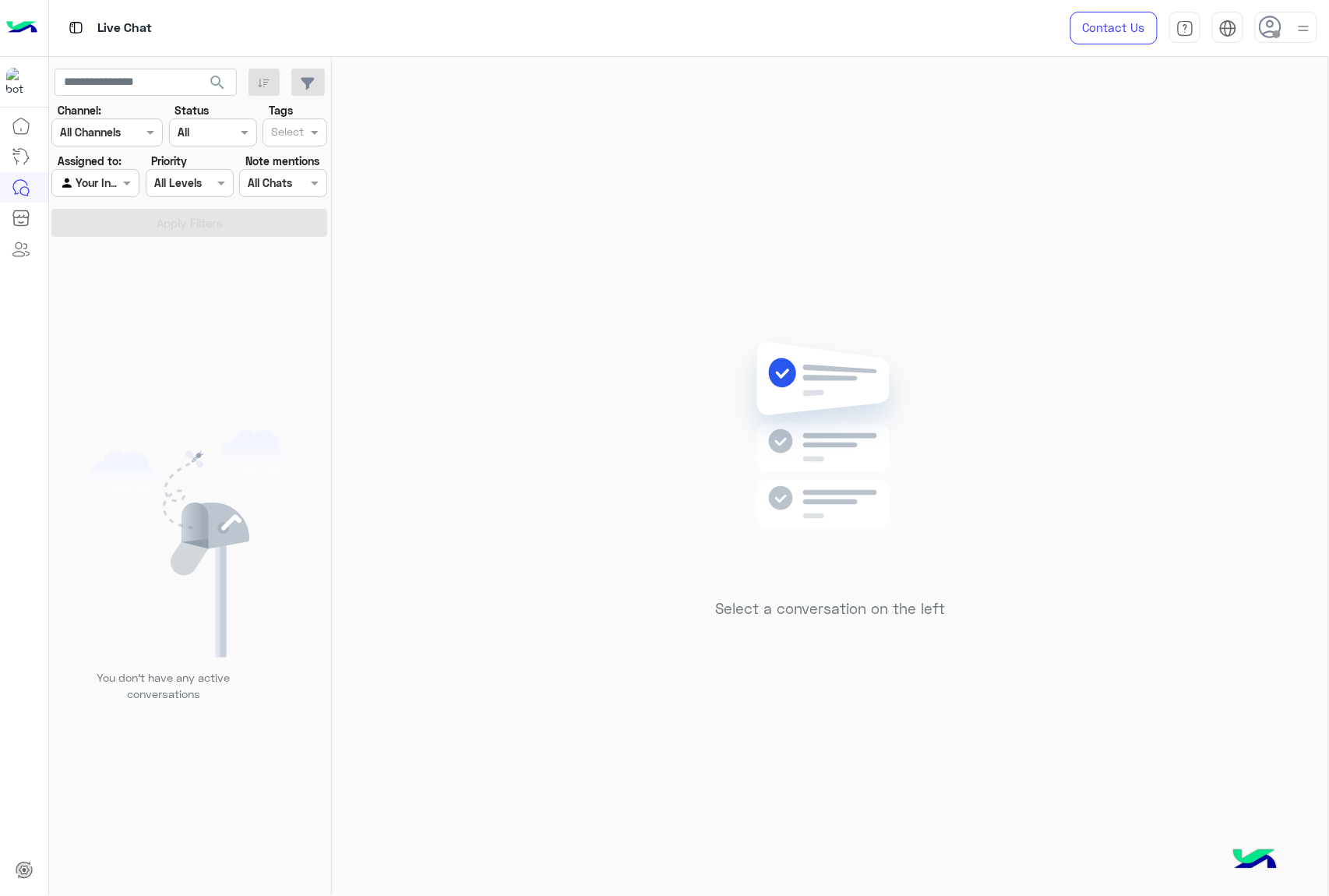
click at [1268, 26] on use at bounding box center [1271, 27] width 23 height 23
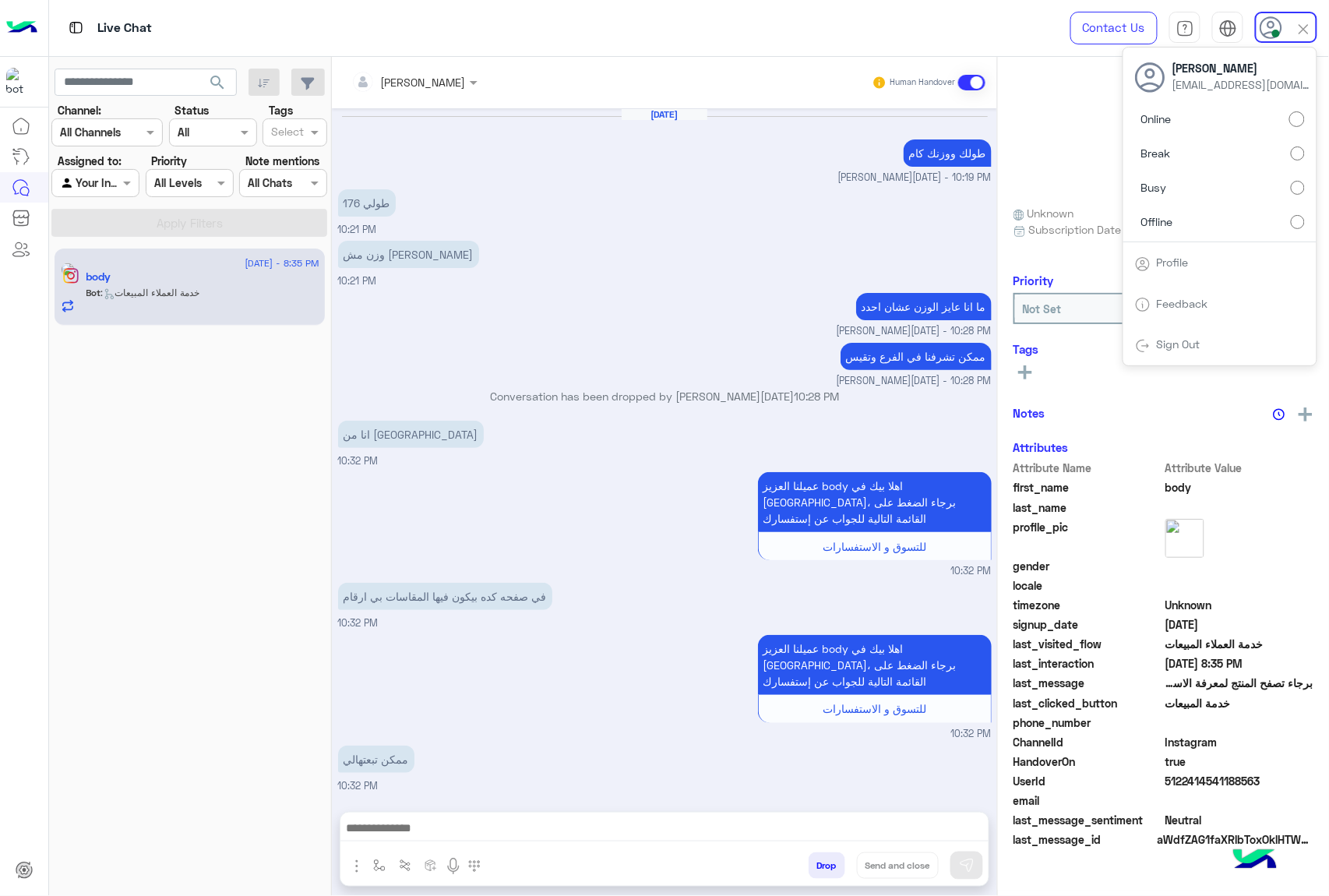
scroll to position [1945, 0]
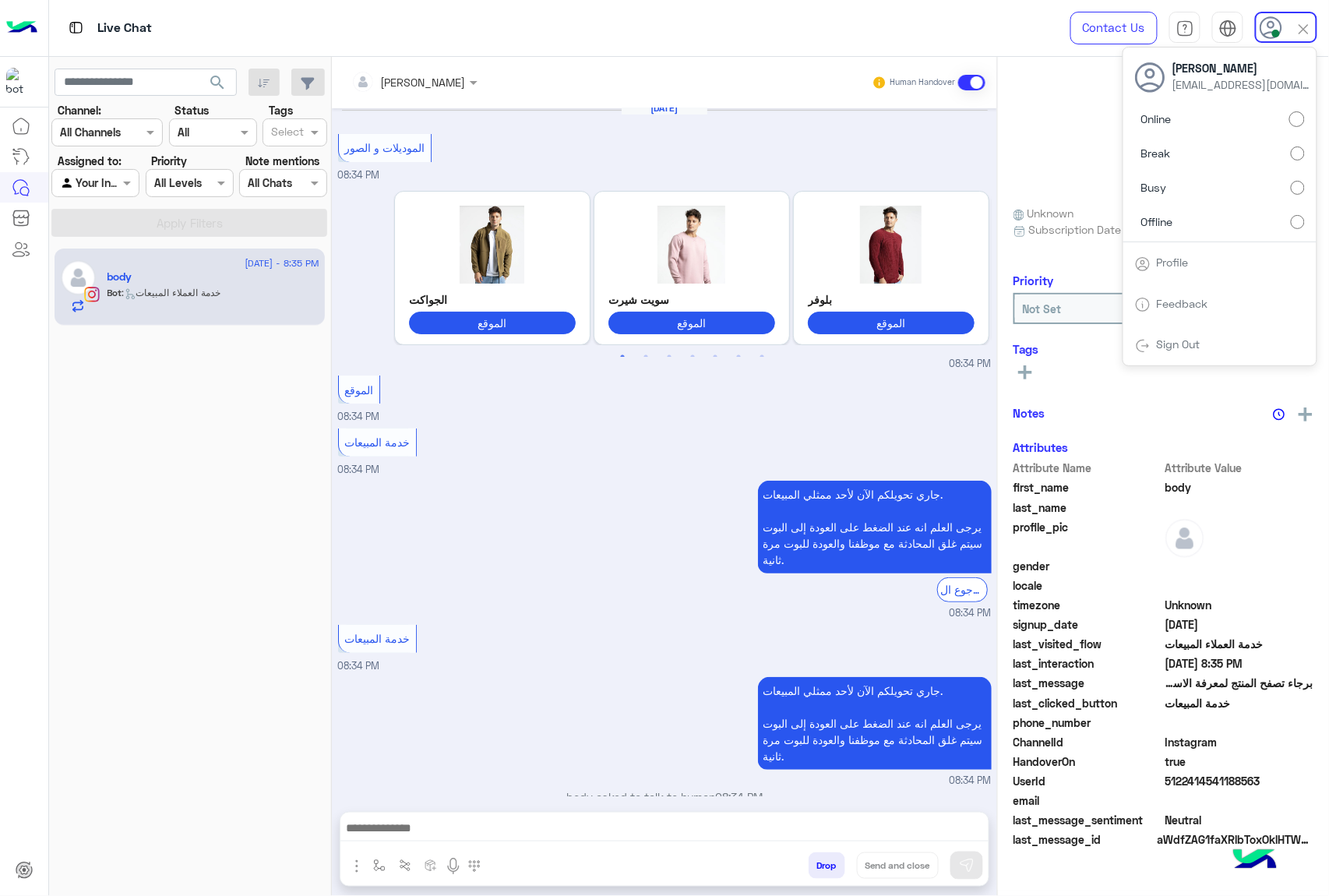
drag, startPoint x: 798, startPoint y: 251, endPoint x: 799, endPoint y: 237, distance: 14.0
click at [801, 237] on div "بلوفر الموقع" at bounding box center [890, 268] width 179 height 153
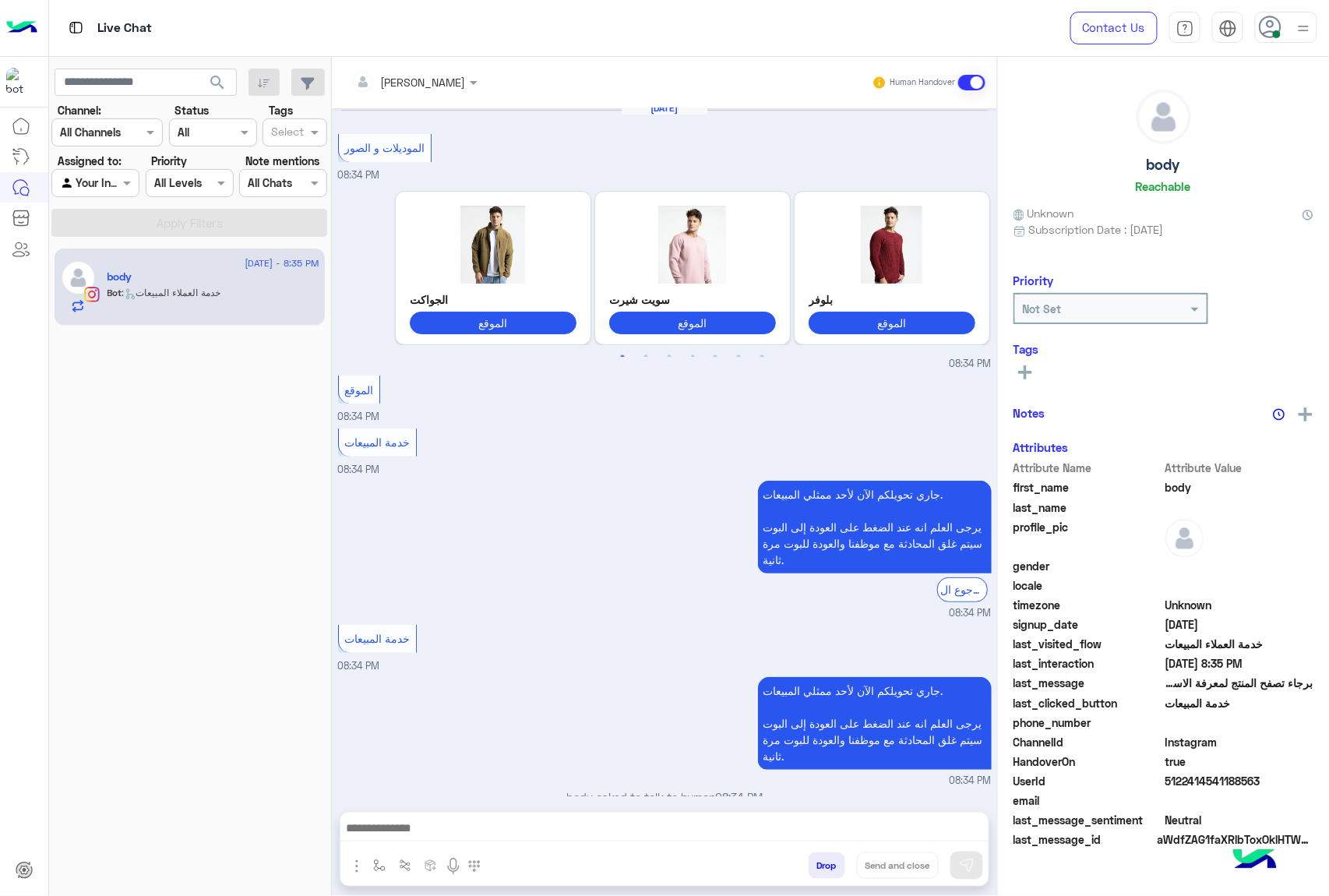
click at [546, 526] on div "جاري تحويلكم الآن لأحد ممثلي المبيعات. يرجى العلم انه عند الضغط على العودة إلى …" at bounding box center [664, 549] width 654 height 144
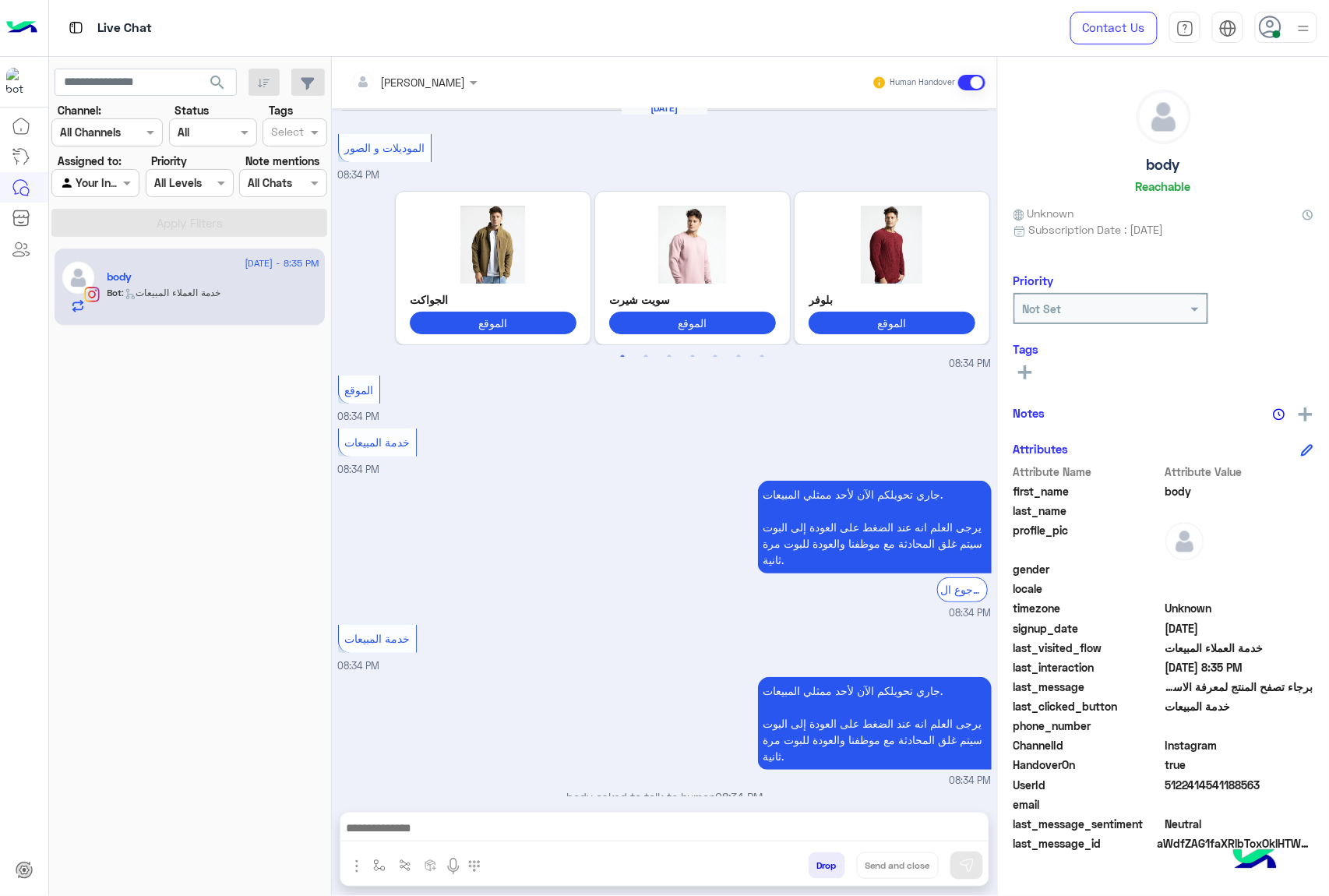
click at [417, 813] on div at bounding box center [664, 832] width 648 height 39
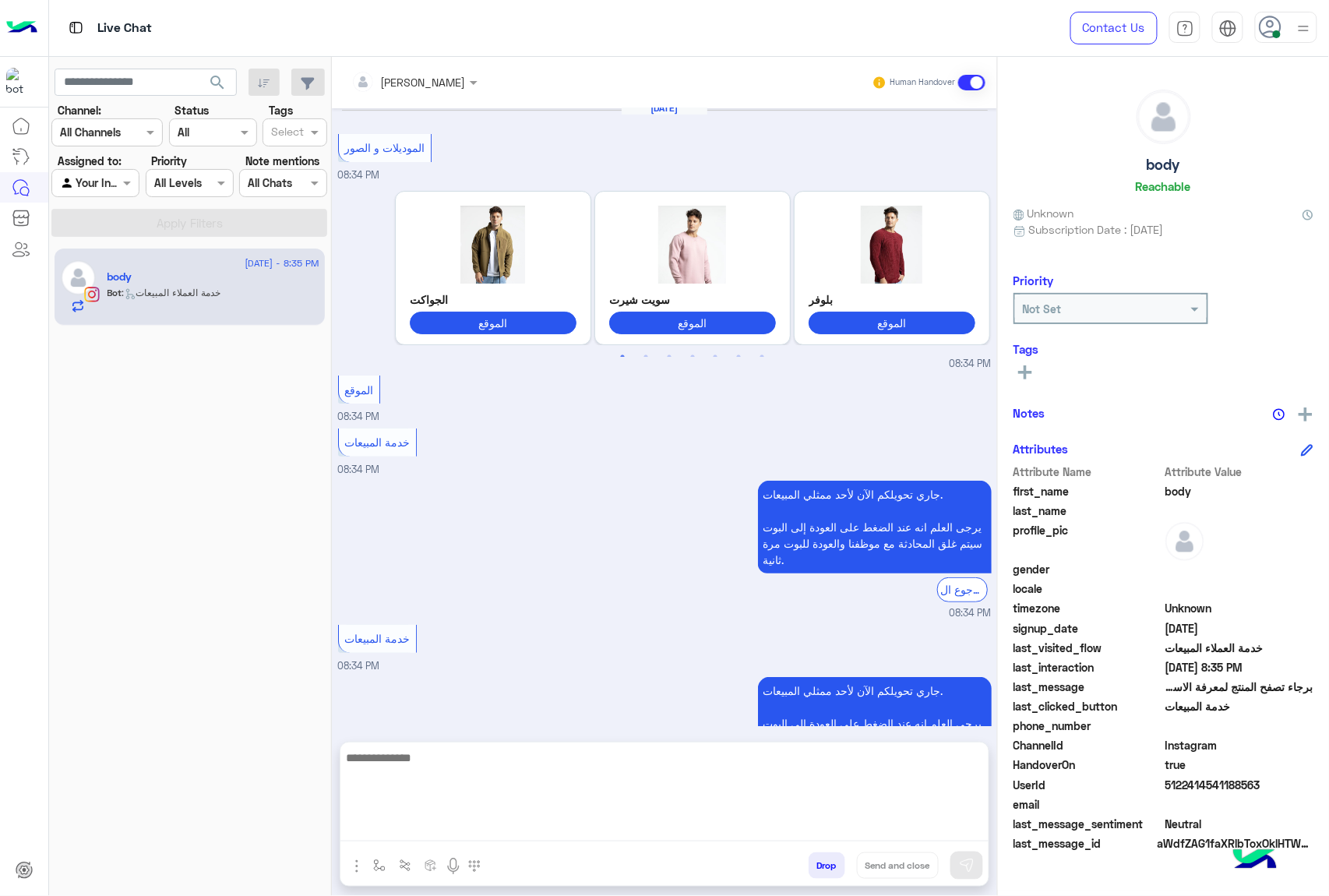
click at [428, 822] on textarea at bounding box center [664, 795] width 648 height 94
paste textarea "**********"
type textarea "**********"
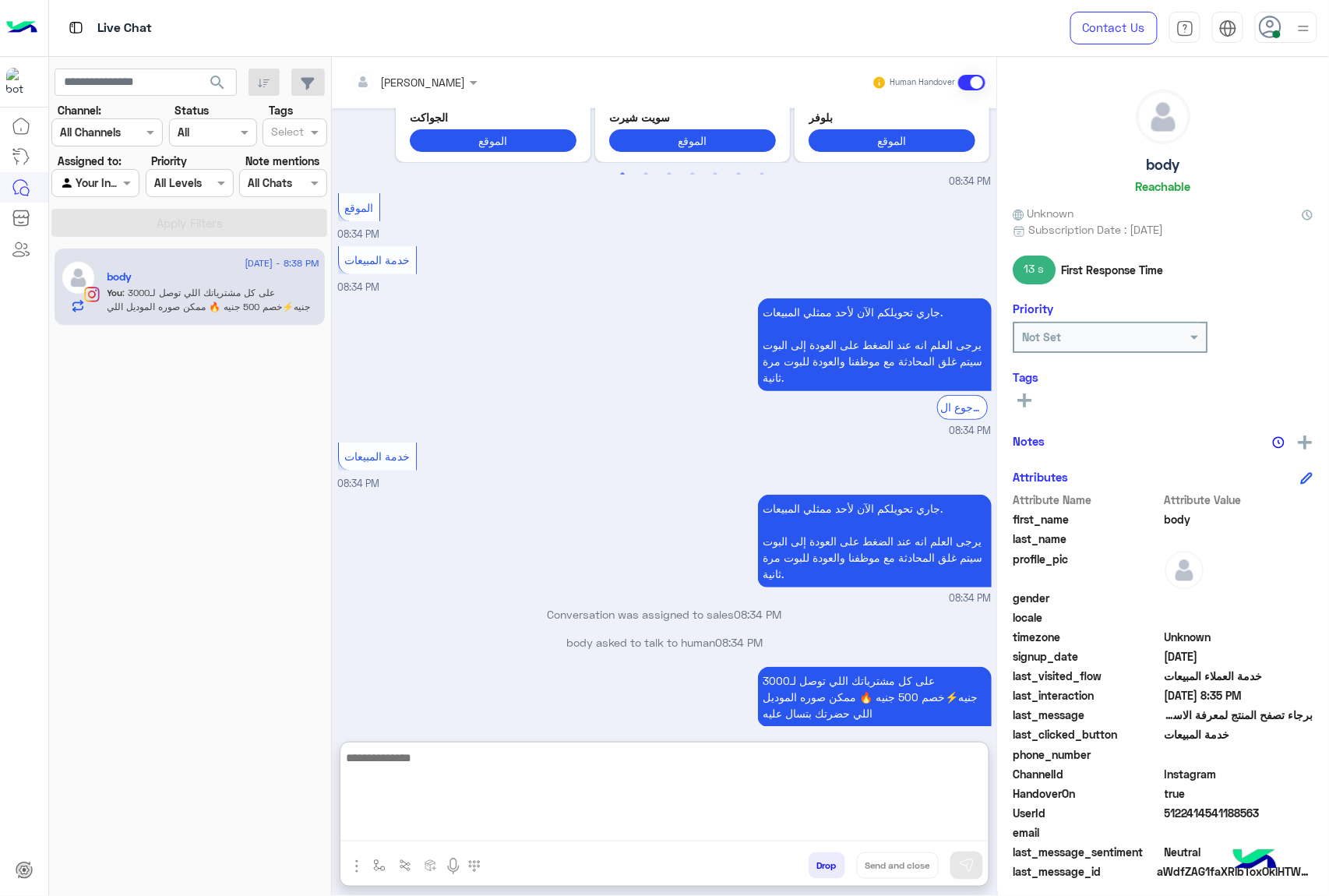
scroll to position [2057, 0]
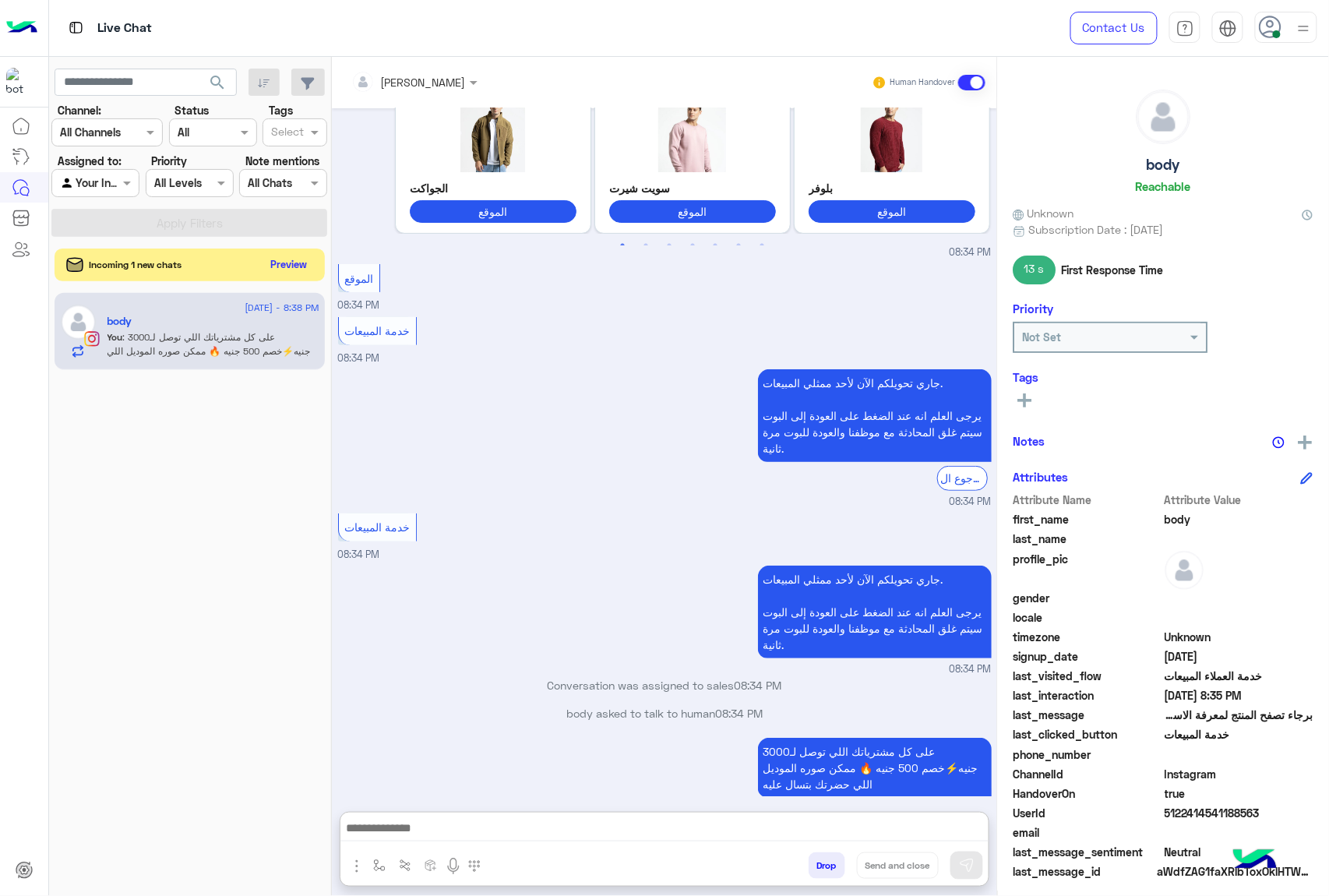
click at [293, 259] on button "Preview" at bounding box center [289, 264] width 48 height 21
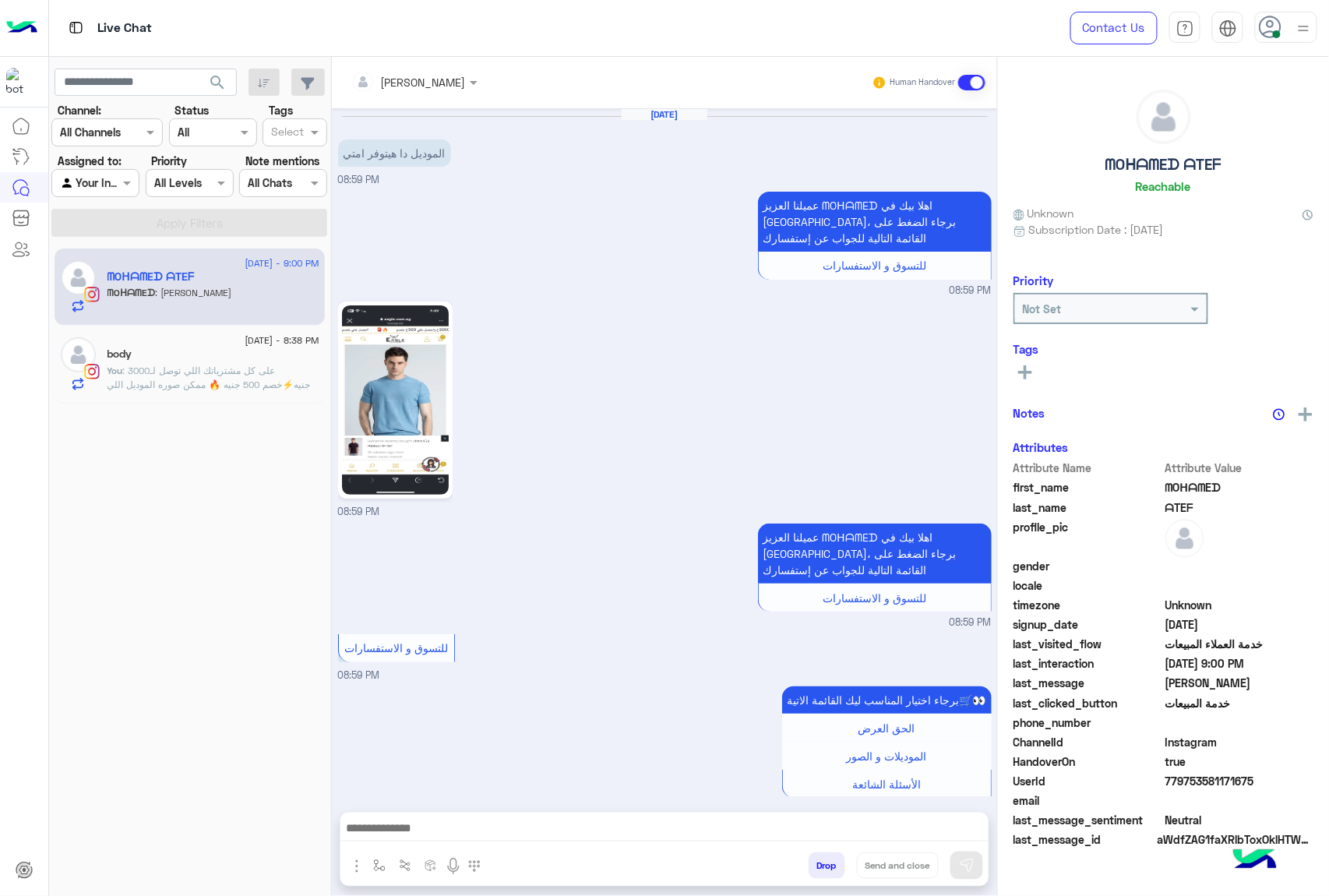
scroll to position [874, 0]
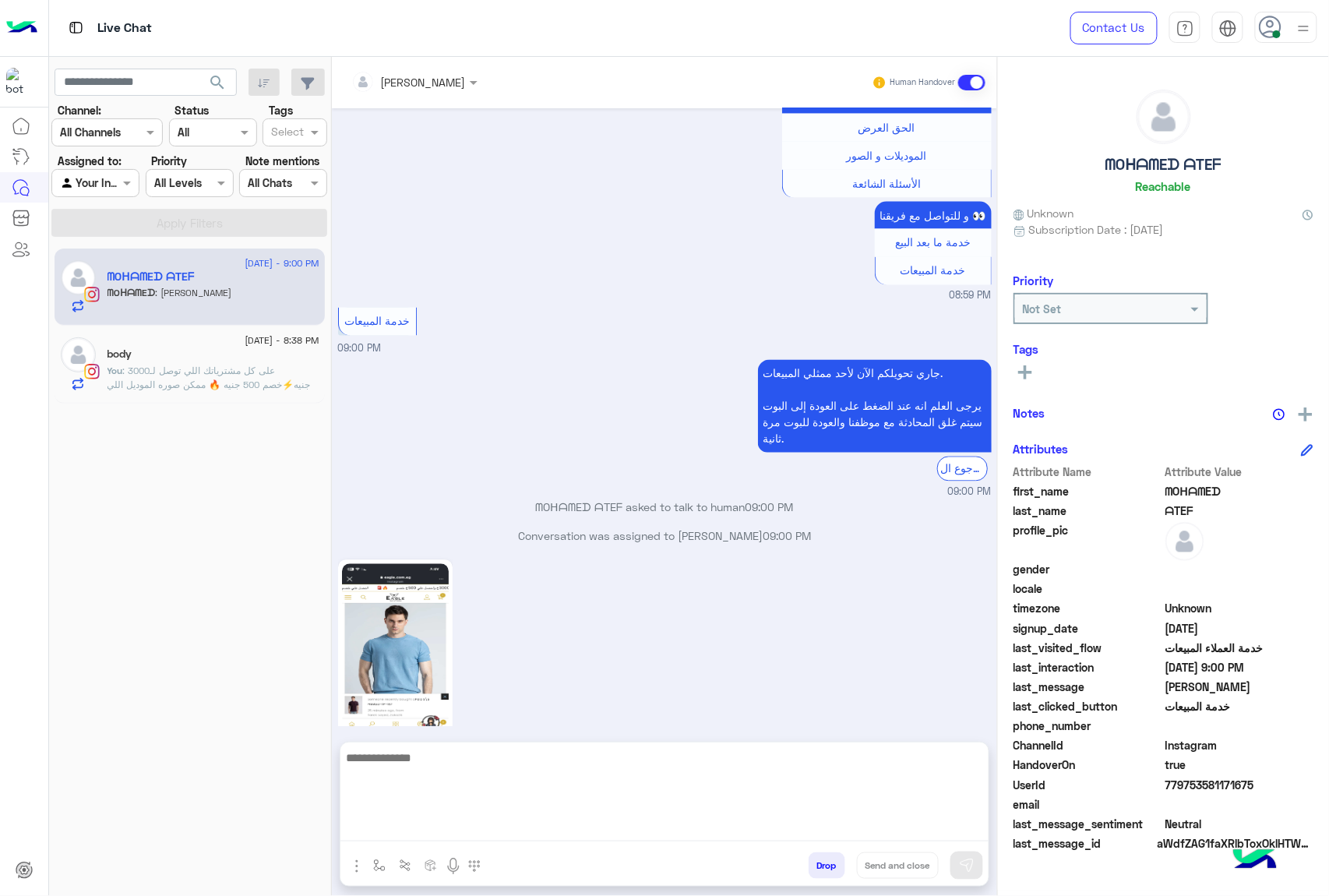
click at [375, 832] on textarea at bounding box center [664, 795] width 648 height 94
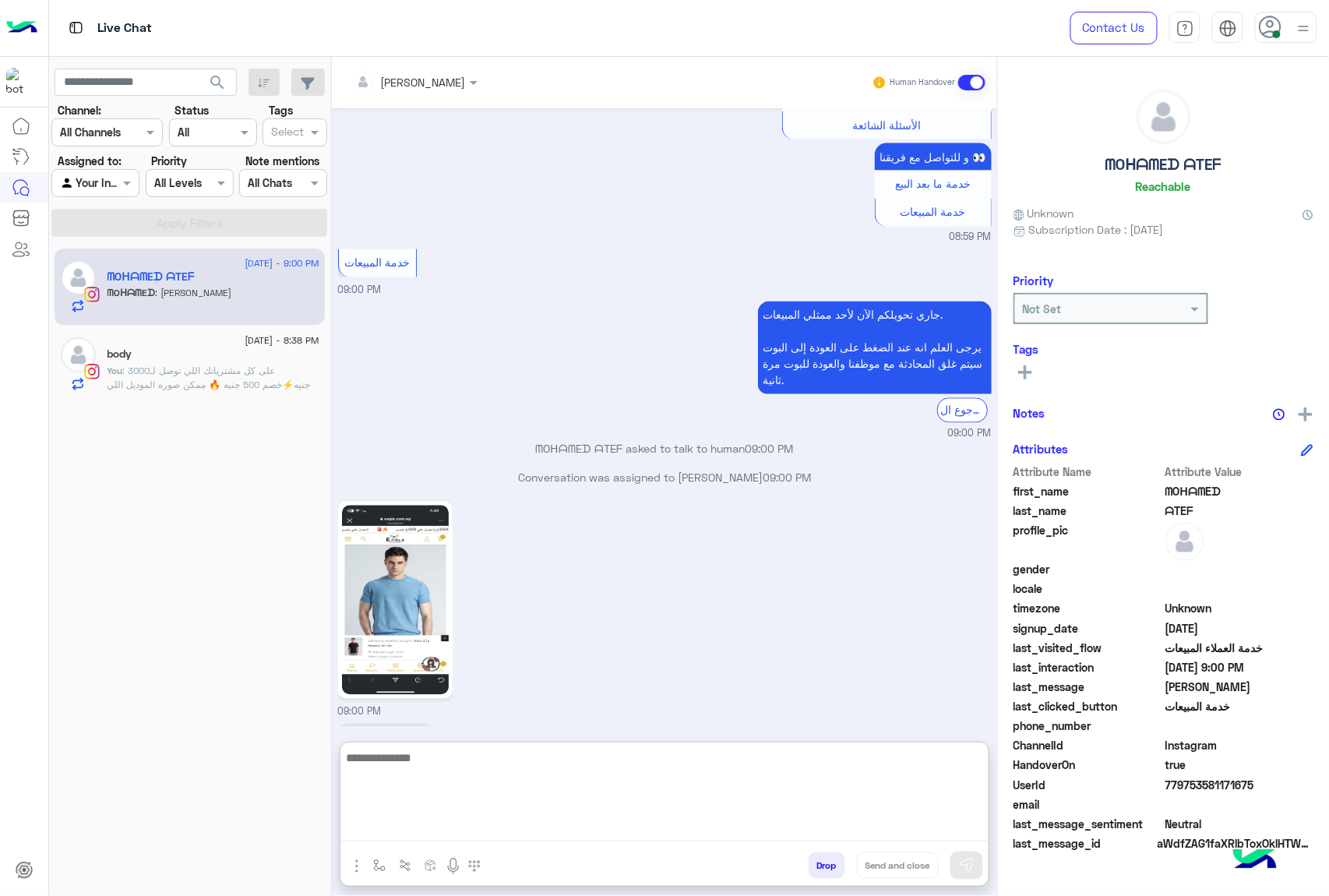
scroll to position [945, 0]
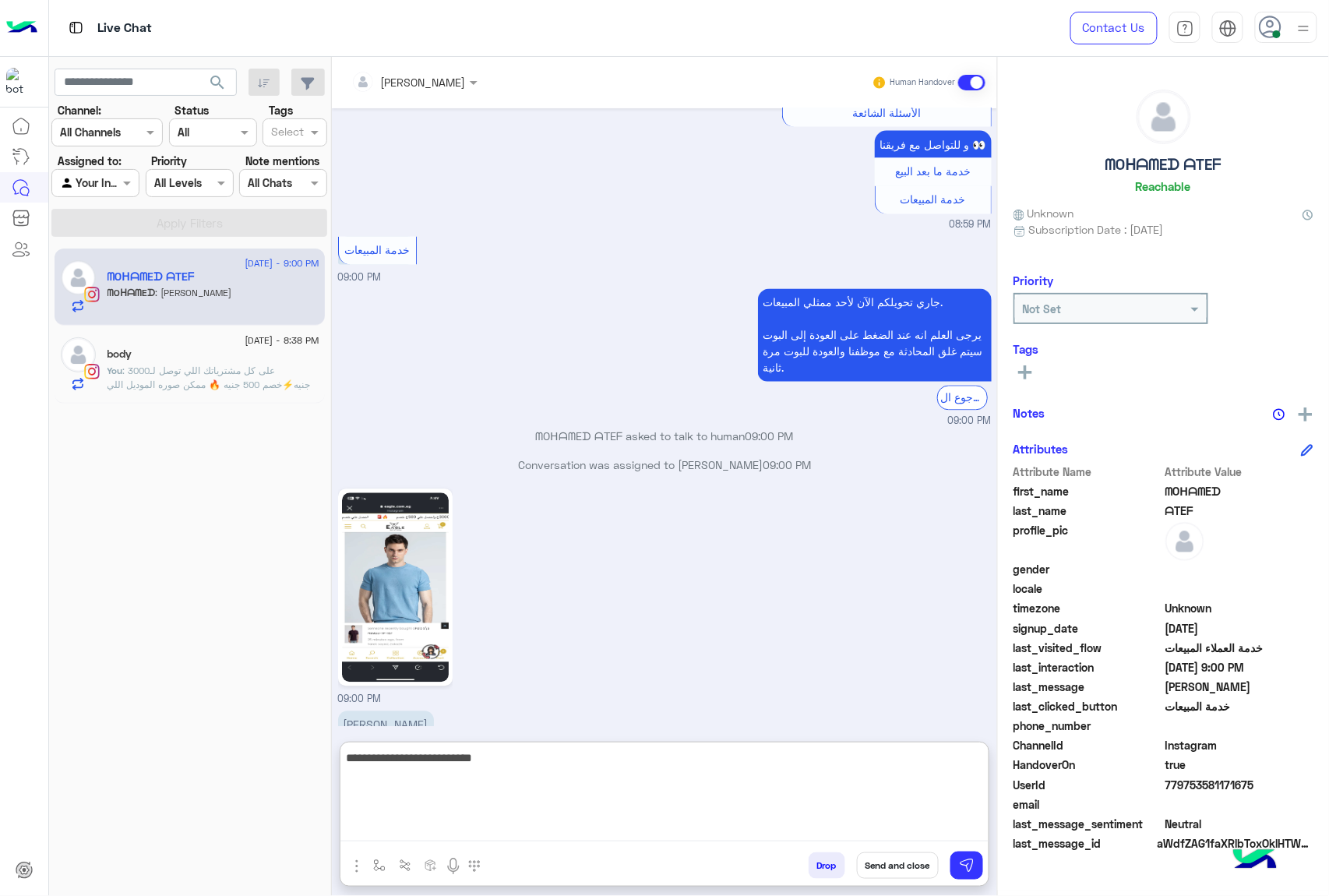
type textarea "**********"
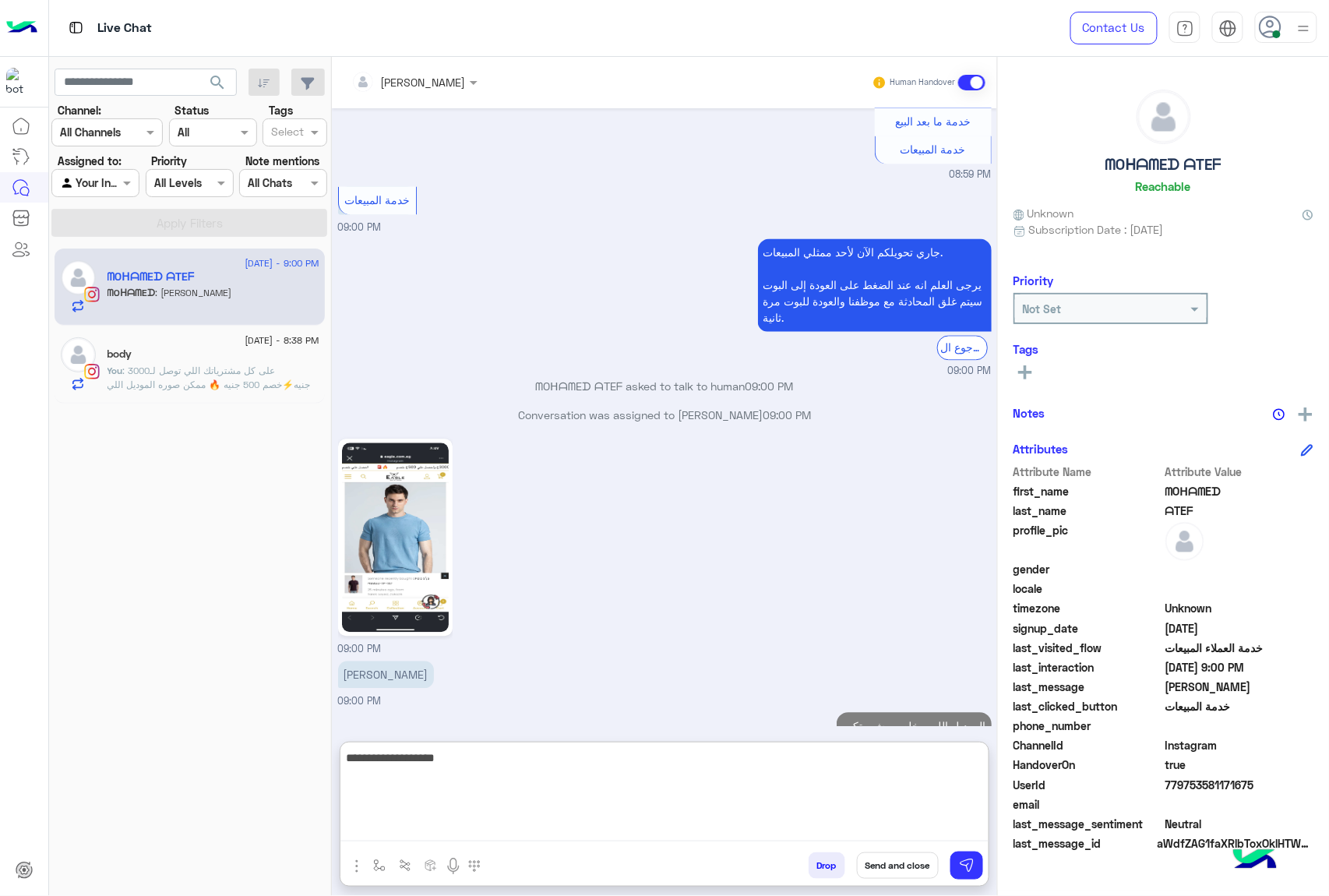
scroll to position [1022, 0]
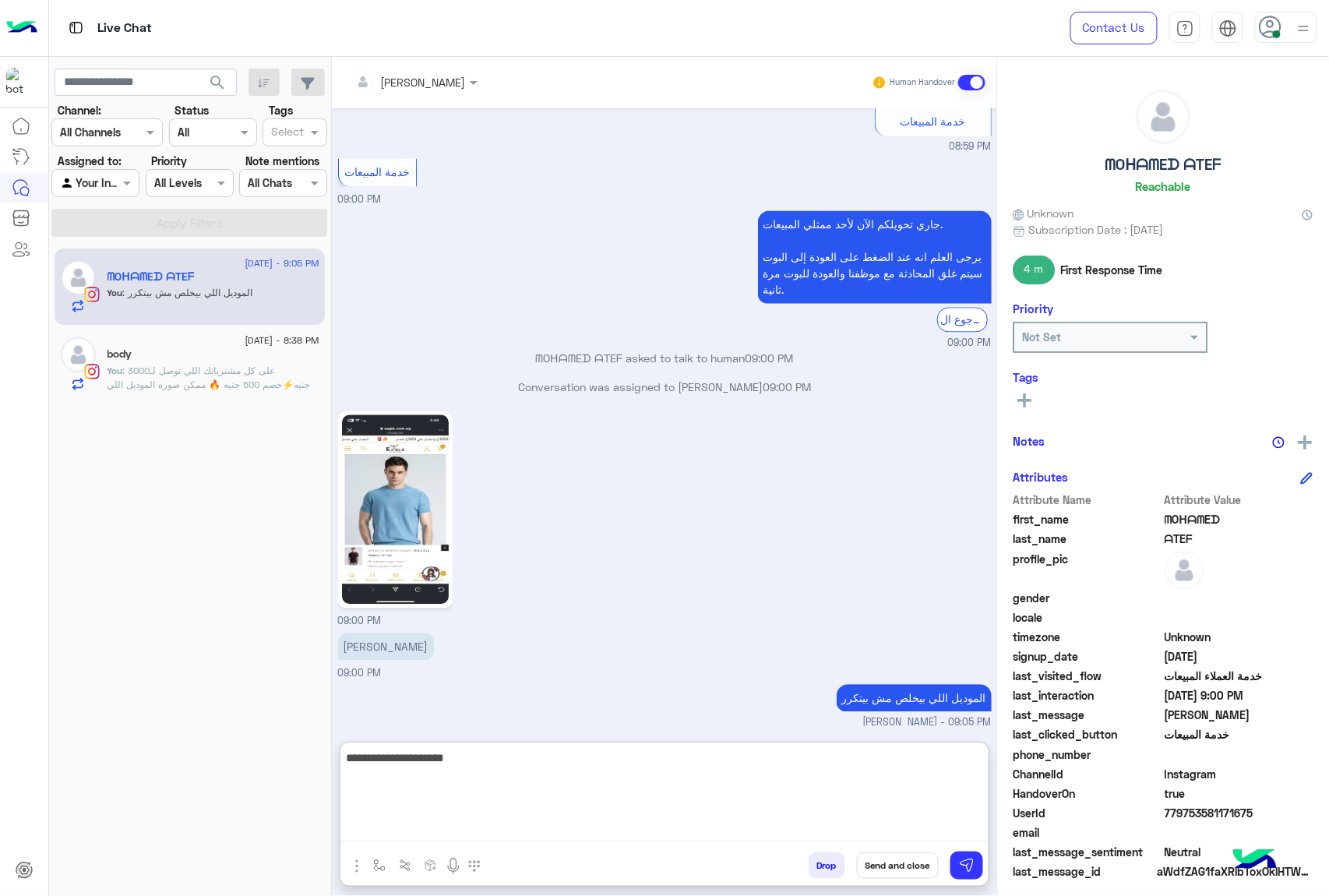
type textarea "**********"
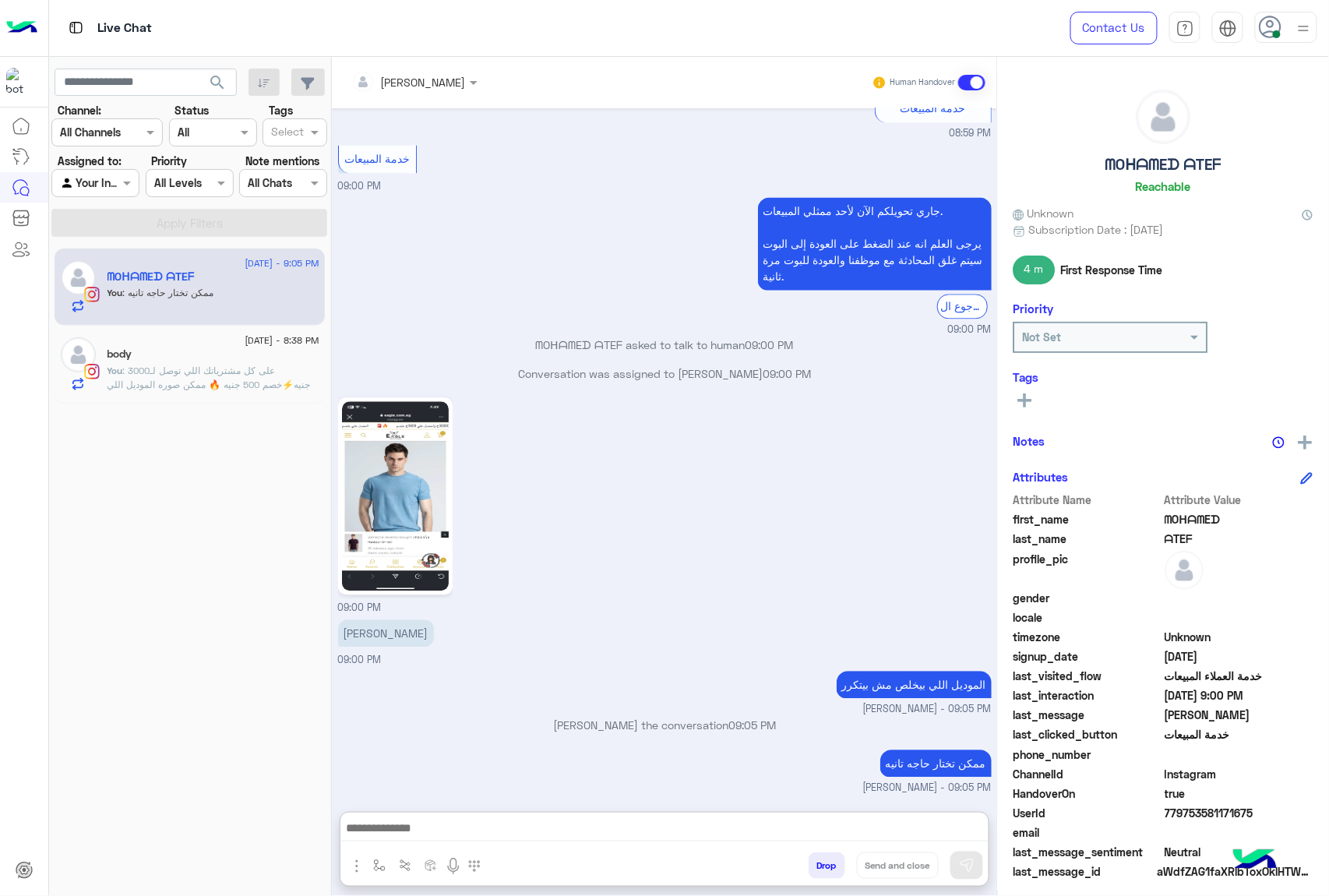
click at [823, 841] on button "Drop" at bounding box center [826, 865] width 36 height 27
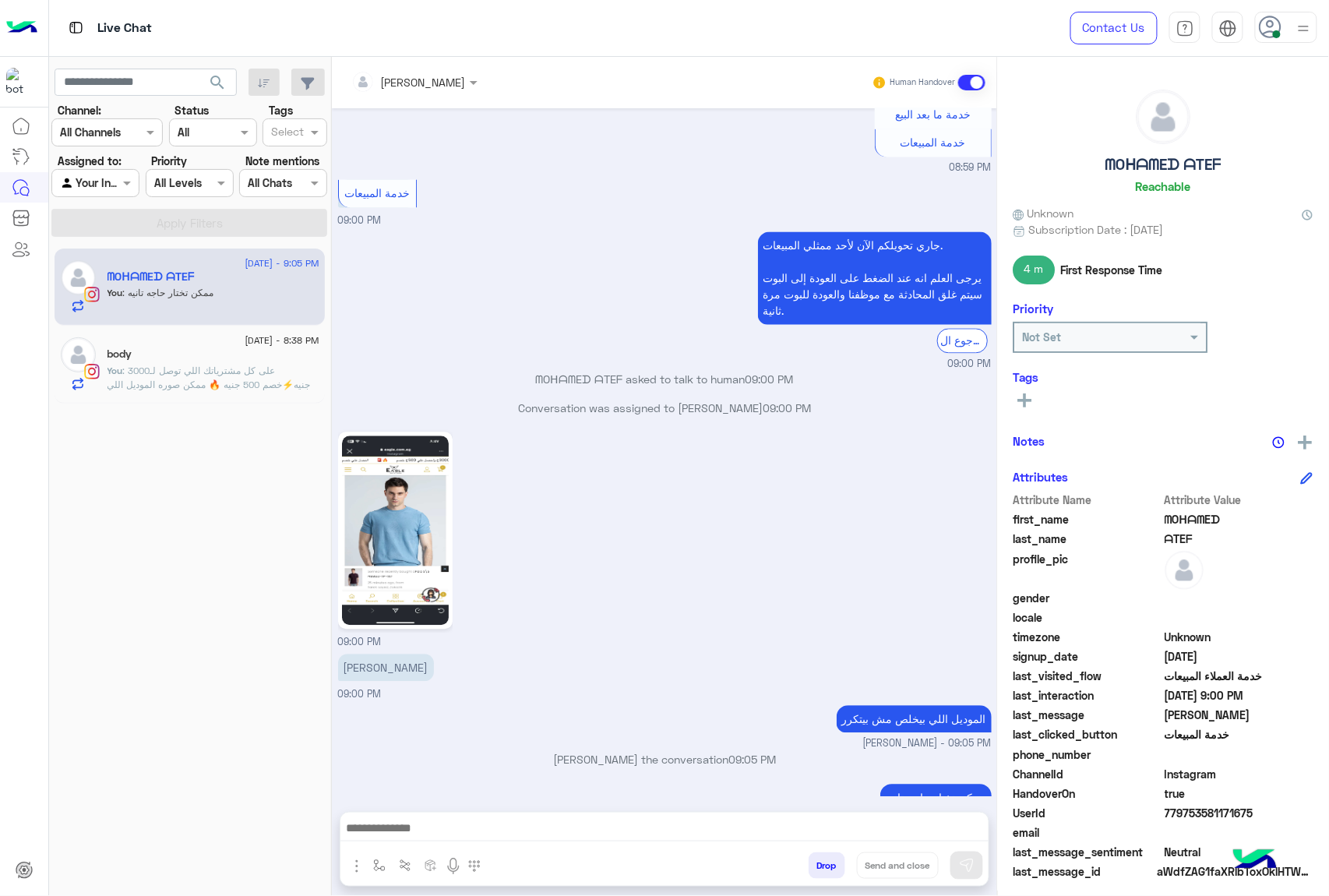
scroll to position [1029, 0]
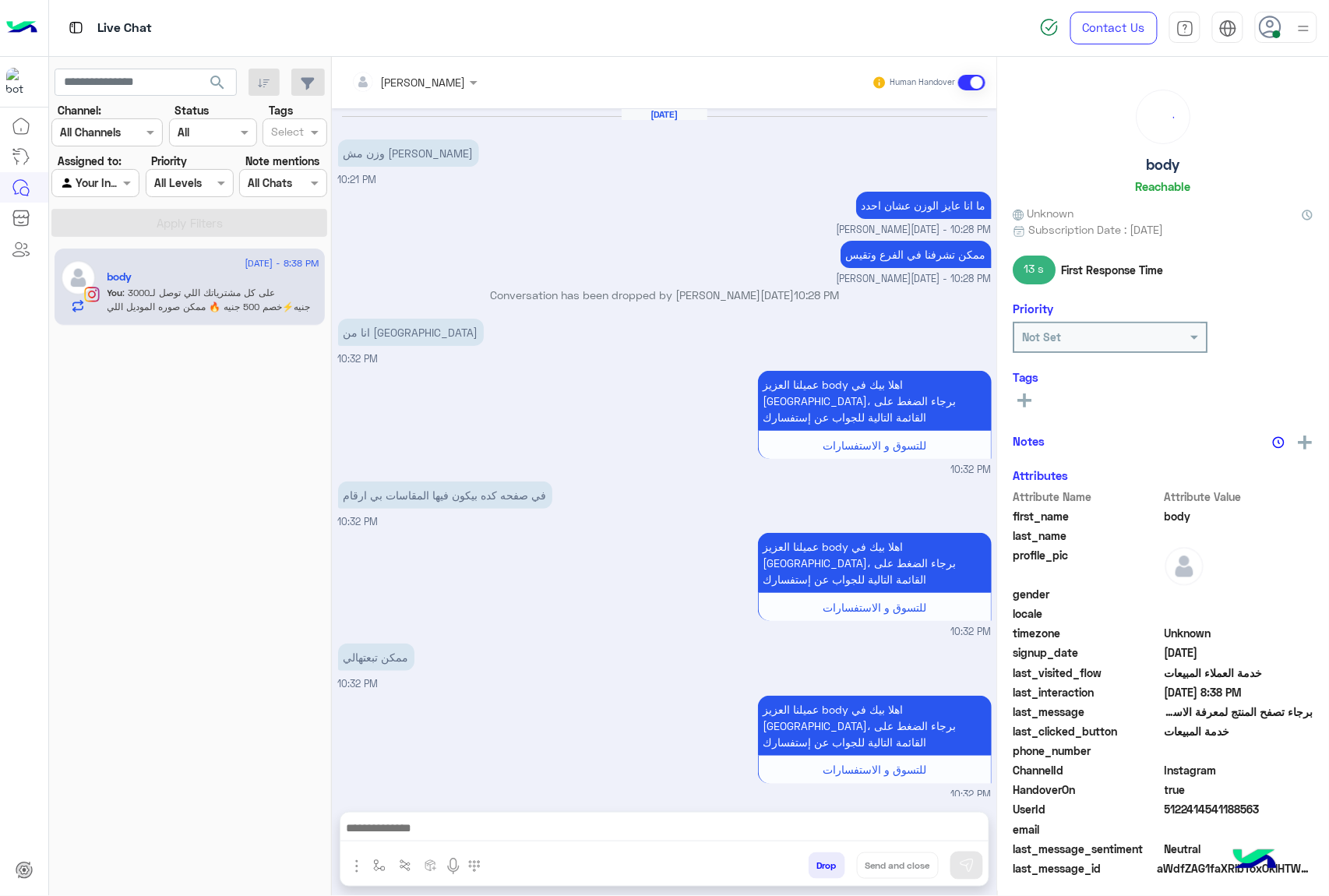
scroll to position [1955, 0]
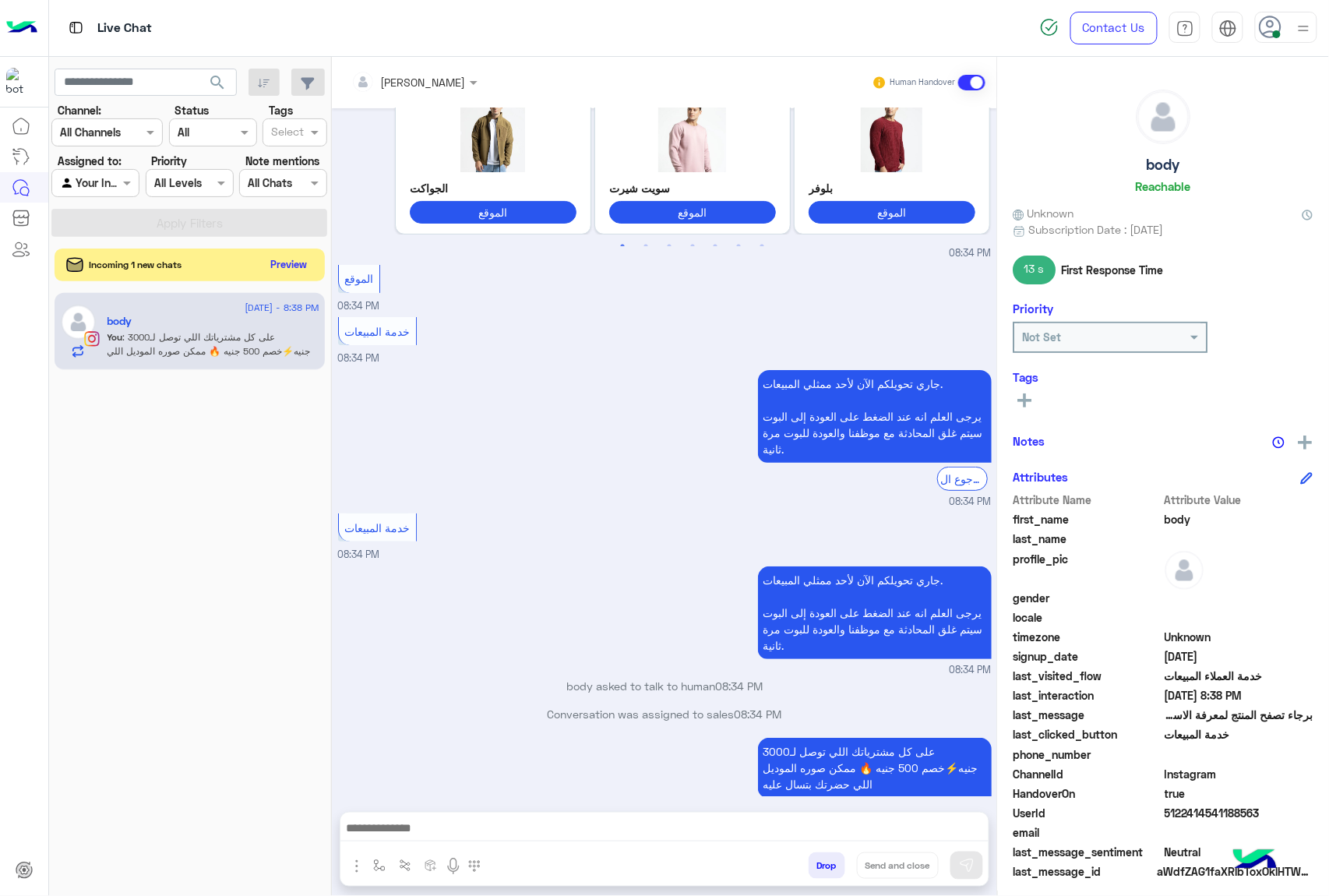
click at [290, 269] on button "Preview" at bounding box center [289, 264] width 48 height 21
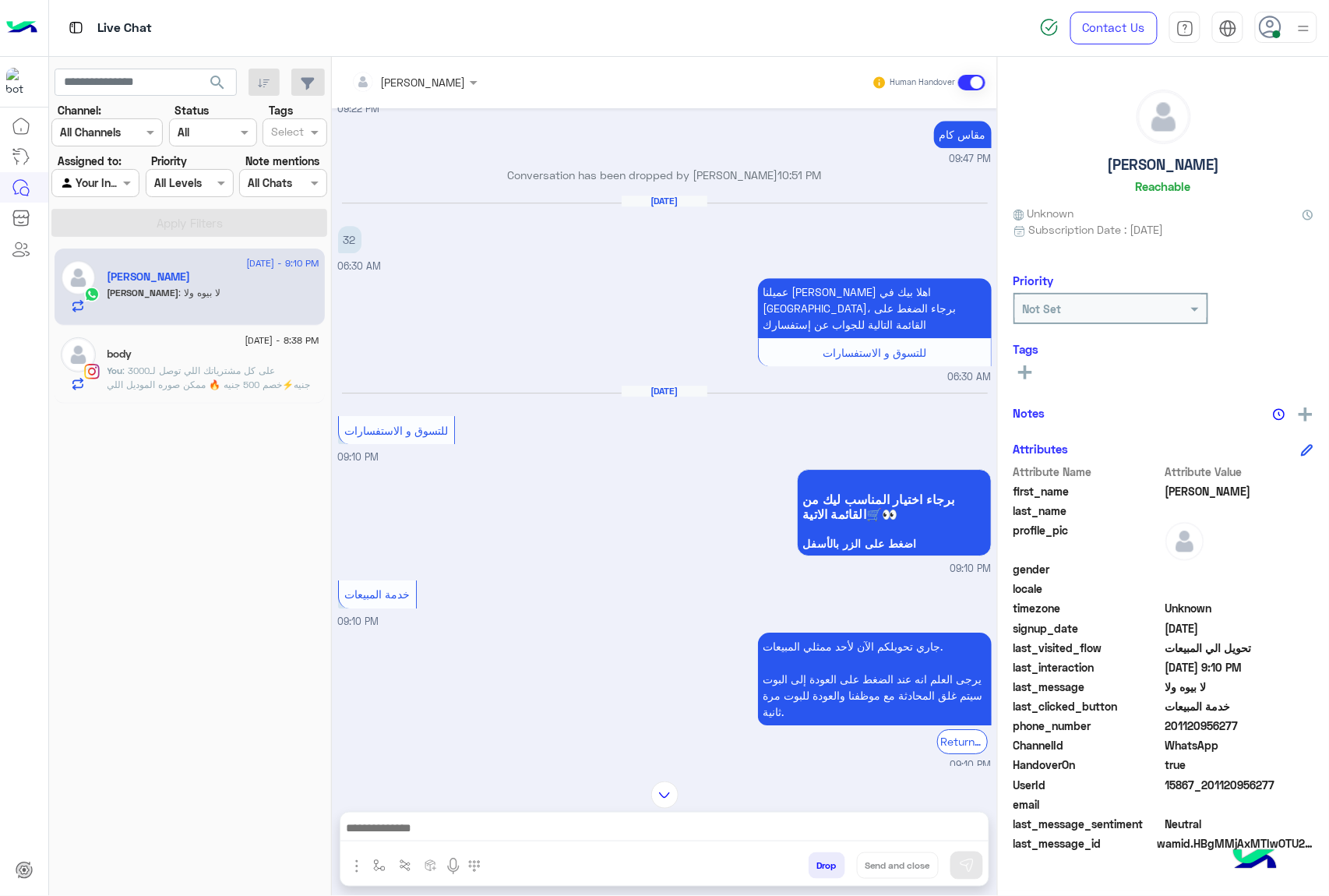
scroll to position [1557, 0]
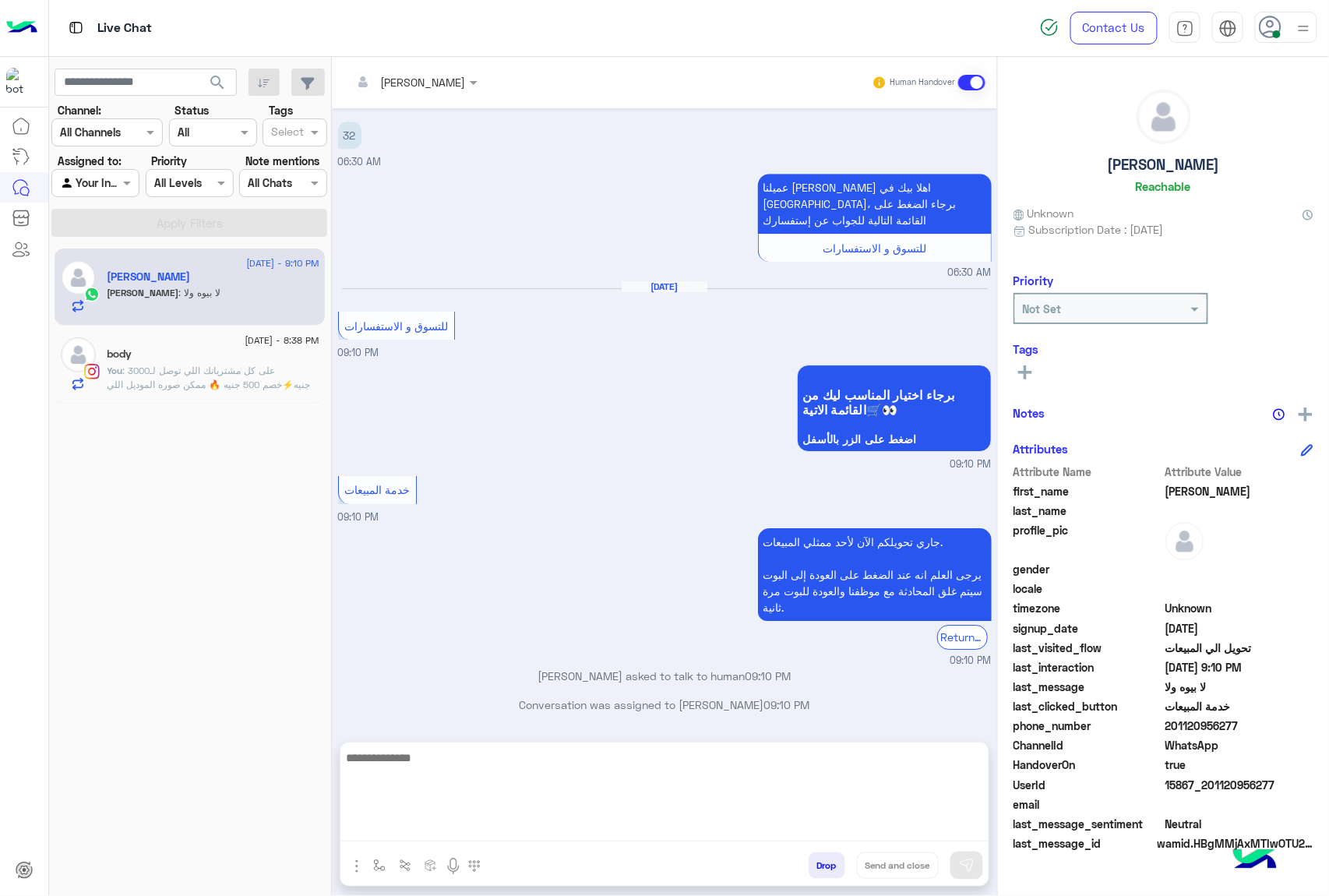
click at [442, 825] on textarea at bounding box center [664, 795] width 648 height 94
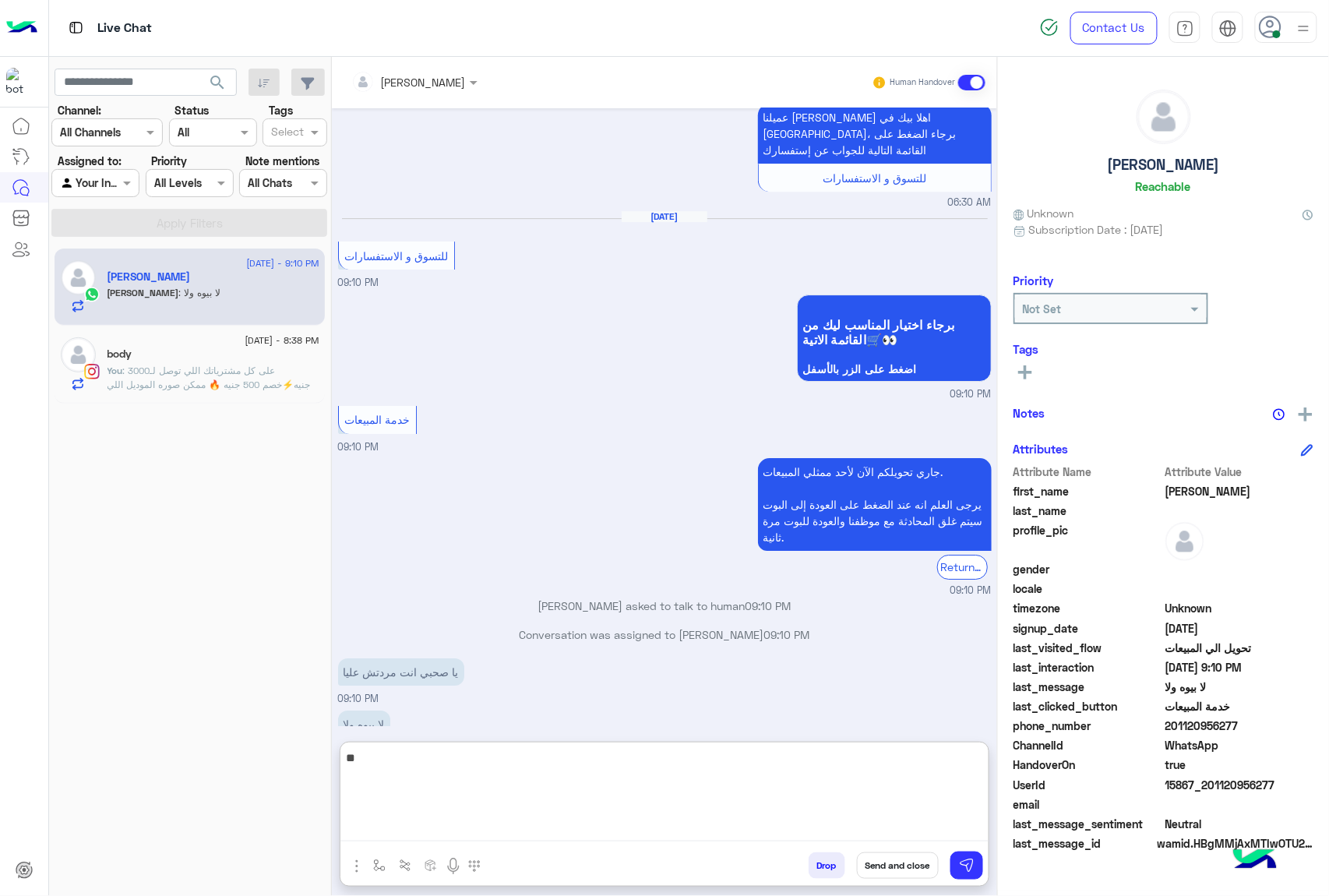
type textarea "*"
type textarea "**********"
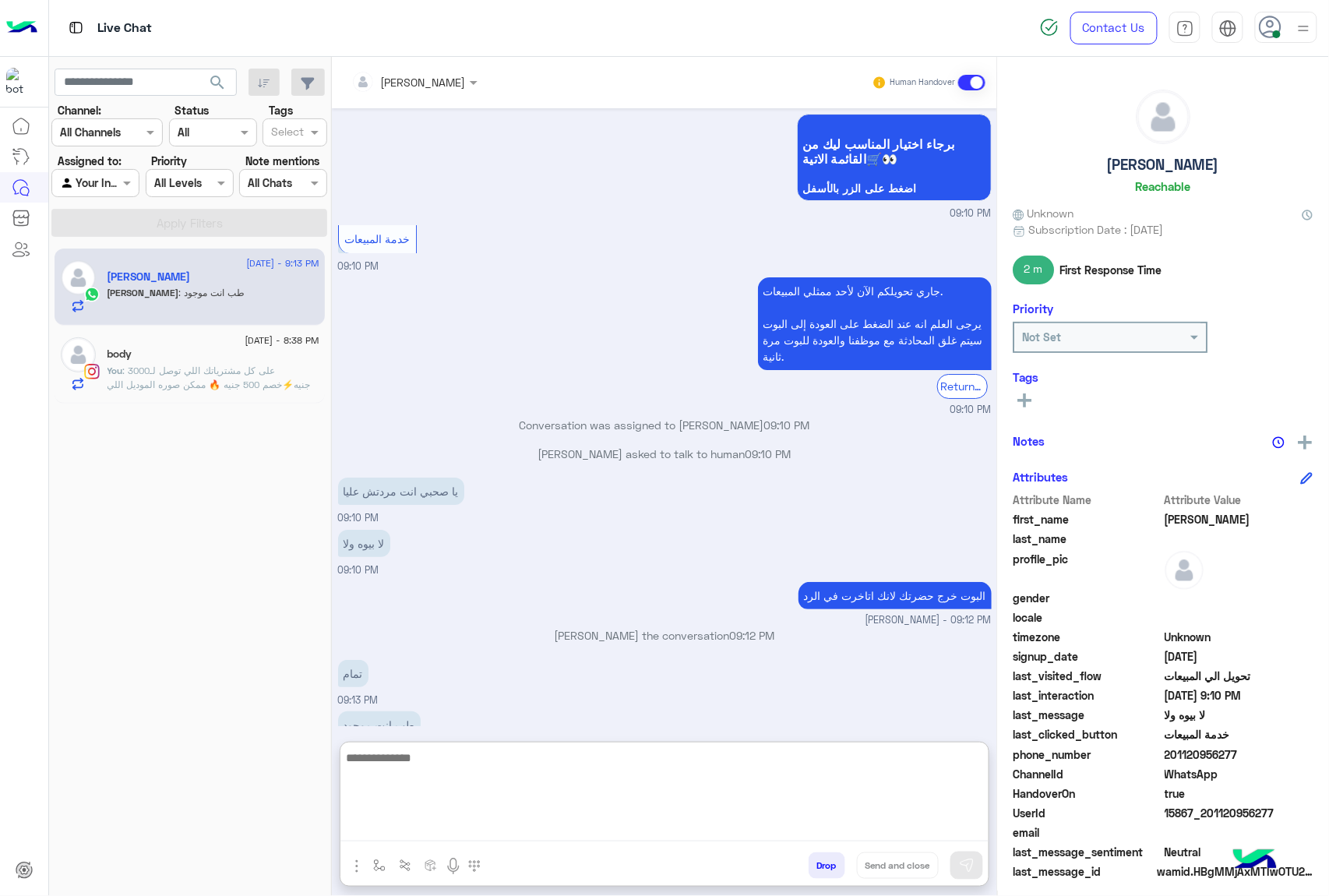
scroll to position [1861, 0]
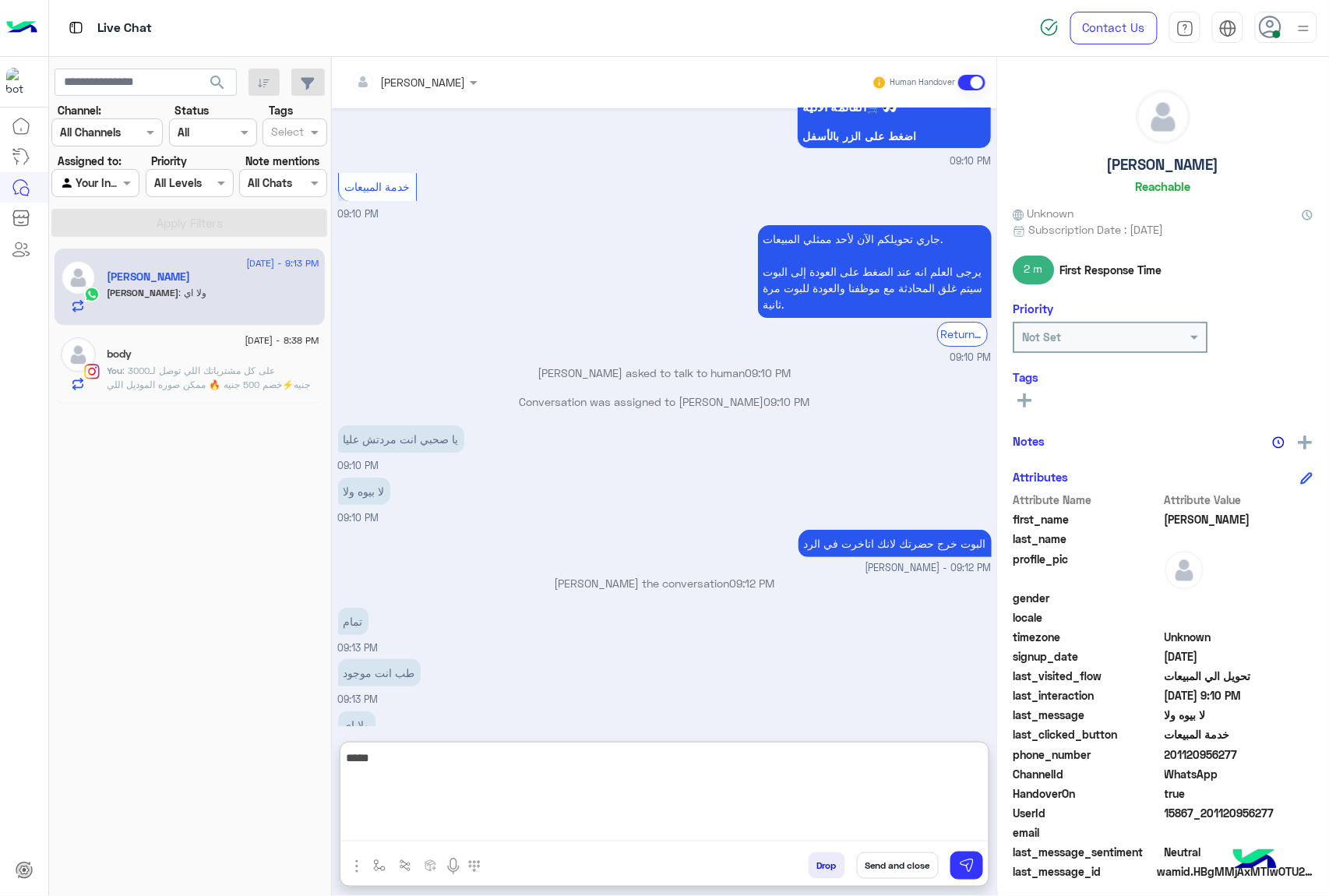
type textarea "*****"
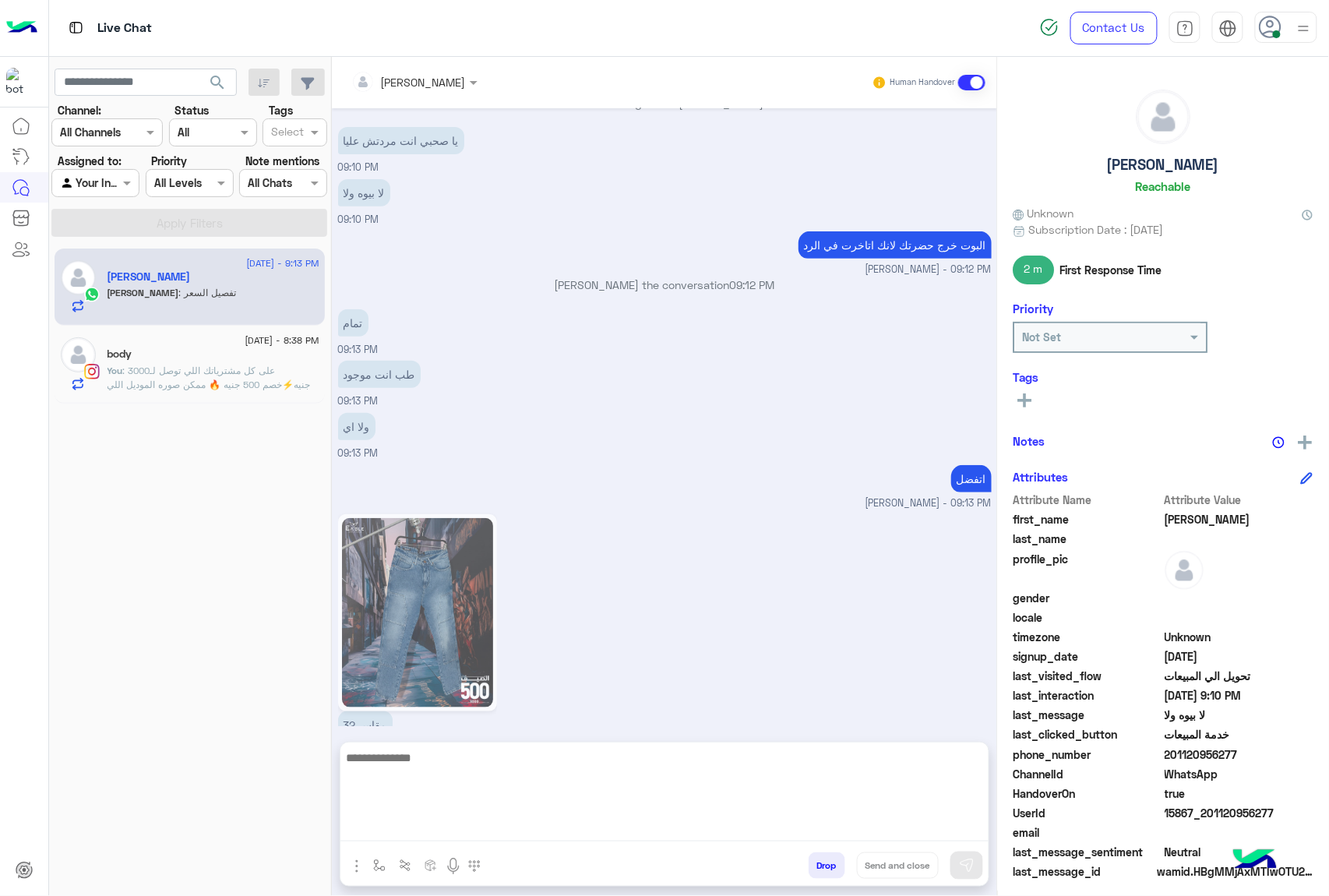
scroll to position [2159, 0]
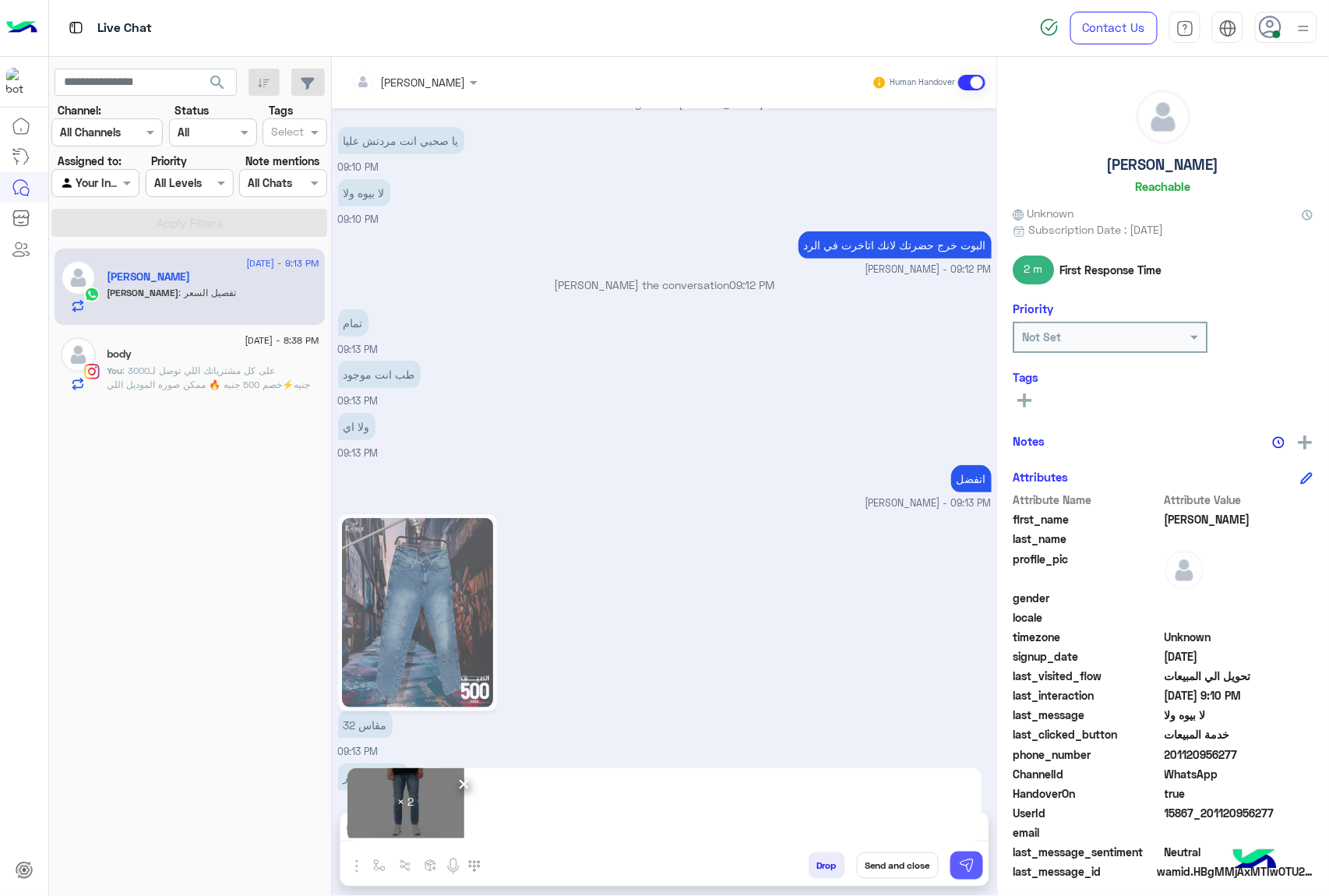
click at [957, 841] on button at bounding box center [967, 864] width 33 height 28
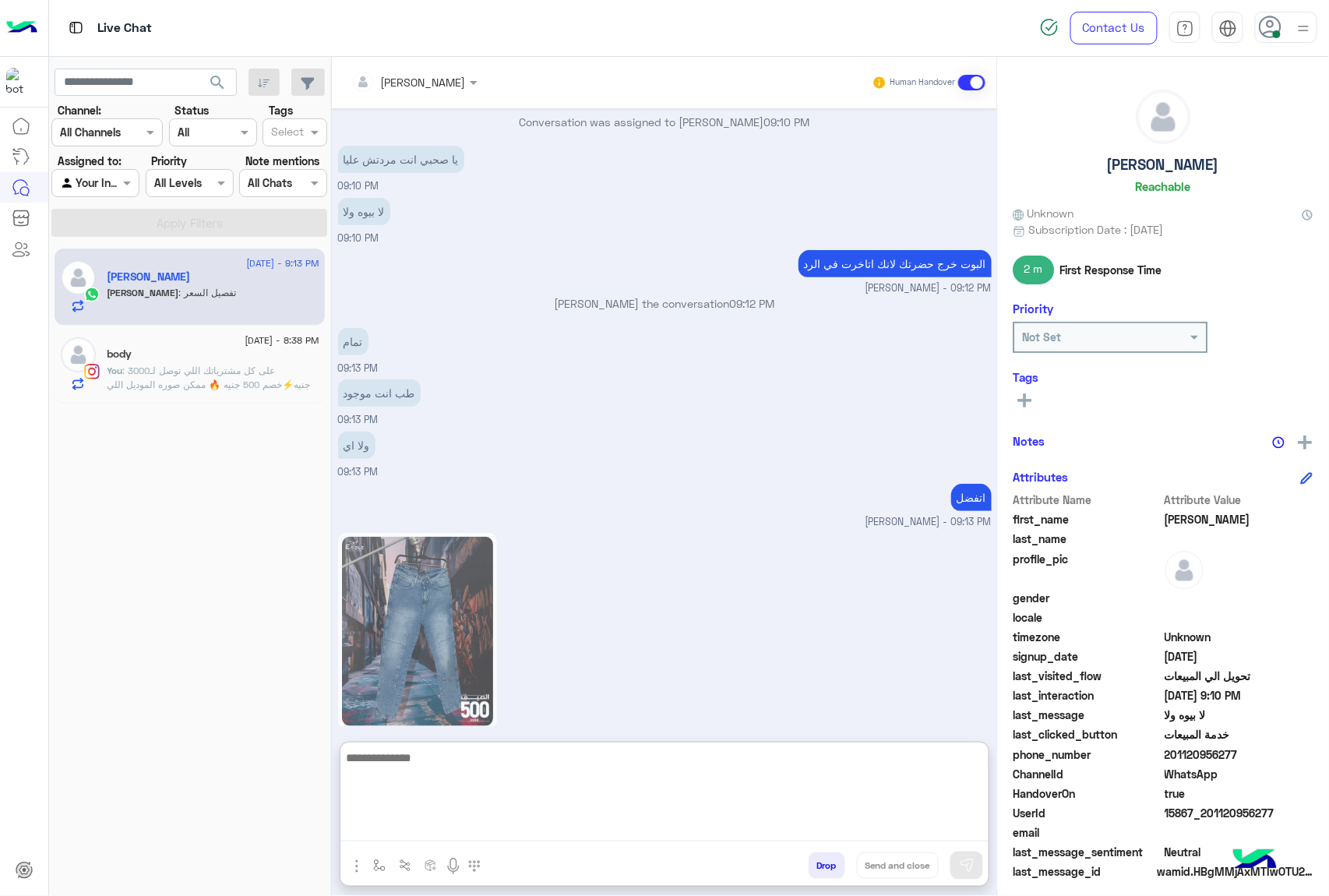
click at [477, 820] on textarea at bounding box center [664, 795] width 648 height 94
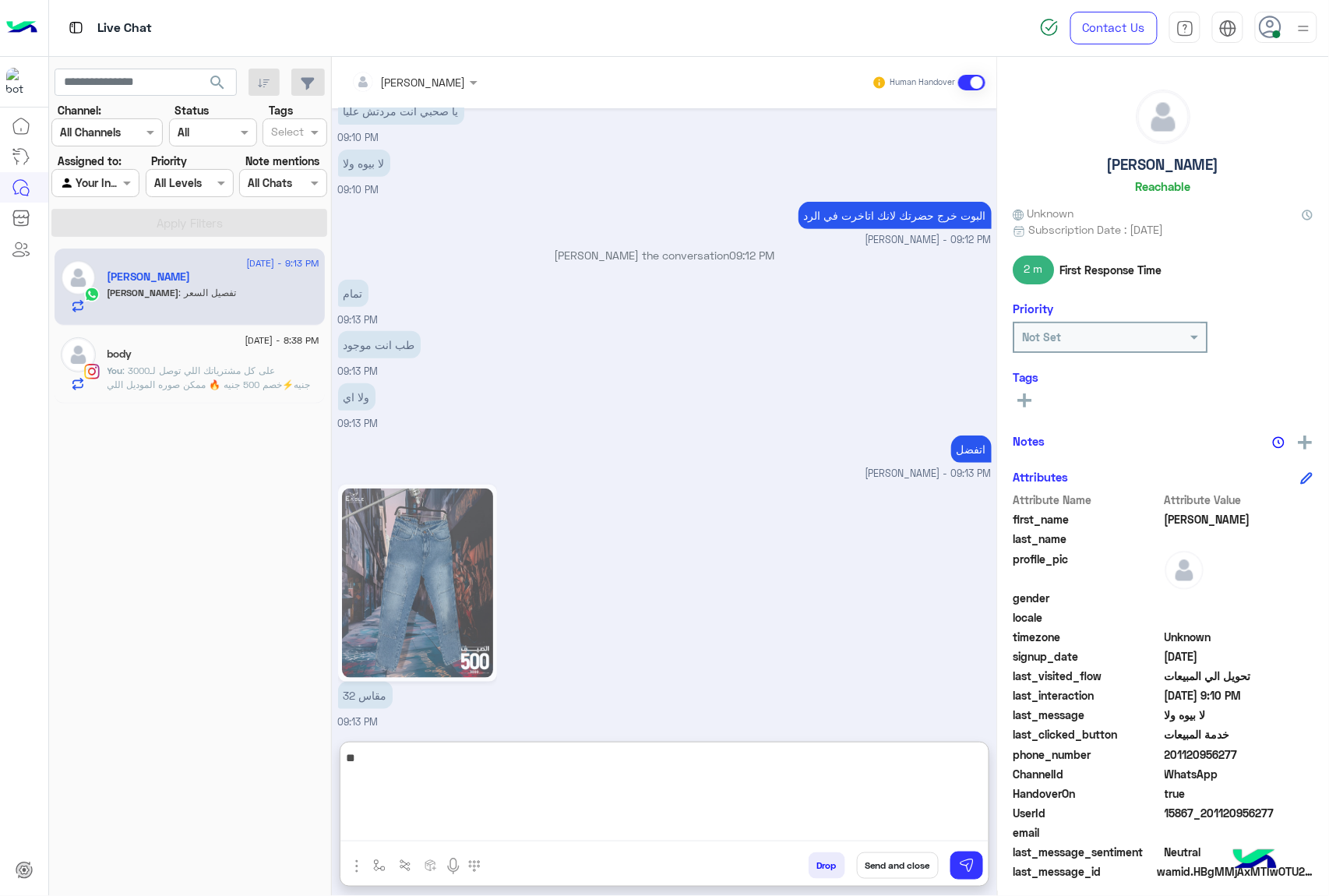
type textarea "***"
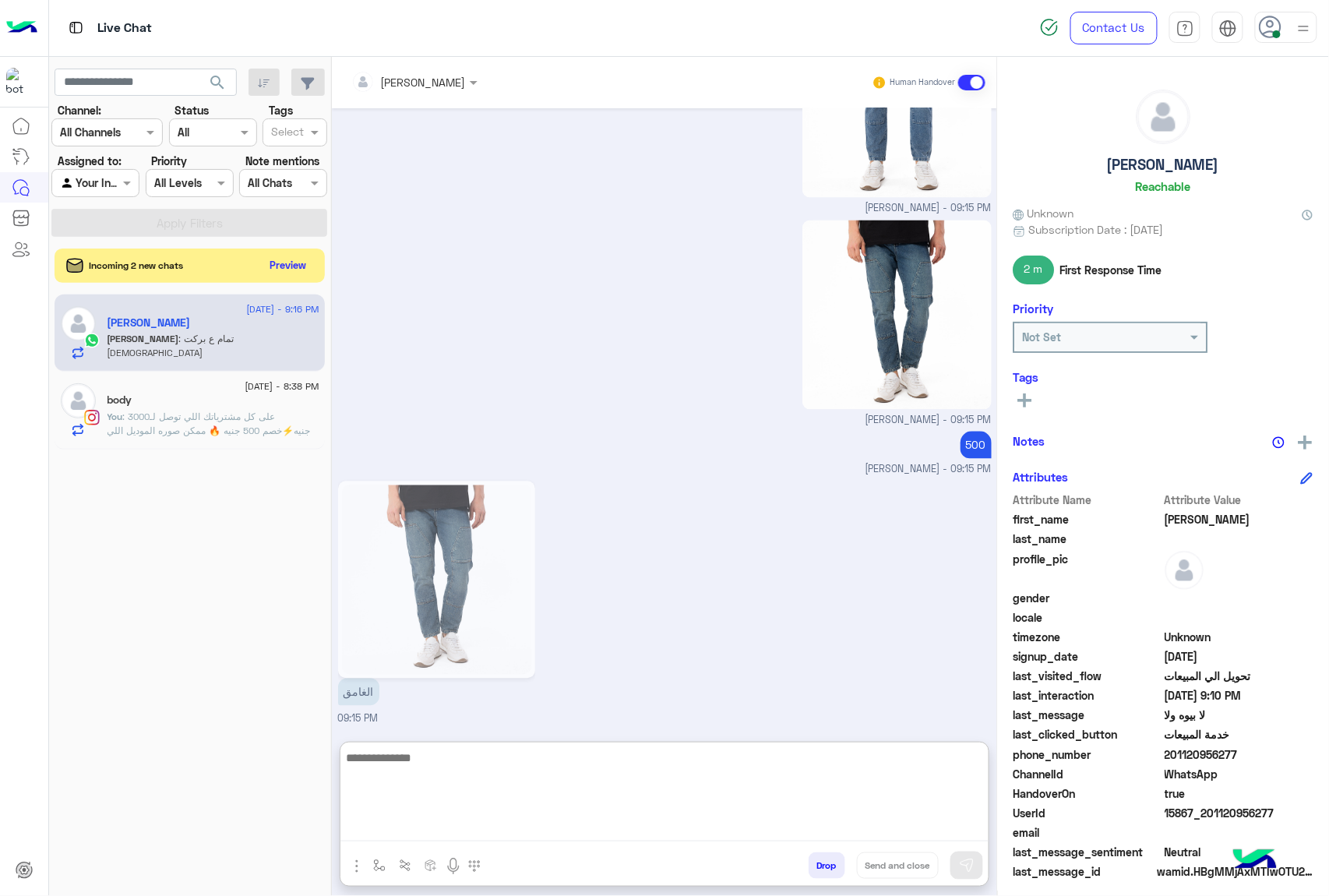
scroll to position [3035, 0]
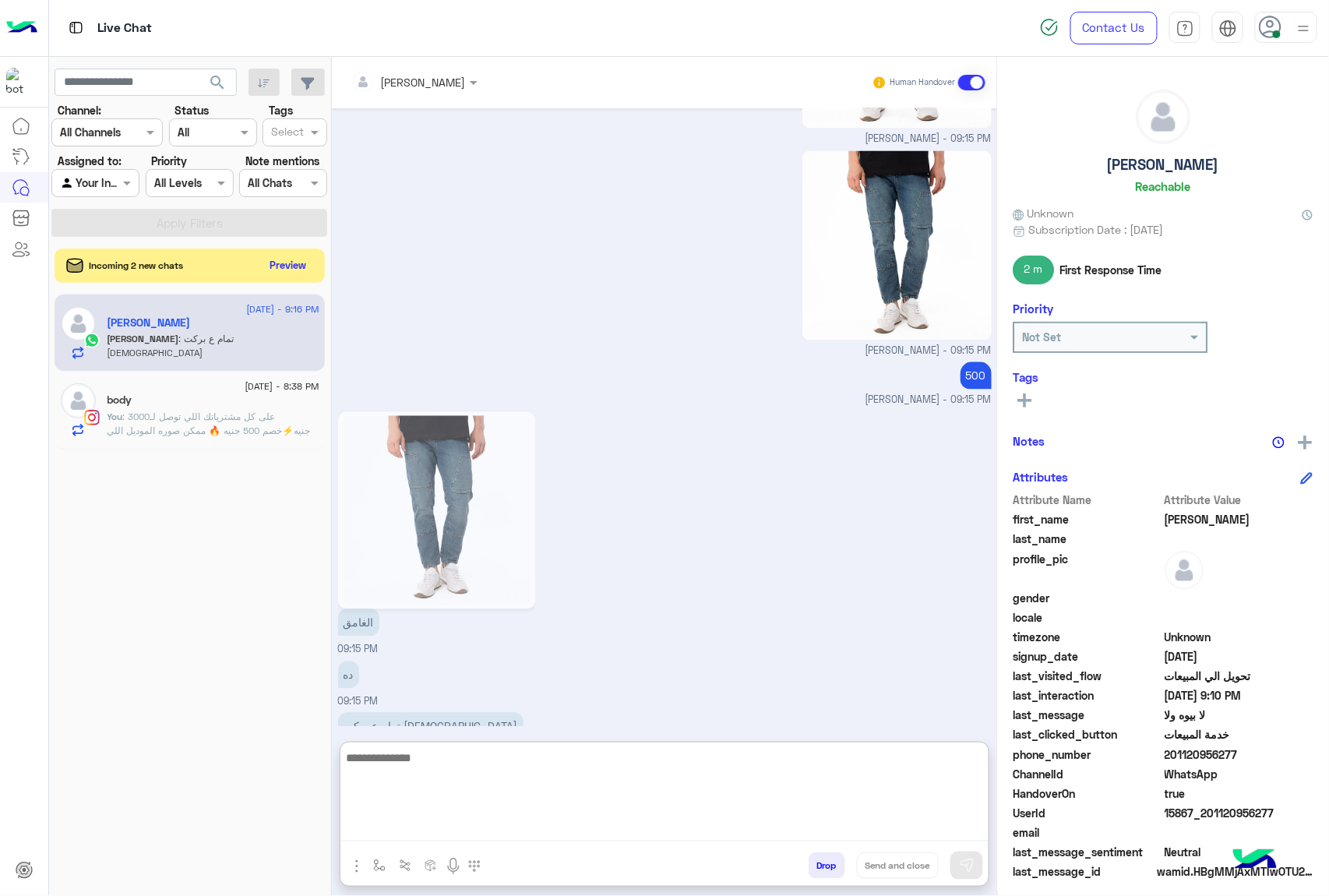
click at [420, 764] on textarea at bounding box center [664, 795] width 648 height 94
type textarea "*"
type textarea "**********"
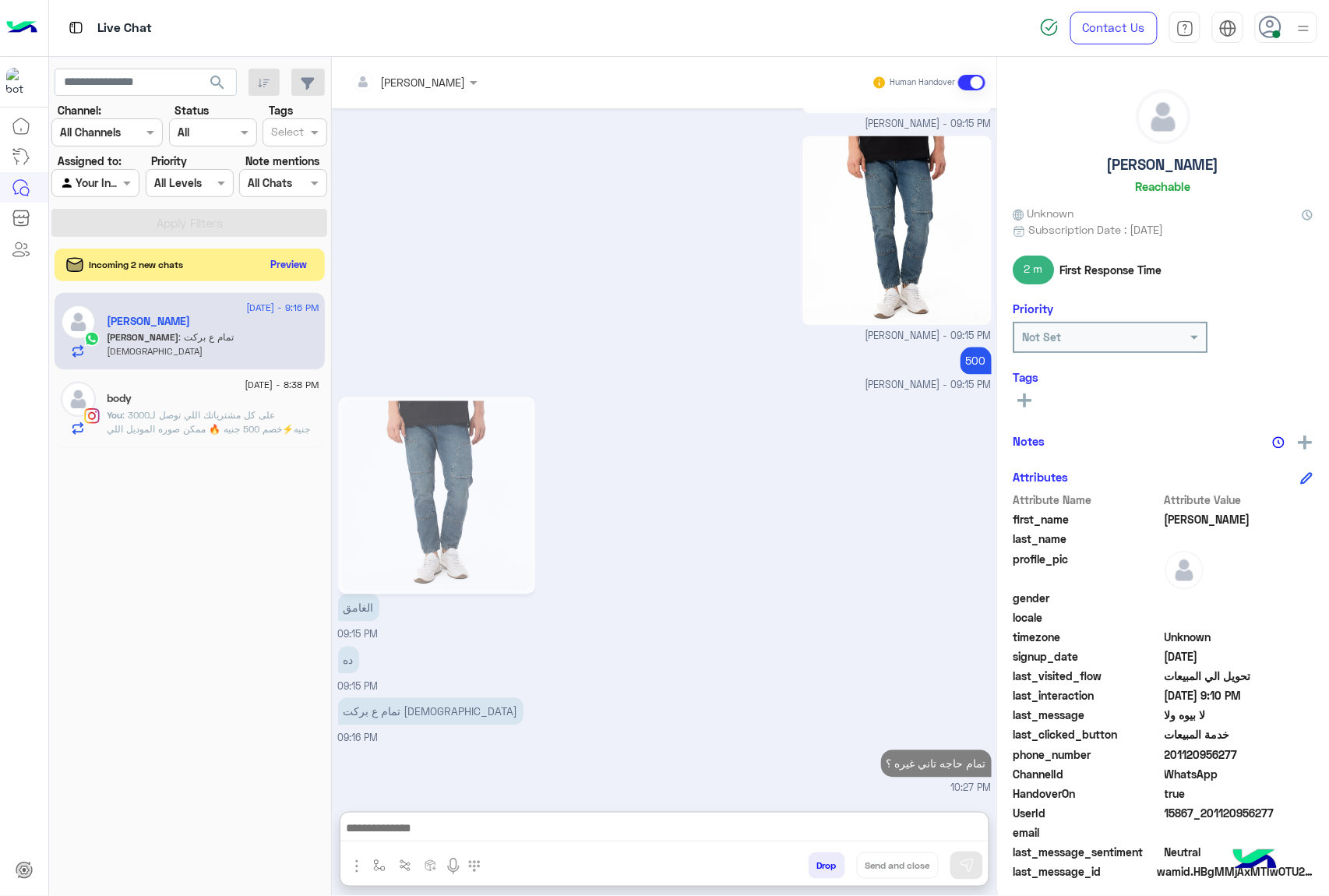
click at [293, 263] on button "Preview" at bounding box center [289, 264] width 48 height 21
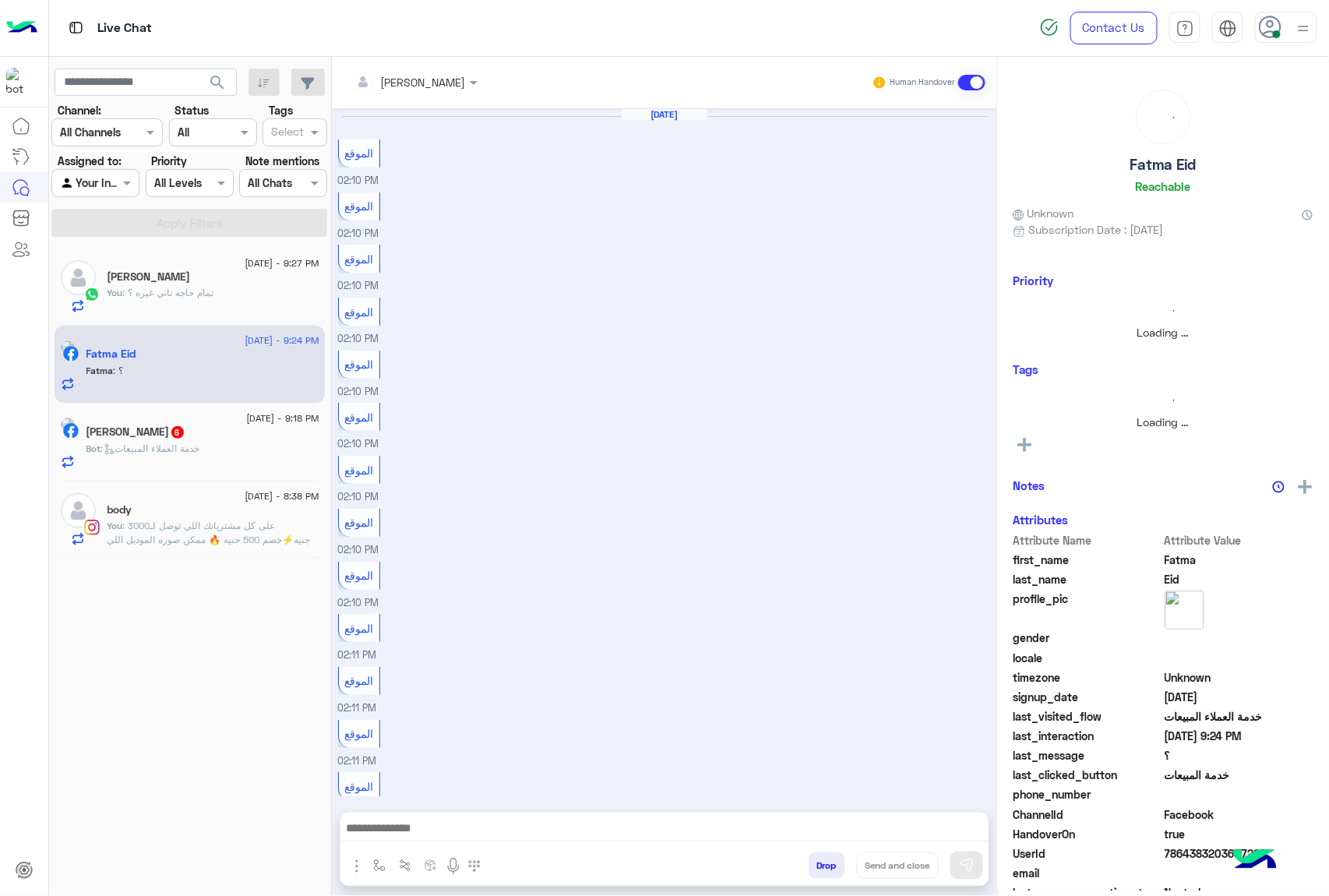
scroll to position [1157, 0]
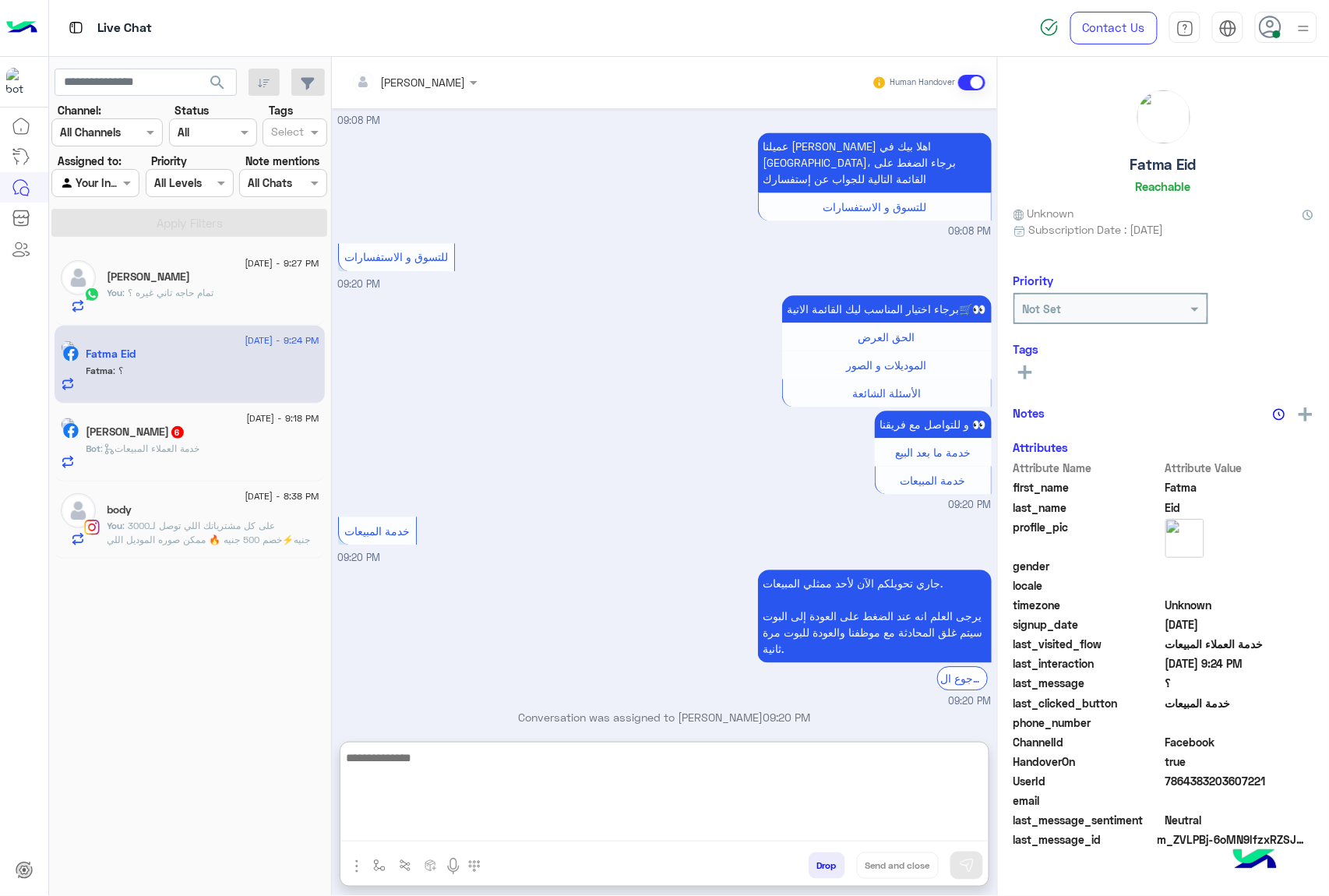
click at [388, 832] on textarea at bounding box center [664, 795] width 648 height 94
click at [408, 840] on textarea at bounding box center [664, 795] width 648 height 94
paste textarea "**********"
type textarea "**********"
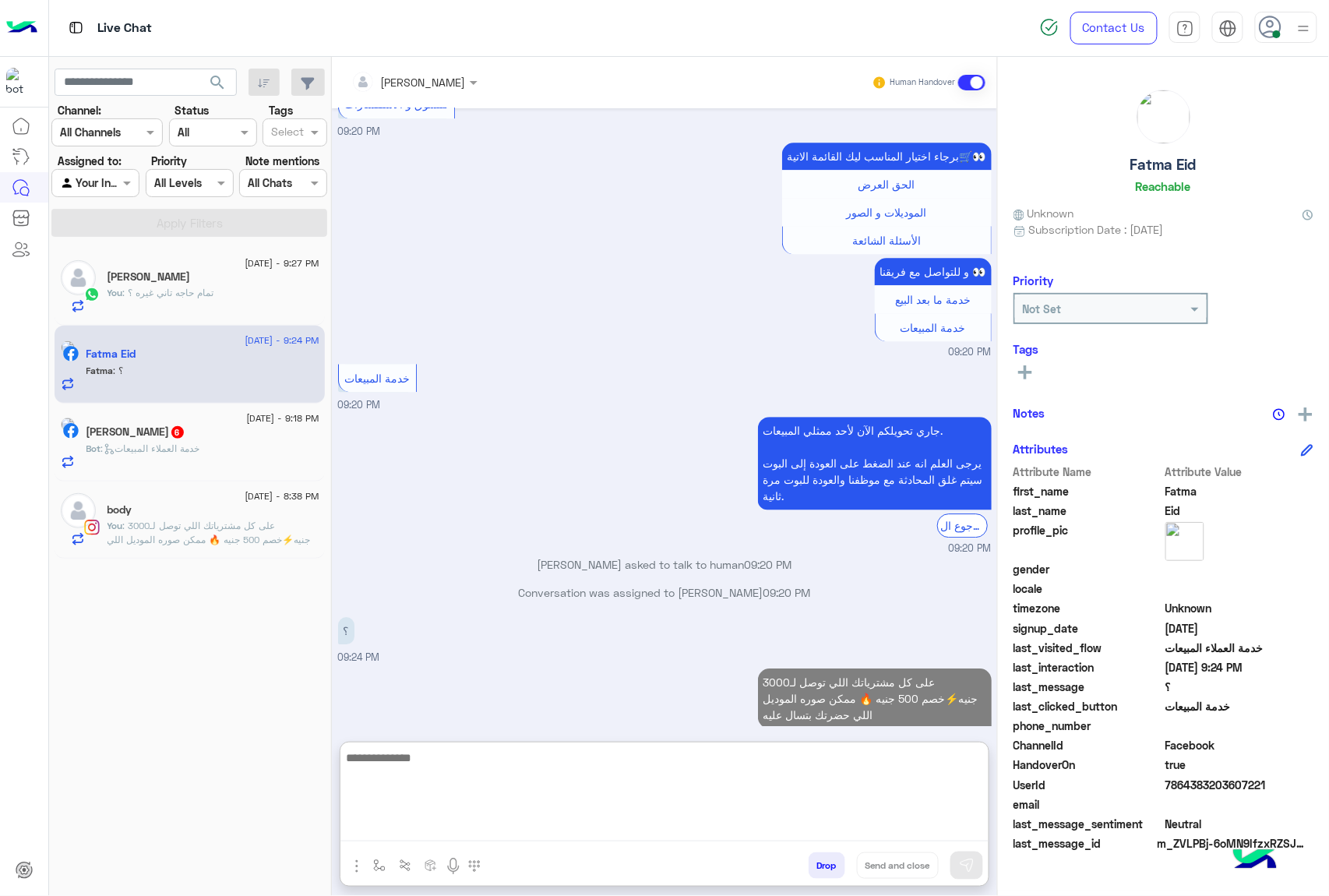
scroll to position [1339, 0]
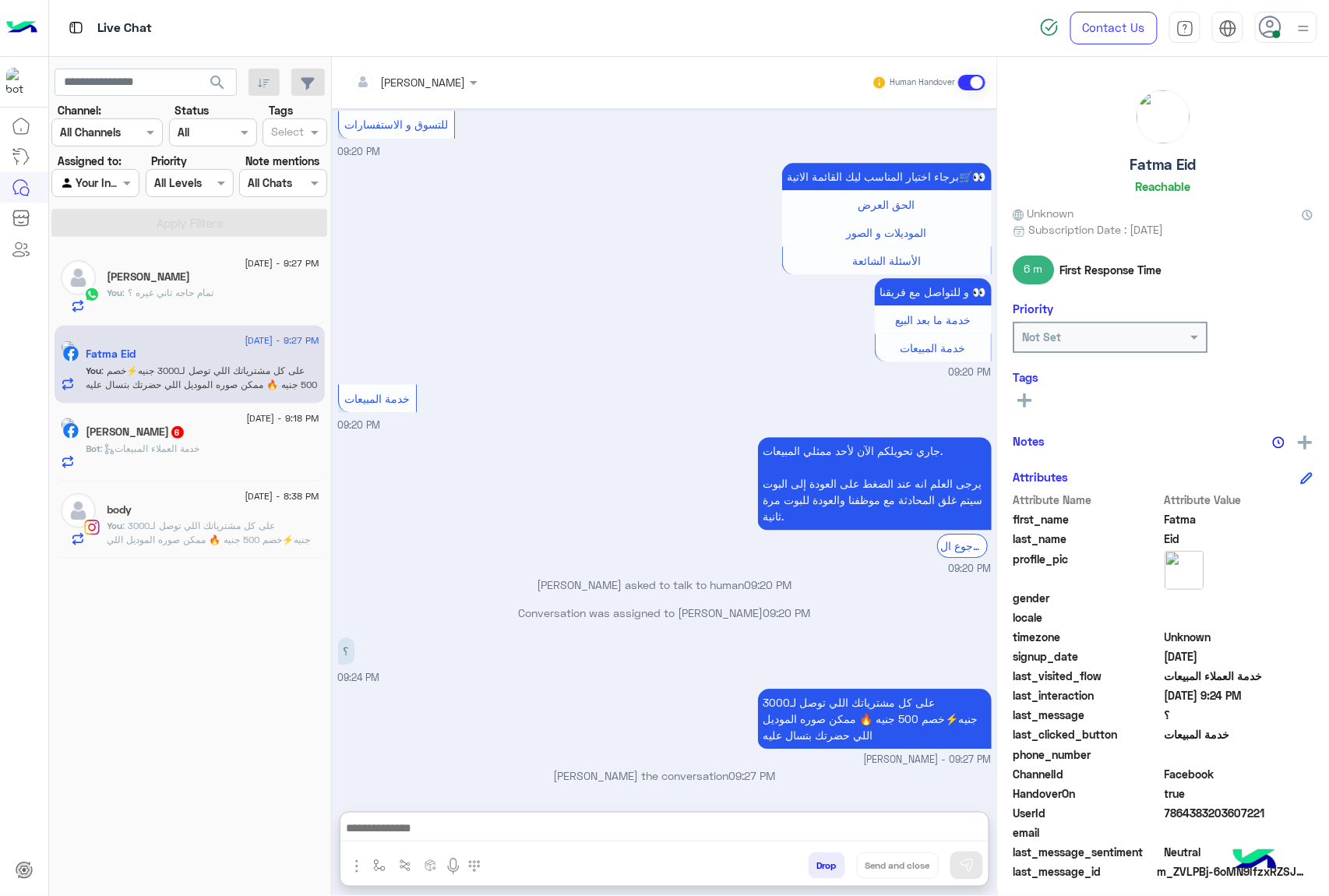
click at [152, 442] on p "Bot : خدمة العملاء المبيعات" at bounding box center [143, 448] width 114 height 14
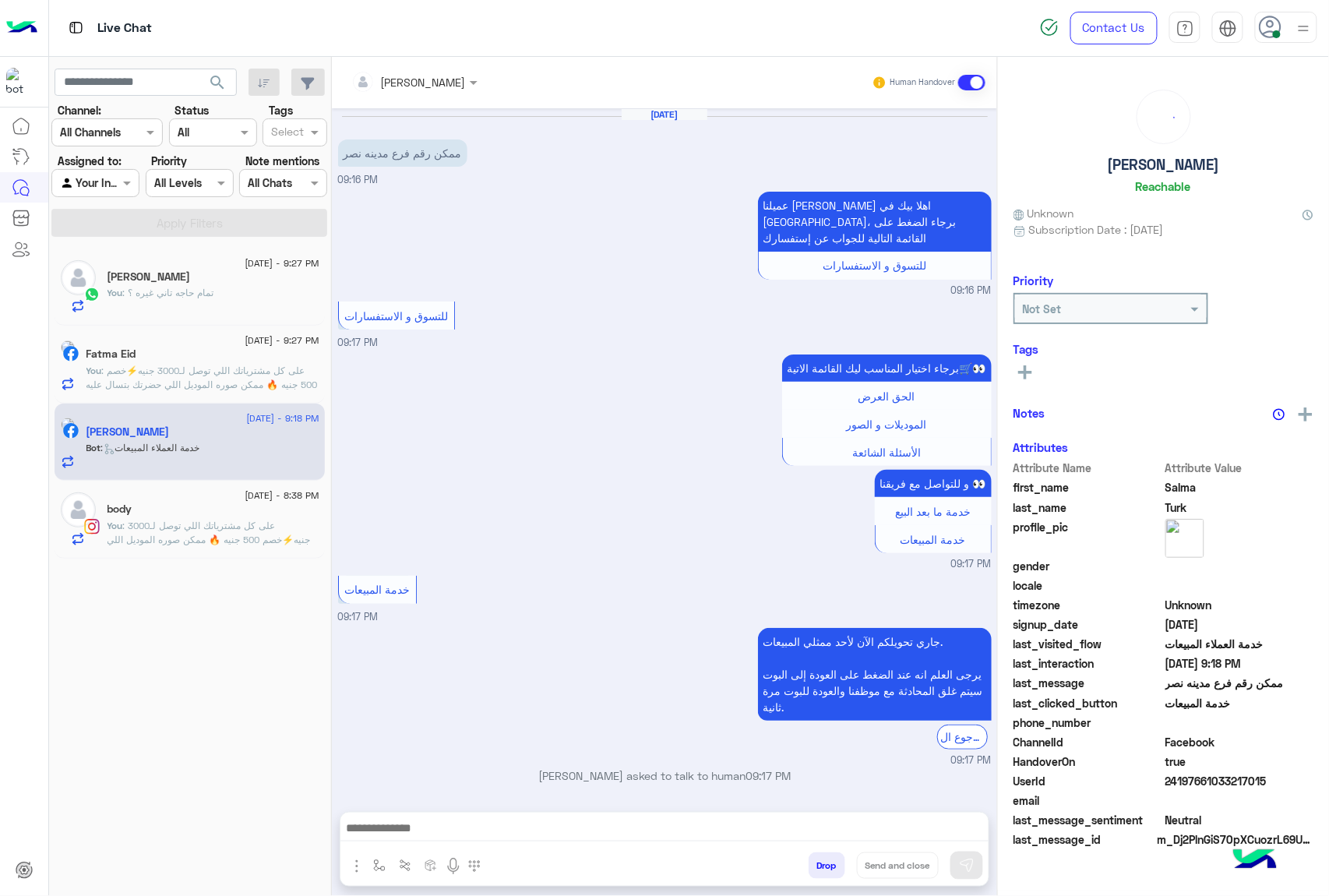
scroll to position [716, 0]
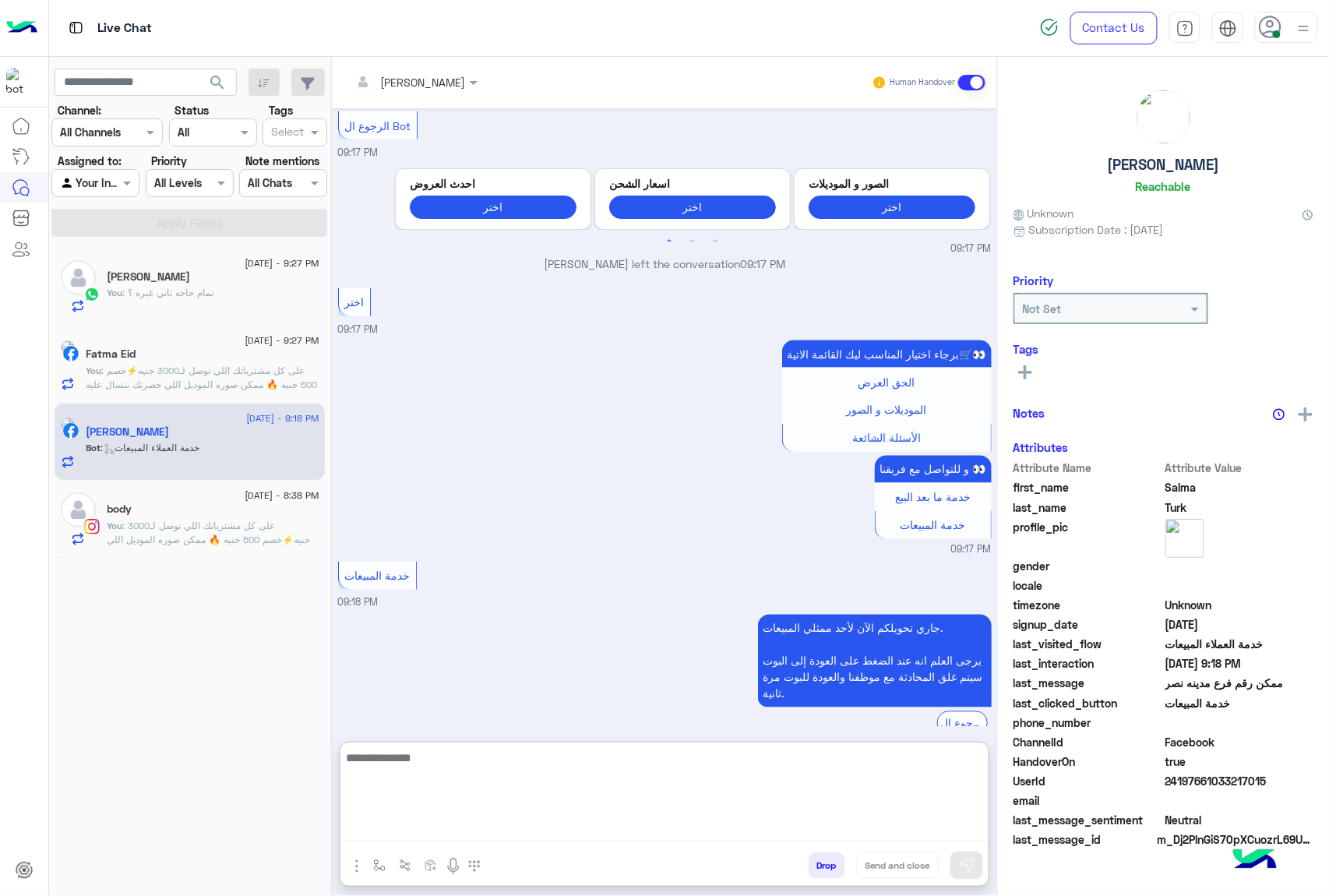
click at [415, 820] on textarea at bounding box center [664, 795] width 648 height 94
paste textarea "**********"
type textarea "**********"
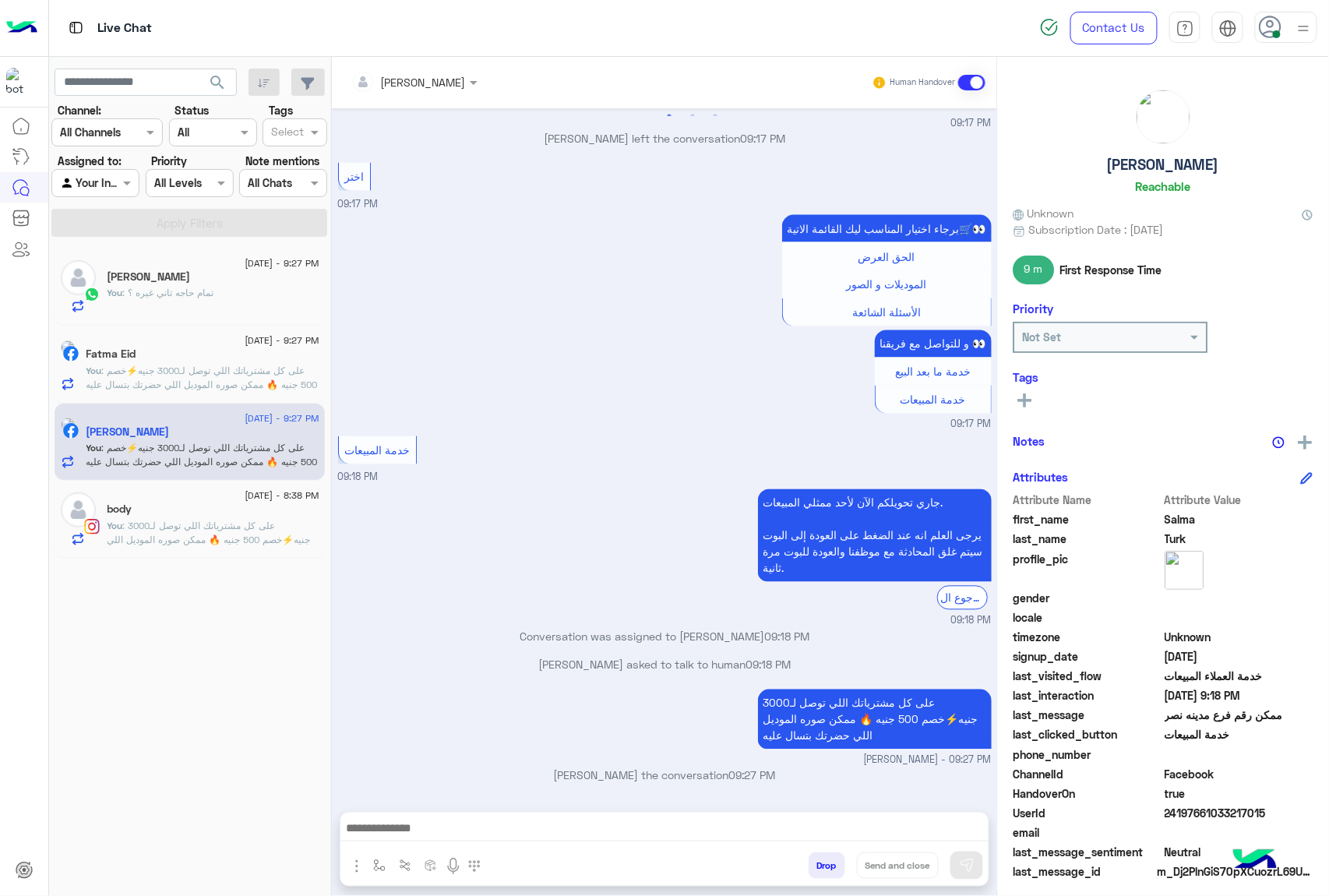
scroll to position [897, 0]
click at [235, 298] on span ": لا انا بسال عندكم بنطلون جينز بوي فريند اسود او رمادي غامق مقاس ٤٠ رجالي" at bounding box center [198, 300] width 224 height 26
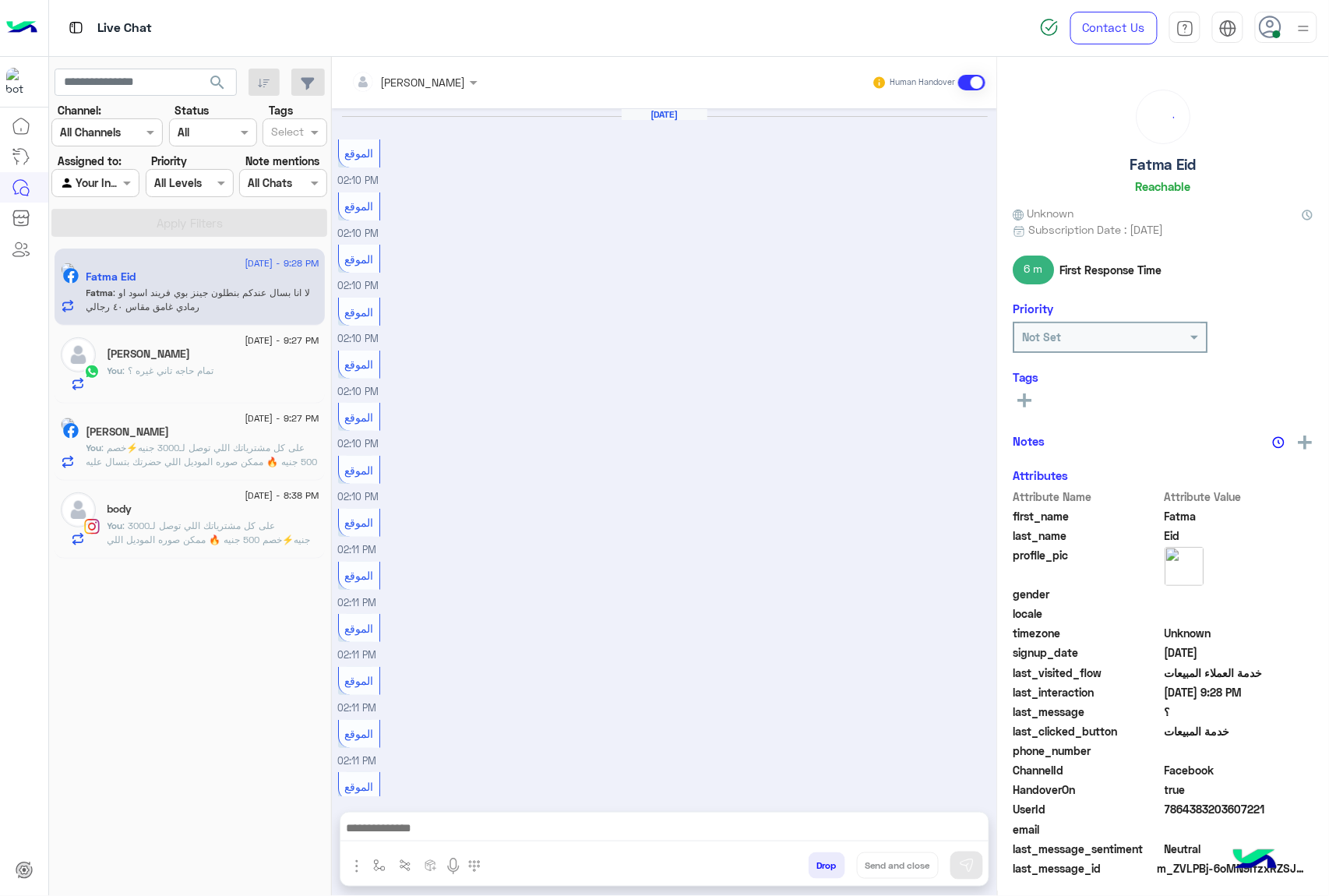
scroll to position [1231, 0]
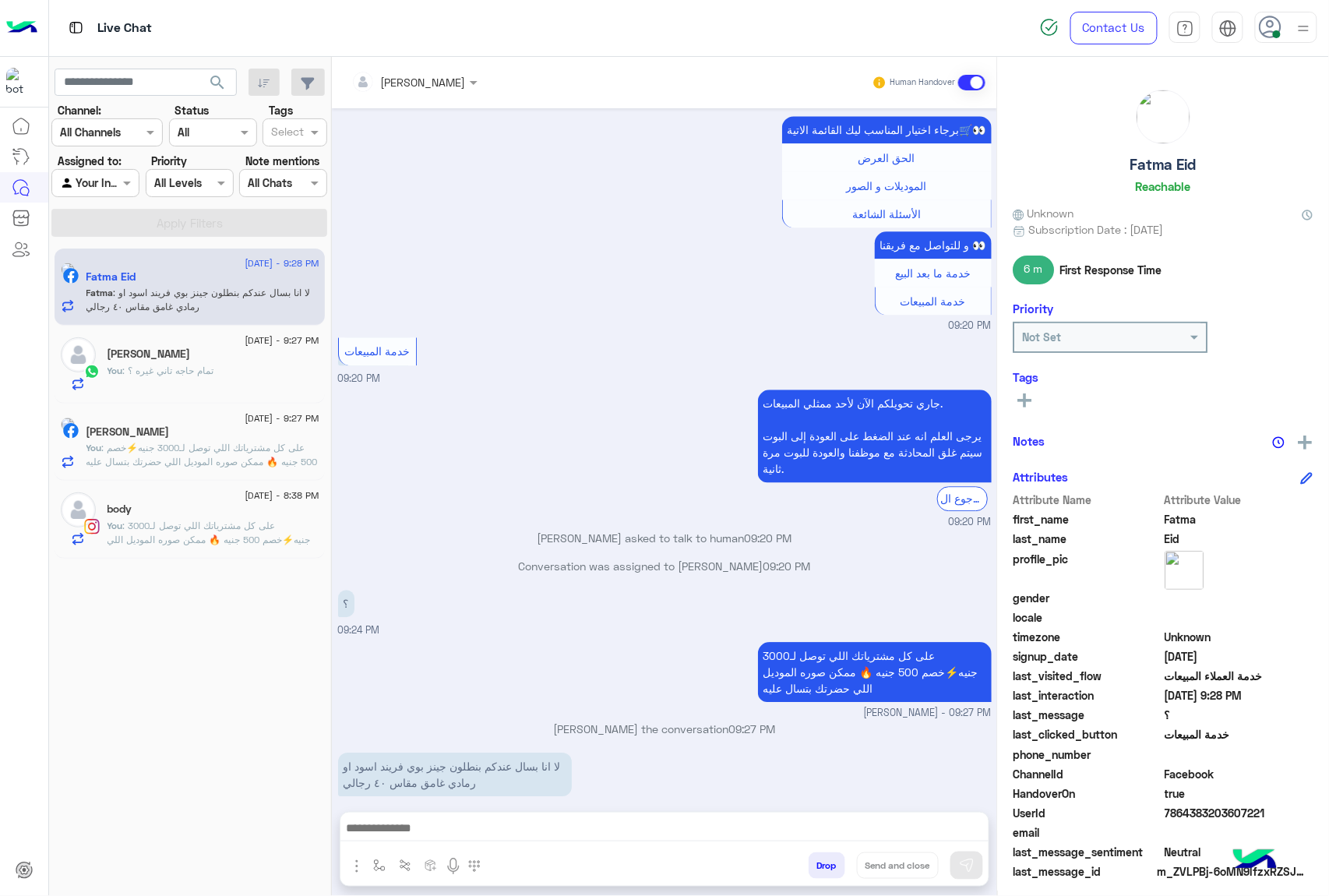
click at [443, 817] on div at bounding box center [664, 832] width 648 height 39
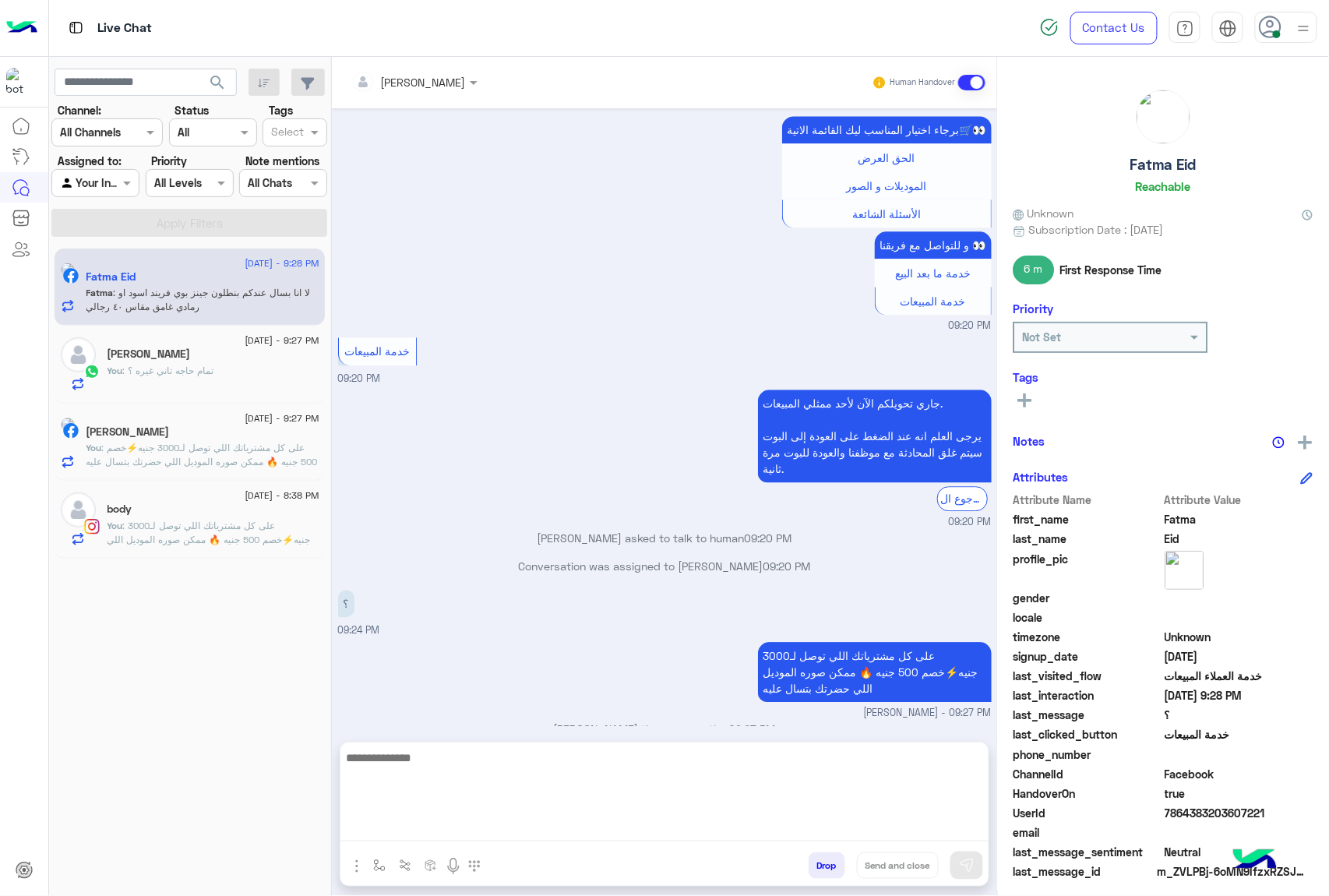
click at [440, 826] on textarea at bounding box center [664, 795] width 648 height 94
type textarea "*******"
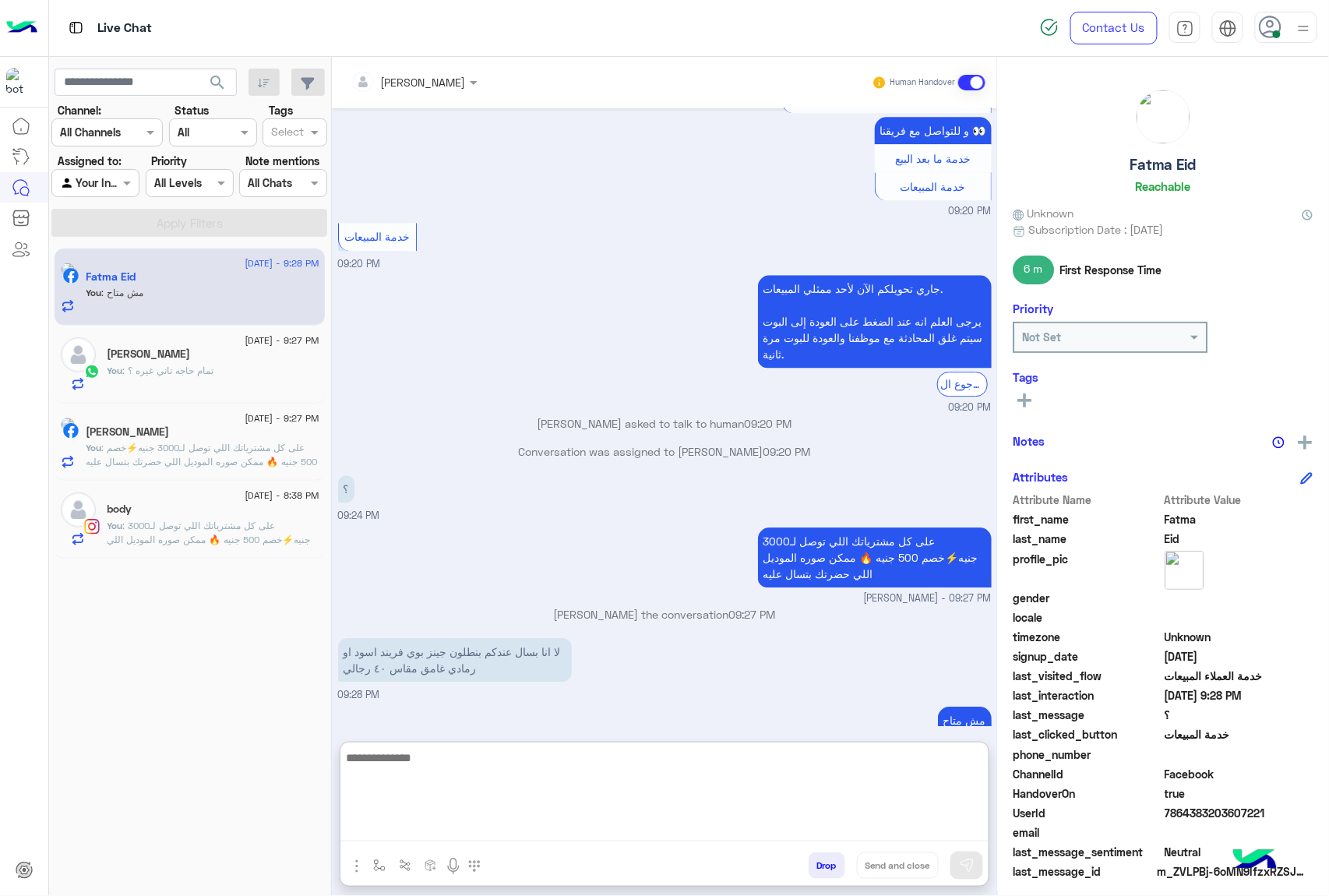
scroll to position [1352, 0]
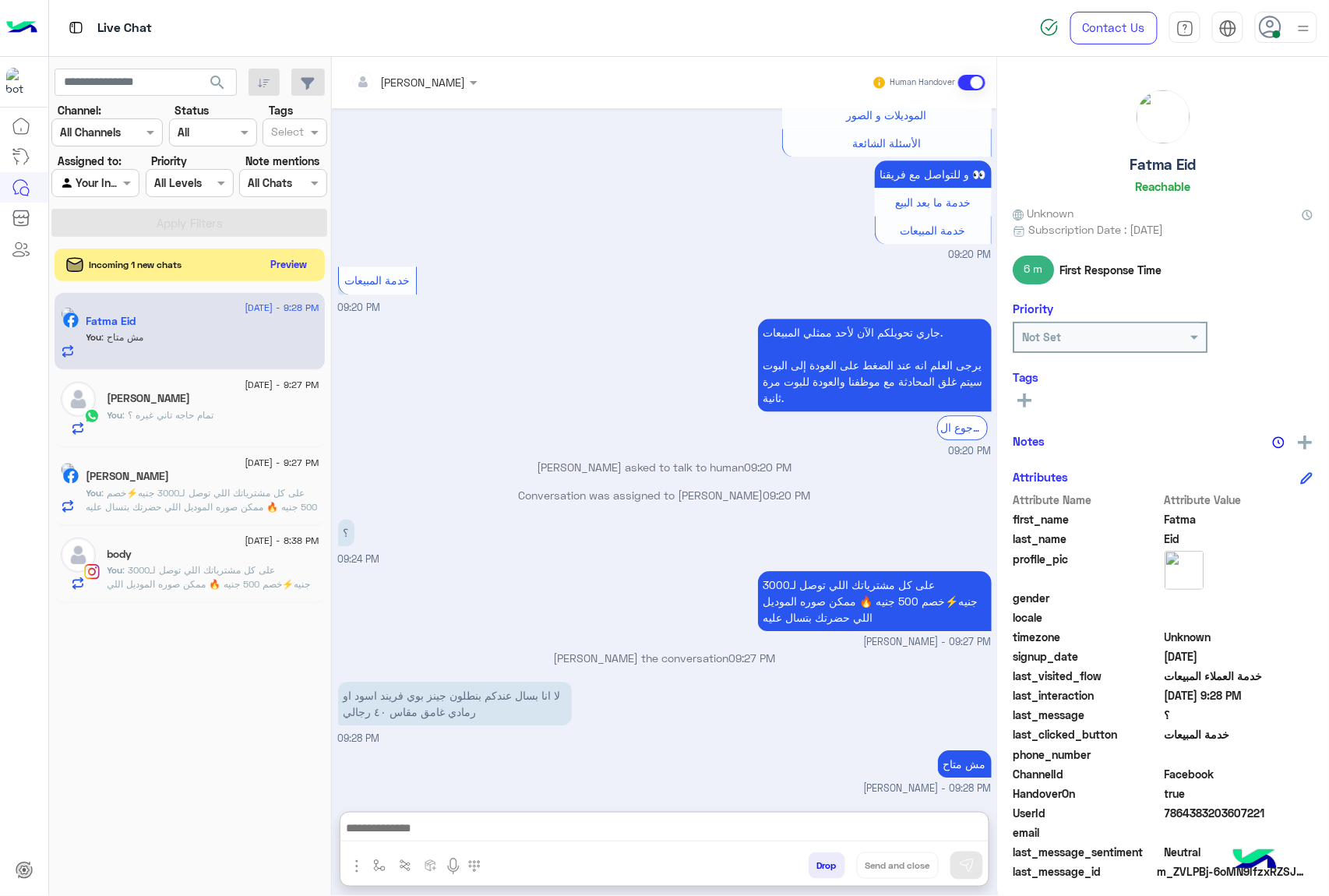
click at [287, 269] on button "Preview" at bounding box center [289, 264] width 48 height 21
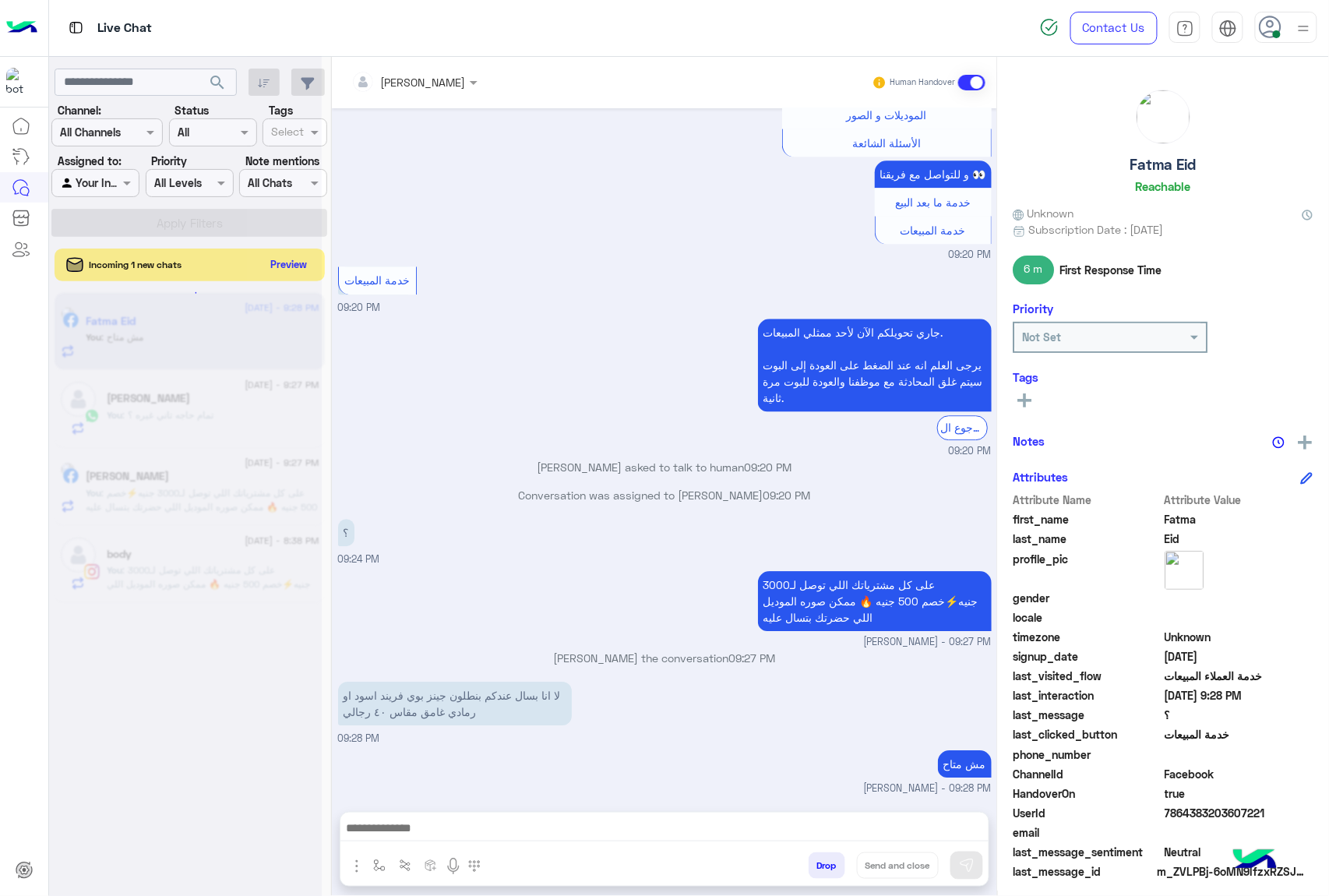
scroll to position [1281, 0]
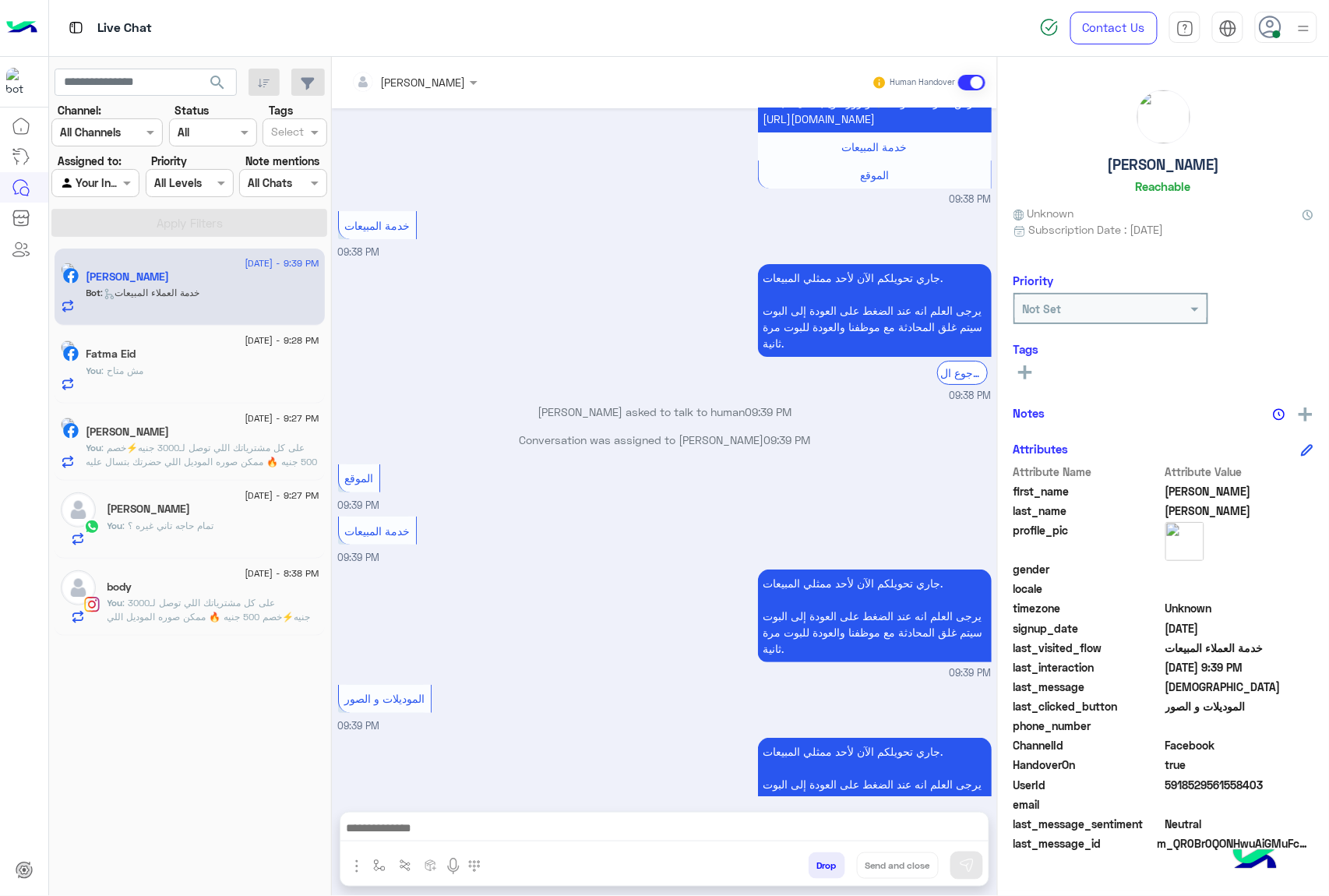
scroll to position [3929, 0]
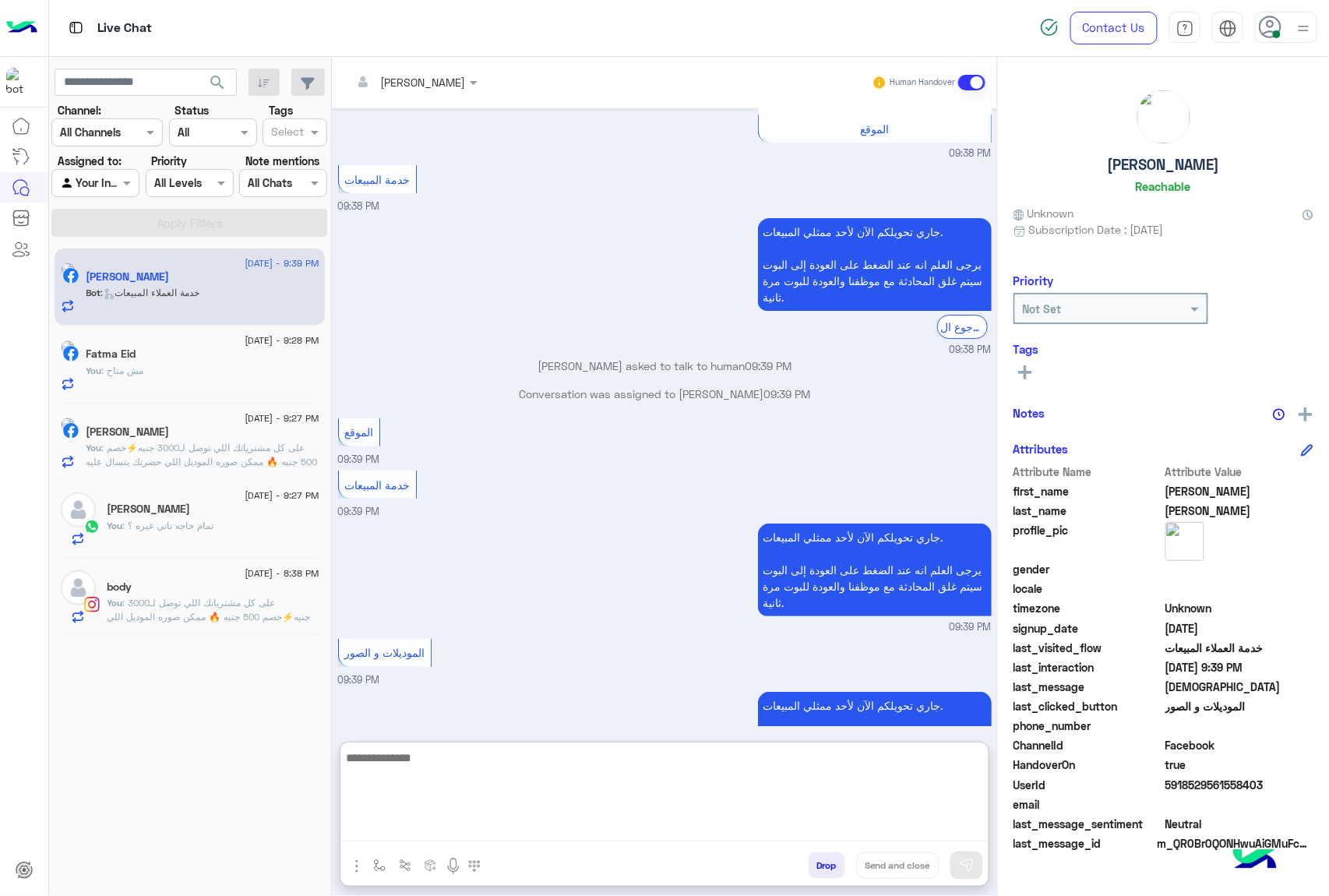
click at [396, 829] on textarea at bounding box center [664, 795] width 648 height 94
paste textarea "**********"
type textarea "**********"
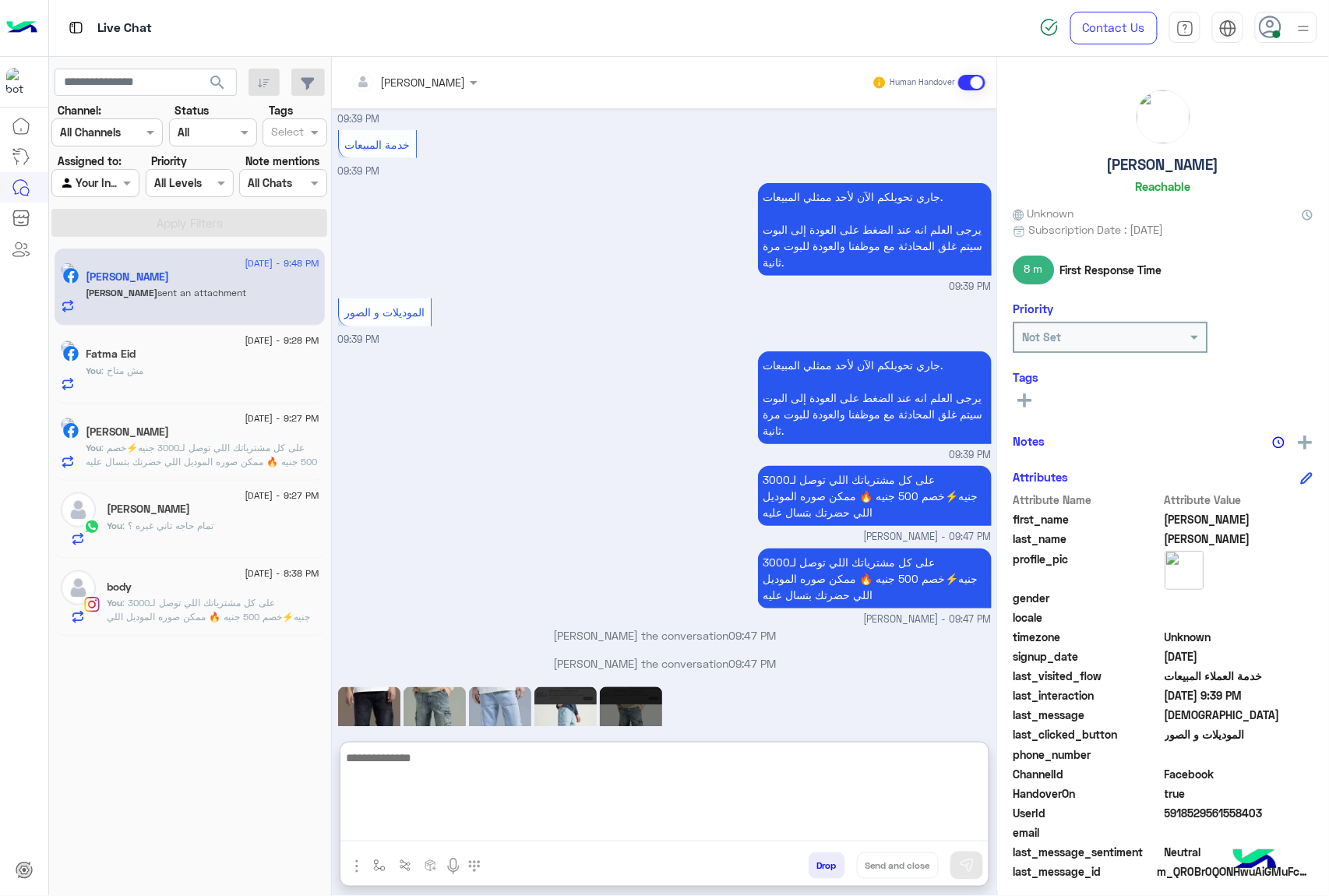
scroll to position [4337, 0]
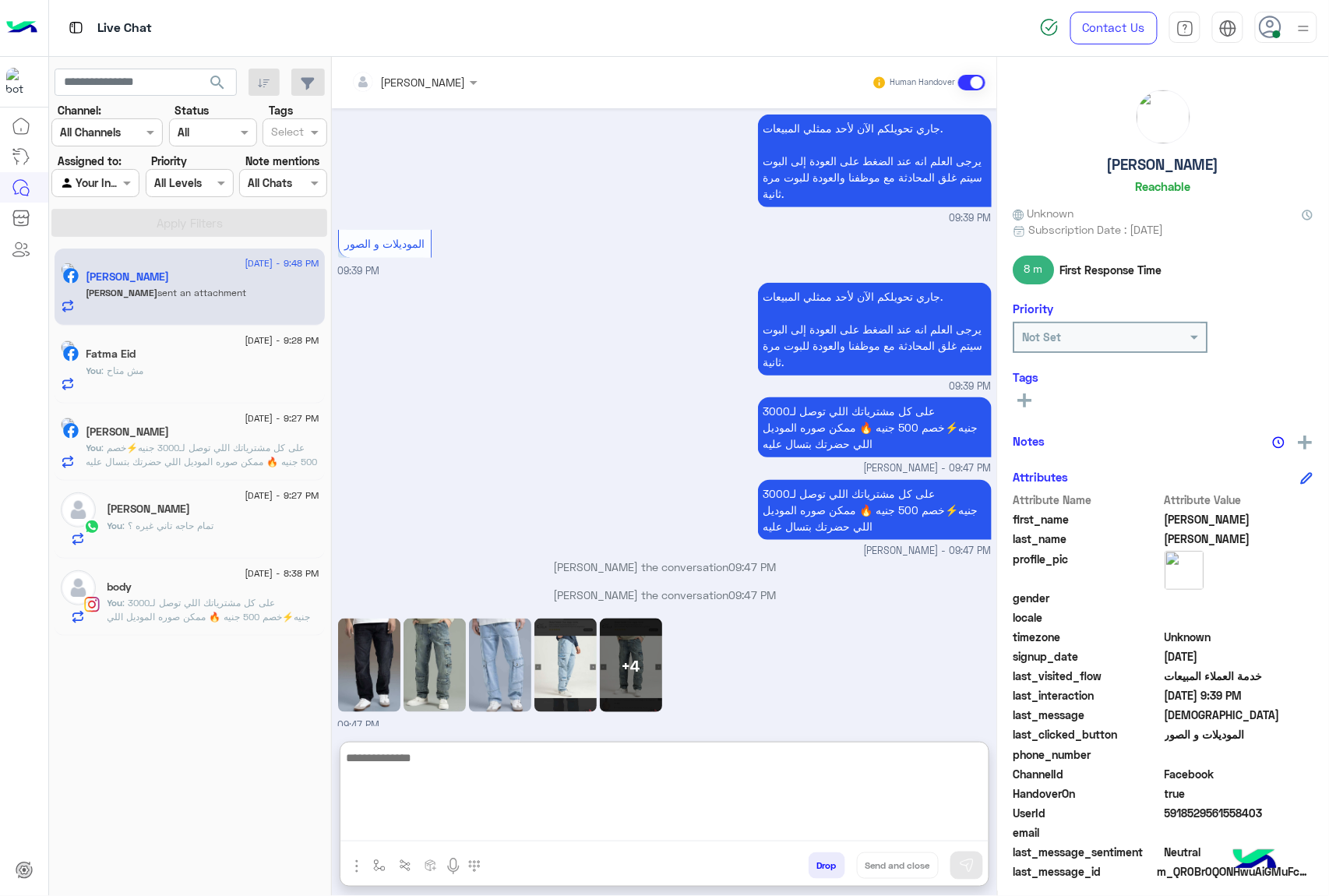
click at [431, 762] on textarea at bounding box center [664, 795] width 648 height 94
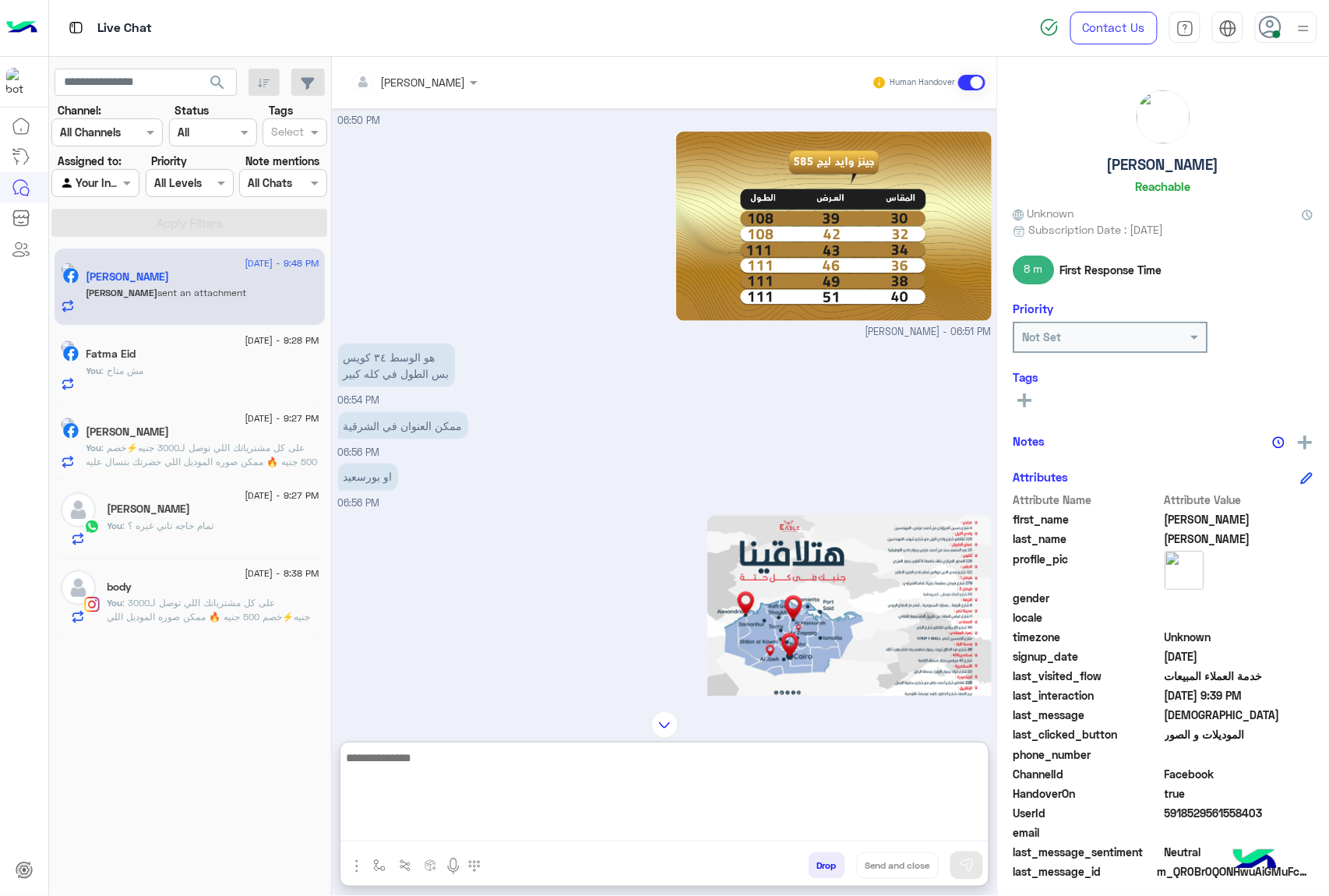
scroll to position [2573, 0]
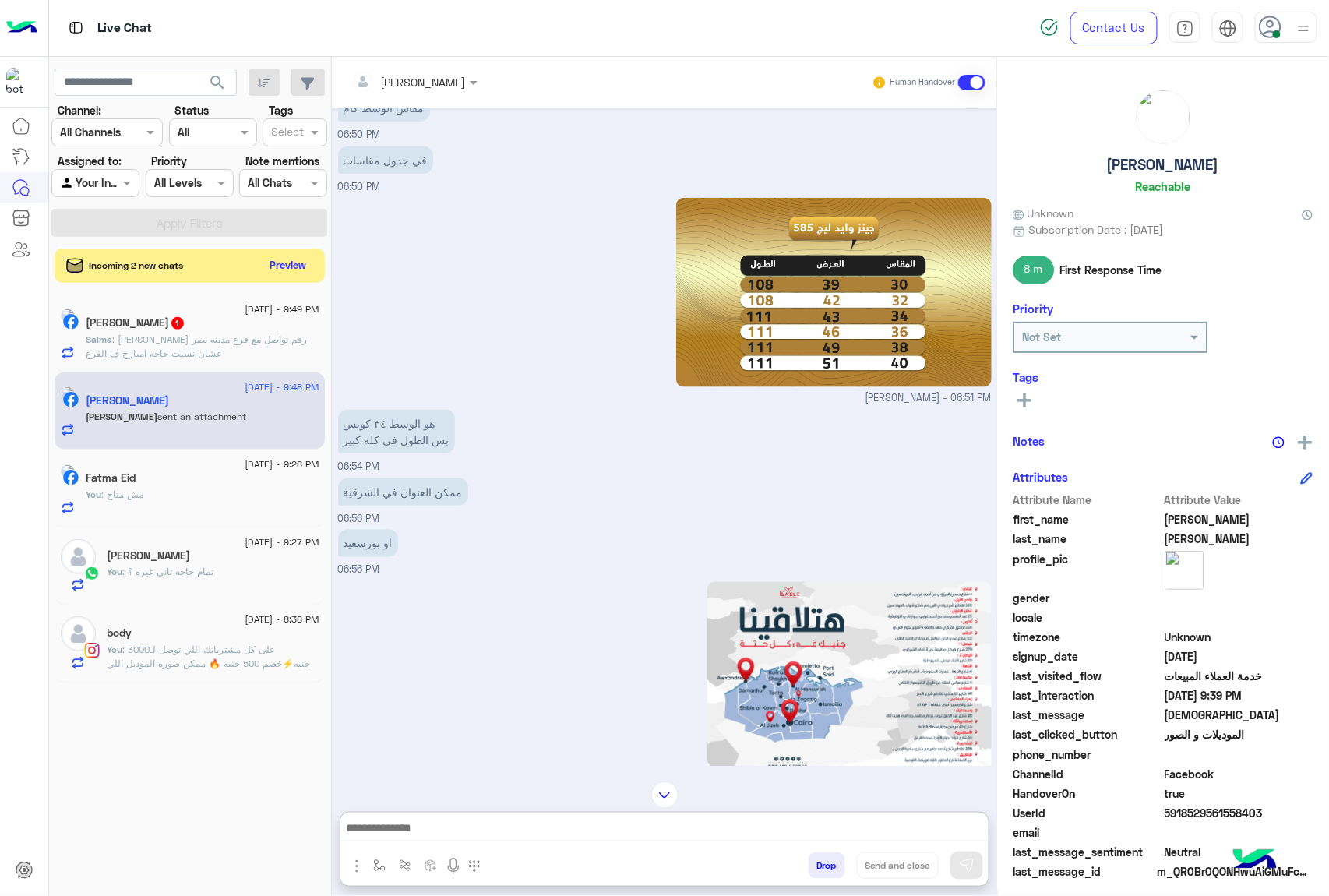
click at [259, 357] on p "Salma : انا عاوزة رقم تواصل مع فرع مدينه نصر عشان نسيت حاجه امبارح ف الفرع" at bounding box center [202, 346] width 233 height 28
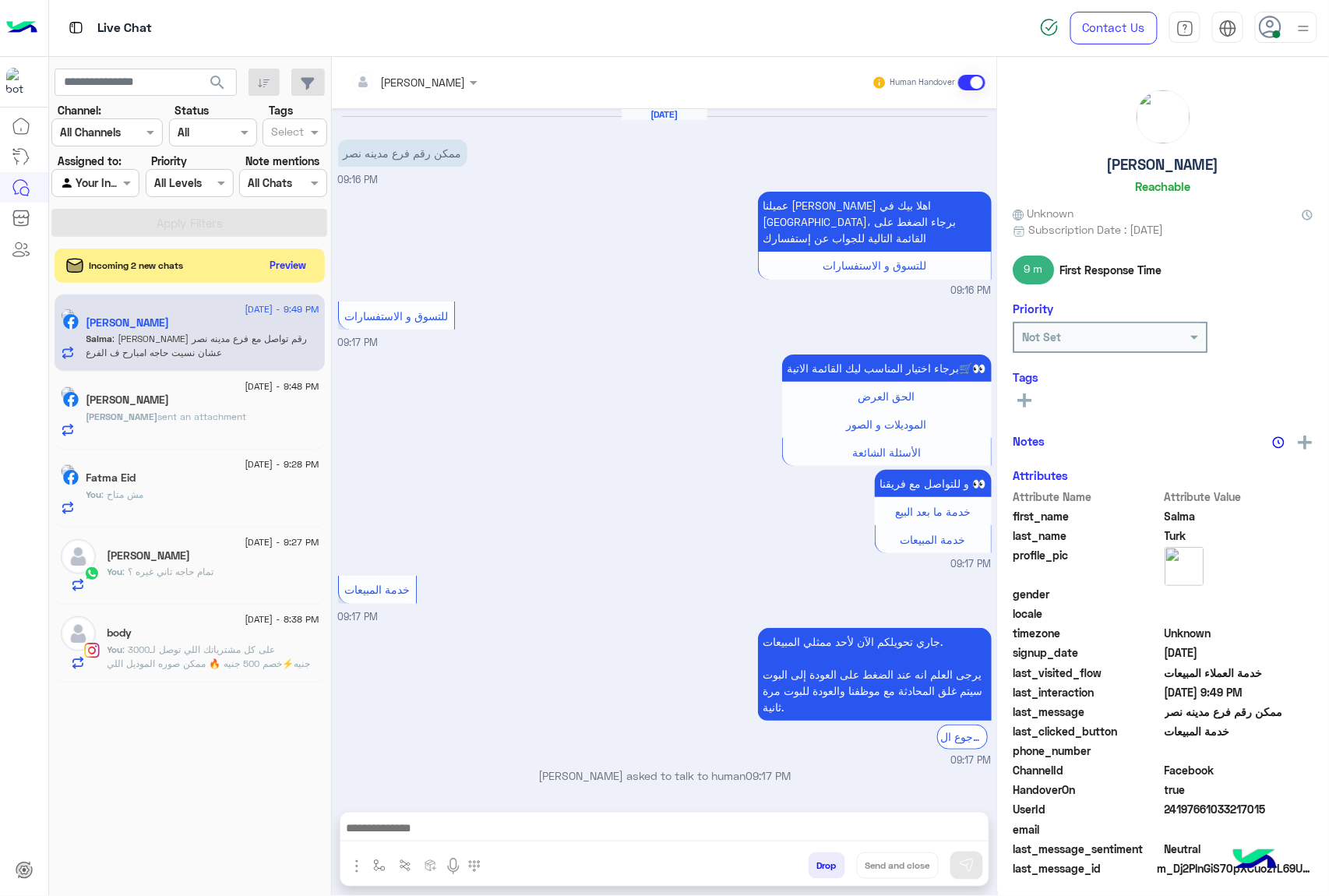
scroll to position [895, 0]
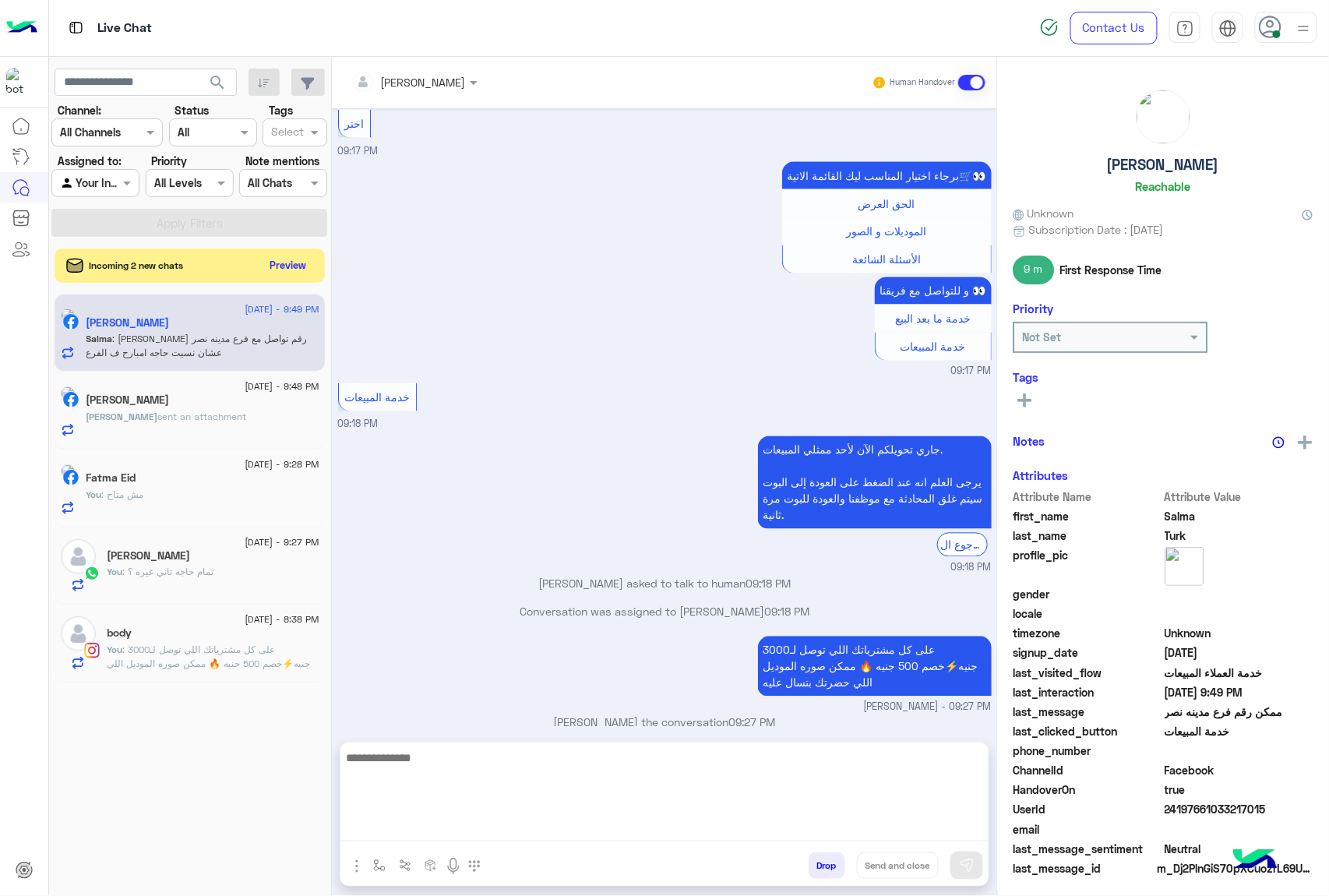
click at [421, 832] on textarea at bounding box center [664, 795] width 648 height 94
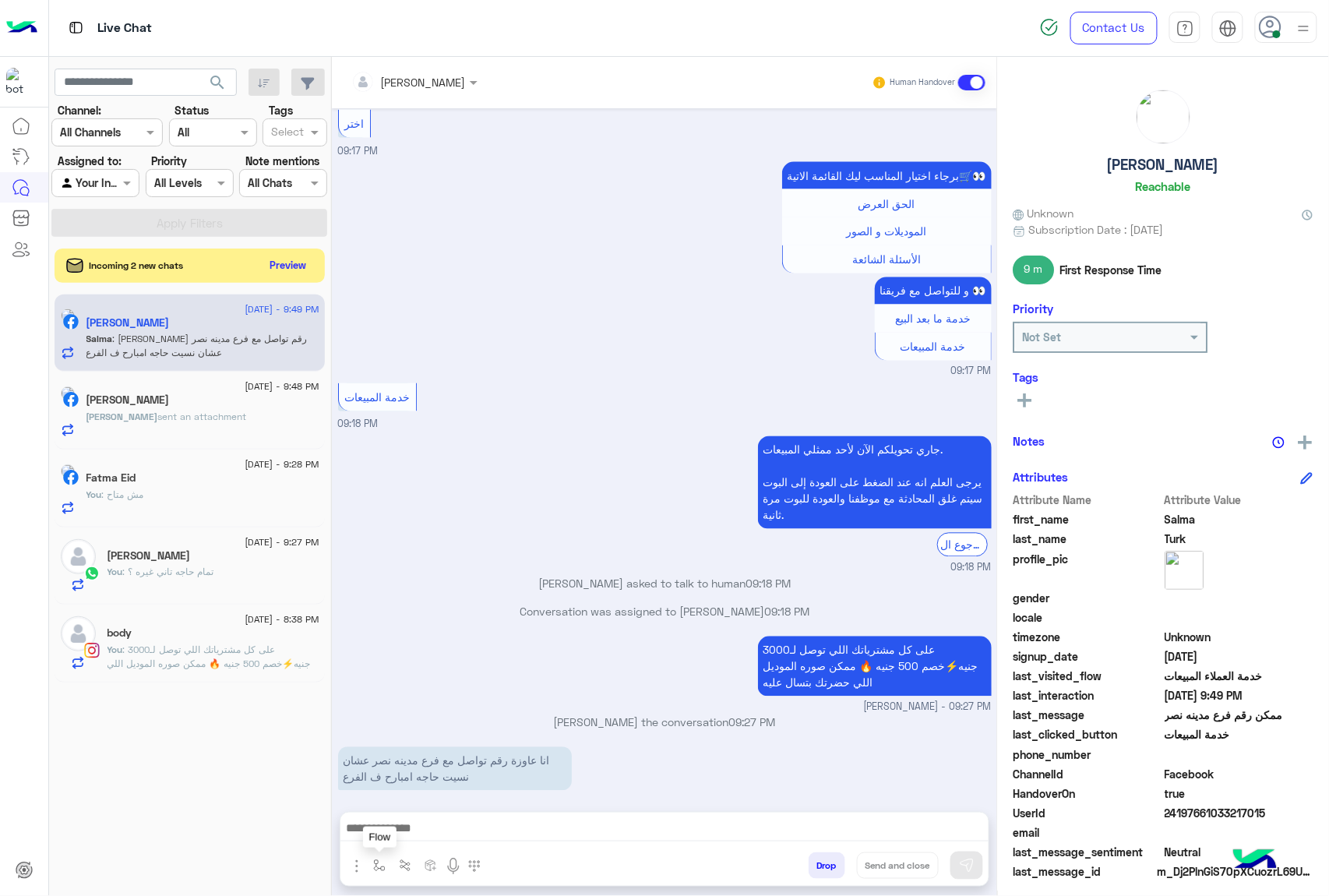
click at [374, 841] on img "button" at bounding box center [379, 864] width 12 height 12
click at [394, 833] on input "text" at bounding box center [407, 831] width 64 height 18
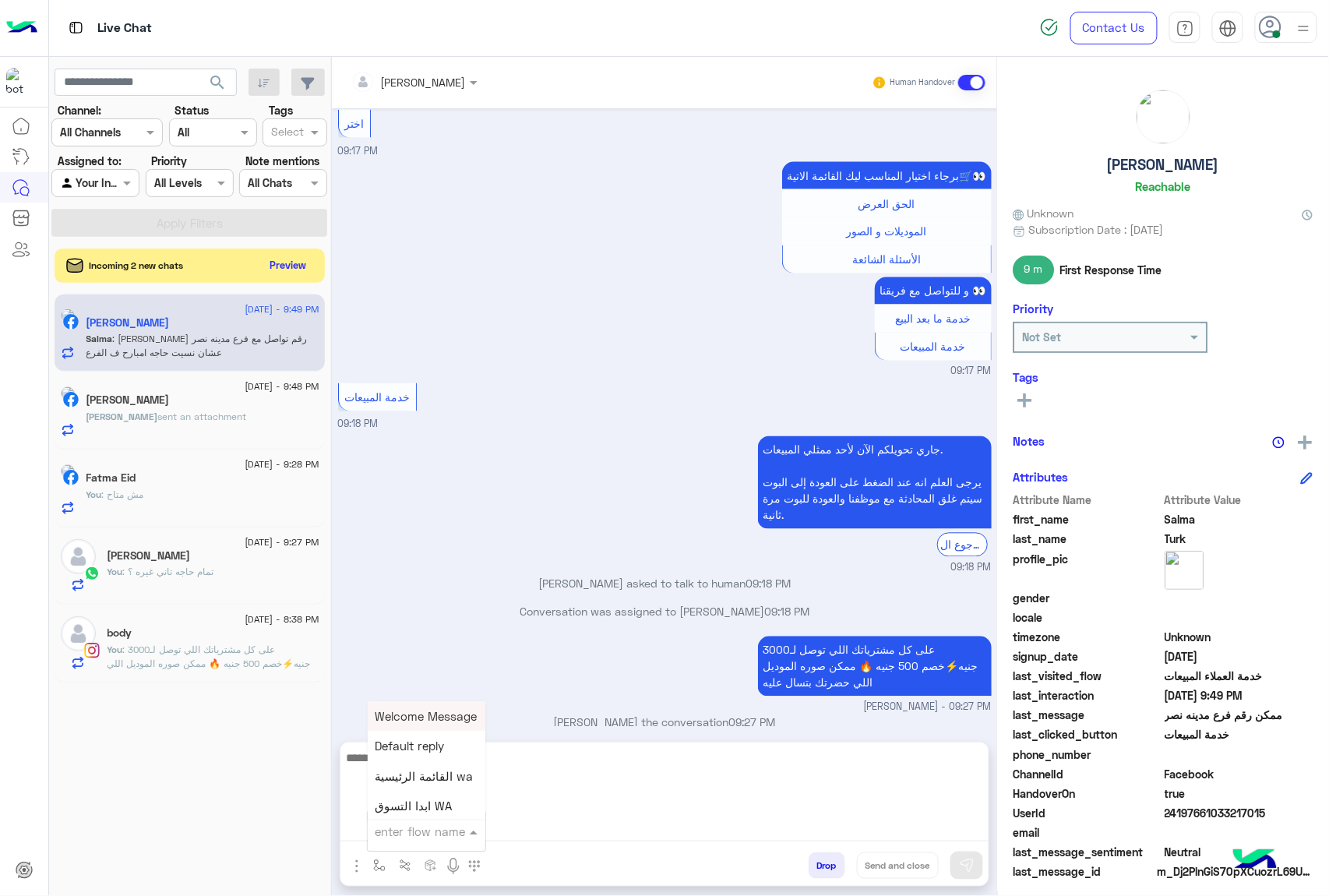
click at [549, 827] on textarea at bounding box center [664, 795] width 648 height 94
type textarea "*"
type textarea "**********"
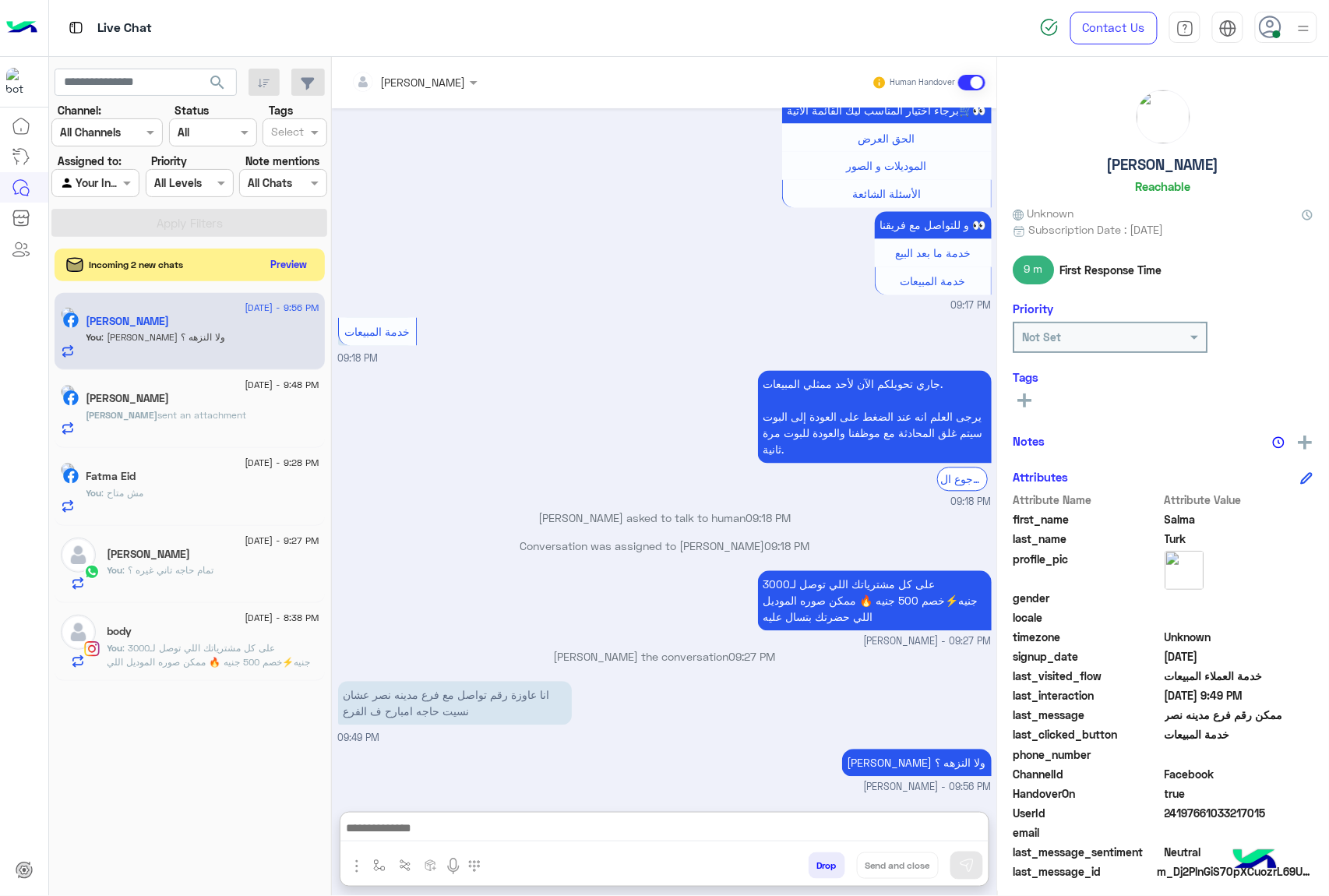
click at [282, 265] on button "Preview" at bounding box center [289, 264] width 48 height 21
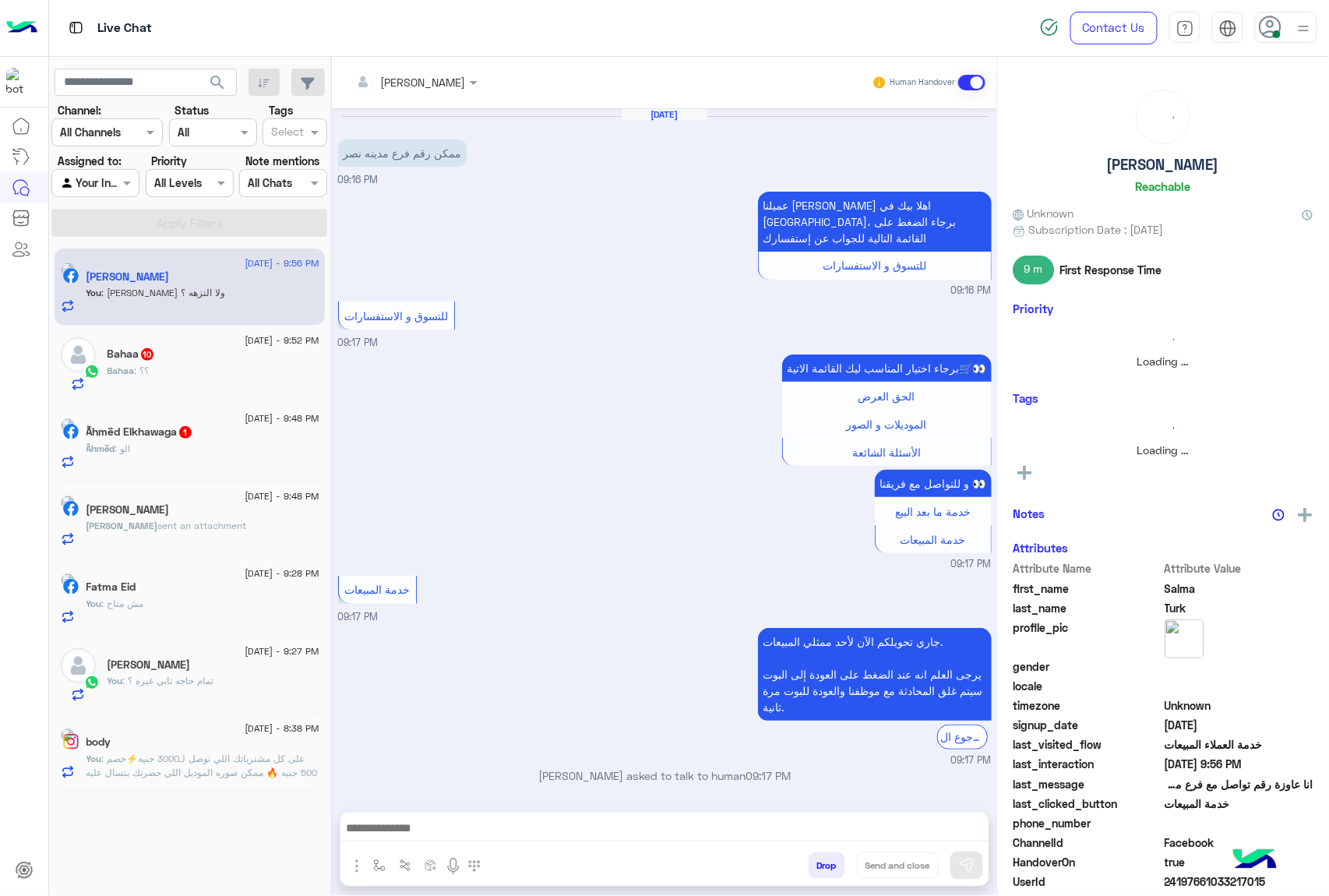
scroll to position [945, 0]
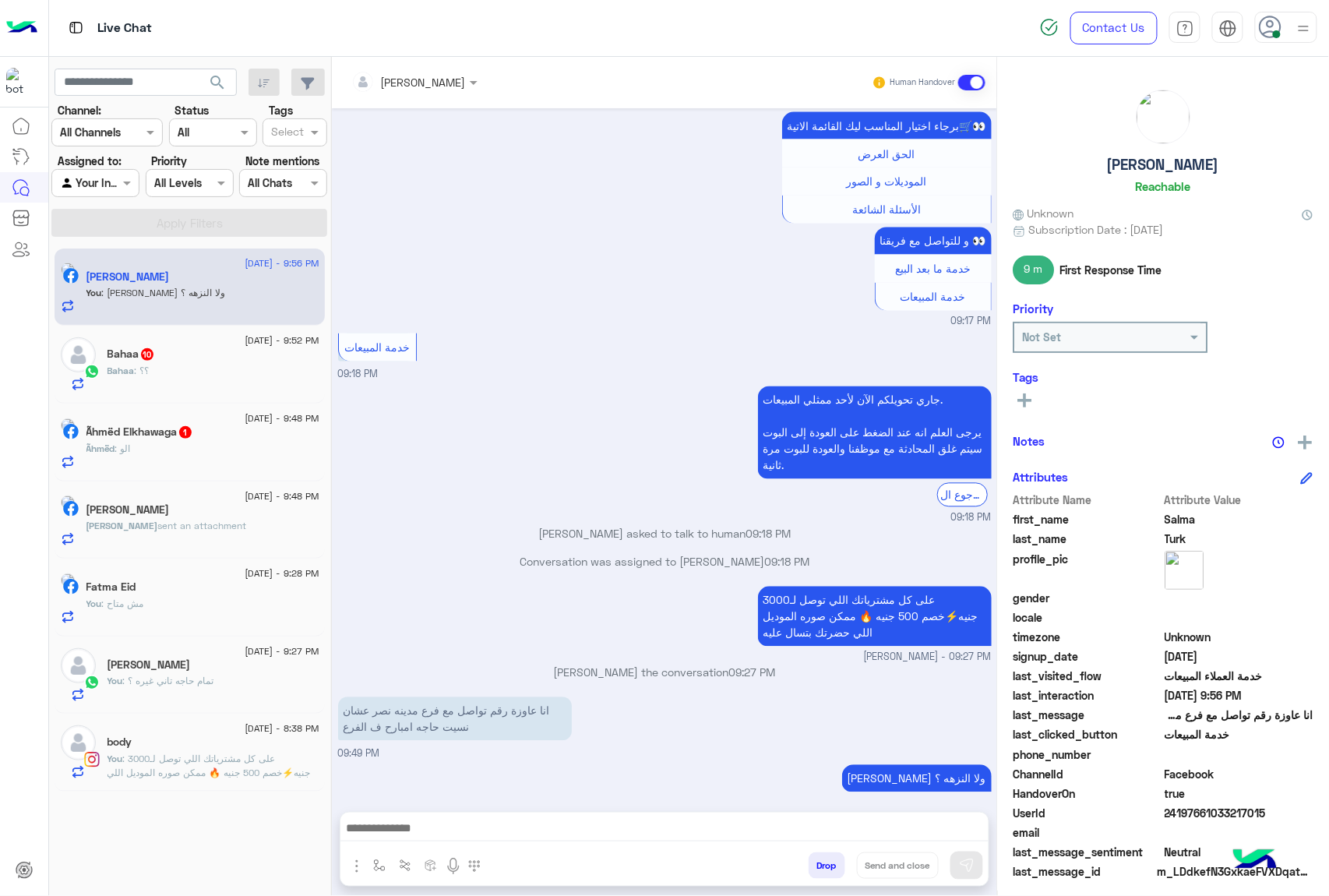
click at [185, 449] on div "Ãhmëd : الو" at bounding box center [202, 455] width 233 height 27
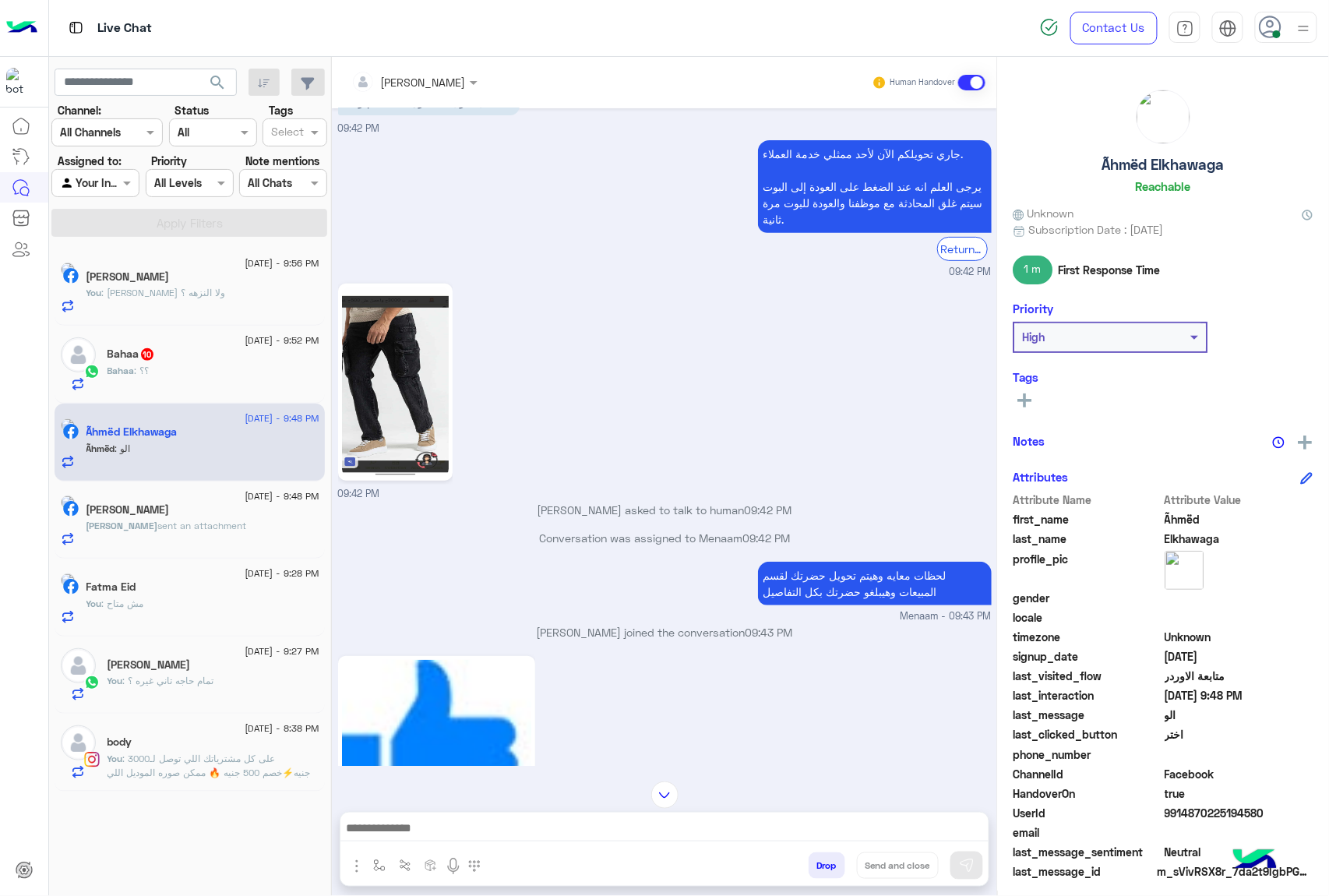
scroll to position [1960, 0]
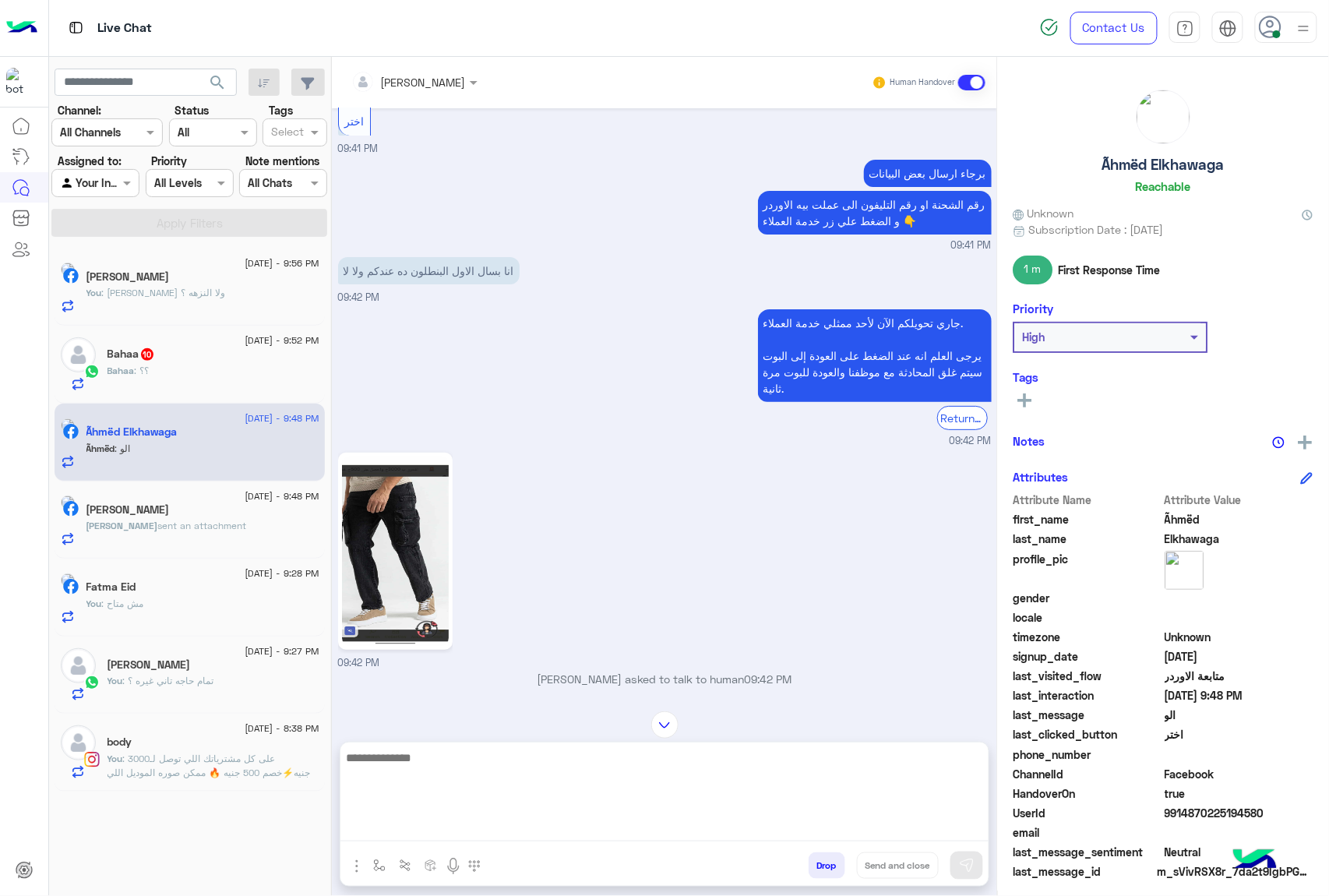
click at [437, 820] on textarea at bounding box center [664, 795] width 648 height 94
type textarea "******"
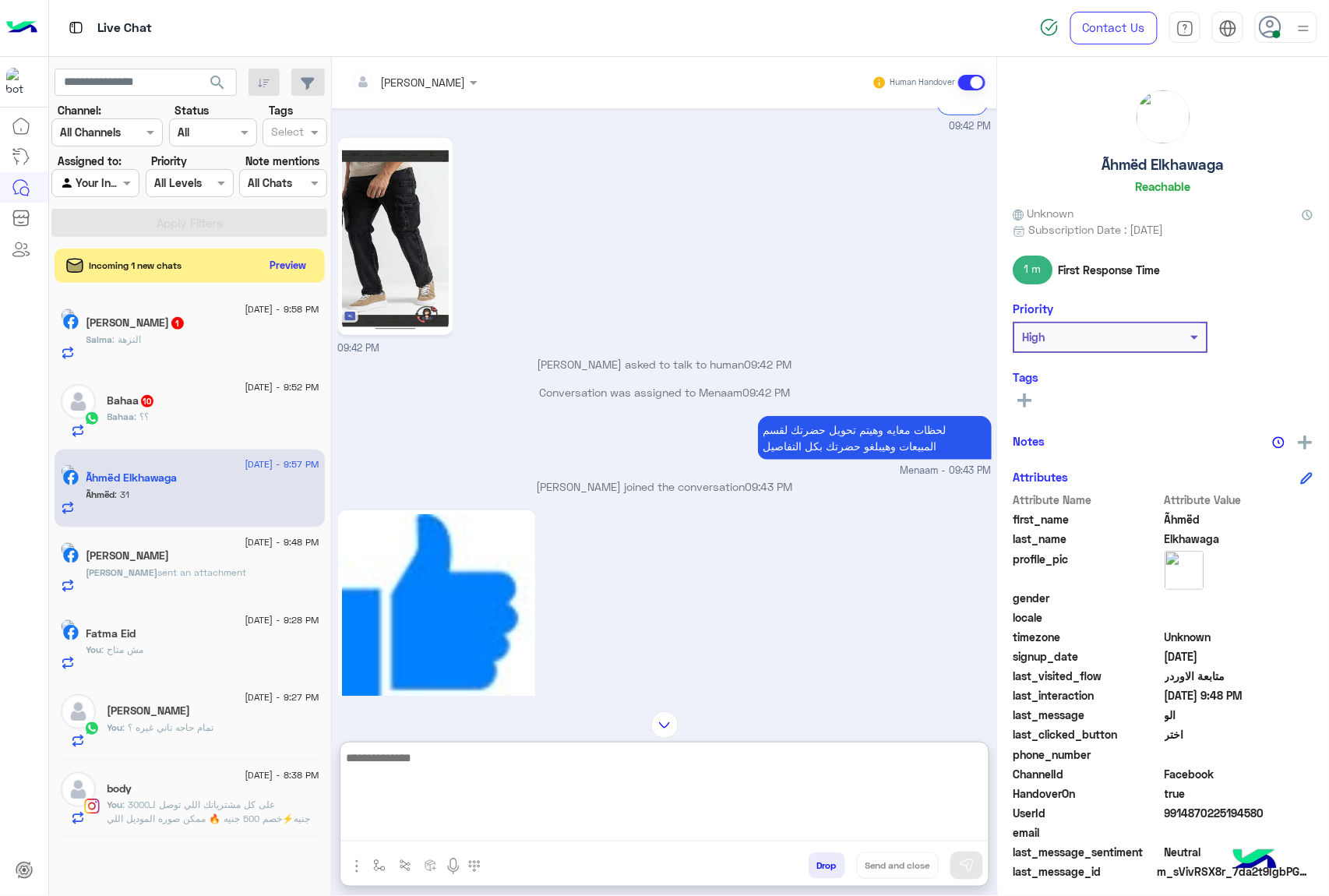
scroll to position [1953, 0]
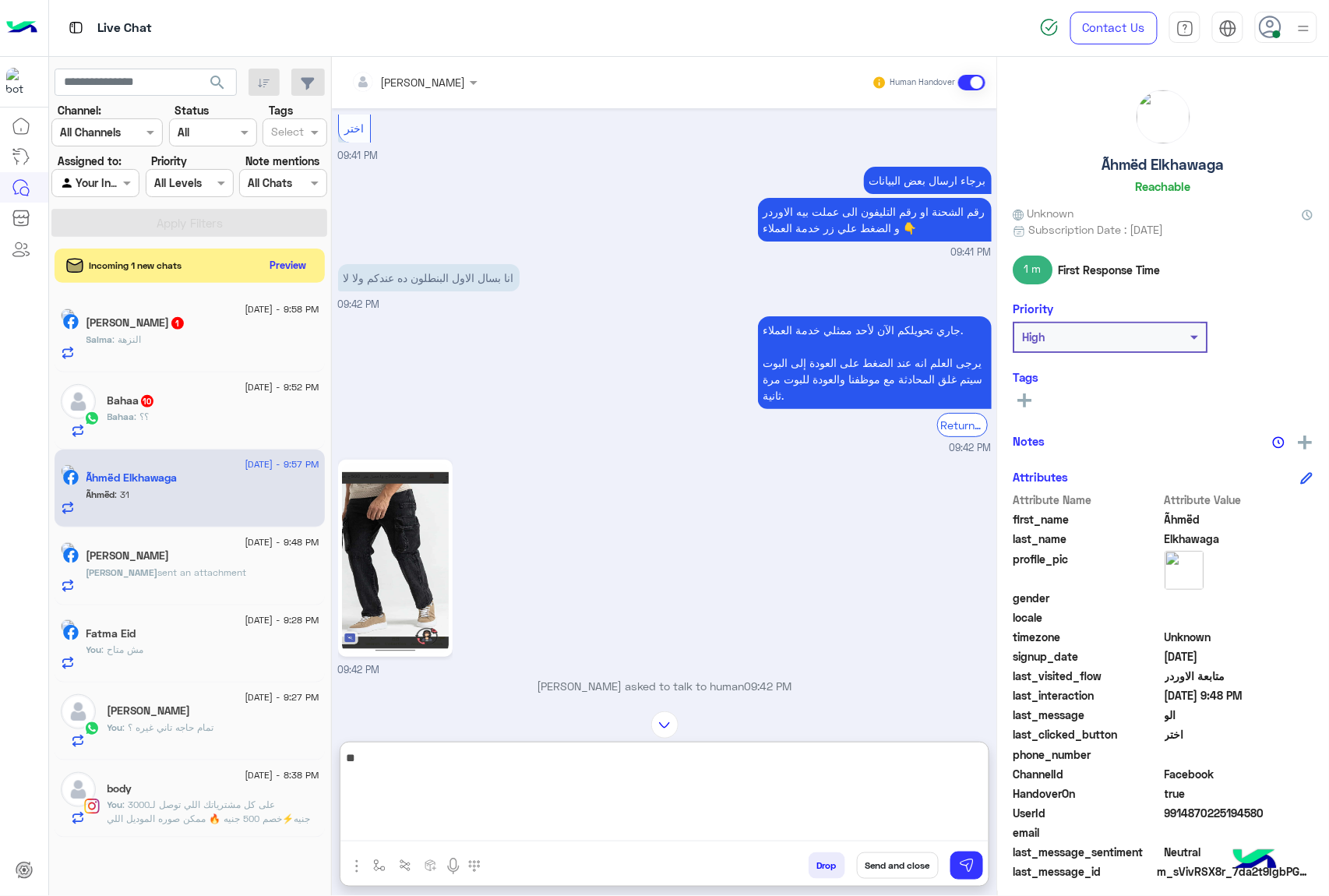
type textarea "*"
type textarea "**********"
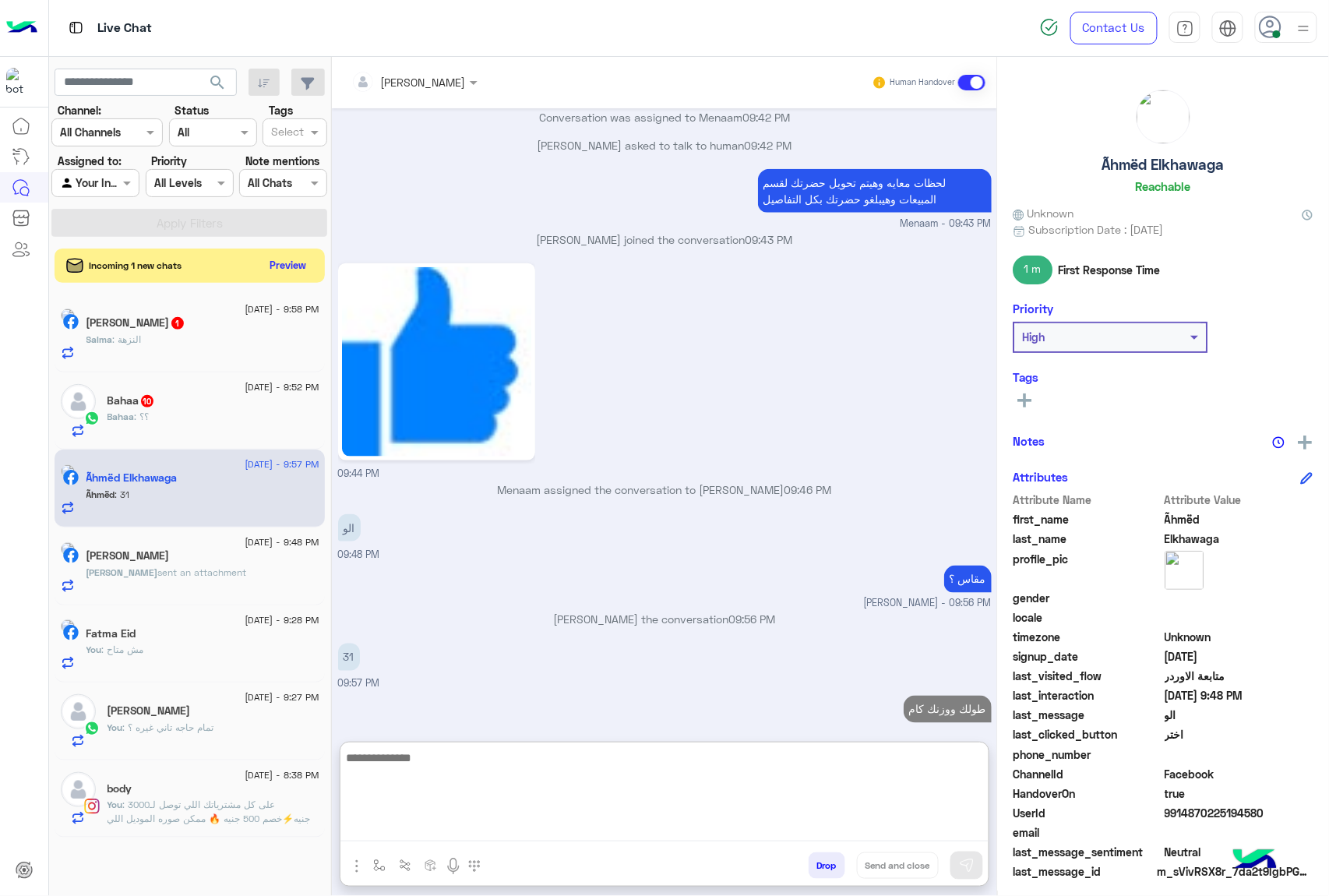
type textarea "*"
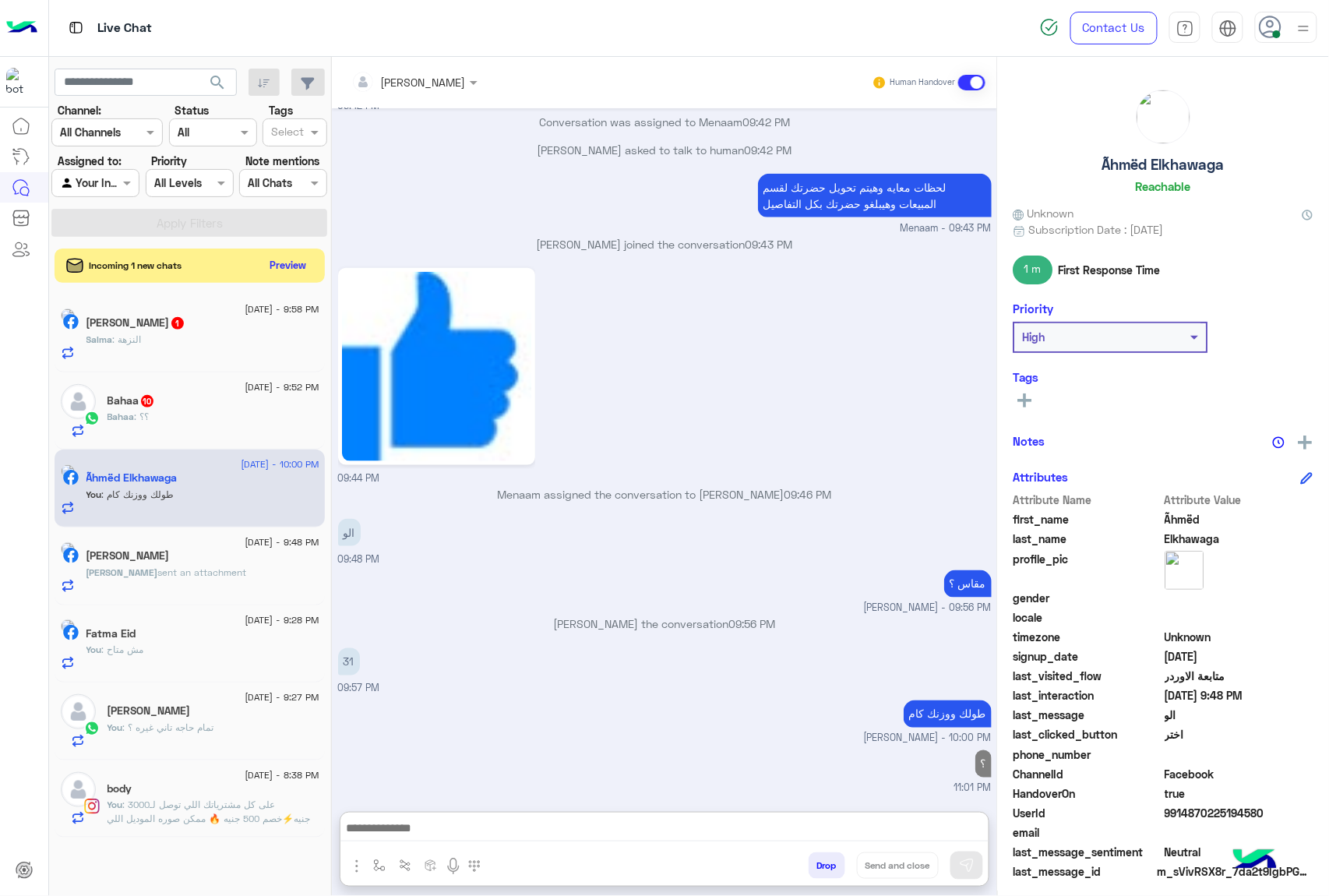
click at [214, 419] on div "Bahaa : ؟؟" at bounding box center [213, 423] width 212 height 27
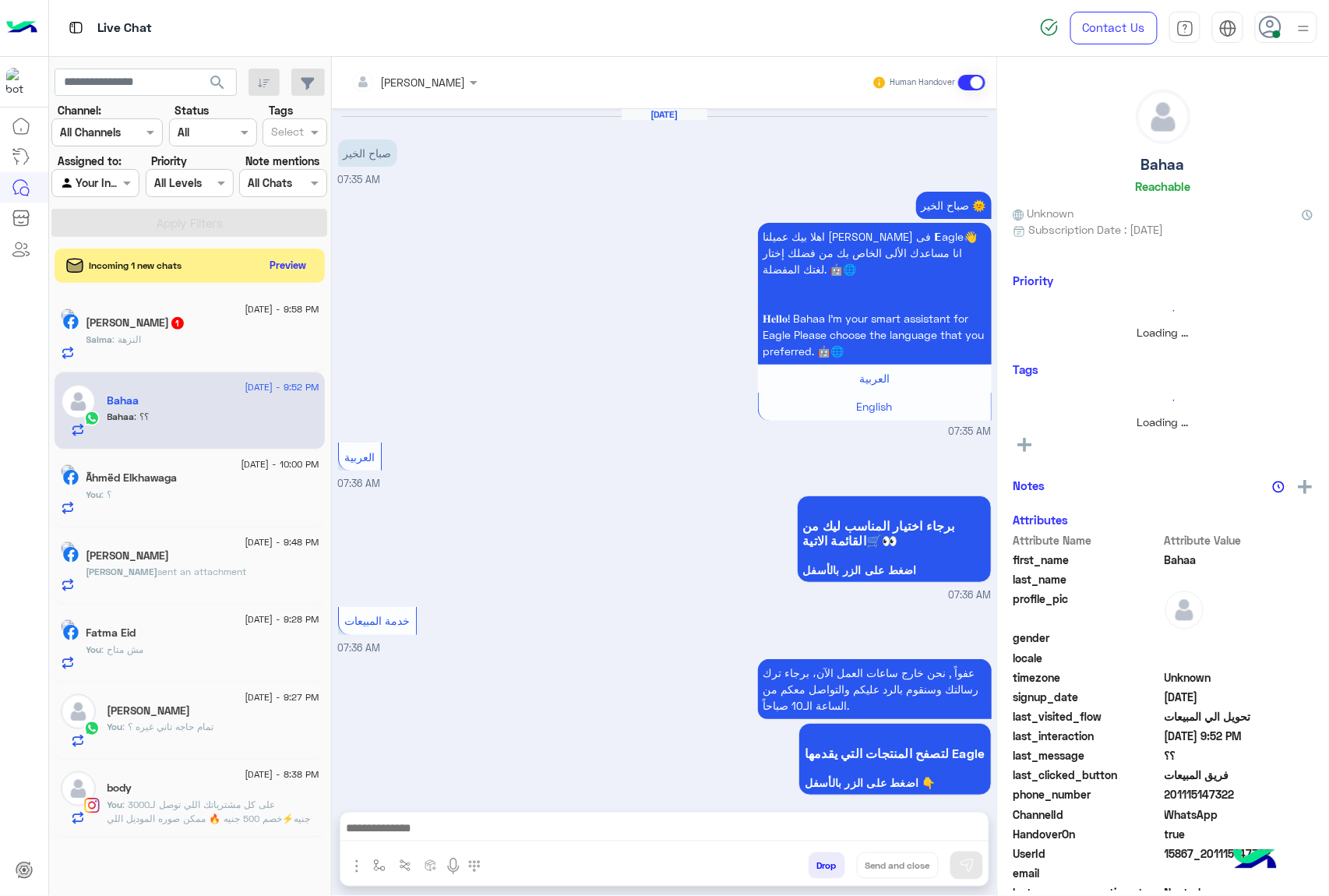
scroll to position [1175, 0]
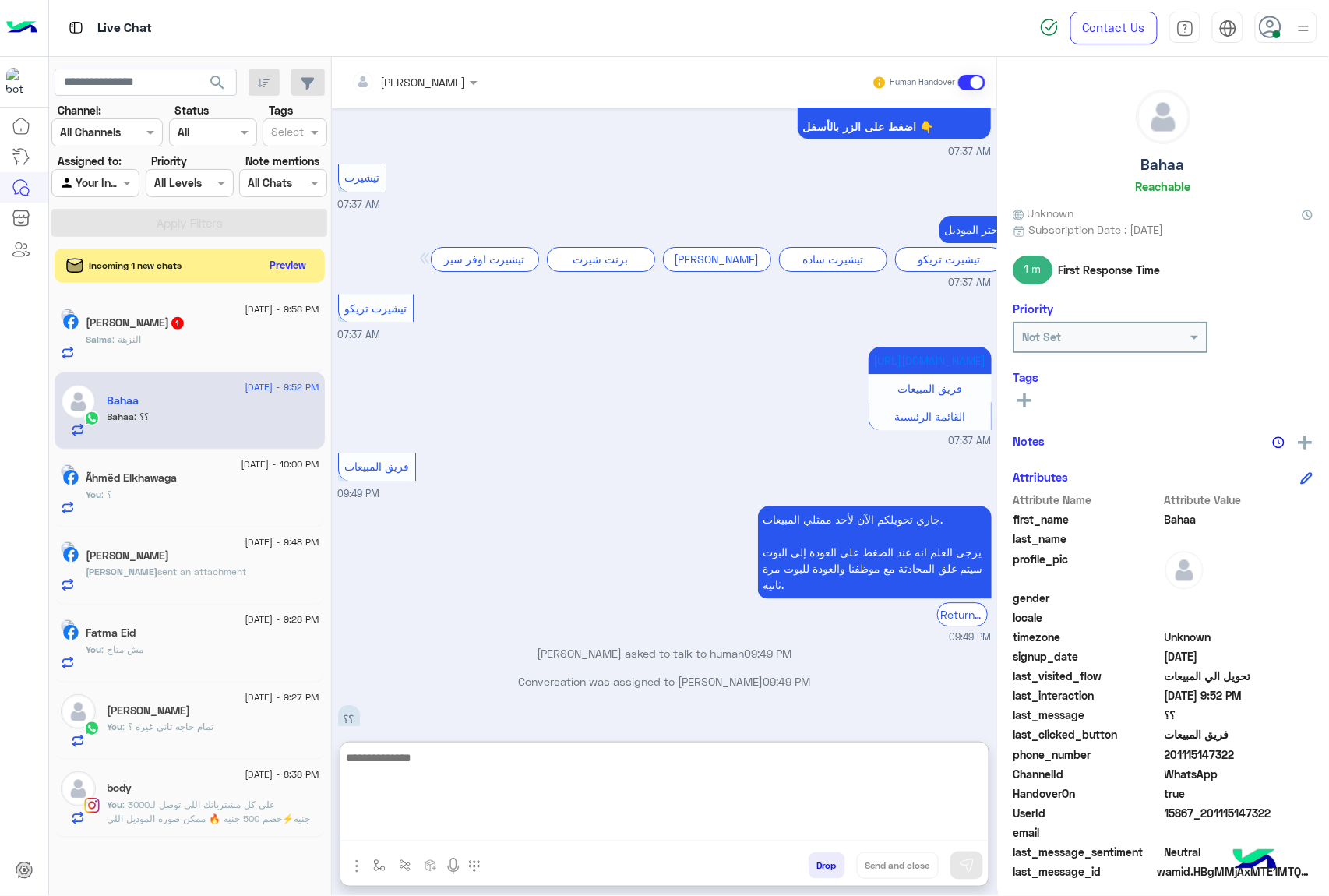
click at [394, 826] on textarea at bounding box center [664, 795] width 648 height 94
paste textarea "**********"
type textarea "**********"
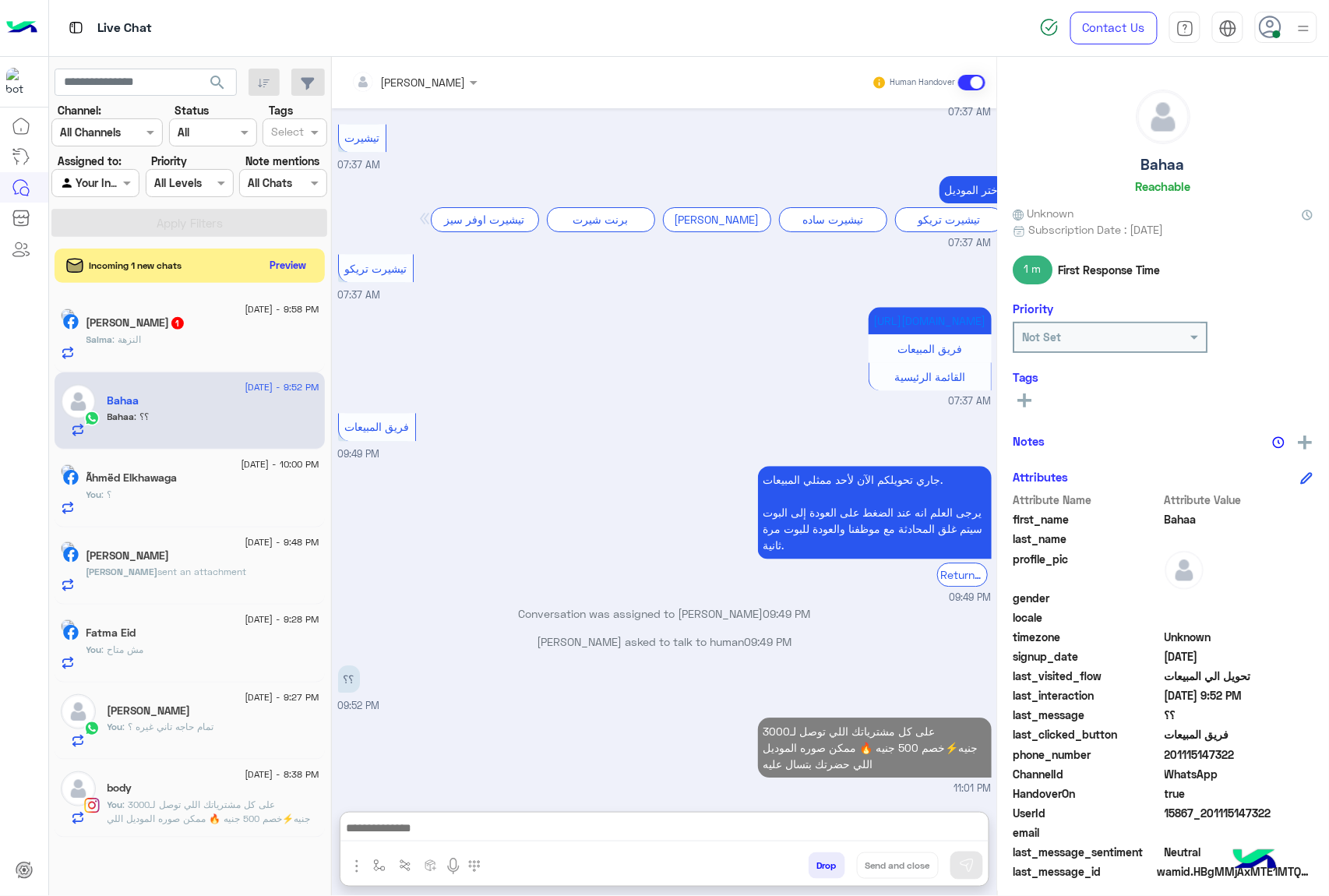
click at [215, 346] on div "Salma : النزهة" at bounding box center [202, 346] width 233 height 27
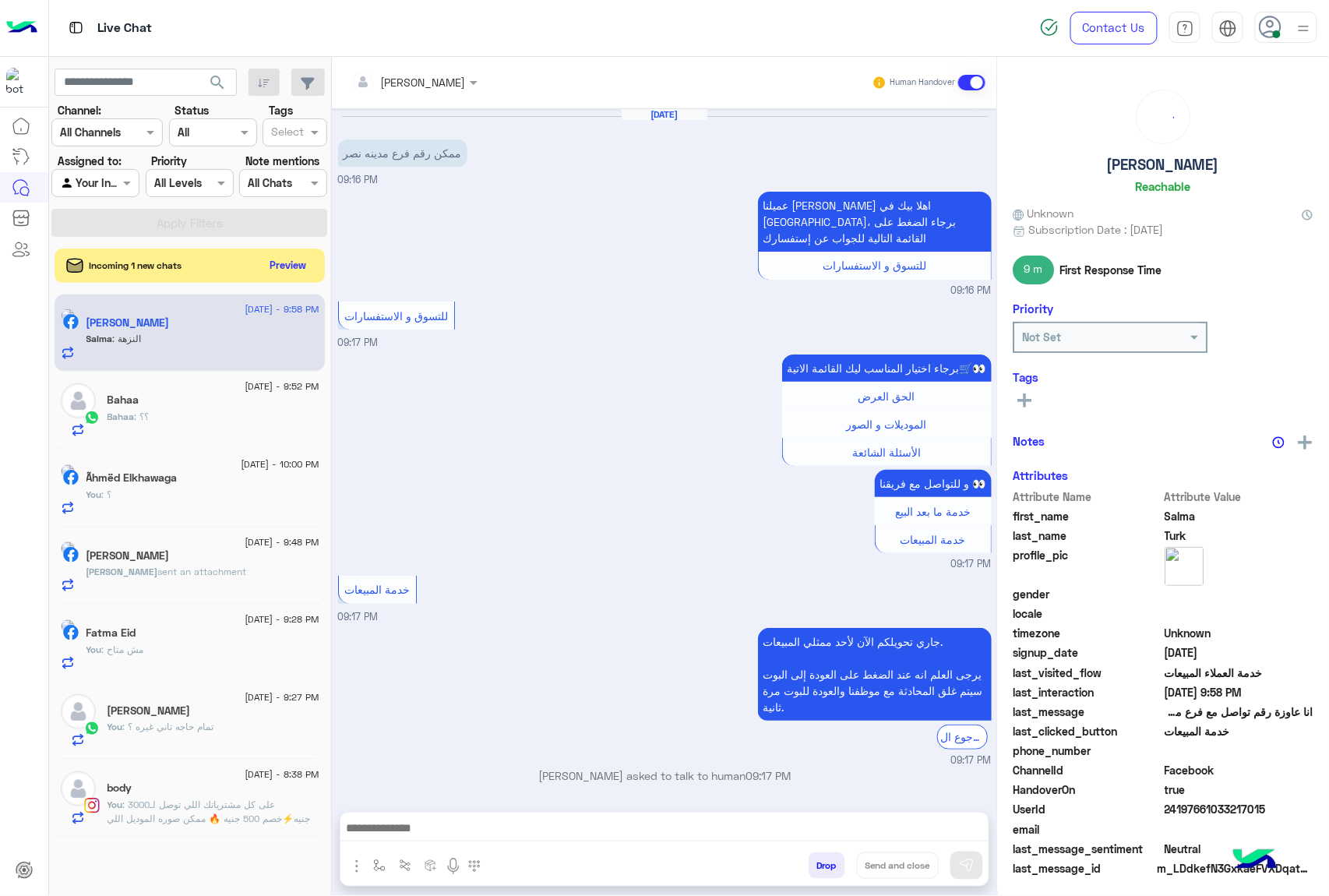
scroll to position [996, 0]
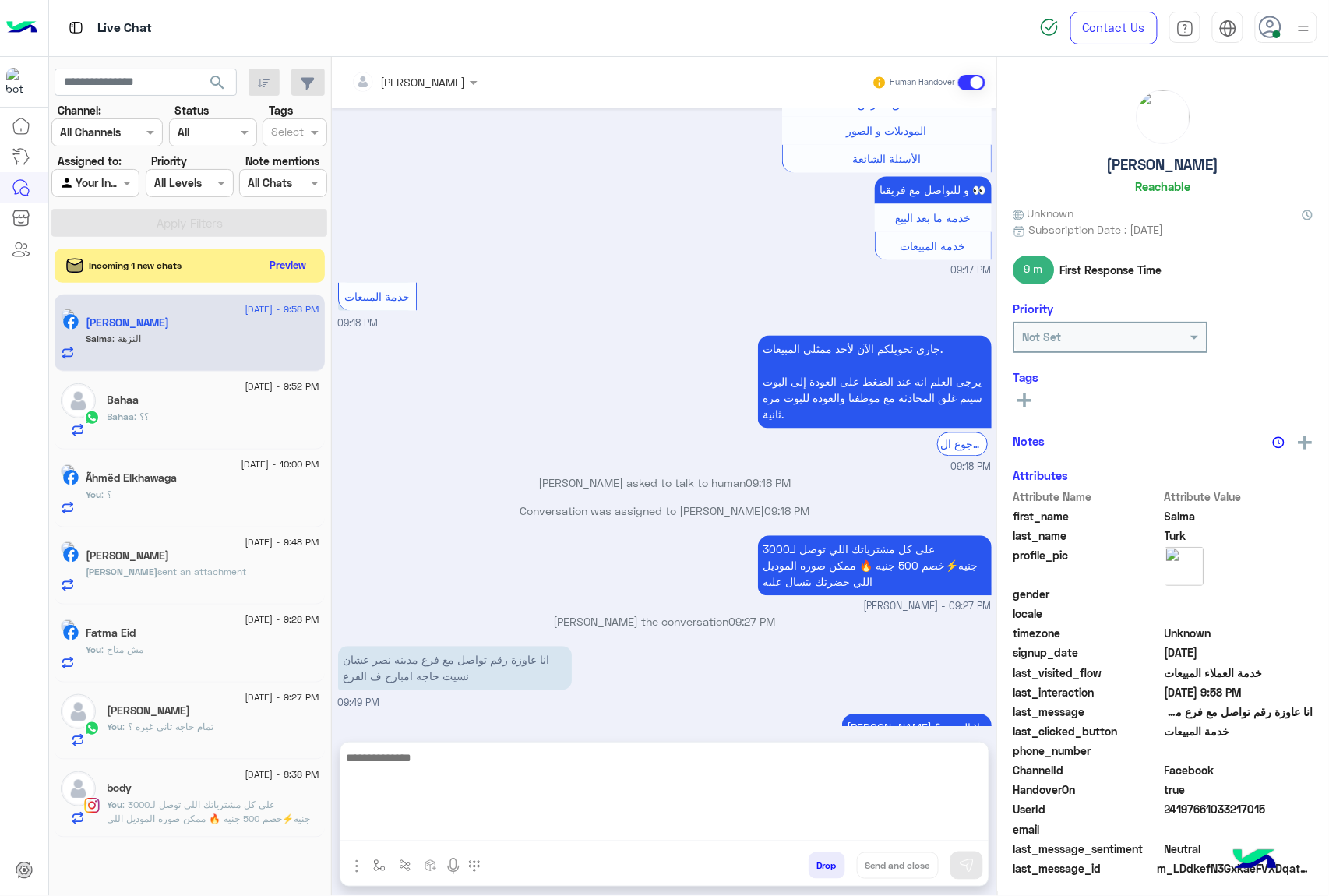
click at [442, 827] on textarea at bounding box center [664, 795] width 648 height 94
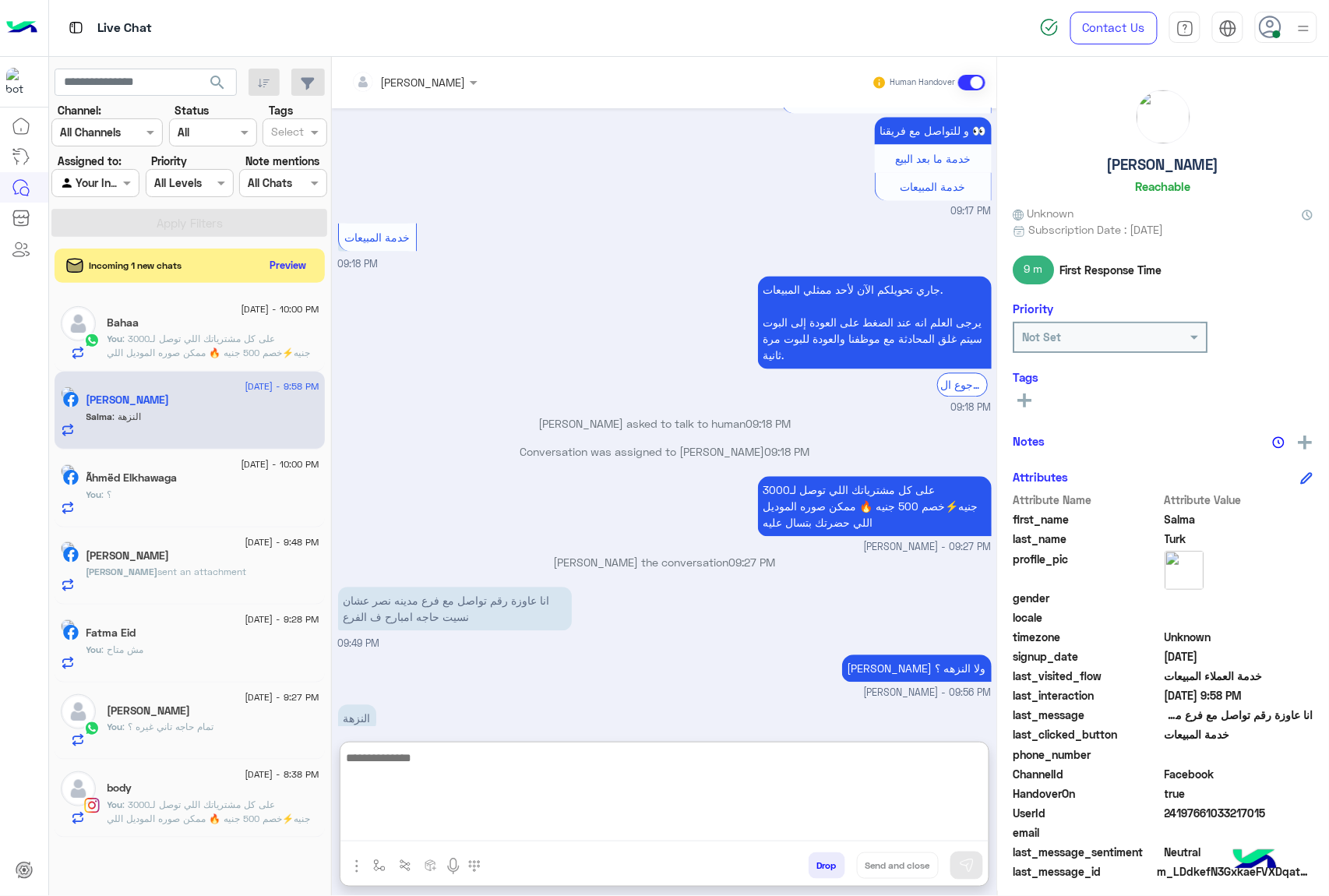
scroll to position [1066, 0]
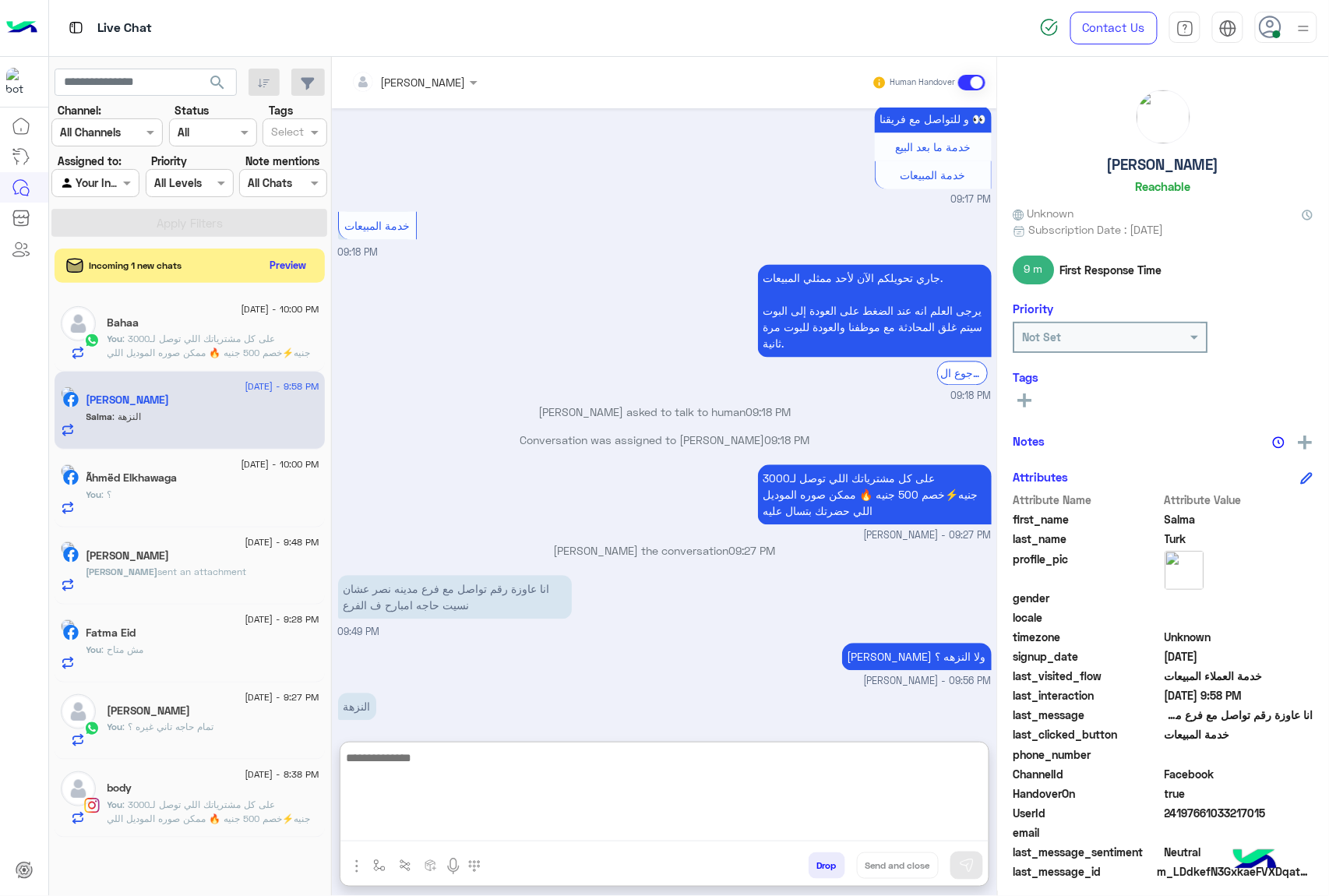
paste textarea "**********"
type textarea "**********"
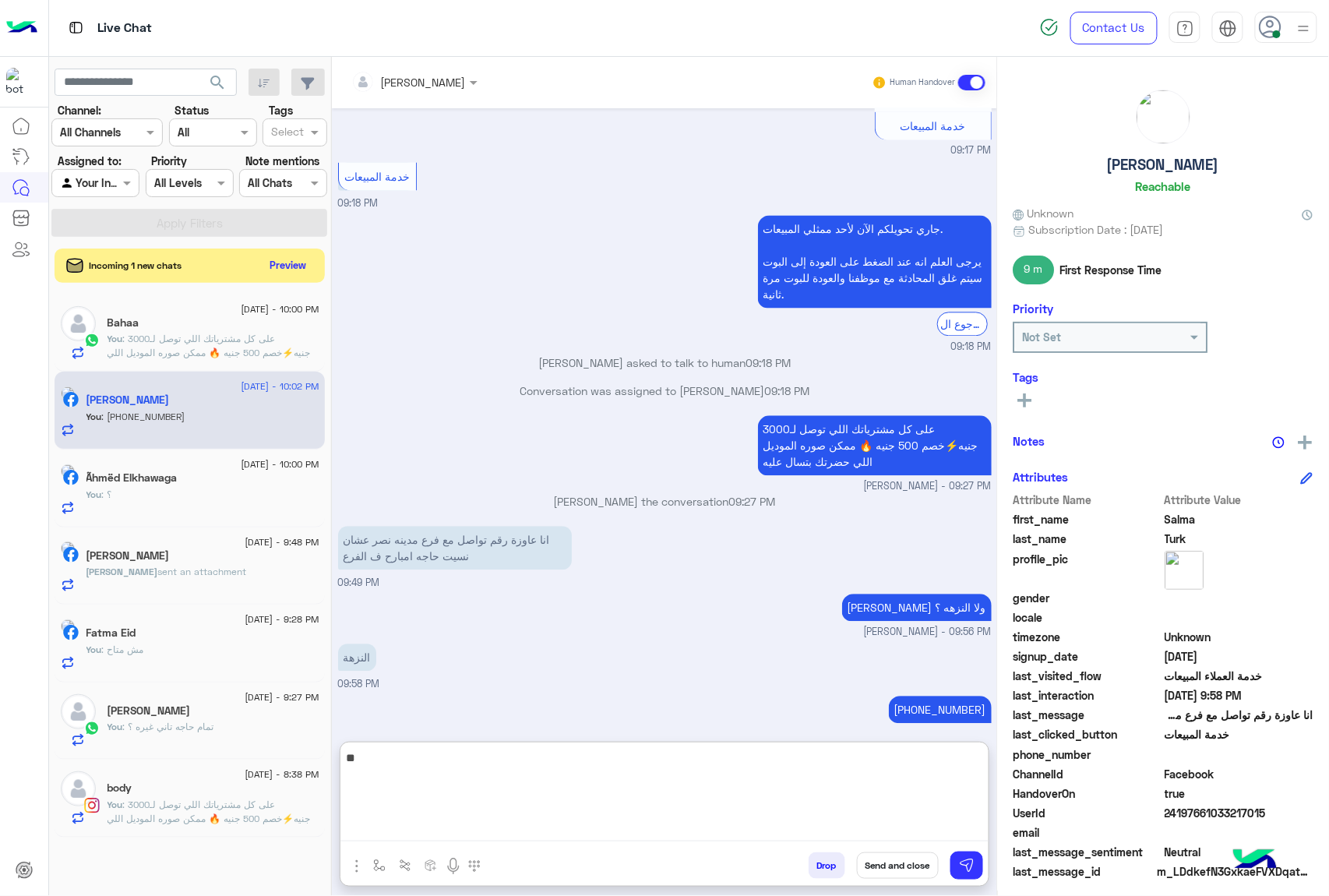
type textarea "*"
type textarea "**********"
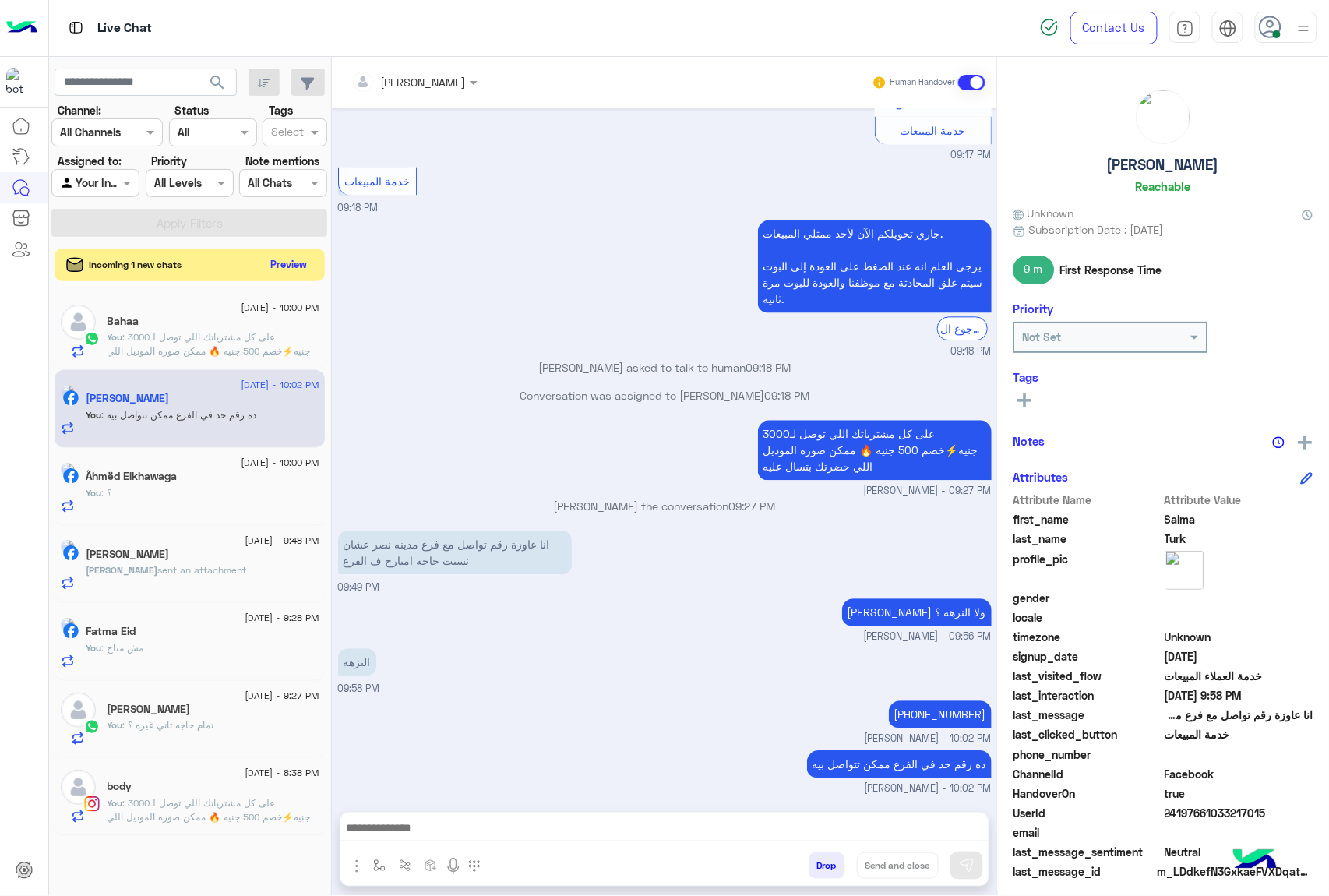
click at [290, 269] on button "Preview" at bounding box center [289, 264] width 48 height 21
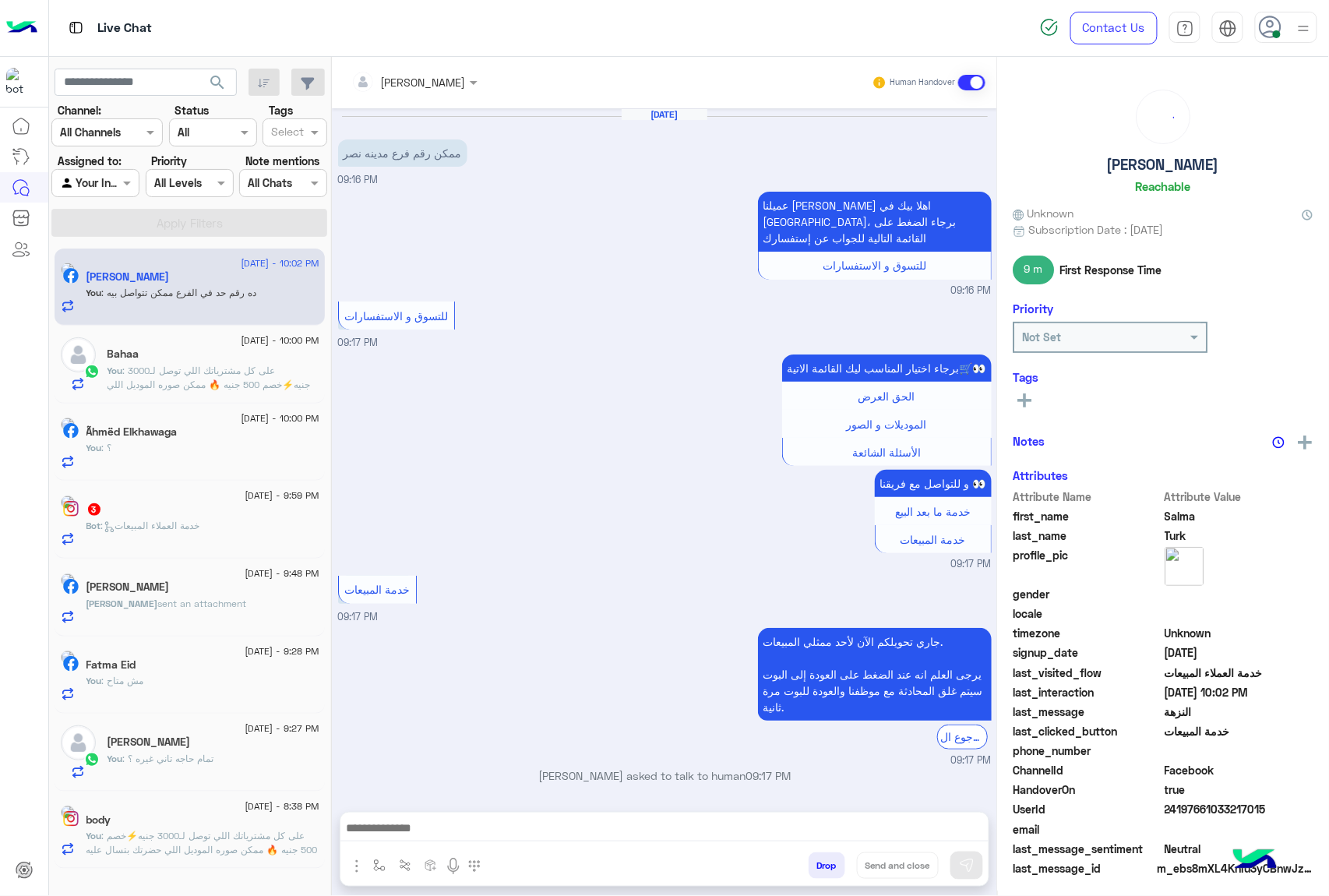
scroll to position [1095, 0]
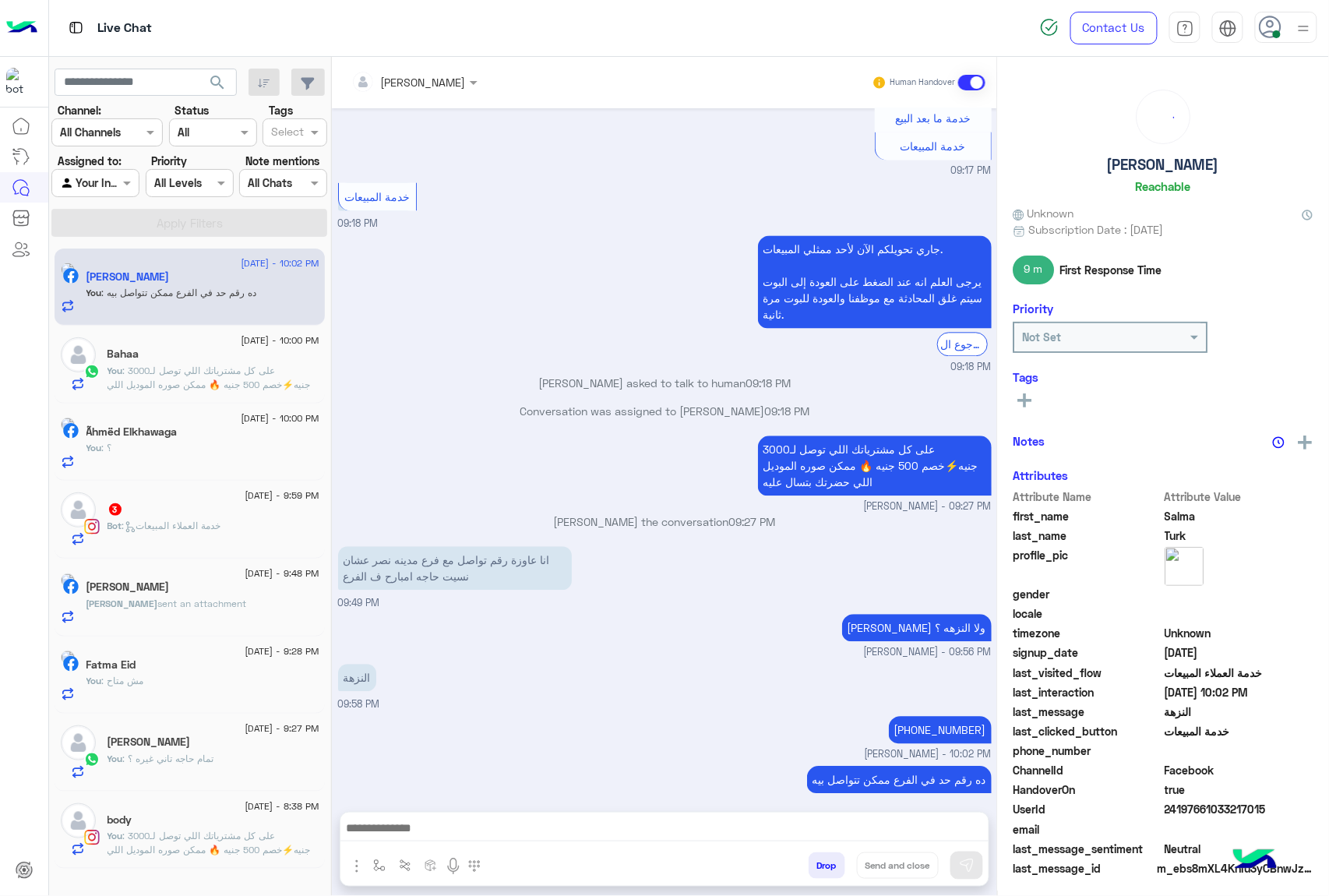
click at [165, 516] on div "3" at bounding box center [213, 510] width 212 height 16
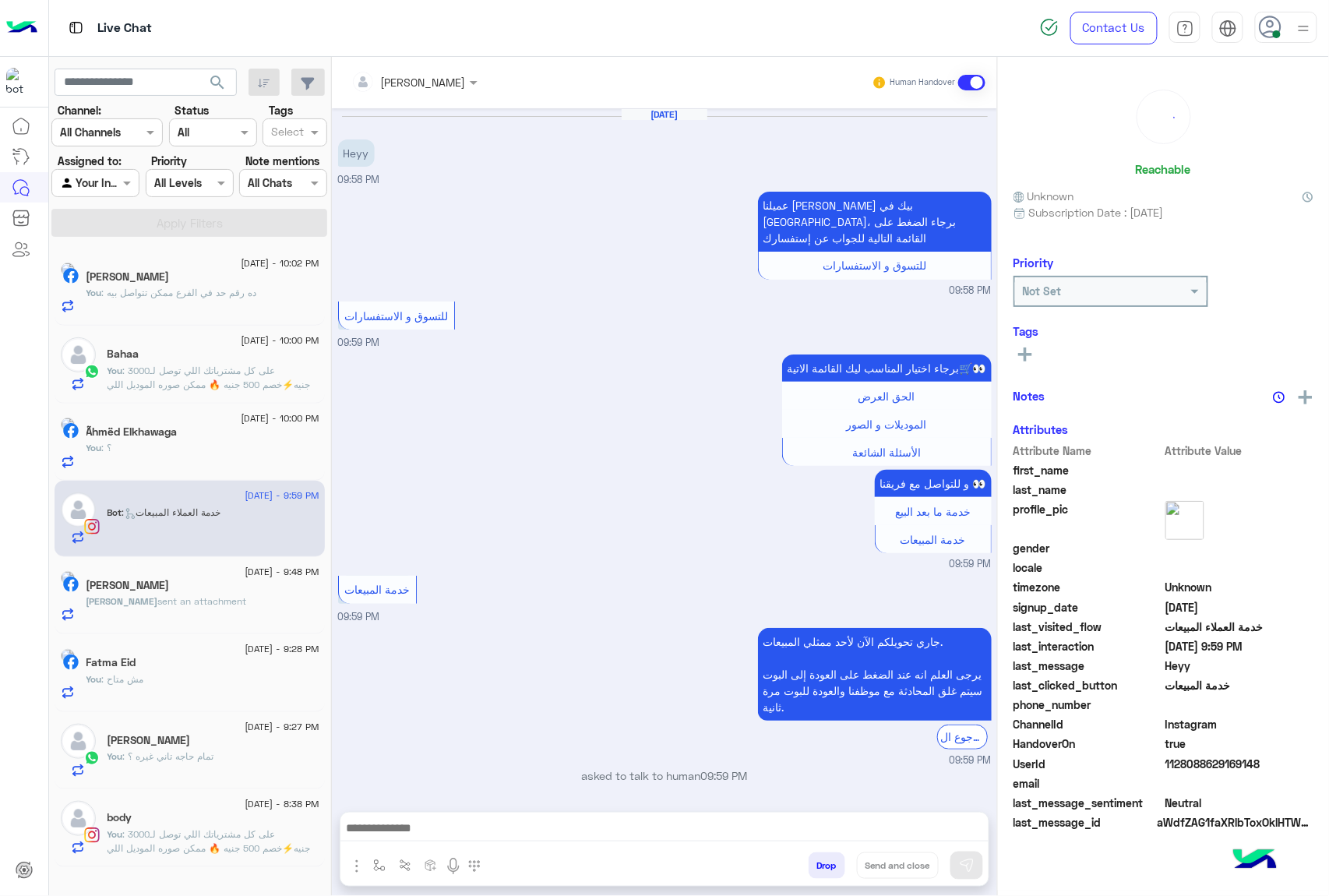
scroll to position [12, 0]
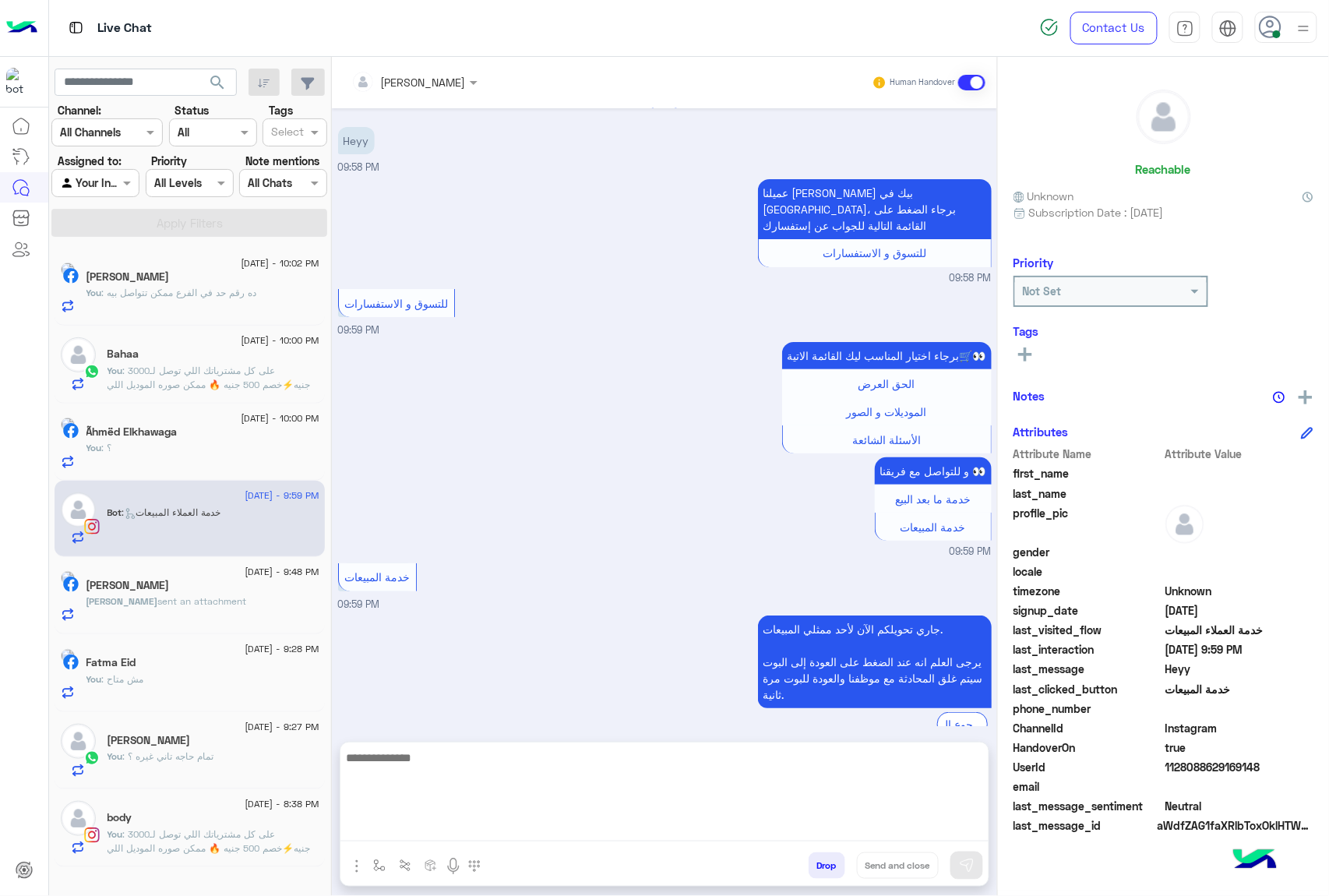
click at [430, 820] on textarea at bounding box center [664, 795] width 648 height 94
paste textarea "**********"
type textarea "**********"
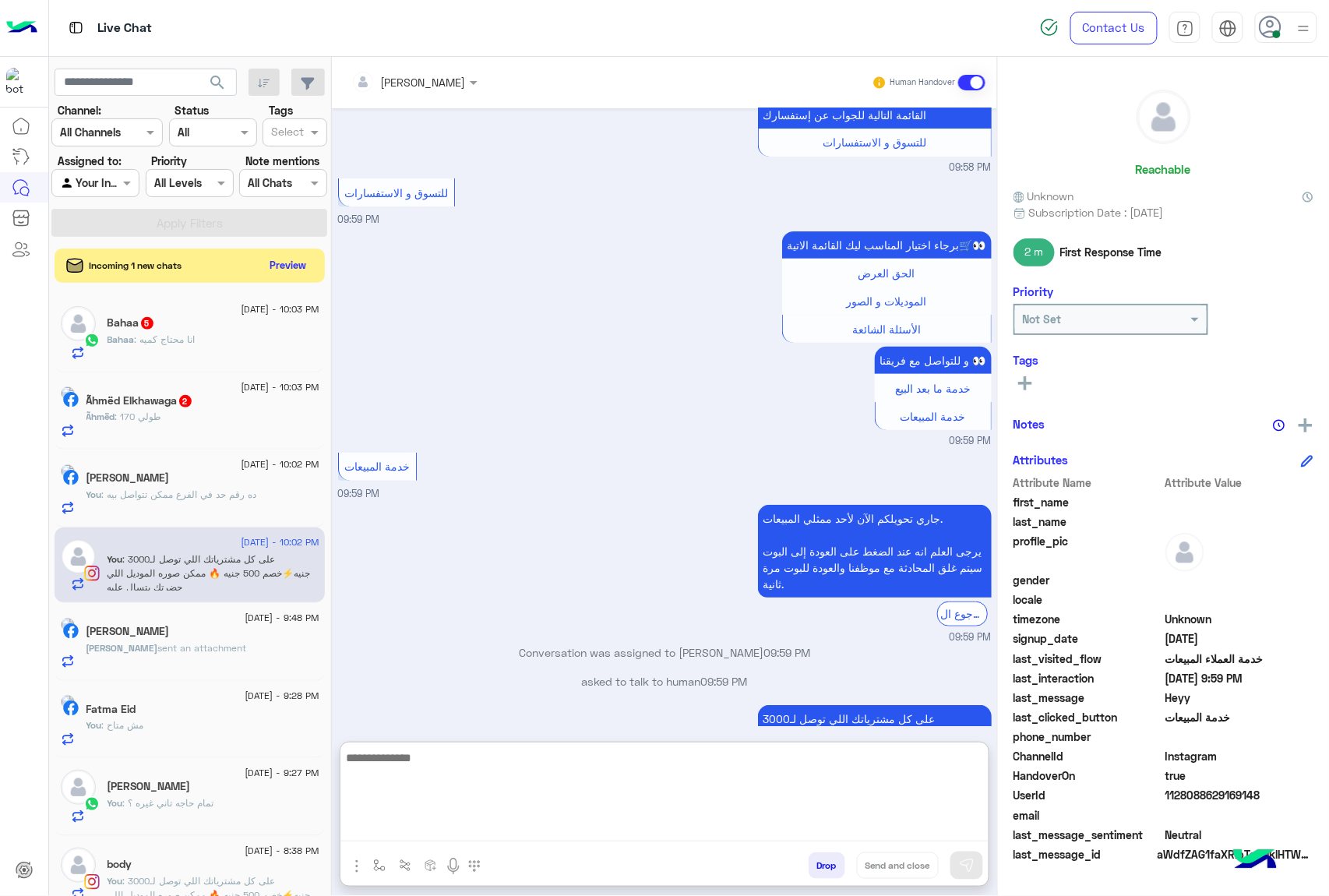
scroll to position [194, 0]
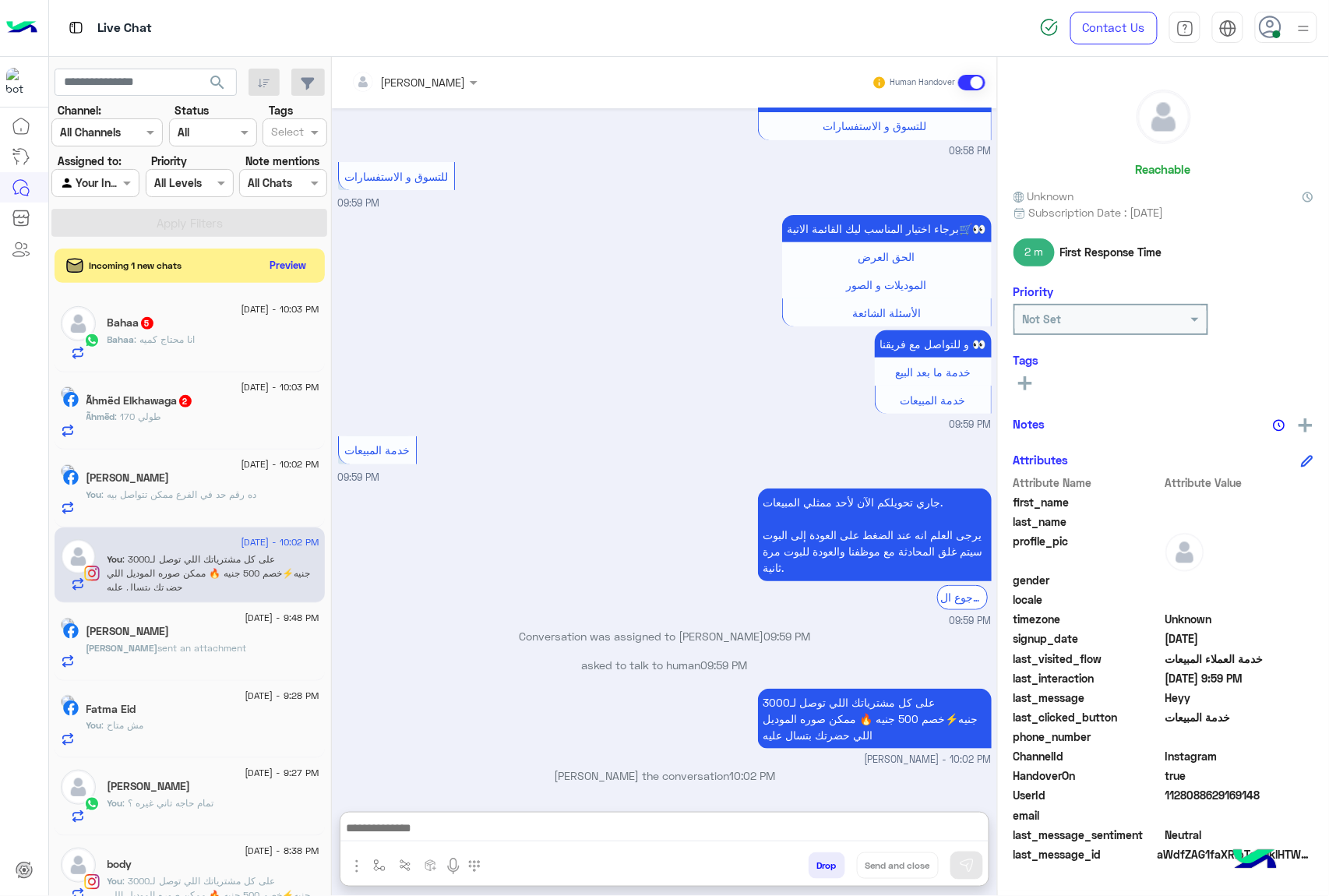
click at [241, 353] on div "Bahaa : انا محتاج كميه" at bounding box center [213, 346] width 212 height 27
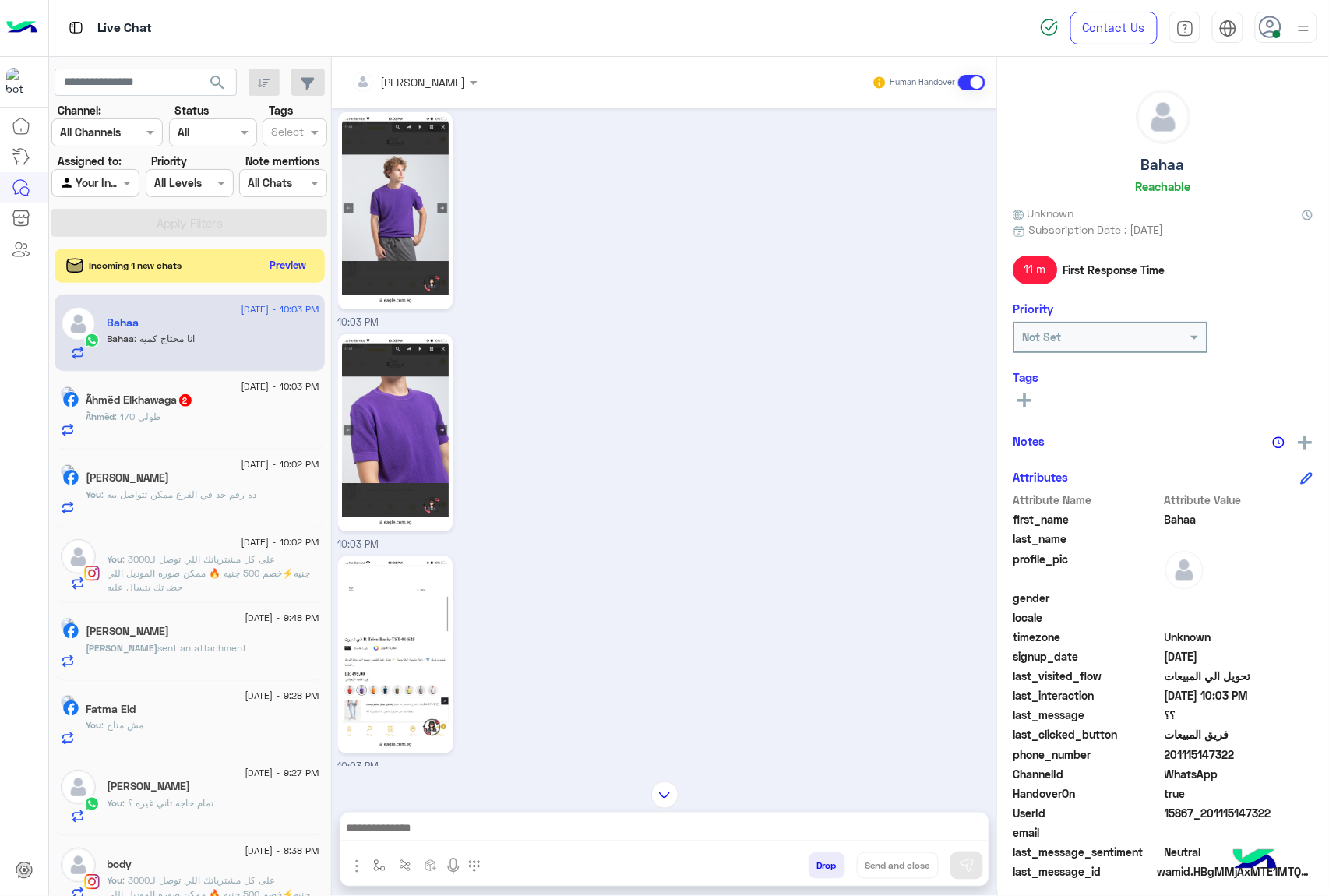
scroll to position [1948, 0]
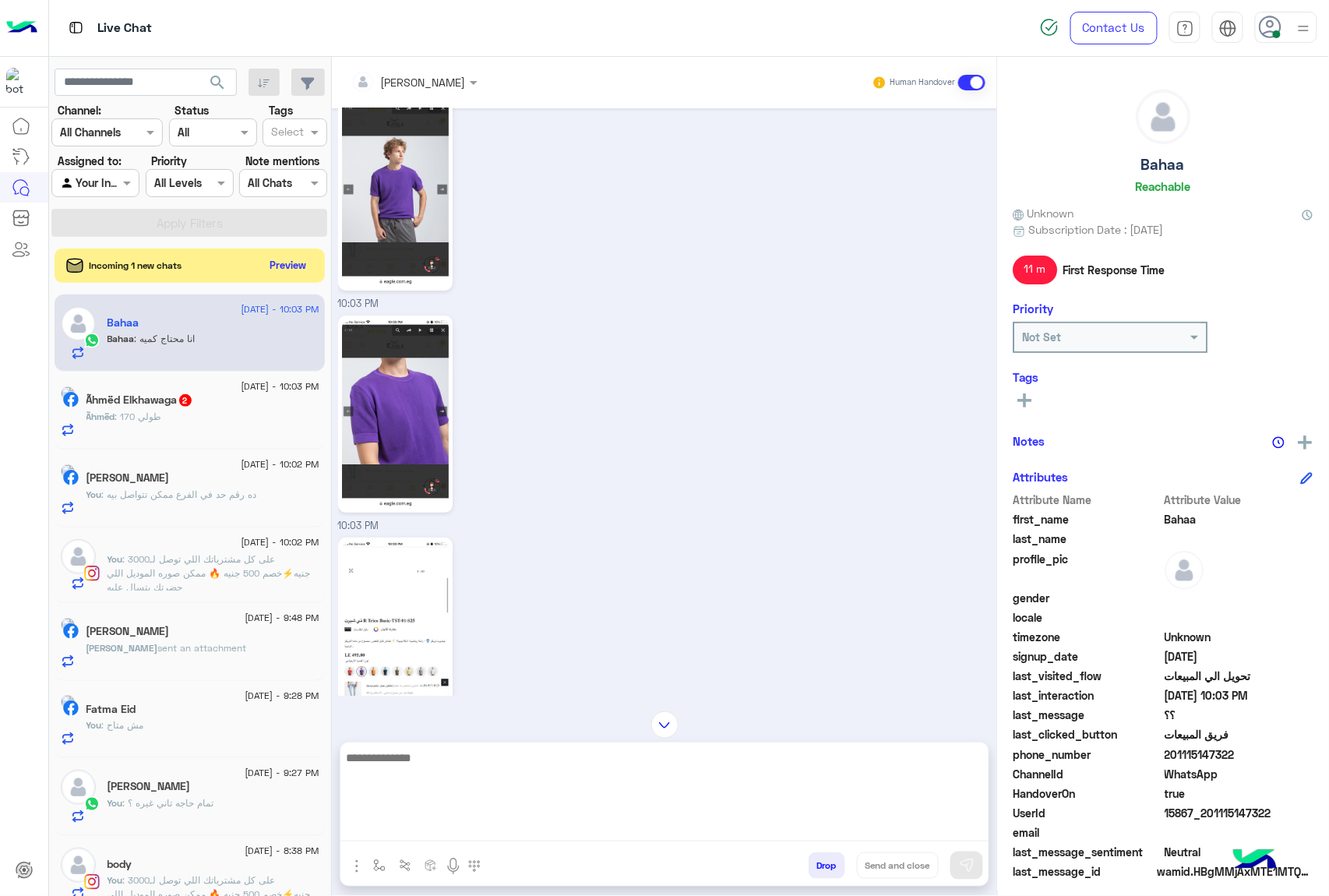
click at [430, 818] on textarea at bounding box center [664, 795] width 648 height 94
paste textarea "**********"
type textarea "**********"
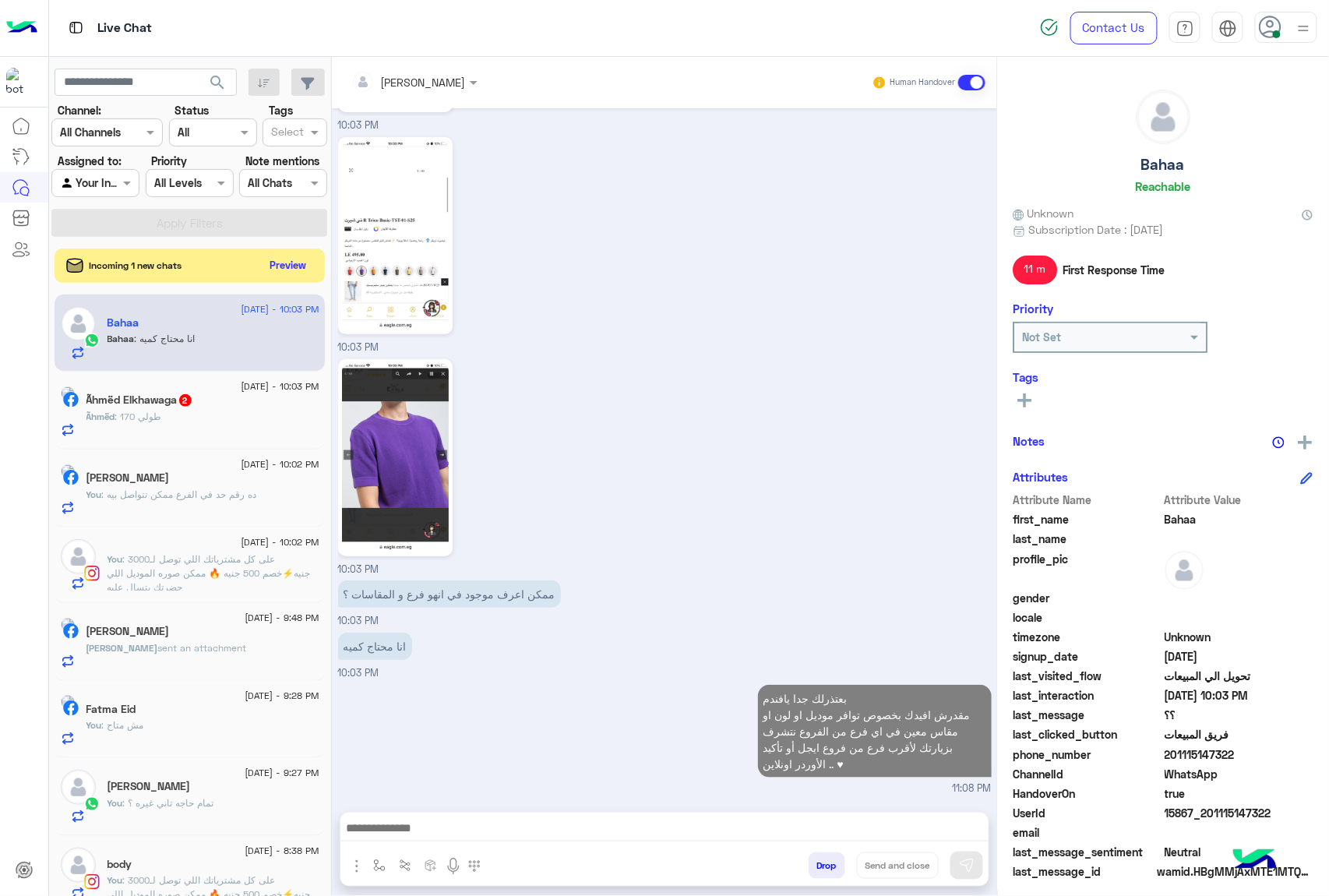
click at [191, 414] on div "Ãhmëd : طولي 170" at bounding box center [202, 423] width 233 height 27
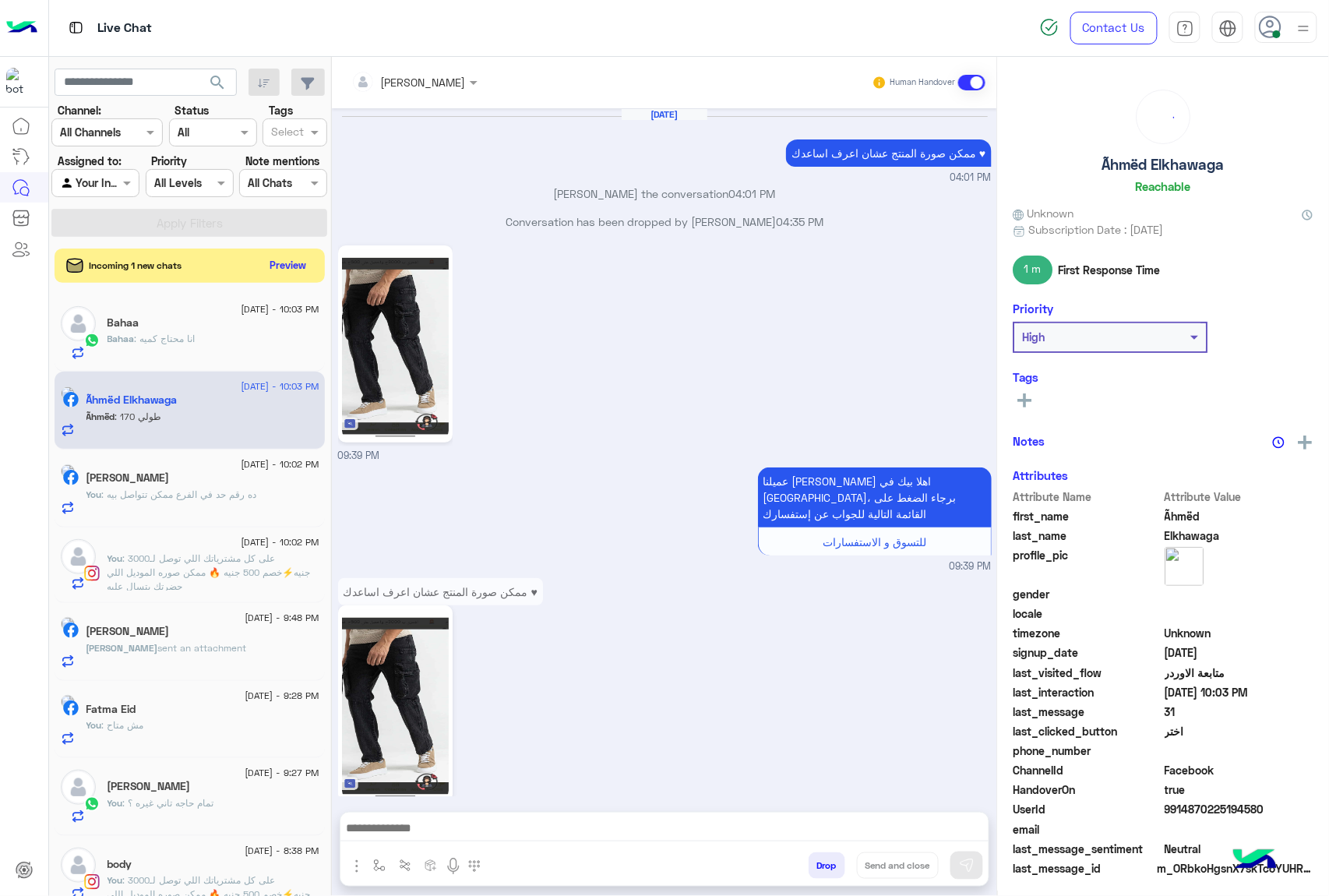
scroll to position [1922, 0]
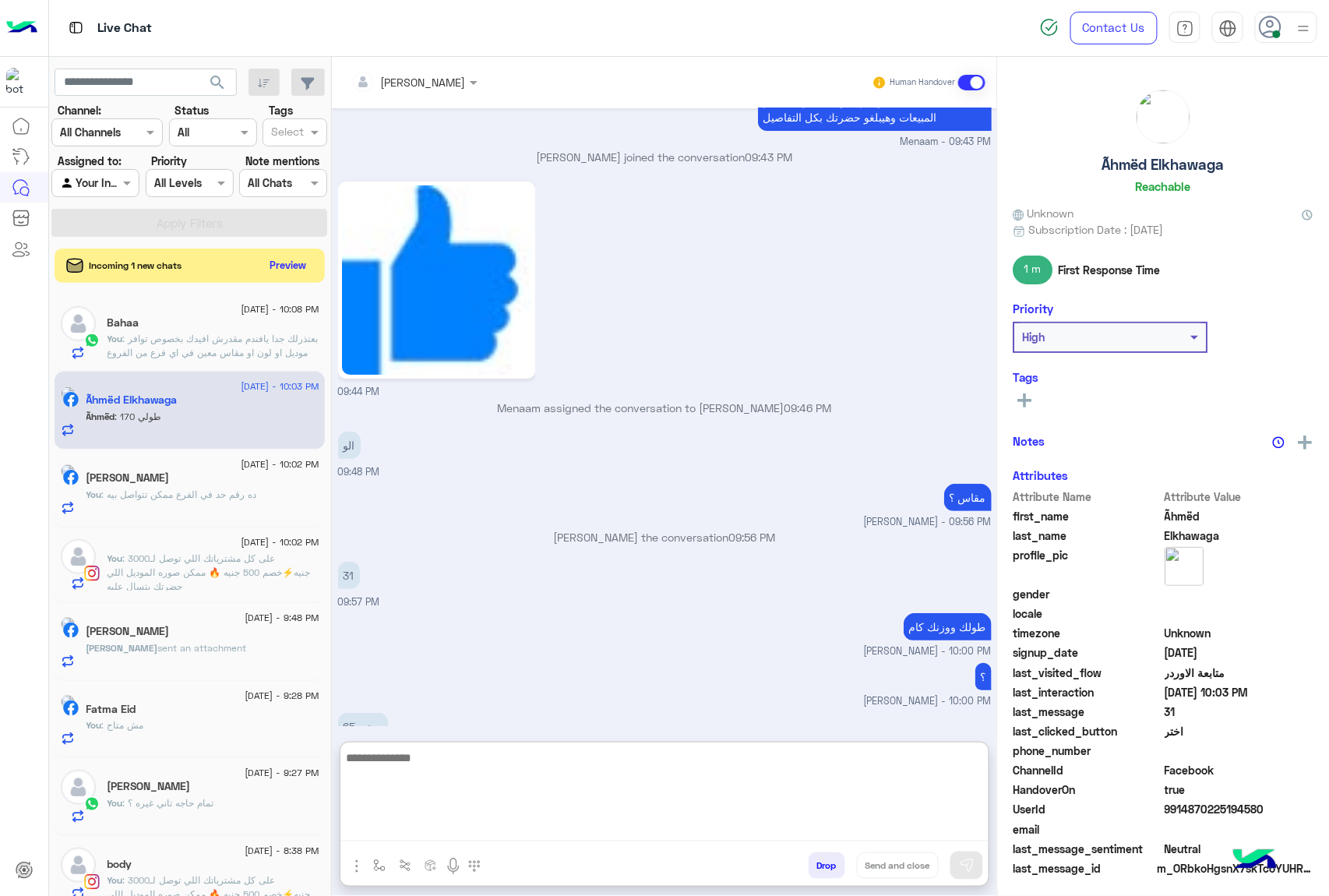
click at [439, 822] on textarea at bounding box center [664, 795] width 648 height 94
type textarea "*******"
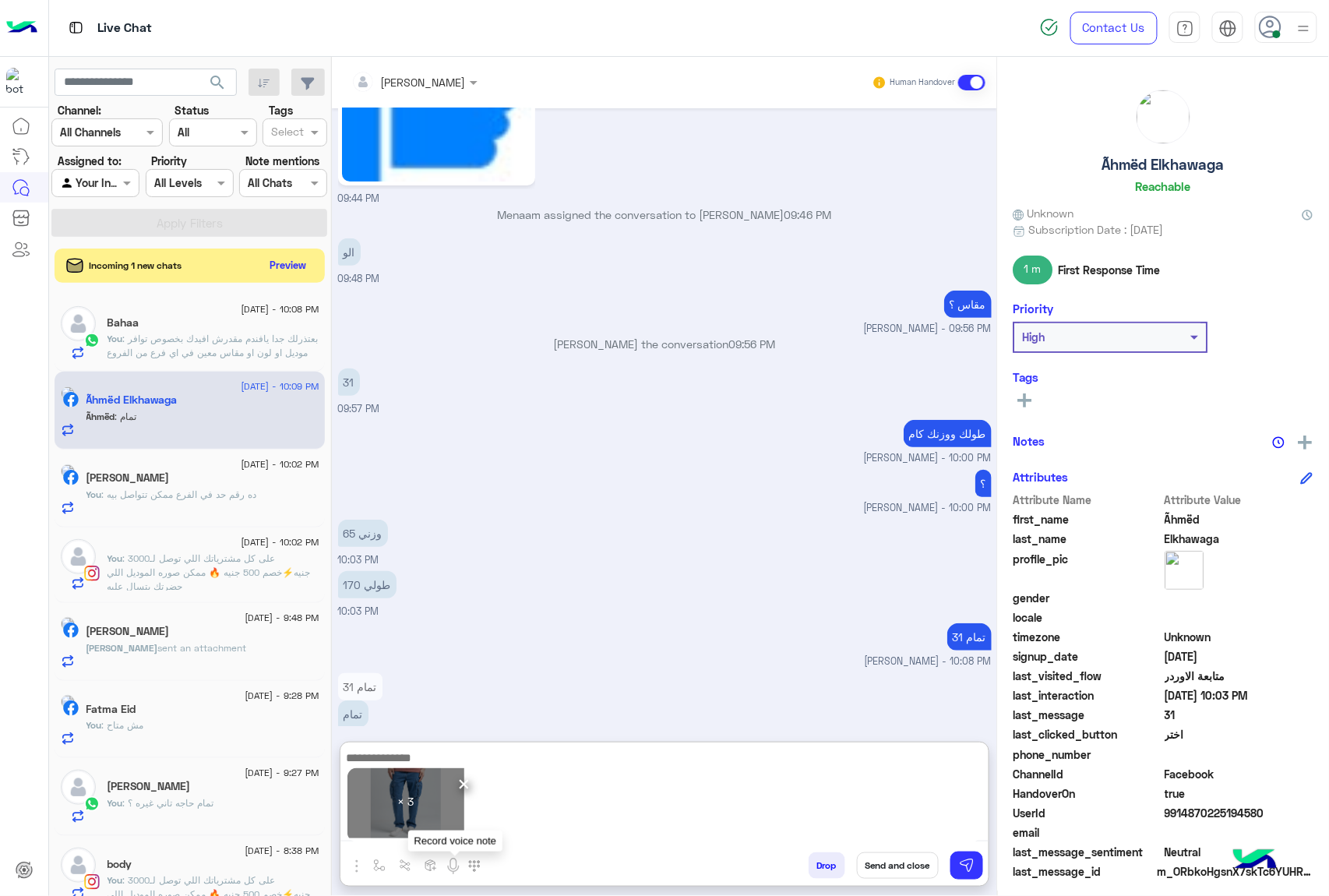
scroll to position [2121, 0]
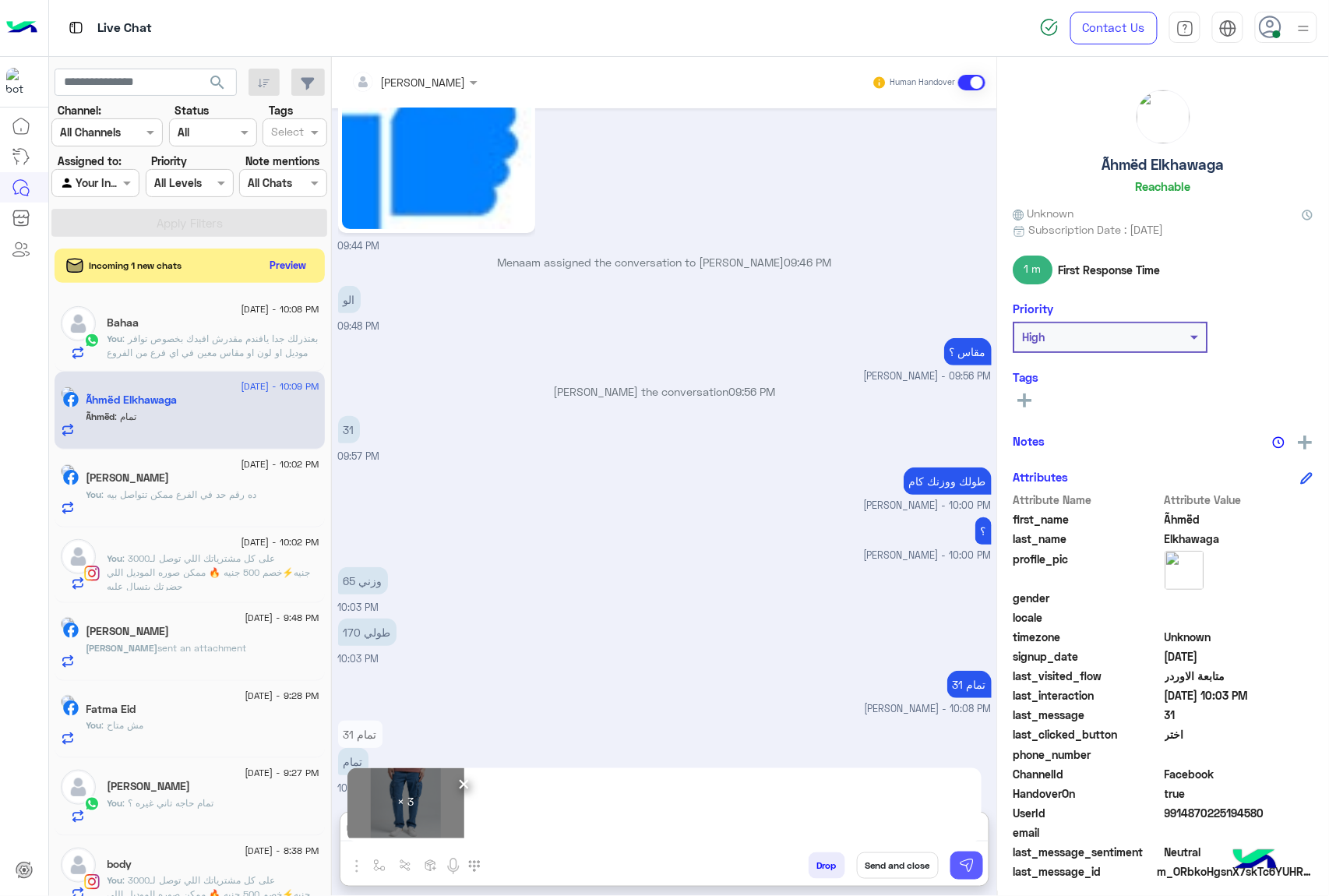
click at [964, 841] on img at bounding box center [966, 865] width 15 height 15
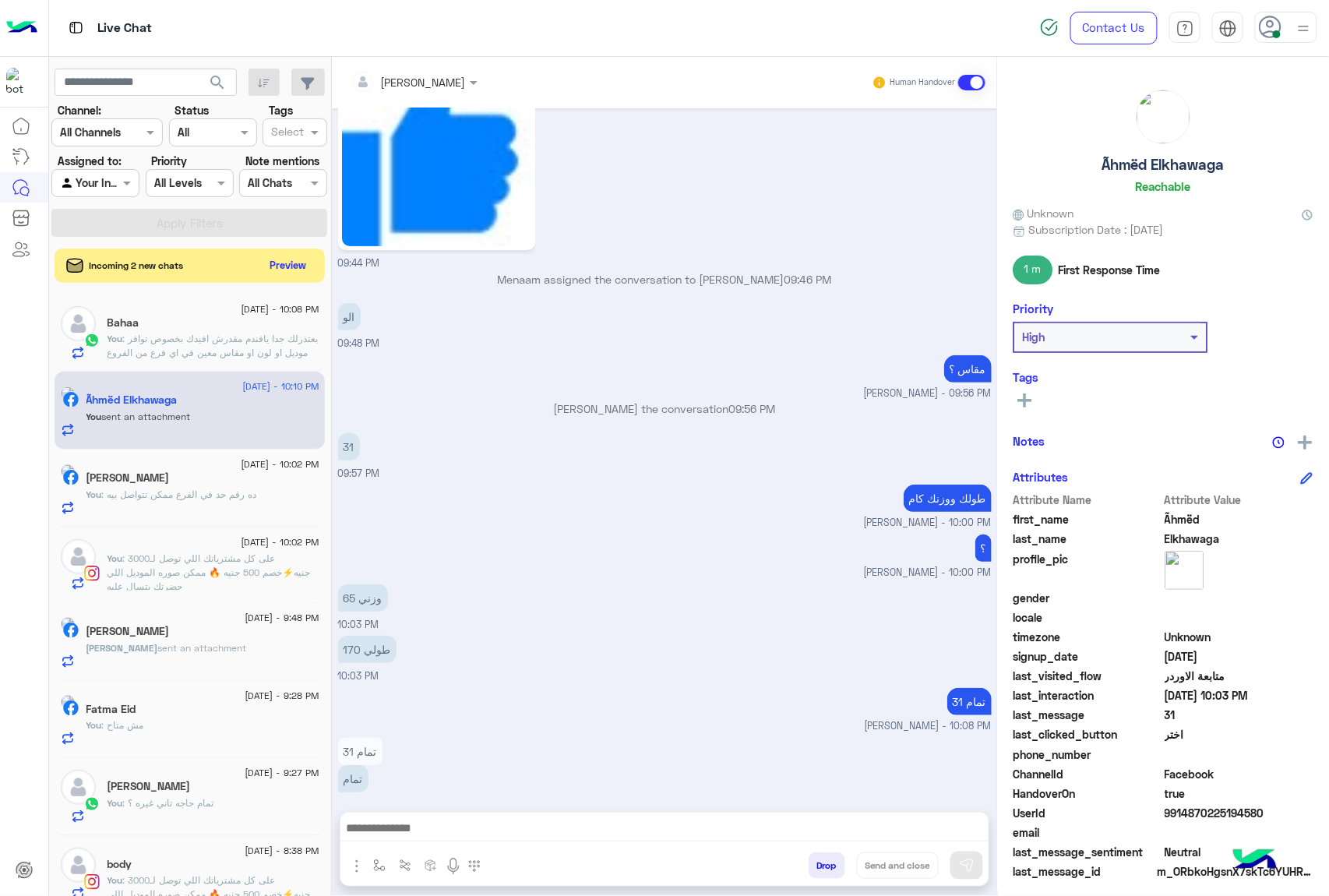
scroll to position [2686, 0]
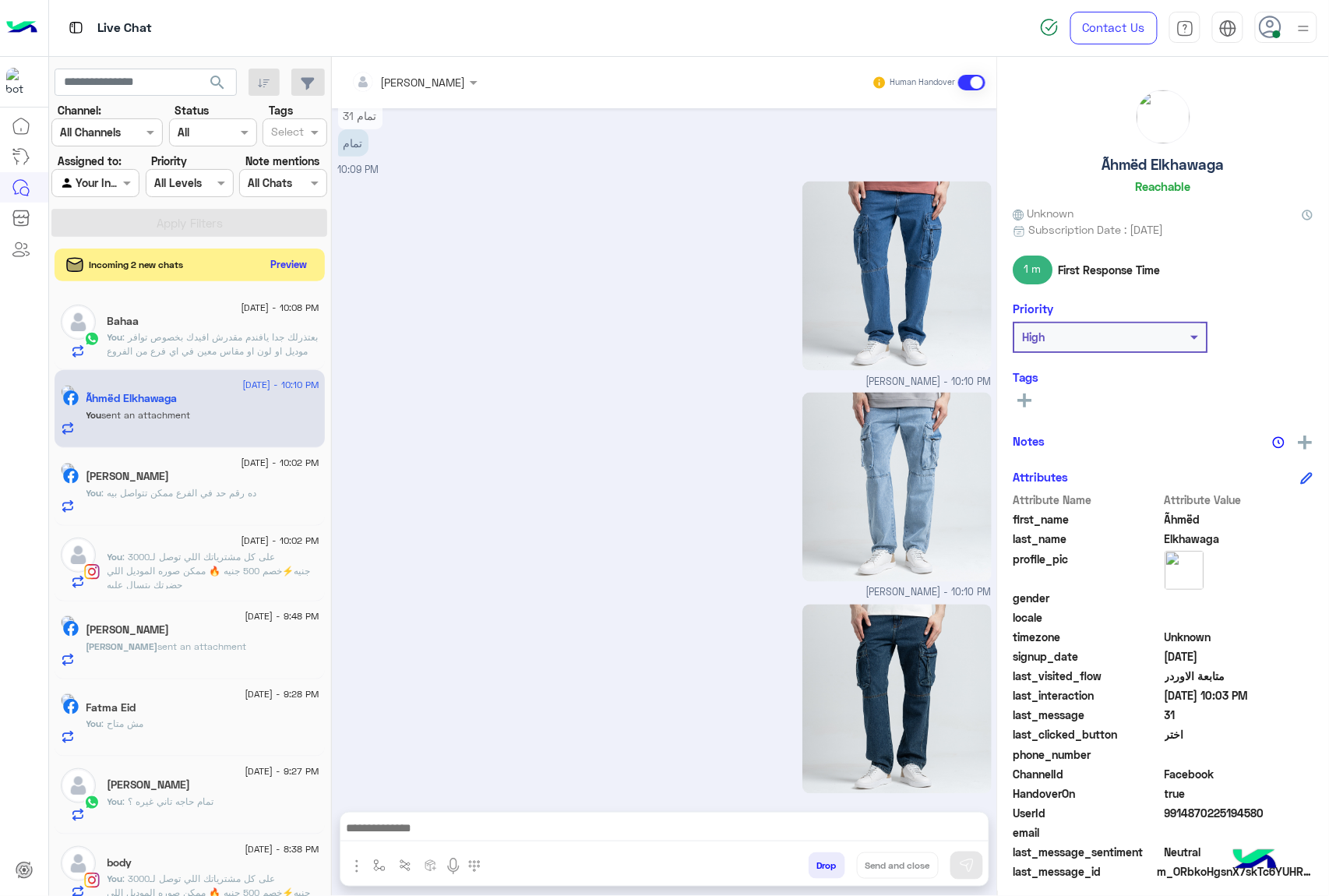
click at [290, 261] on button "Preview" at bounding box center [289, 264] width 48 height 21
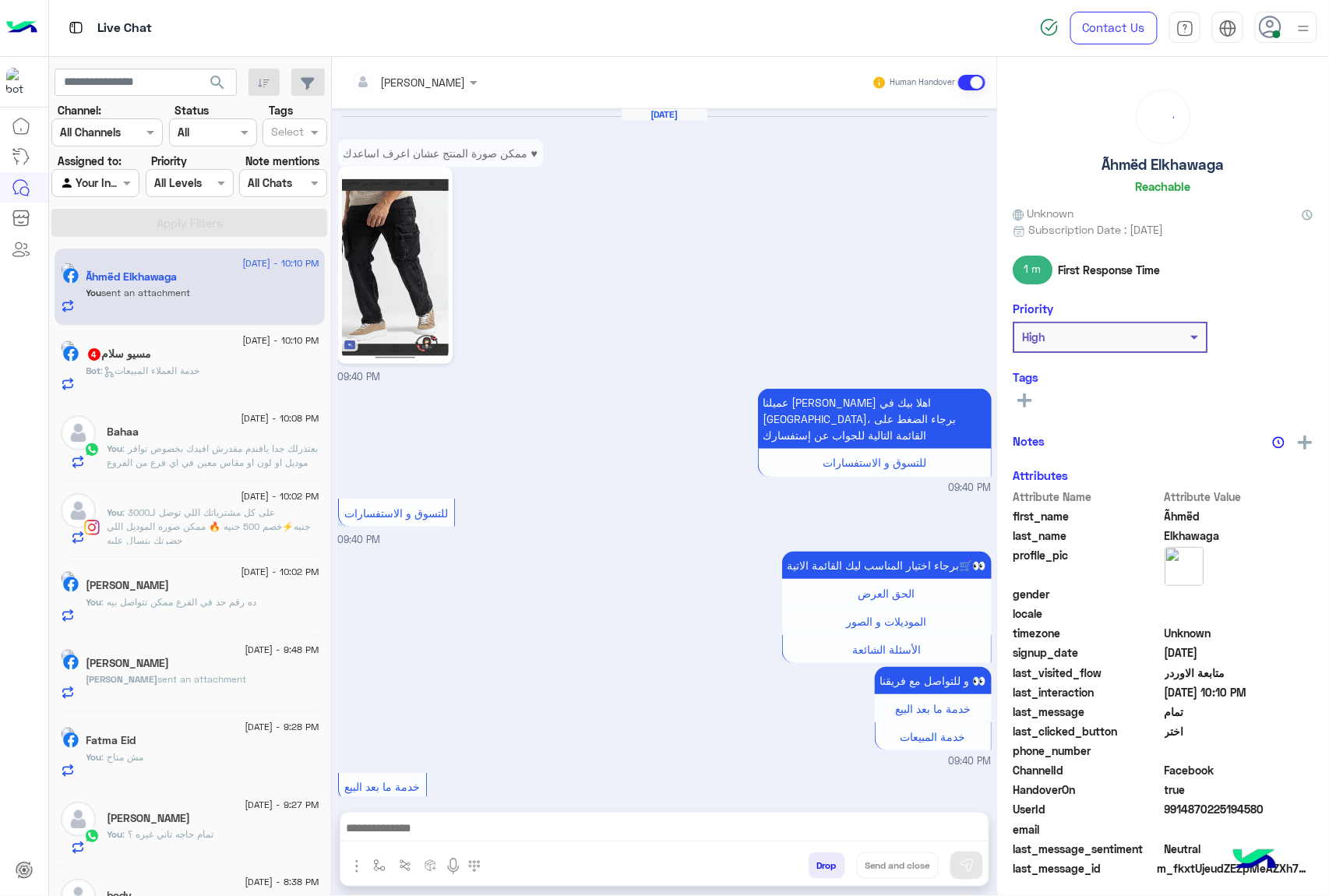
scroll to position [2263, 0]
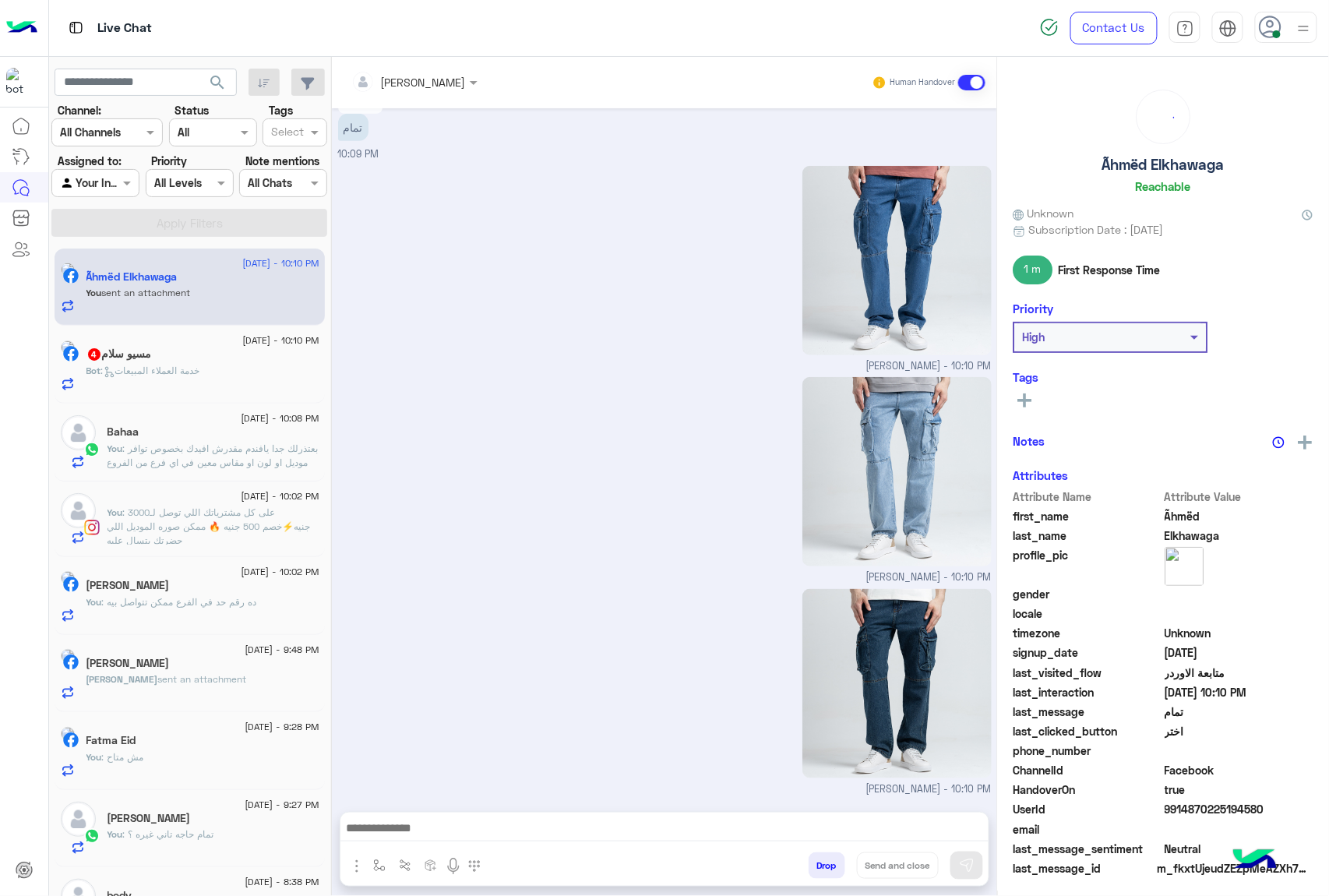
click at [101, 366] on span "Bot" at bounding box center [93, 370] width 14 height 11
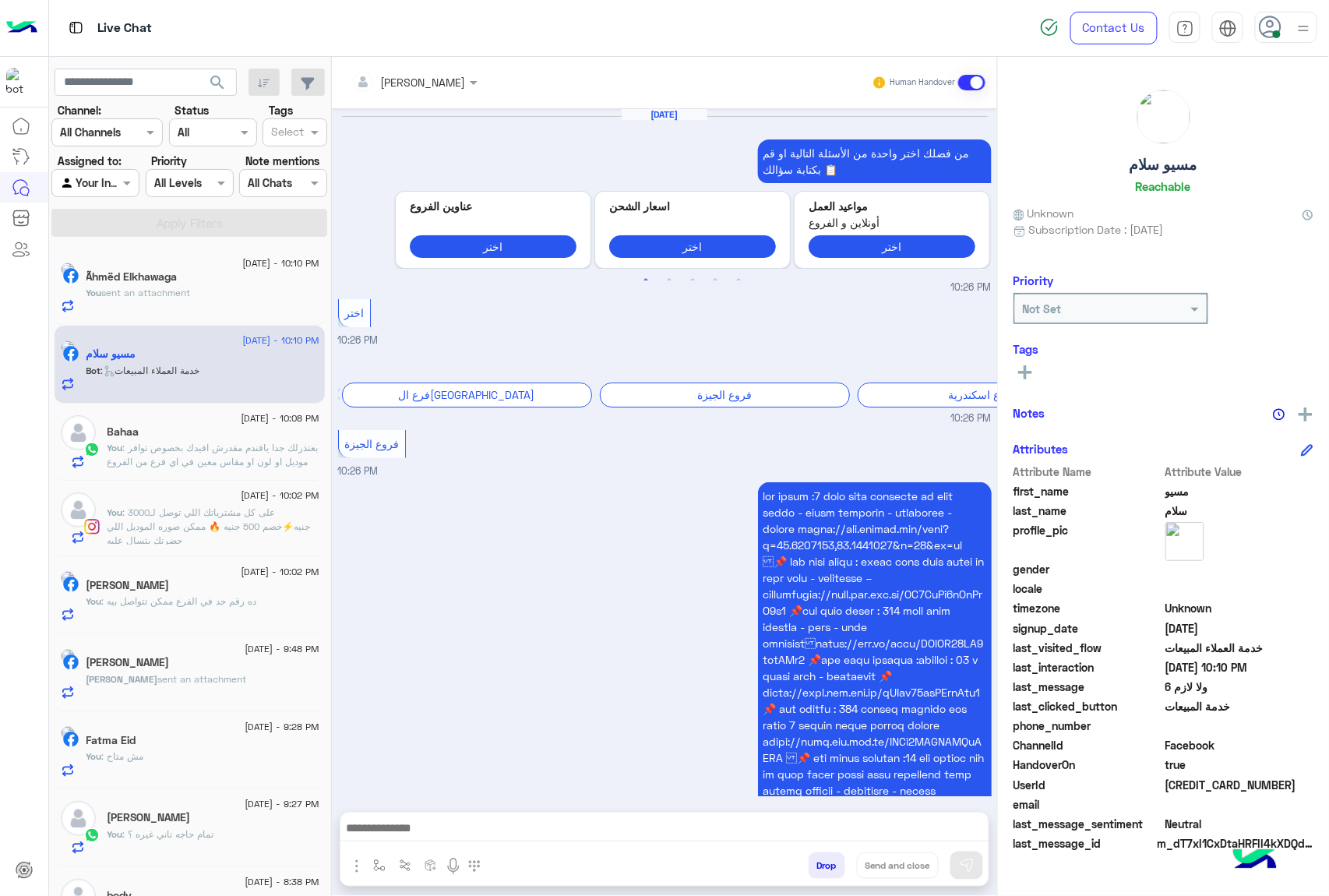
scroll to position [1941, 0]
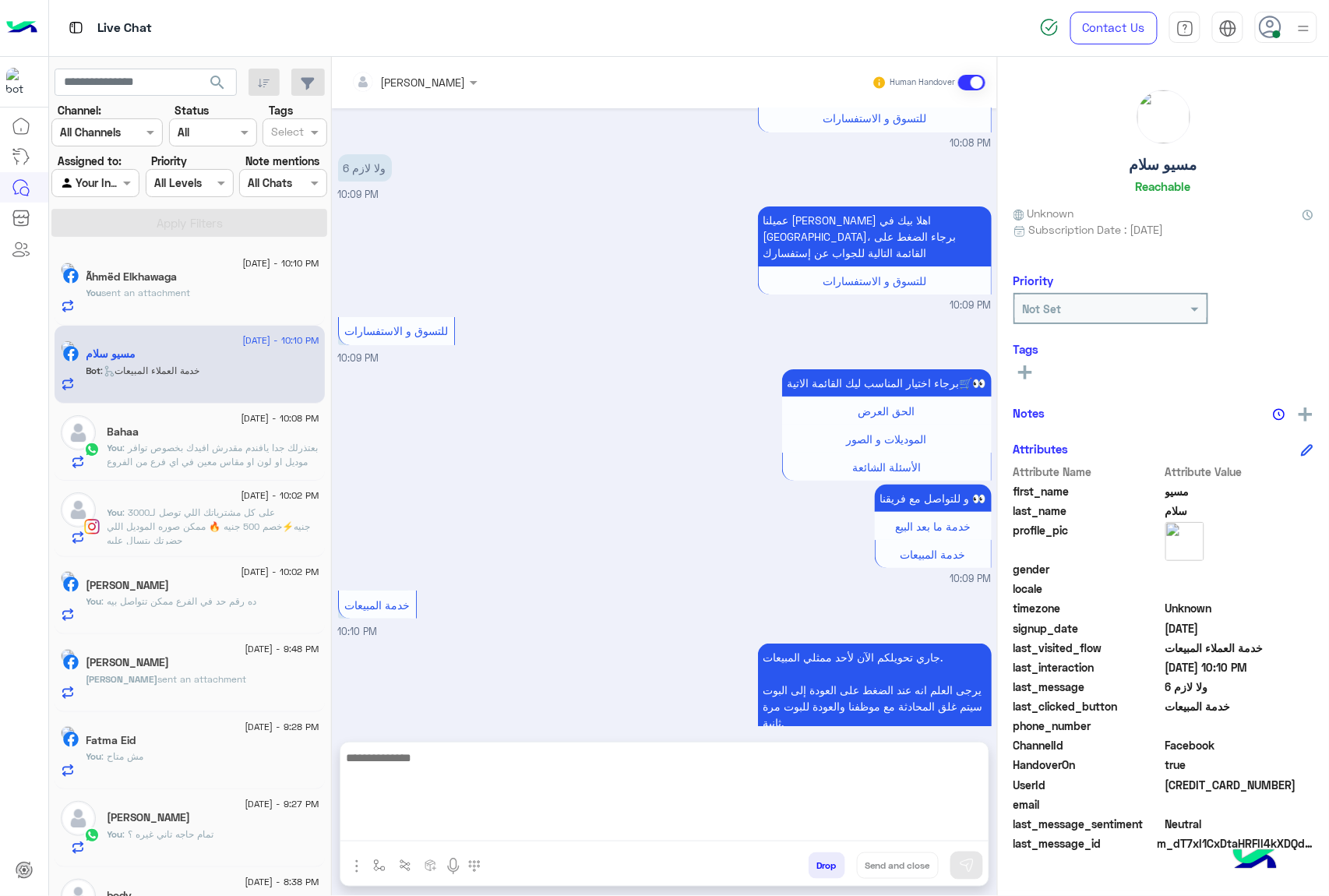
click at [415, 826] on textarea at bounding box center [664, 795] width 648 height 94
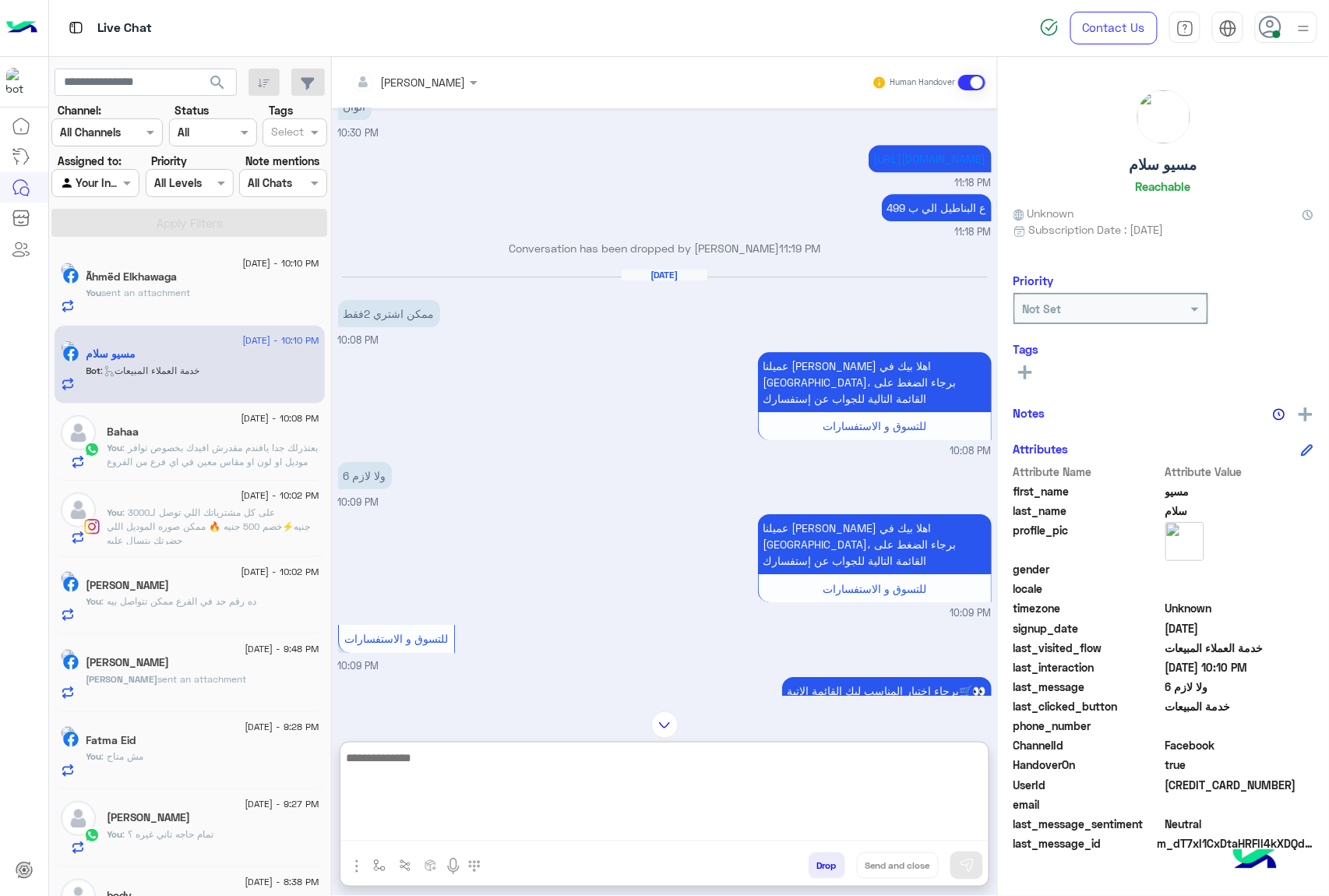
scroll to position [1527, 0]
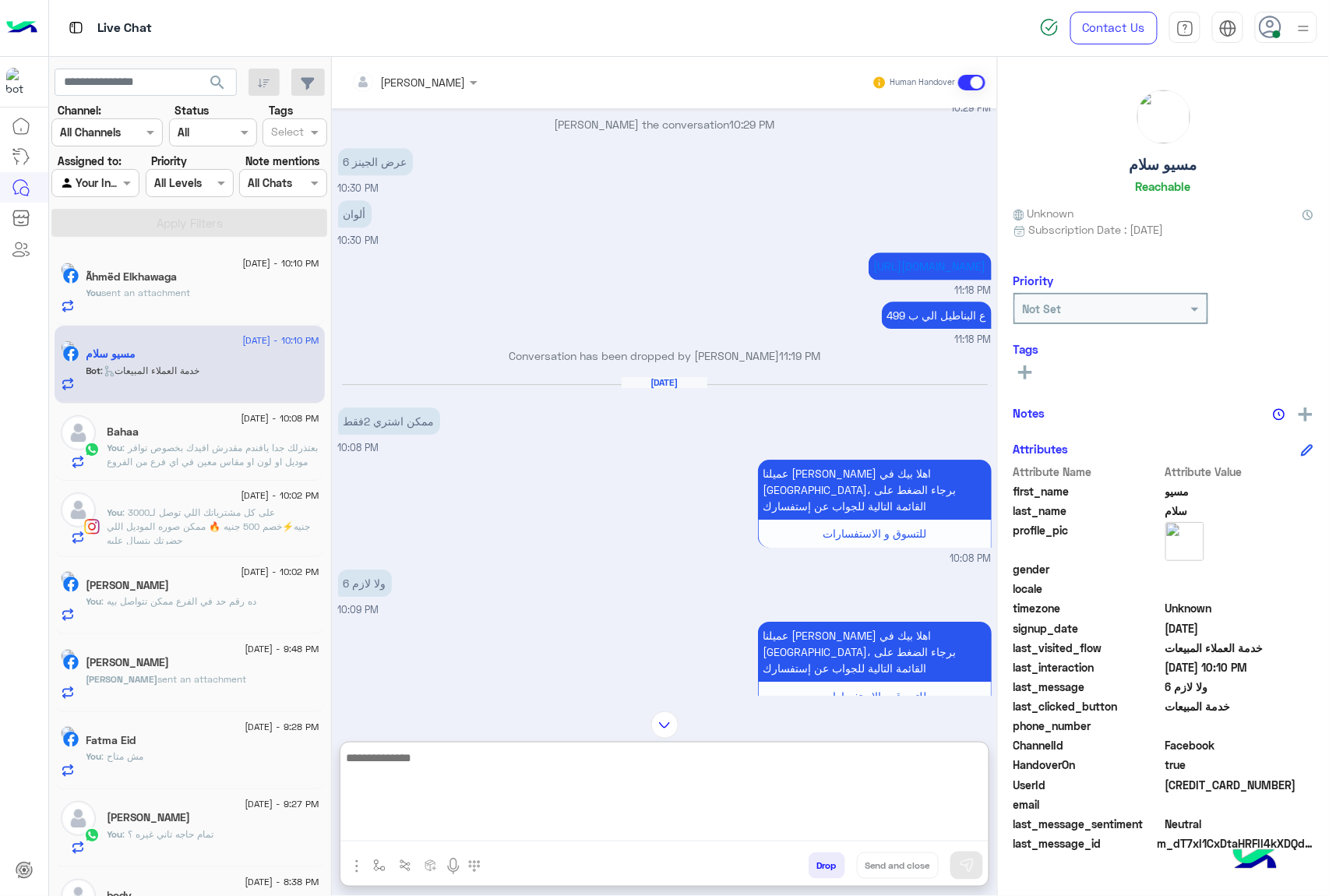
click at [438, 763] on textarea at bounding box center [664, 795] width 648 height 94
type textarea "**********"
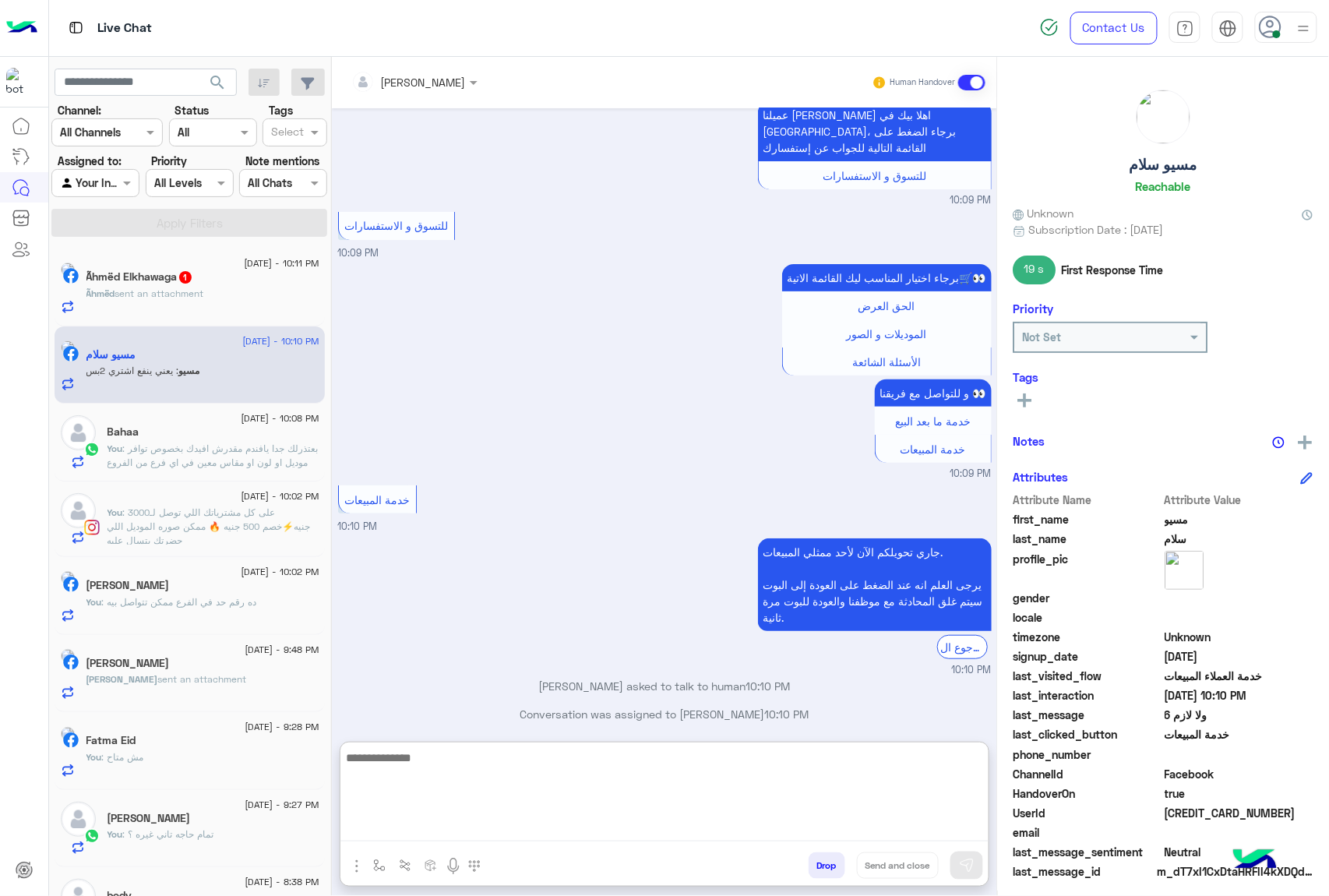
scroll to position [2091, 0]
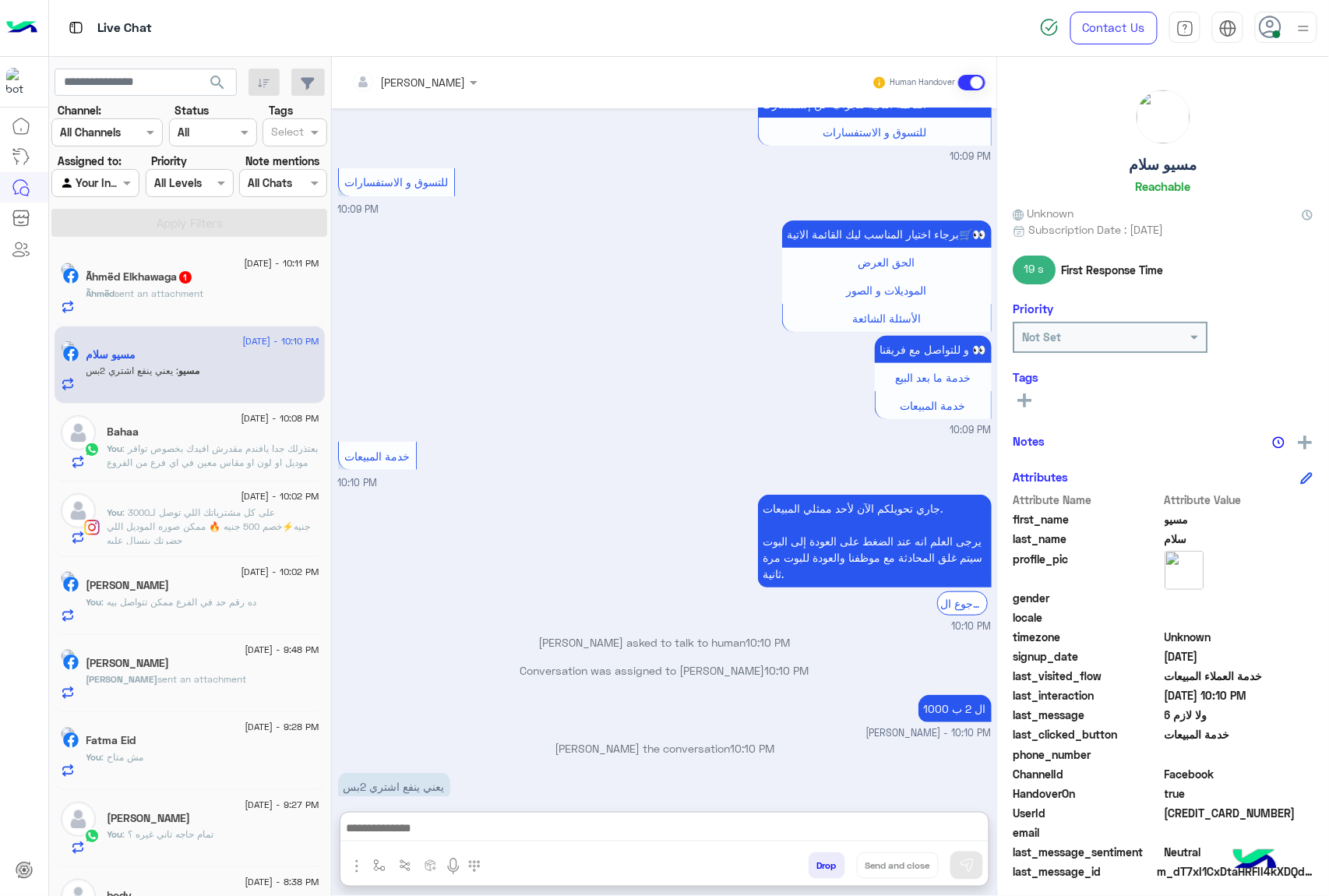
click at [191, 302] on div "Ãhmëd sent an attachment" at bounding box center [202, 300] width 233 height 27
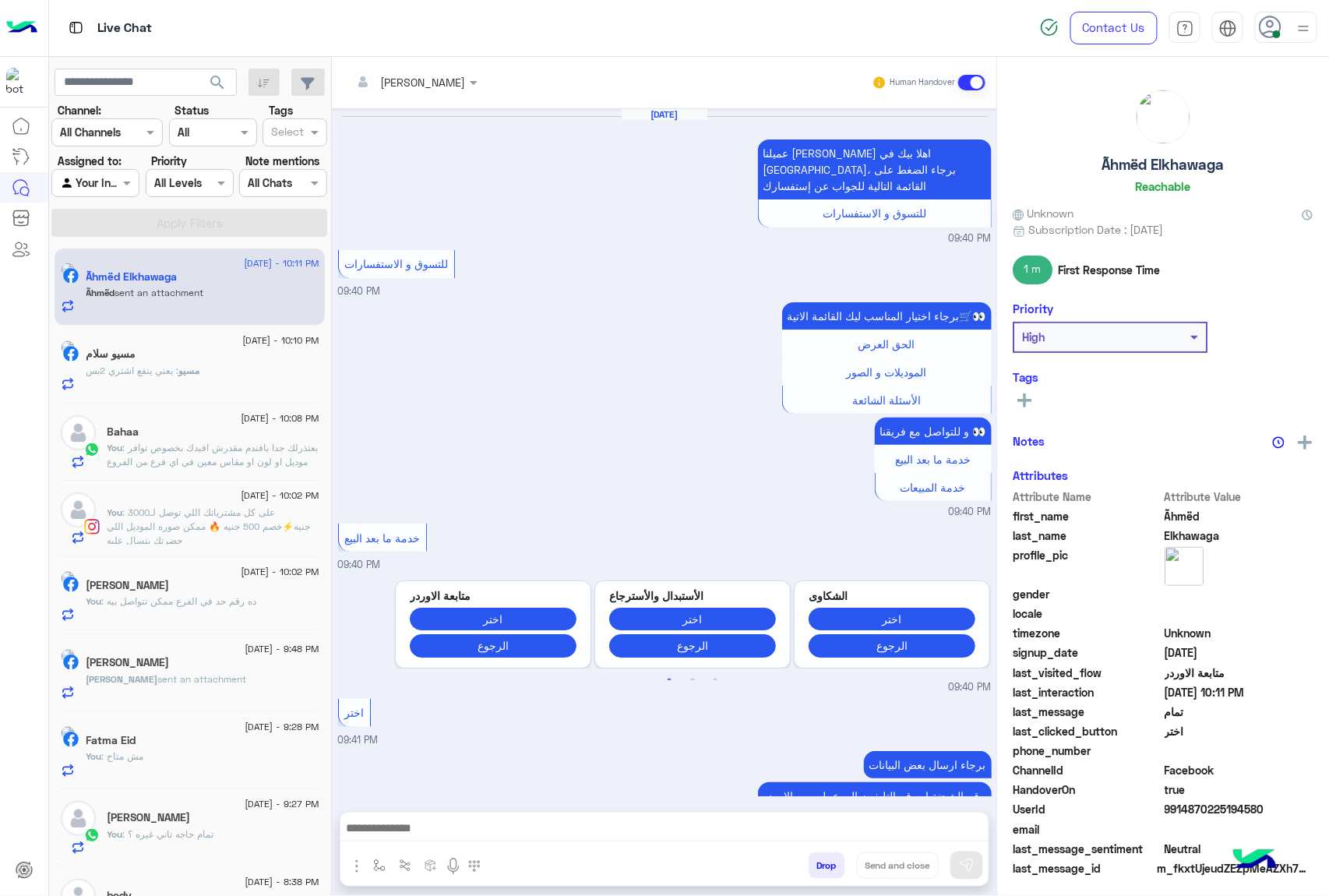
scroll to position [2236, 0]
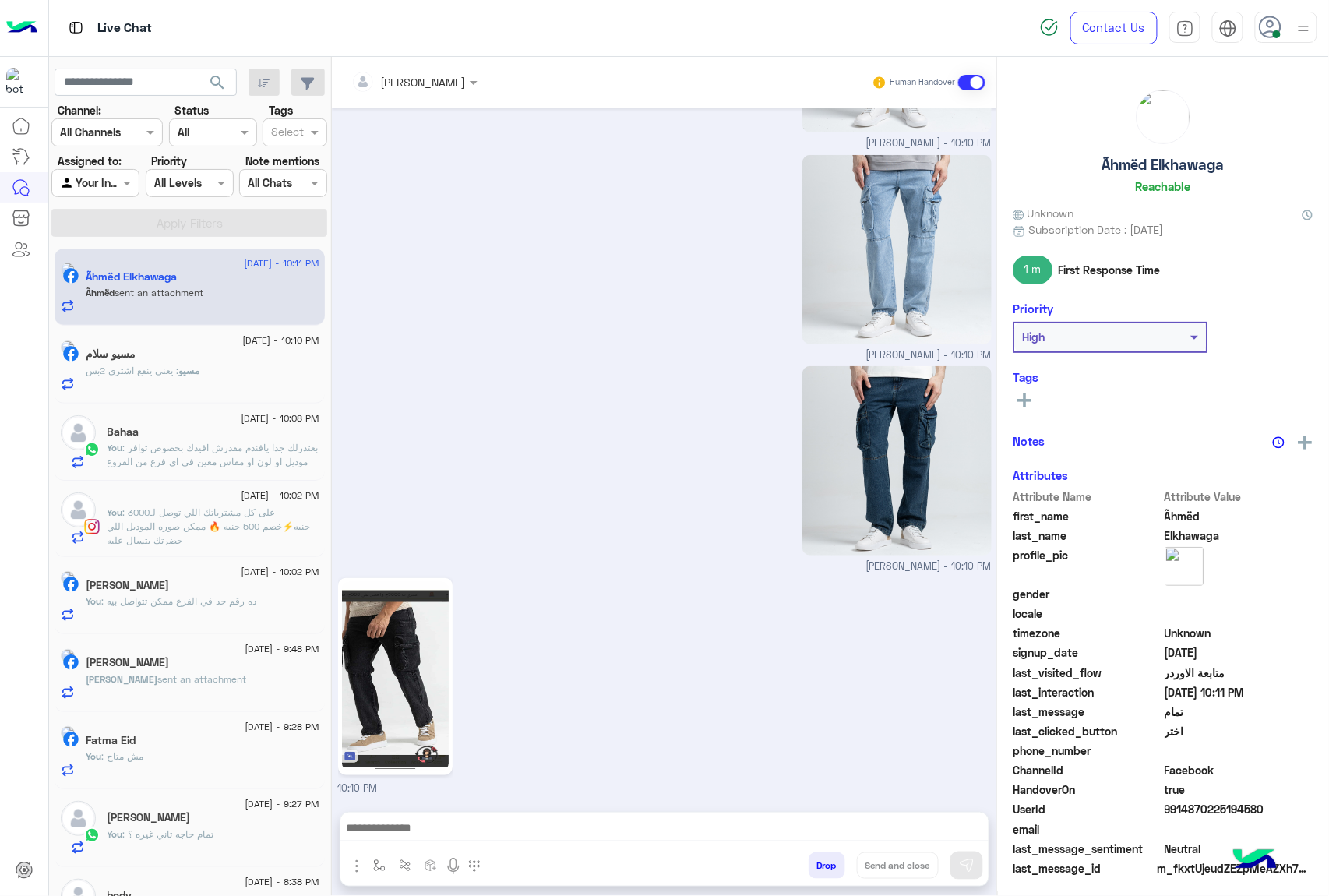
click at [199, 383] on div "مسيو : يعني ينفع اشتري 2بس" at bounding box center [202, 377] width 233 height 27
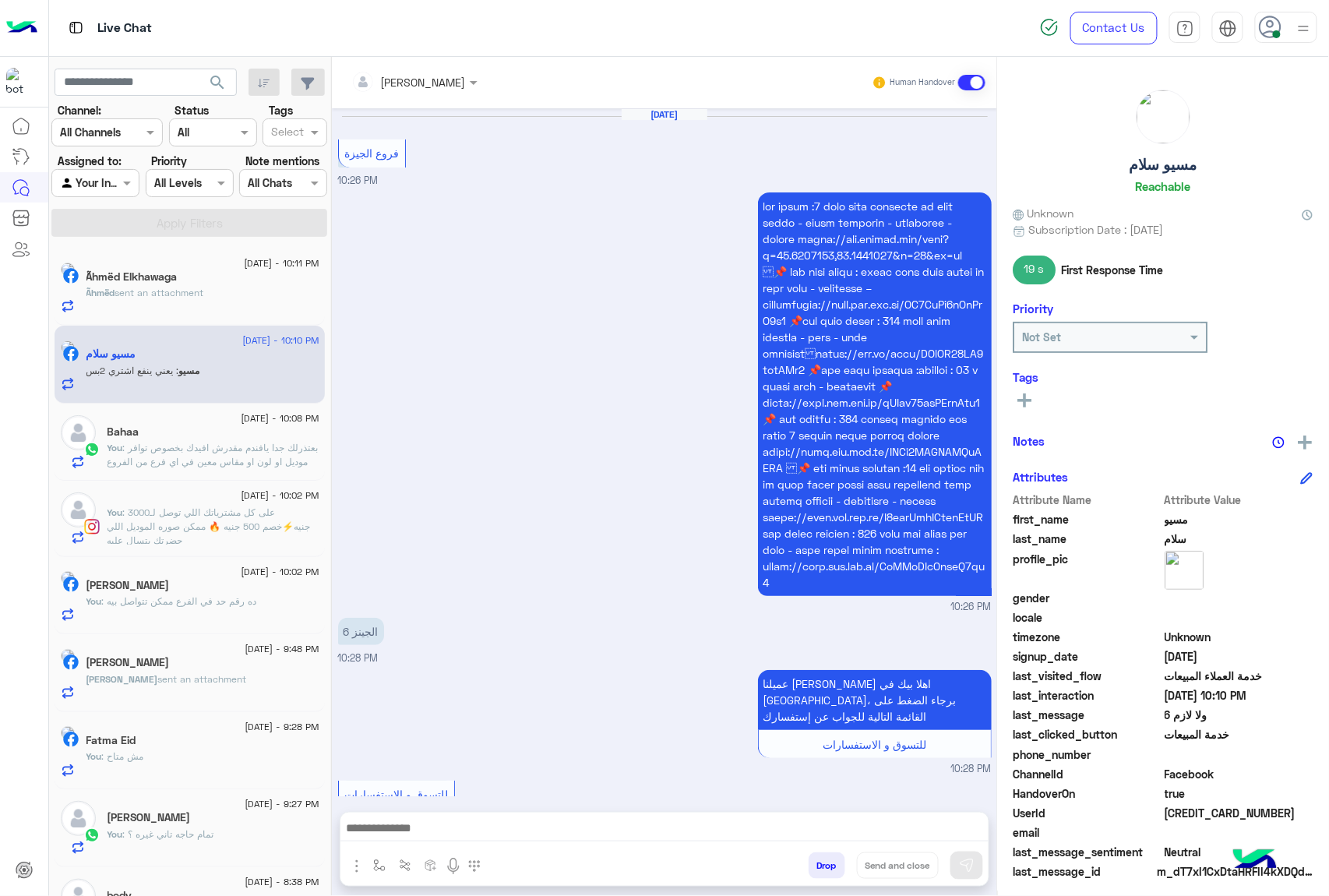
scroll to position [1774, 0]
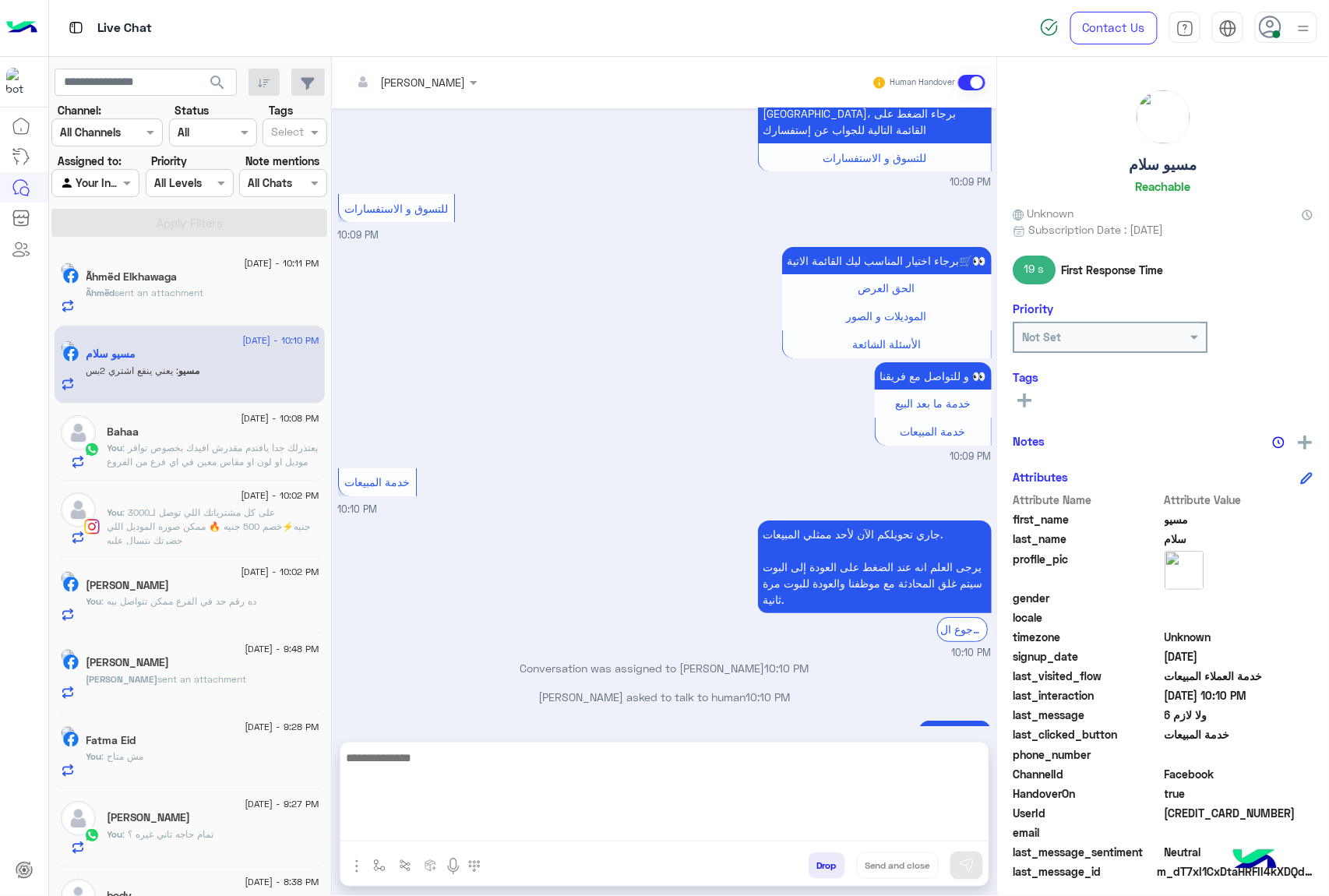
click at [434, 826] on textarea at bounding box center [664, 795] width 648 height 94
type textarea "****"
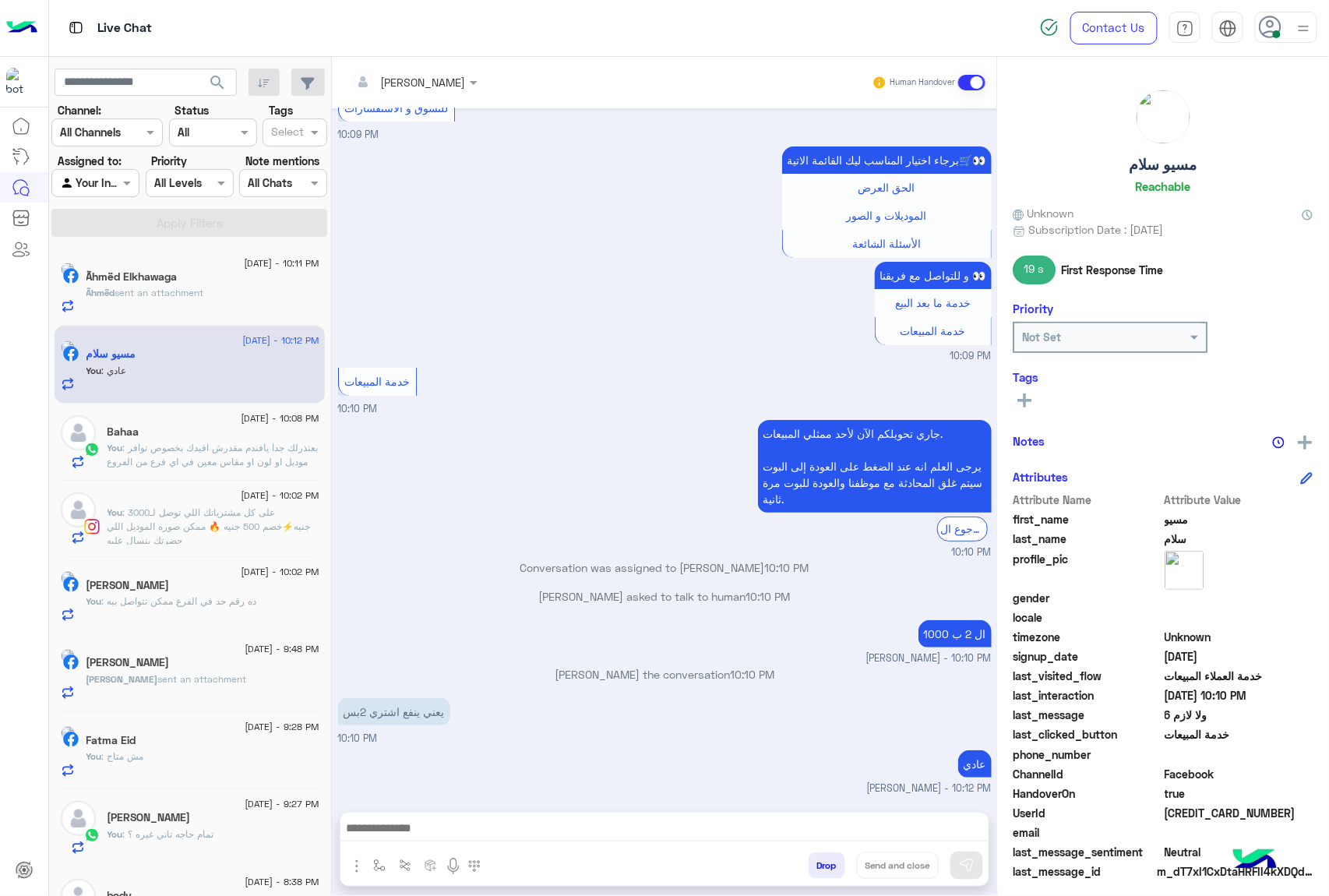
scroll to position [1824, 0]
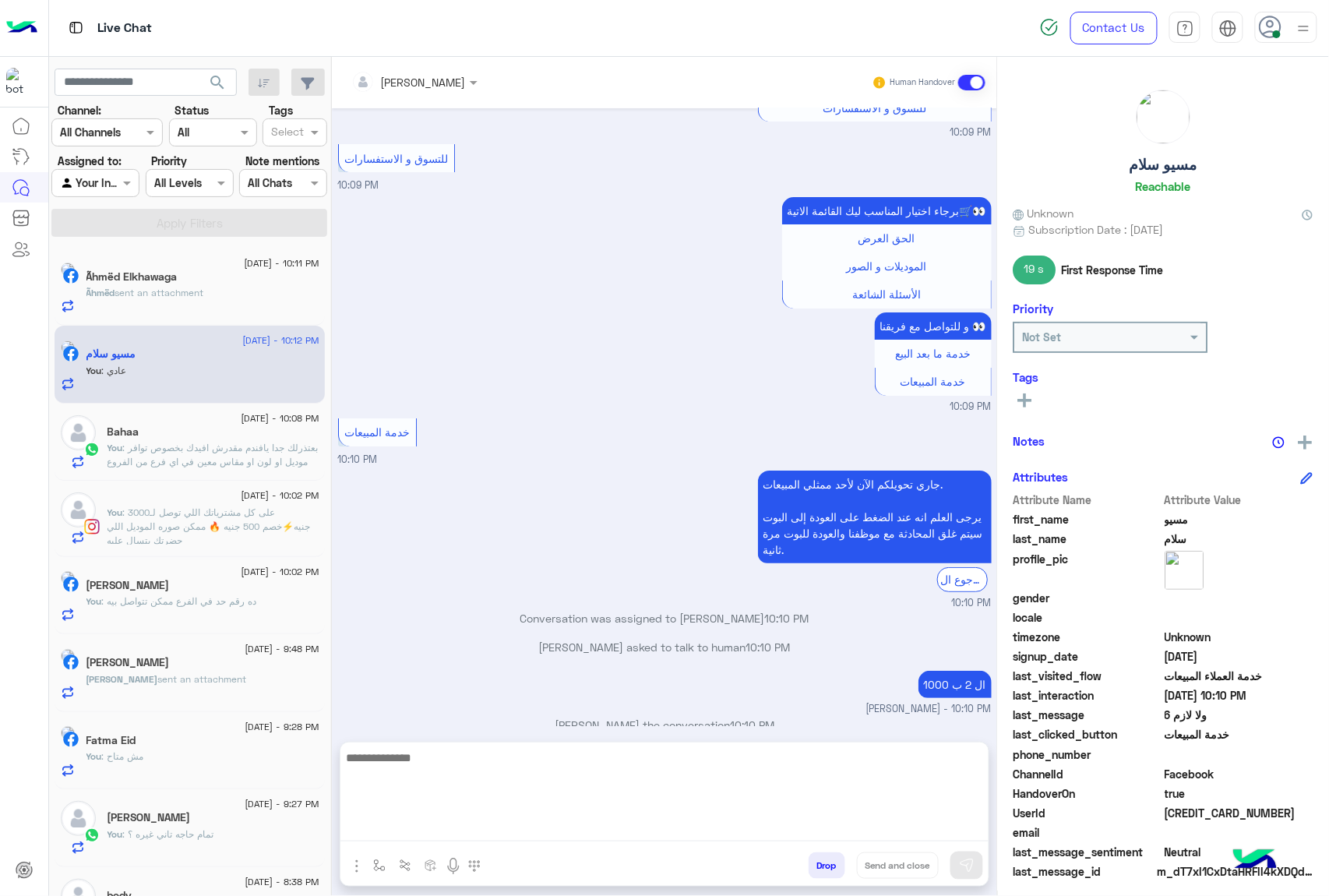
click at [458, 832] on textarea at bounding box center [664, 795] width 648 height 94
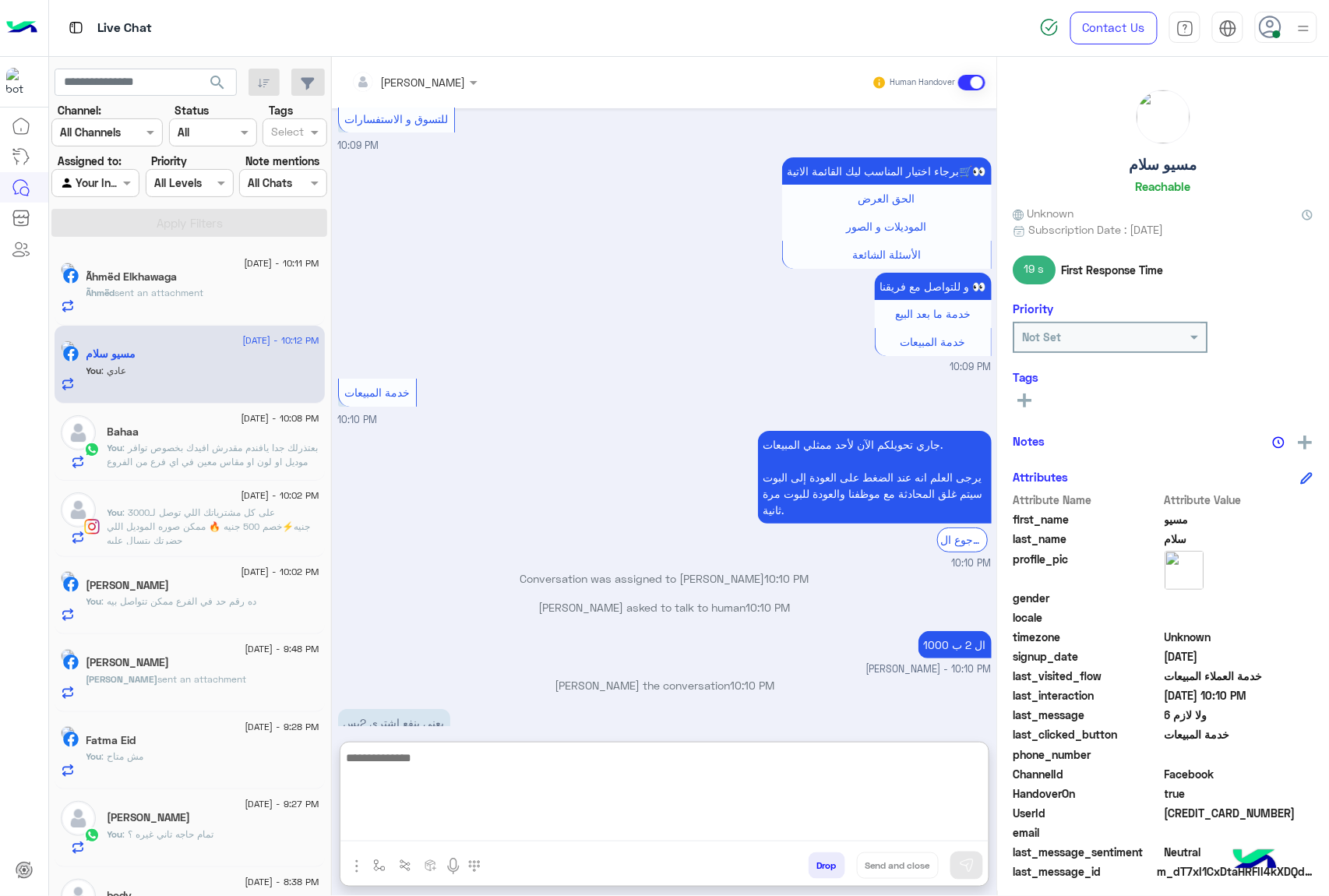
paste textarea "**********"
type textarea "**********"
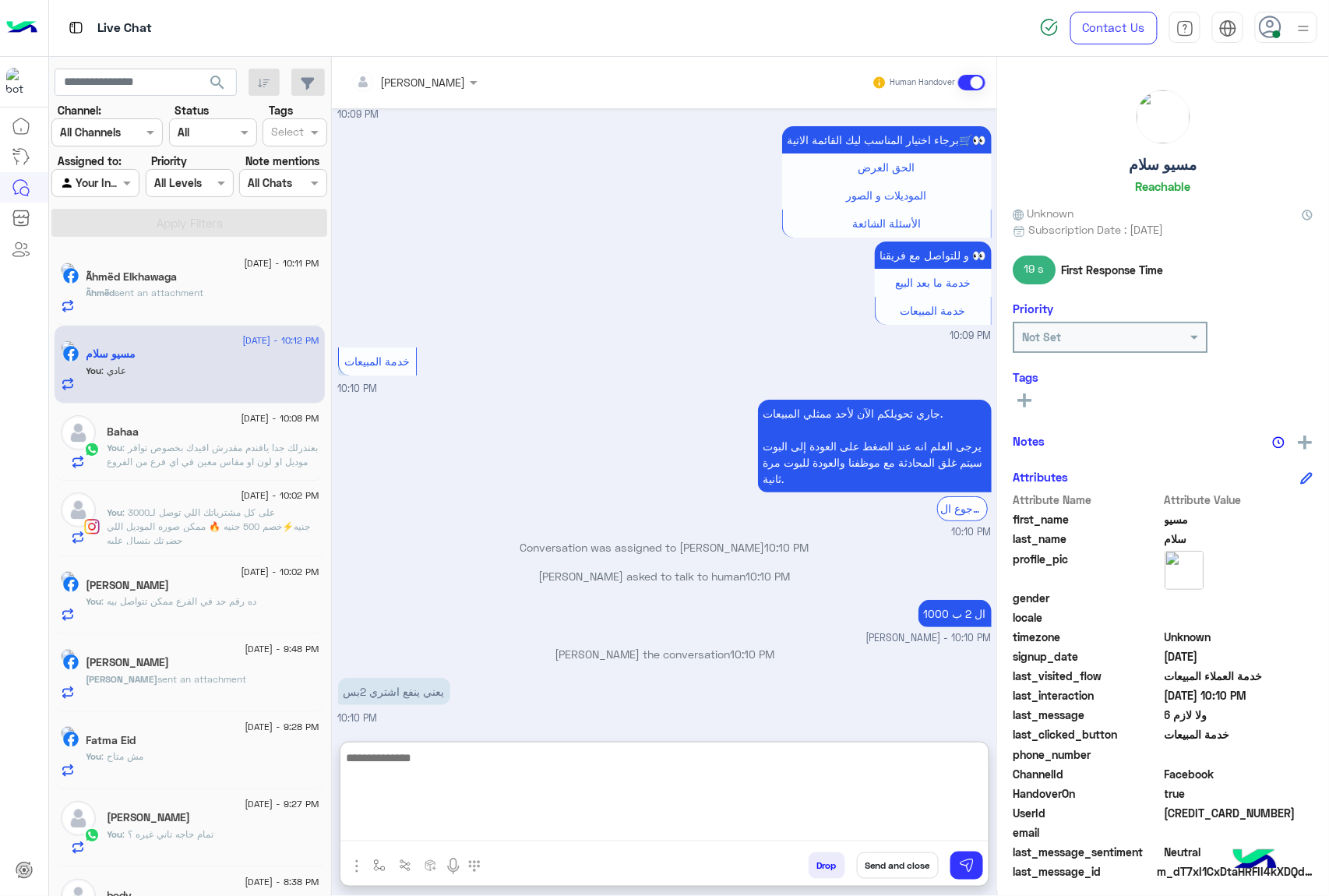
scroll to position [1977, 0]
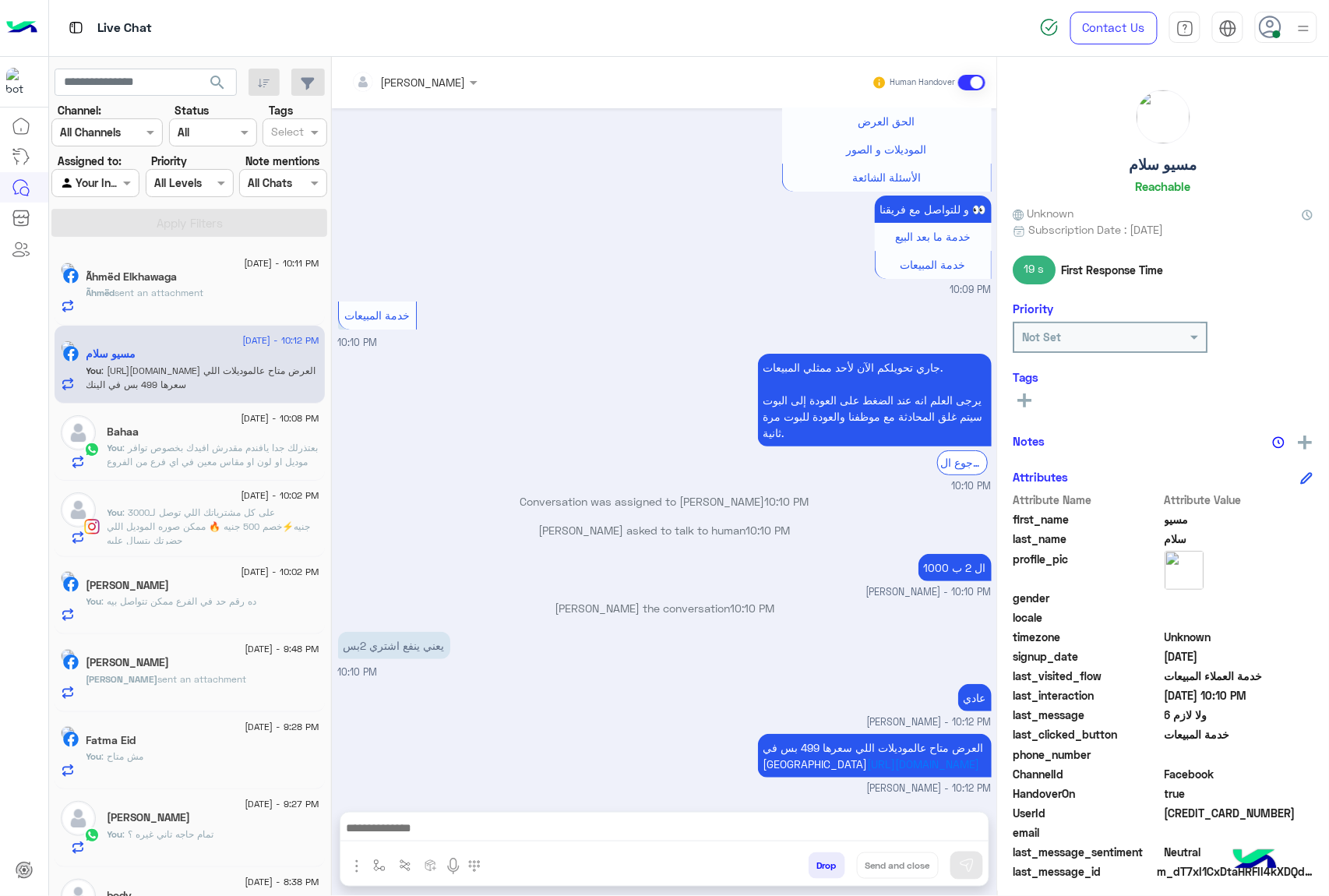
click at [177, 293] on span "sent an attachment" at bounding box center [159, 292] width 89 height 11
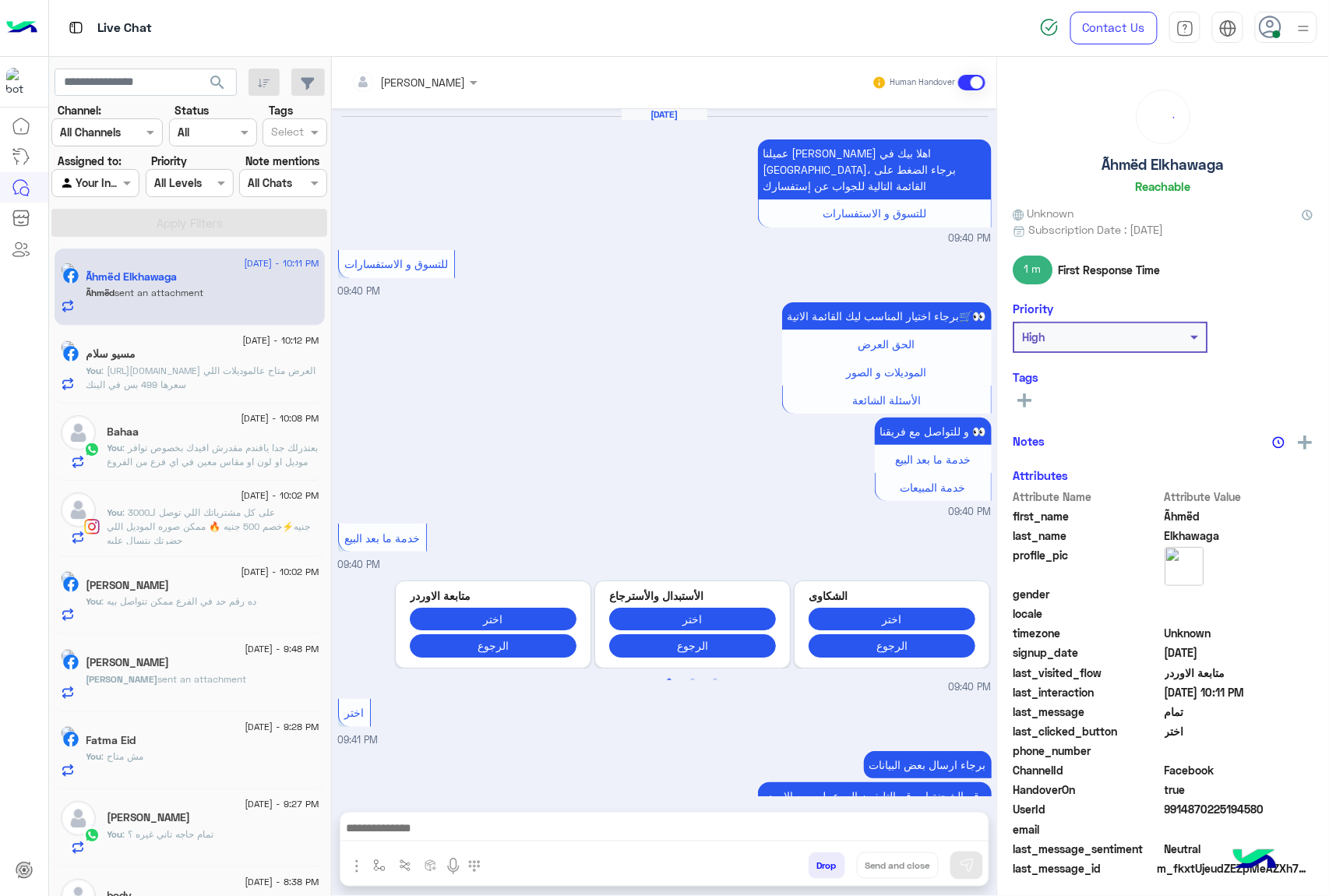
scroll to position [2236, 0]
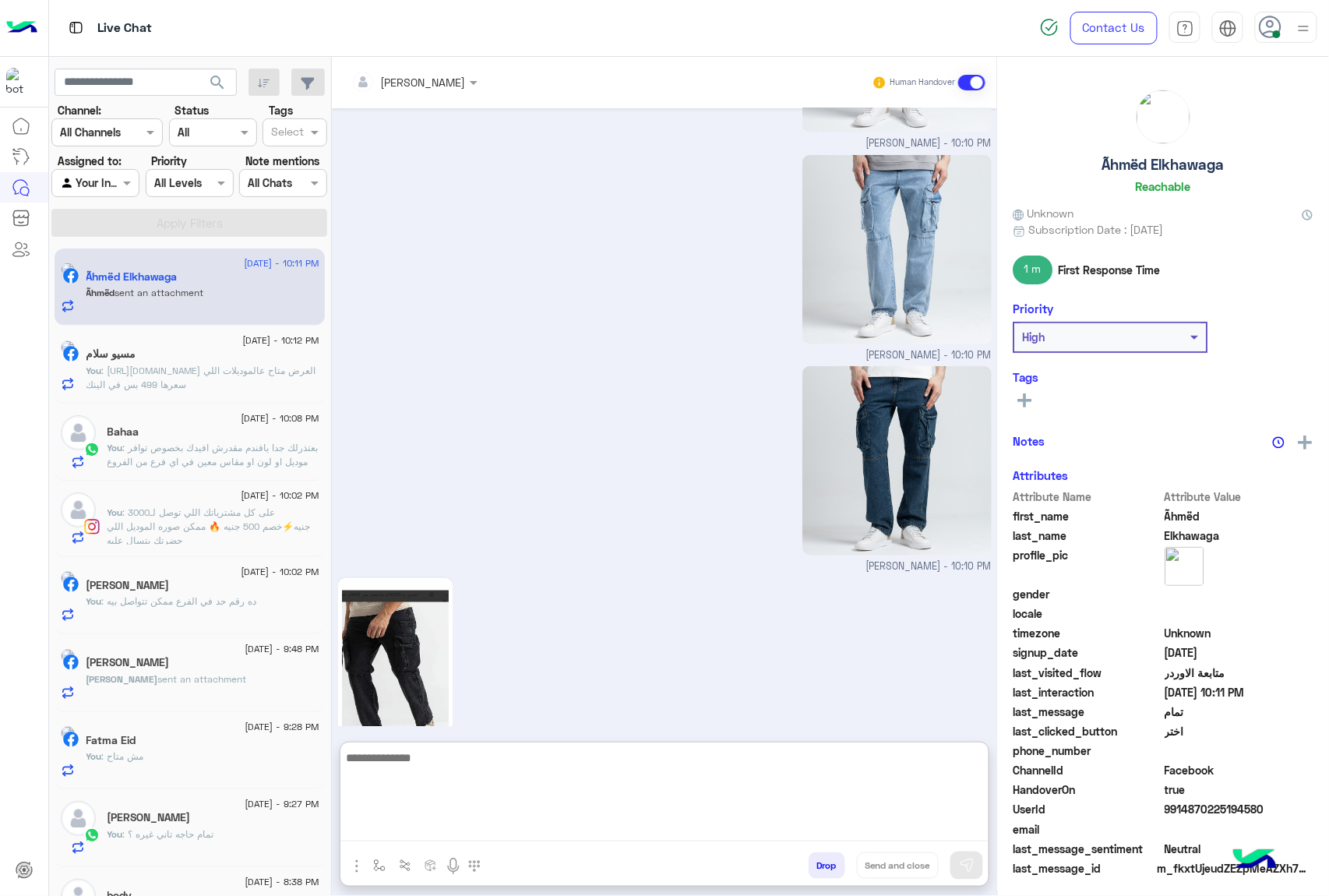
click at [427, 820] on textarea at bounding box center [664, 795] width 648 height 94
type textarea "****"
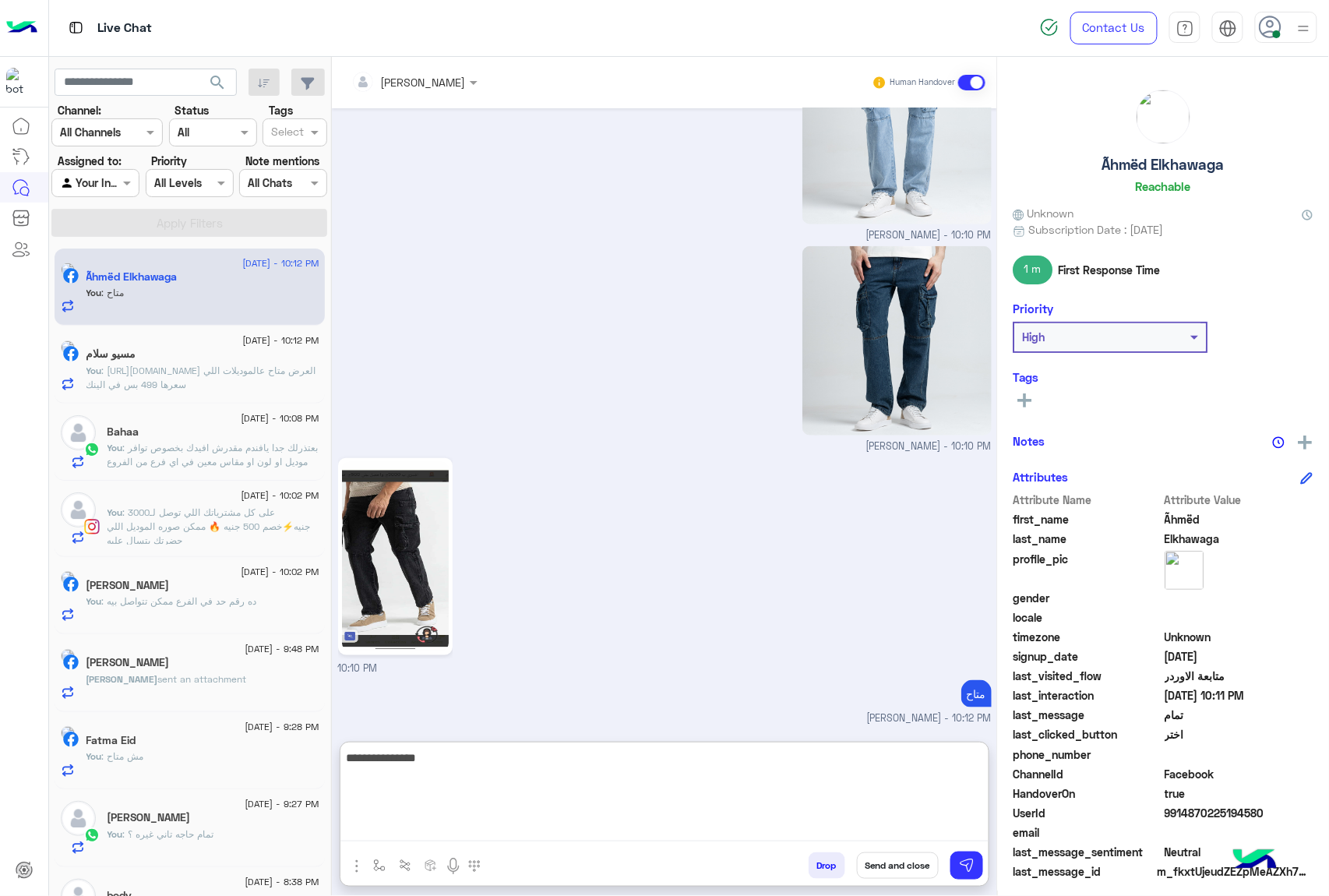
type textarea "**********"
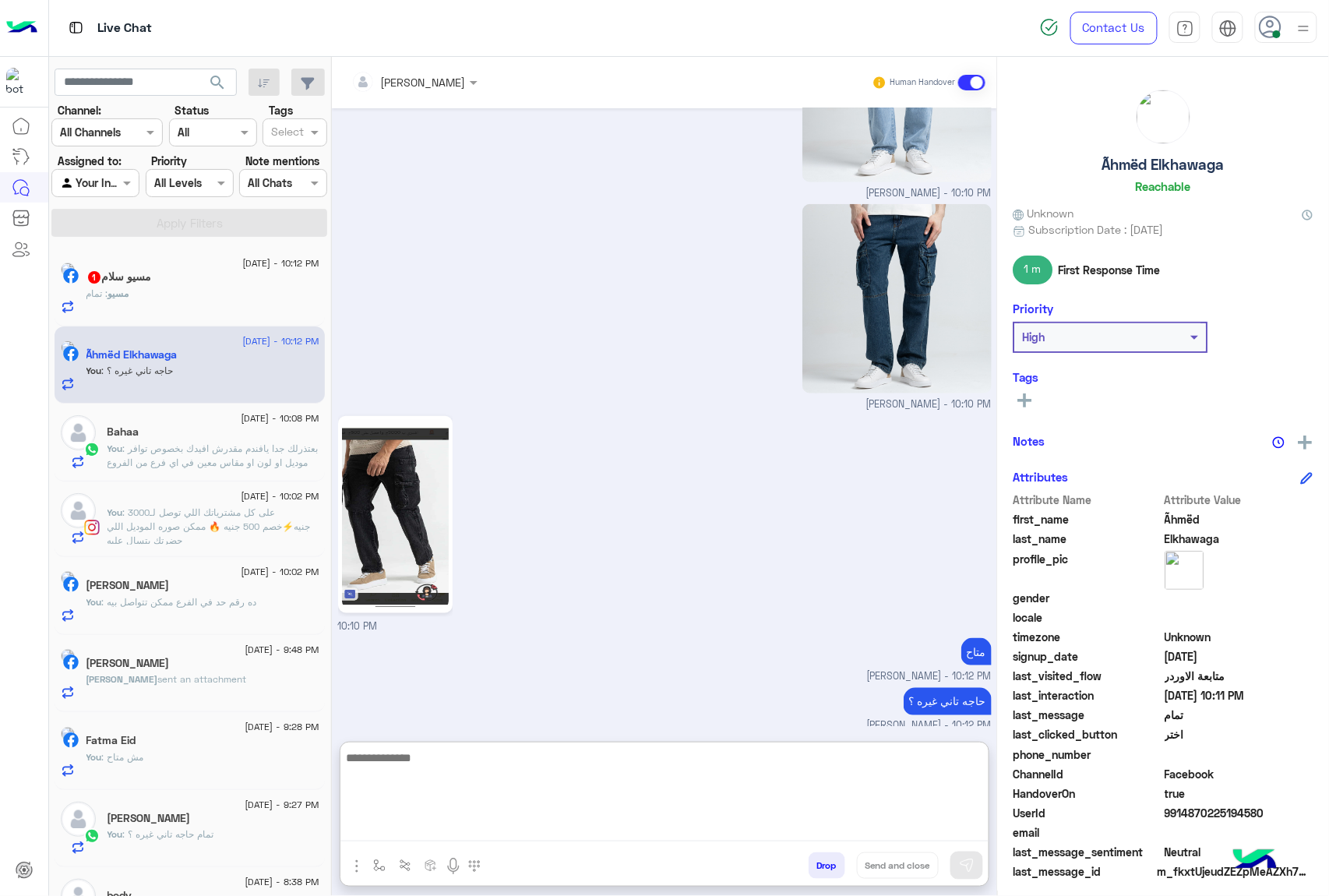
scroll to position [2407, 0]
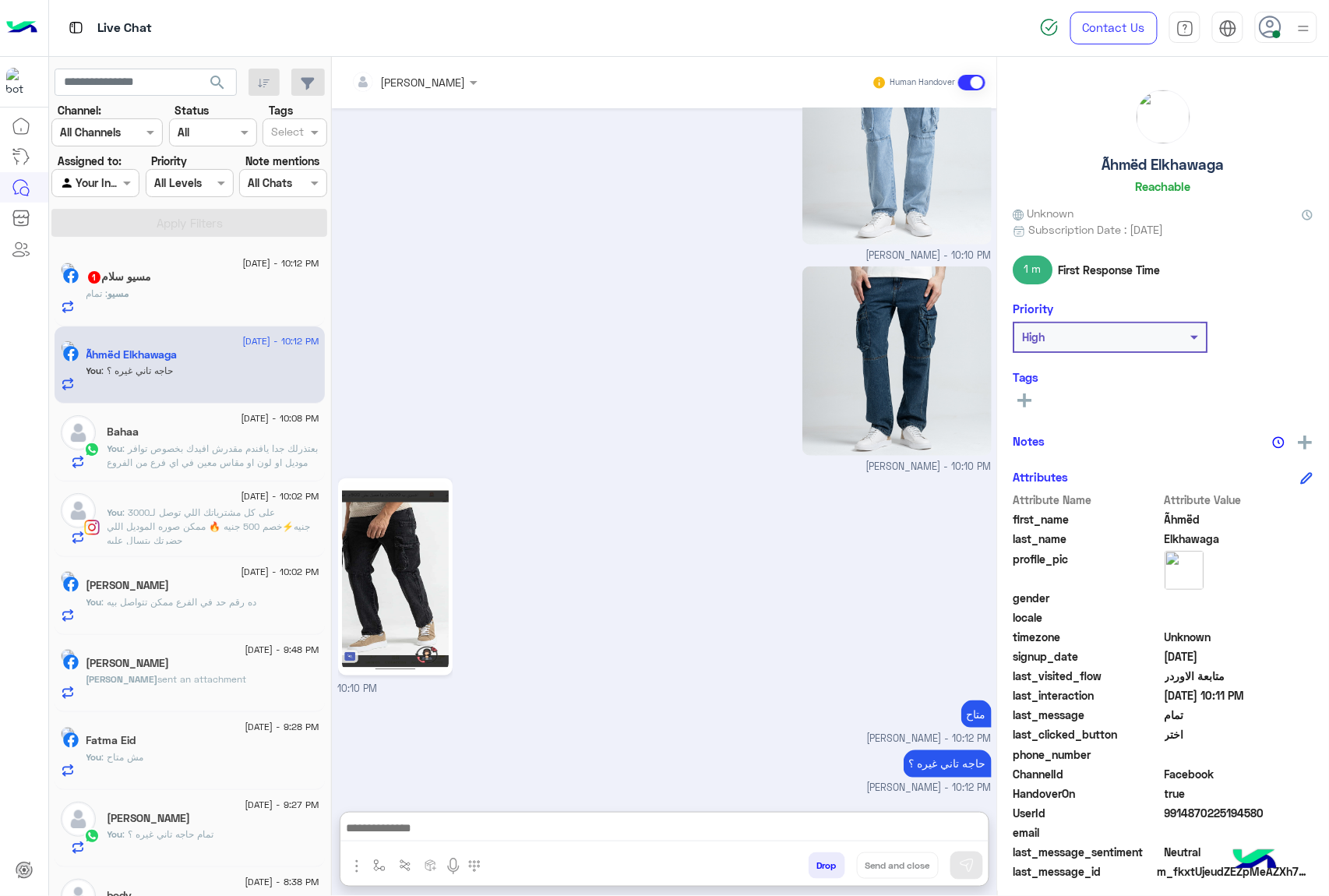
click at [172, 300] on div "مسيو : تمام" at bounding box center [202, 300] width 233 height 27
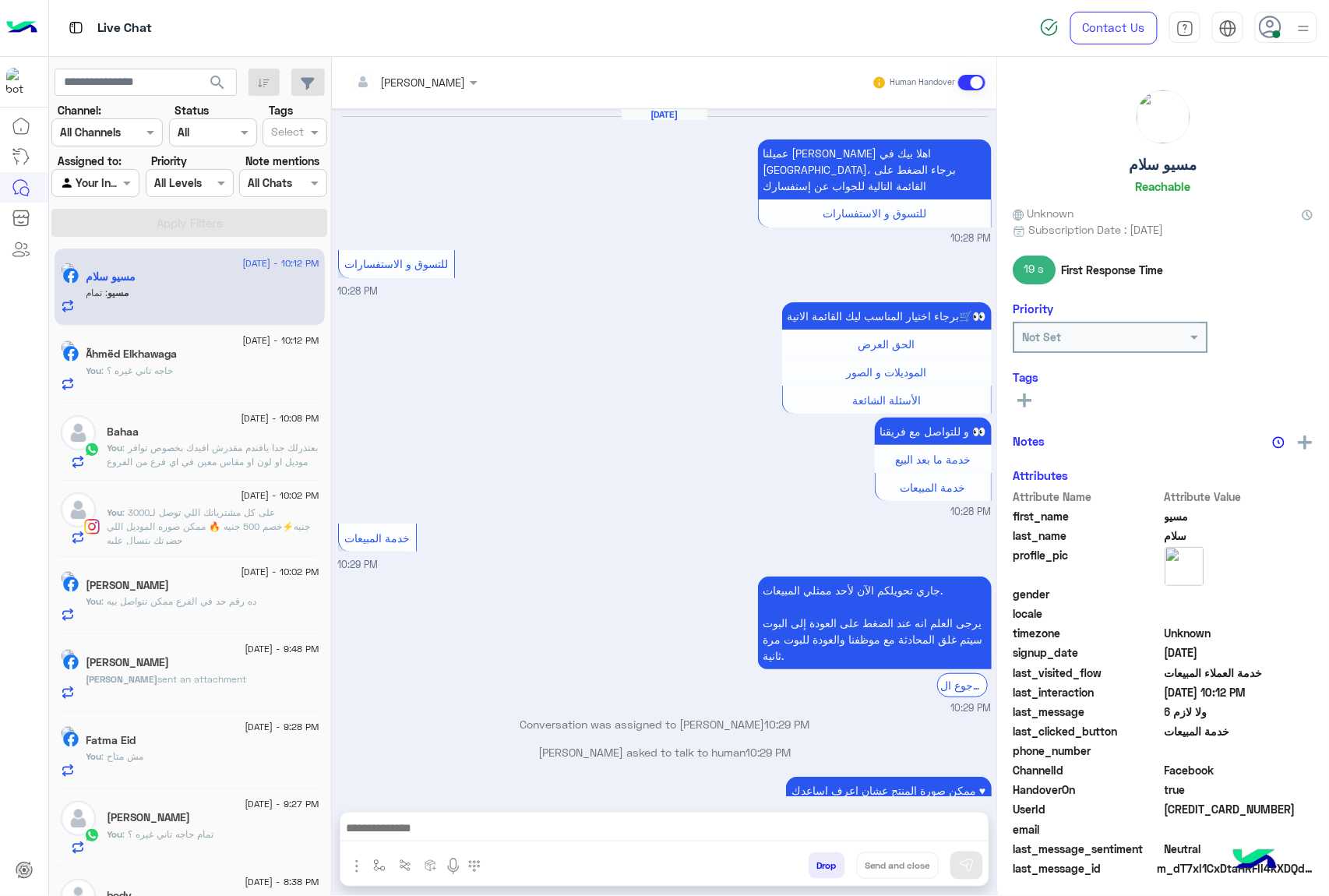
scroll to position [1428, 0]
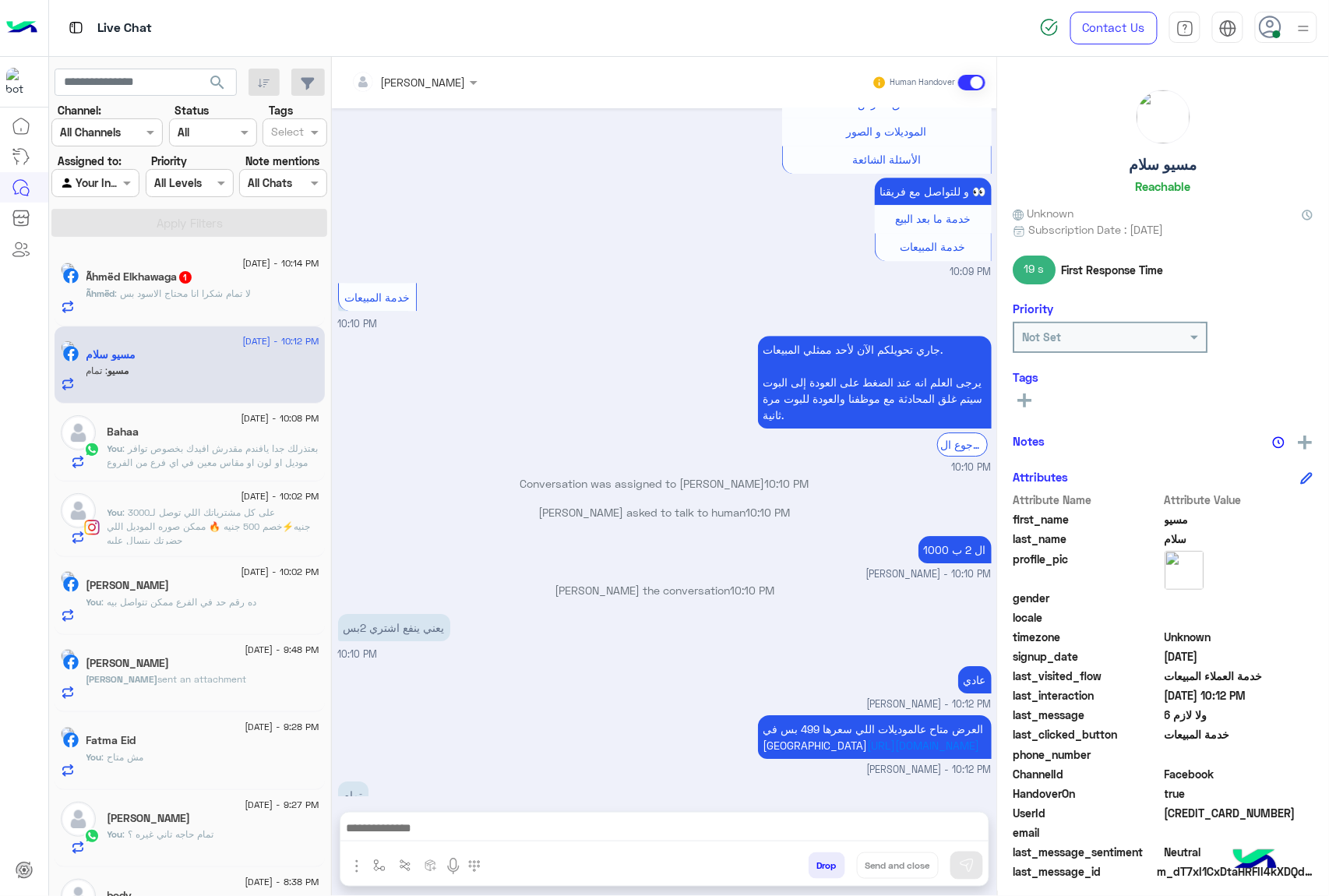
click at [240, 291] on span ": لا تمام شكرا انا محتاج الاسود بس" at bounding box center [183, 293] width 136 height 11
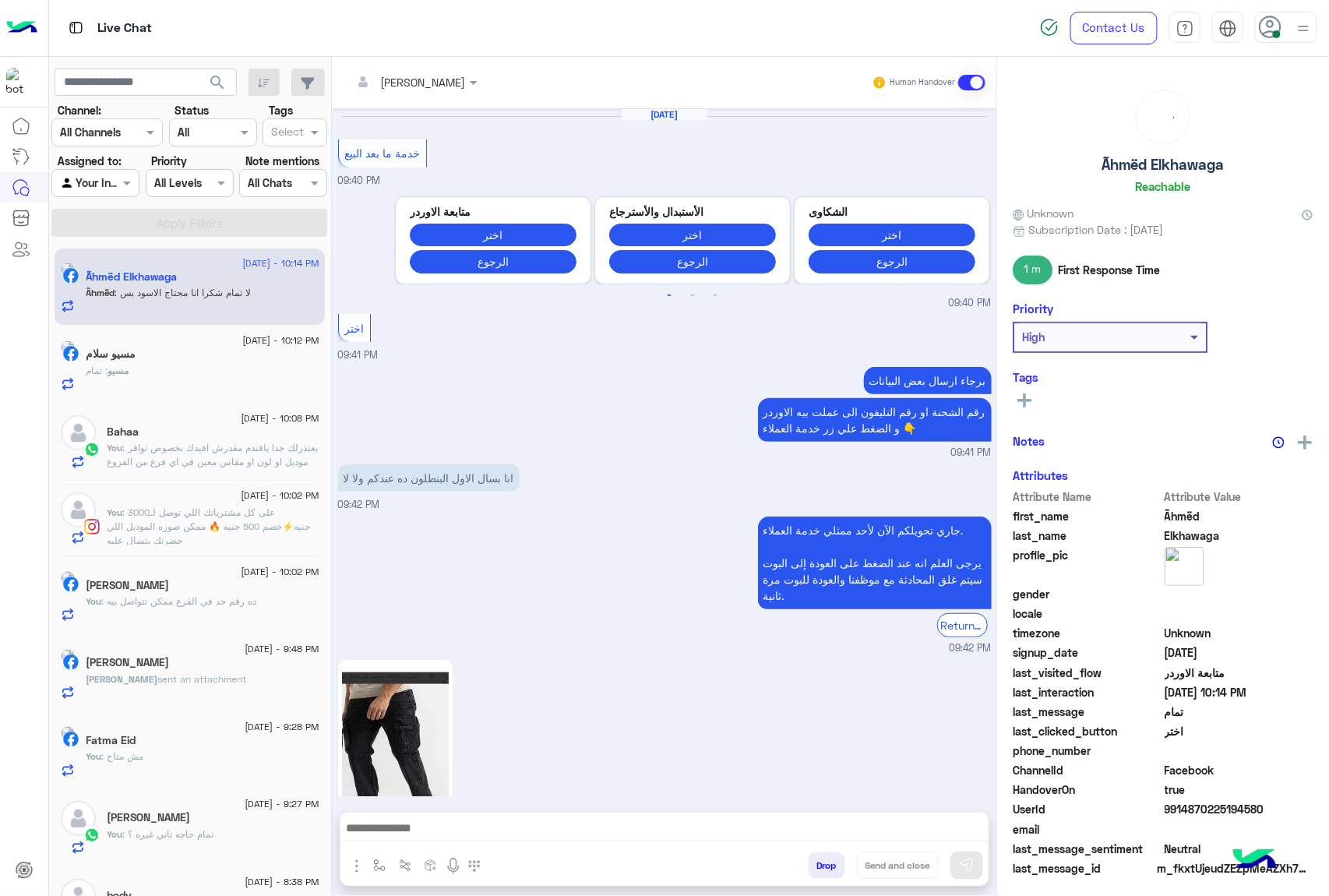
scroll to position [2020, 0]
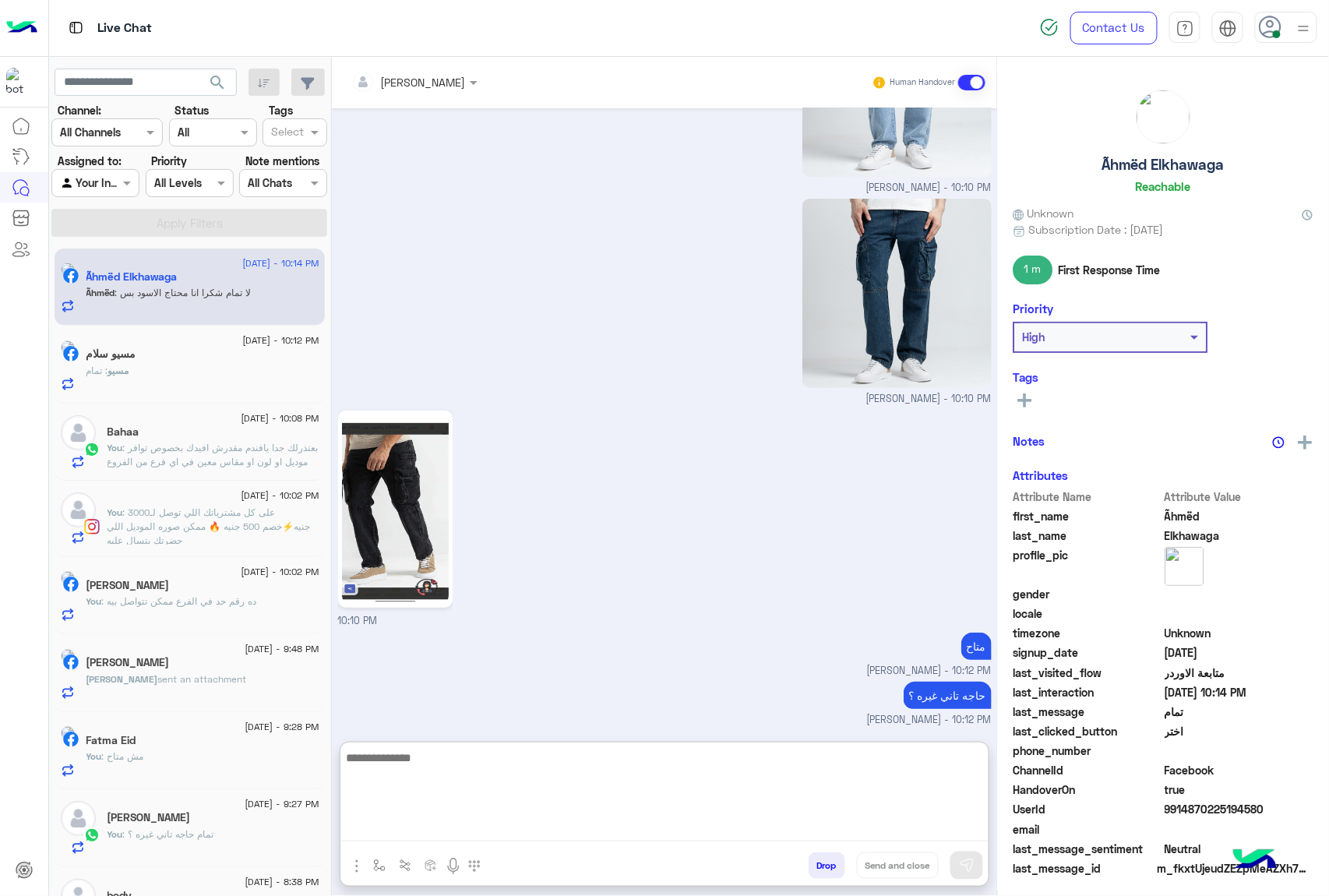
click at [418, 829] on textarea at bounding box center [664, 795] width 648 height 94
type textarea "****"
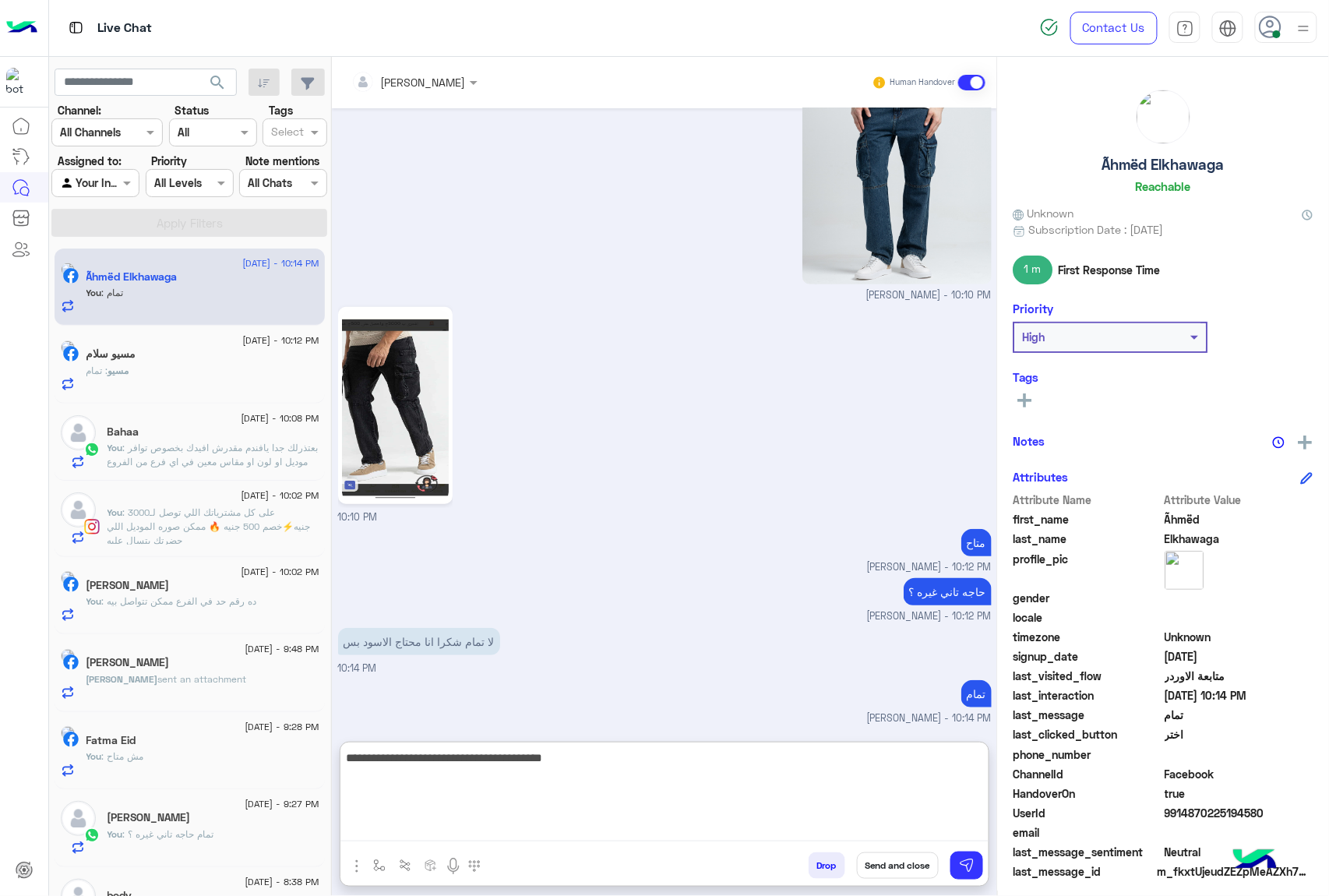
type textarea "**********"
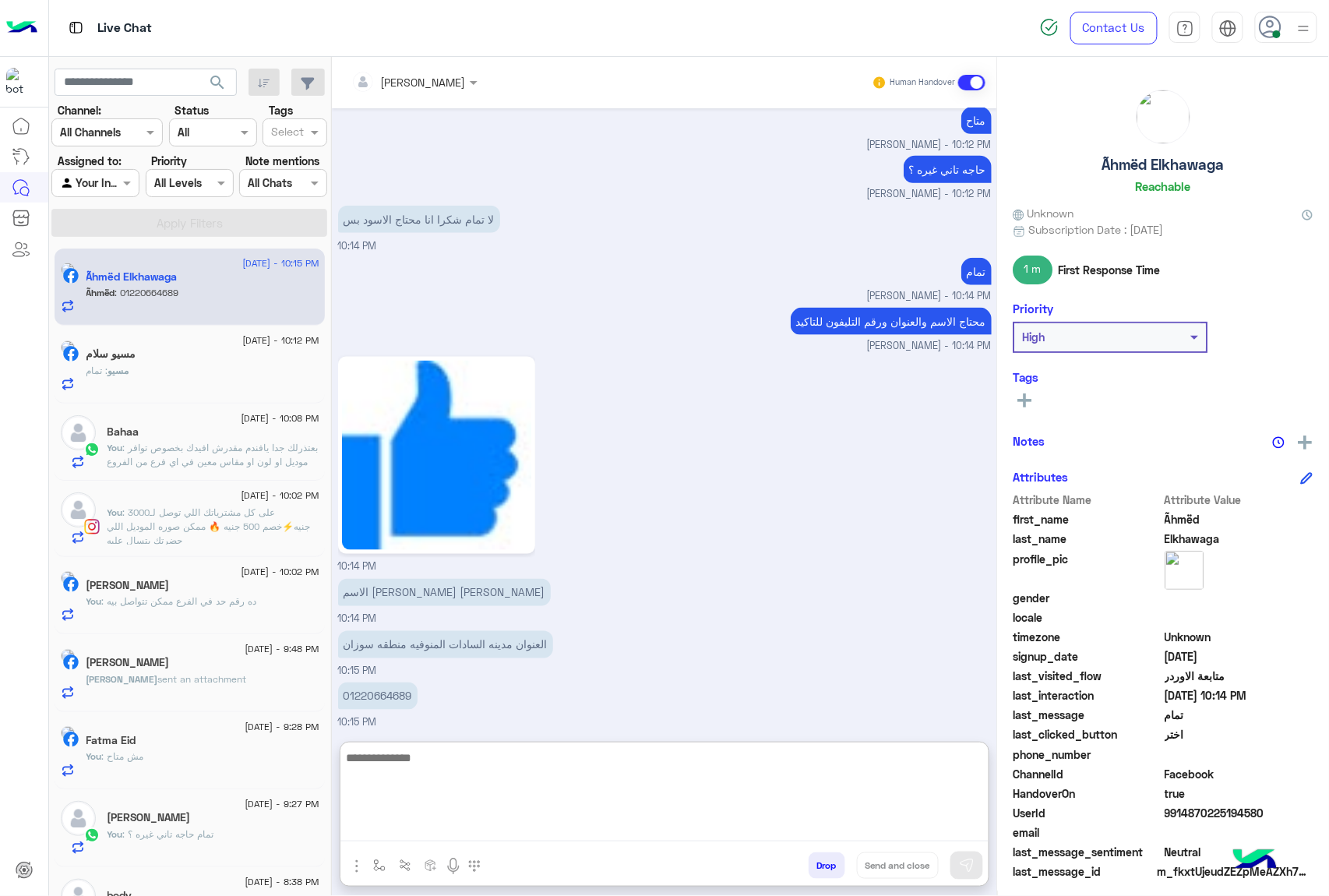
scroll to position [2566, 0]
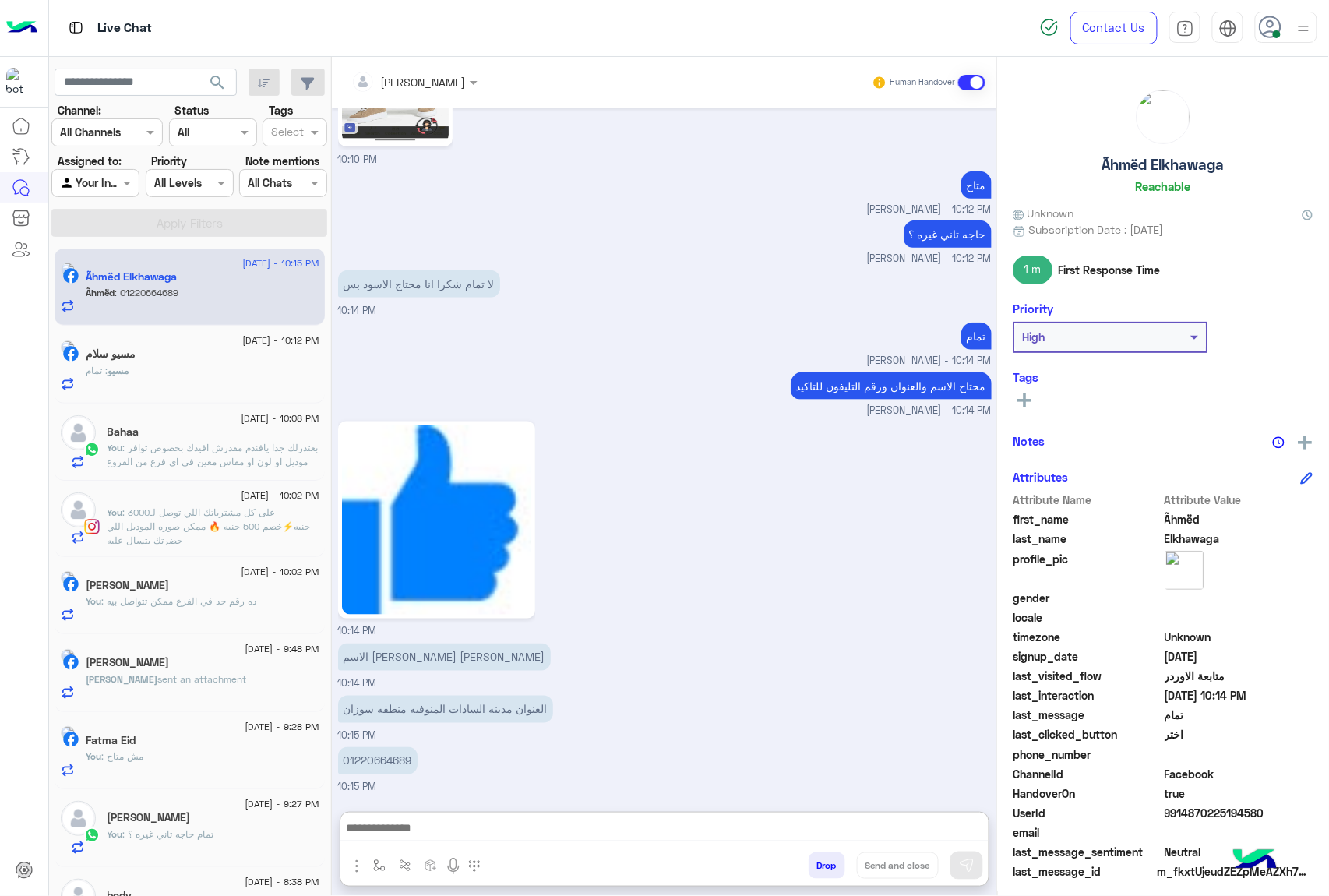
click at [341, 580] on div "Aug 10, 2025 خدمة ما بعد البيع 09:40 PM Previous متابعة الاوردر اختر الرجوع الأ…" at bounding box center [664, 452] width 665 height 687
drag, startPoint x: 344, startPoint y: 653, endPoint x: 467, endPoint y: 656, distance: 123.0
click at [467, 656] on p "الاسم احمد رجب محمد عبد الغني" at bounding box center [444, 657] width 213 height 27
copy p "احمد رجب محمد عبد الغني"
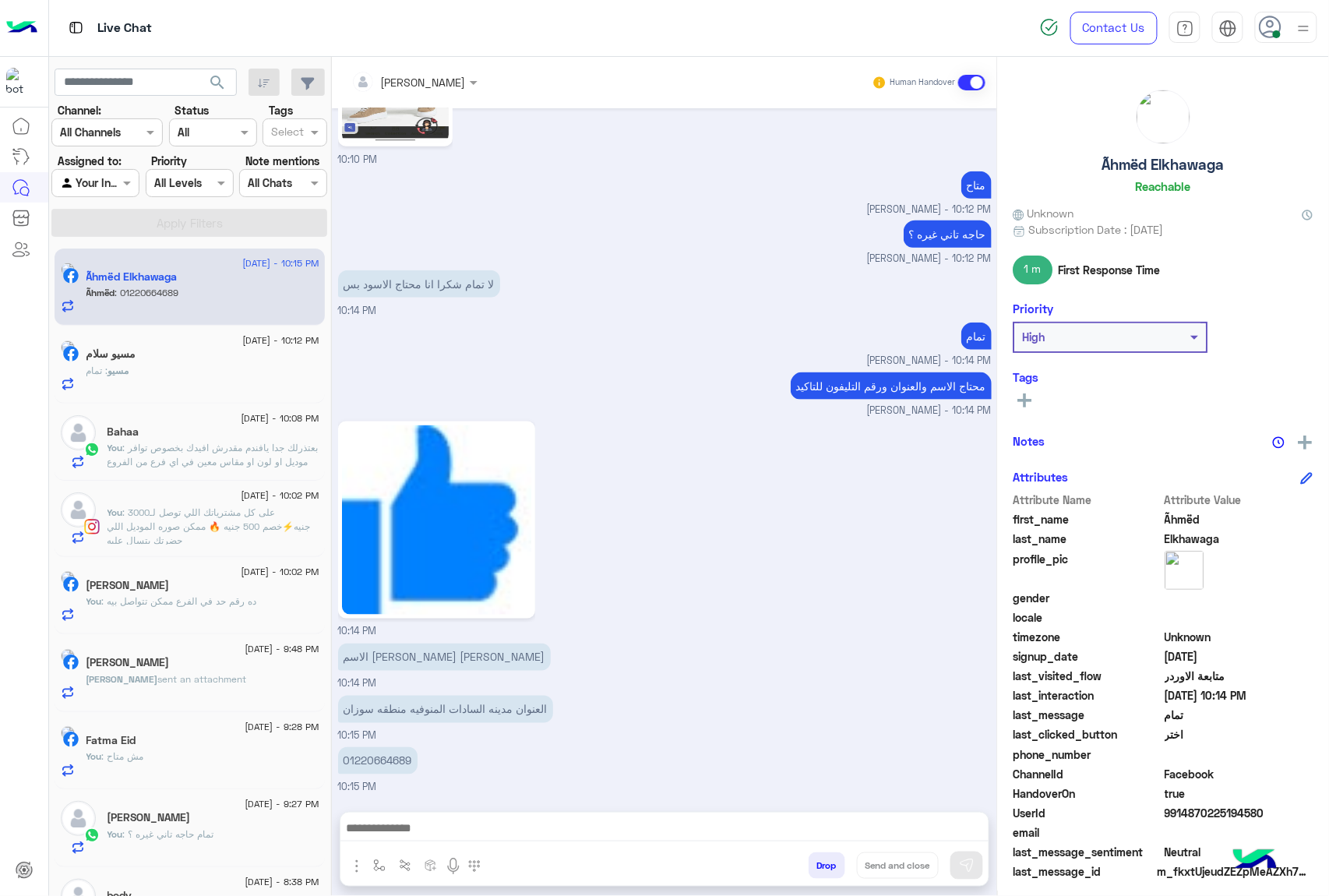
click at [394, 706] on p "العنوان مدينه السادات المنوفيه منطقه سوزان" at bounding box center [445, 708] width 215 height 27
copy app-message "العنوان مدينه السادات المنوفيه منطقه سوزان"
click at [383, 764] on p "01220664689" at bounding box center [377, 760] width 79 height 27
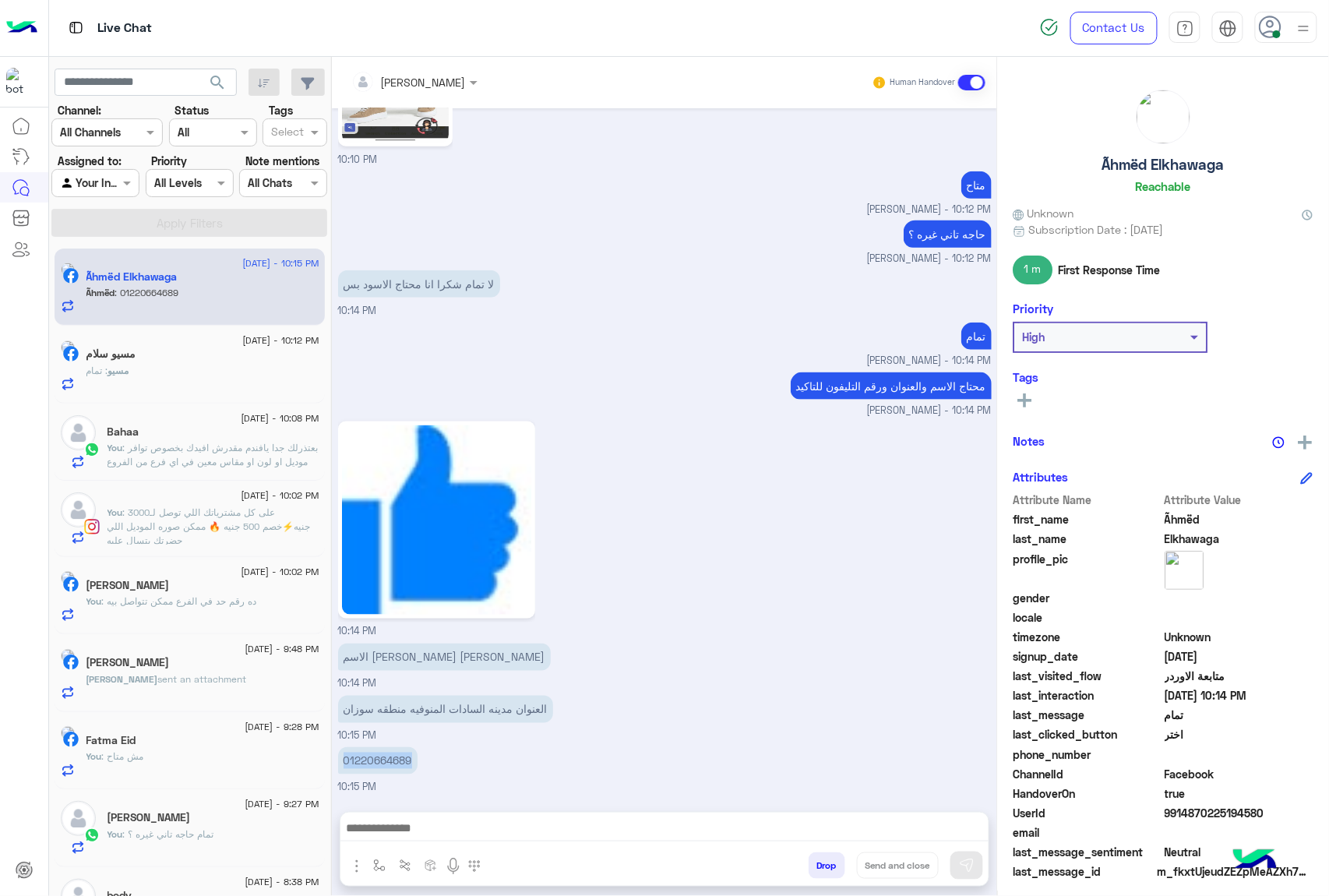
click at [383, 764] on p "01220664689" at bounding box center [377, 760] width 79 height 27
copy p "01220664689"
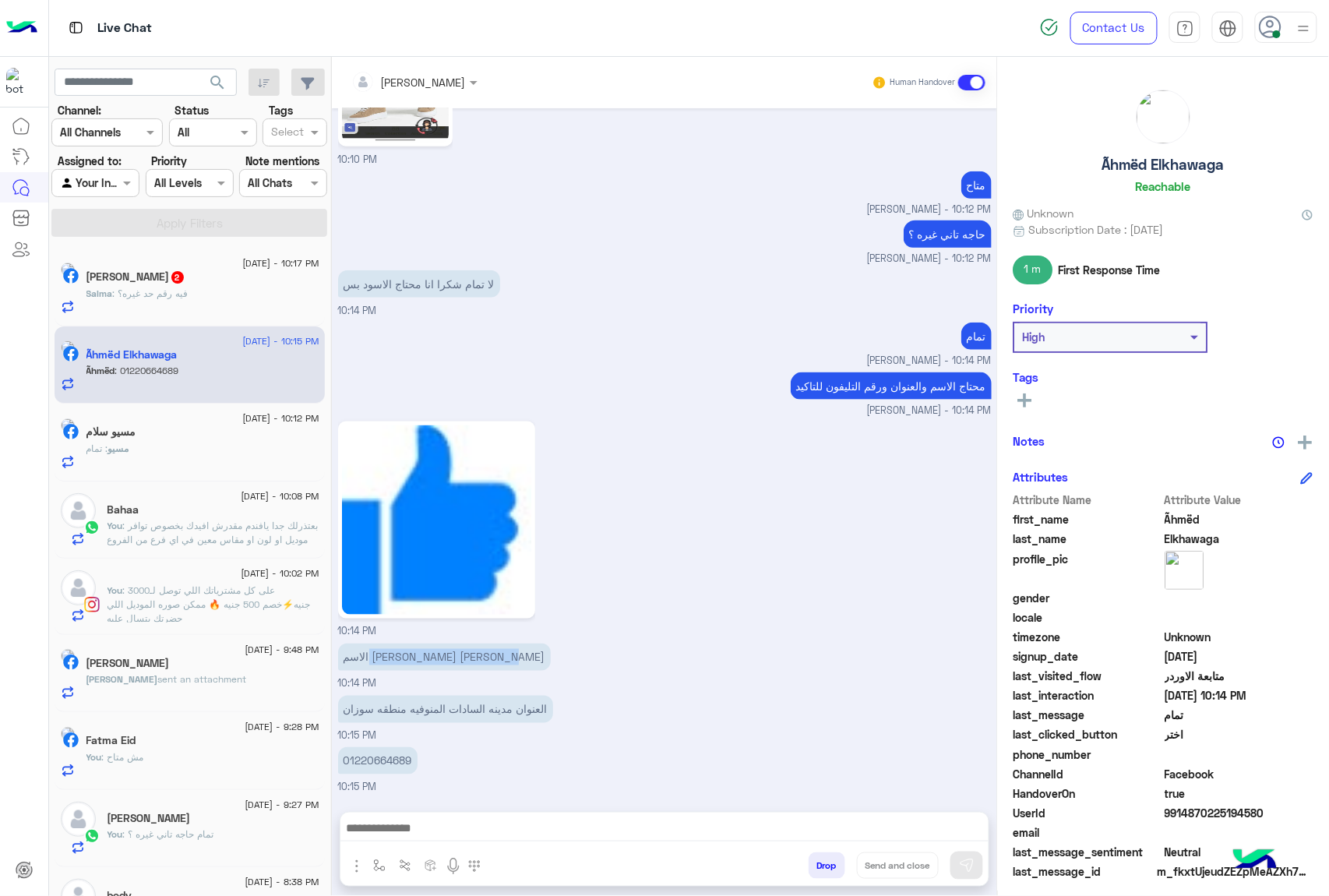
drag, startPoint x: 345, startPoint y: 658, endPoint x: 465, endPoint y: 661, distance: 120.0
click at [465, 661] on p "الاسم احمد رجب محمد عبد الغني" at bounding box center [444, 657] width 213 height 27
copy p "احمد رجب محمد عبد الغني"
click at [394, 711] on p "العنوان مدينه السادات المنوفيه منطقه سوزان" at bounding box center [445, 708] width 215 height 27
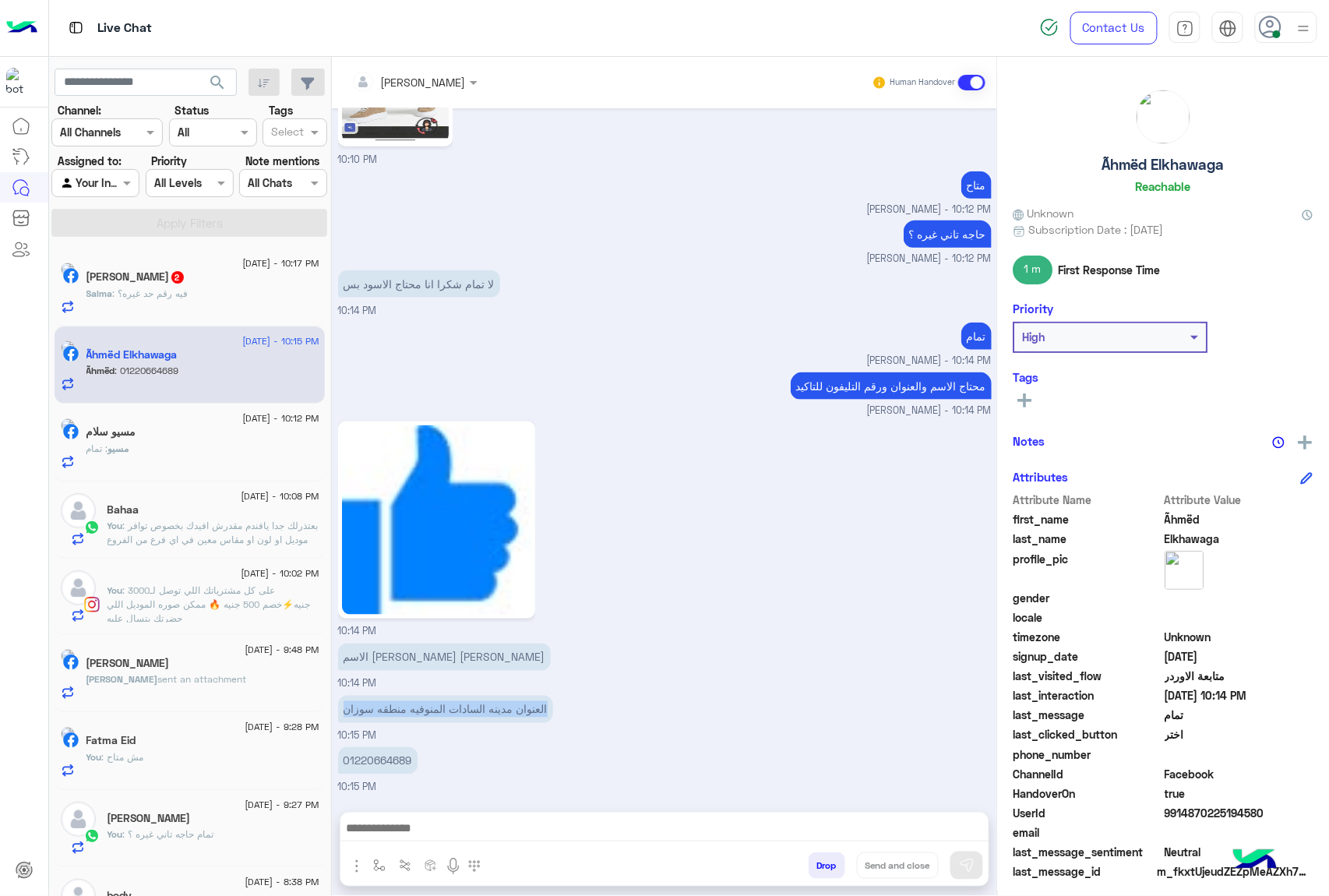
click at [394, 711] on p "العنوان مدينه السادات المنوفيه منطقه سوزان" at bounding box center [445, 708] width 215 height 27
copy app-message "العنوان مدينه السادات المنوفيه منطقه سوزان"
click at [372, 763] on p "01220664689" at bounding box center [377, 760] width 79 height 27
copy p "01220664689"
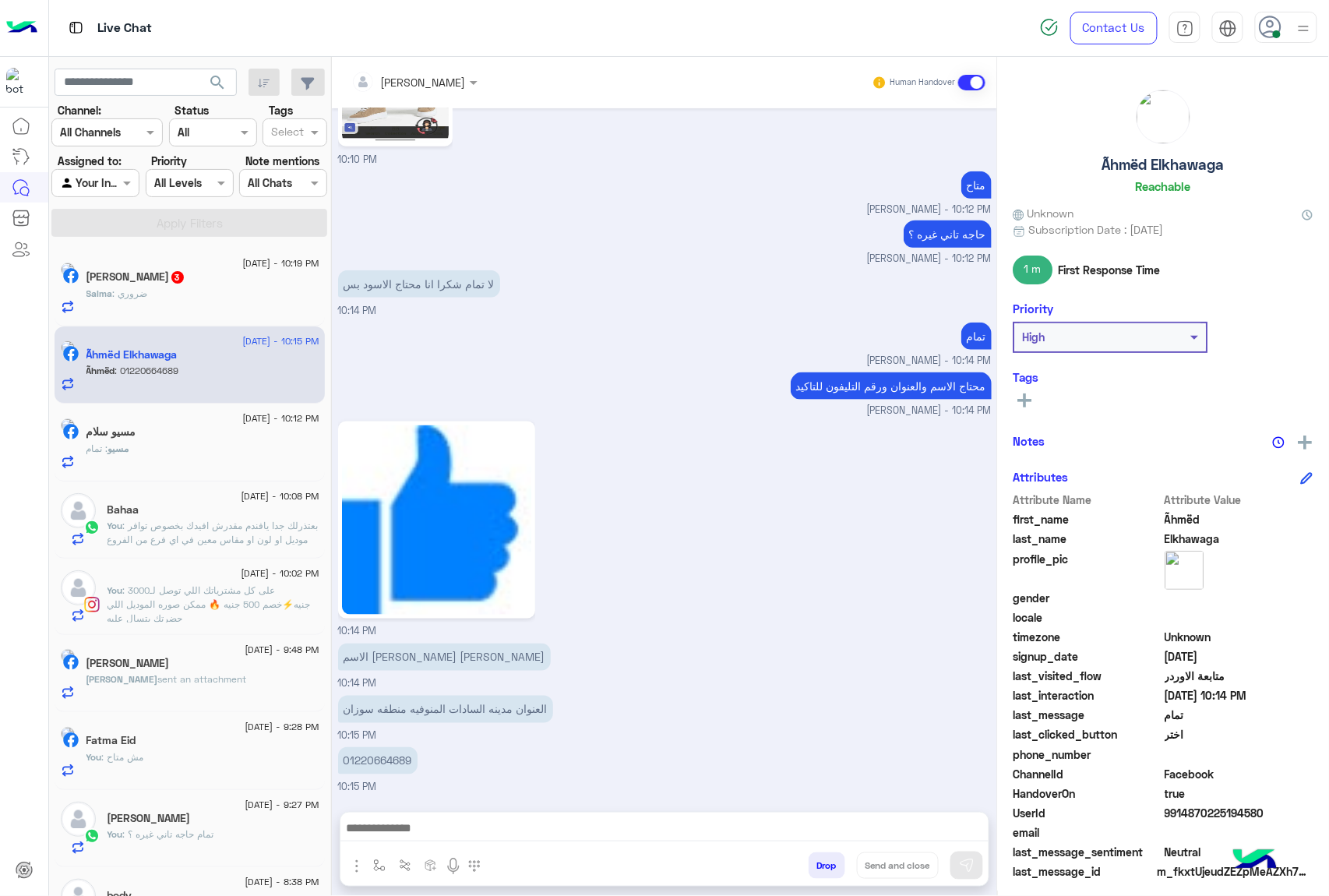
click at [1197, 820] on div "Attribute Name Attribute Value first_name Ãhmëd last_name Elkhawaga profile_pic…" at bounding box center [1162, 686] width 300 height 391
click at [1197, 804] on span "9914870225194580" at bounding box center [1239, 812] width 148 height 16
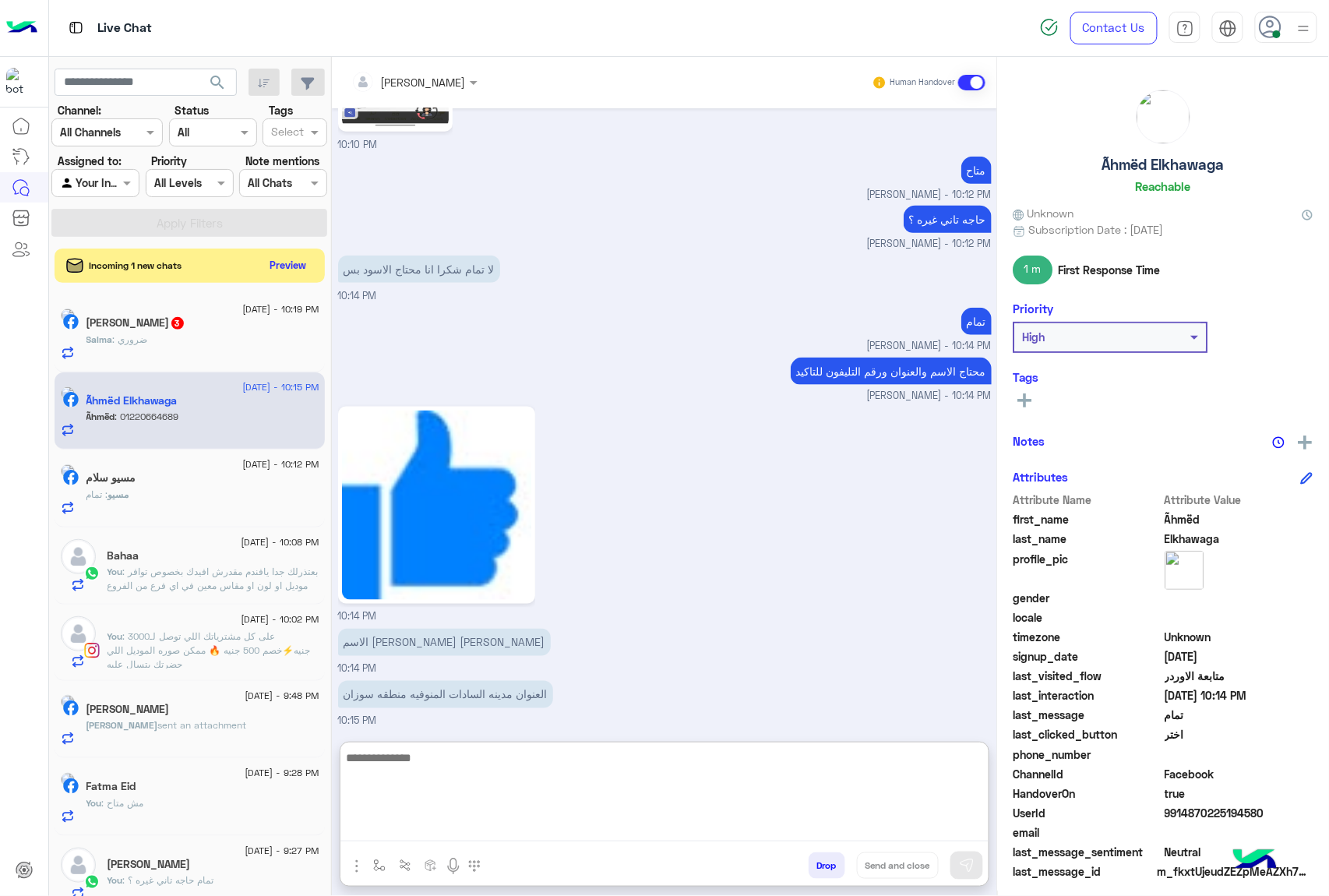
click at [422, 830] on textarea at bounding box center [664, 795] width 648 height 94
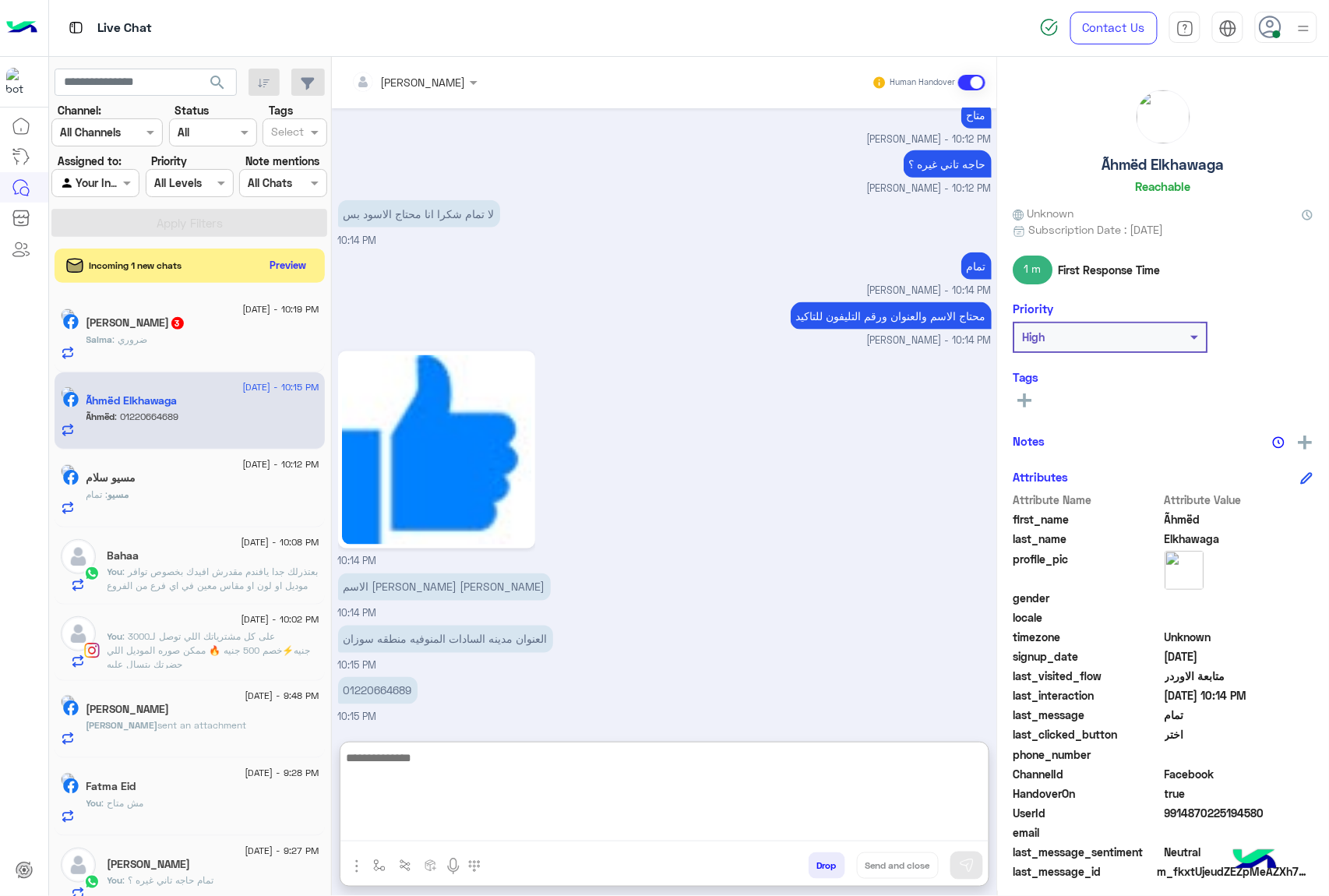
scroll to position [2566, 0]
type textarea "*"
paste textarea "**********"
type textarea "**********"
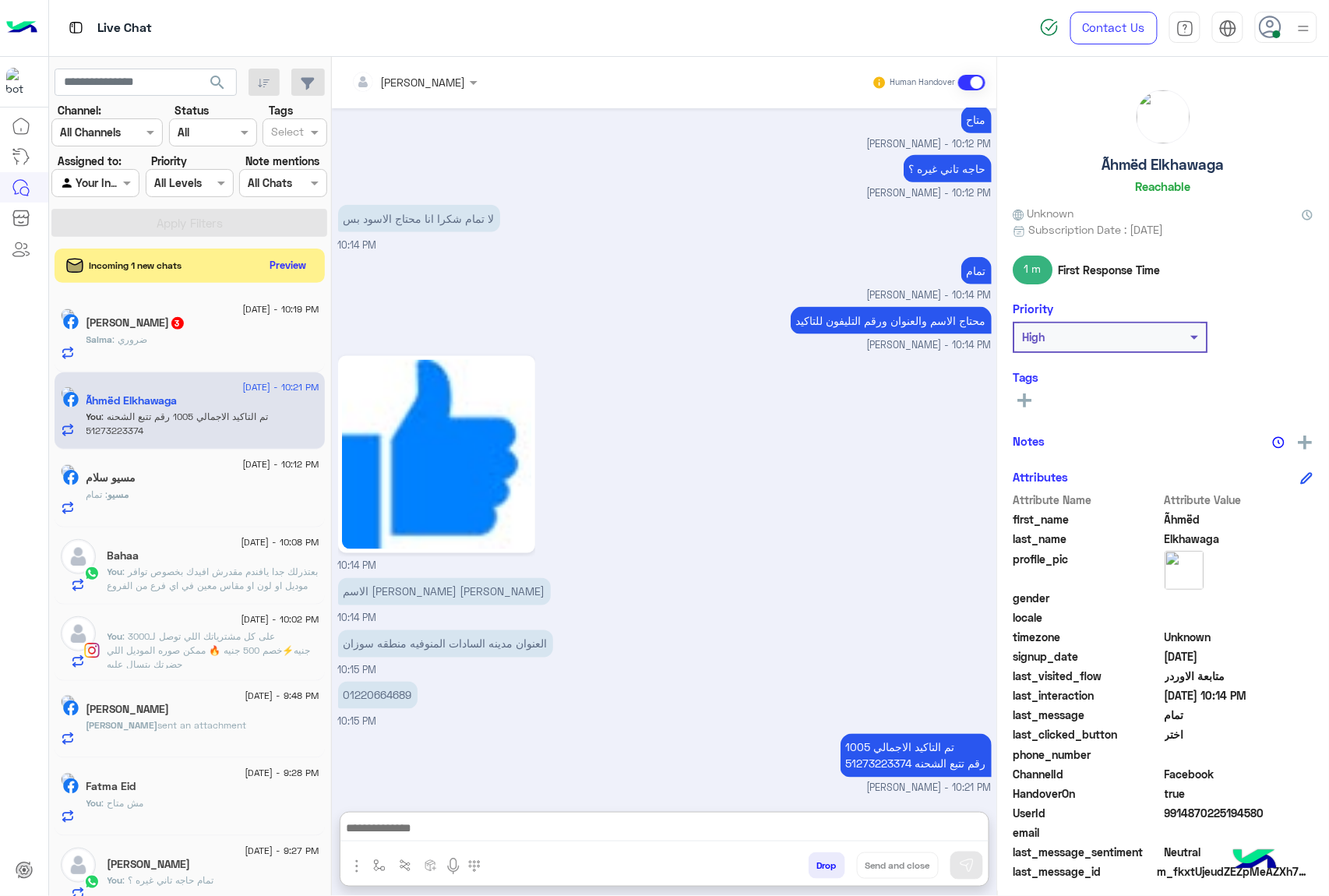
click at [163, 332] on div "Salma Turk 3" at bounding box center [202, 324] width 233 height 16
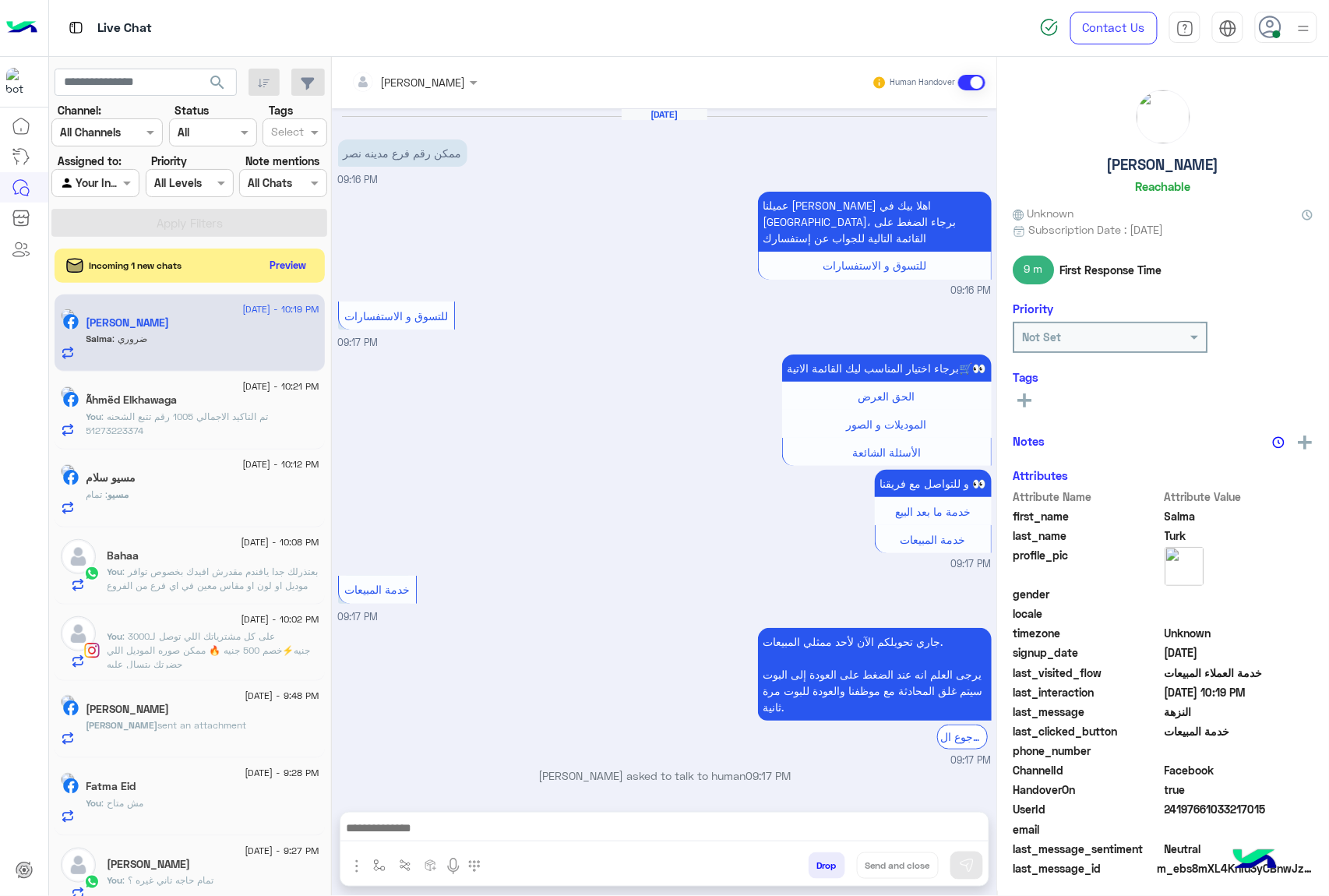
scroll to position [1250, 0]
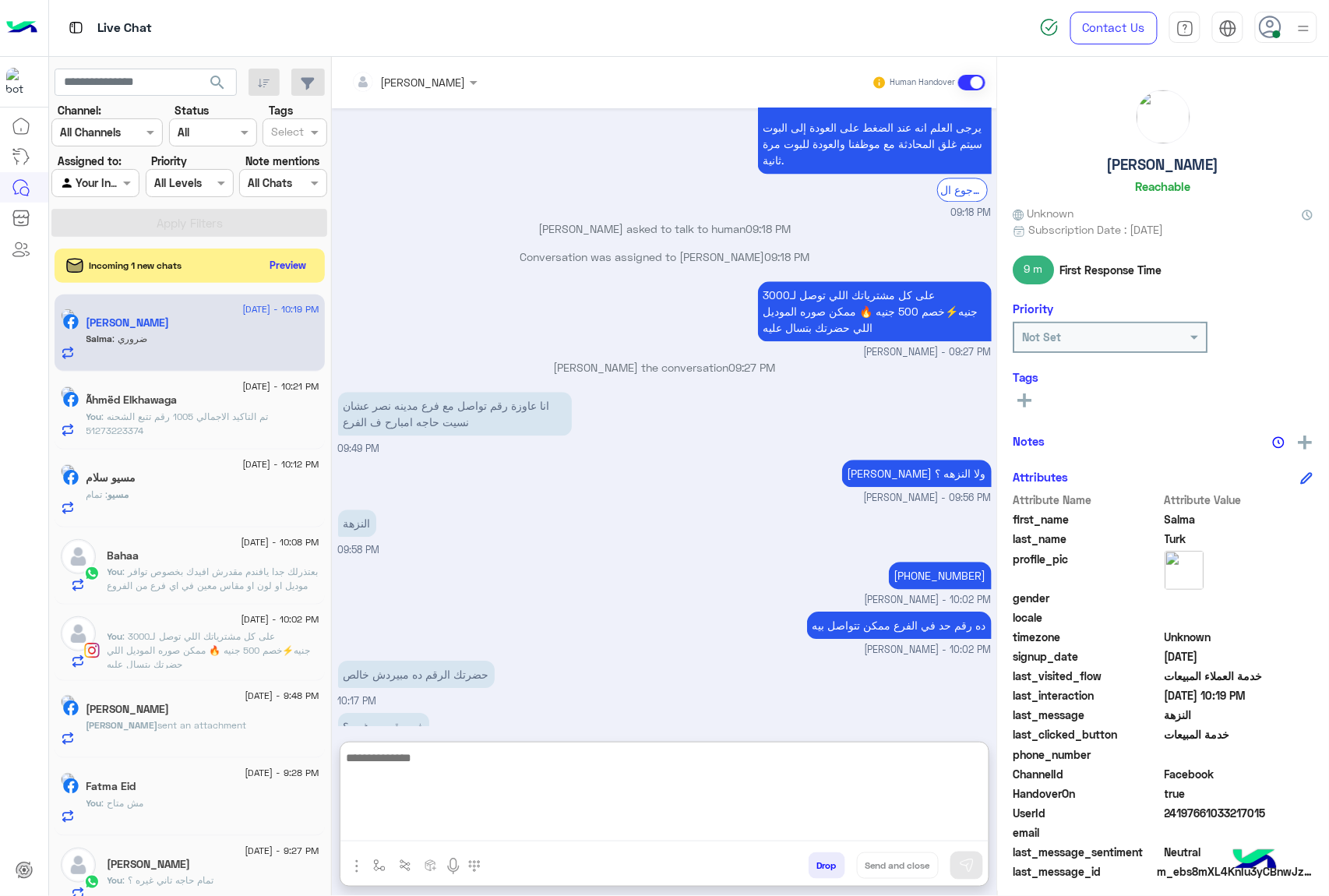
click at [430, 819] on textarea at bounding box center [664, 795] width 648 height 94
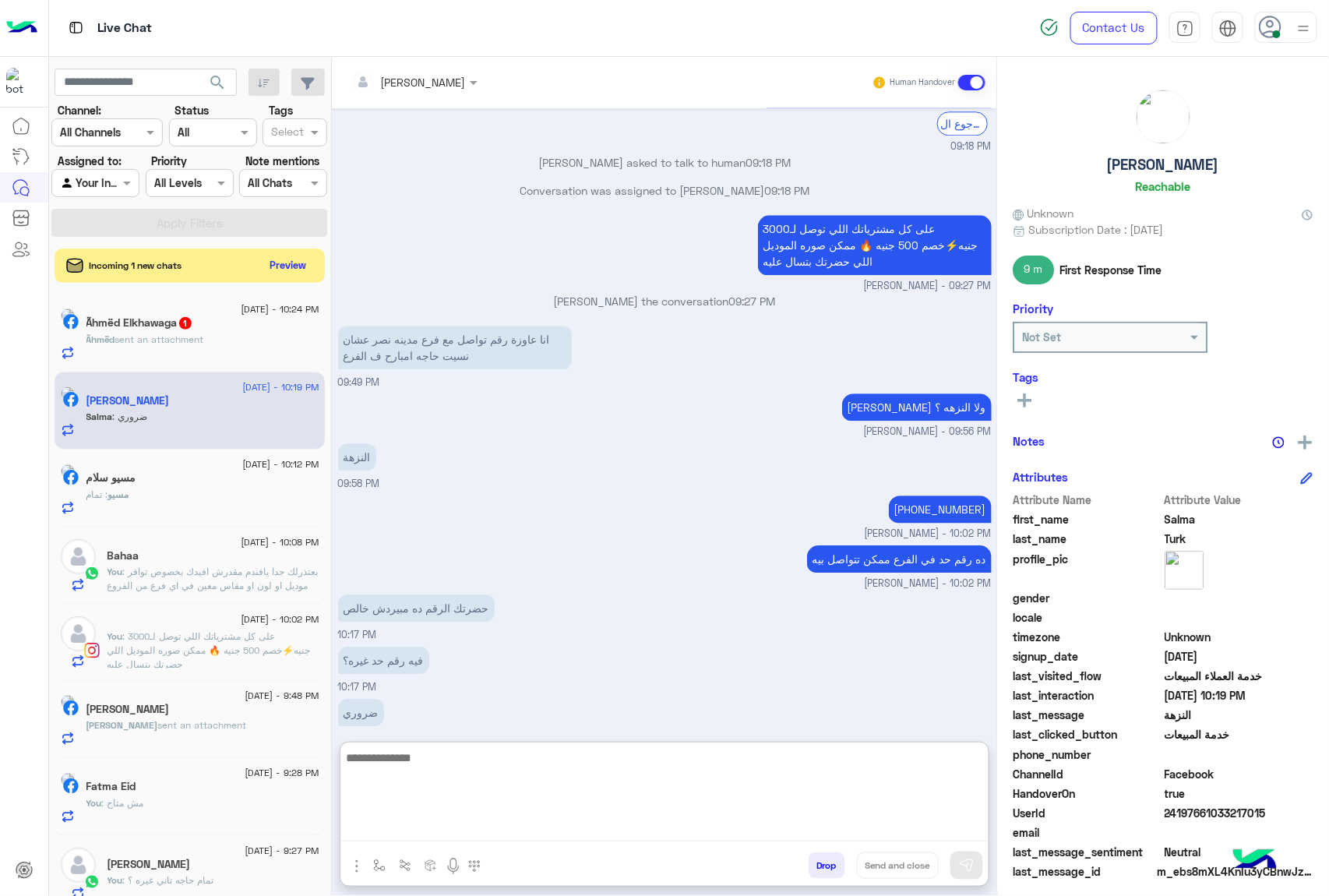
scroll to position [1321, 0]
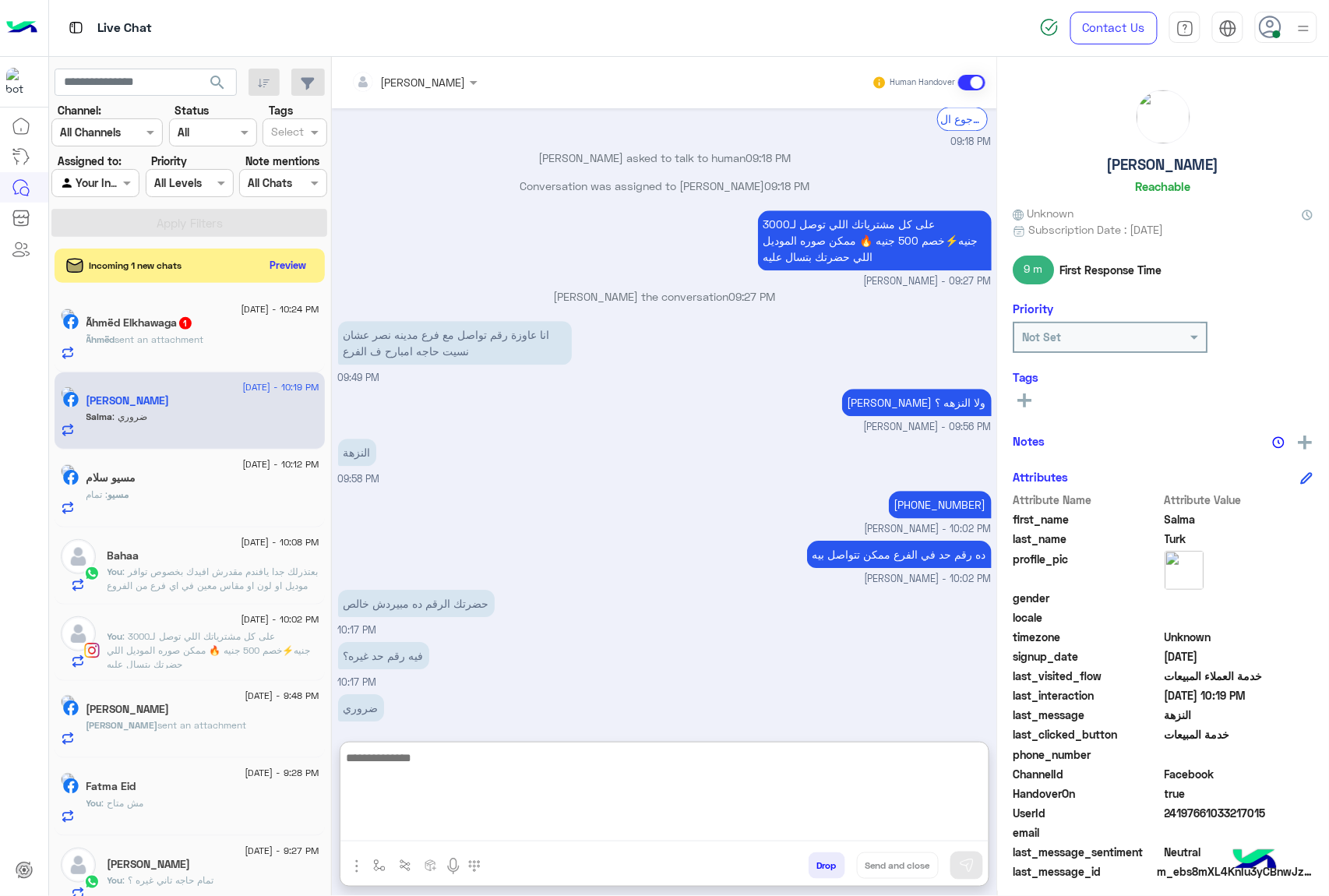
click at [412, 762] on textarea at bounding box center [664, 795] width 648 height 94
paste textarea "**********"
type textarea "**********"
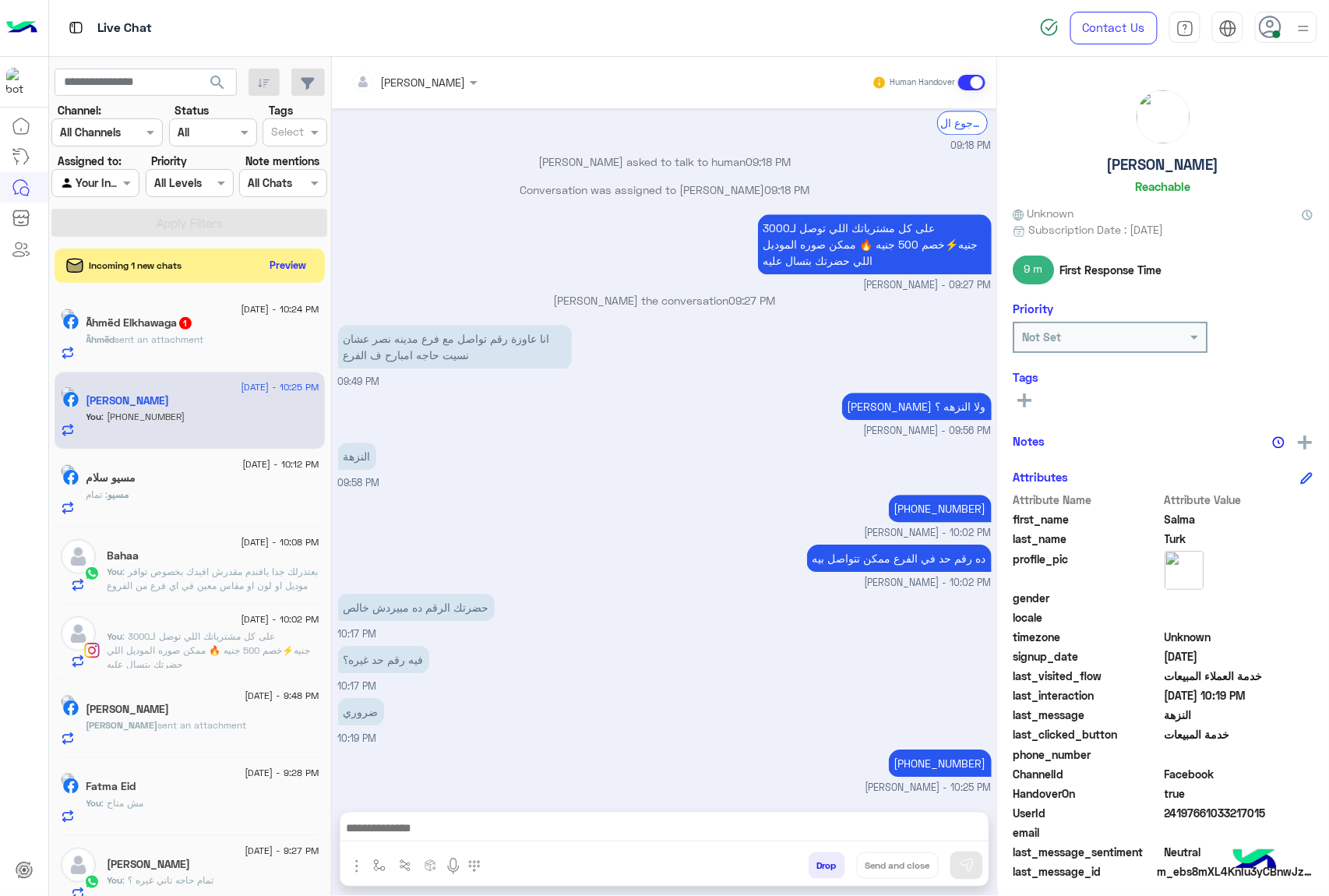
click at [204, 333] on p "Ãhmëd sent an attachment" at bounding box center [145, 339] width 118 height 14
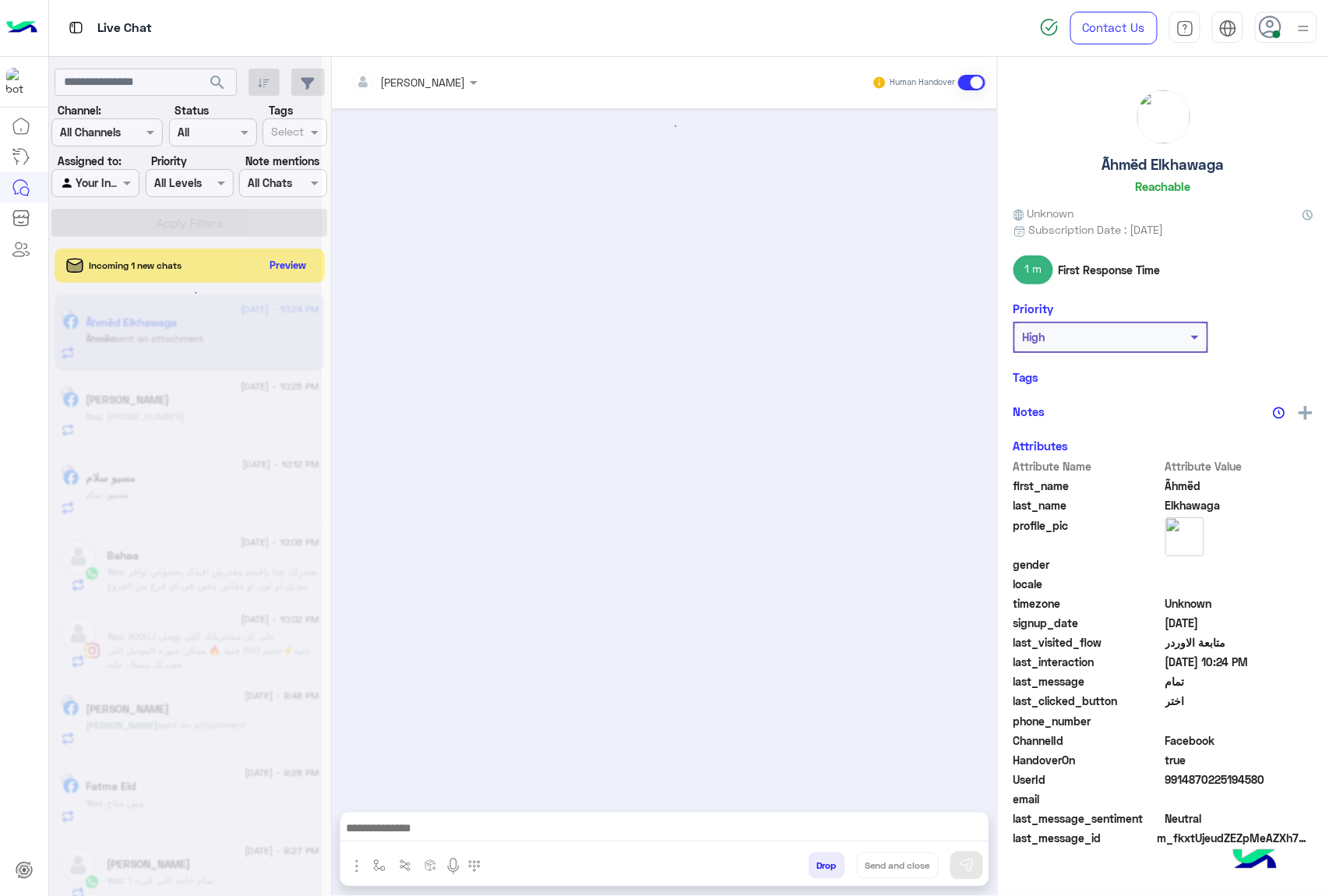
scroll to position [1995, 0]
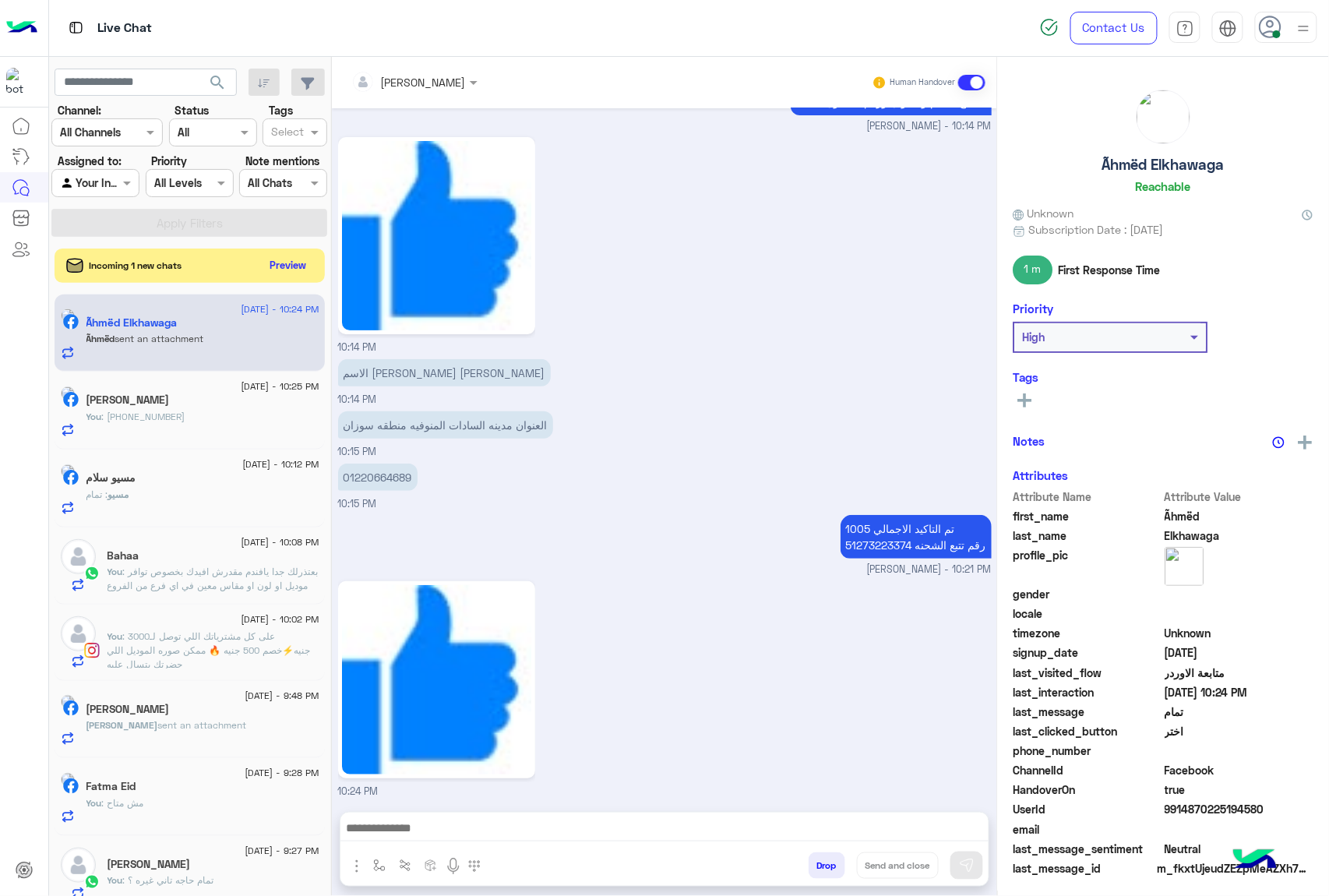
click at [824, 841] on button "Drop" at bounding box center [826, 865] width 36 height 27
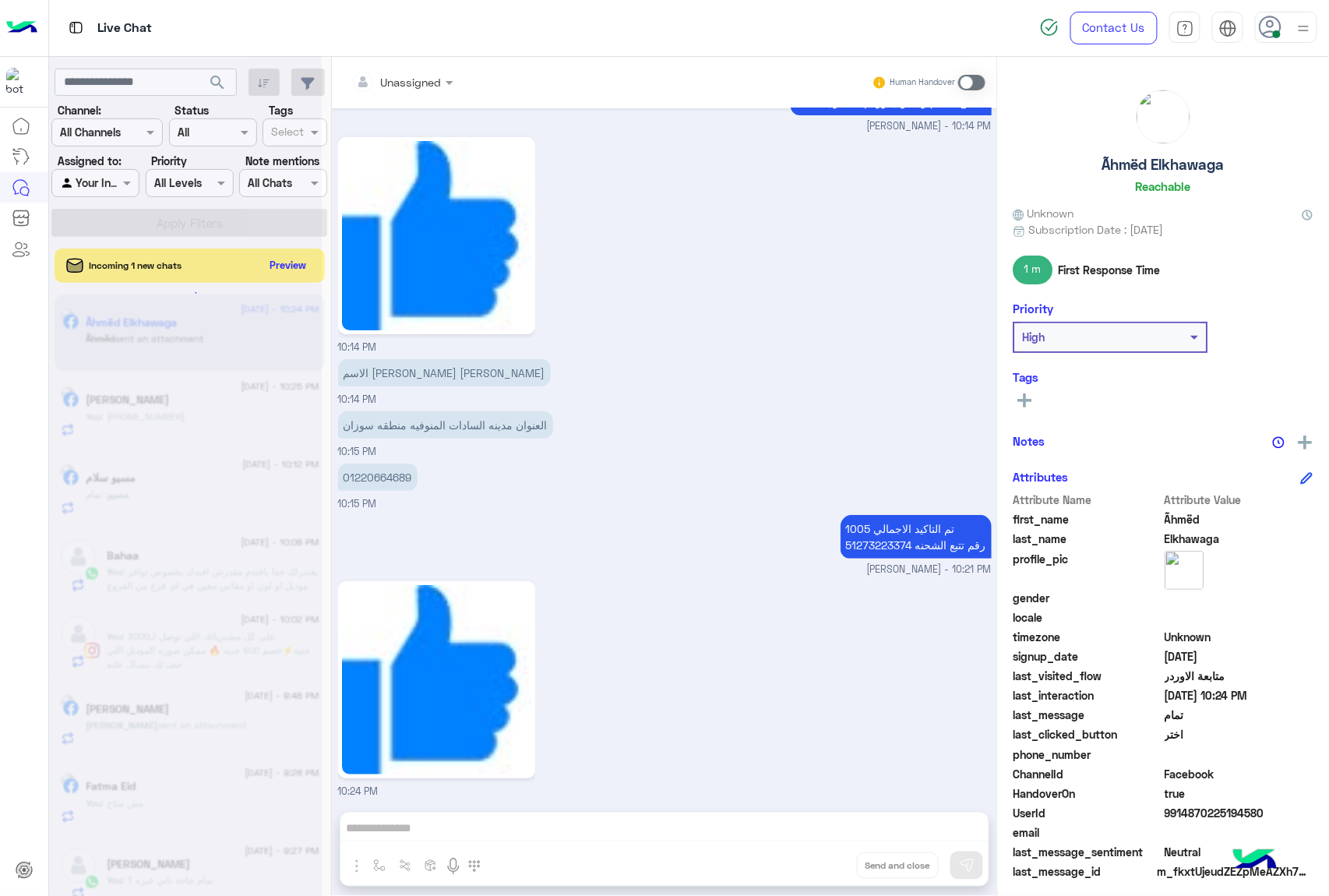
scroll to position [2024, 0]
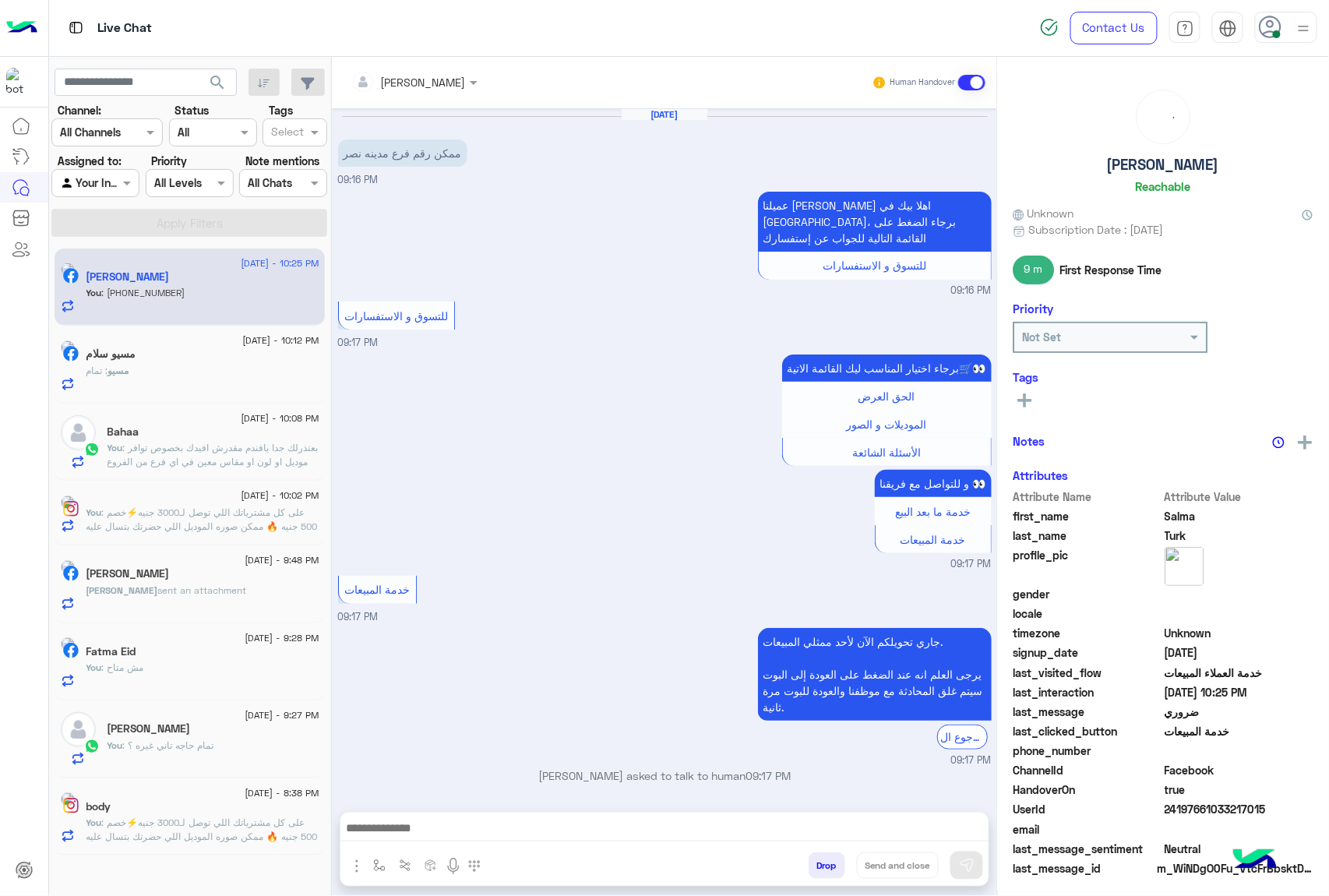
scroll to position [1300, 0]
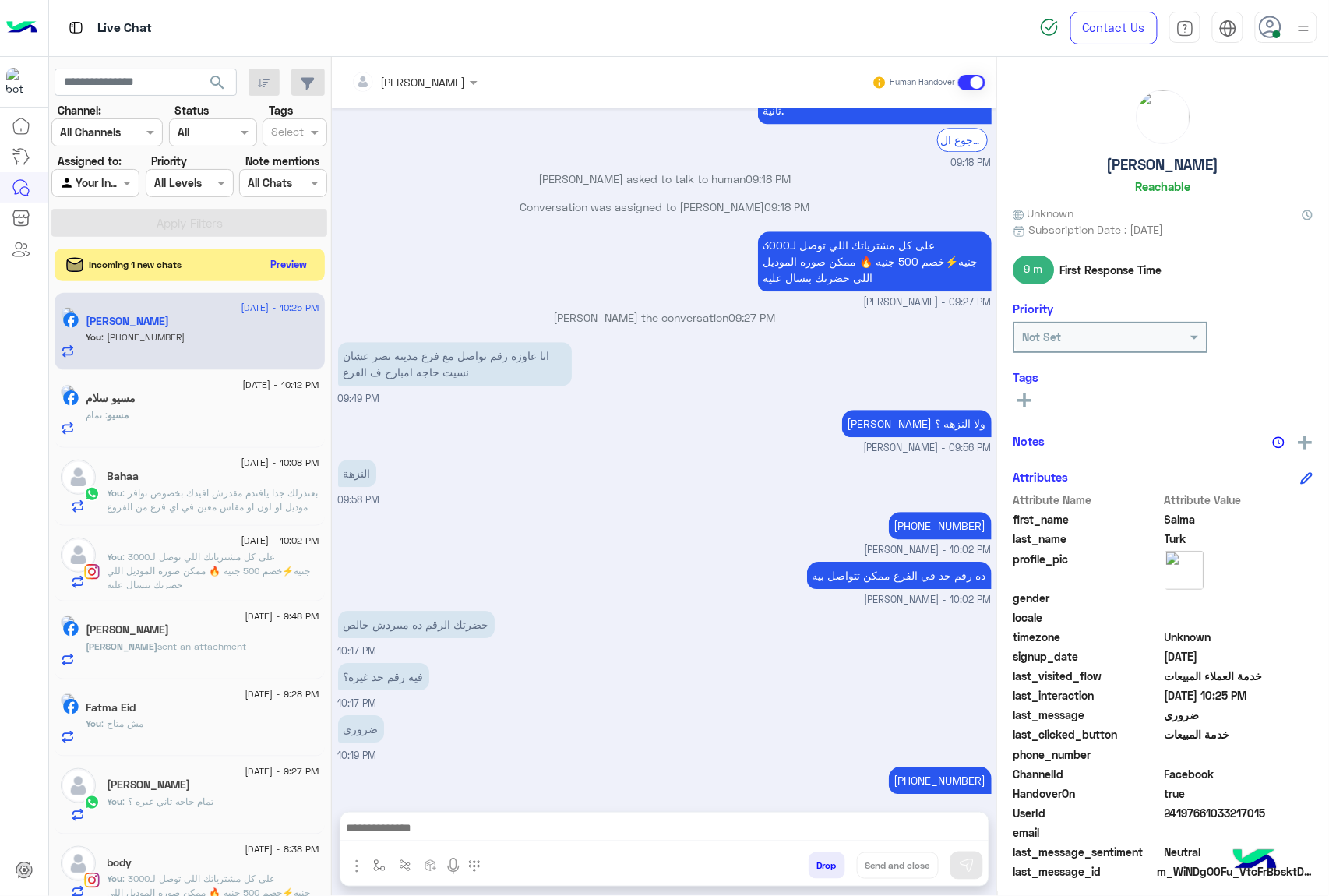
click at [293, 254] on button "Preview" at bounding box center [289, 264] width 48 height 21
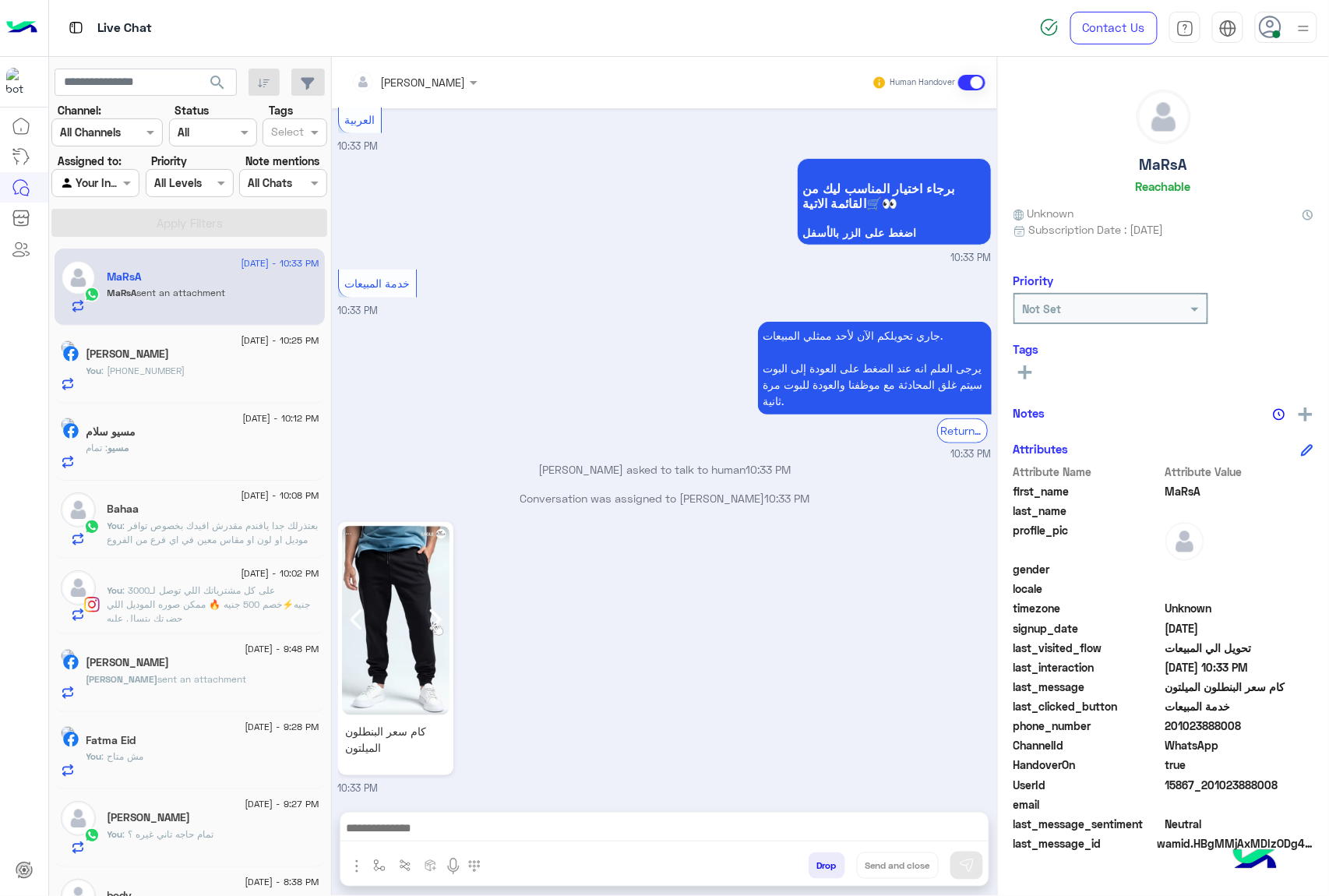
scroll to position [307, 0]
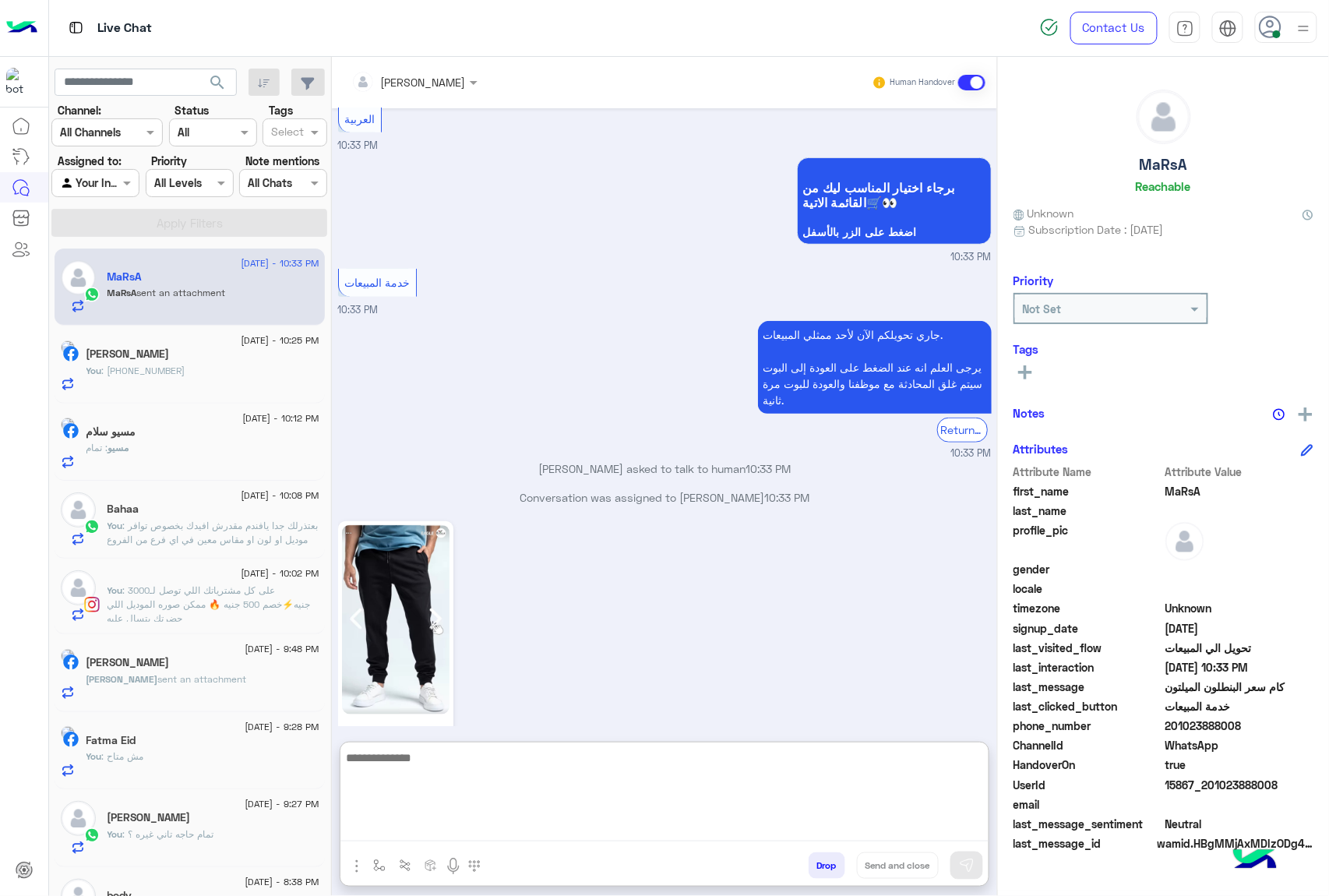
click at [415, 833] on textarea at bounding box center [664, 795] width 648 height 94
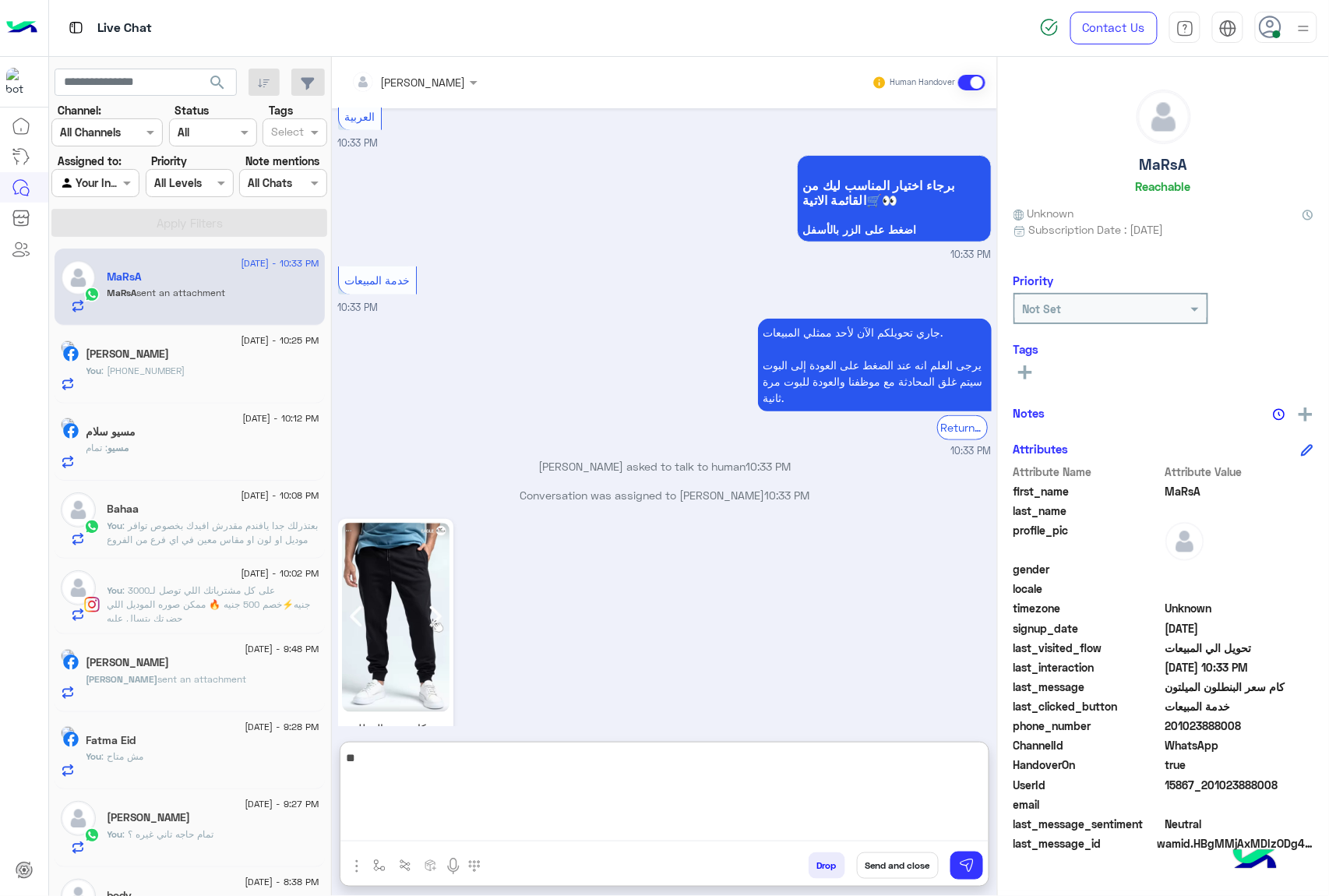
type textarea "***"
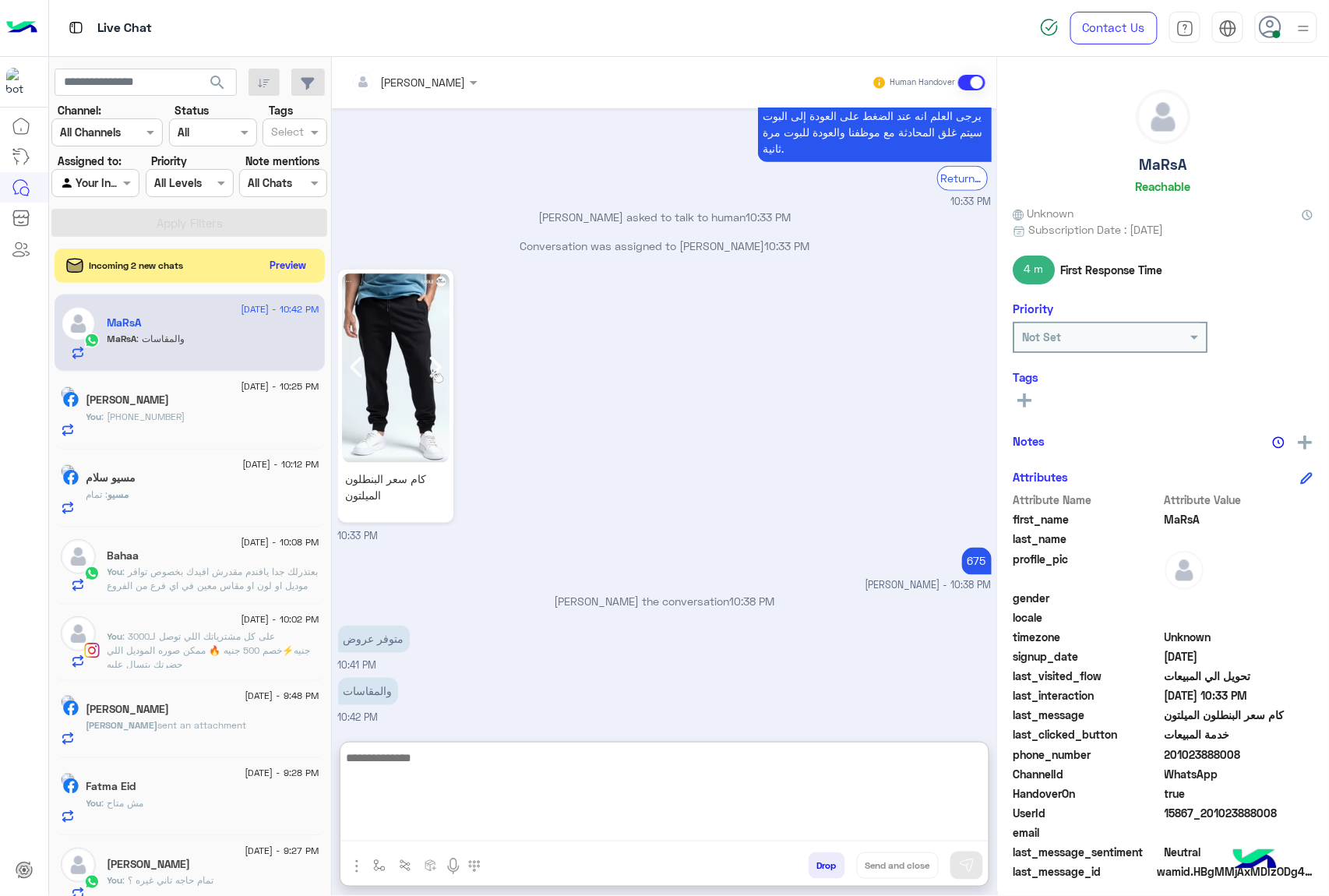
scroll to position [558, 0]
click at [449, 755] on textarea at bounding box center [664, 795] width 648 height 94
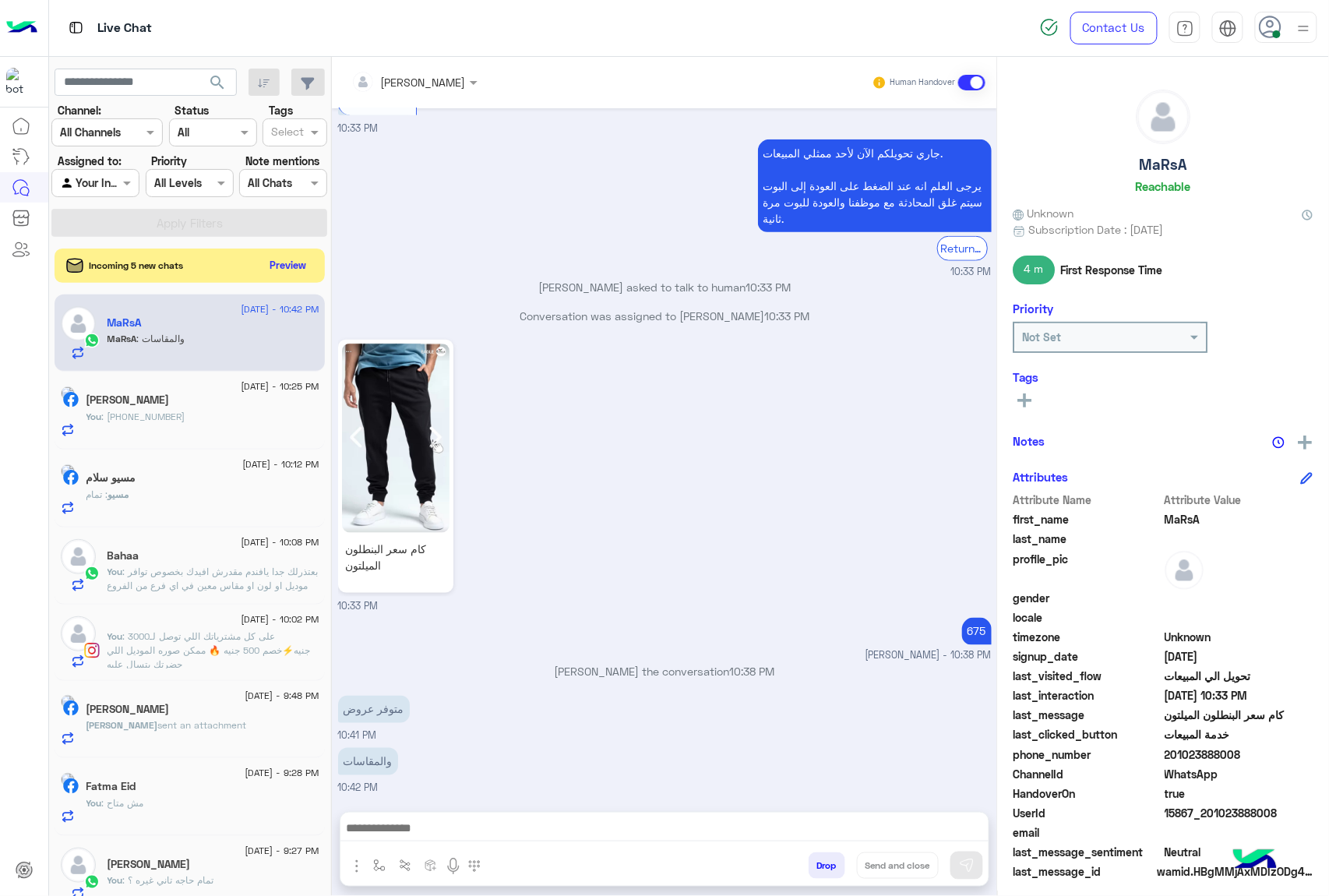
scroll to position [487, 0]
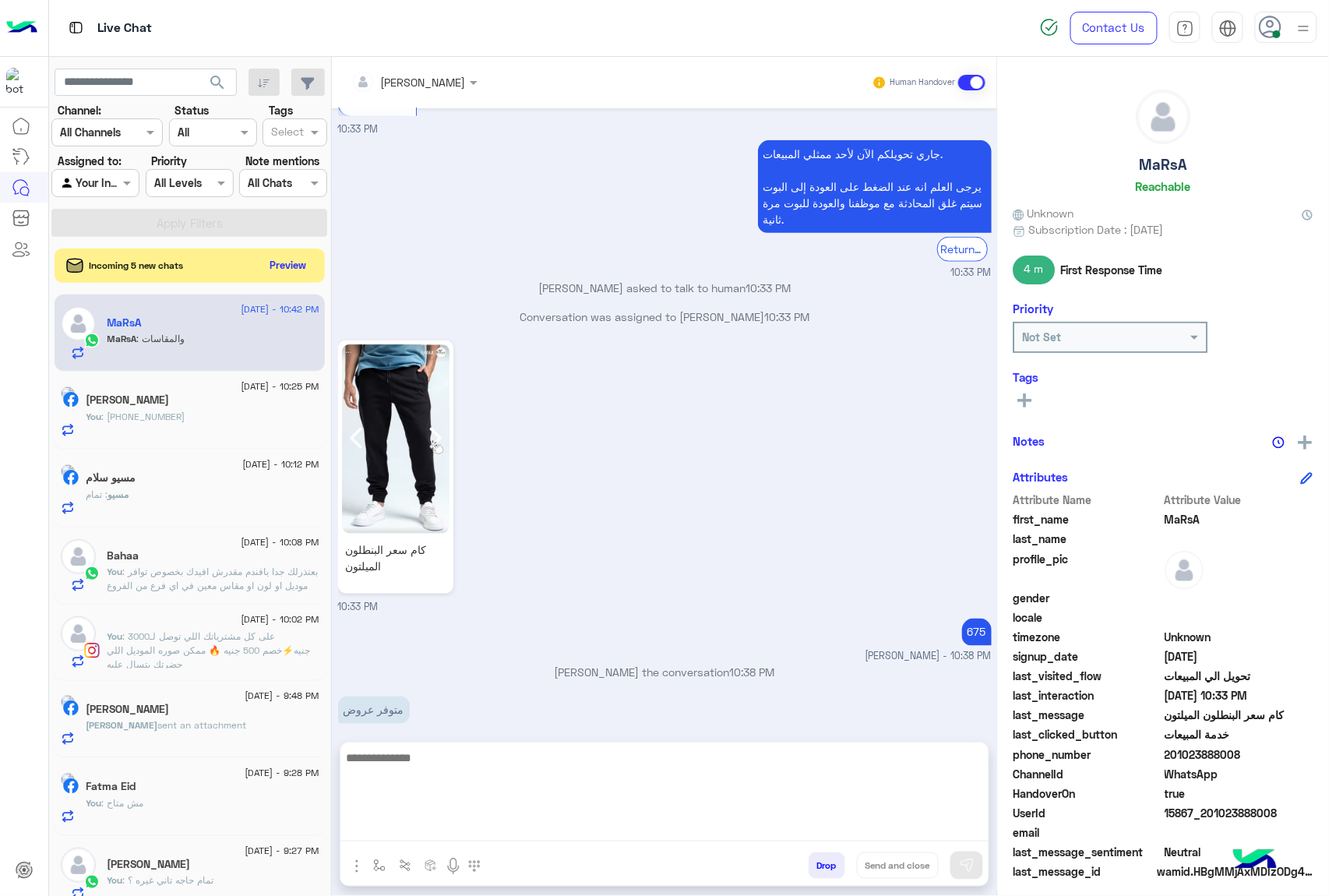
click at [388, 832] on textarea at bounding box center [664, 795] width 648 height 94
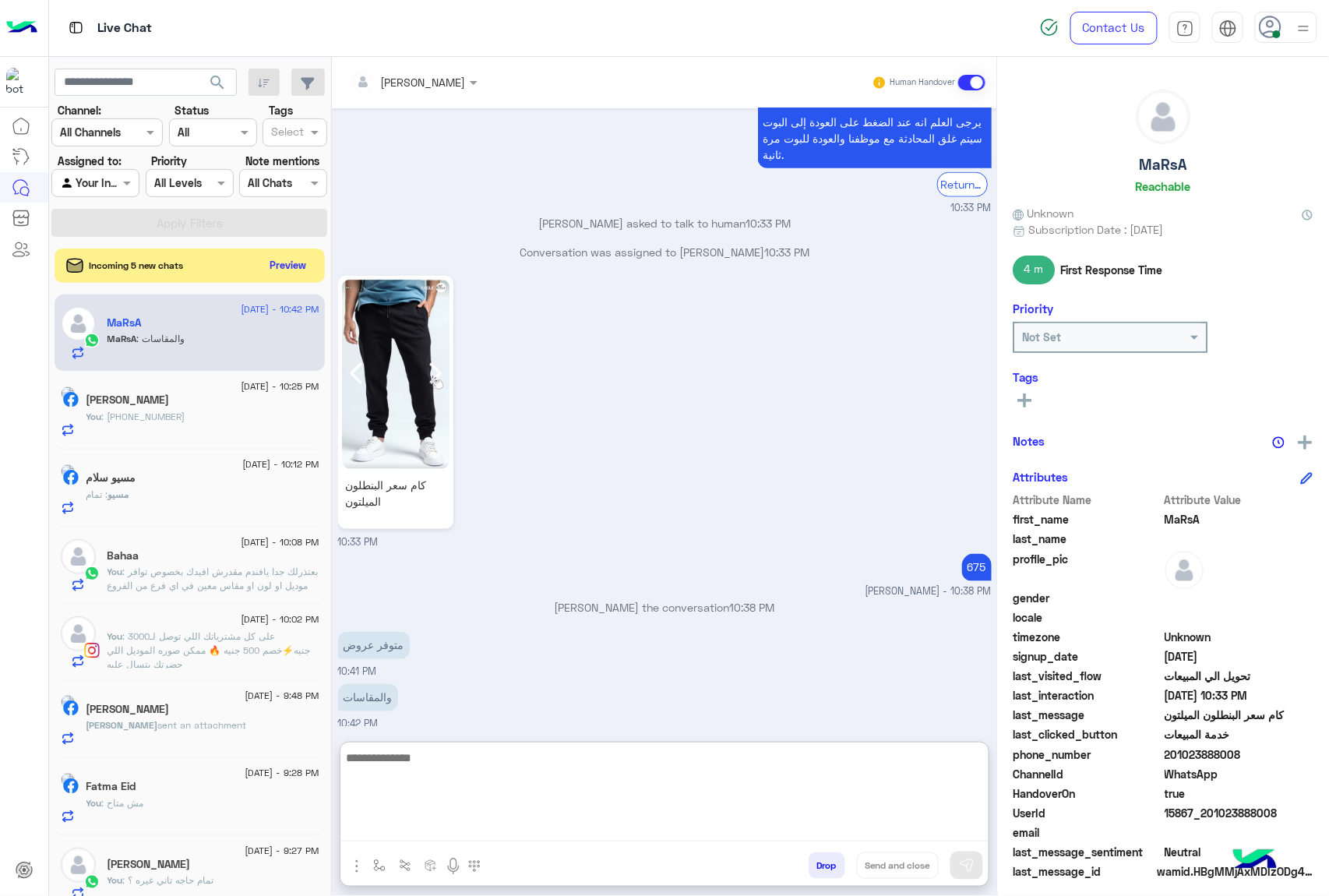
paste textarea "**********"
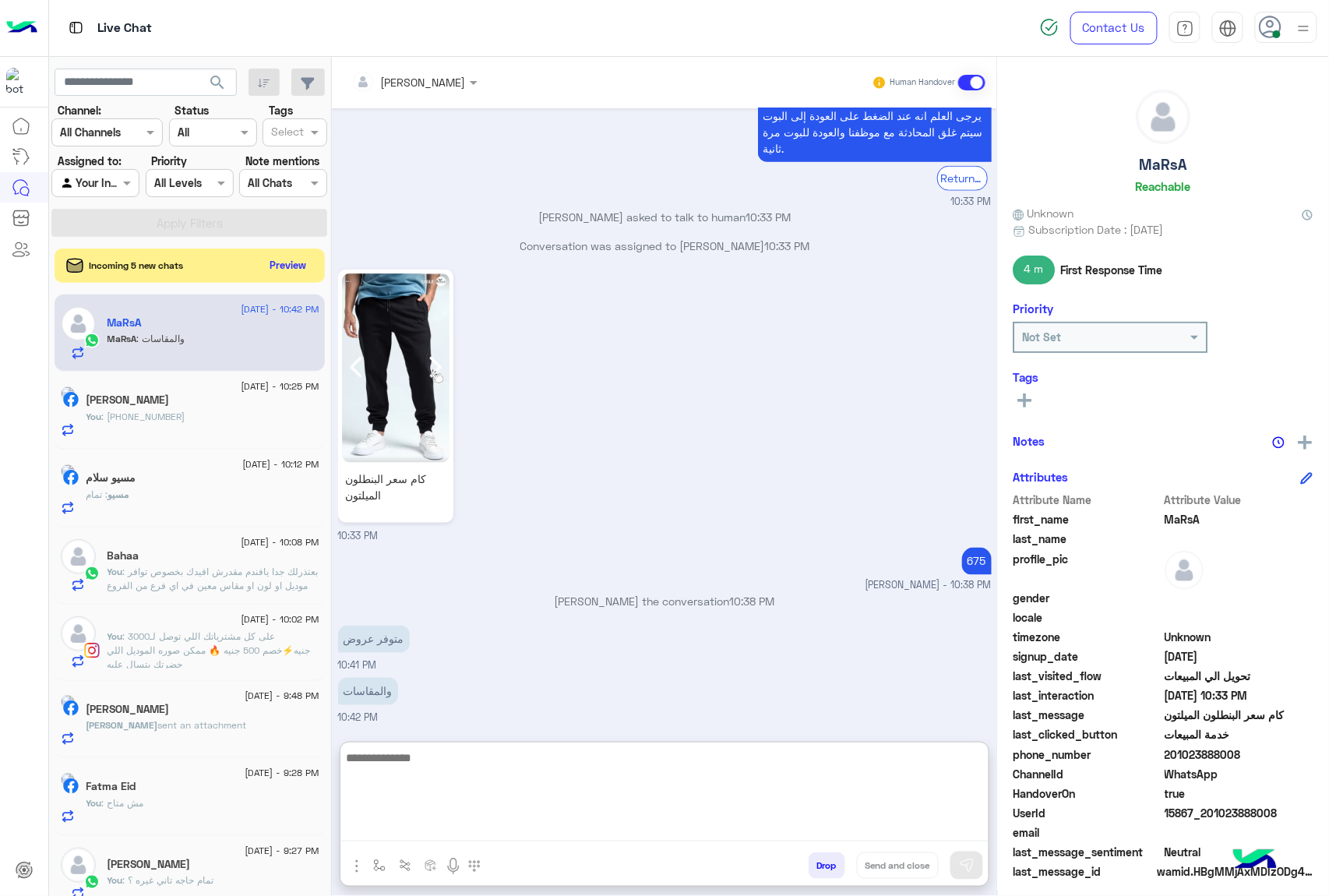
type textarea "**********"
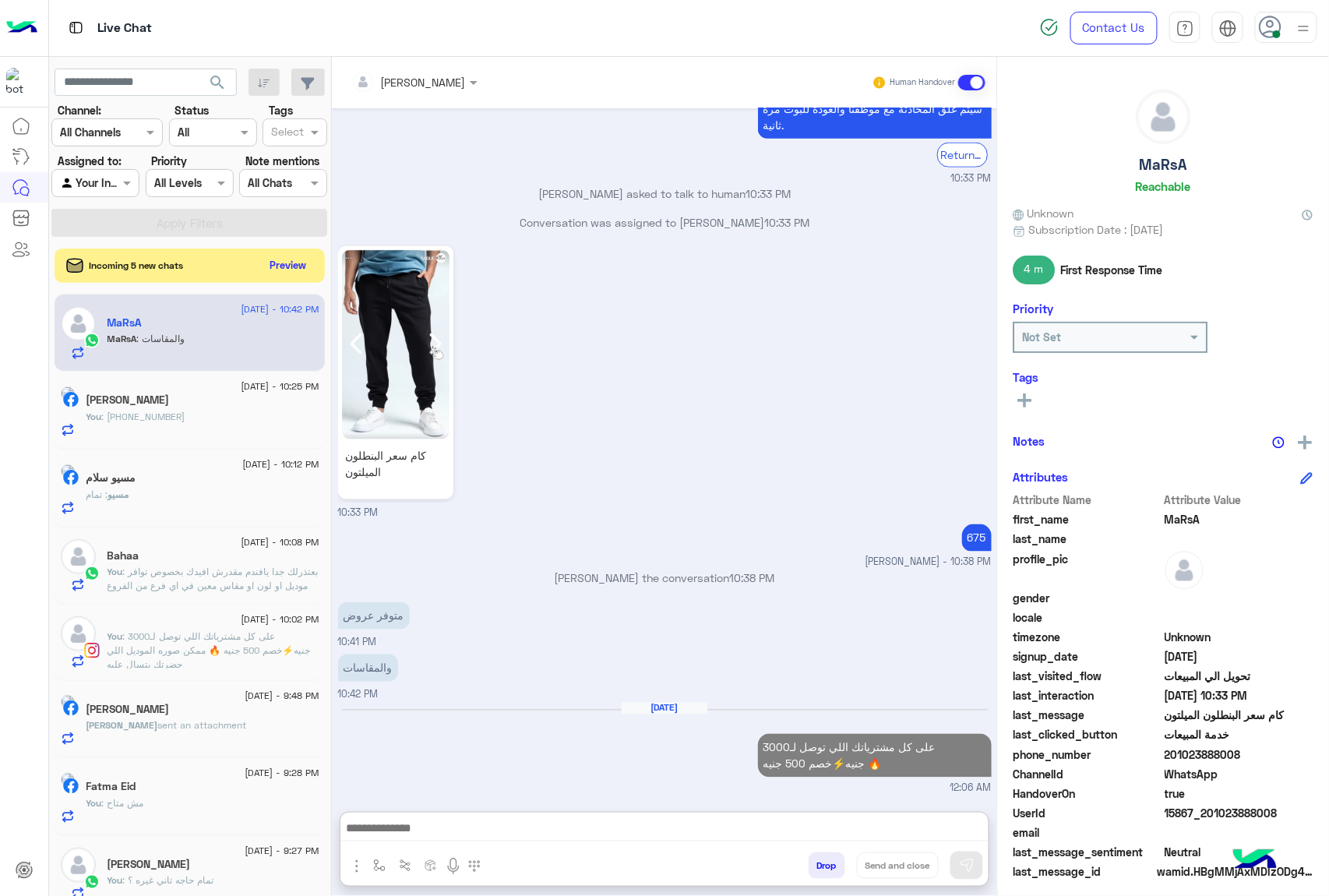
click at [269, 285] on div "search Channel: Channel All Channels Status Channel All Tags Select Assigned to…" at bounding box center [190, 479] width 282 height 845
click at [282, 266] on button "Preview" at bounding box center [289, 264] width 48 height 21
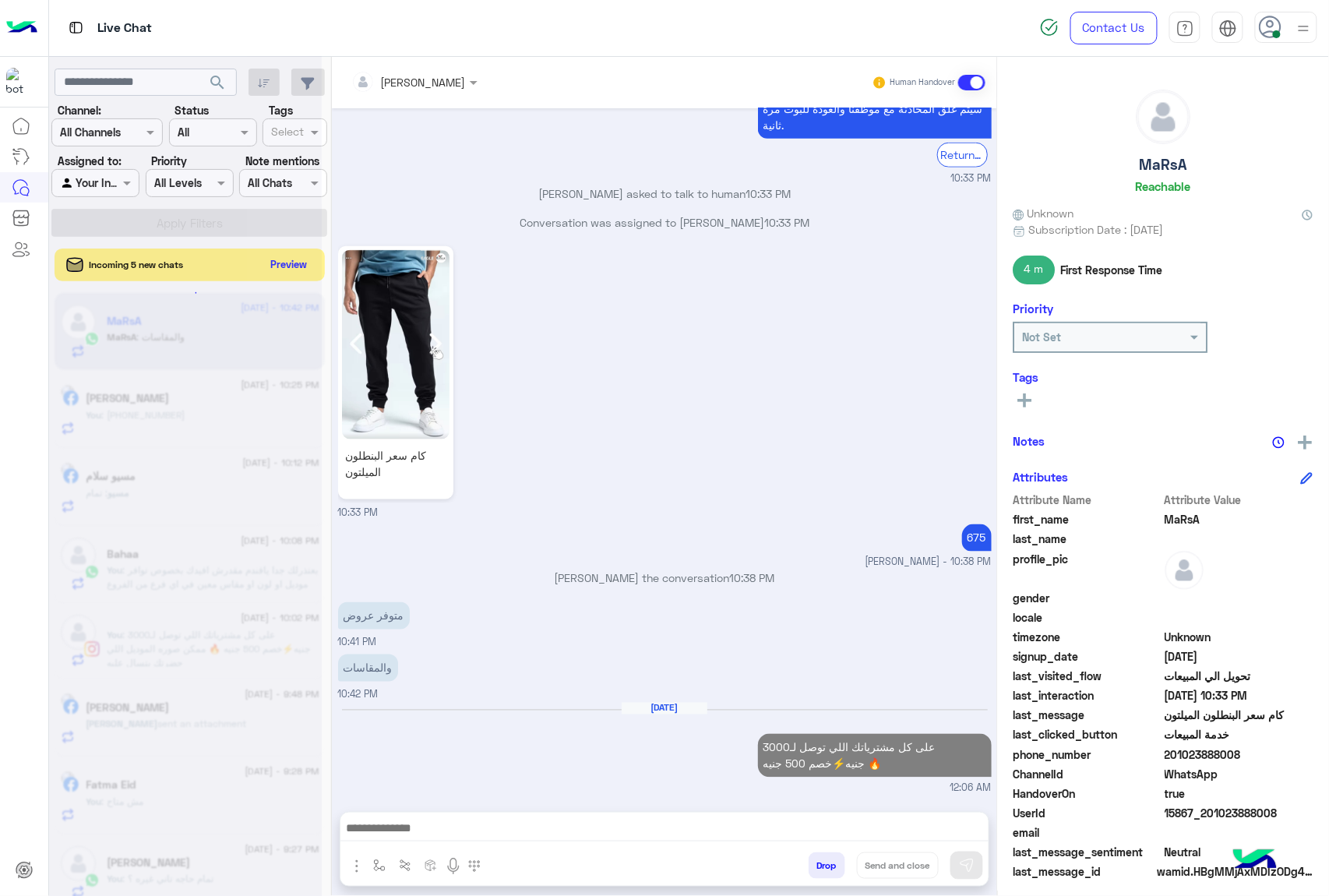
scroll to position [554, 0]
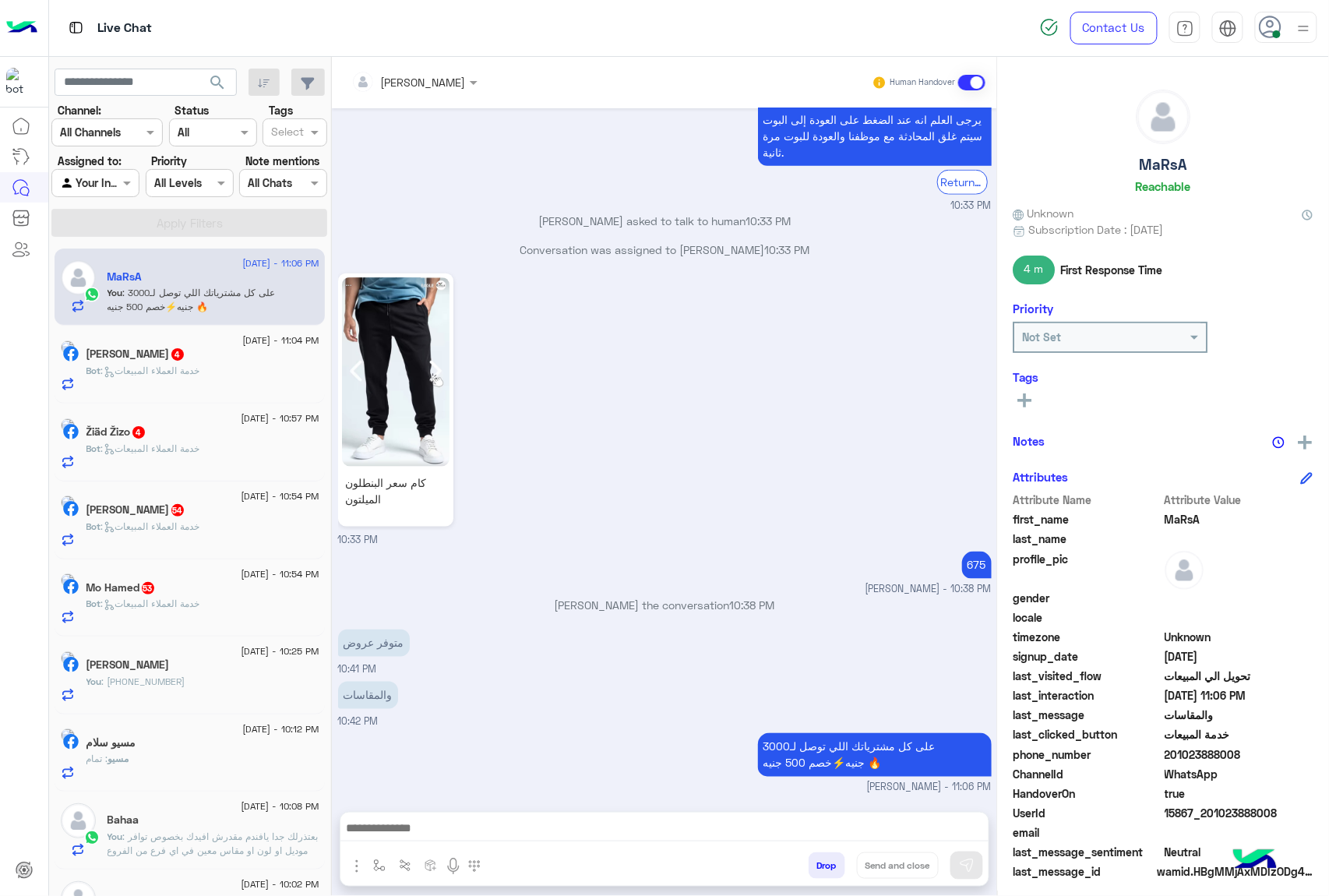
click at [200, 371] on span ": خدمة العملاء المبيعات" at bounding box center [150, 370] width 99 height 11
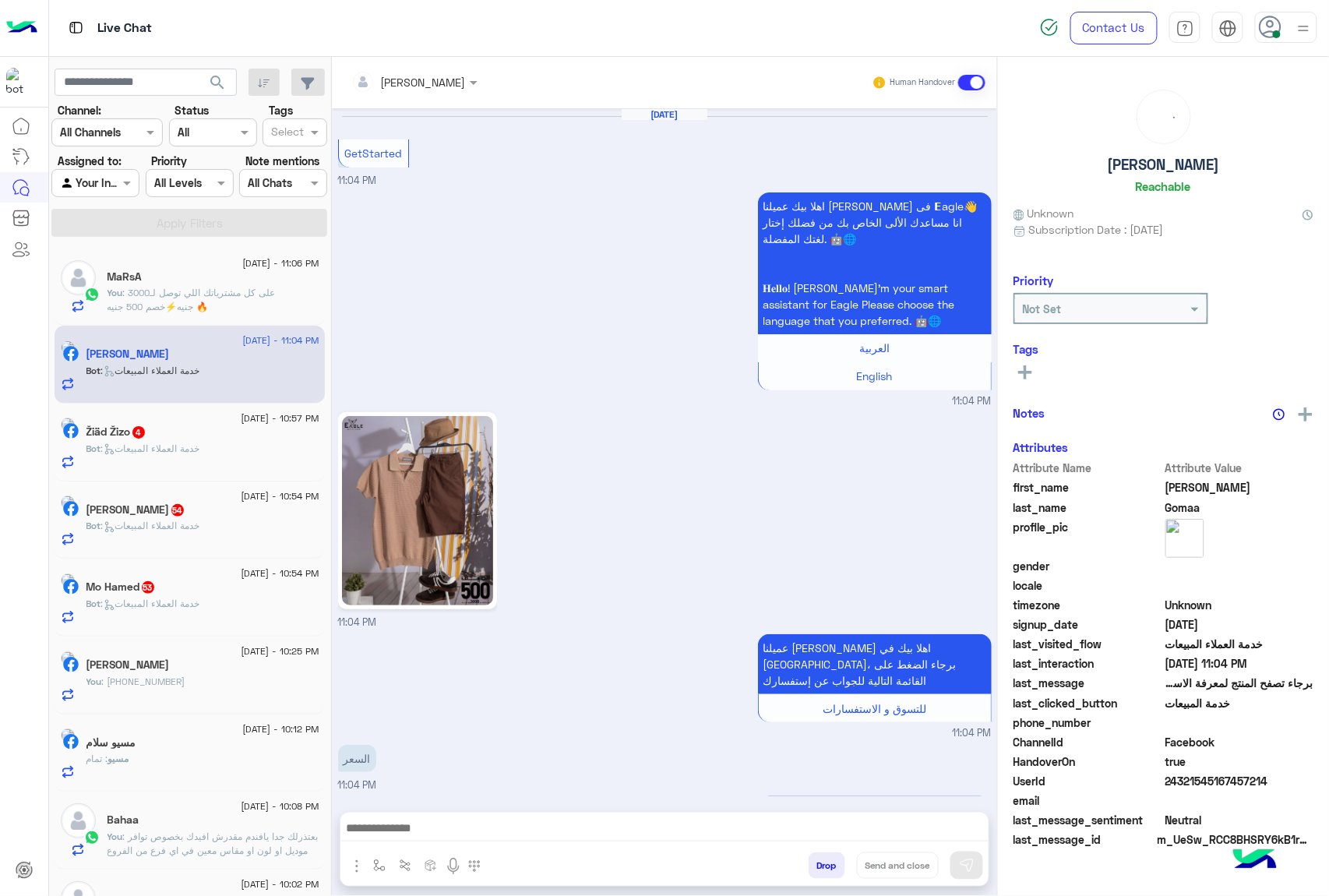
scroll to position [502, 0]
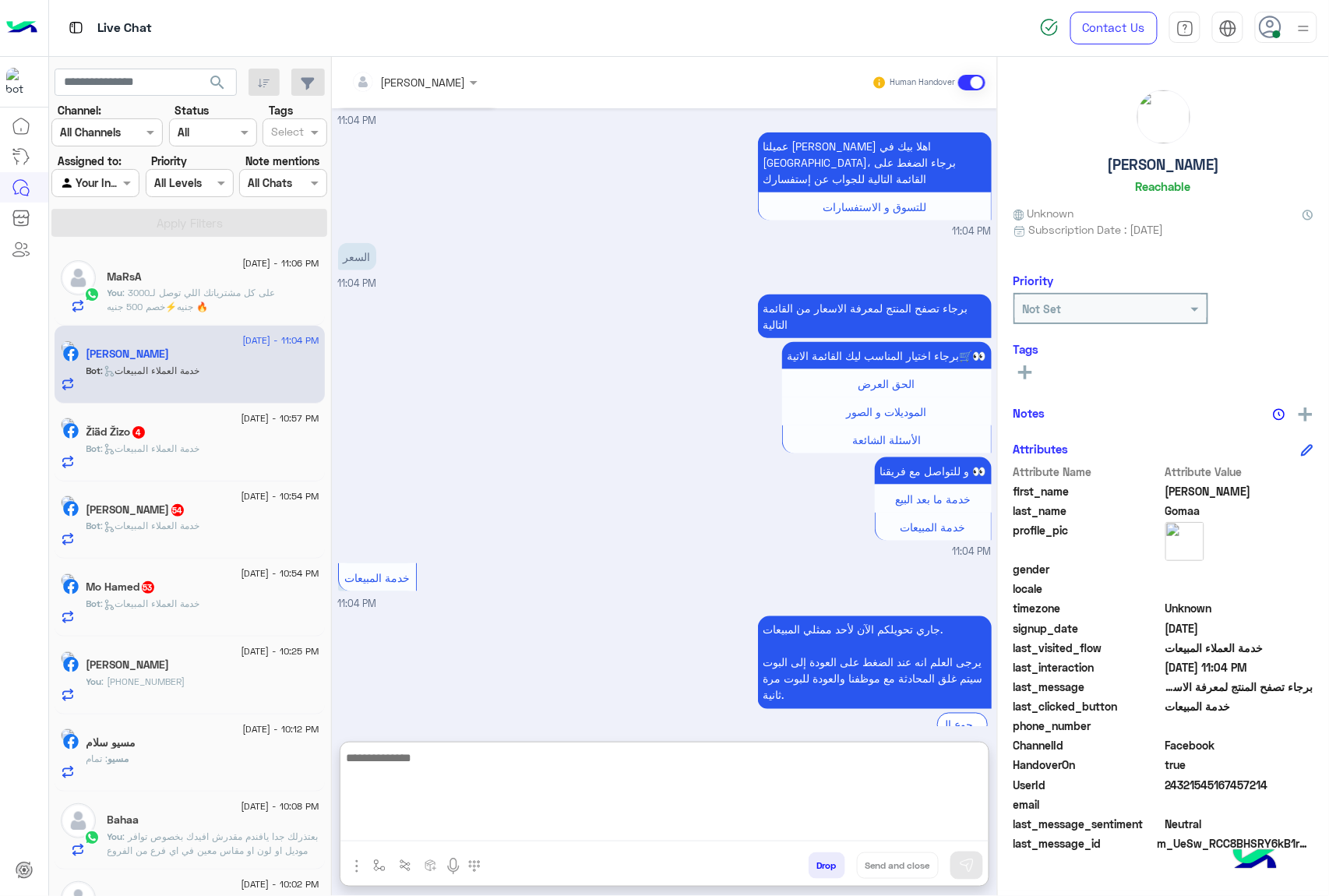
click at [432, 823] on textarea at bounding box center [664, 795] width 648 height 94
paste textarea "**********"
type textarea "**********"
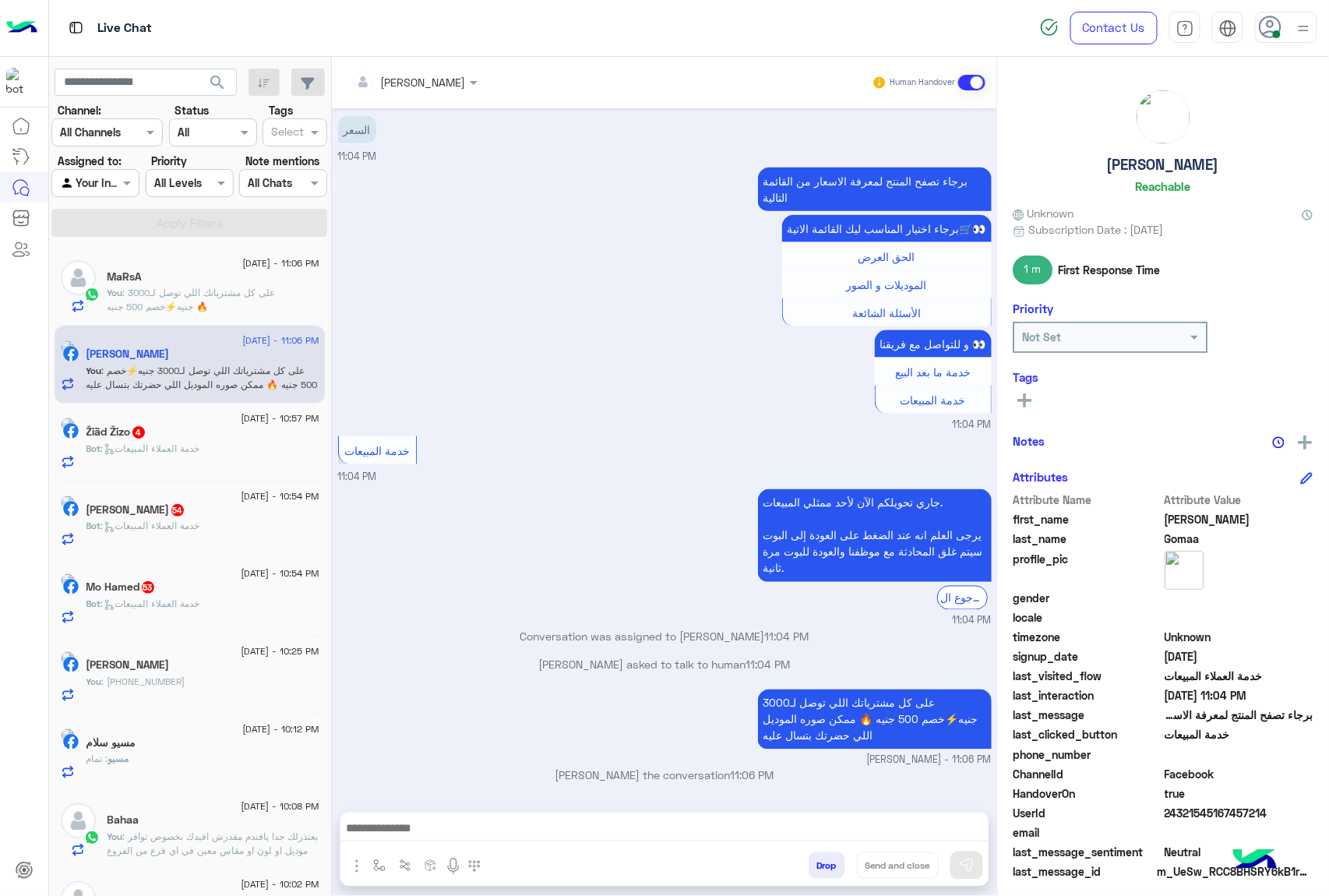
click at [196, 415] on div "10 August - 10:57 PM Žiäd Žizo 4 Bot : خدمة العملاء المبيعات" at bounding box center [190, 441] width 270 height 78
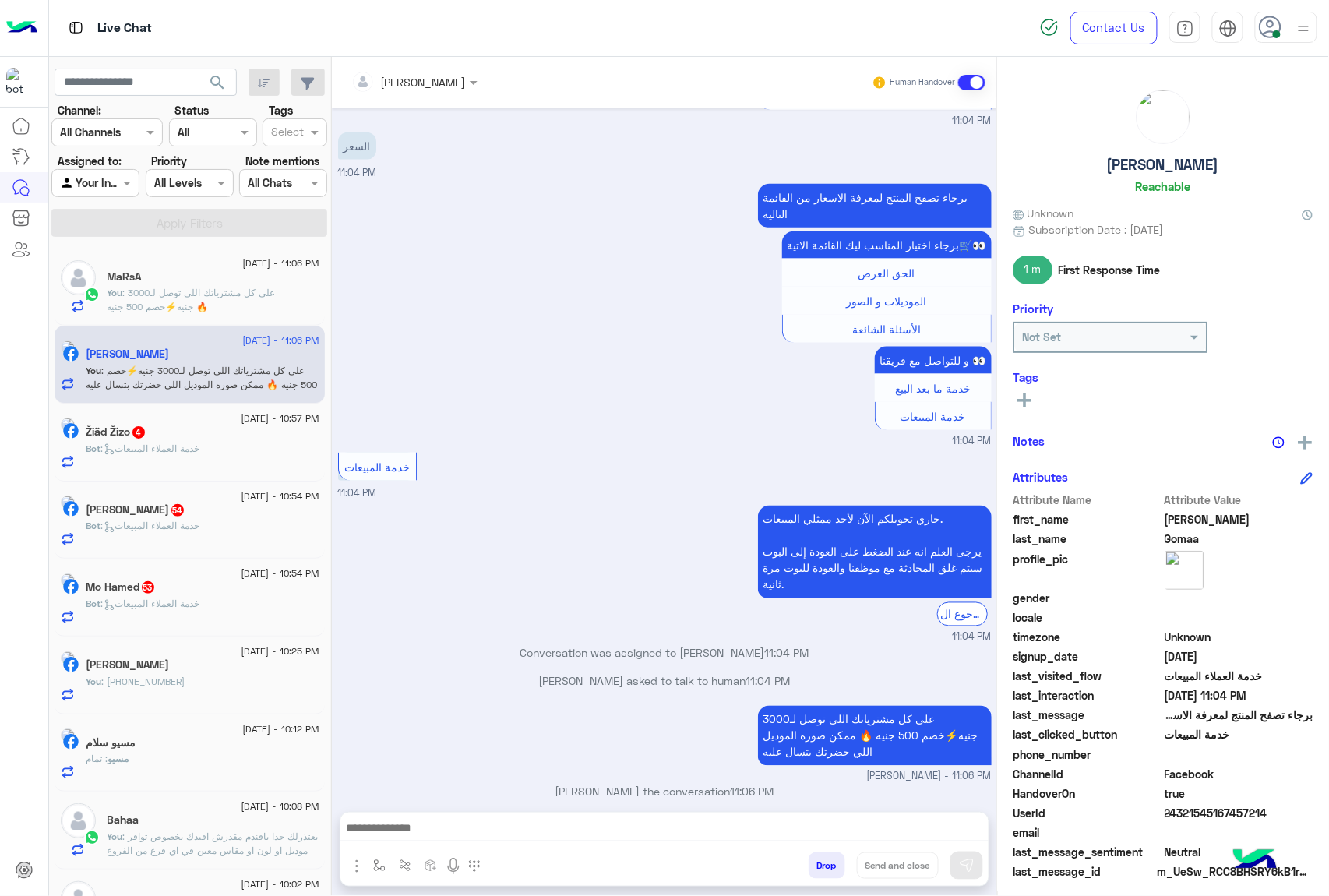
click at [198, 439] on div "Žiäd Žizo 4" at bounding box center [202, 433] width 233 height 16
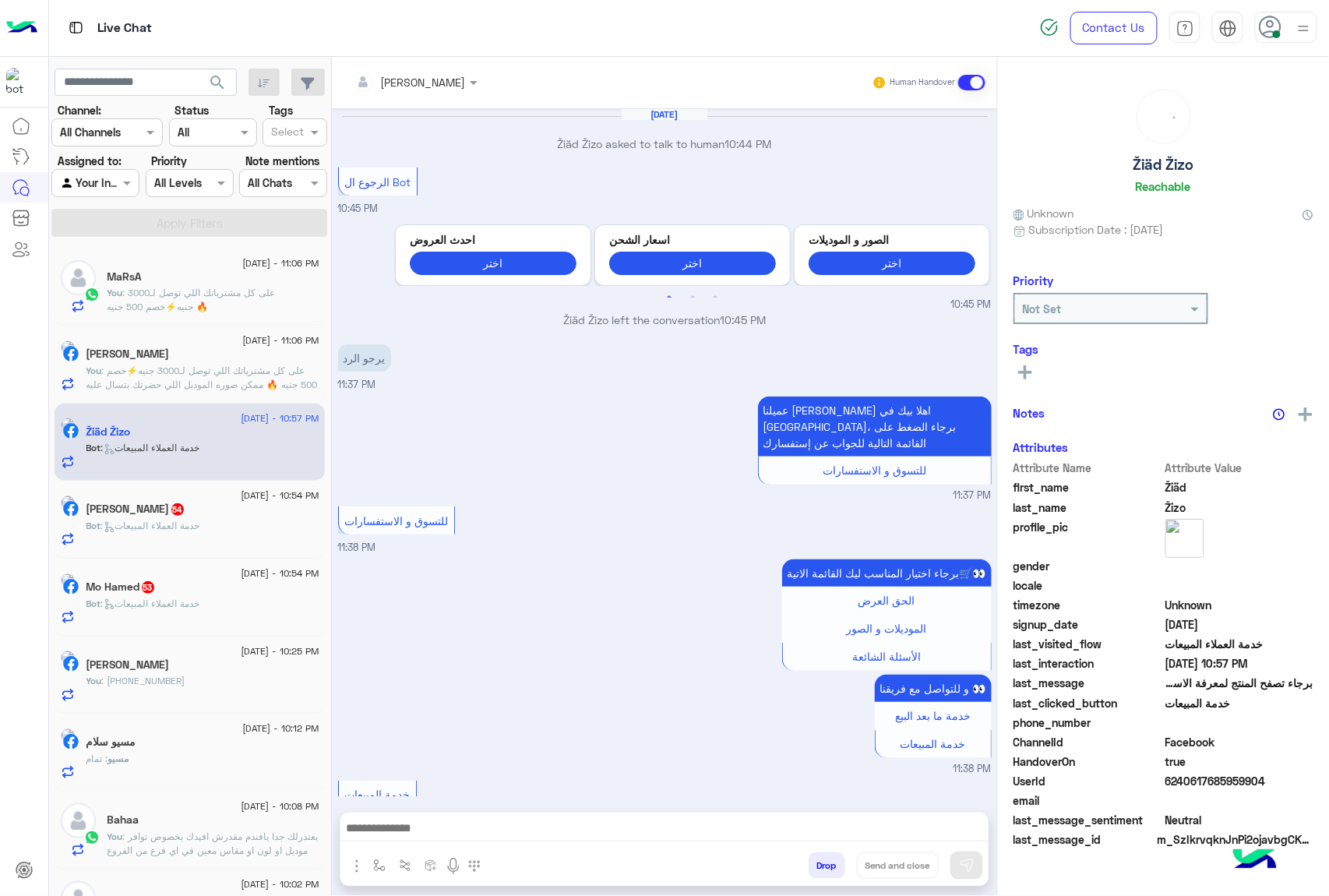
scroll to position [2312, 0]
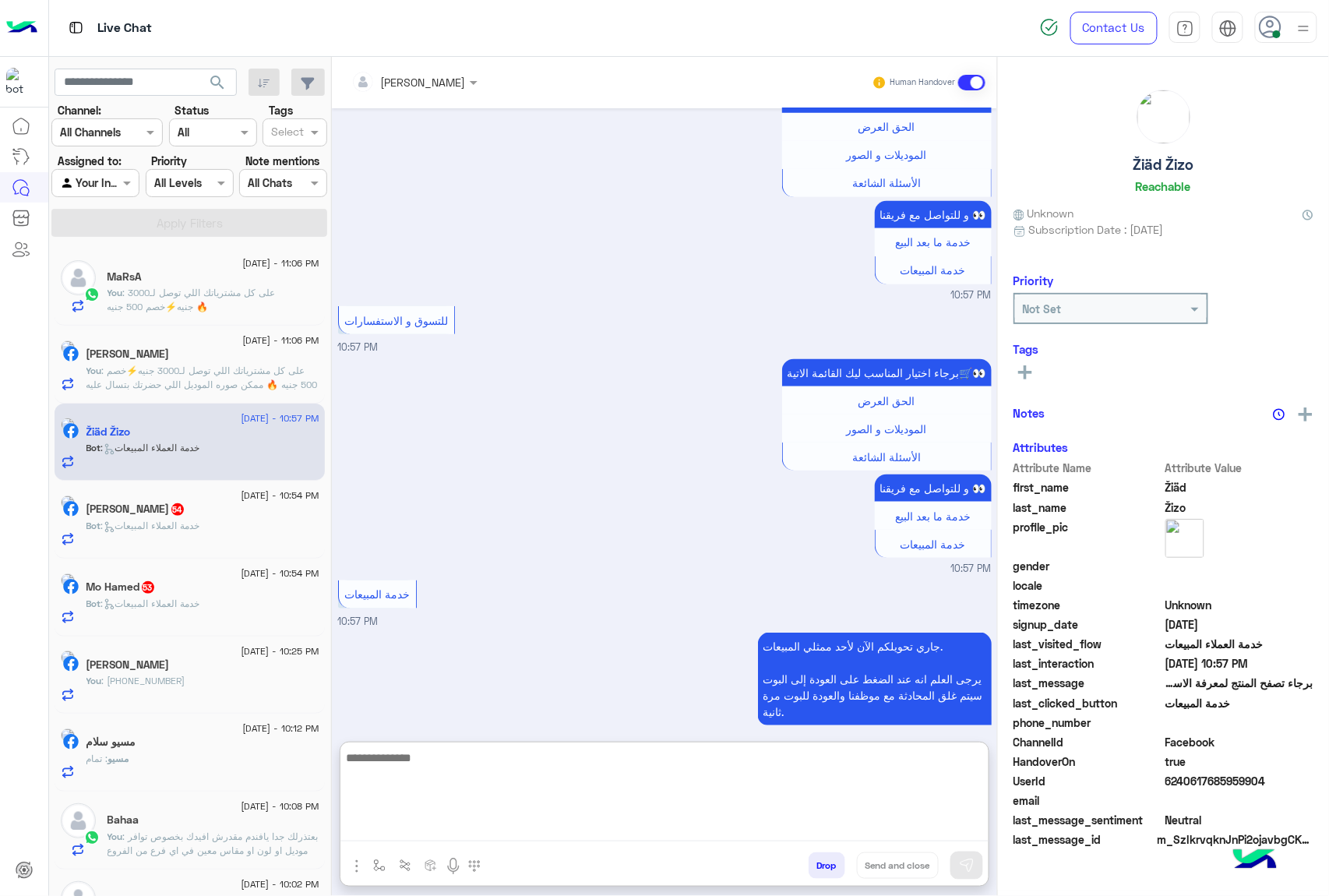
click at [447, 824] on textarea at bounding box center [664, 795] width 648 height 94
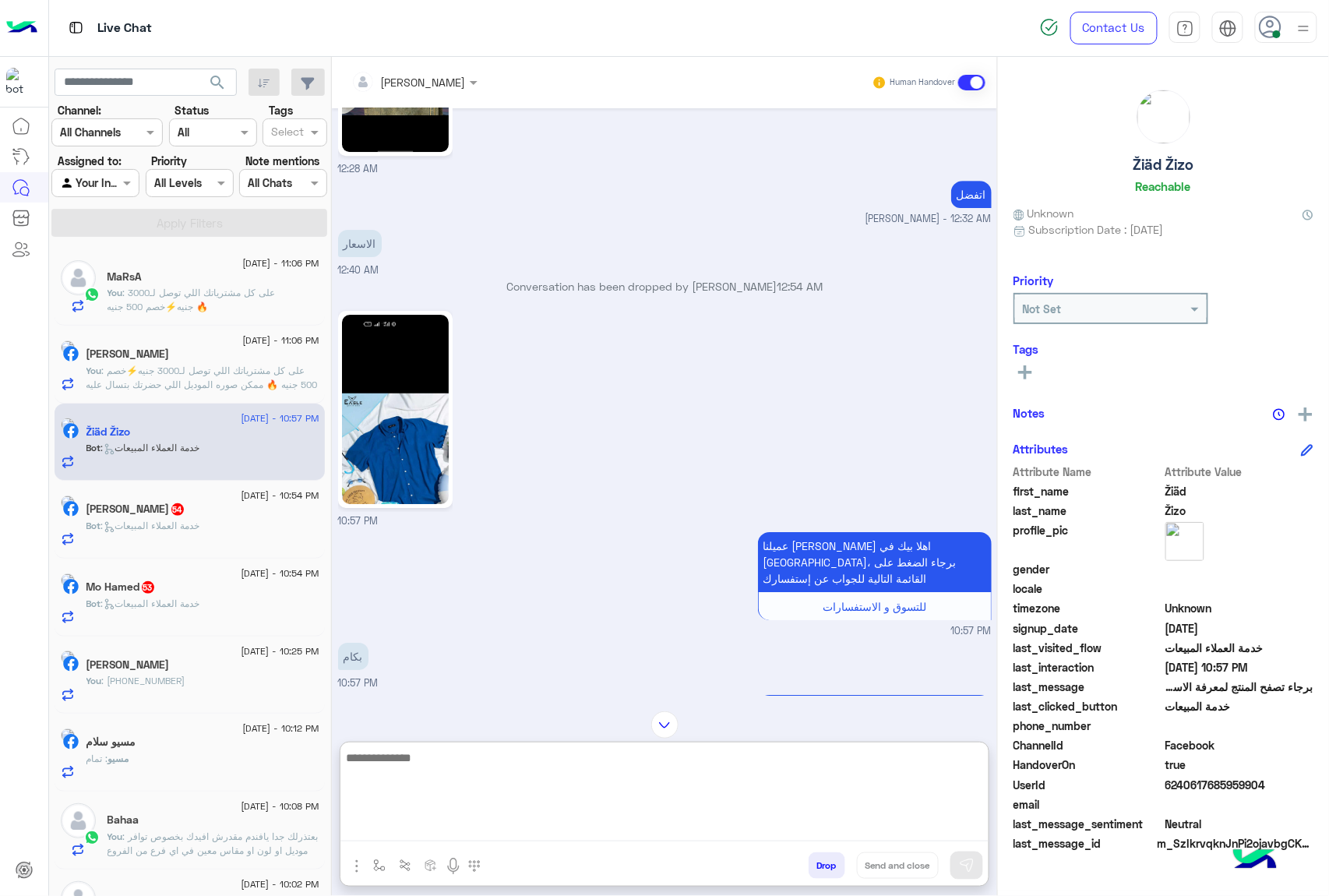
scroll to position [1585, 0]
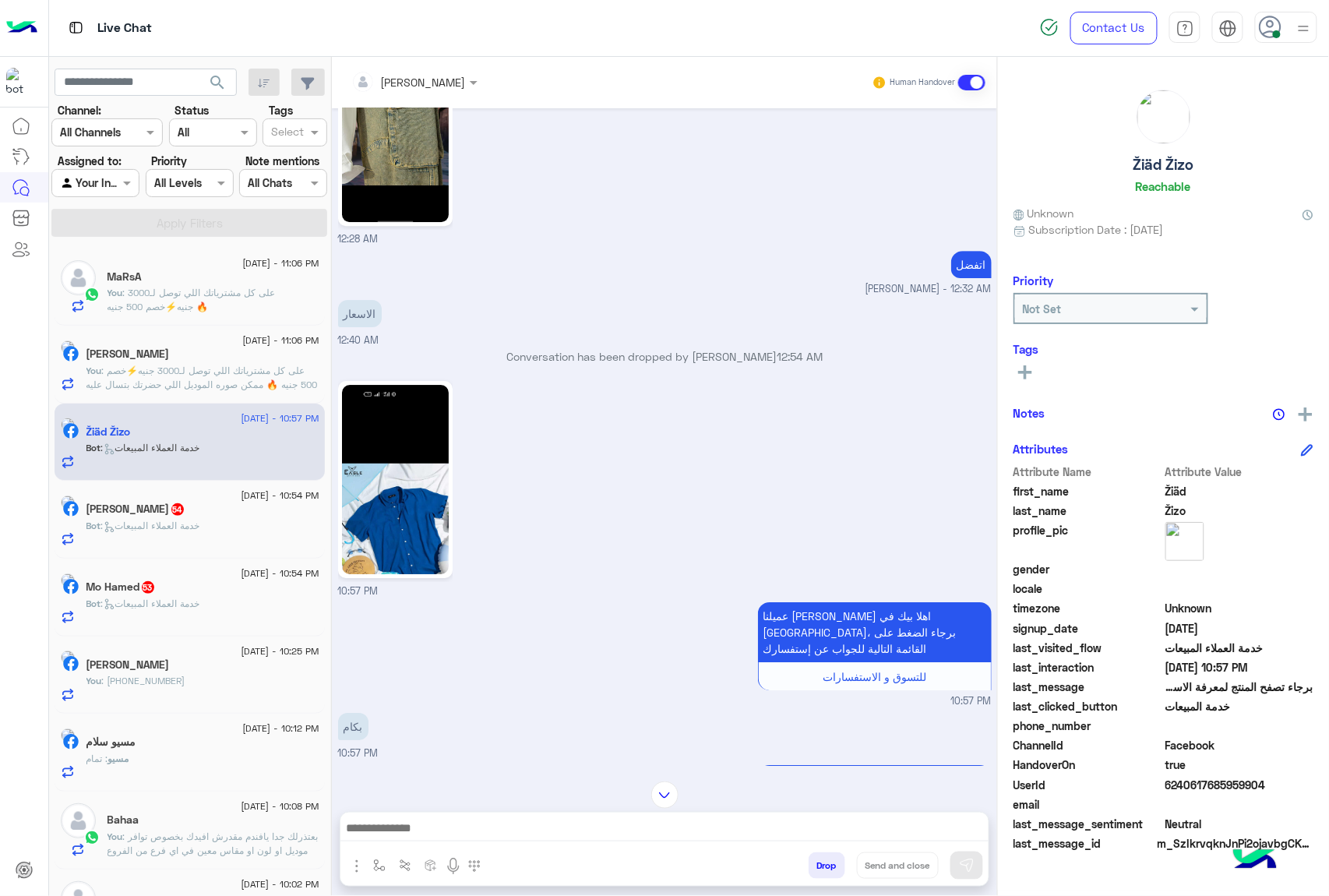
click at [422, 537] on img at bounding box center [394, 480] width 106 height 190
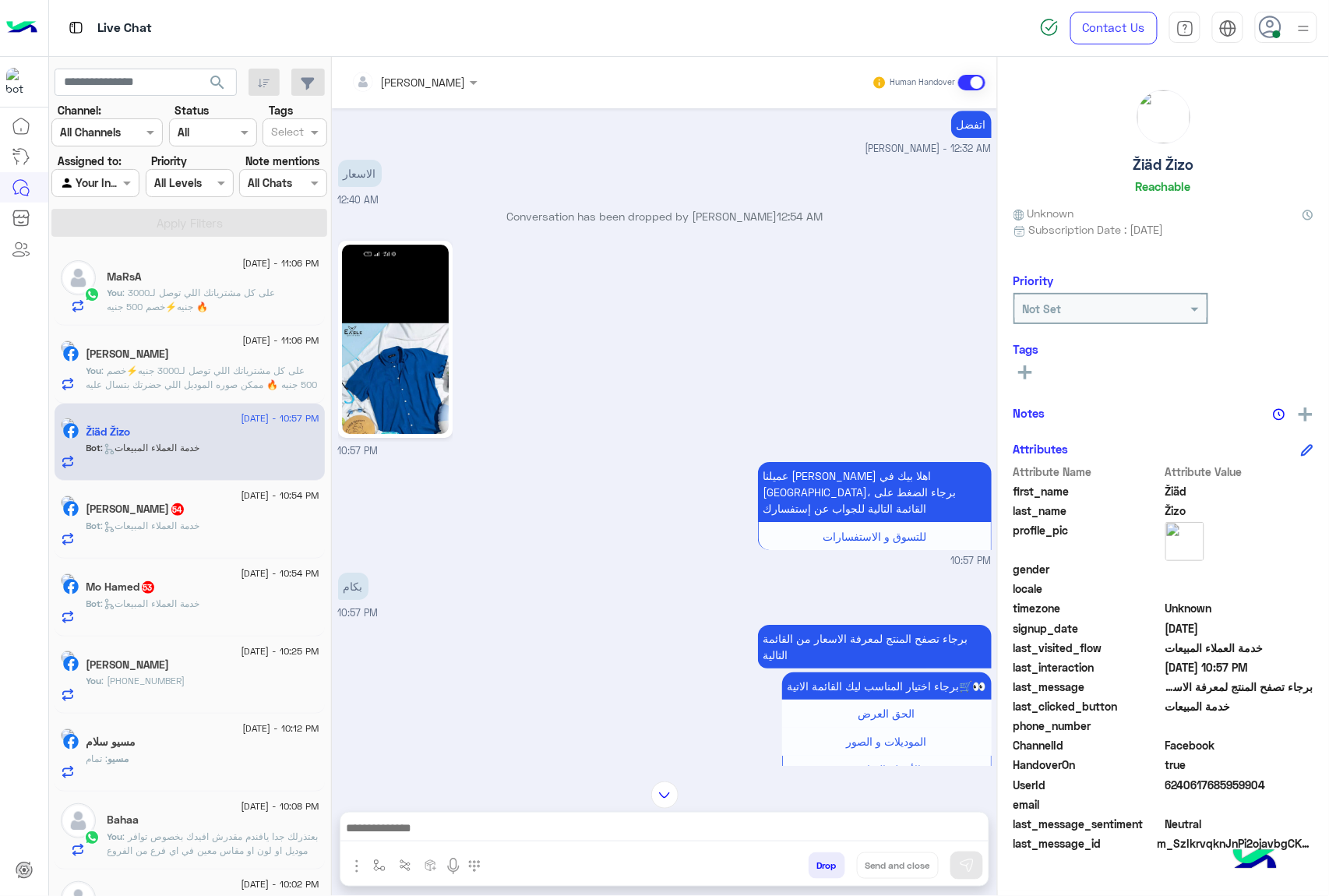
scroll to position [1690, 0]
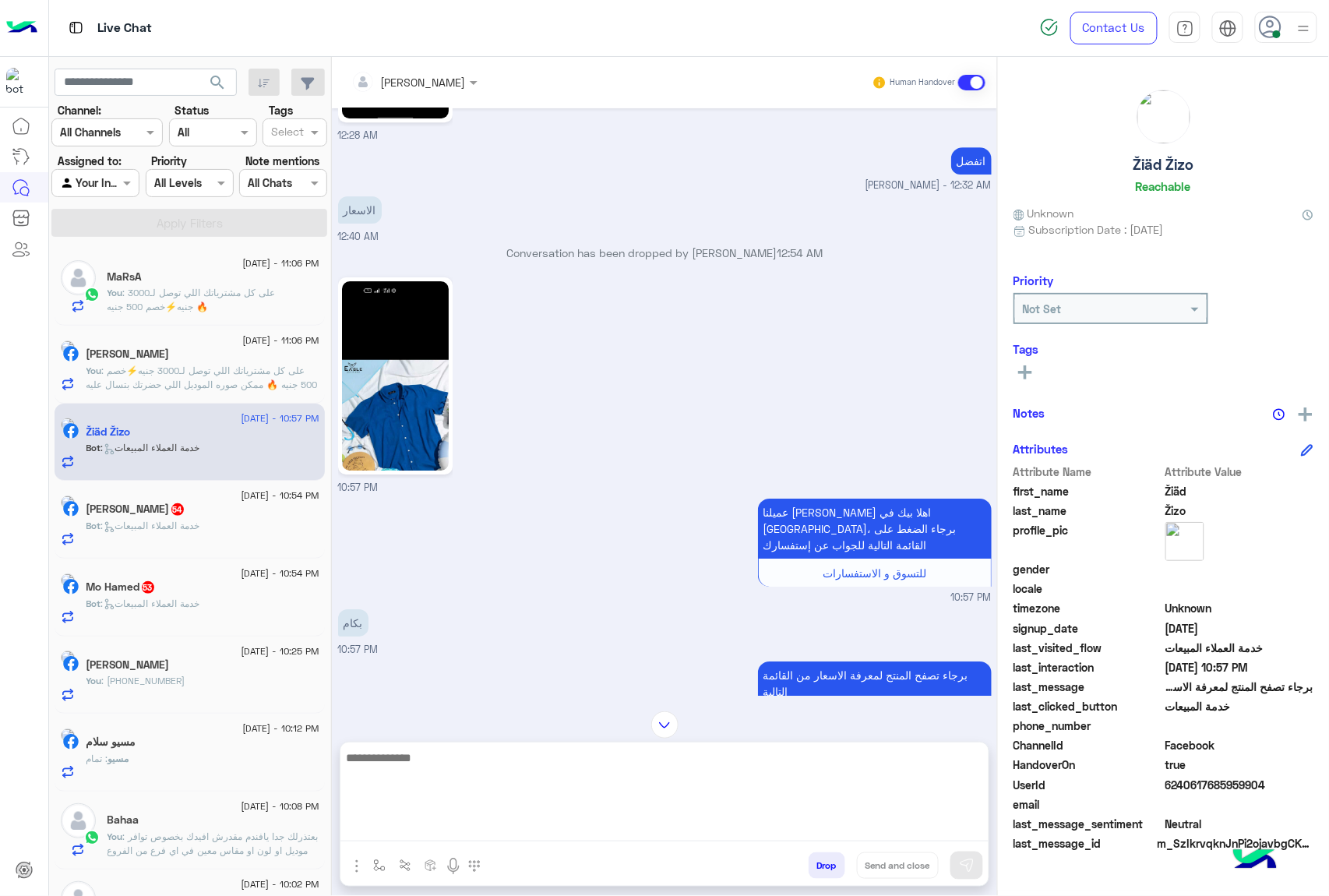
click at [468, 822] on textarea at bounding box center [664, 795] width 648 height 94
type textarea "***"
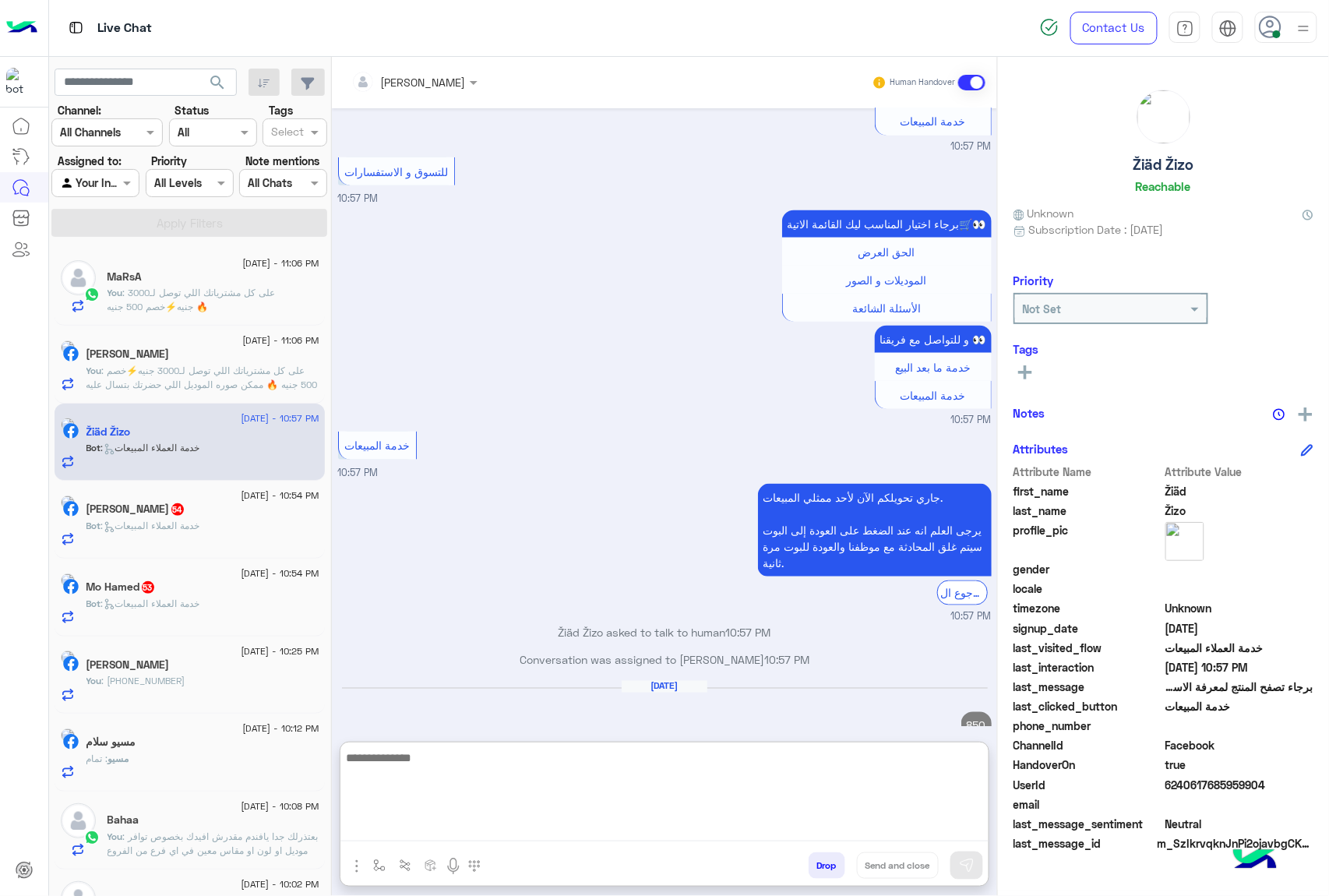
scroll to position [2461, 0]
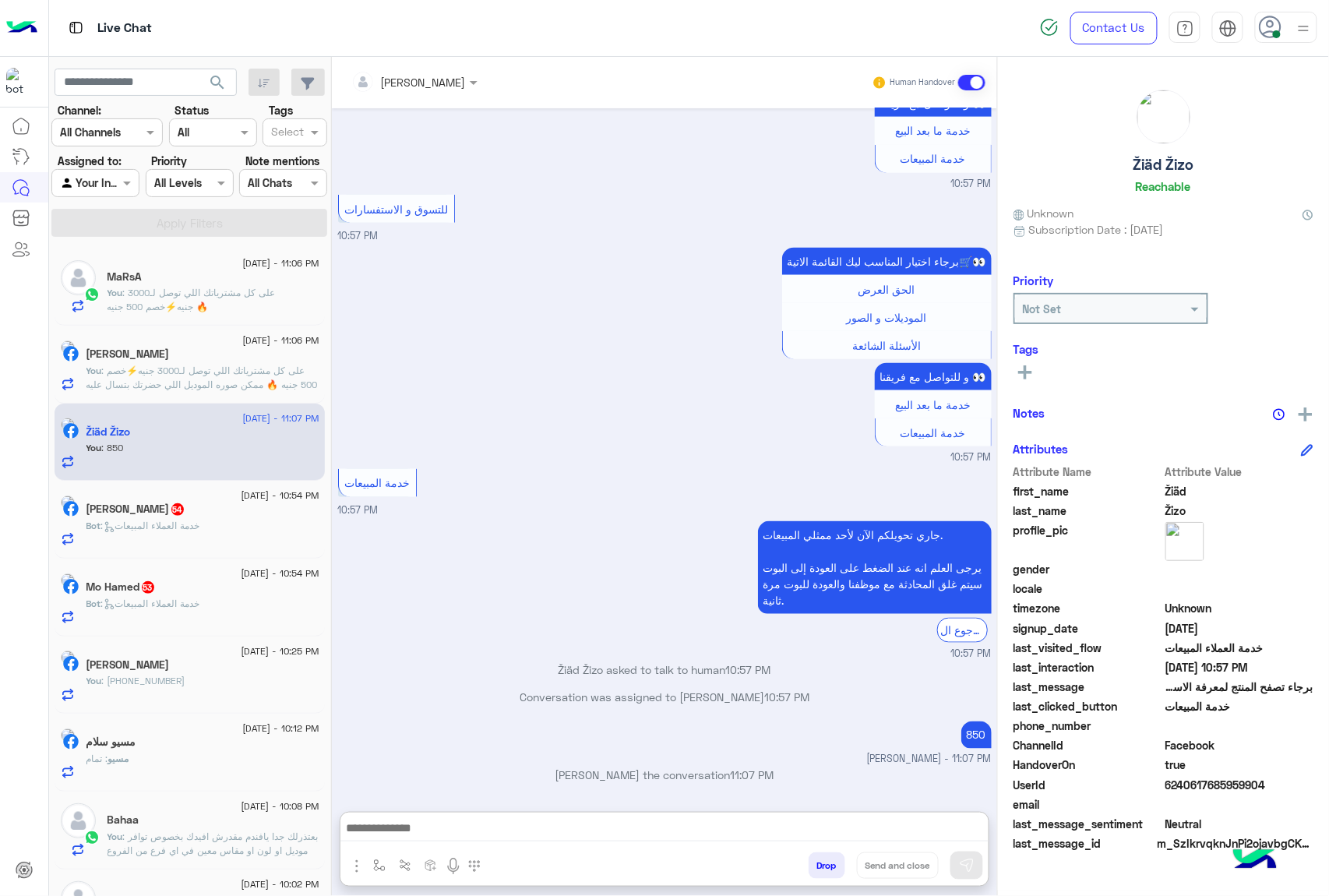
click at [184, 512] on h5 "Mohammed El Daly 54" at bounding box center [135, 509] width 99 height 13
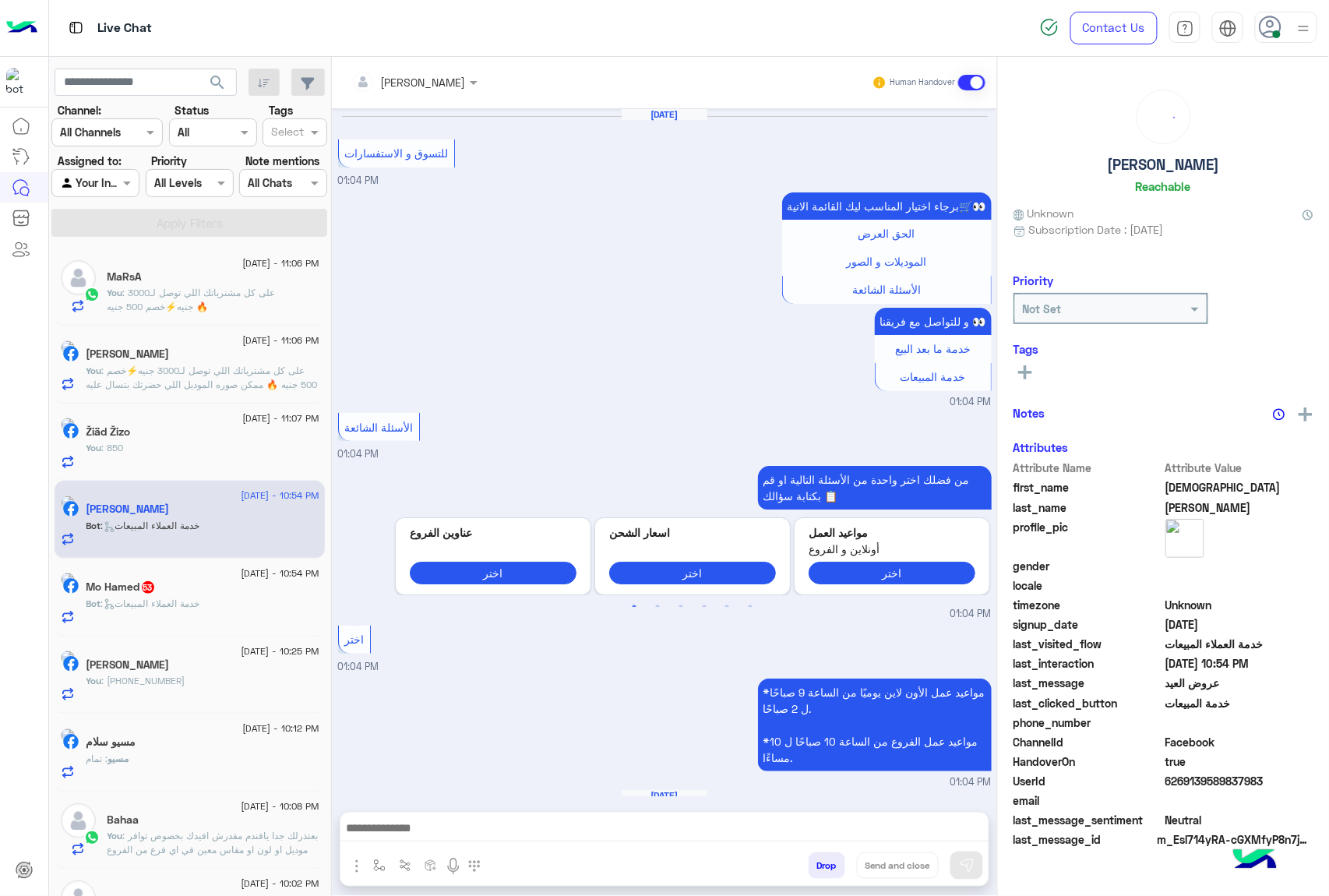
scroll to position [2154, 0]
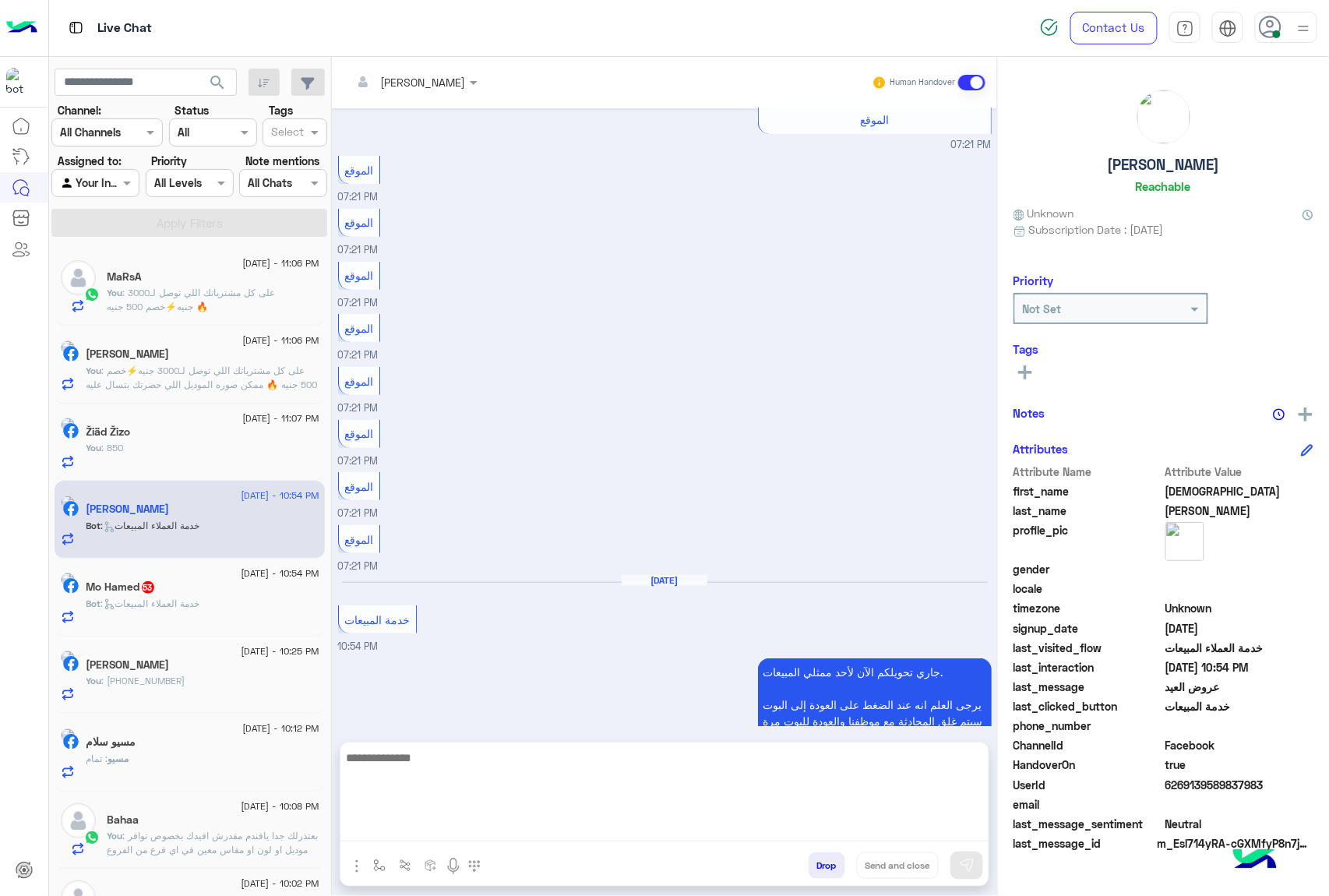
click at [486, 833] on textarea at bounding box center [664, 795] width 648 height 94
paste textarea "**********"
type textarea "**********"
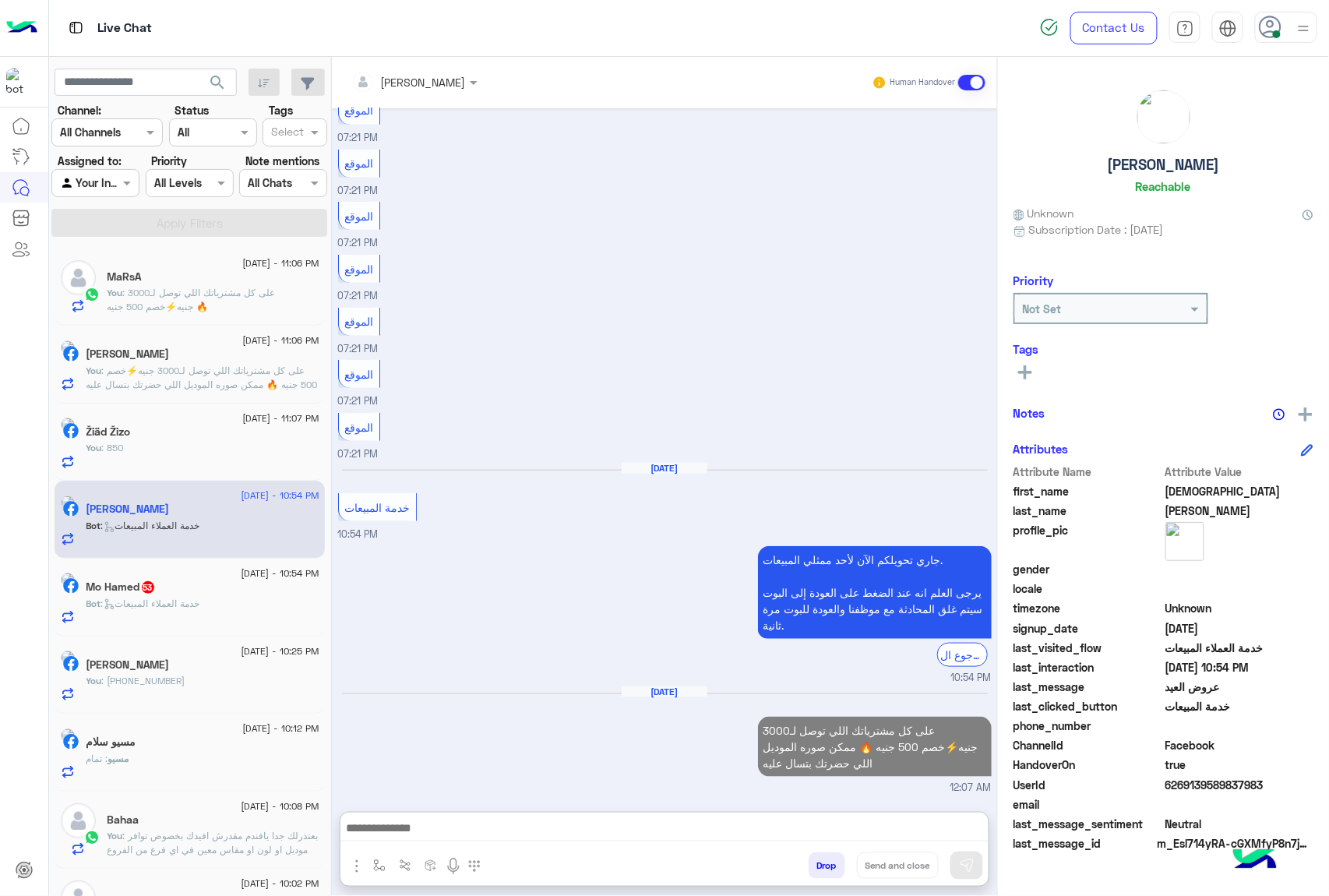
click at [184, 612] on div "Bot : خدمة العملاء المبيعات" at bounding box center [202, 610] width 233 height 27
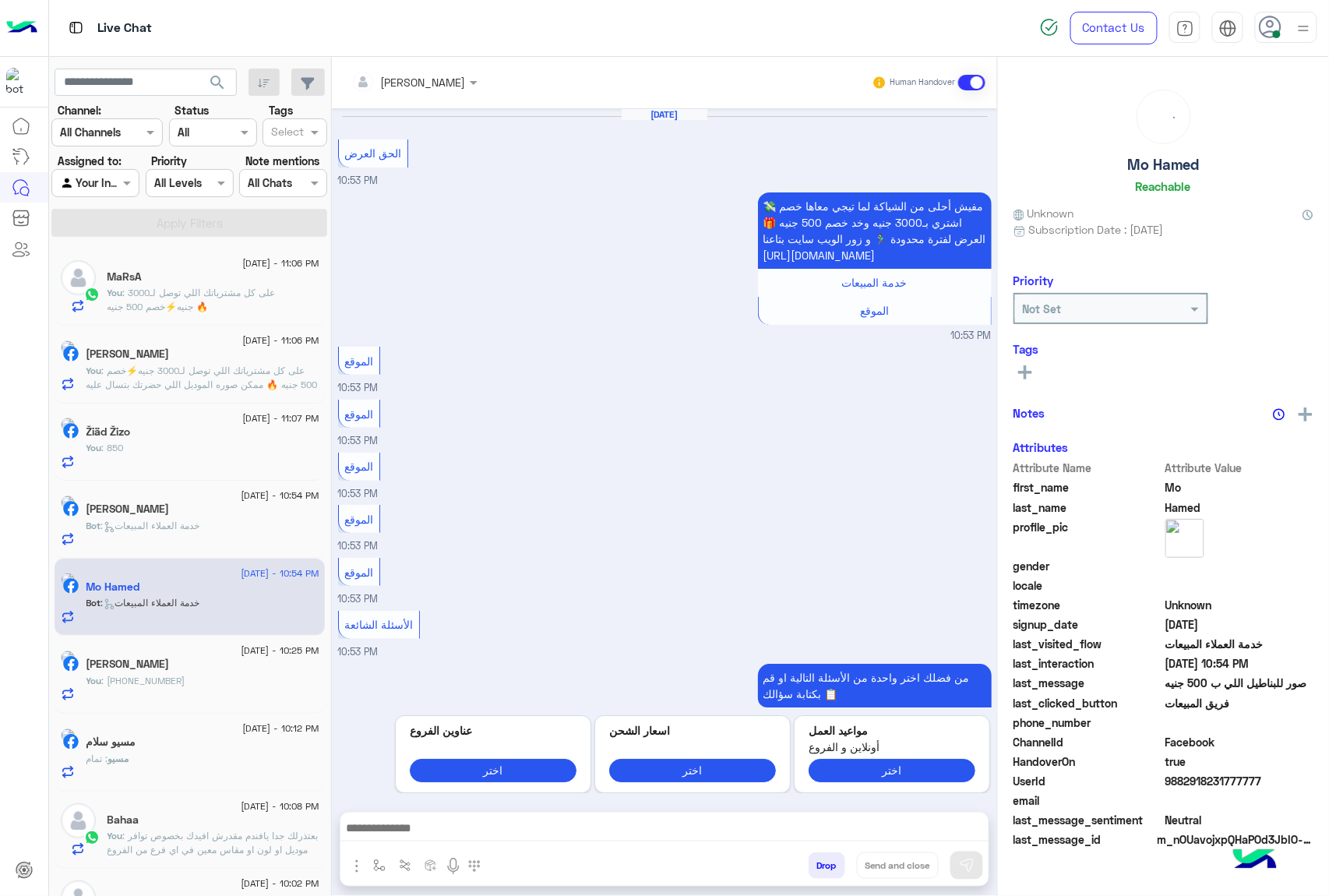
scroll to position [1397, 0]
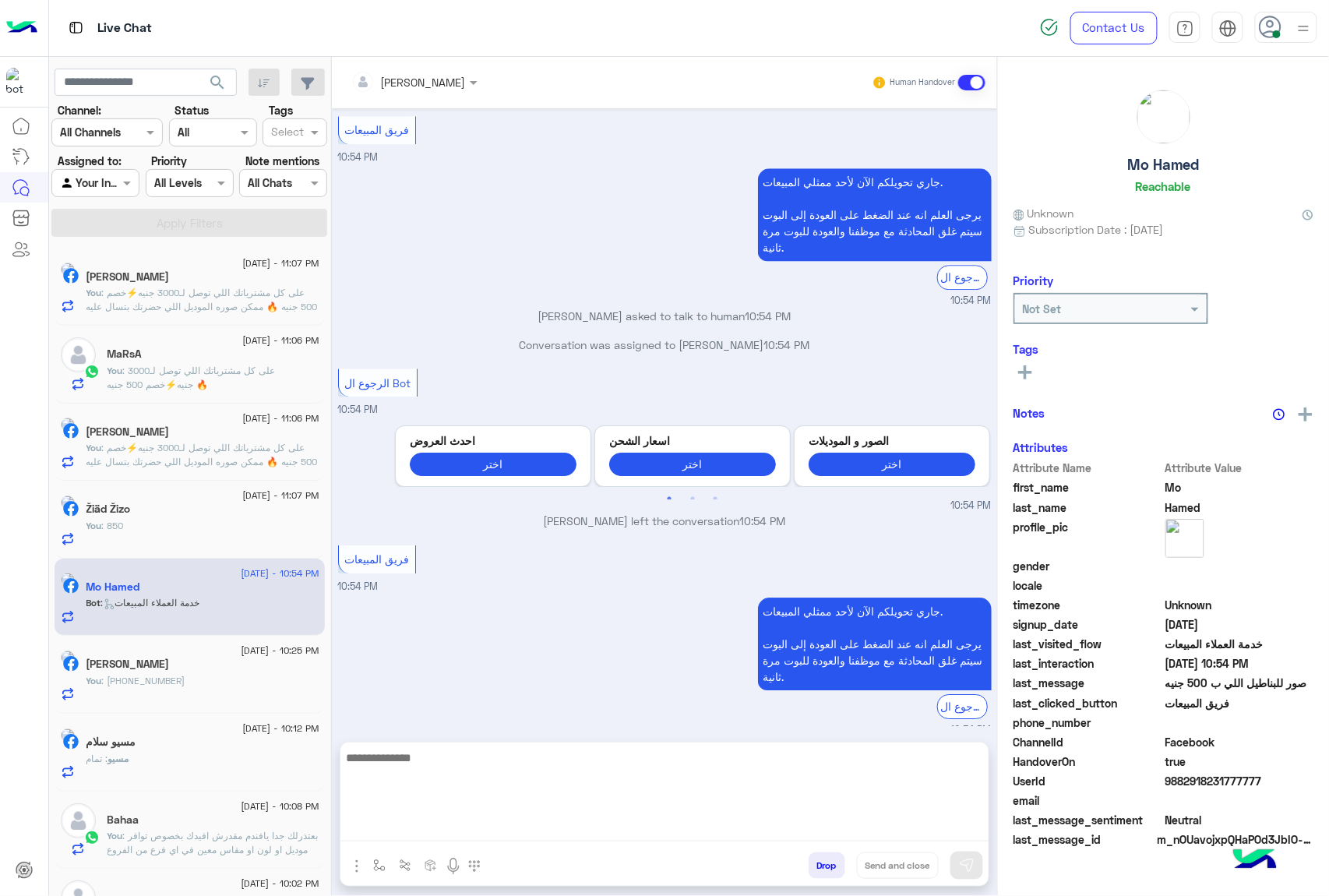
click at [387, 832] on textarea at bounding box center [664, 795] width 648 height 94
paste textarea "**********"
type textarea "**********"
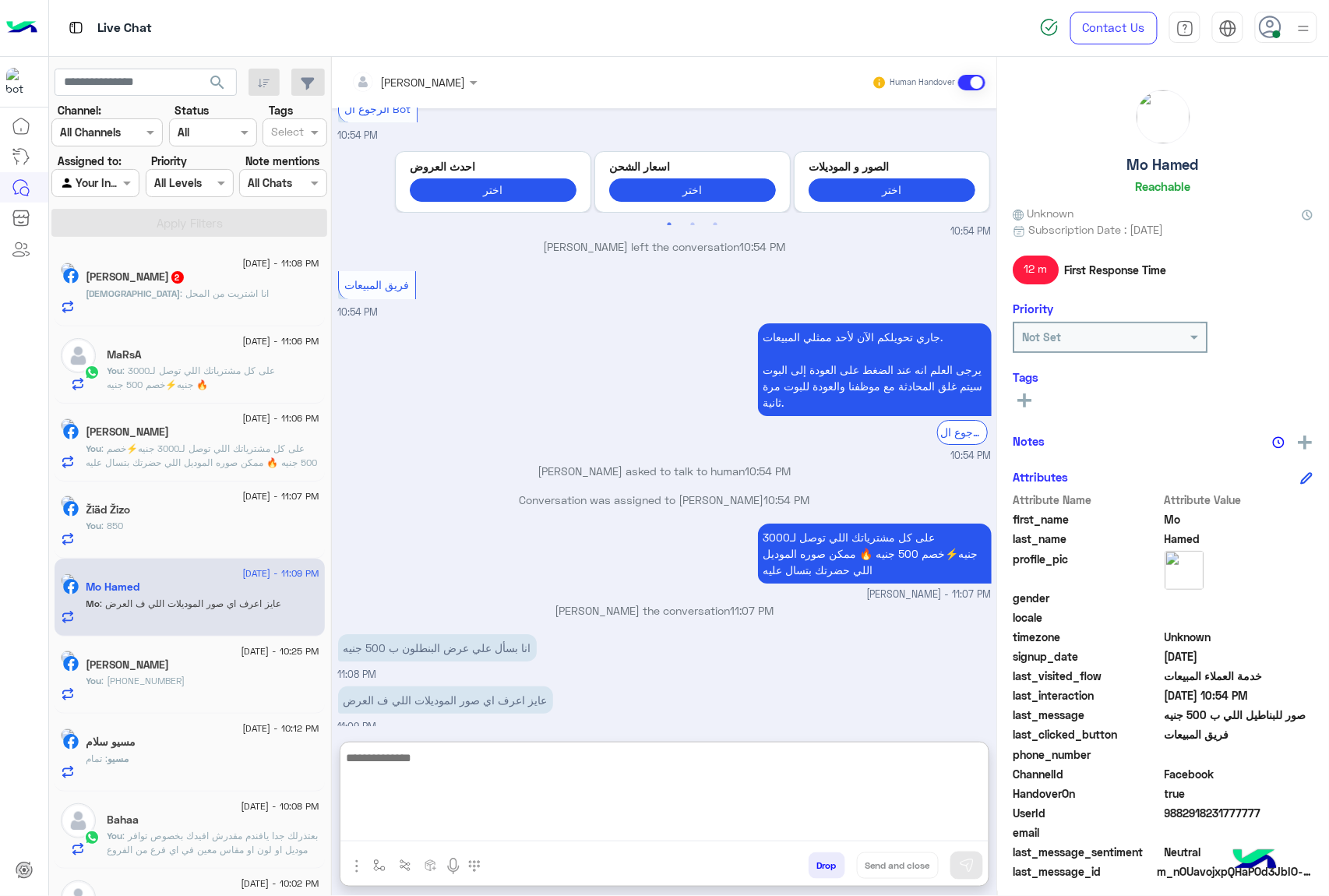
scroll to position [1681, 0]
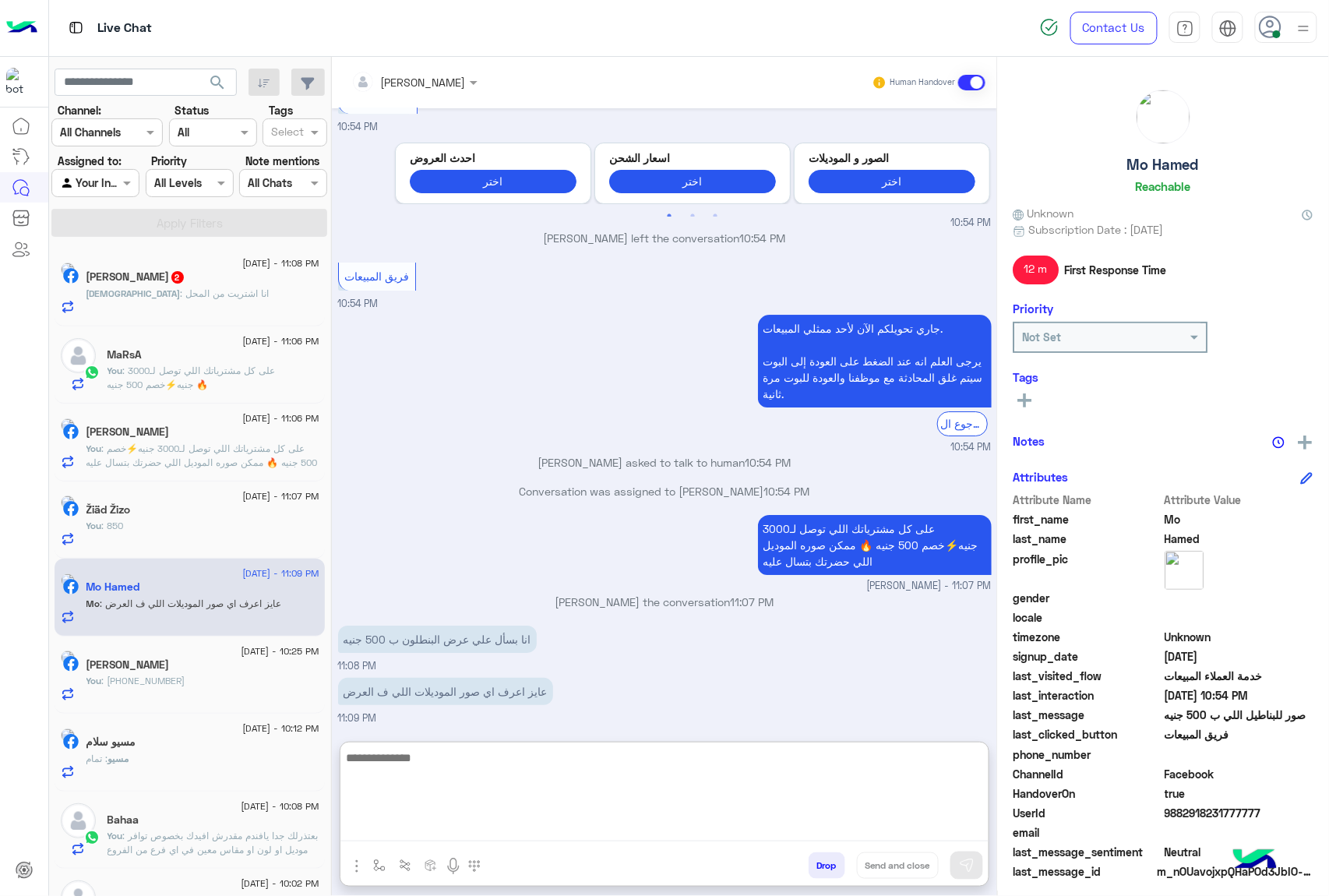
click at [413, 763] on textarea at bounding box center [664, 795] width 648 height 94
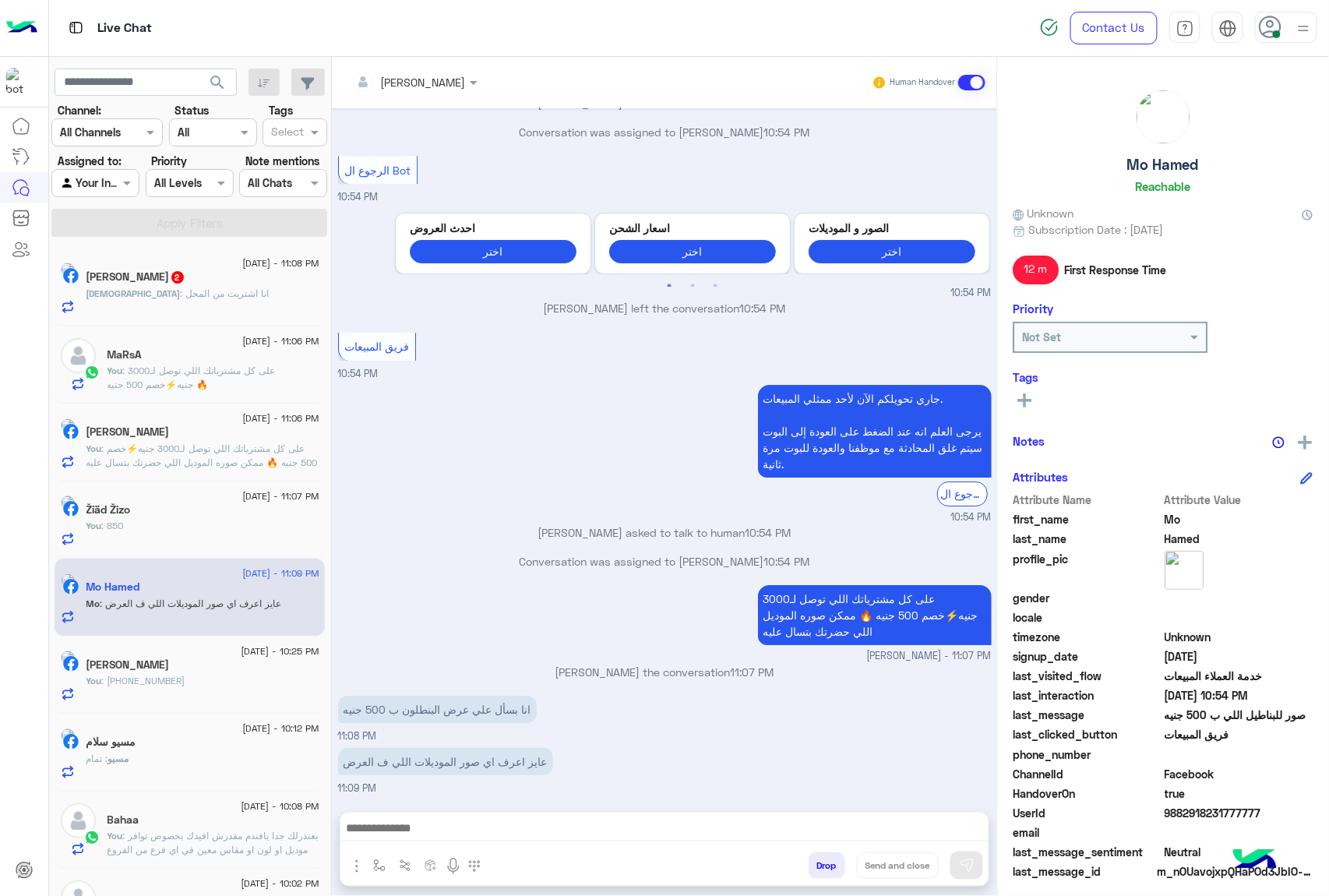
scroll to position [1610, 0]
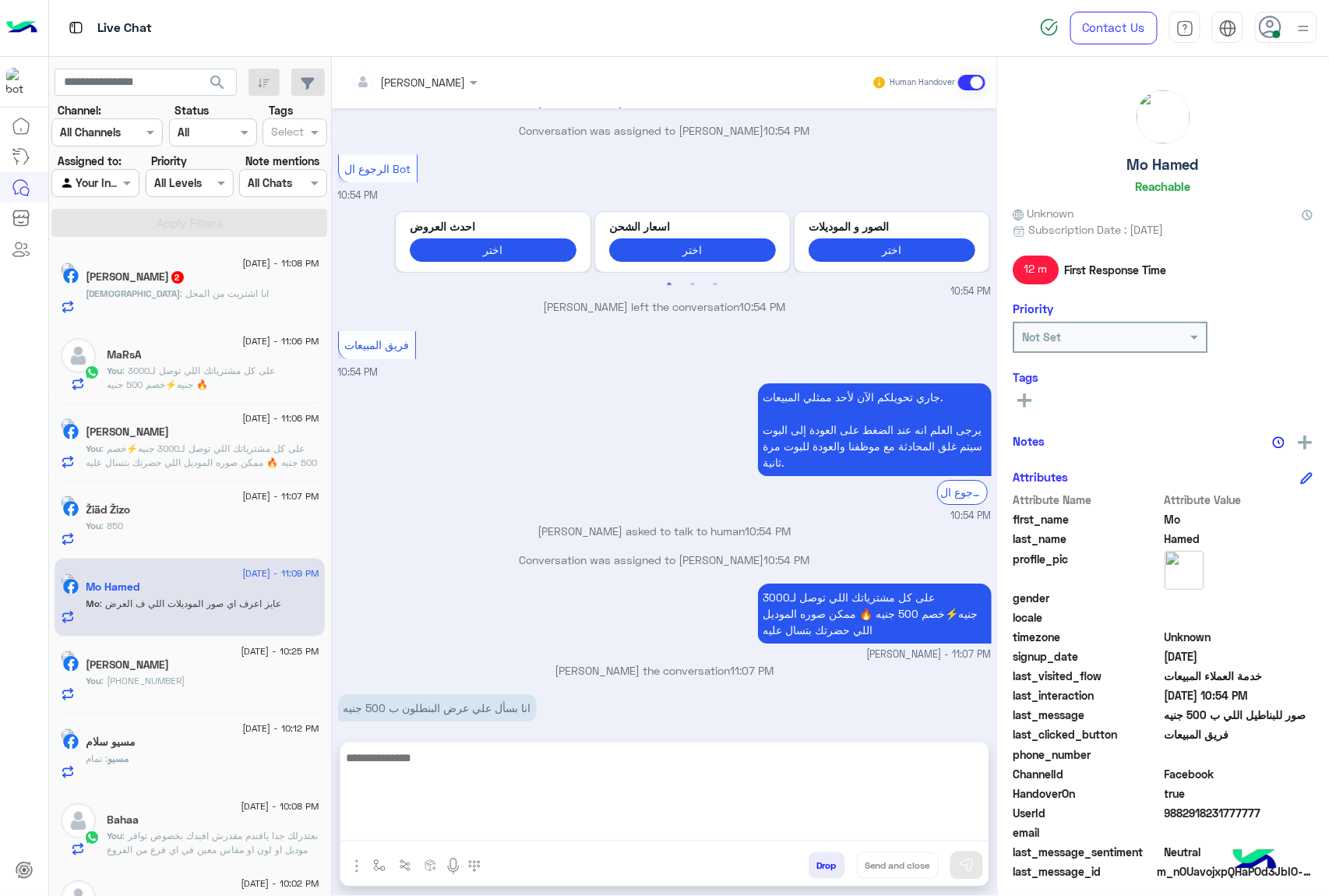
click at [474, 825] on textarea at bounding box center [664, 795] width 648 height 94
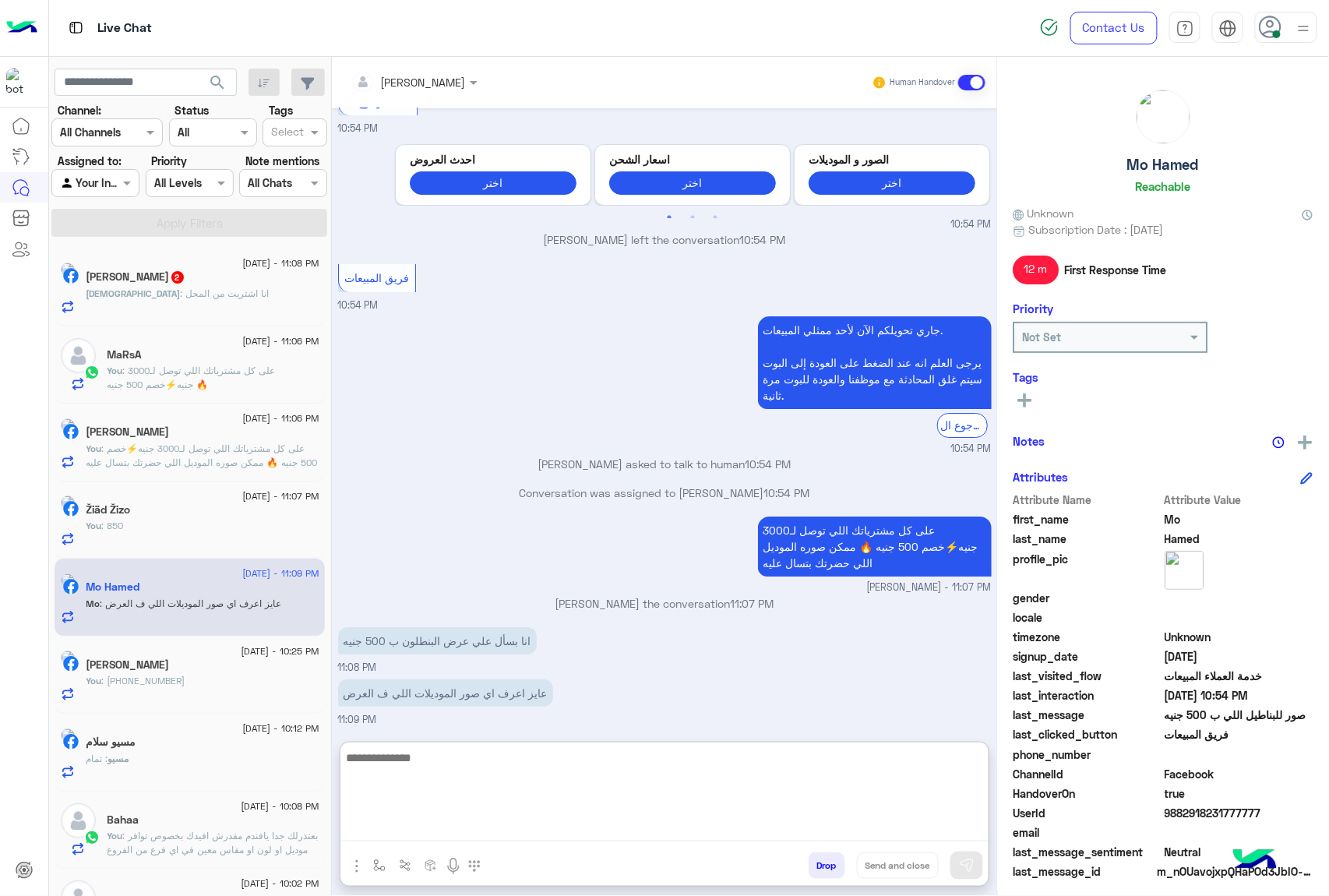
scroll to position [1681, 0]
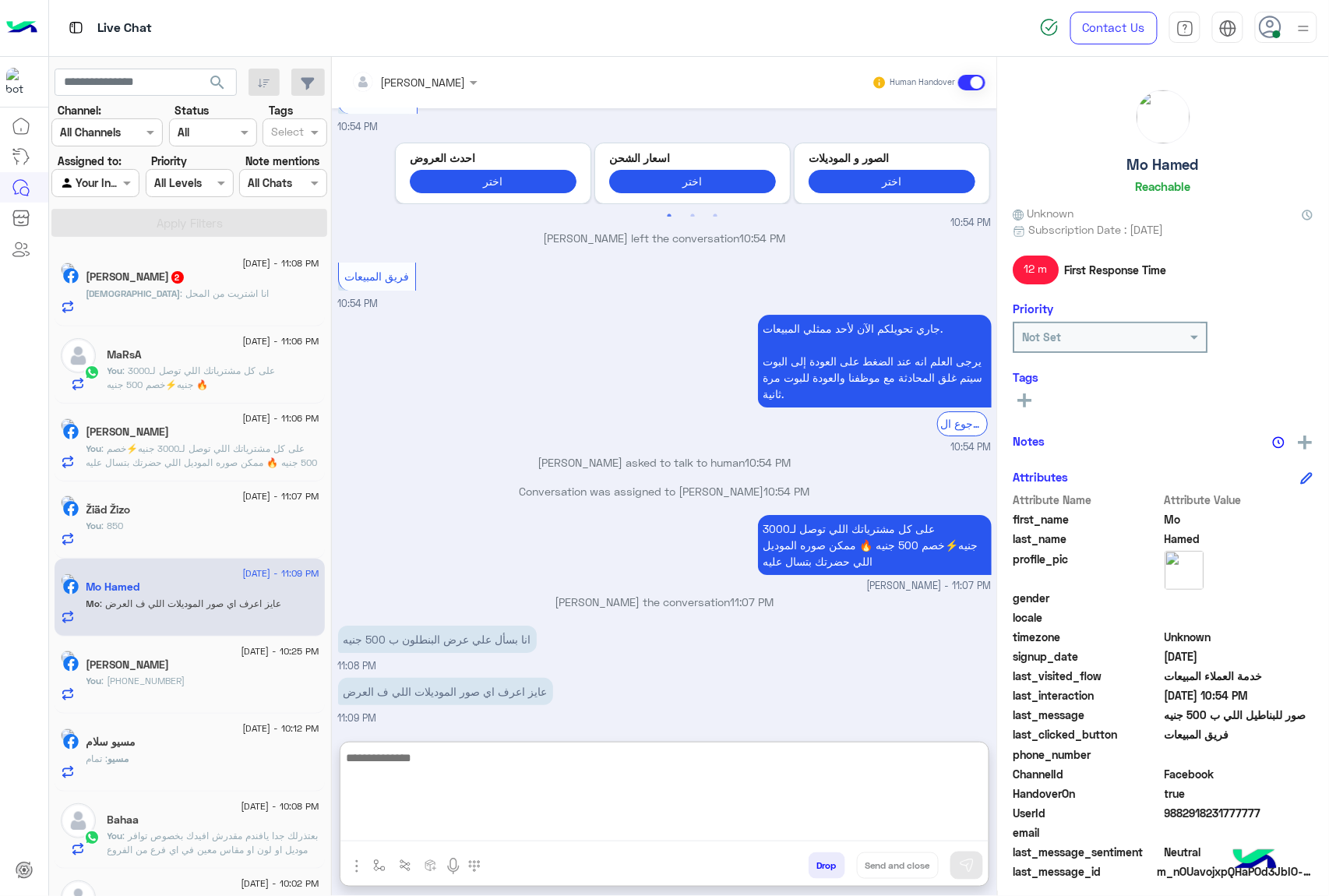
paste textarea "**********"
type textarea "**********"
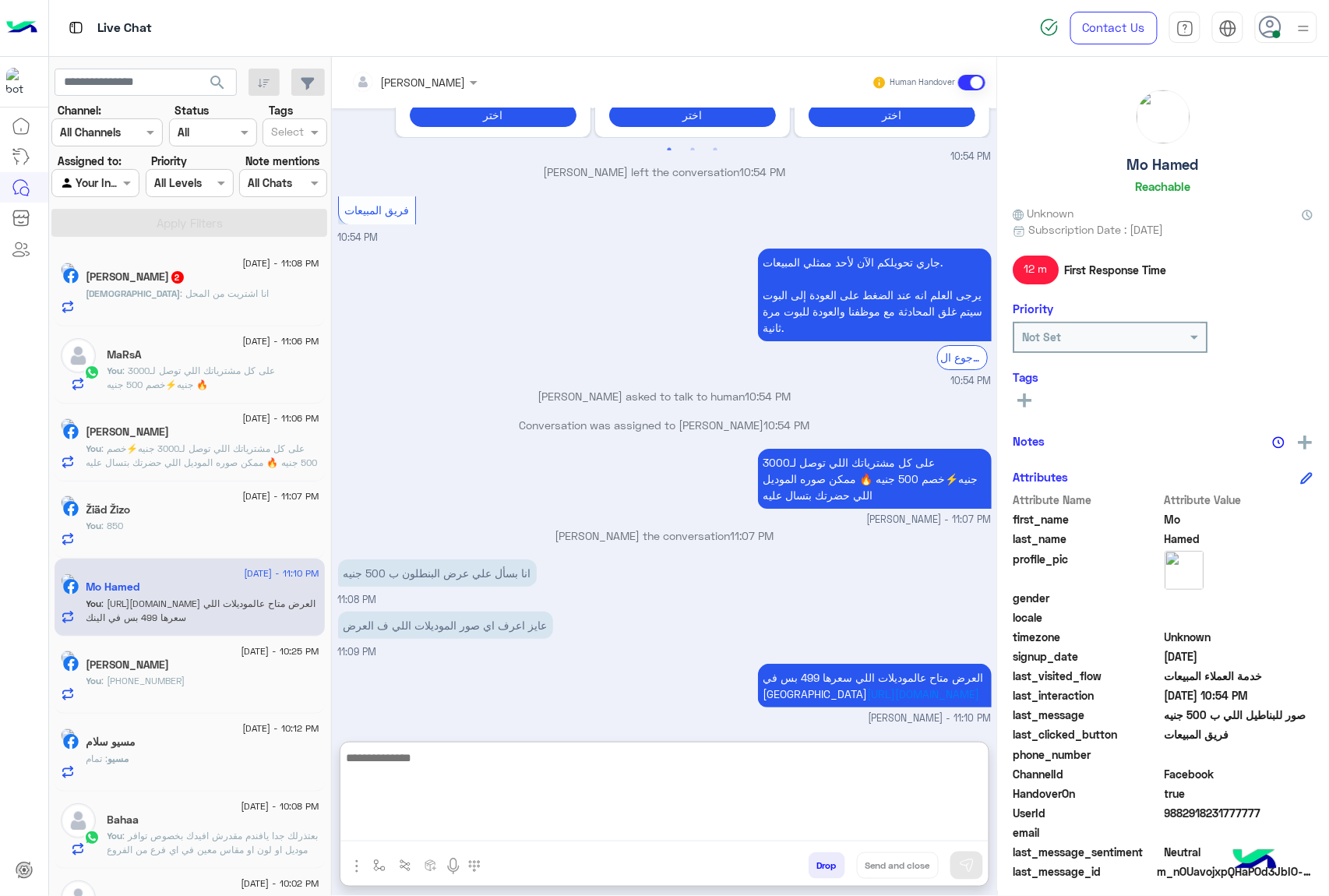
scroll to position [1763, 0]
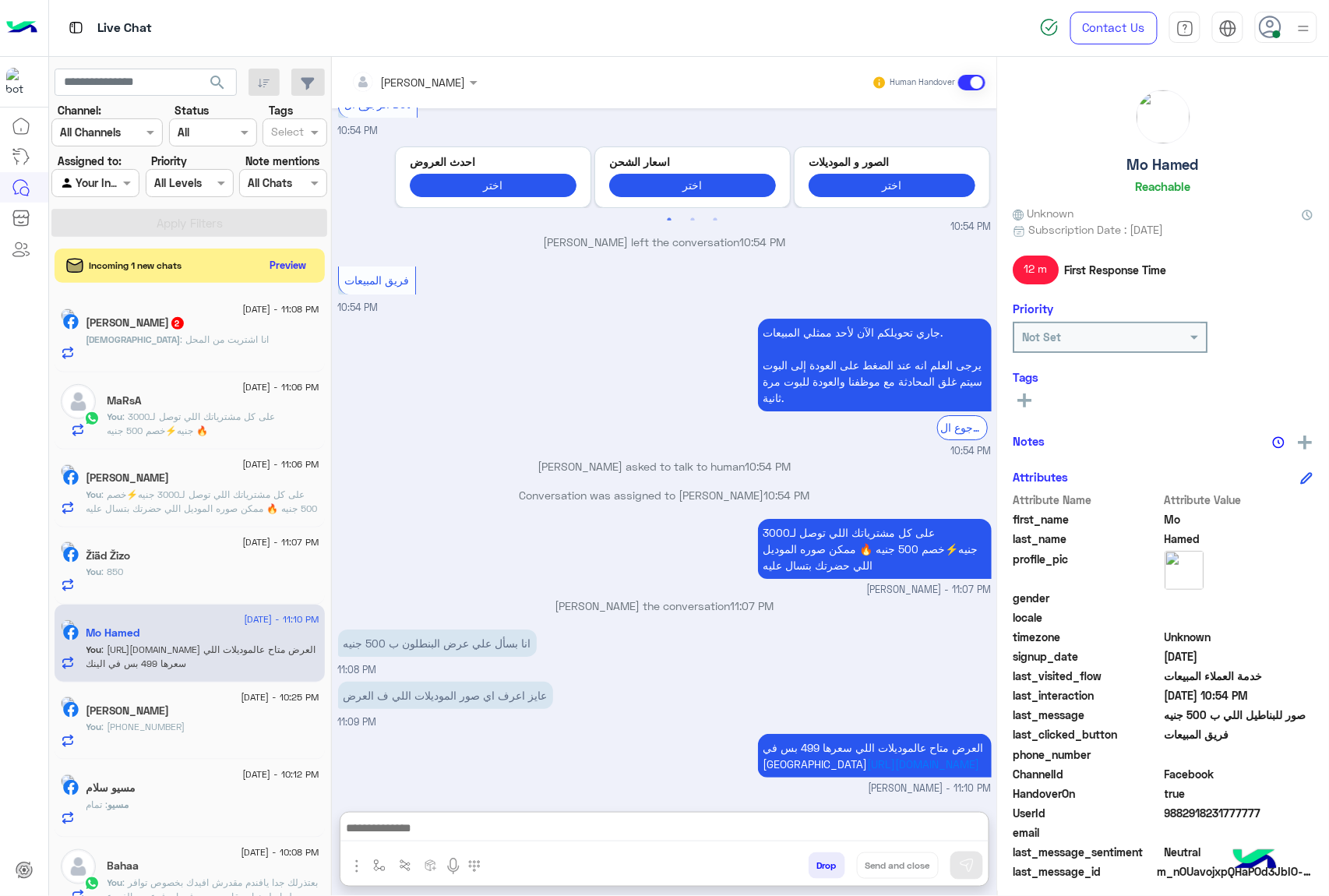
click at [181, 335] on span ": انا اشتريت من المحل" at bounding box center [225, 339] width 89 height 11
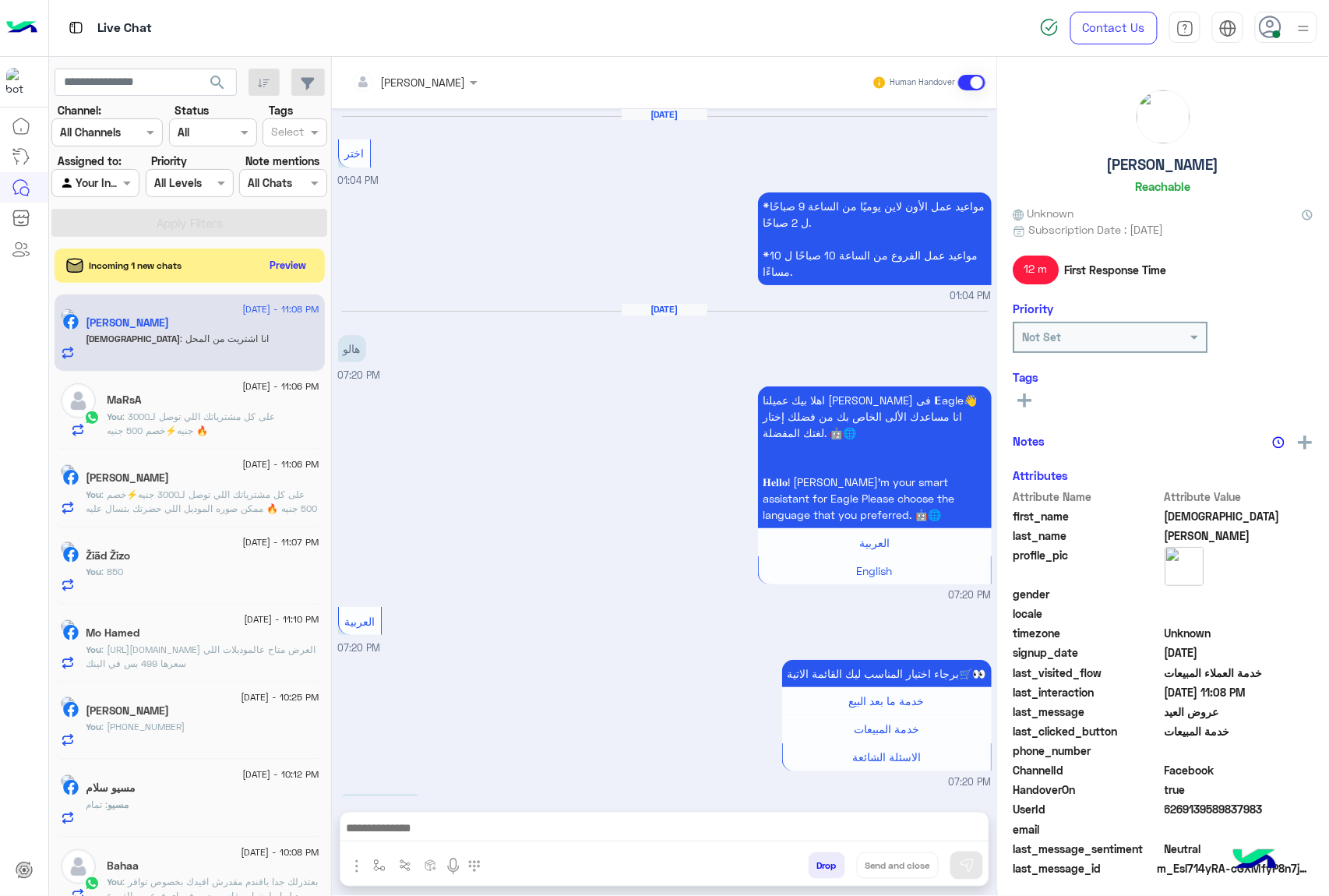
scroll to position [1882, 0]
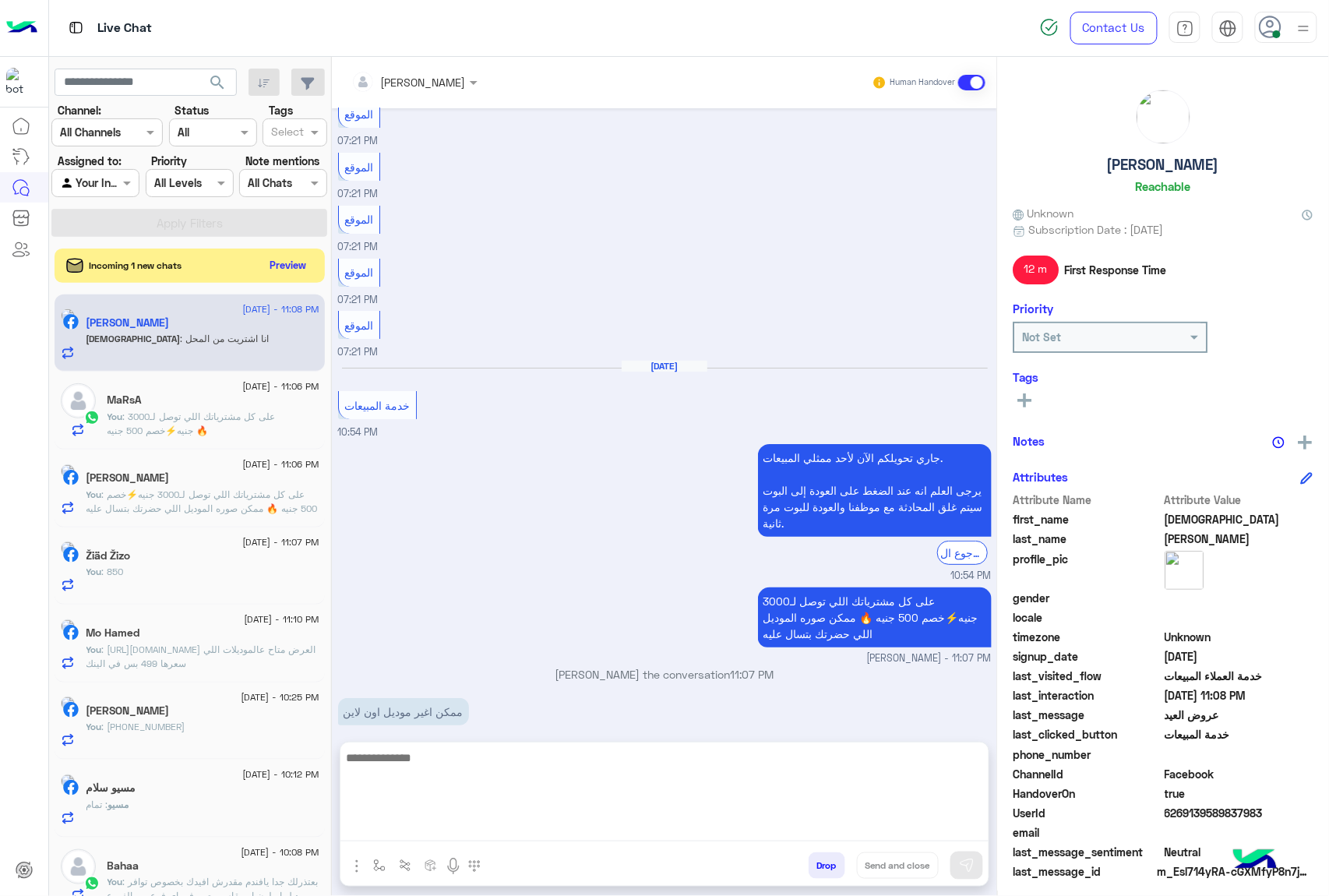
click at [445, 833] on textarea at bounding box center [664, 795] width 648 height 94
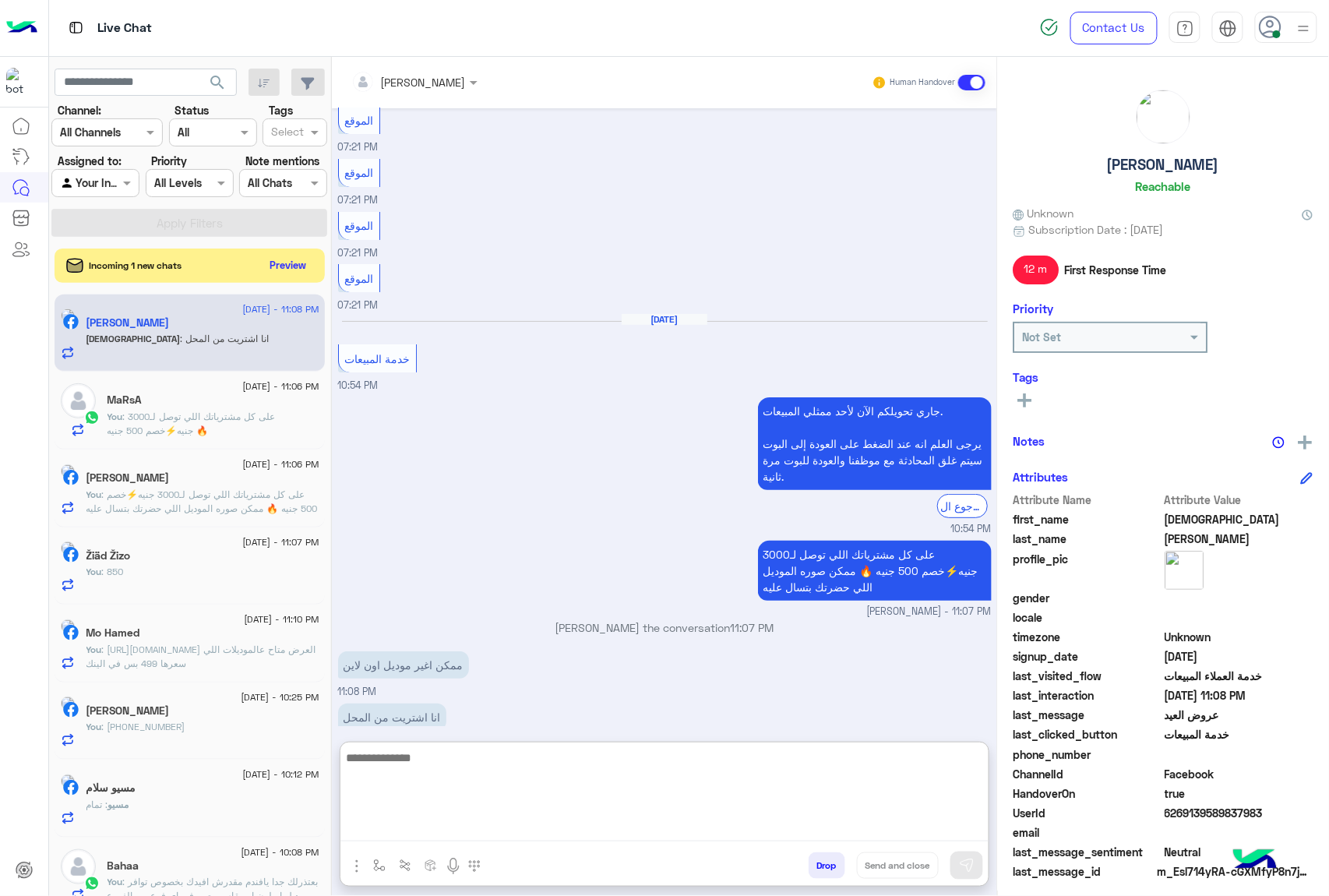
scroll to position [1953, 0]
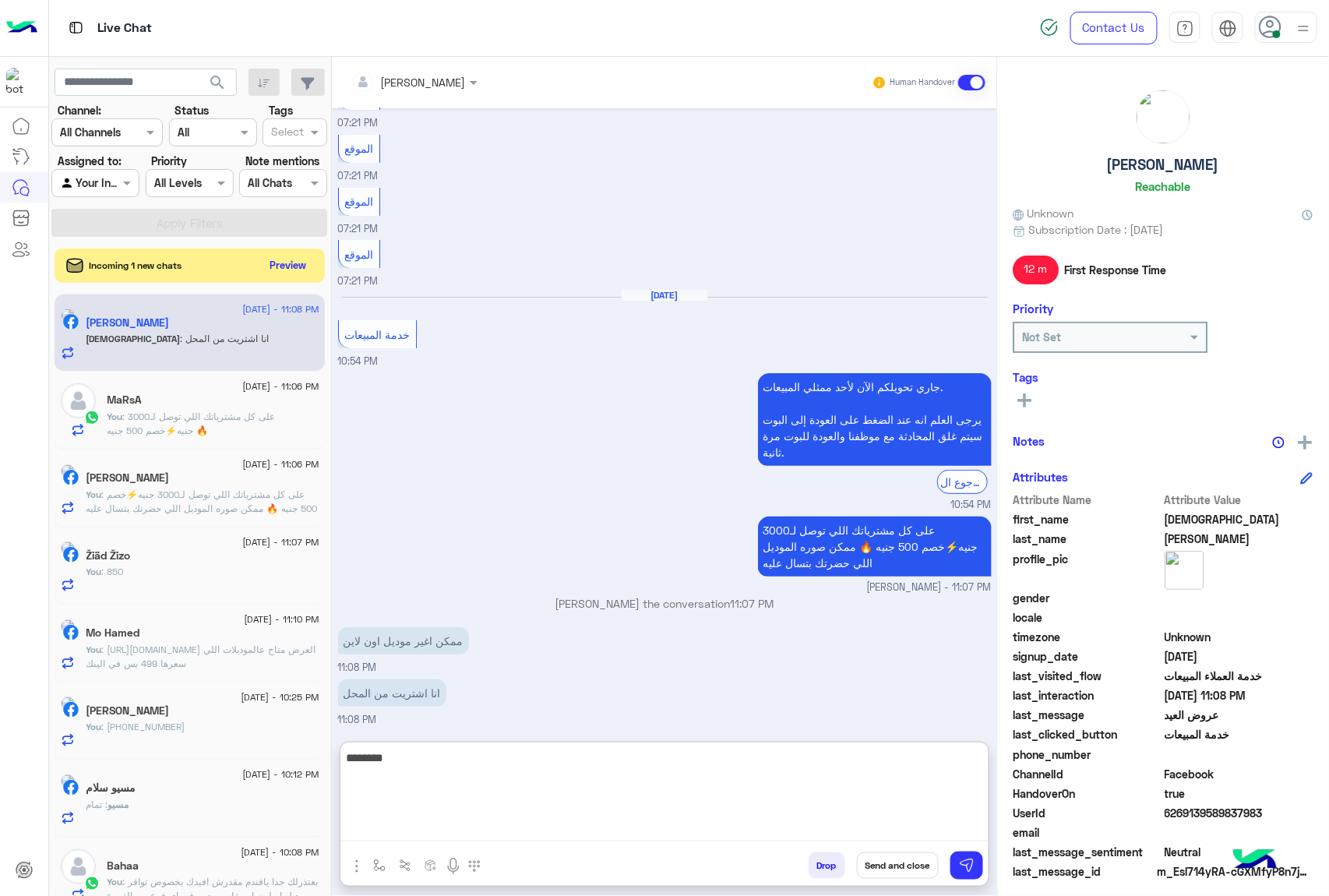
type textarea "********"
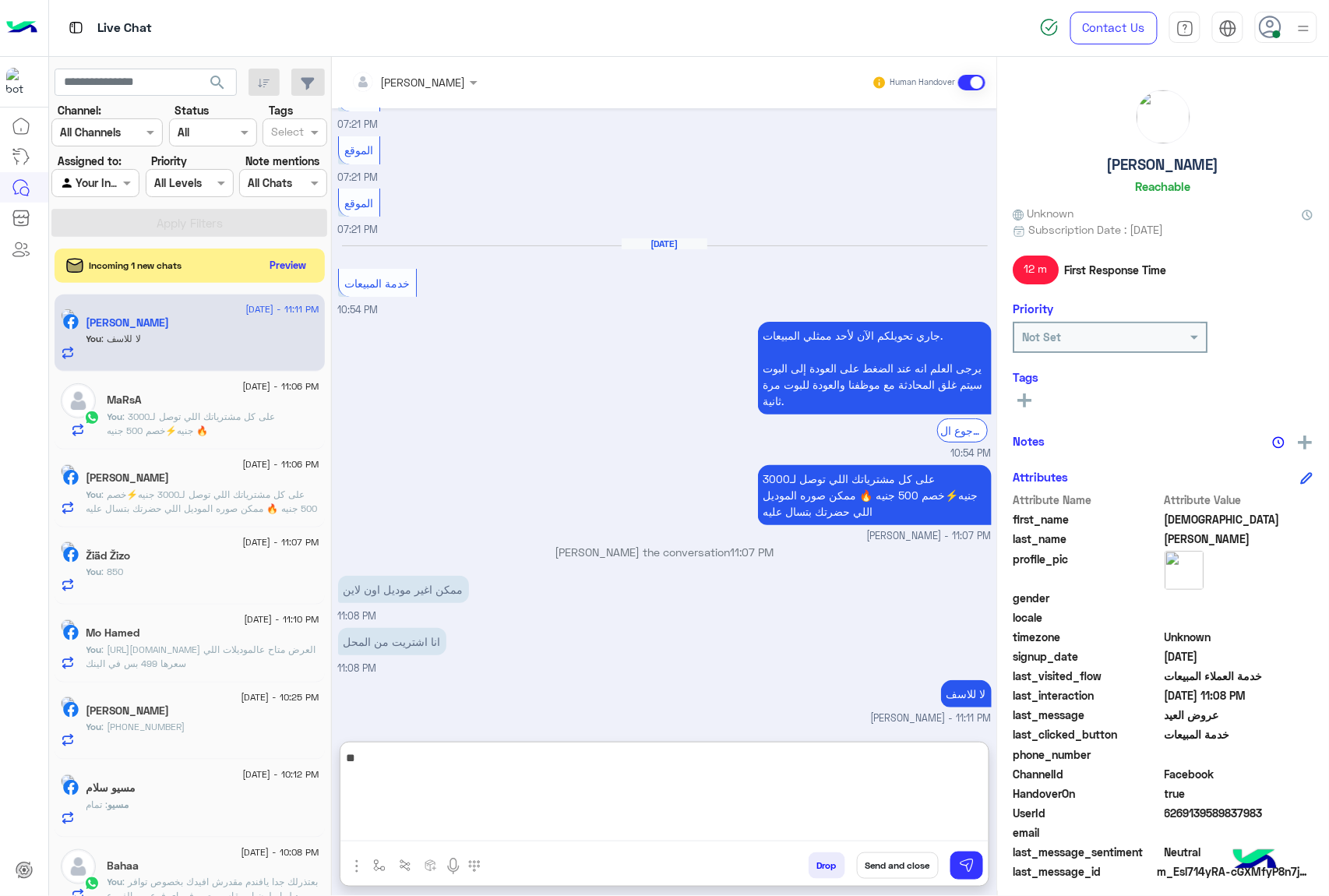
scroll to position [2003, 0]
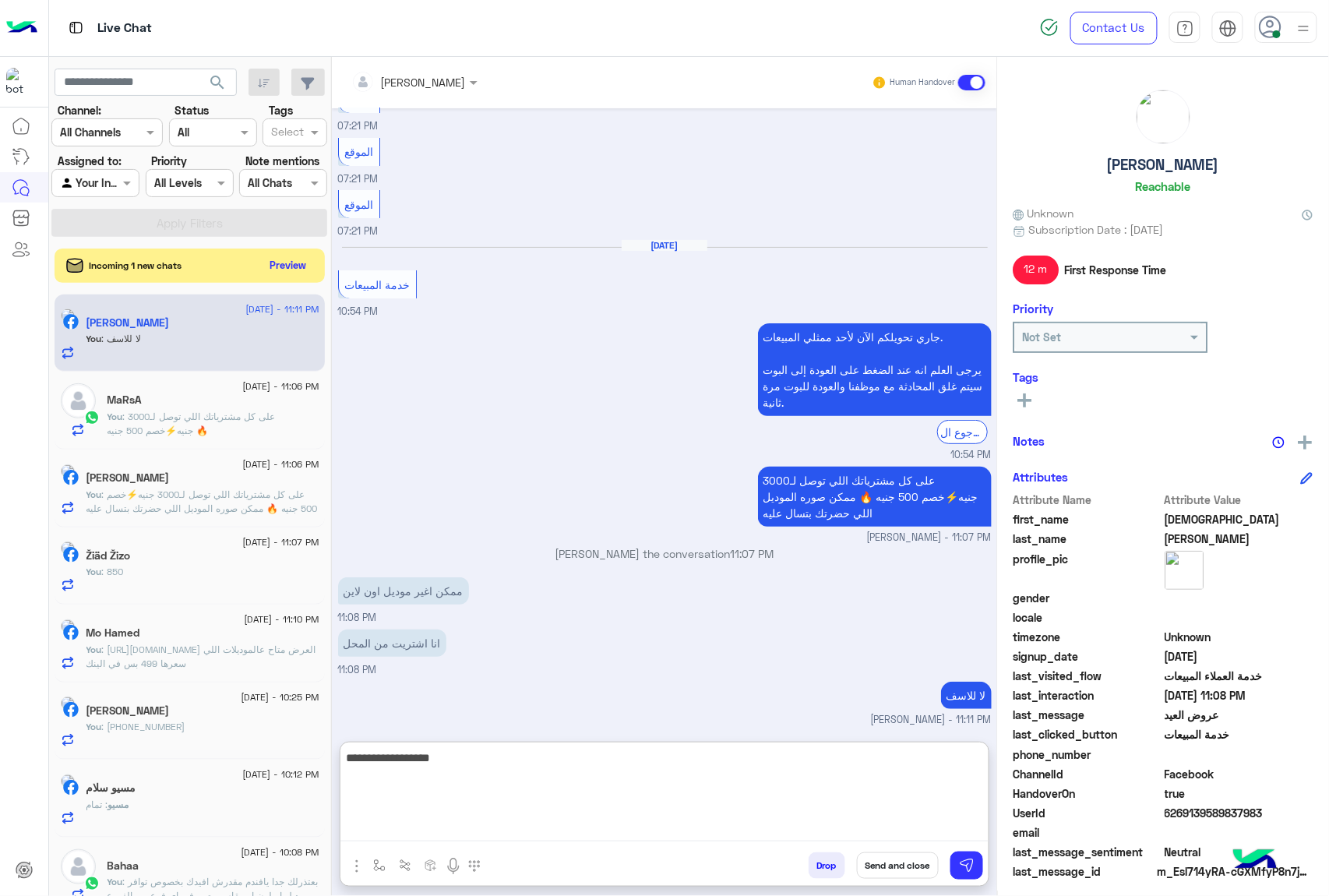
type textarea "**********"
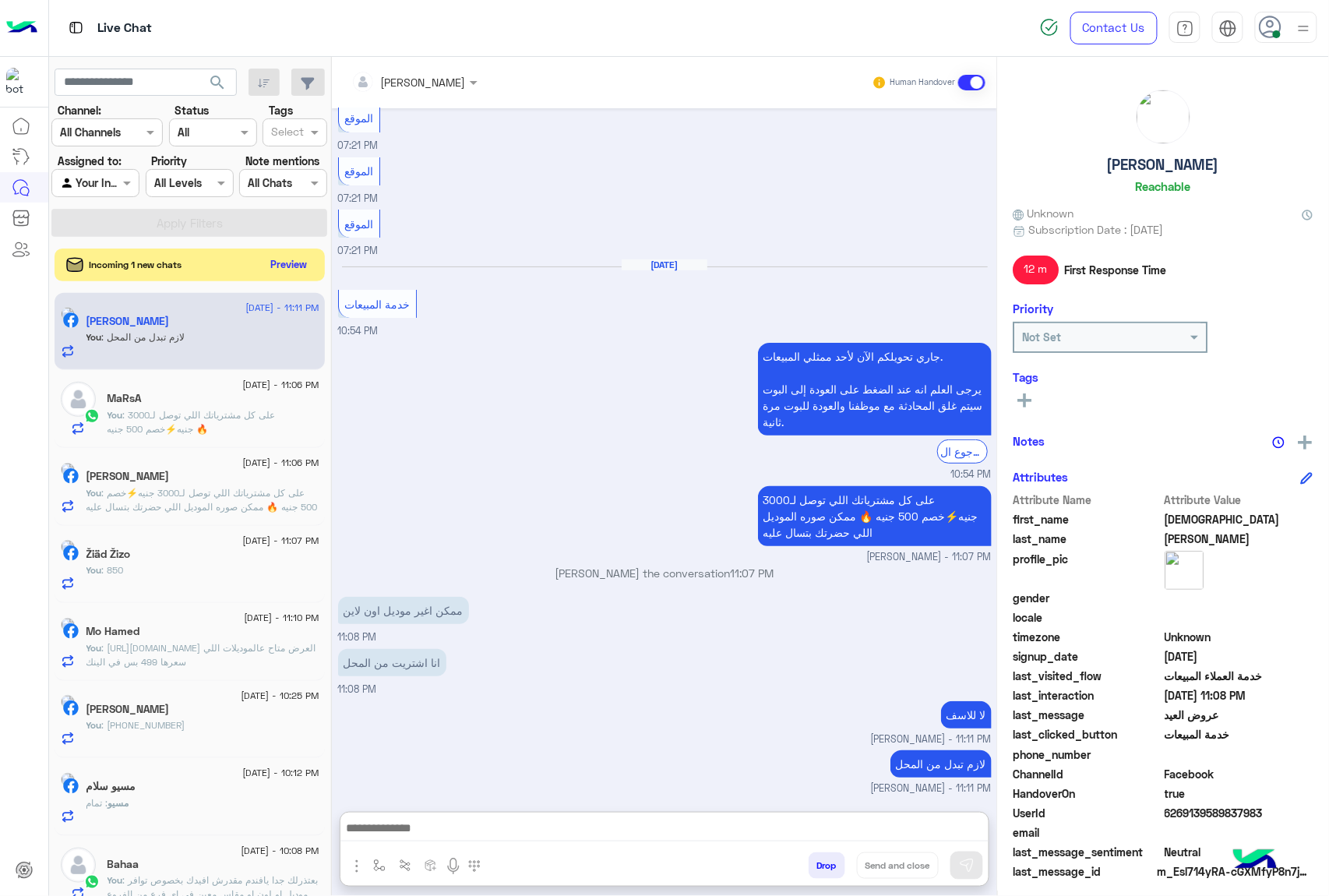
click at [294, 263] on button "Preview" at bounding box center [289, 264] width 48 height 21
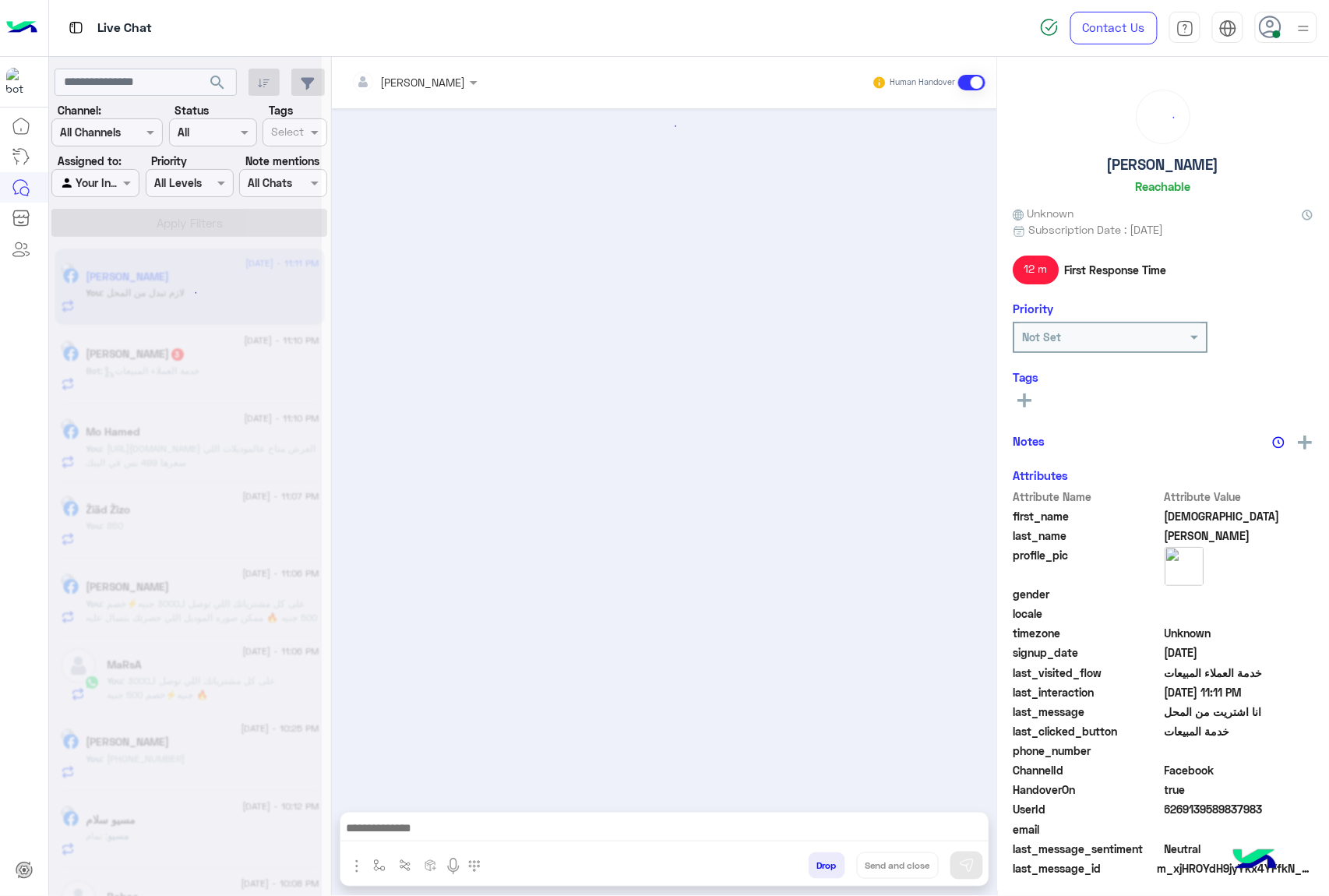
scroll to position [1785, 0]
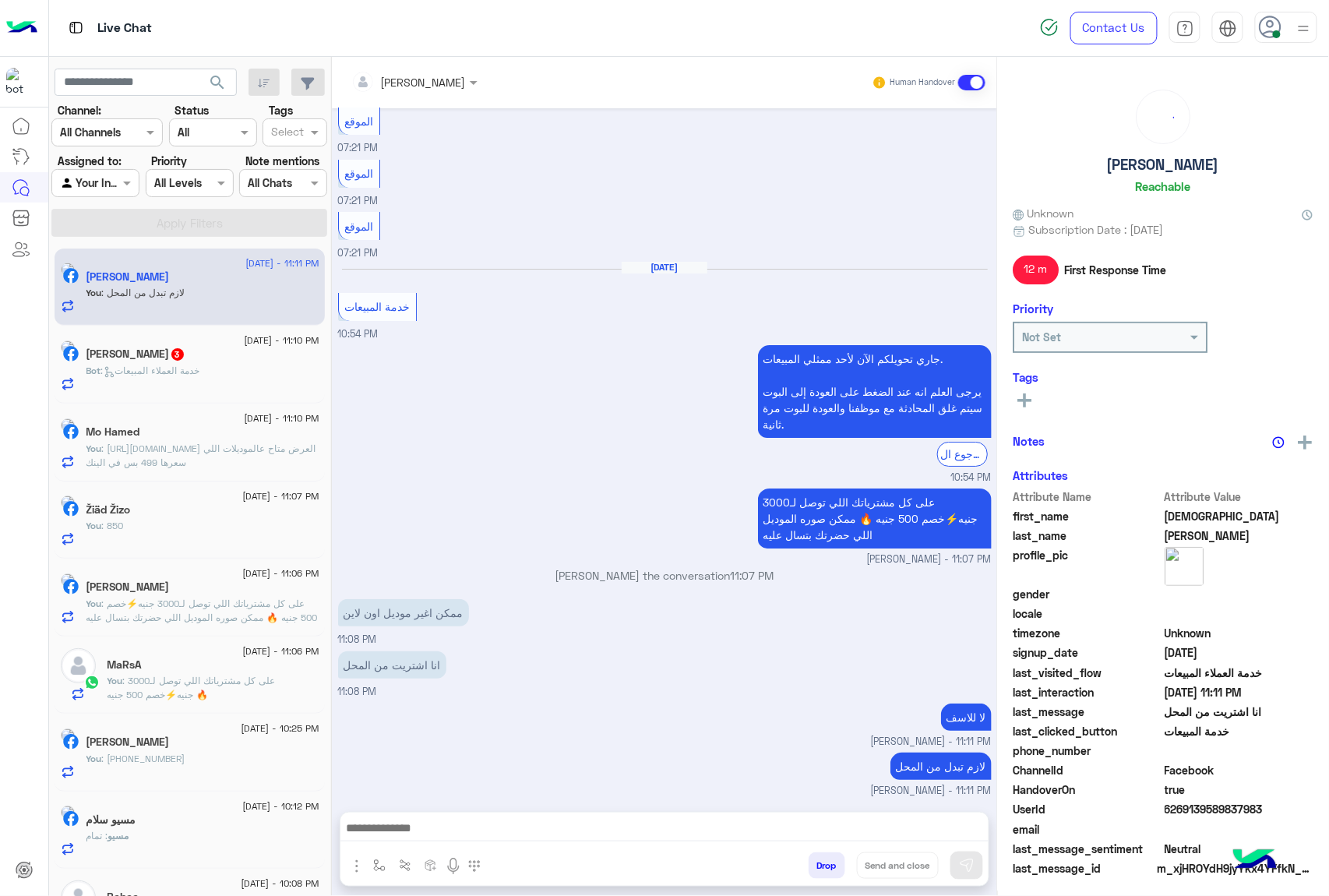
click at [178, 357] on h5 "Abdullah Agrama 3" at bounding box center [135, 354] width 99 height 13
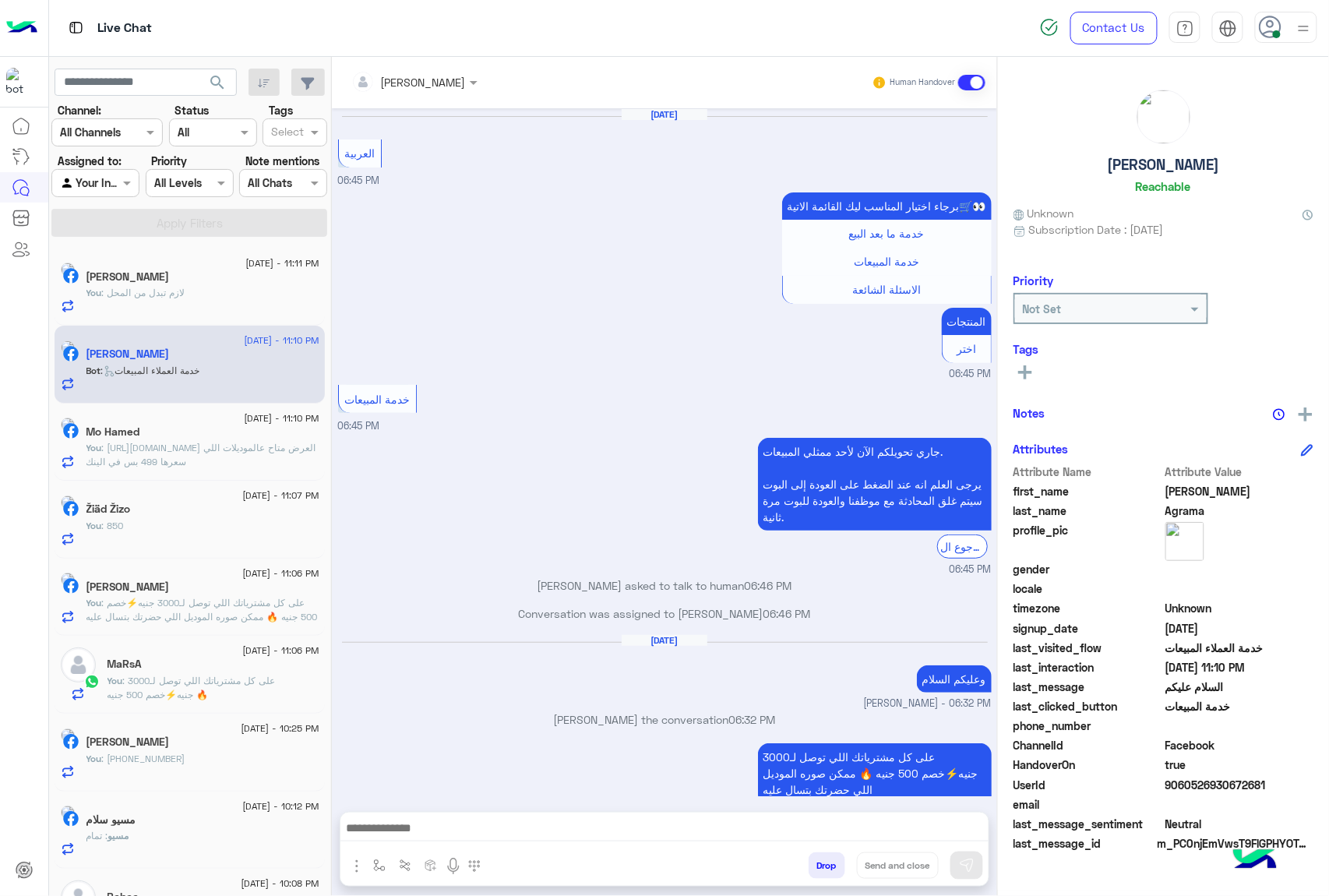
scroll to position [2184, 0]
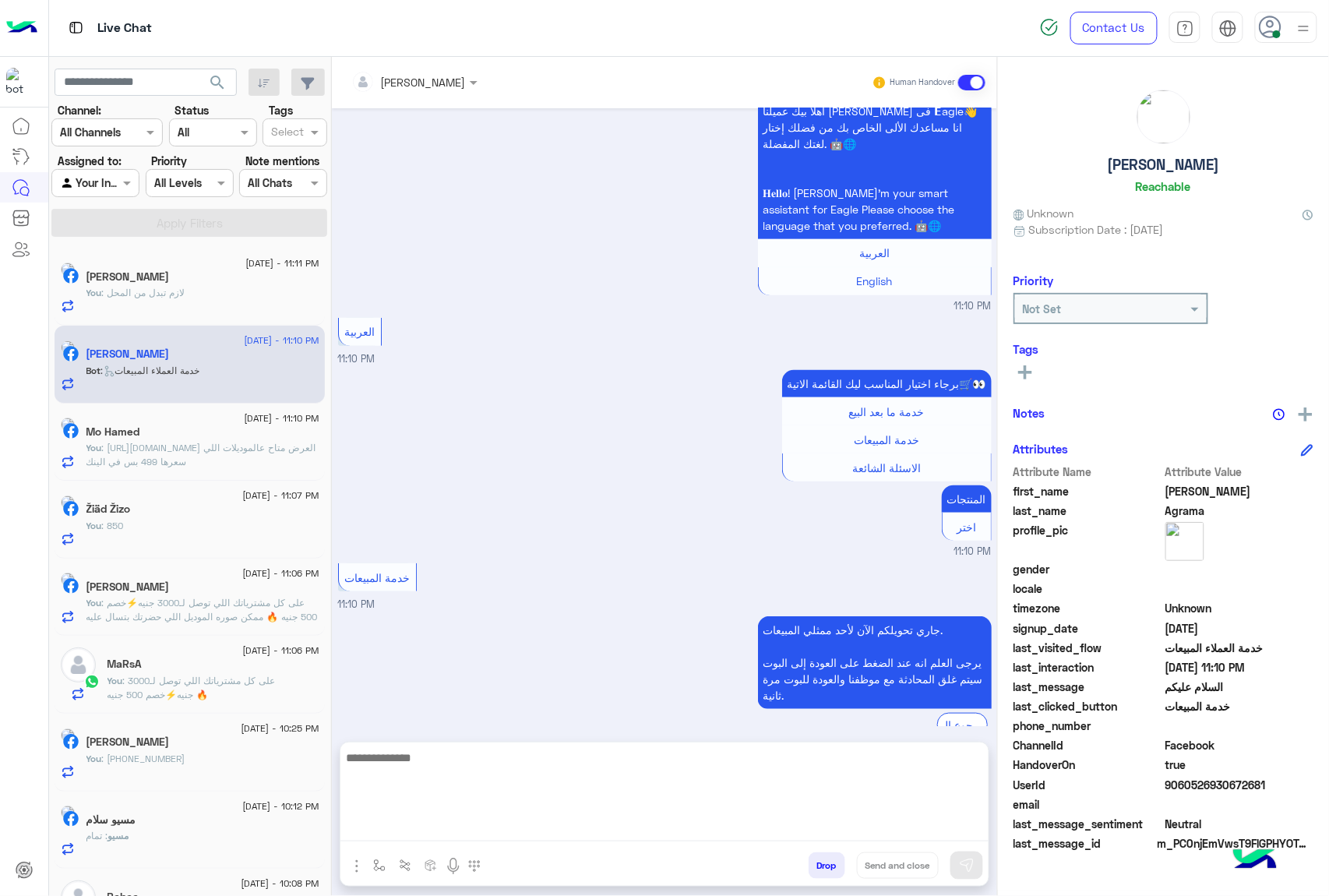
click at [438, 835] on textarea at bounding box center [664, 795] width 648 height 94
paste textarea "**********"
type textarea "**********"
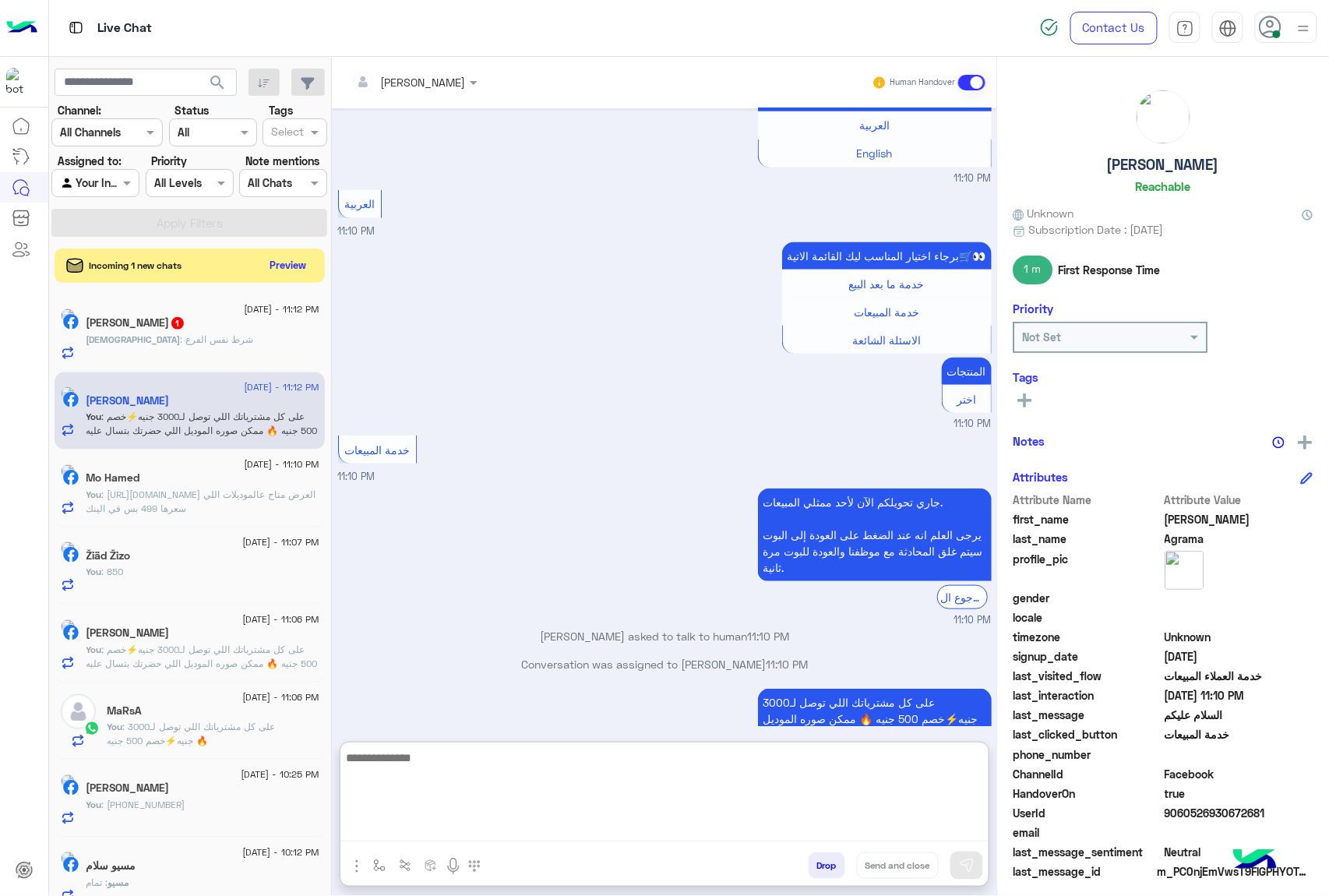
scroll to position [2365, 0]
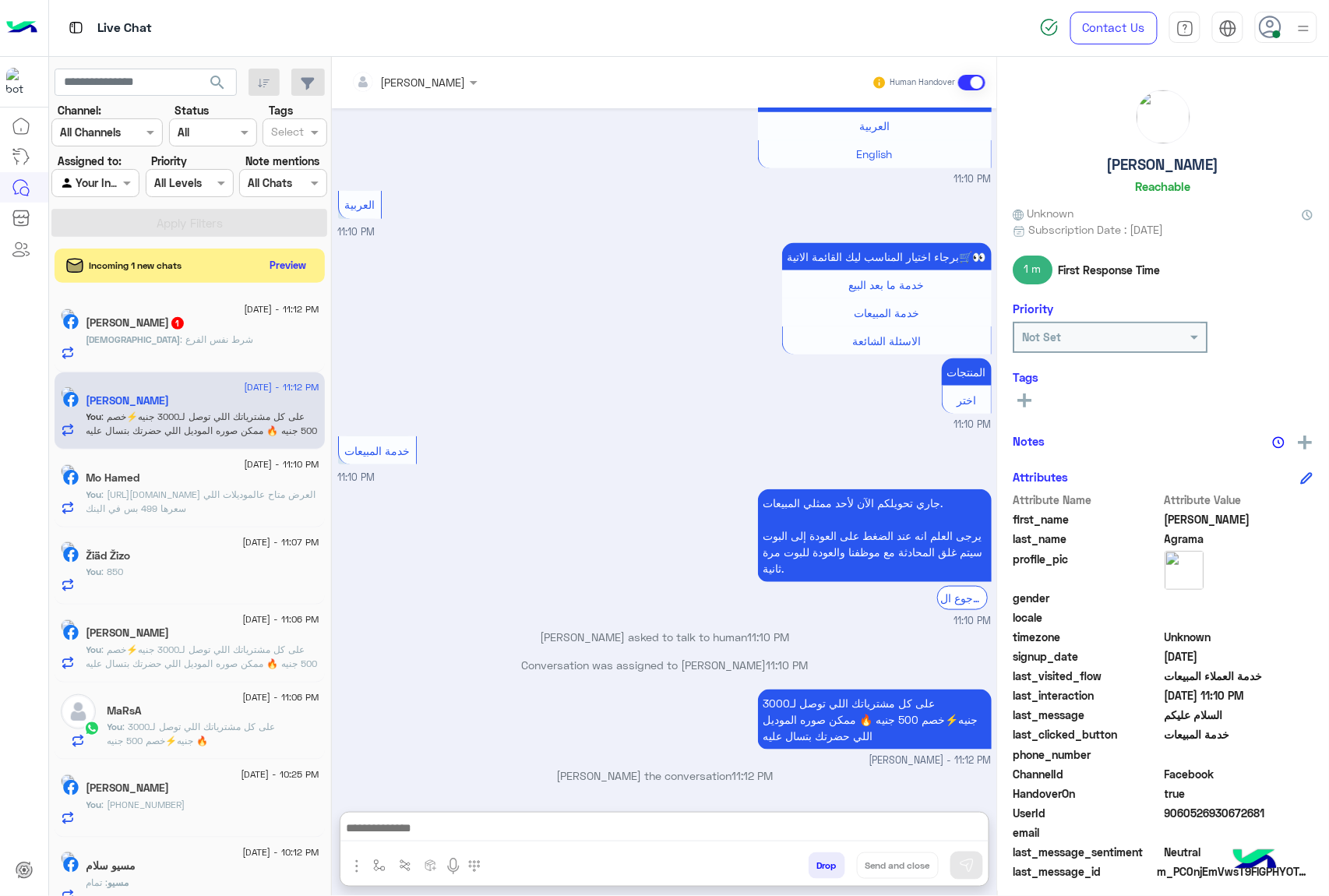
click at [187, 334] on span ": شرط نفس الفرع" at bounding box center [217, 339] width 73 height 11
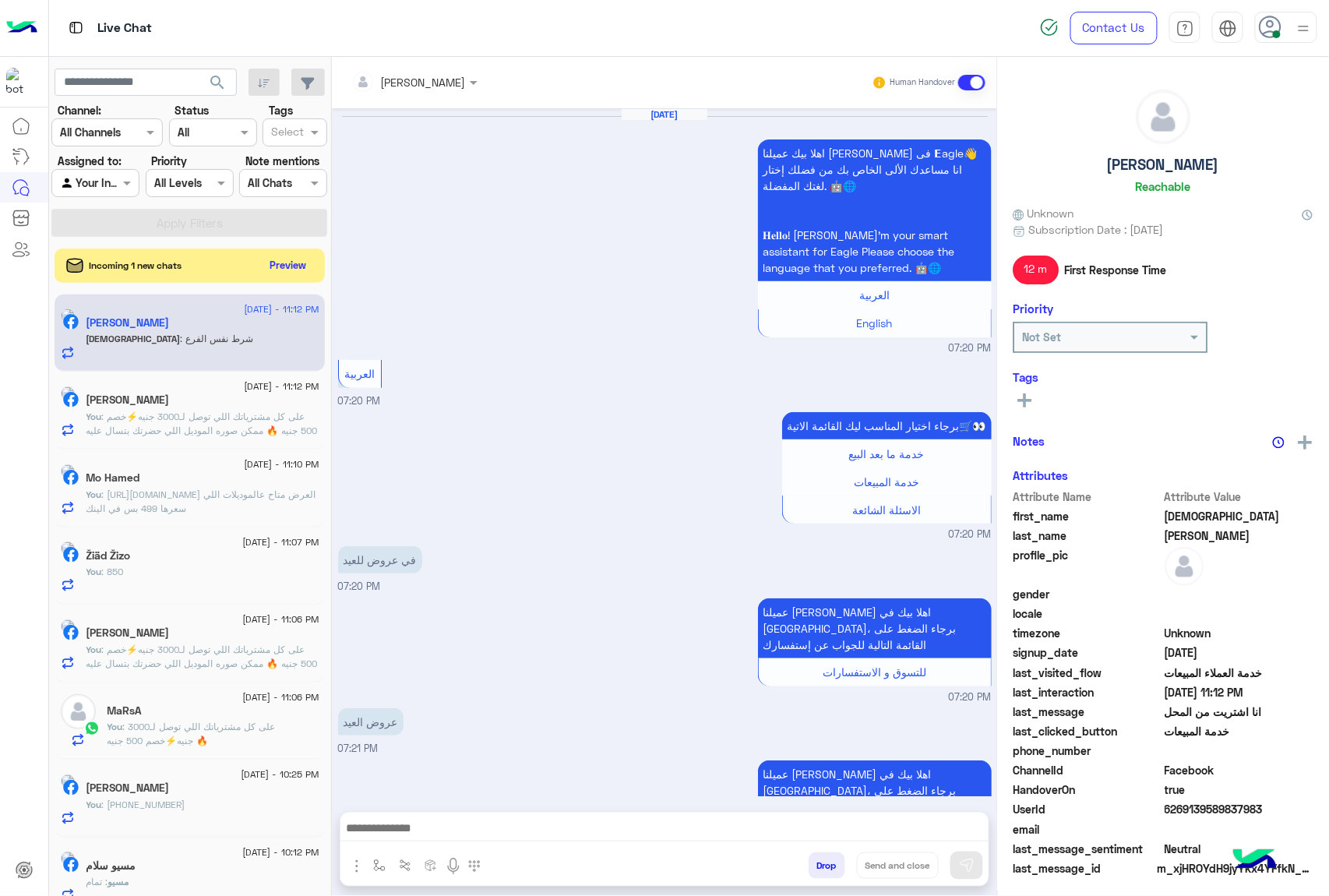
scroll to position [1785, 0]
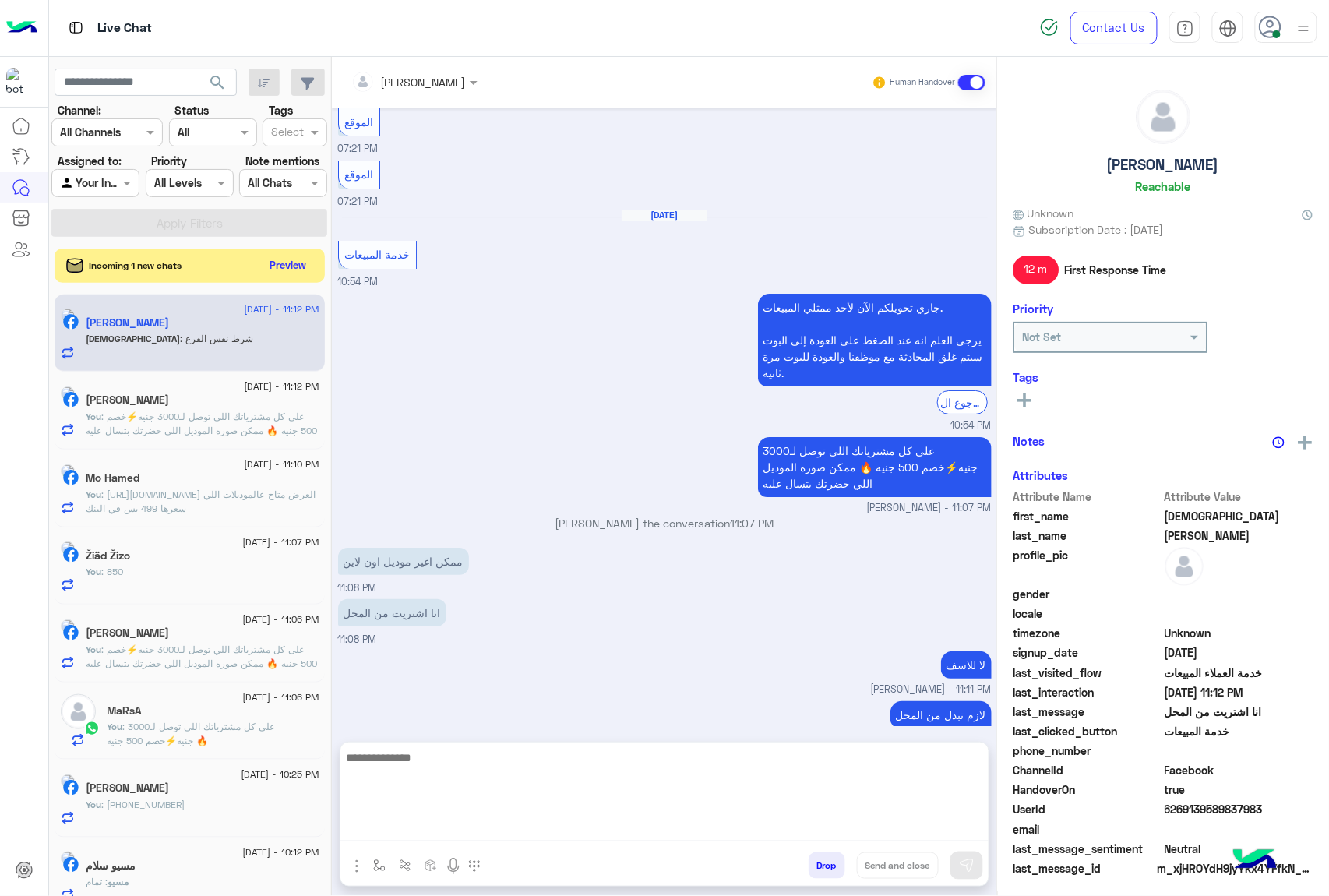
click at [460, 827] on textarea at bounding box center [664, 795] width 648 height 94
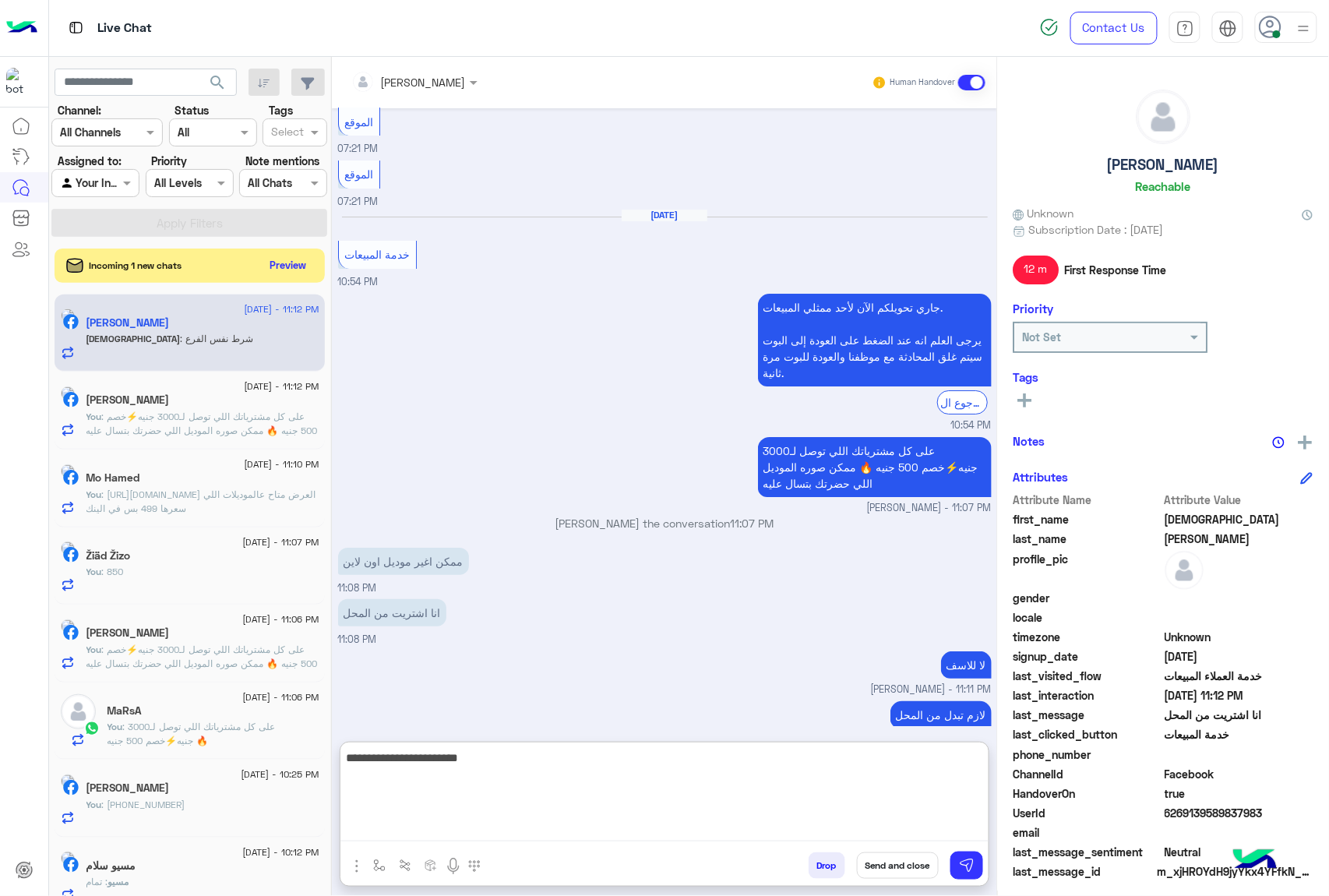
type textarea "**********"
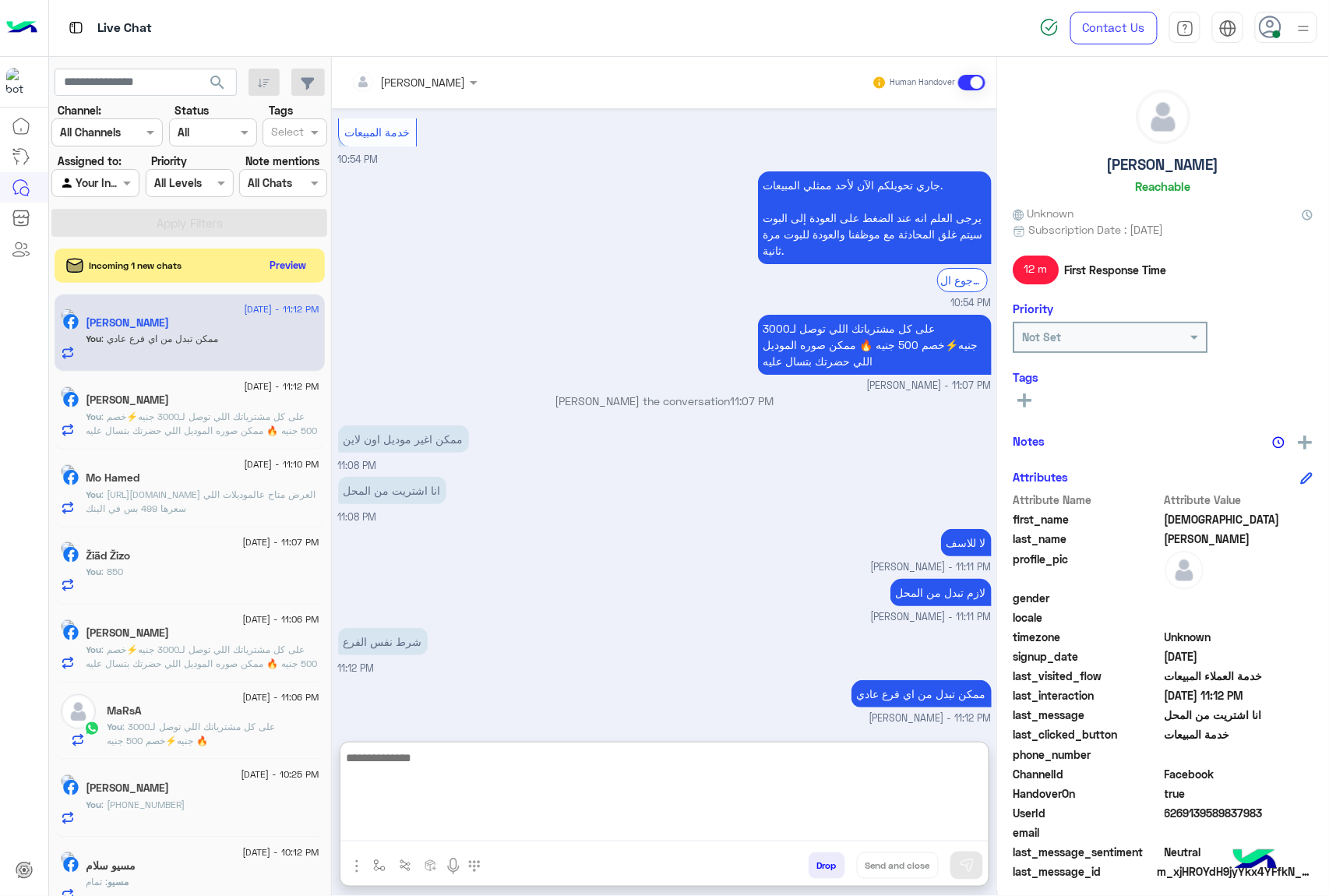
scroll to position [1907, 0]
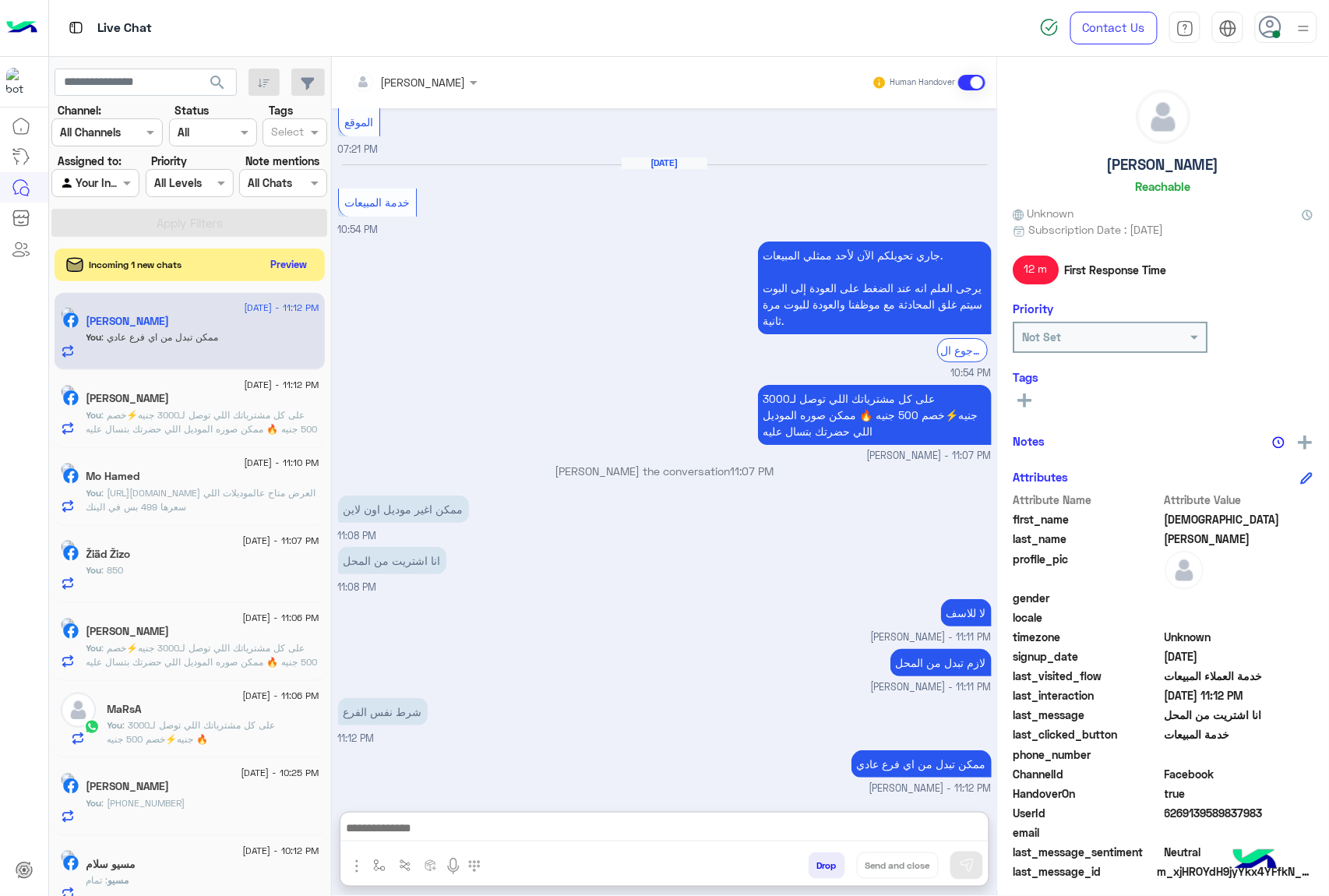
click at [278, 269] on button "Preview" at bounding box center [289, 264] width 48 height 21
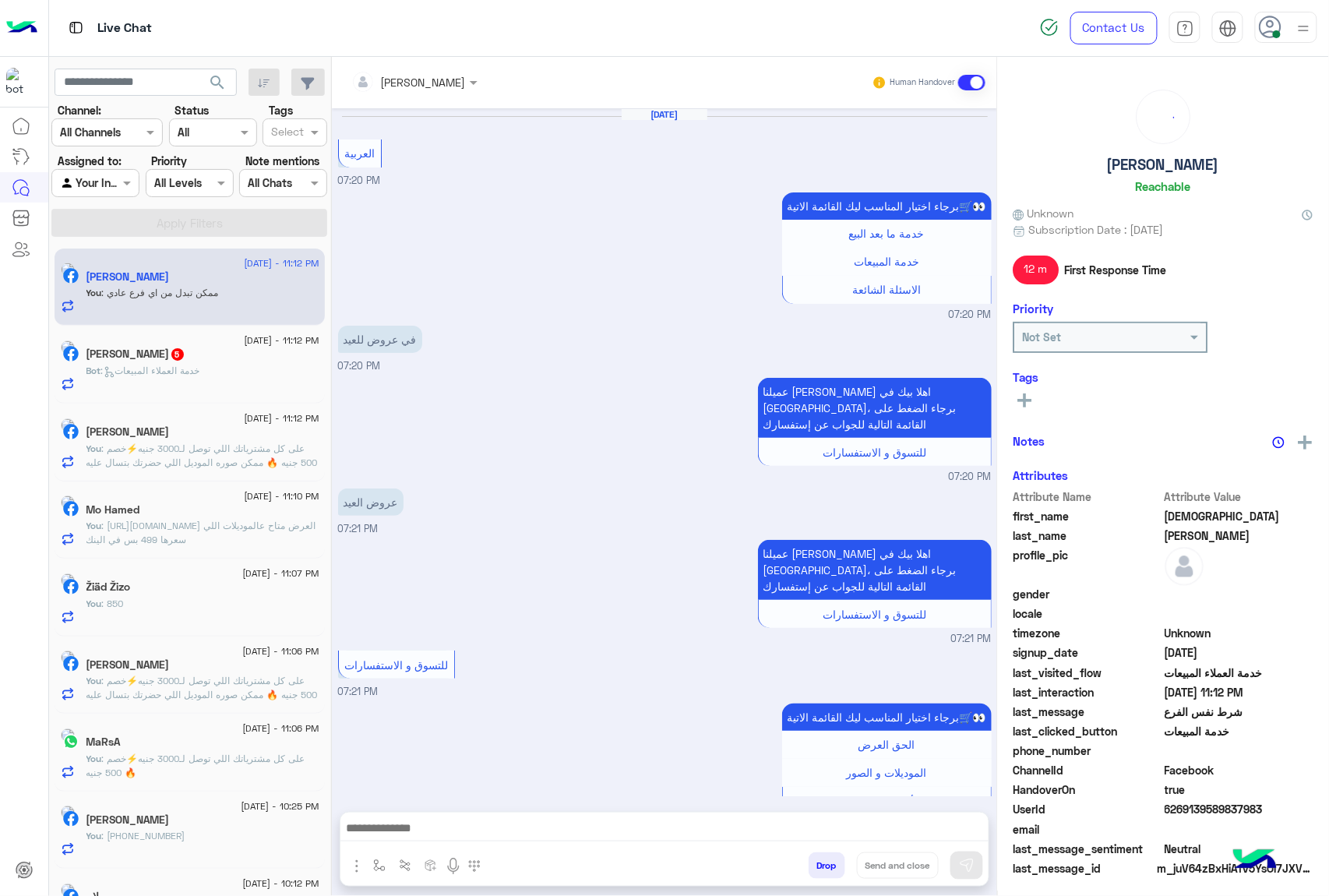
scroll to position [1615, 0]
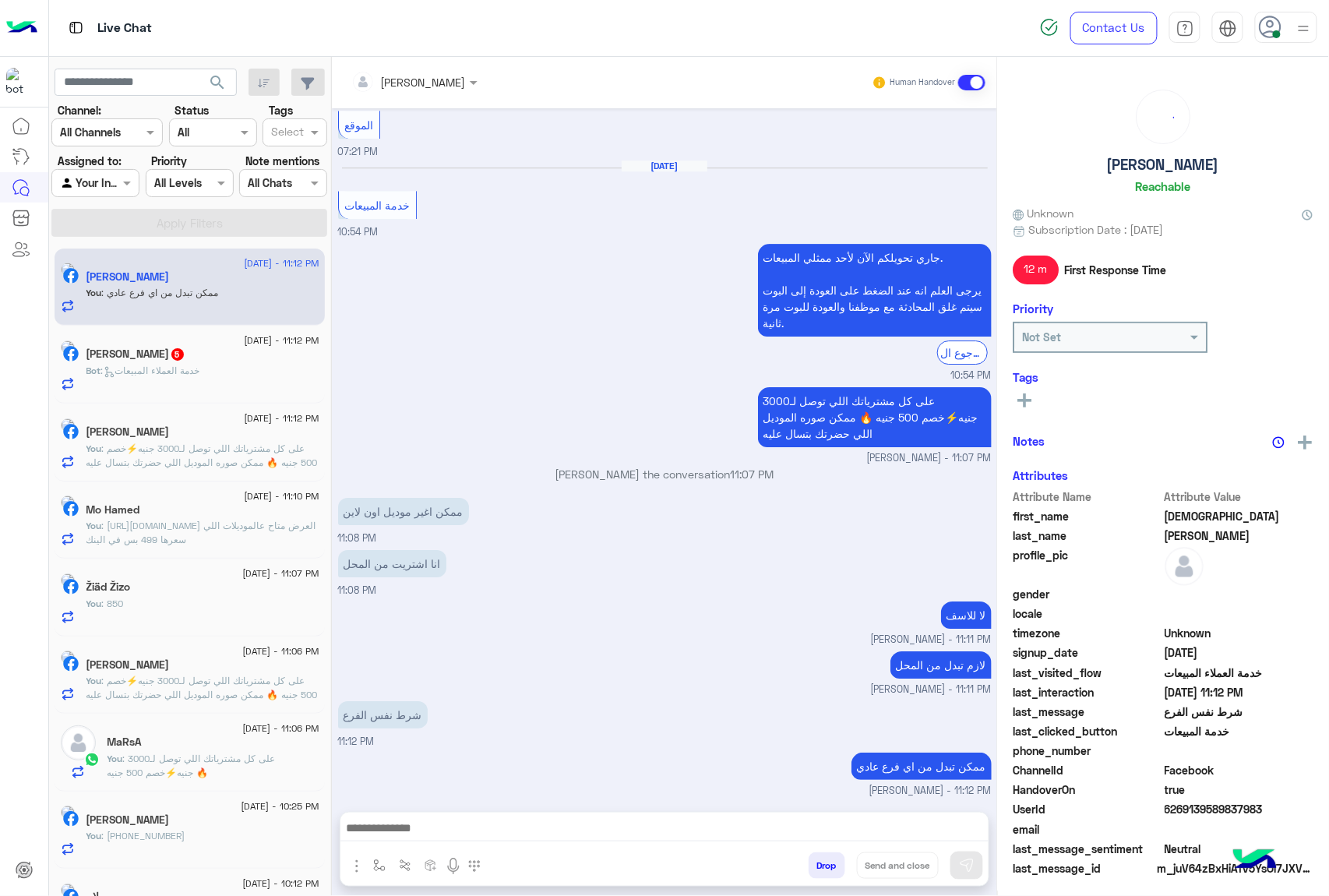
click at [200, 370] on span ": خدمة العملاء المبيعات" at bounding box center [150, 370] width 99 height 11
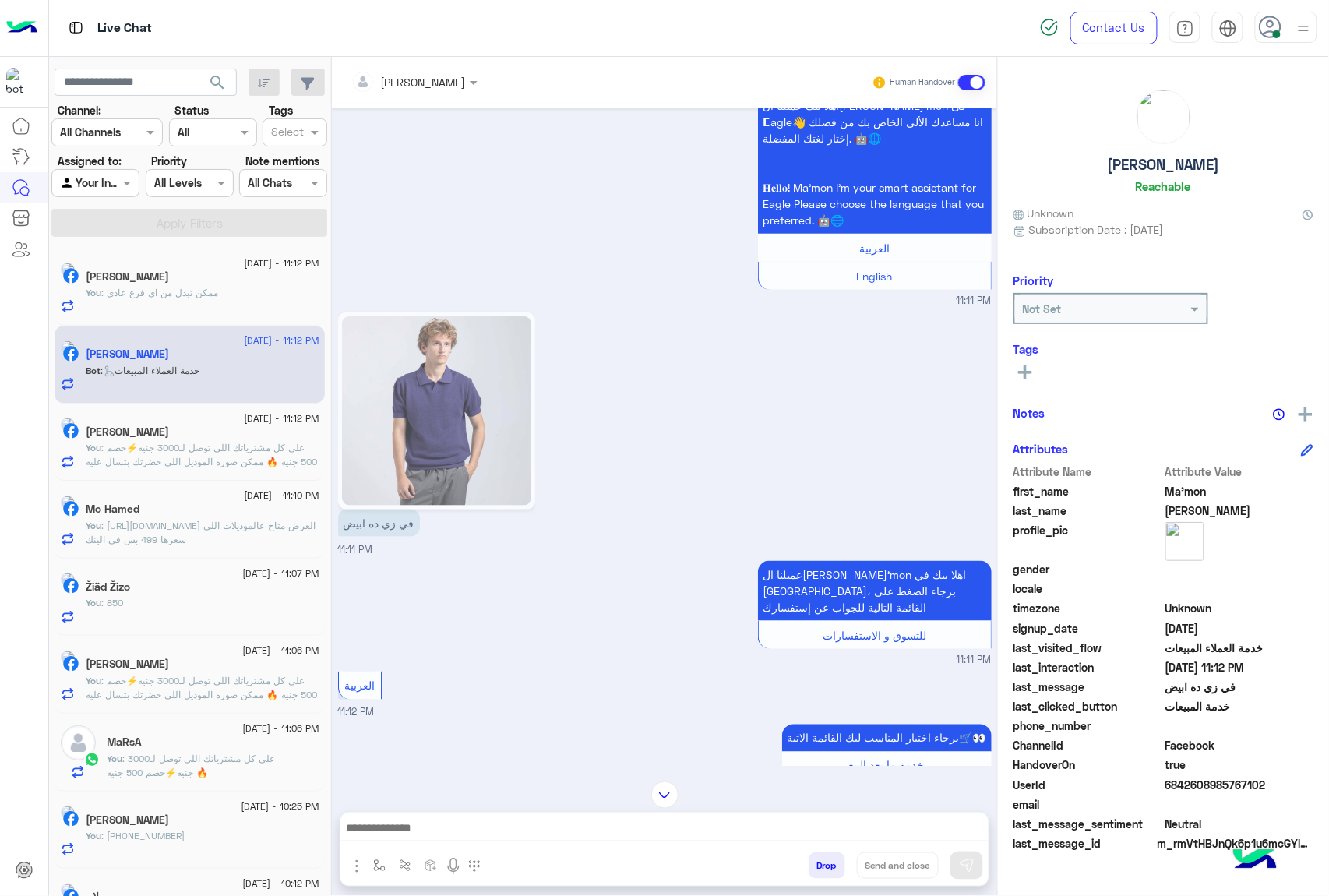
scroll to position [353, 0]
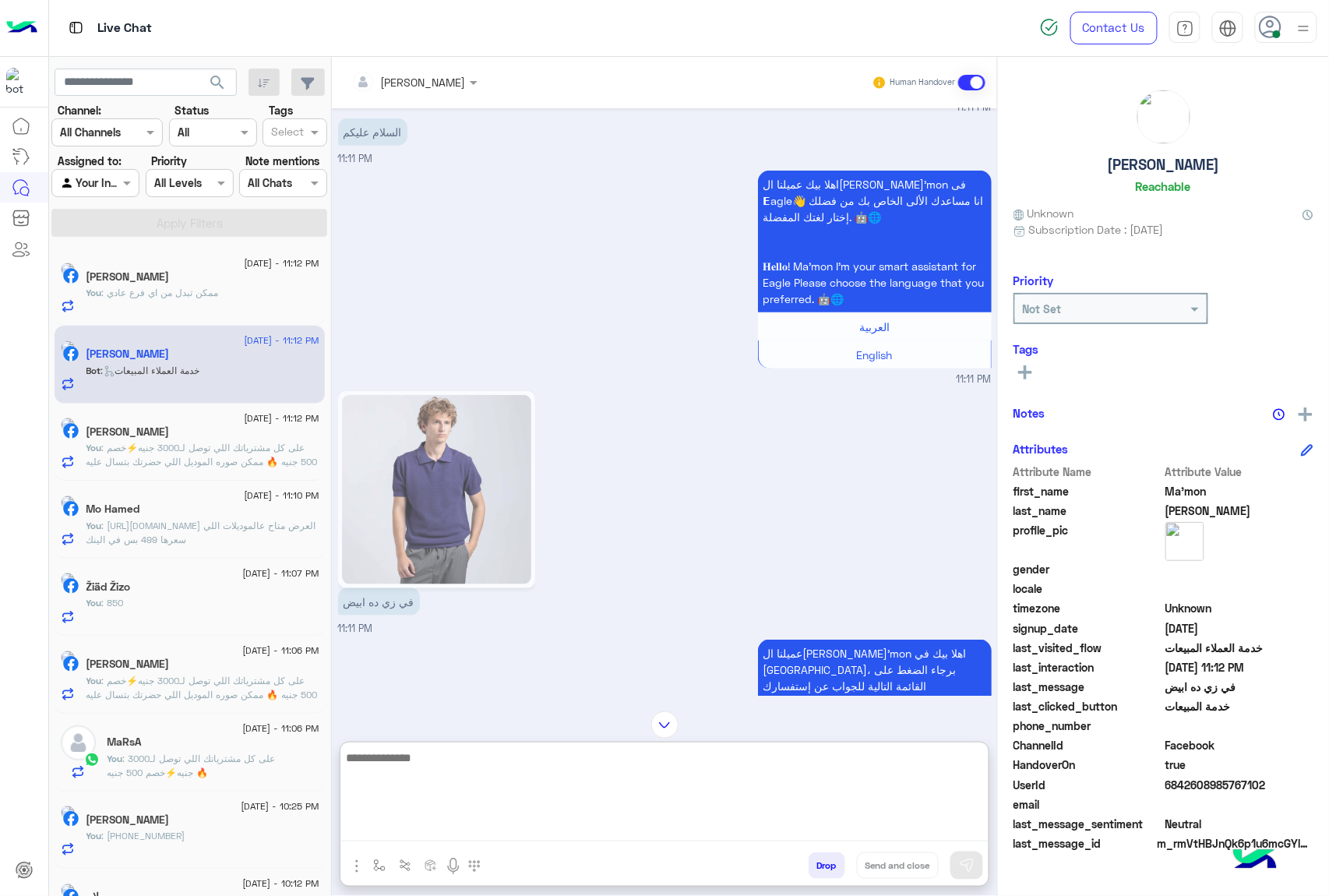
click at [416, 832] on textarea at bounding box center [664, 795] width 648 height 94
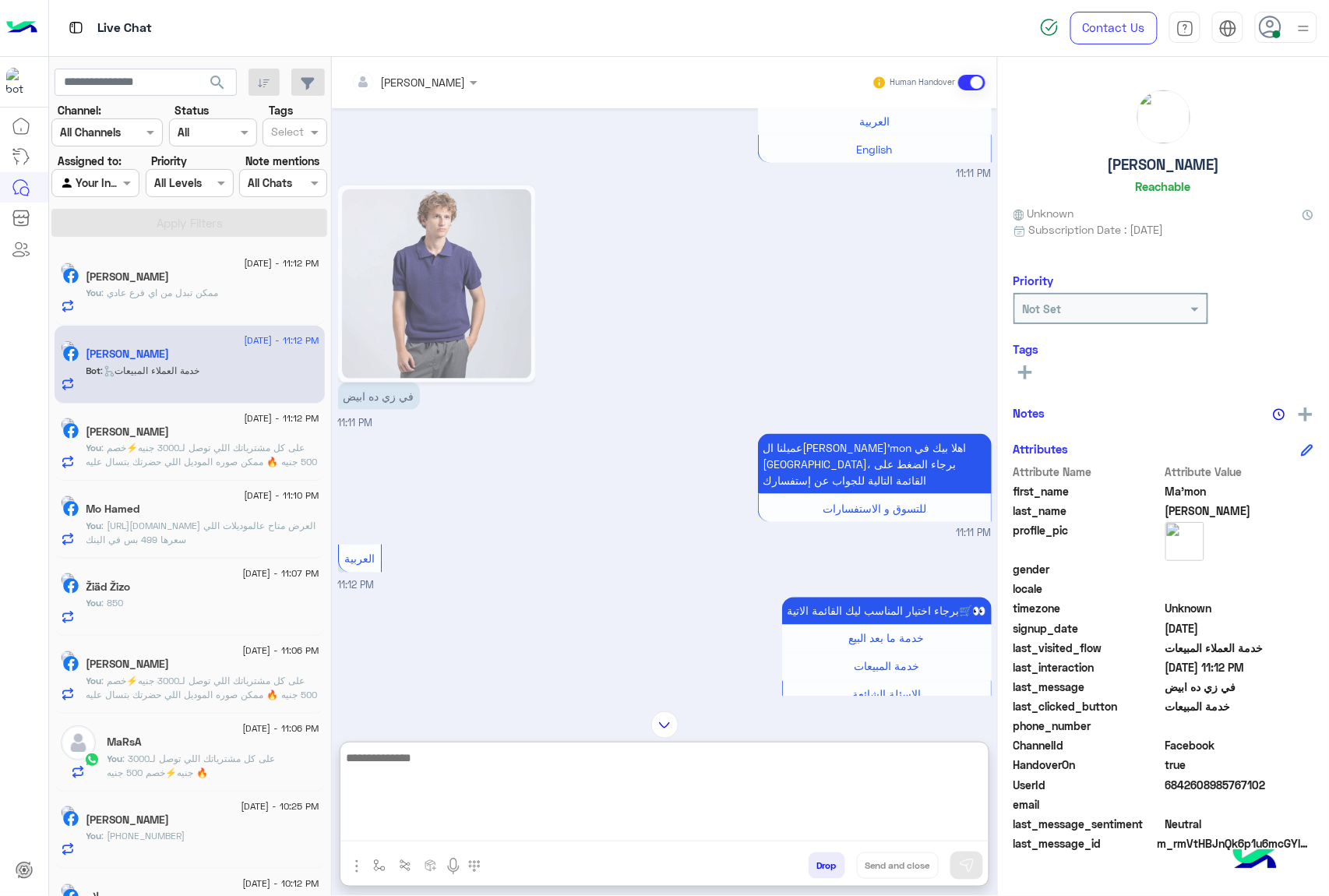
scroll to position [561, 0]
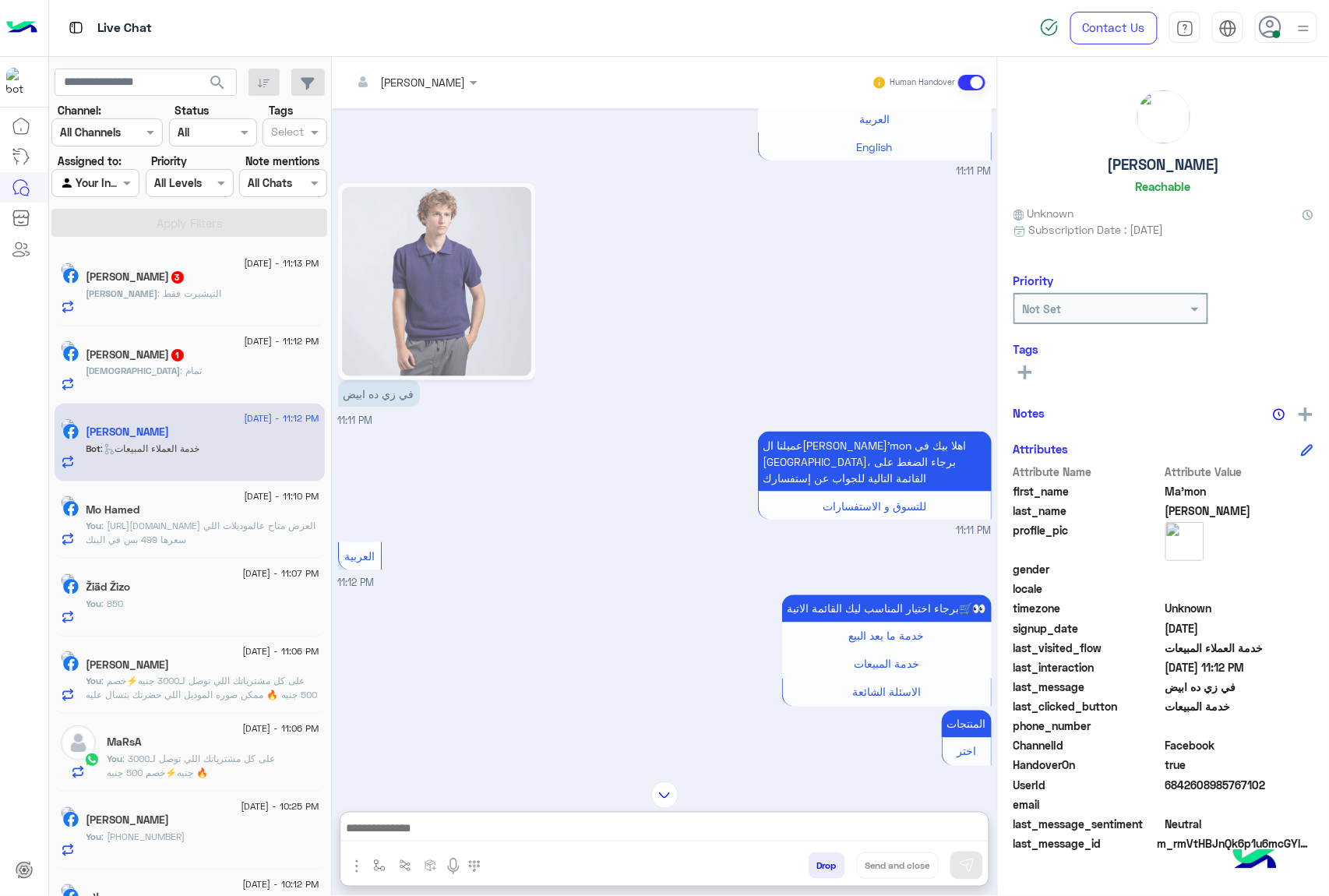
click at [460, 269] on img at bounding box center [437, 281] width 190 height 190
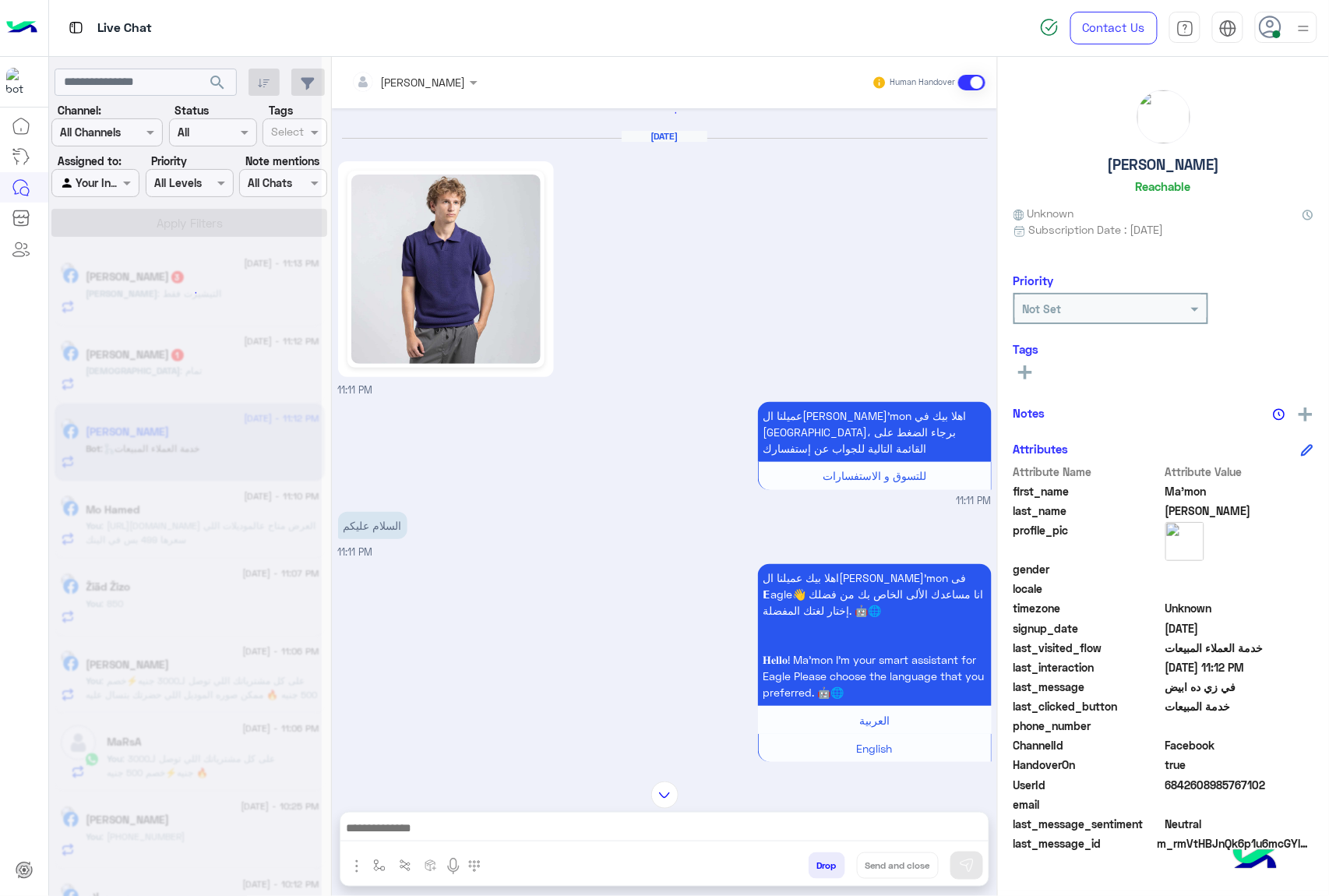
scroll to position [0, 0]
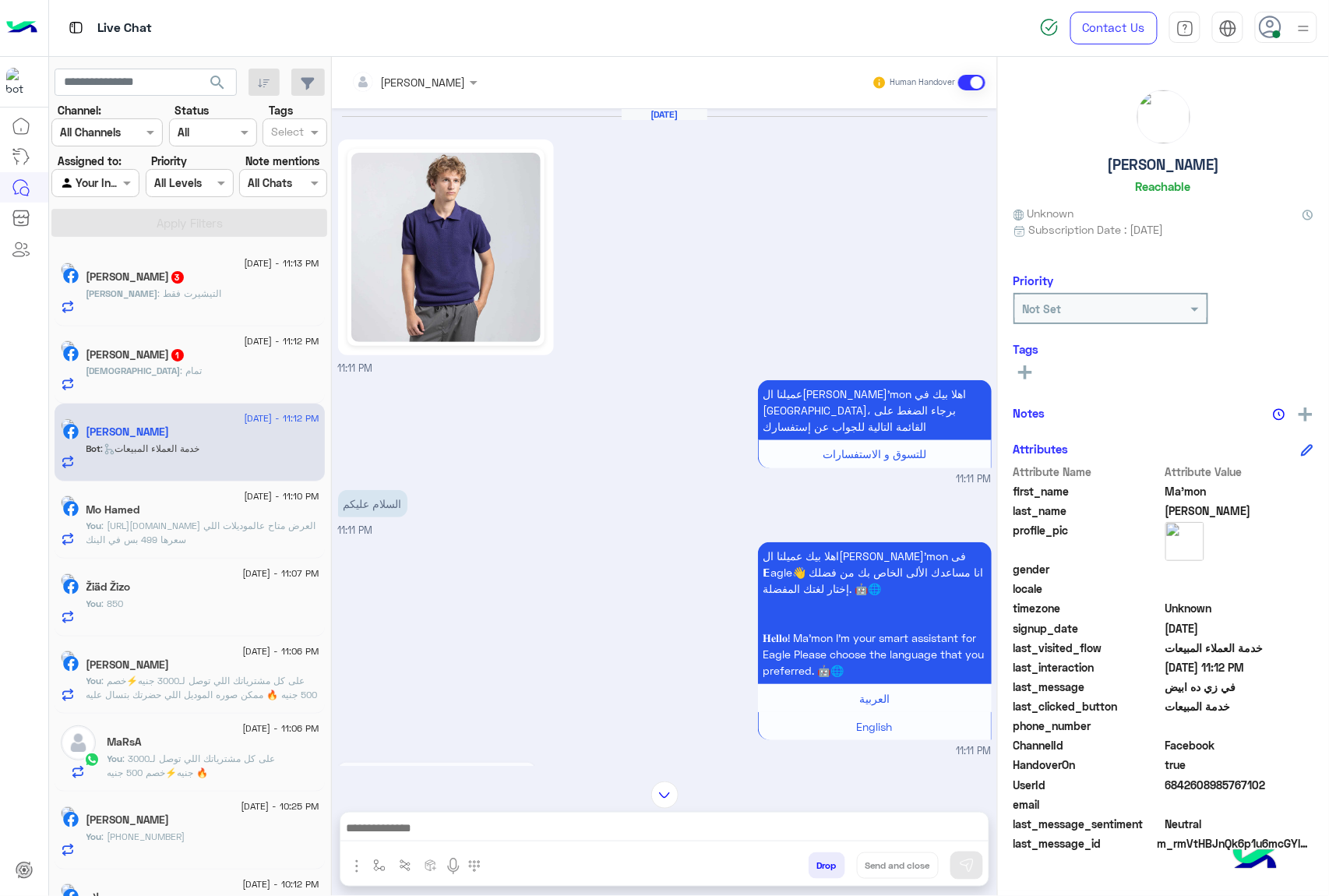
click at [460, 260] on img at bounding box center [446, 247] width 190 height 190
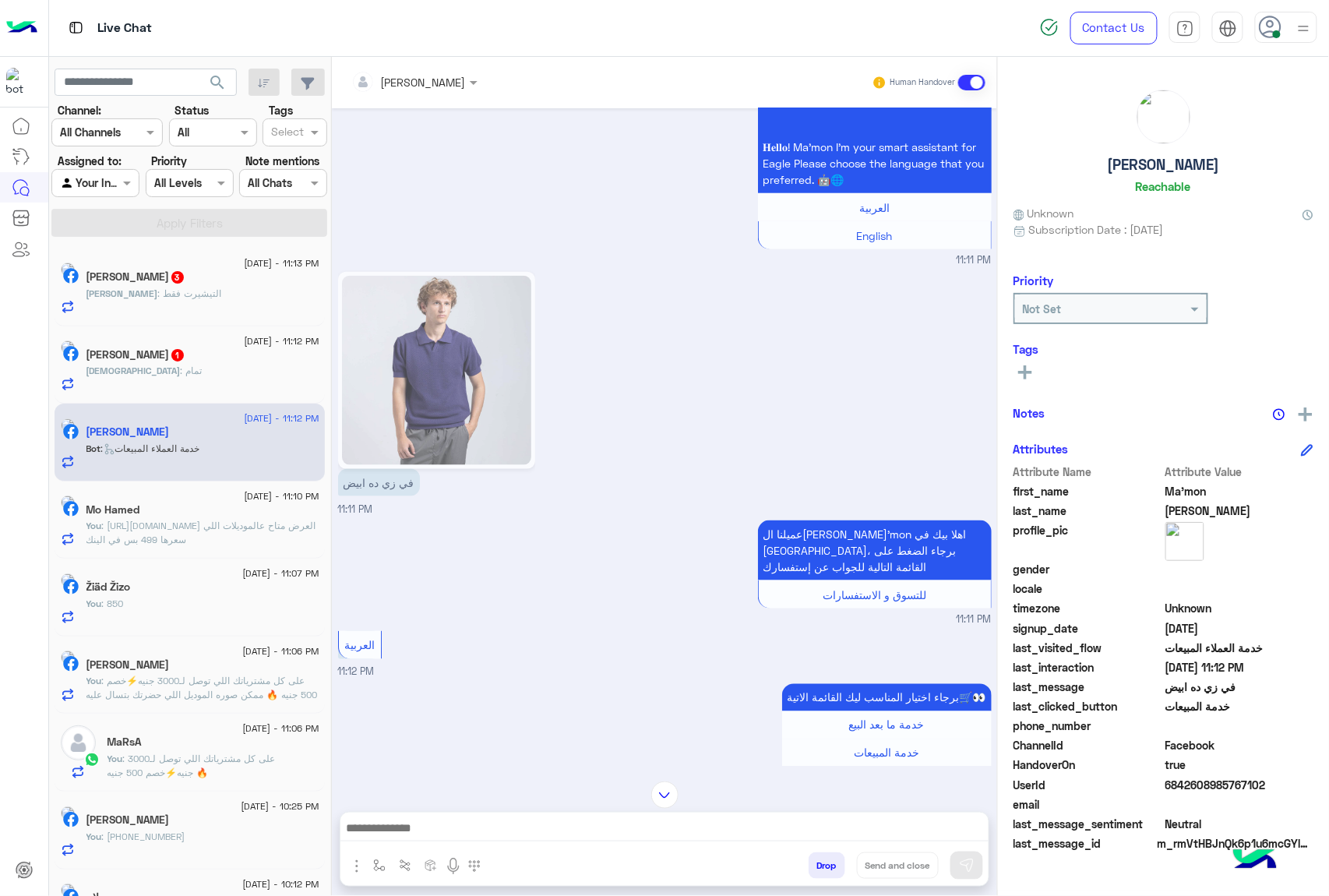
scroll to position [519, 0]
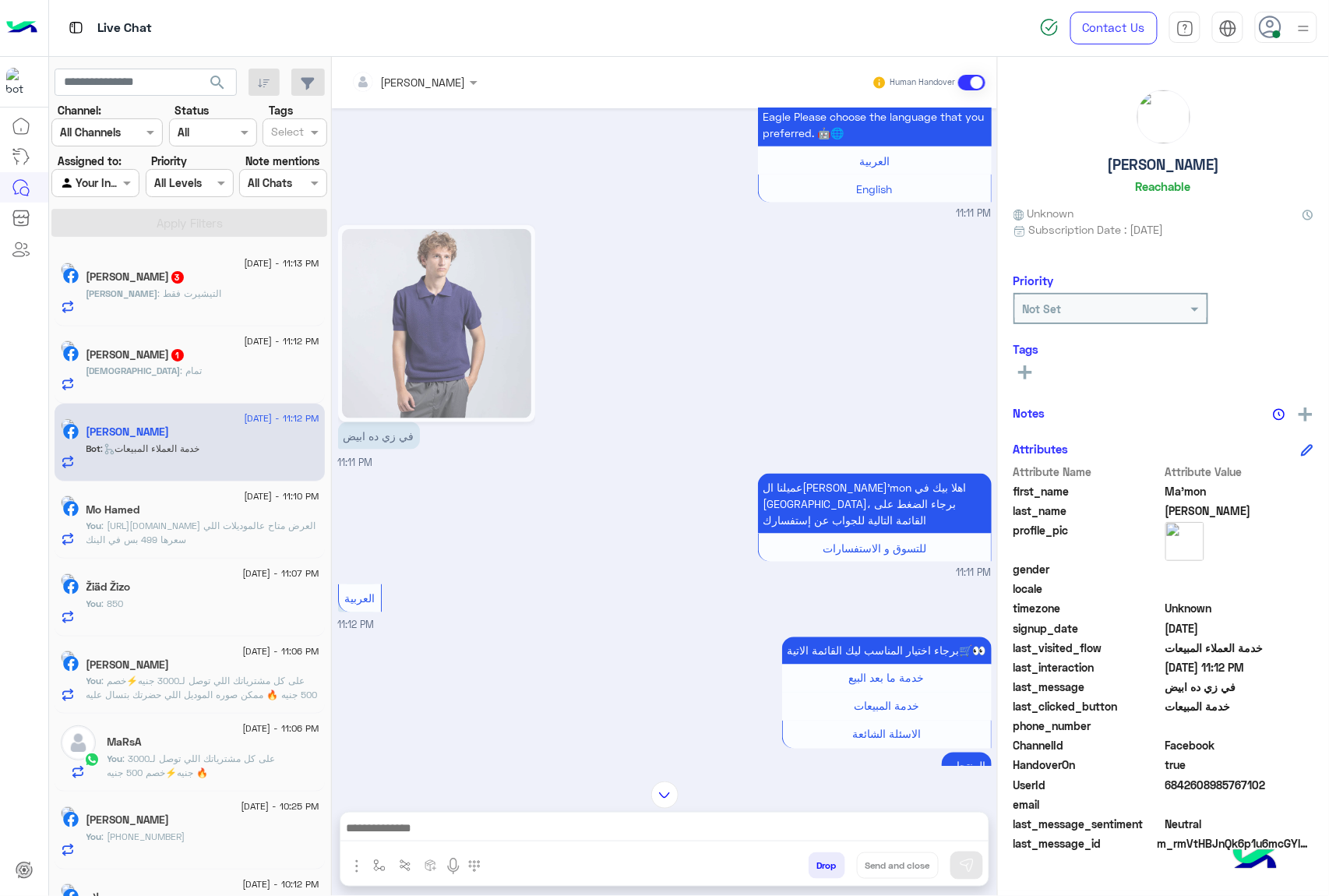
click at [391, 808] on div "[PERSON_NAME] Human Handover [DATE] 11:11 PM عميلنا ال[PERSON_NAME]'mon اهلا بي…" at bounding box center [664, 479] width 665 height 845
click at [390, 817] on div at bounding box center [664, 832] width 648 height 39
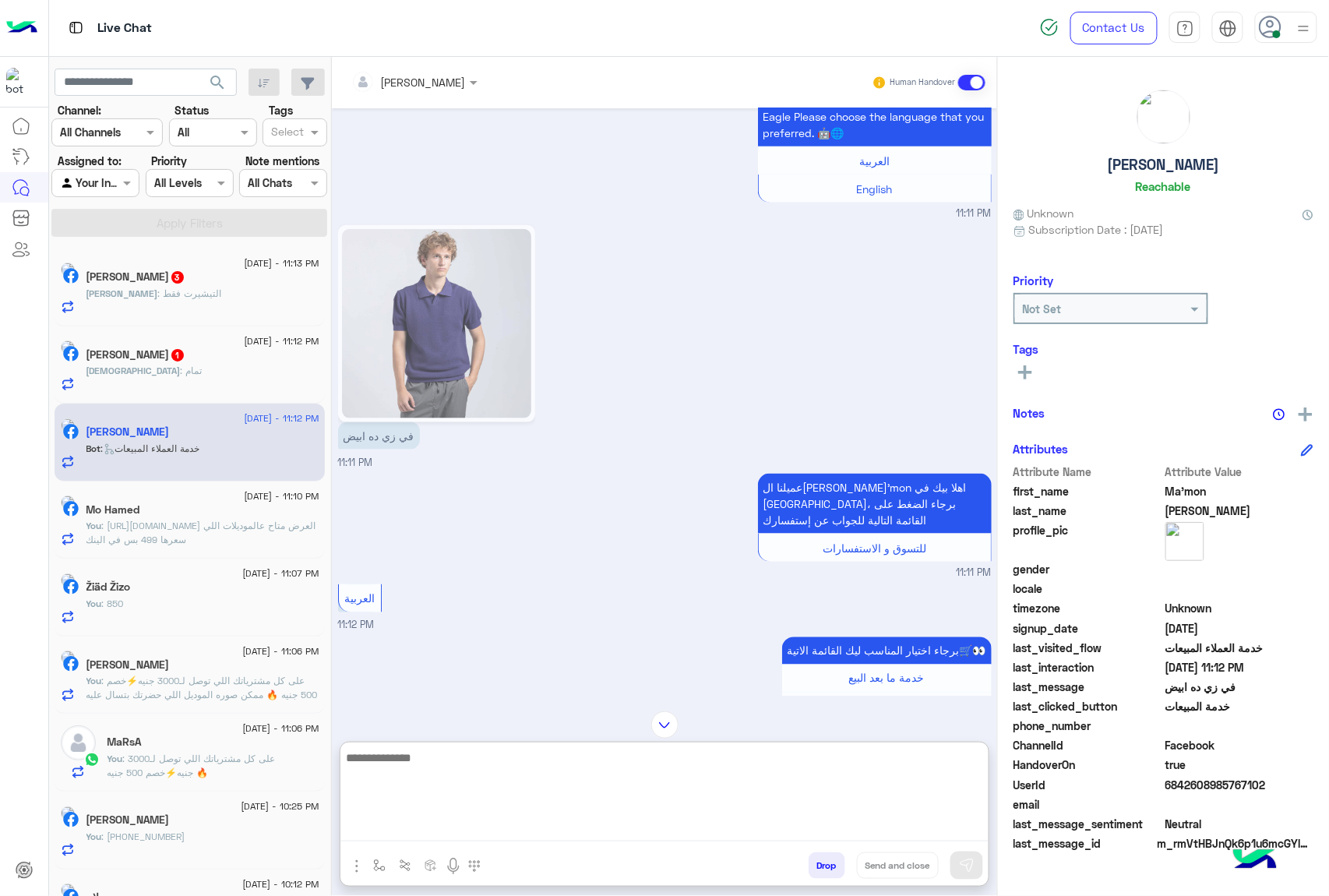
click at [378, 830] on textarea at bounding box center [664, 795] width 648 height 94
type textarea "*******"
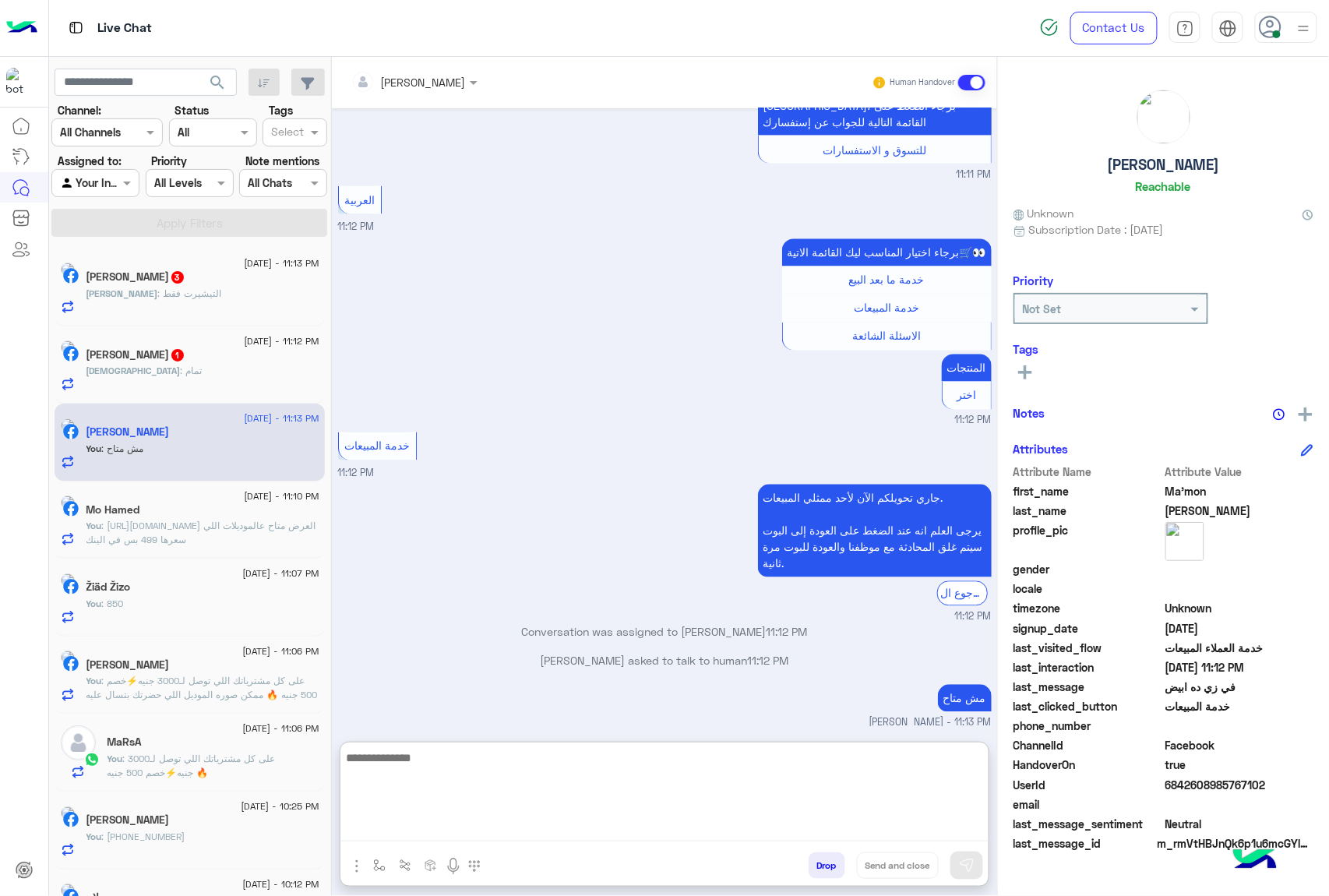
scroll to position [917, 0]
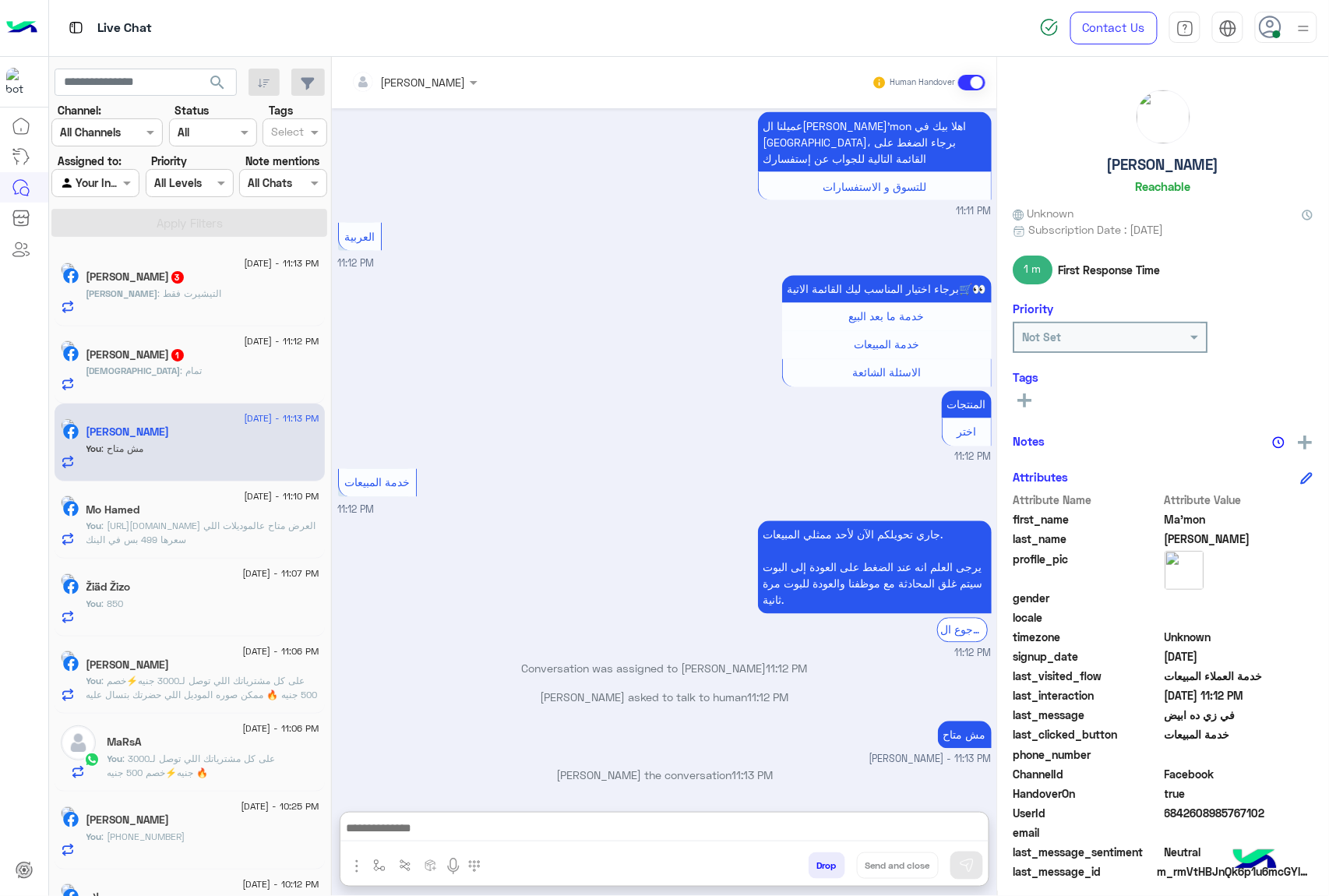
click at [212, 390] on div "Mohammed : تمام" at bounding box center [202, 377] width 233 height 27
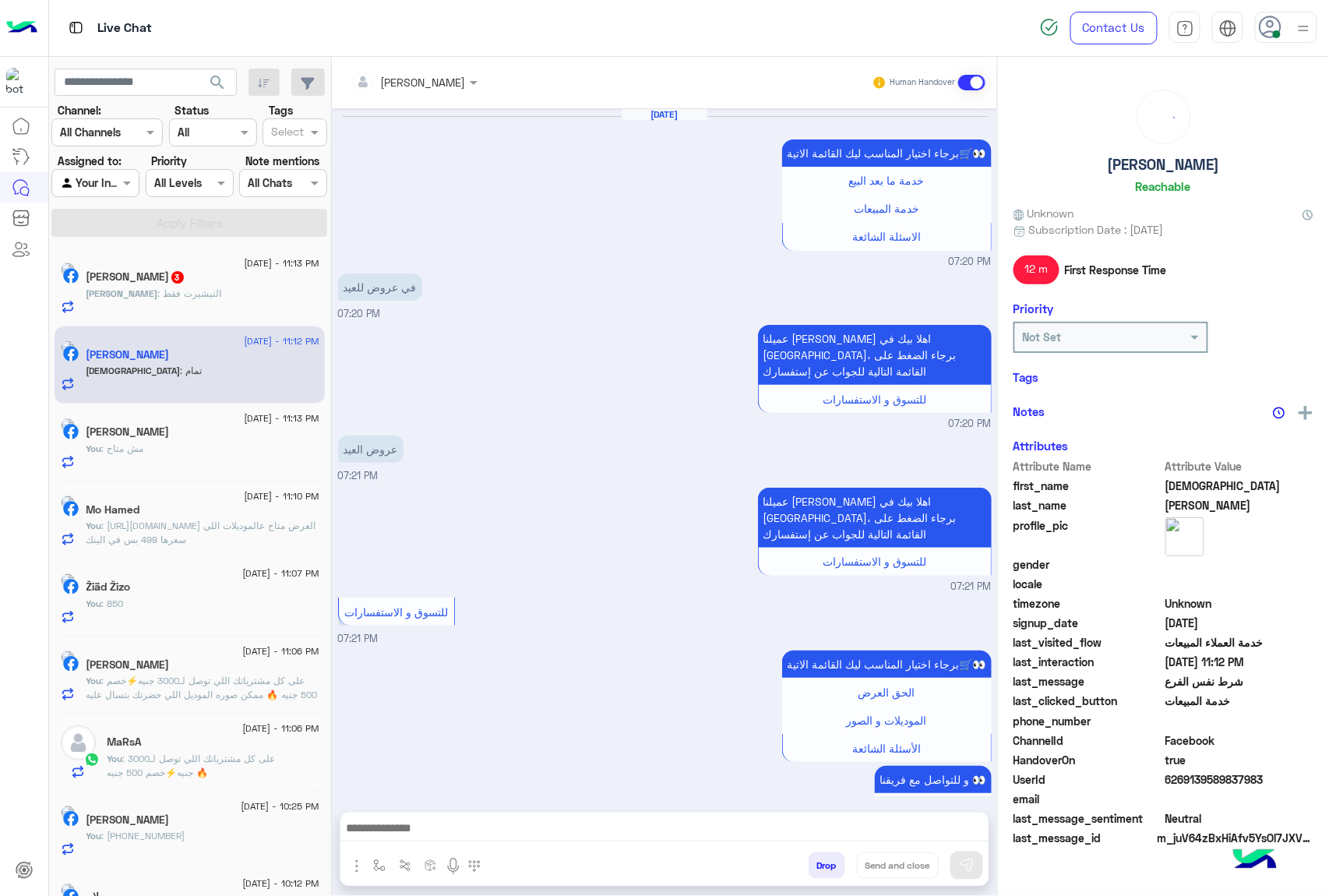
scroll to position [1614, 0]
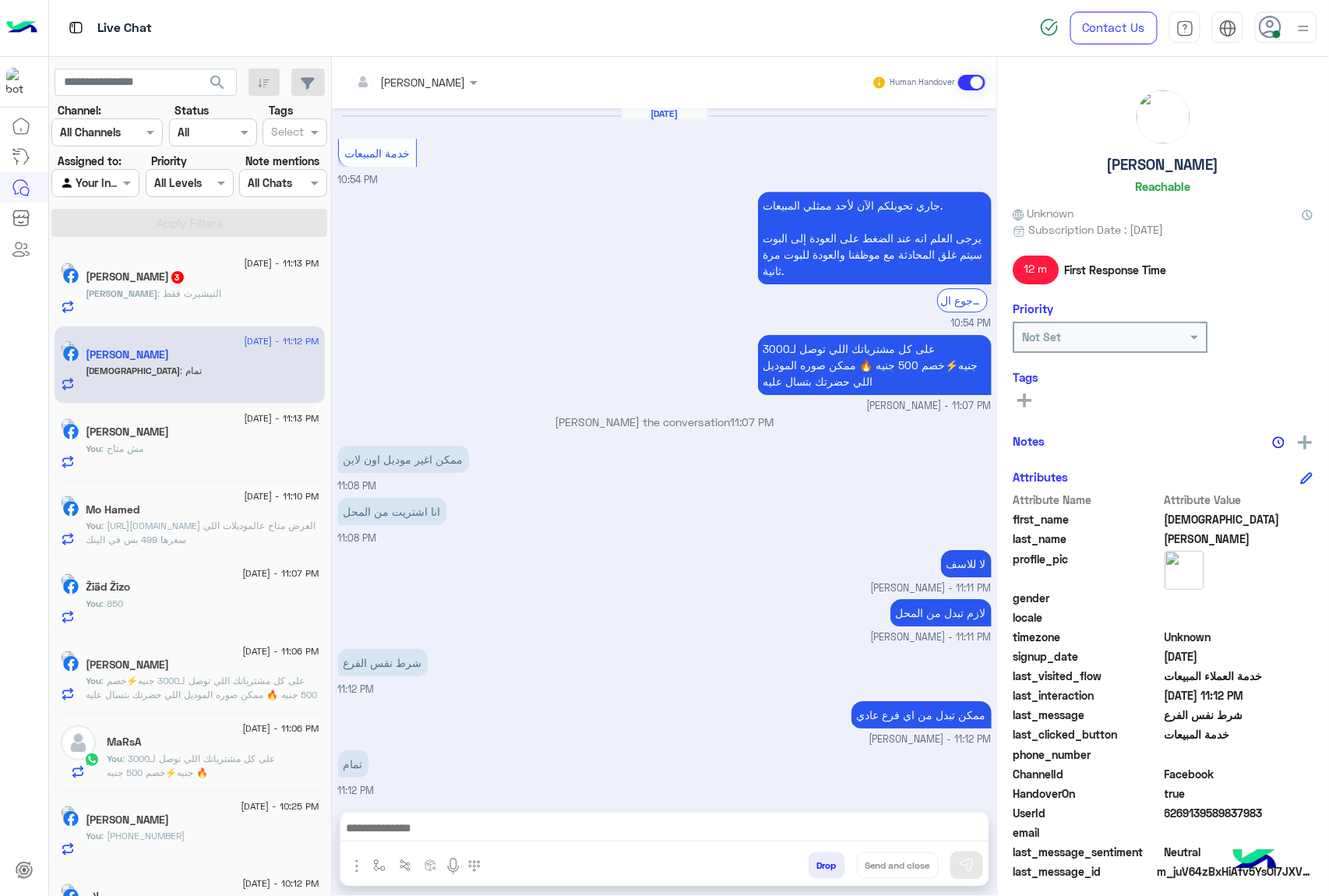
click at [829, 841] on button "Drop" at bounding box center [826, 865] width 36 height 27
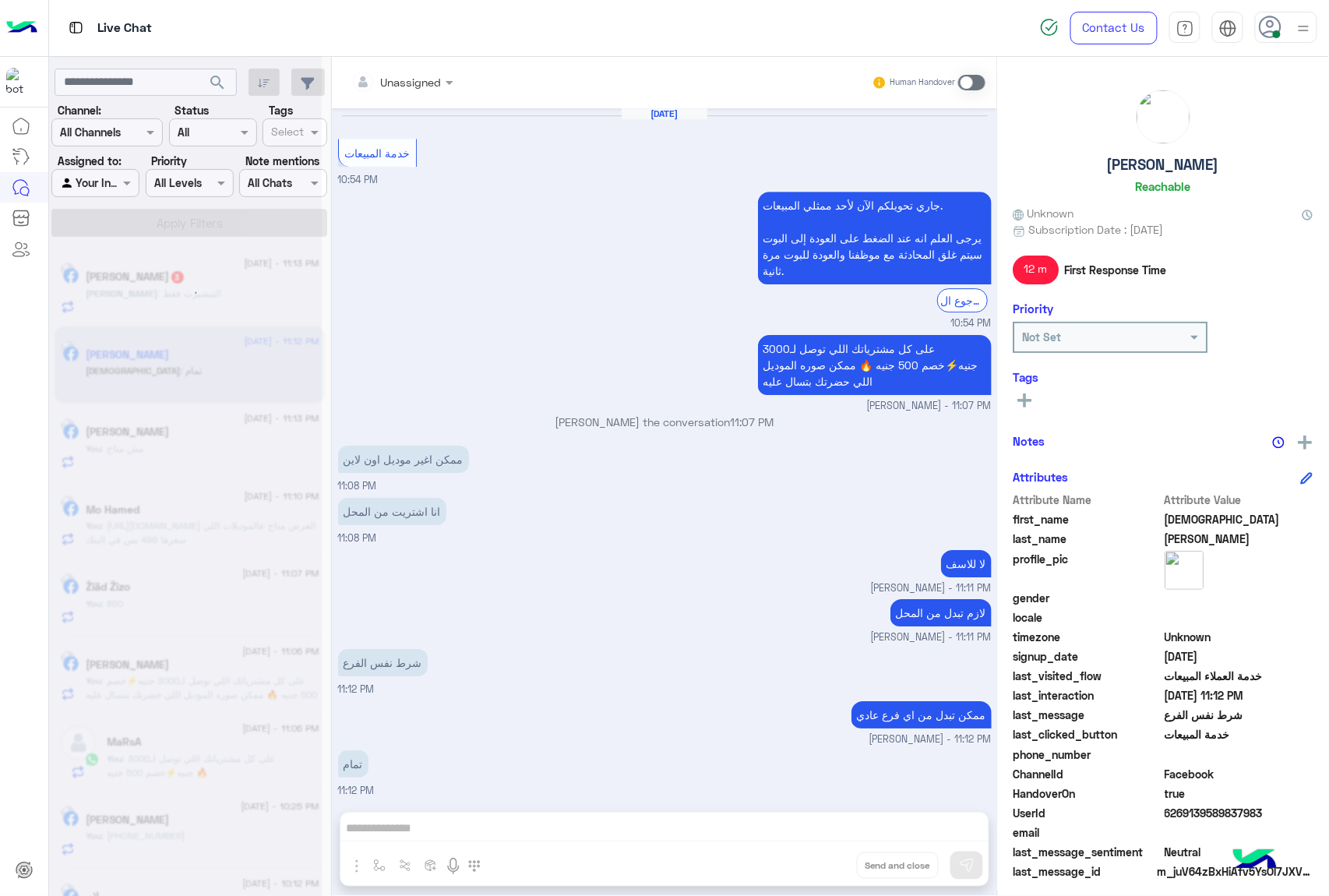
scroll to position [1644, 0]
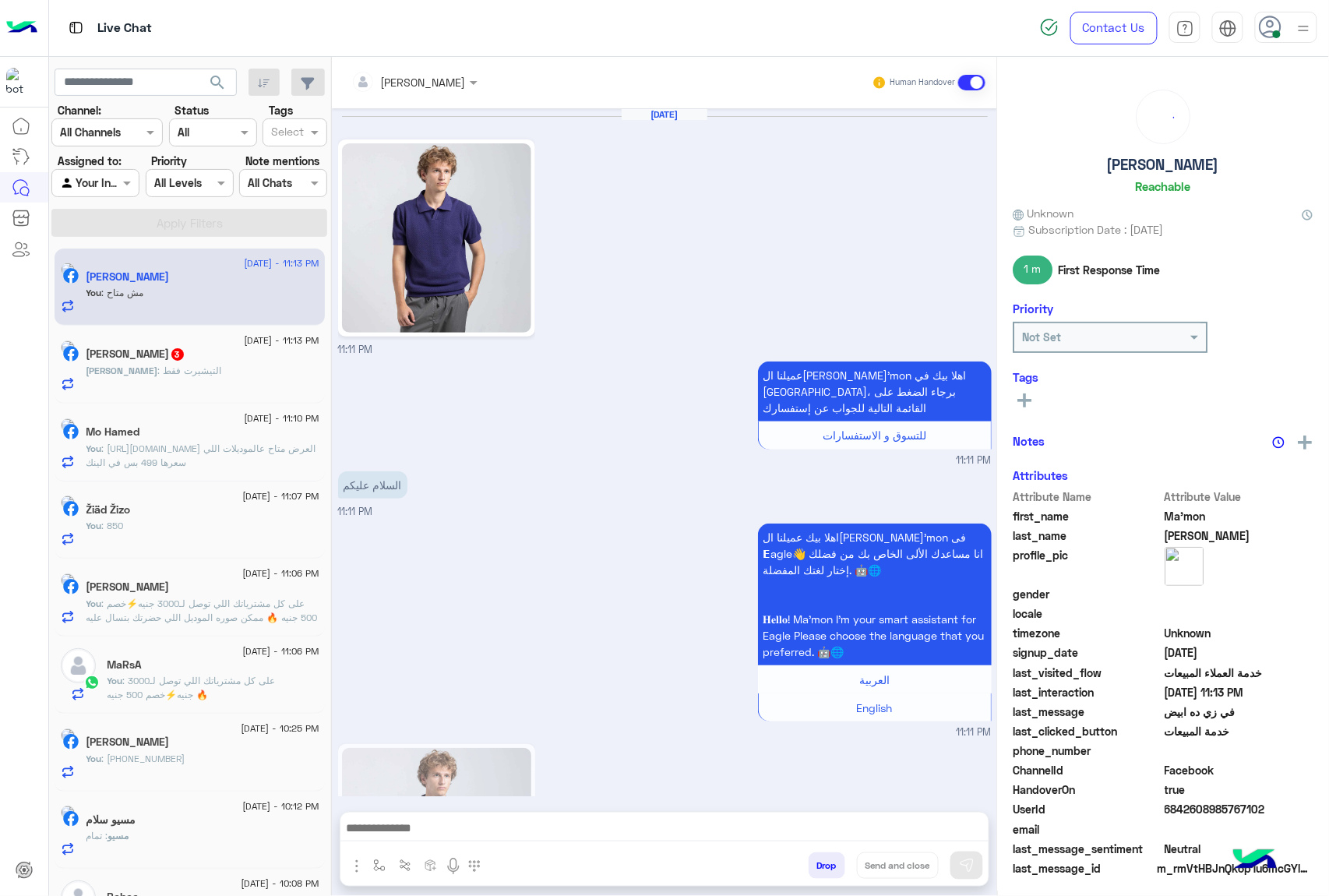
scroll to position [847, 0]
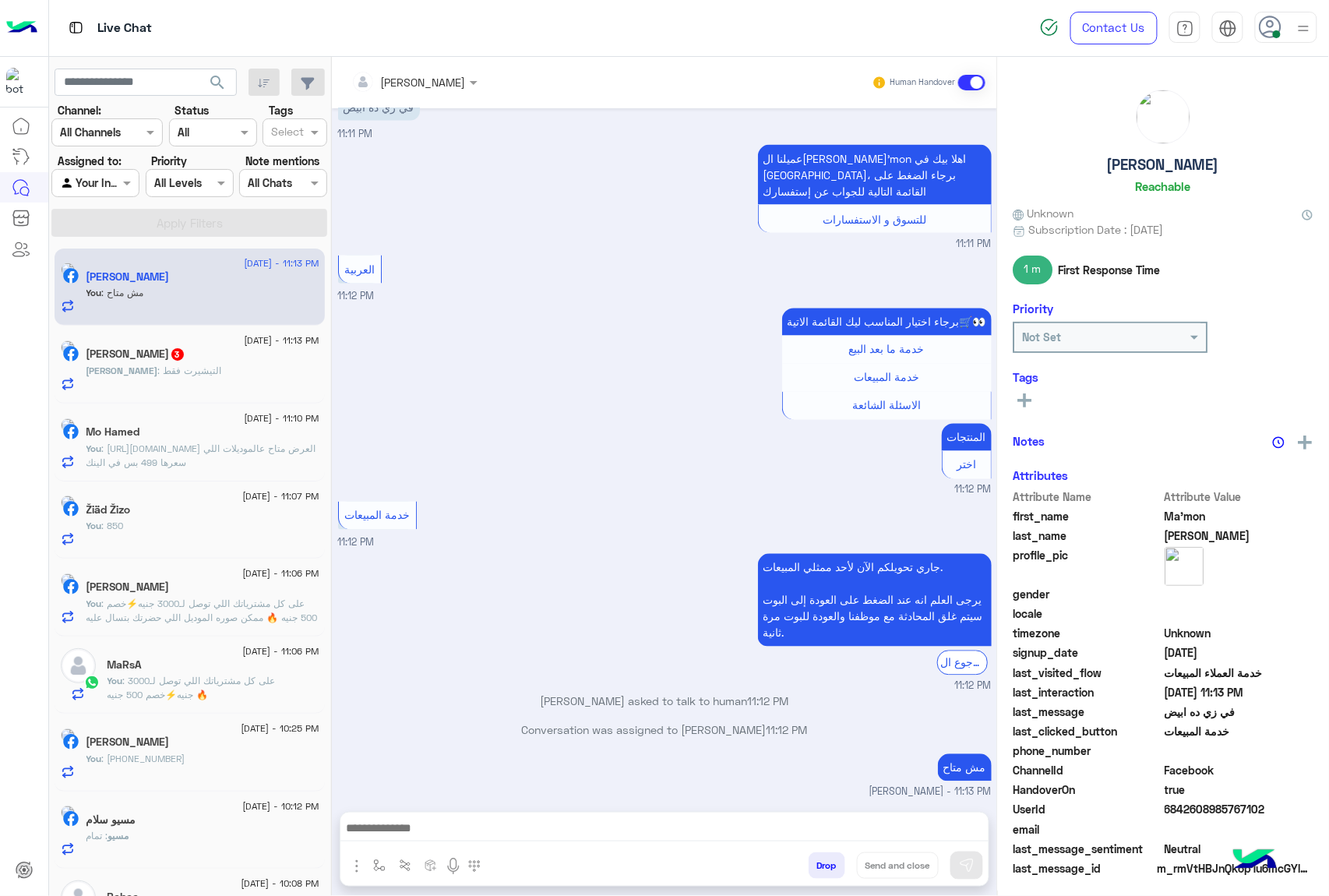
click at [219, 366] on div "Abdullah : التيشيرت فقط" at bounding box center [202, 377] width 233 height 27
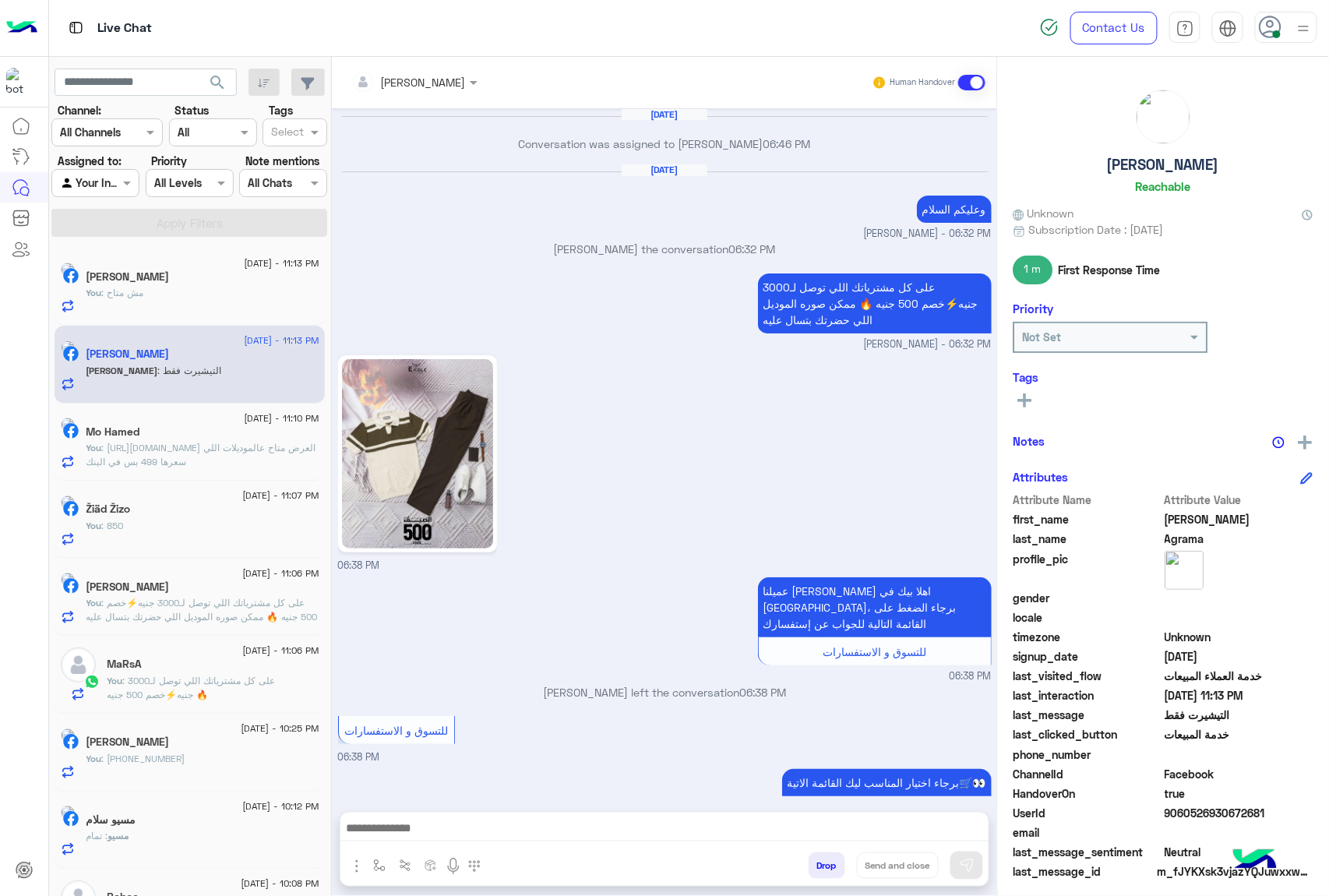
scroll to position [2150, 0]
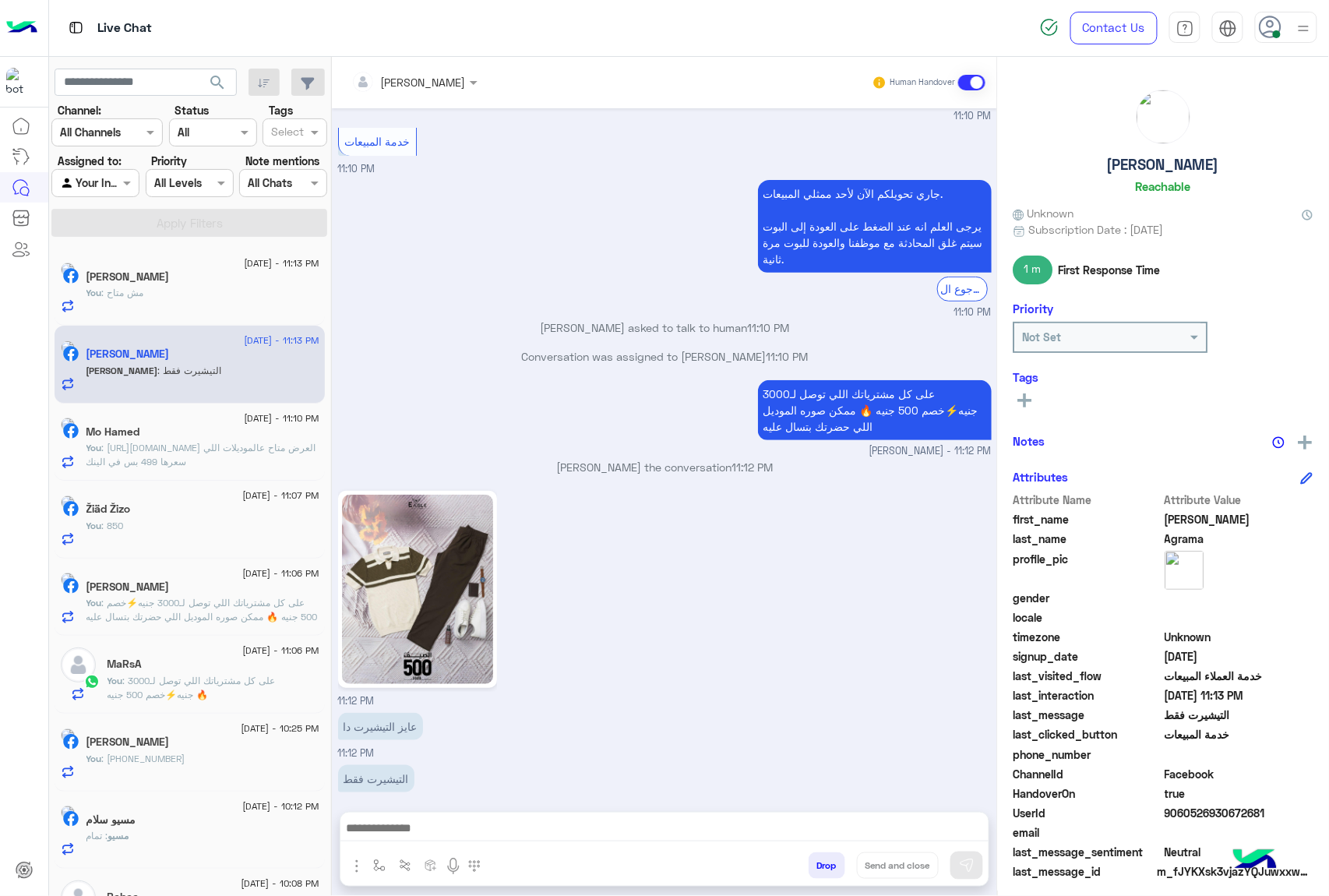
click at [459, 813] on div at bounding box center [664, 832] width 648 height 39
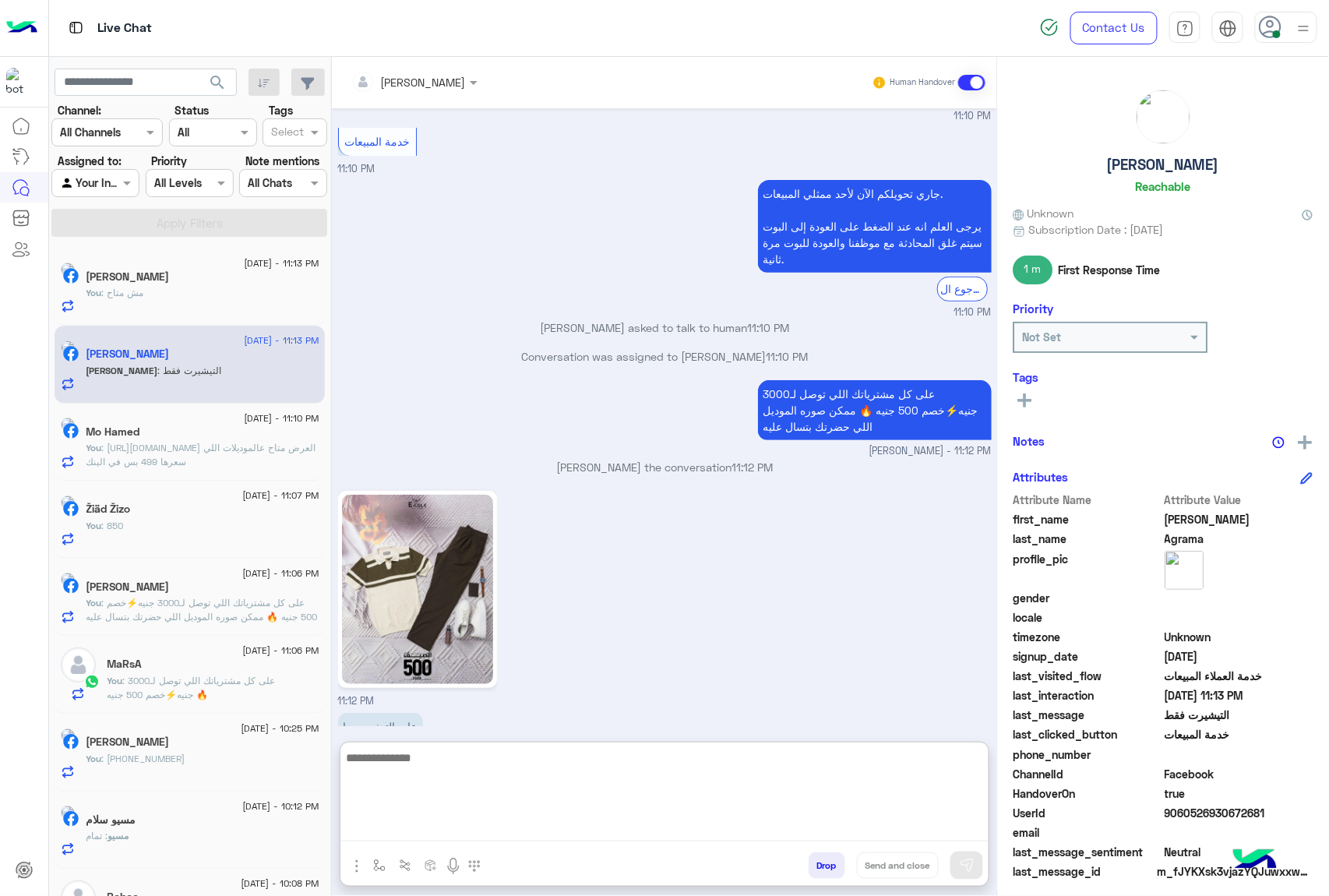
click at [457, 820] on textarea at bounding box center [664, 795] width 648 height 94
type textarea "**********"
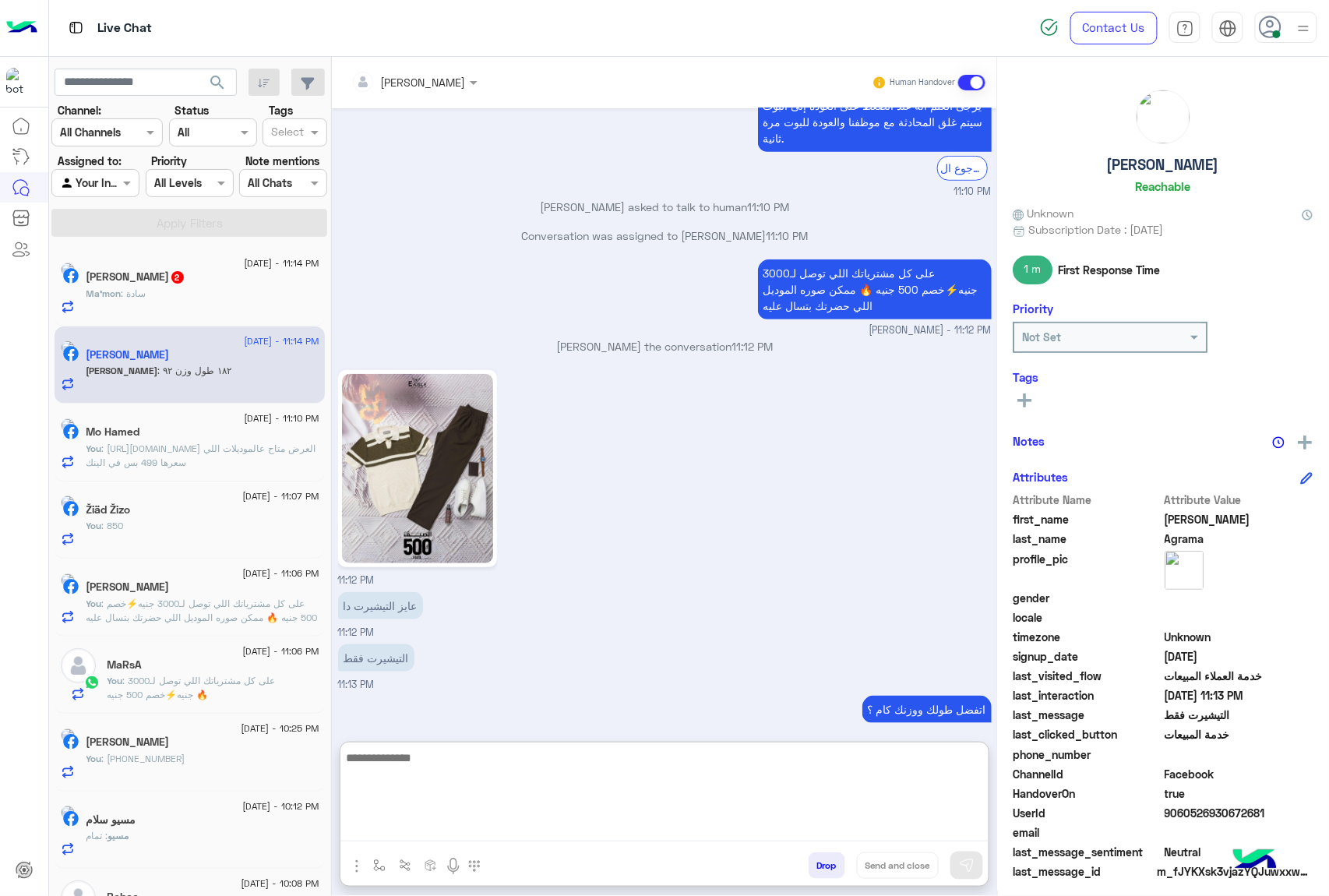
scroll to position [2338, 0]
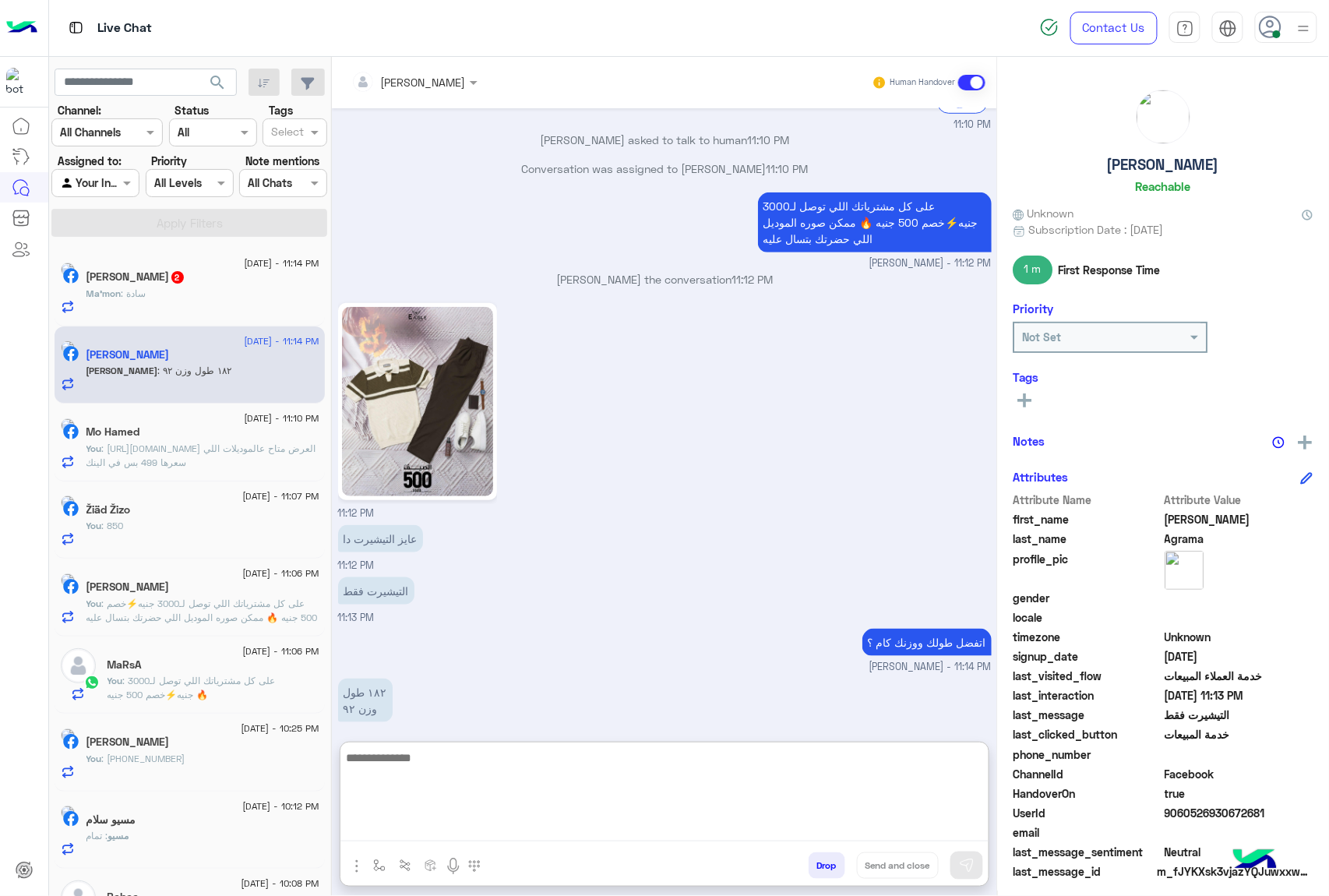
click at [387, 749] on textarea at bounding box center [664, 795] width 648 height 94
type textarea "****"
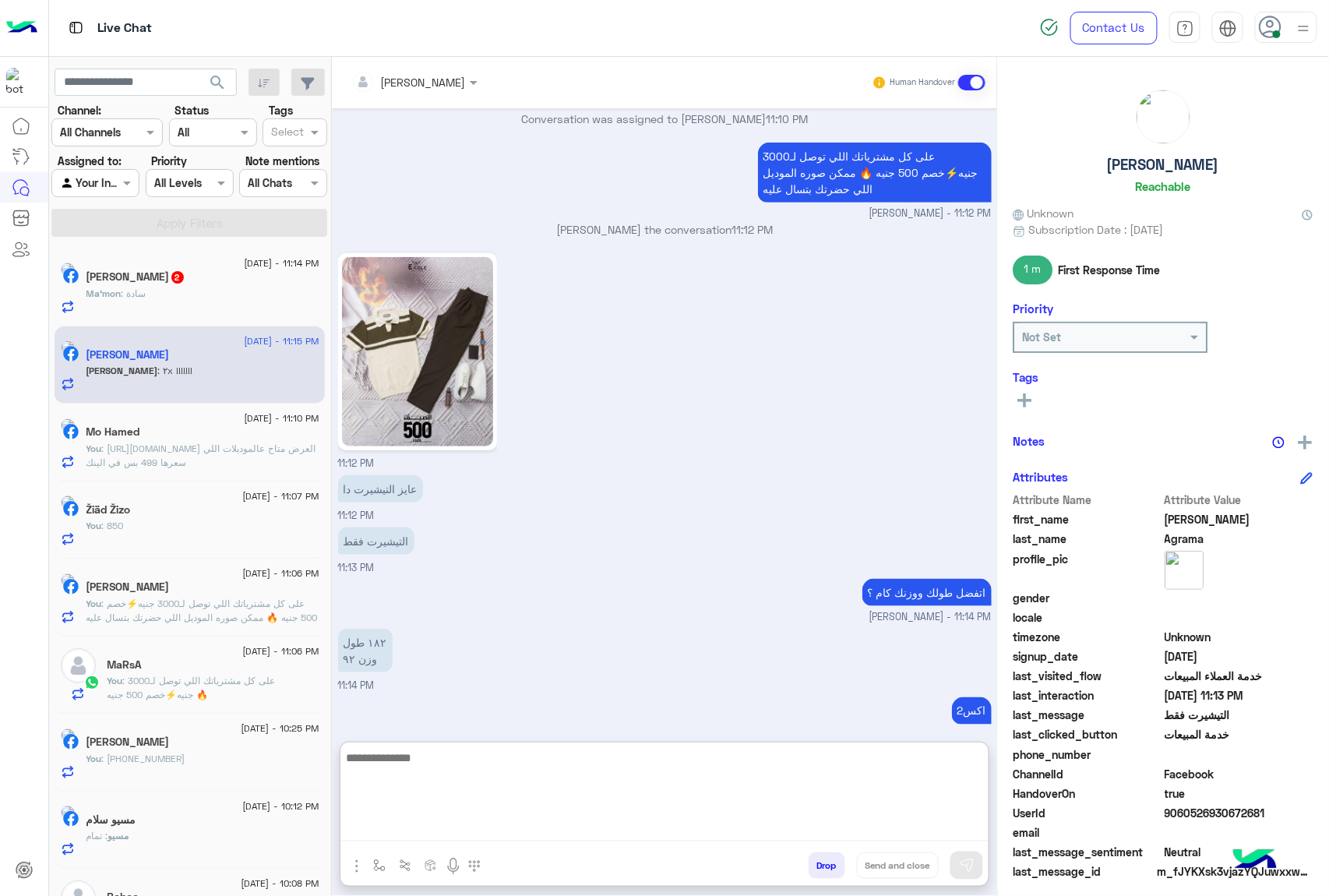
scroll to position [2433, 0]
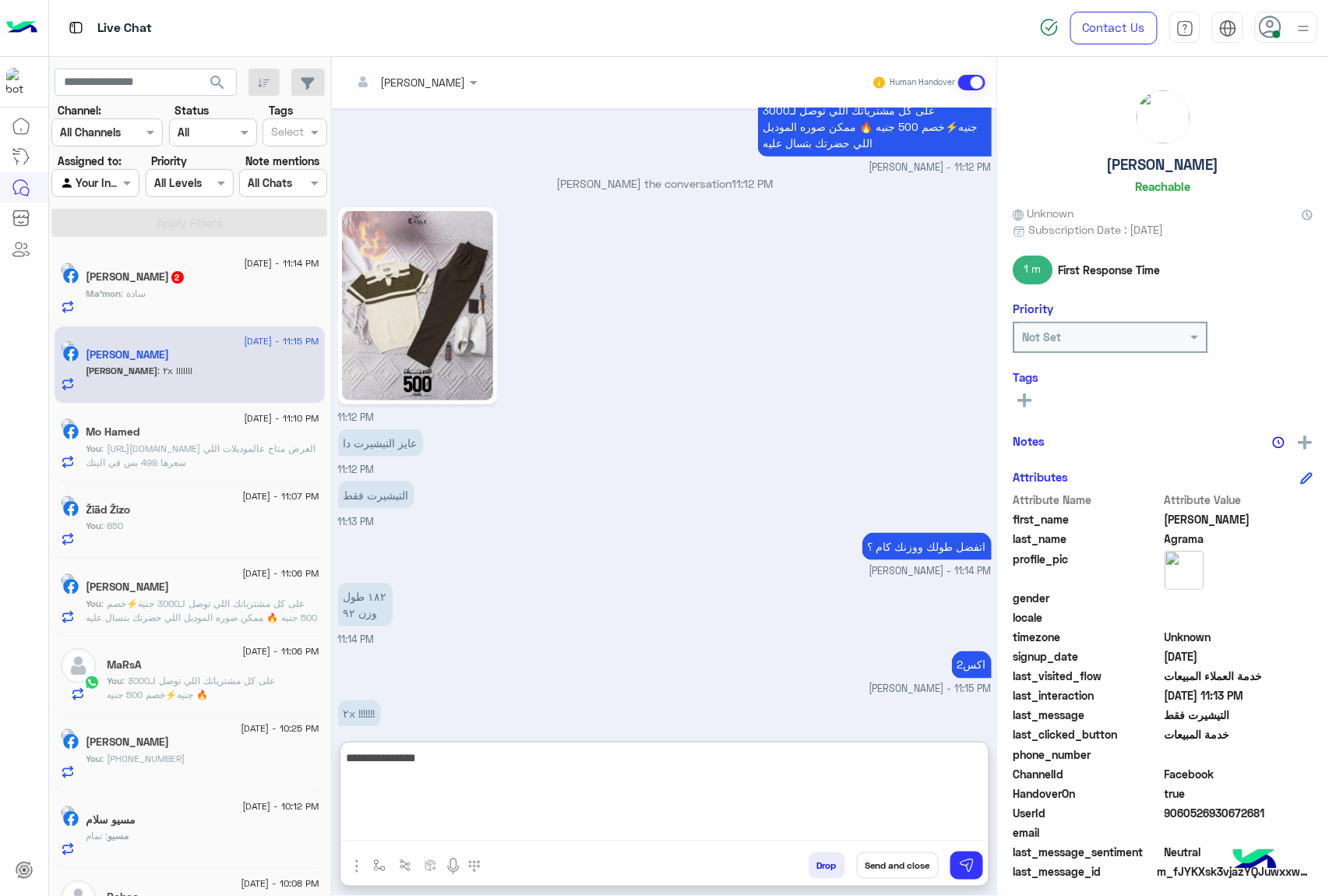
type textarea "**********"
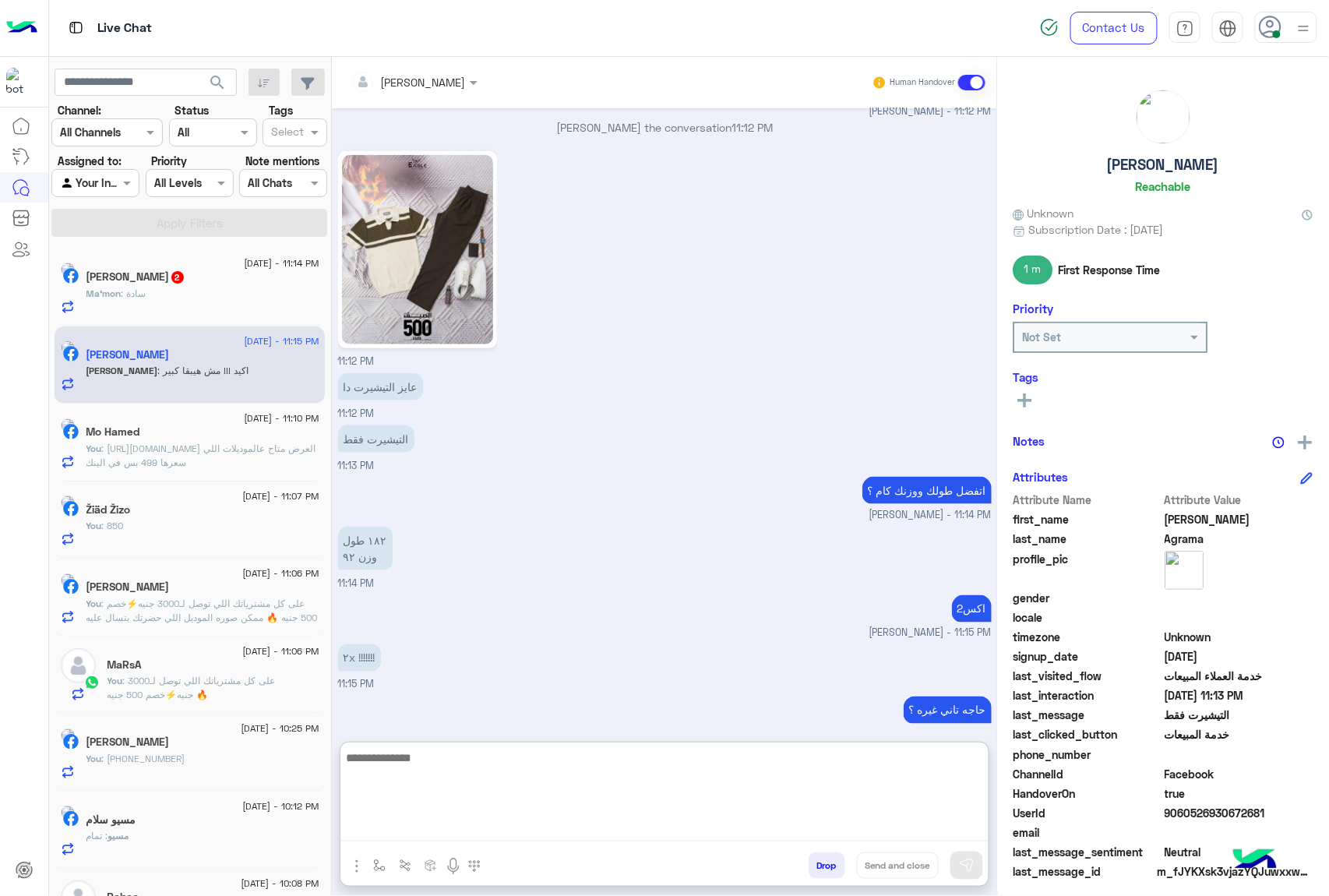
scroll to position [2517, 0]
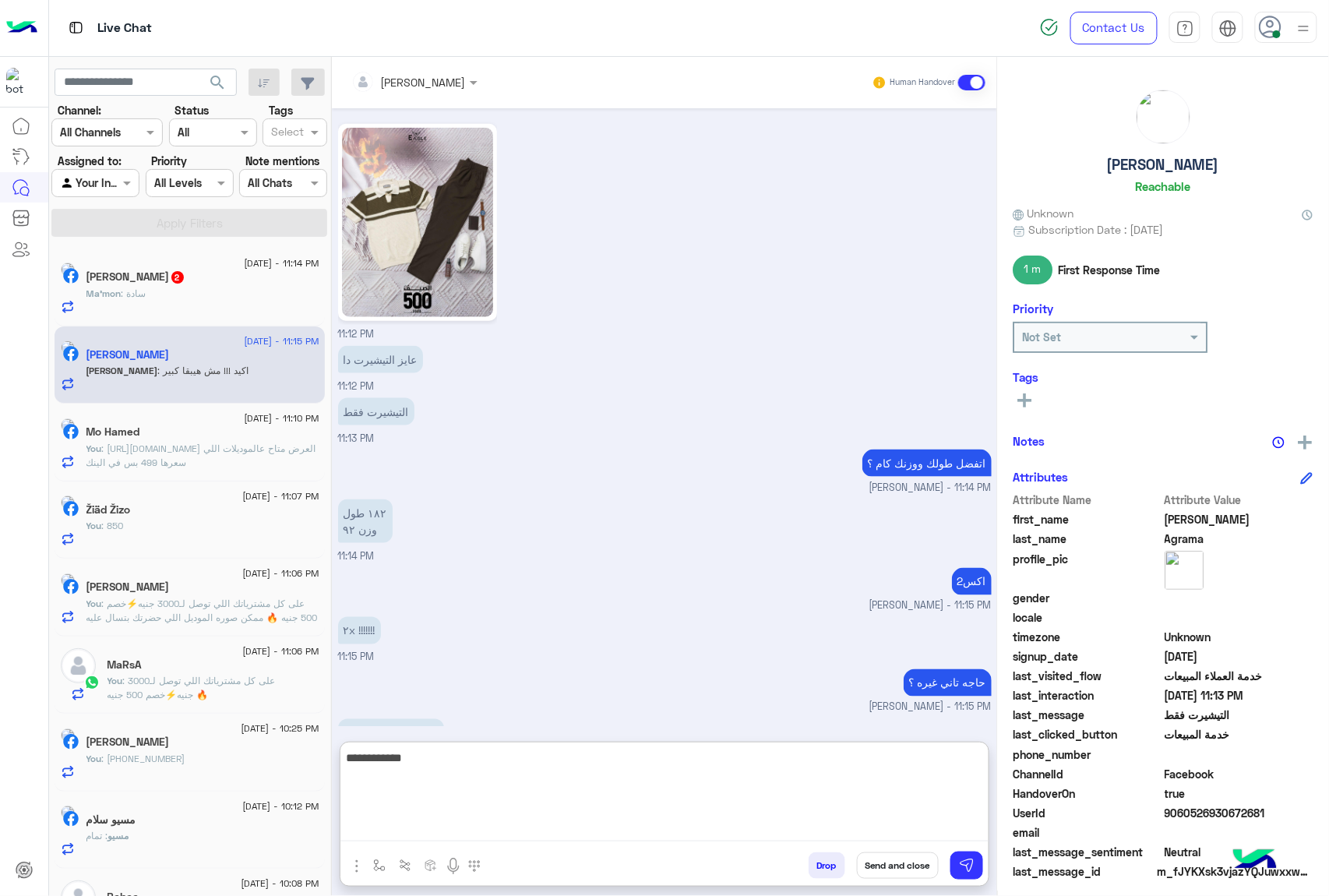
type textarea "**********"
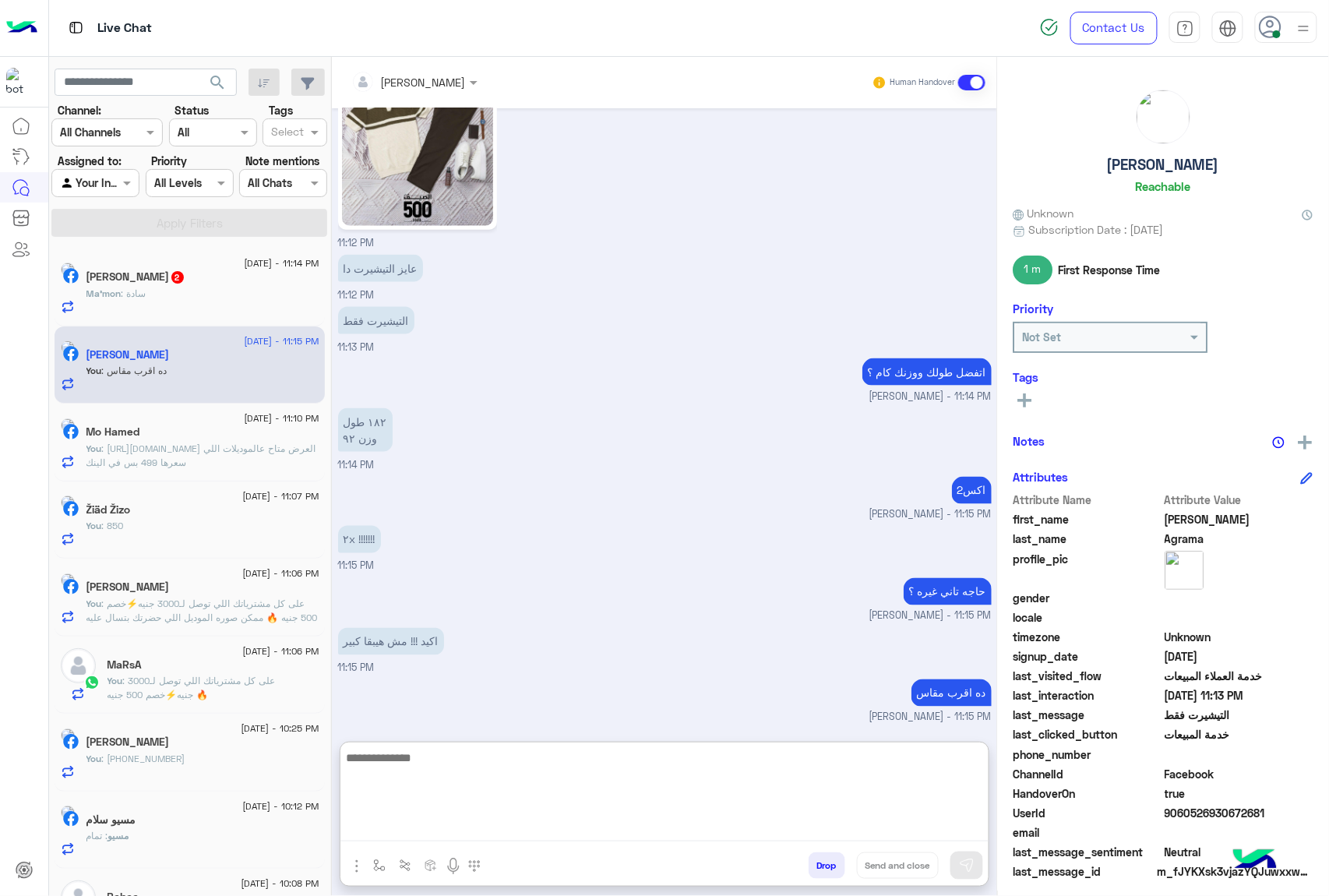
scroll to position [2590, 0]
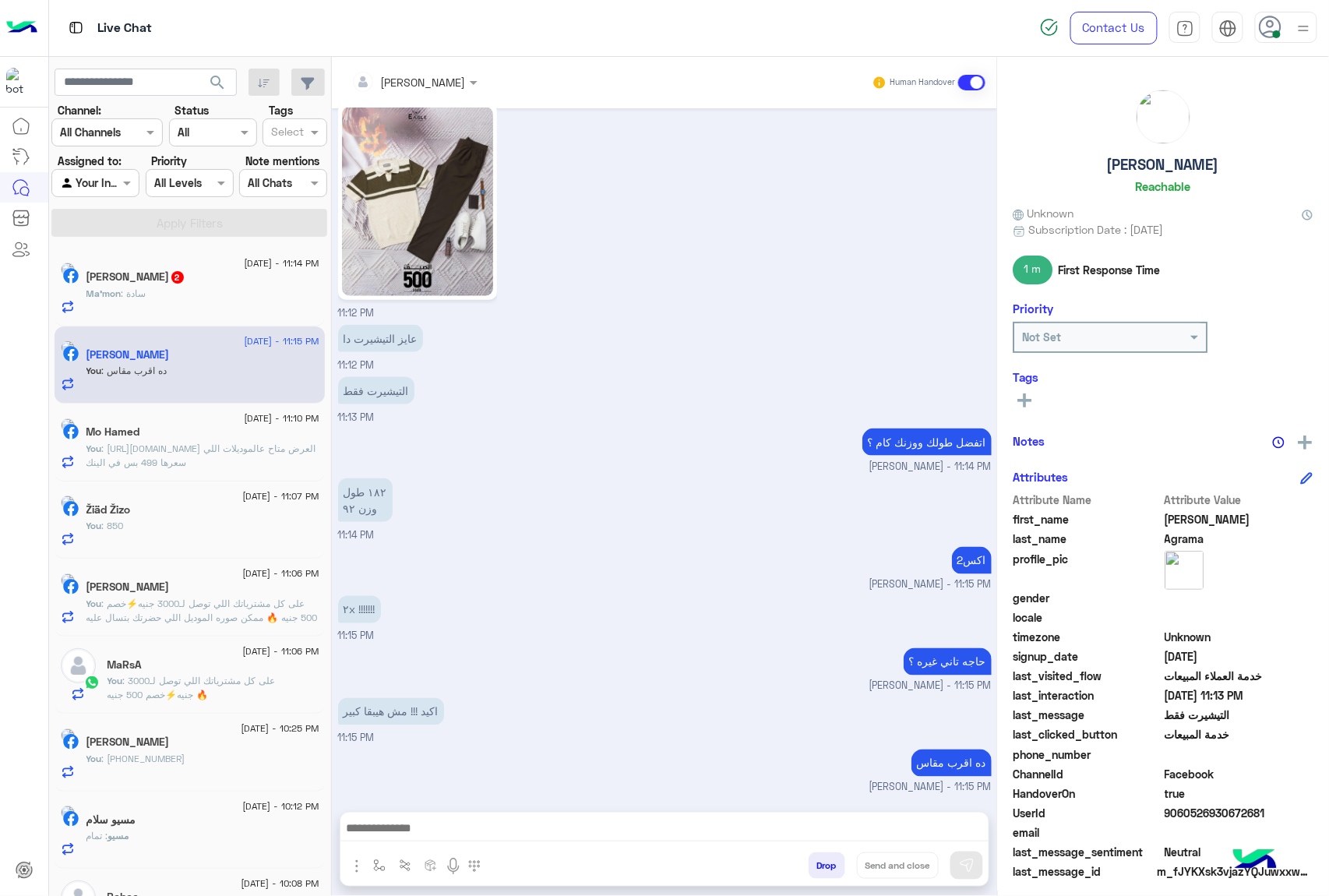
click at [219, 303] on div "Ma'mon : سادة" at bounding box center [202, 300] width 233 height 27
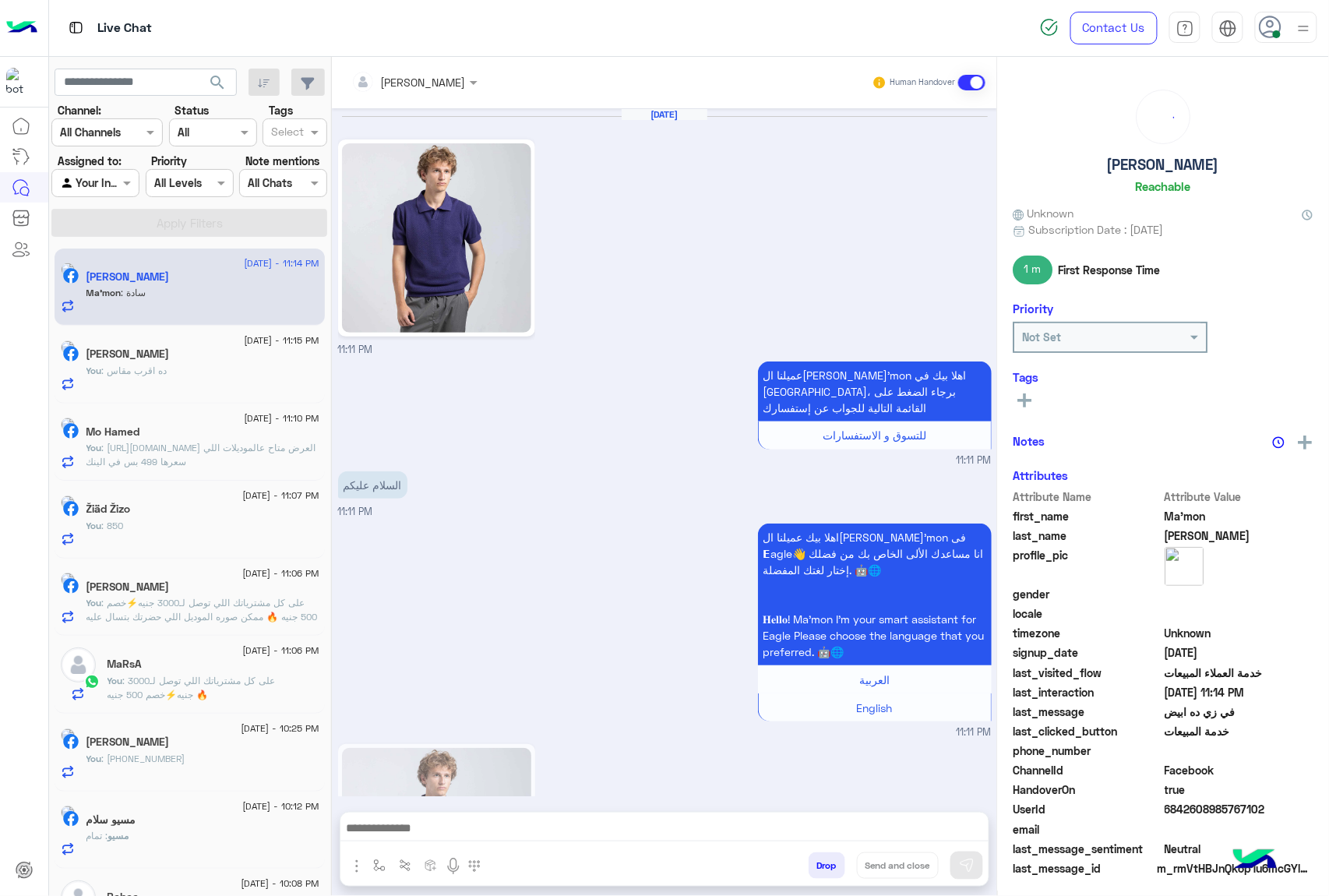
scroll to position [951, 0]
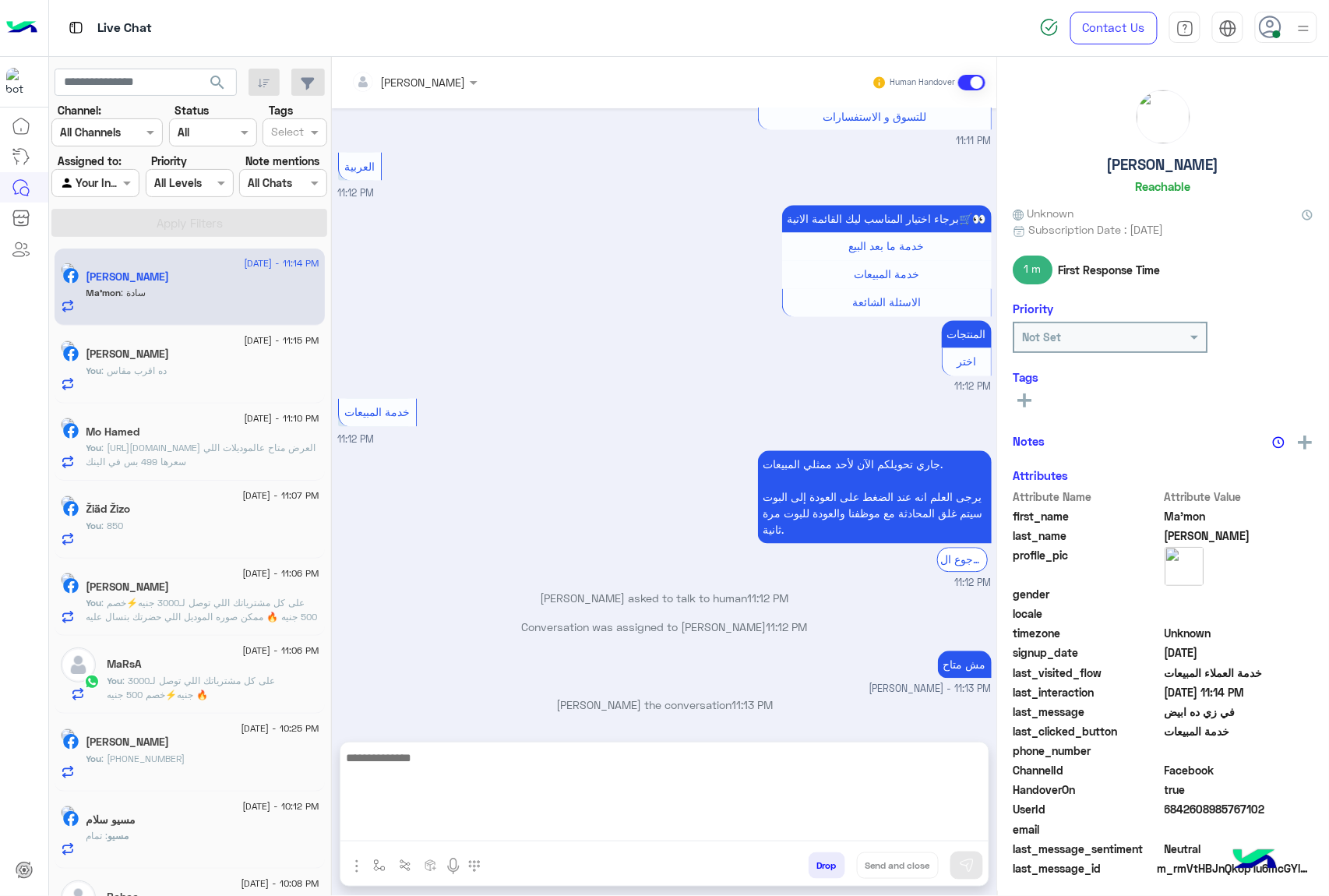
click at [442, 824] on textarea at bounding box center [664, 795] width 648 height 94
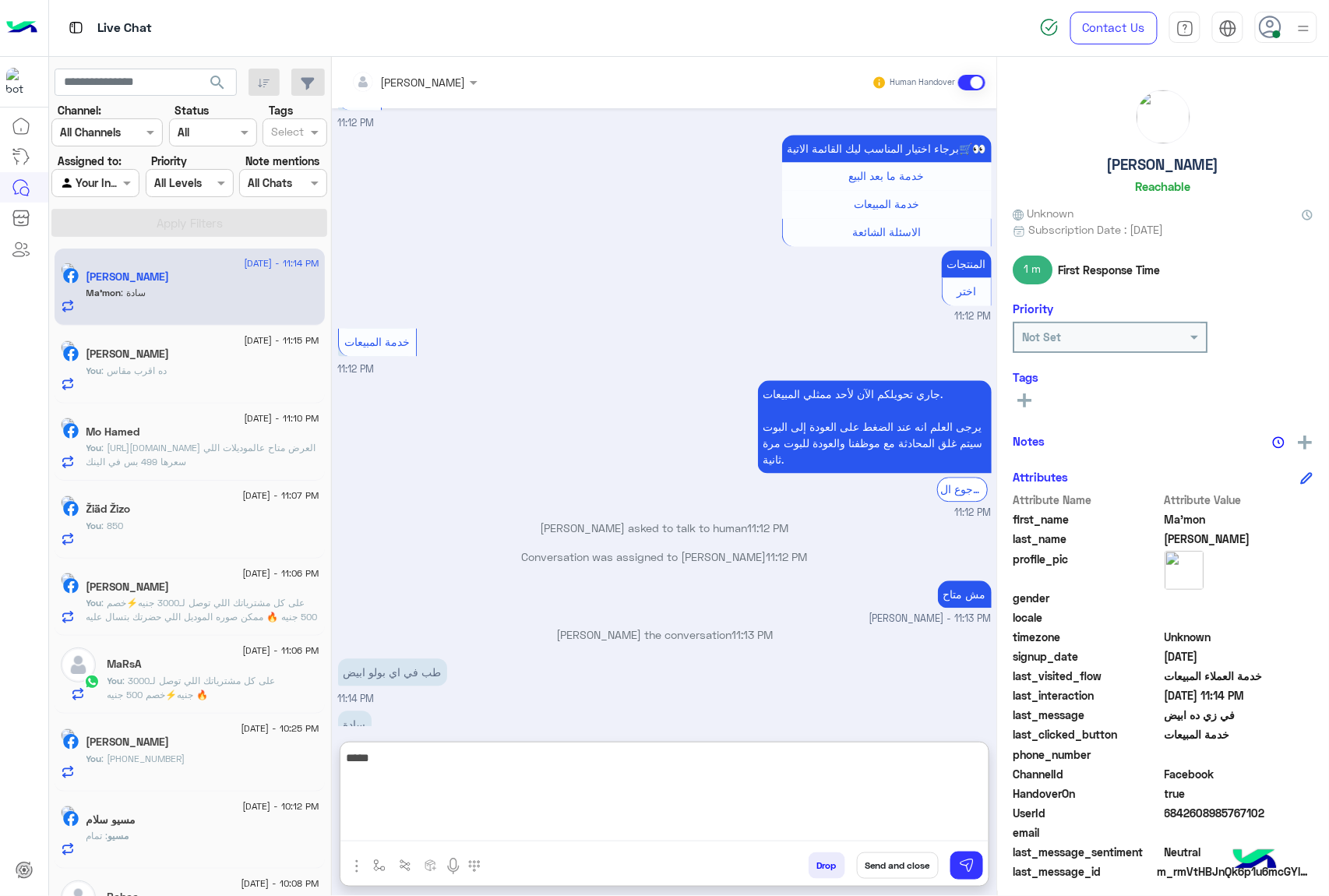
type textarea "******"
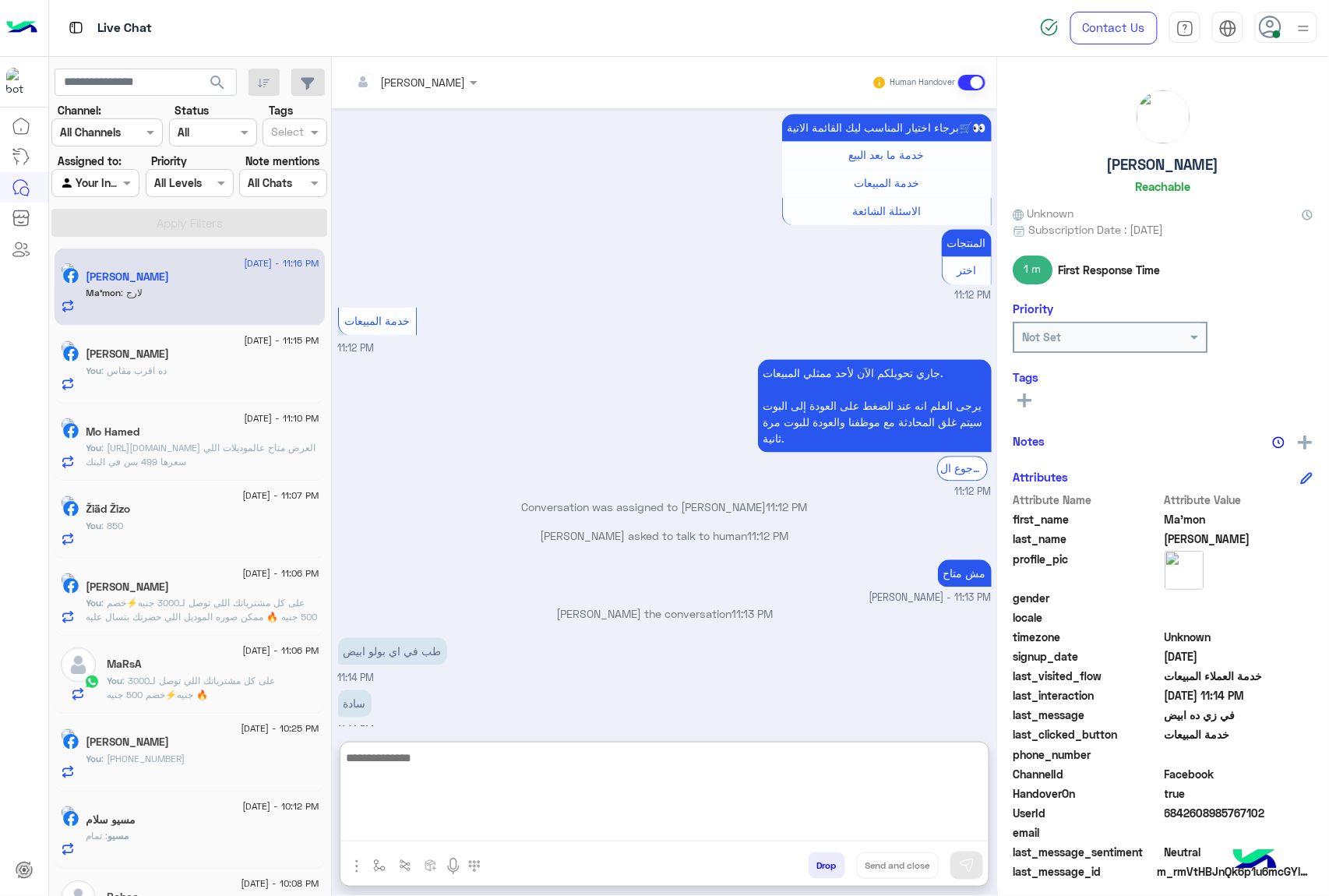
scroll to position [1122, 0]
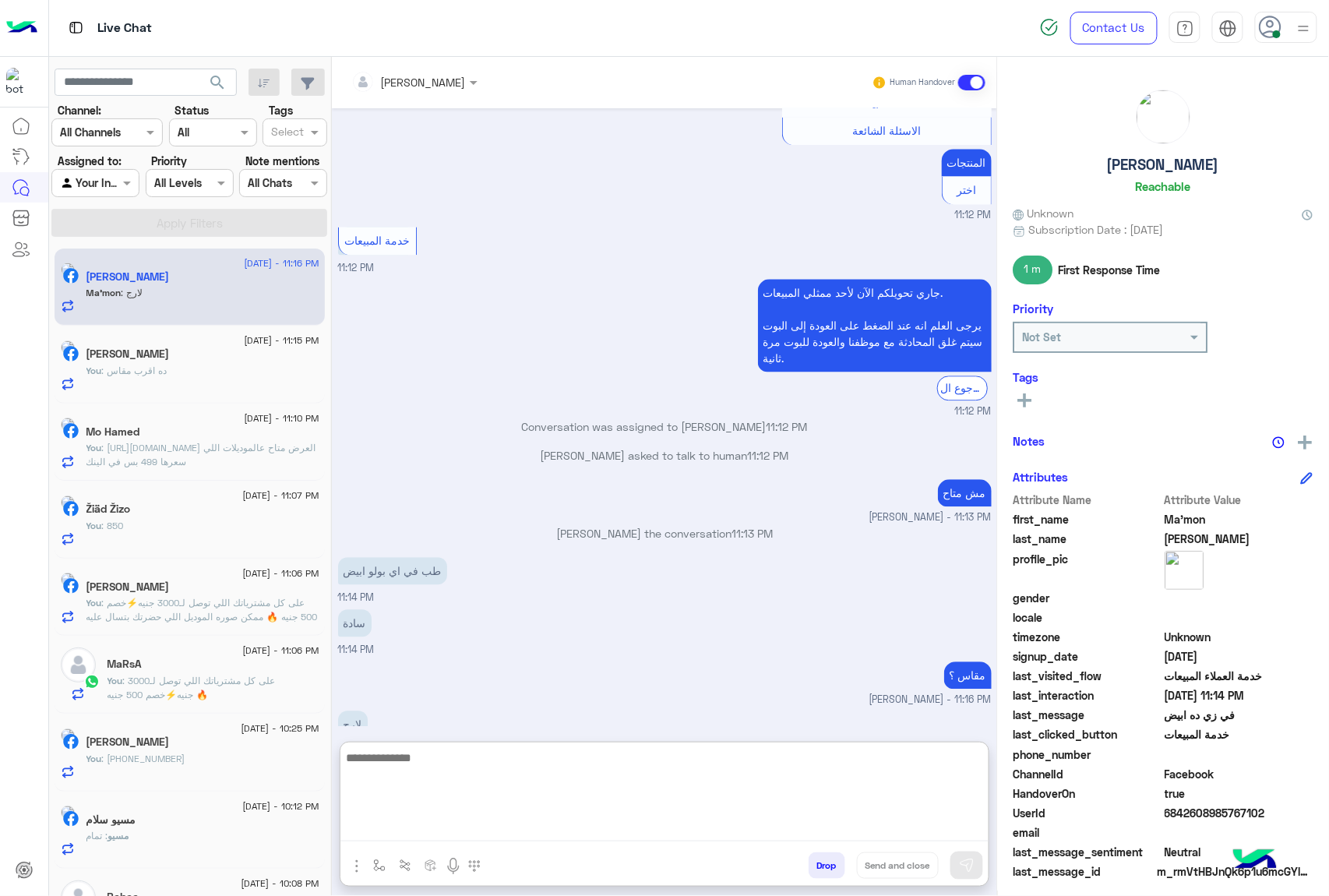
click at [420, 751] on textarea at bounding box center [664, 795] width 648 height 94
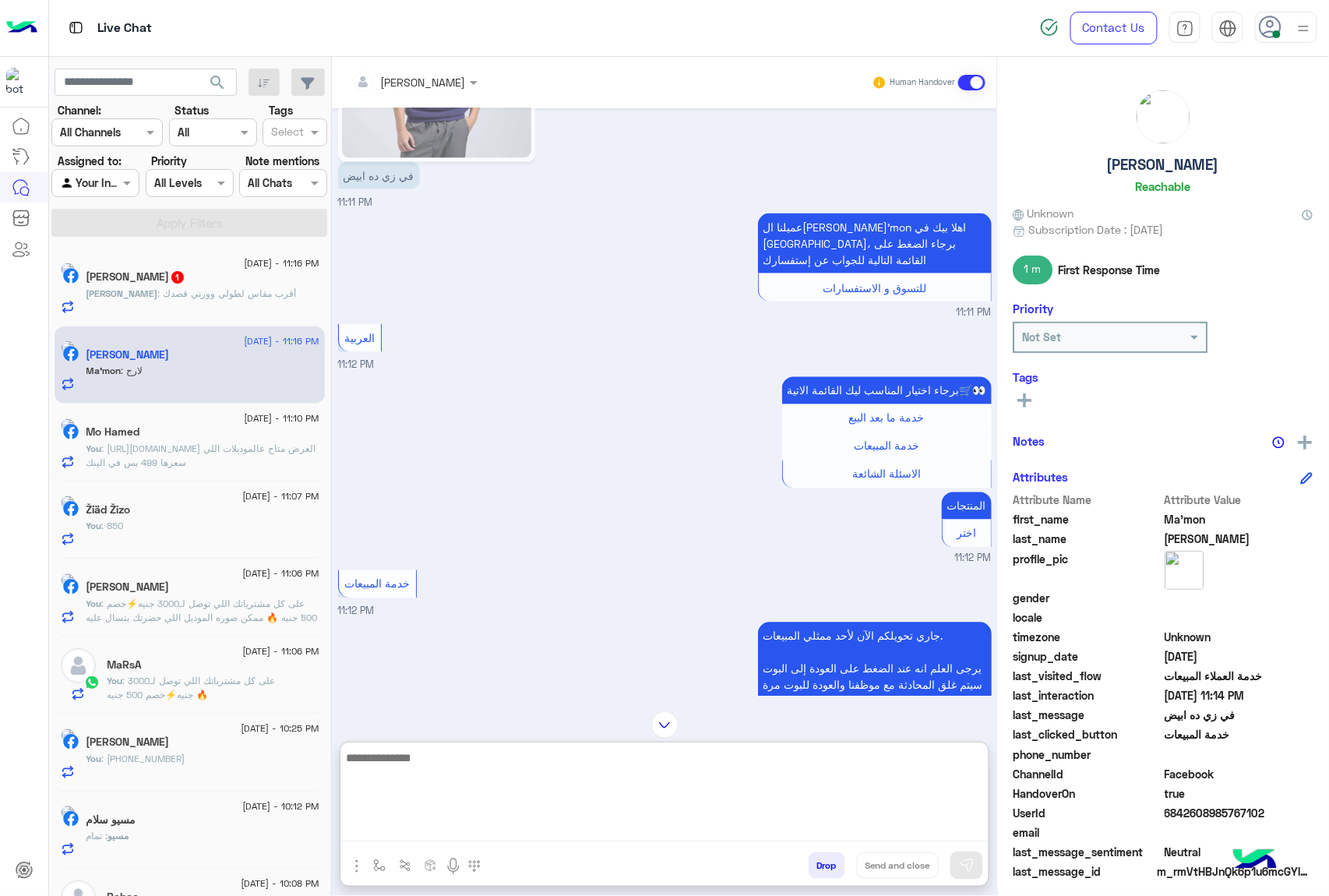
scroll to position [811, 0]
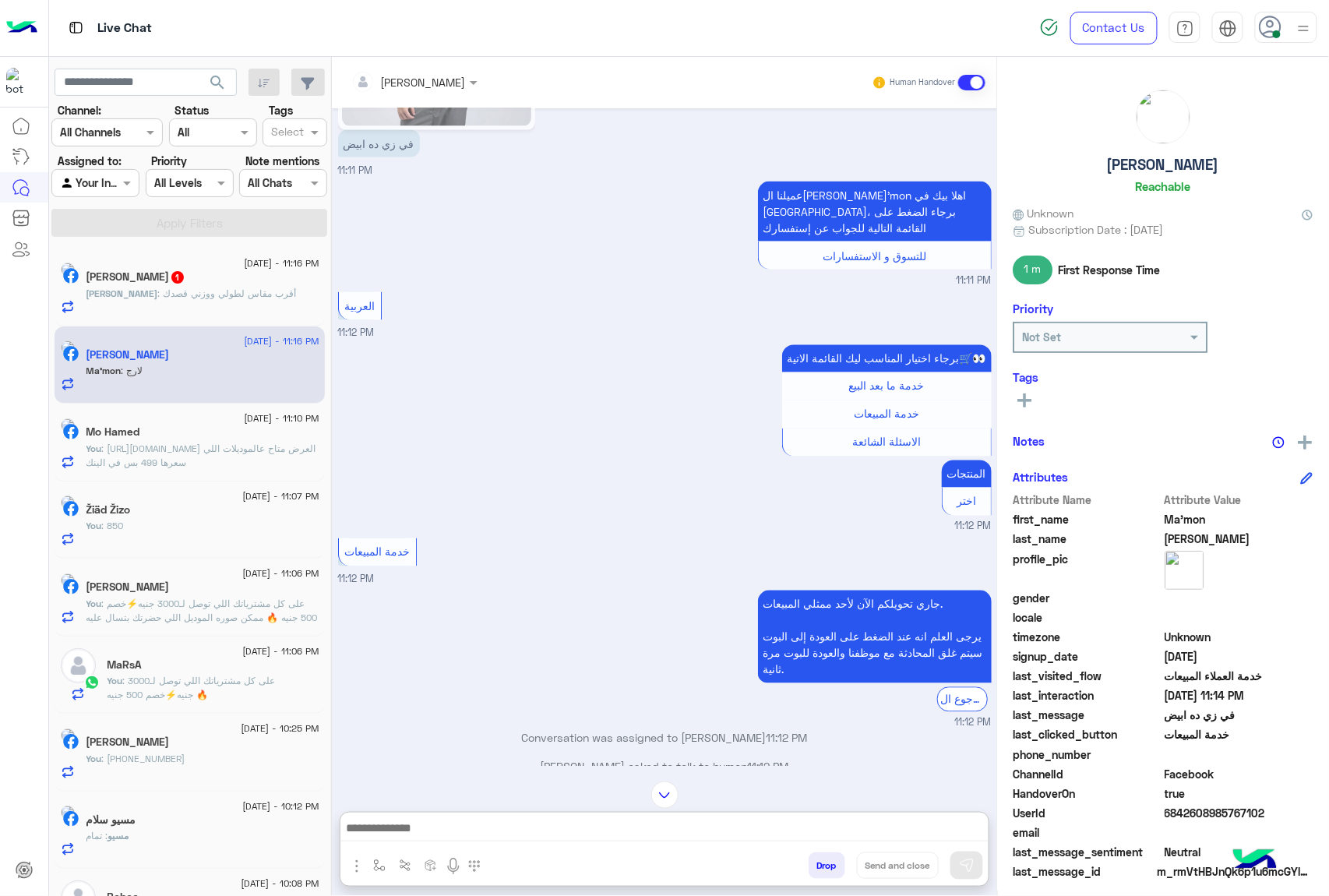
click at [131, 293] on span "Abdullah" at bounding box center [122, 293] width 72 height 11
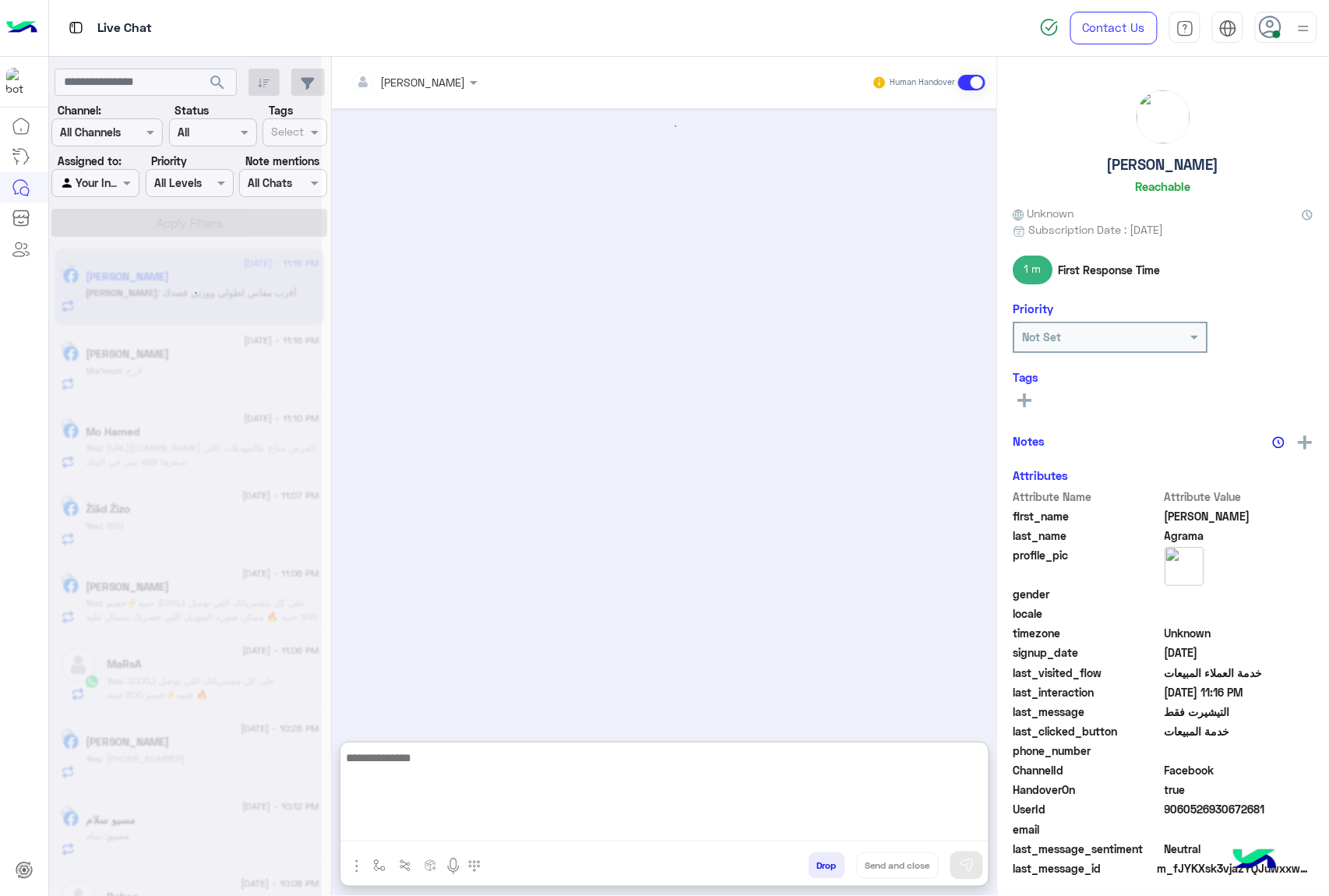
click at [446, 822] on textarea at bounding box center [664, 795] width 648 height 94
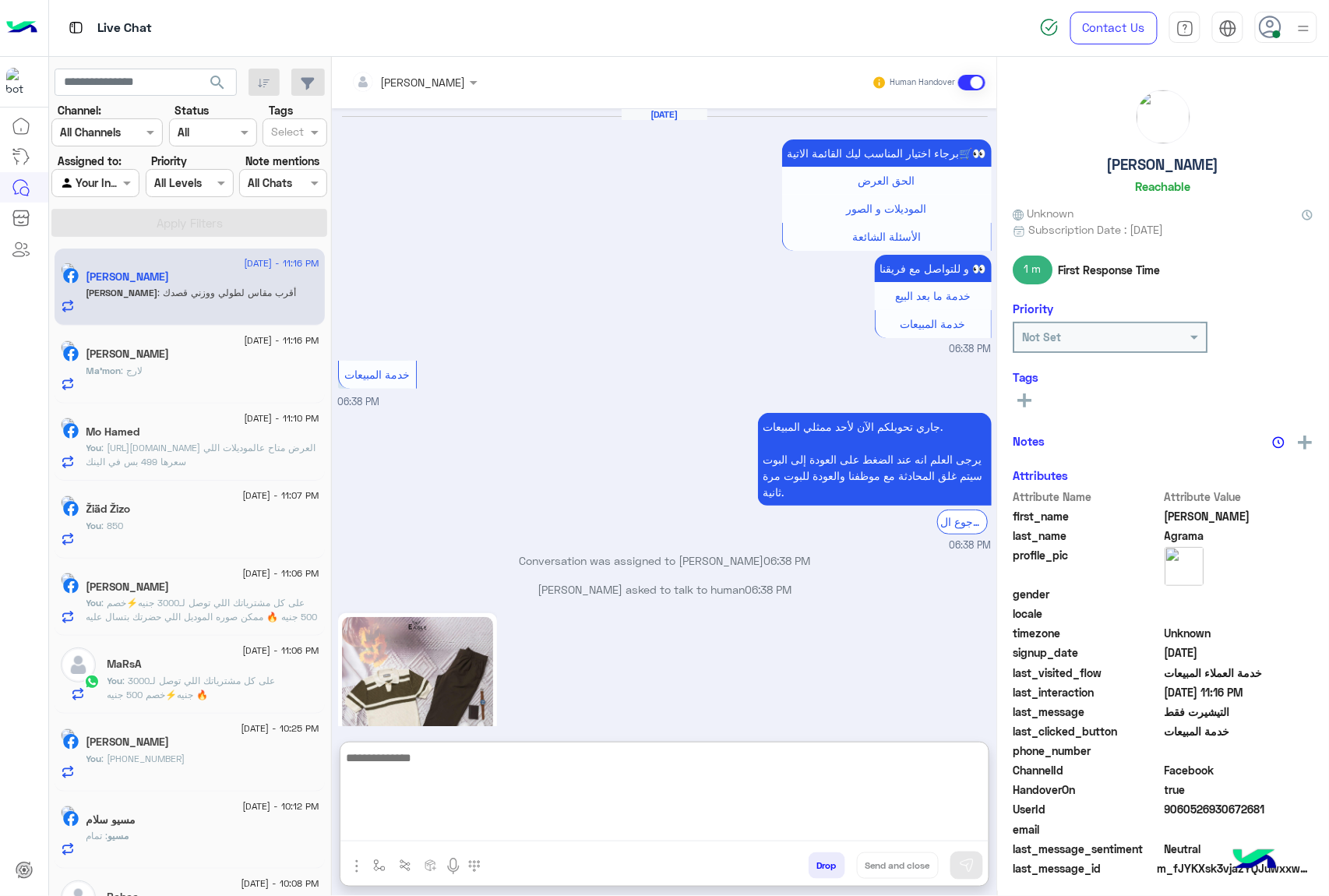
scroll to position [2029, 0]
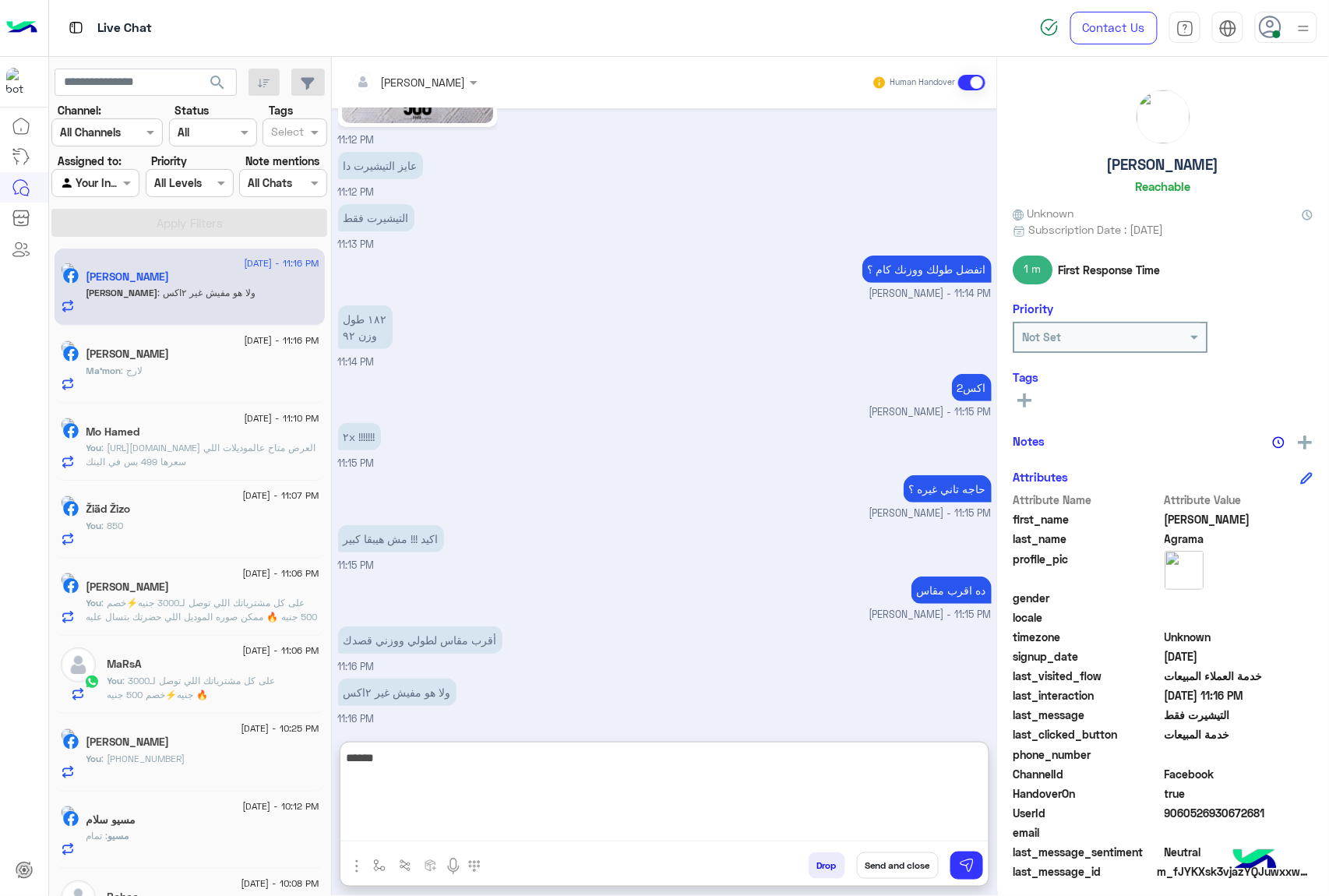
type textarea "******"
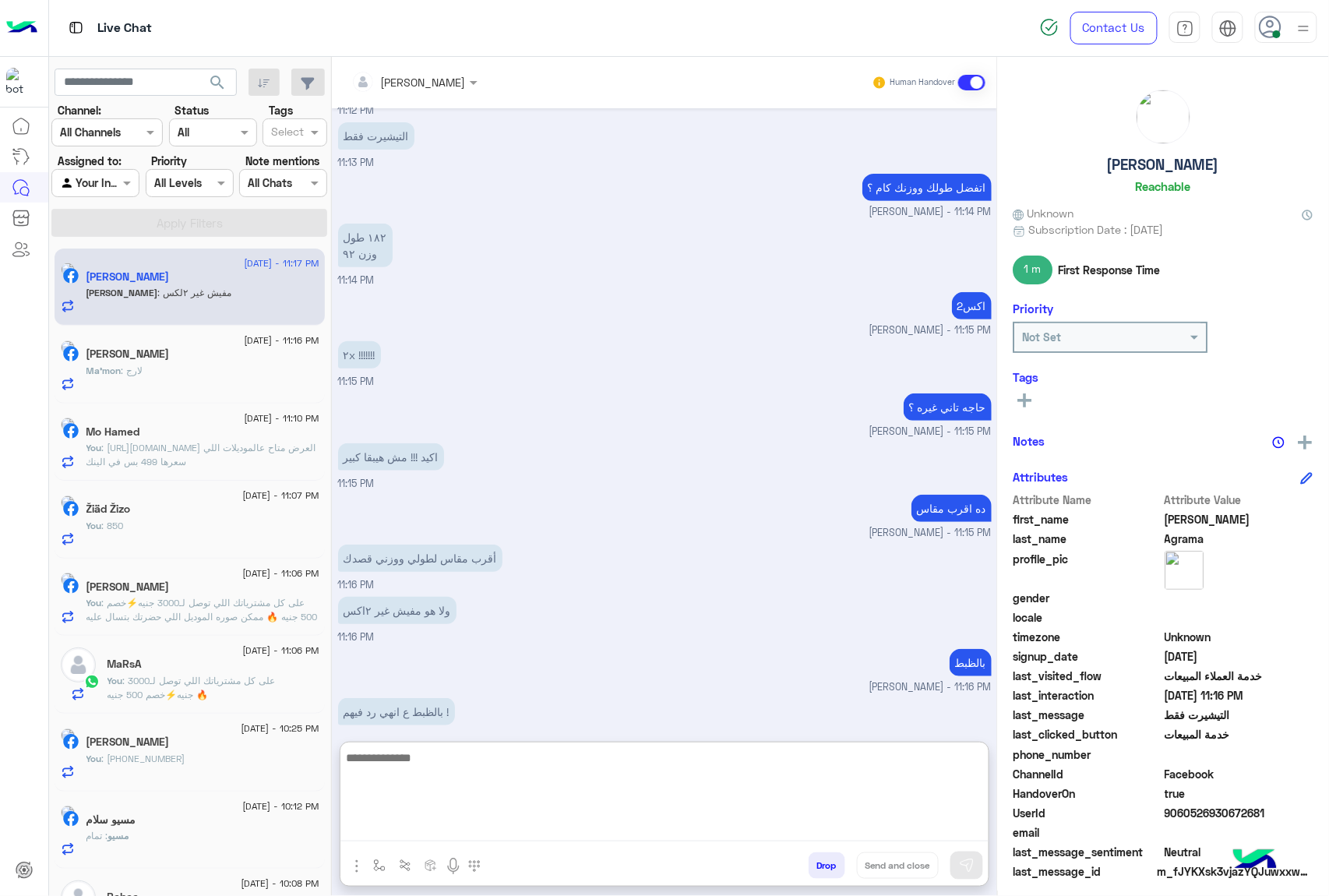
scroll to position [2287, 0]
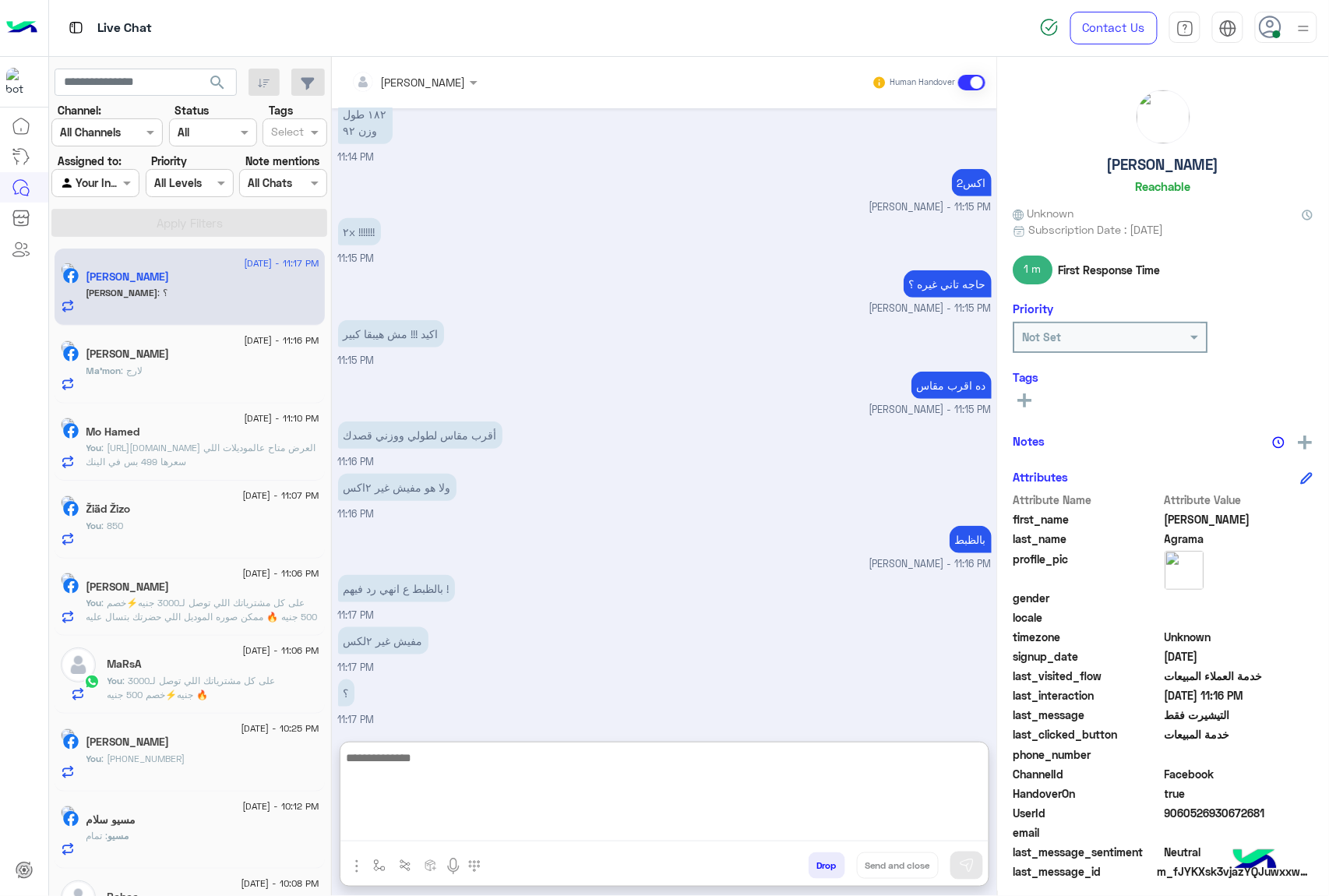
click at [420, 758] on textarea at bounding box center [664, 795] width 648 height 94
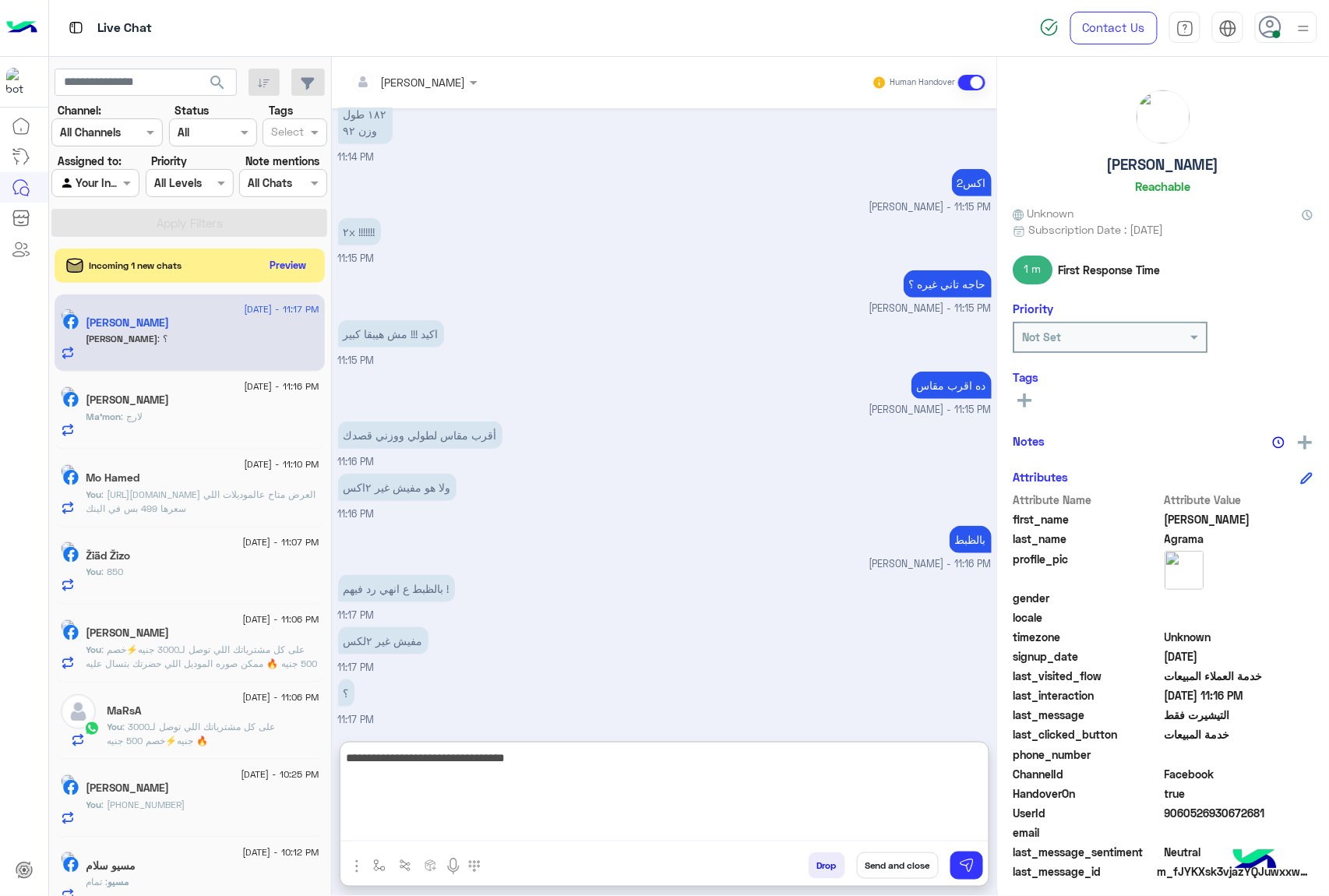
type textarea "**********"
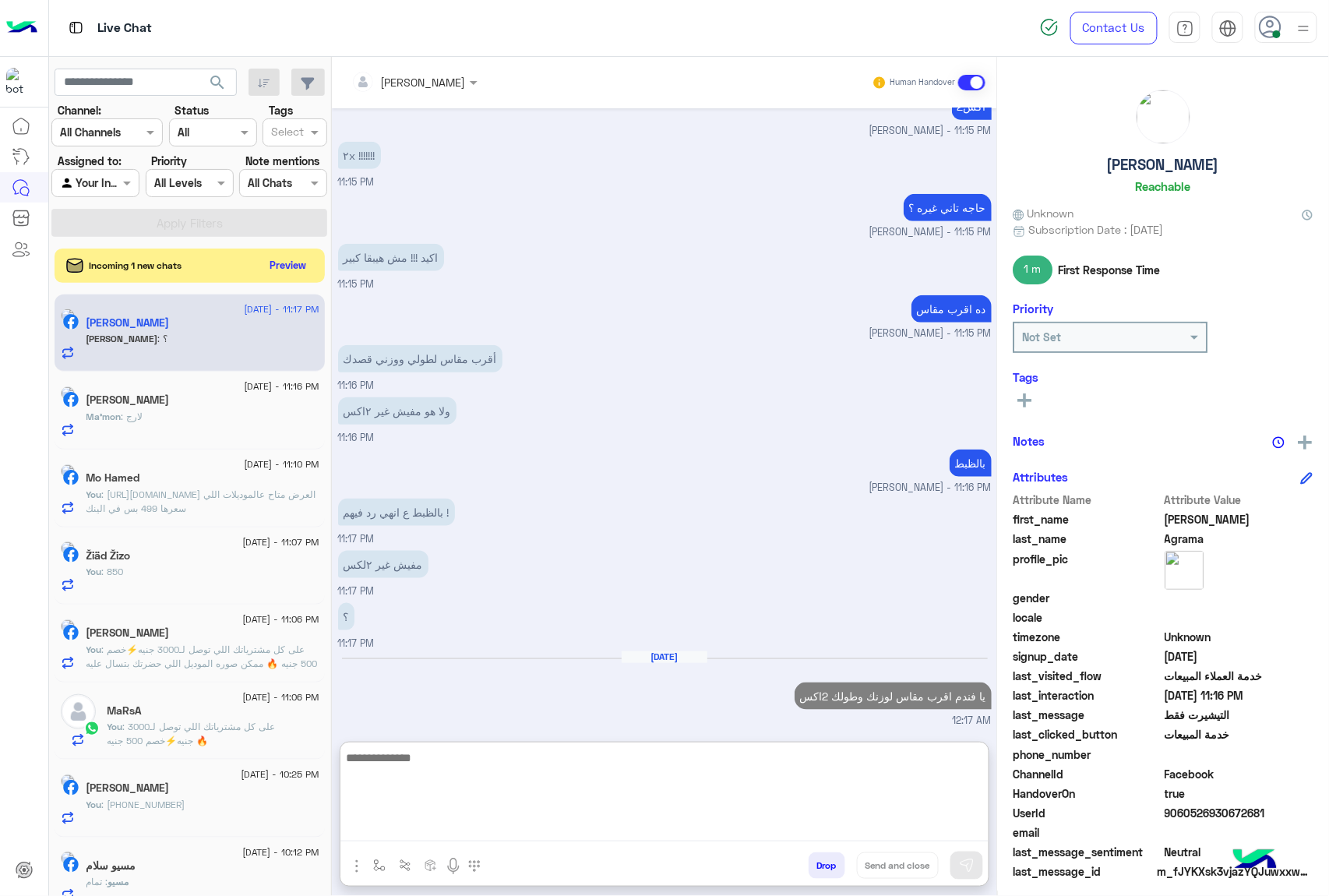
scroll to position [2337, 0]
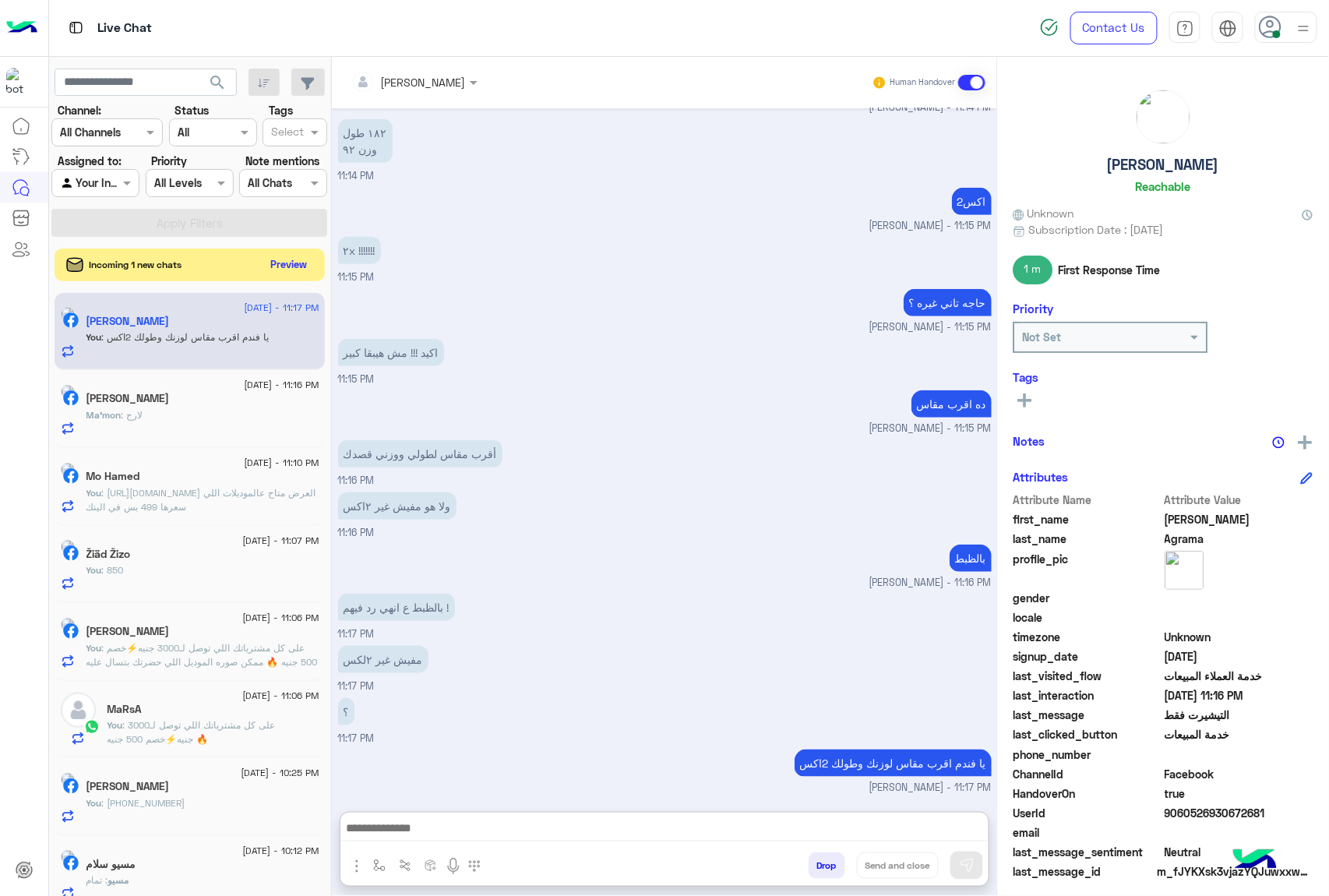
click at [300, 262] on button "Preview" at bounding box center [289, 264] width 48 height 21
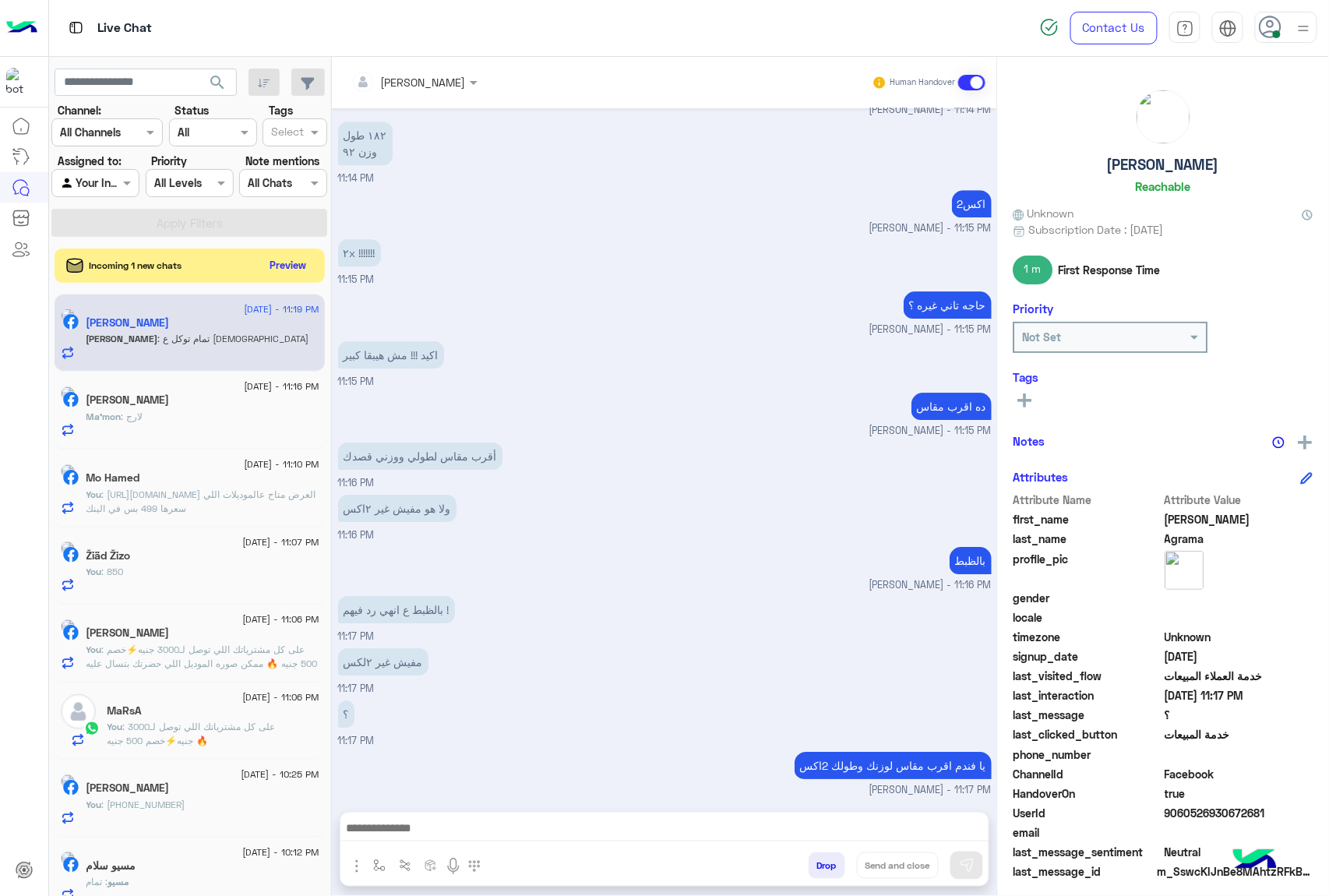
scroll to position [1706, 0]
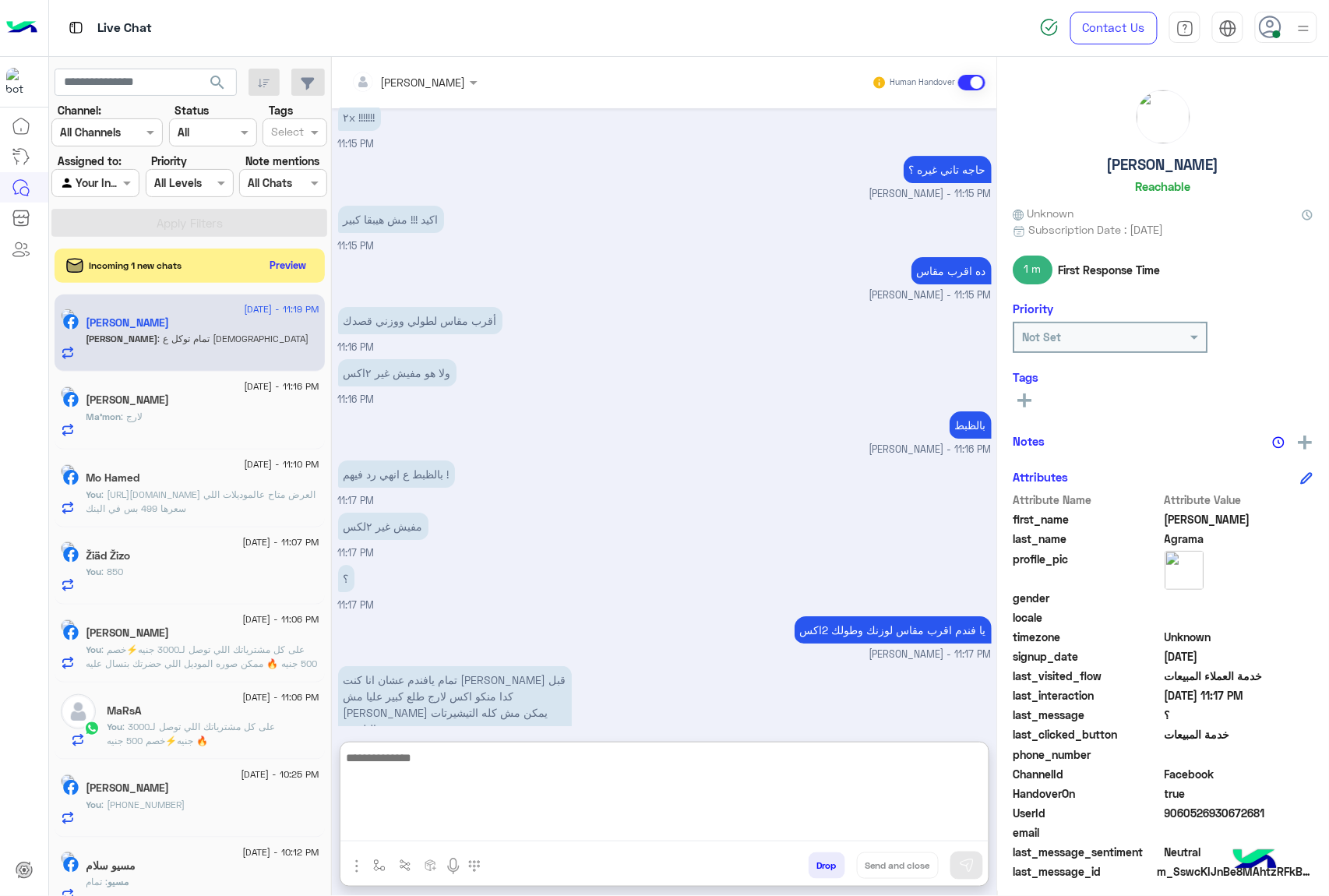
click at [459, 822] on textarea at bounding box center [664, 795] width 648 height 94
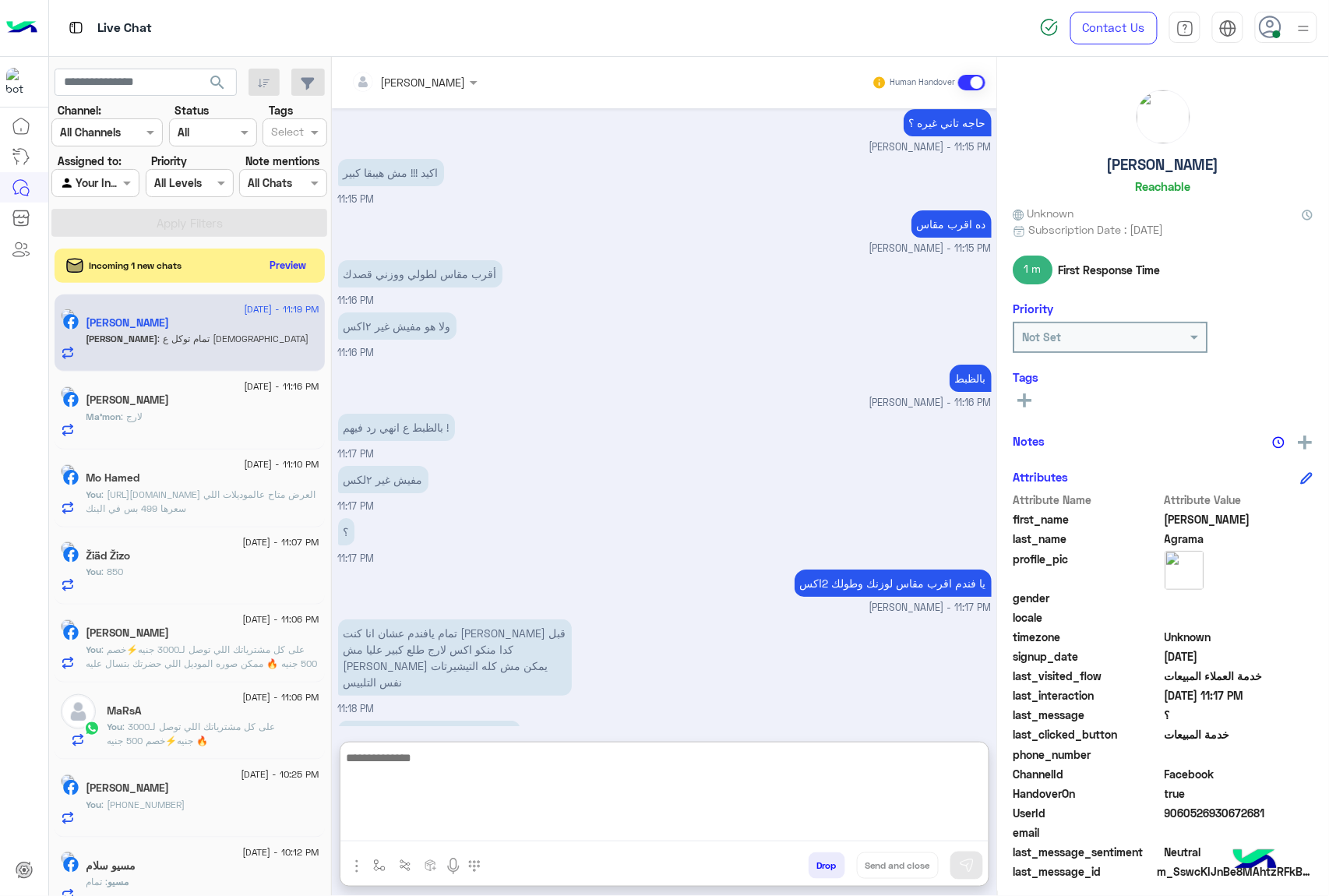
scroll to position [1777, 0]
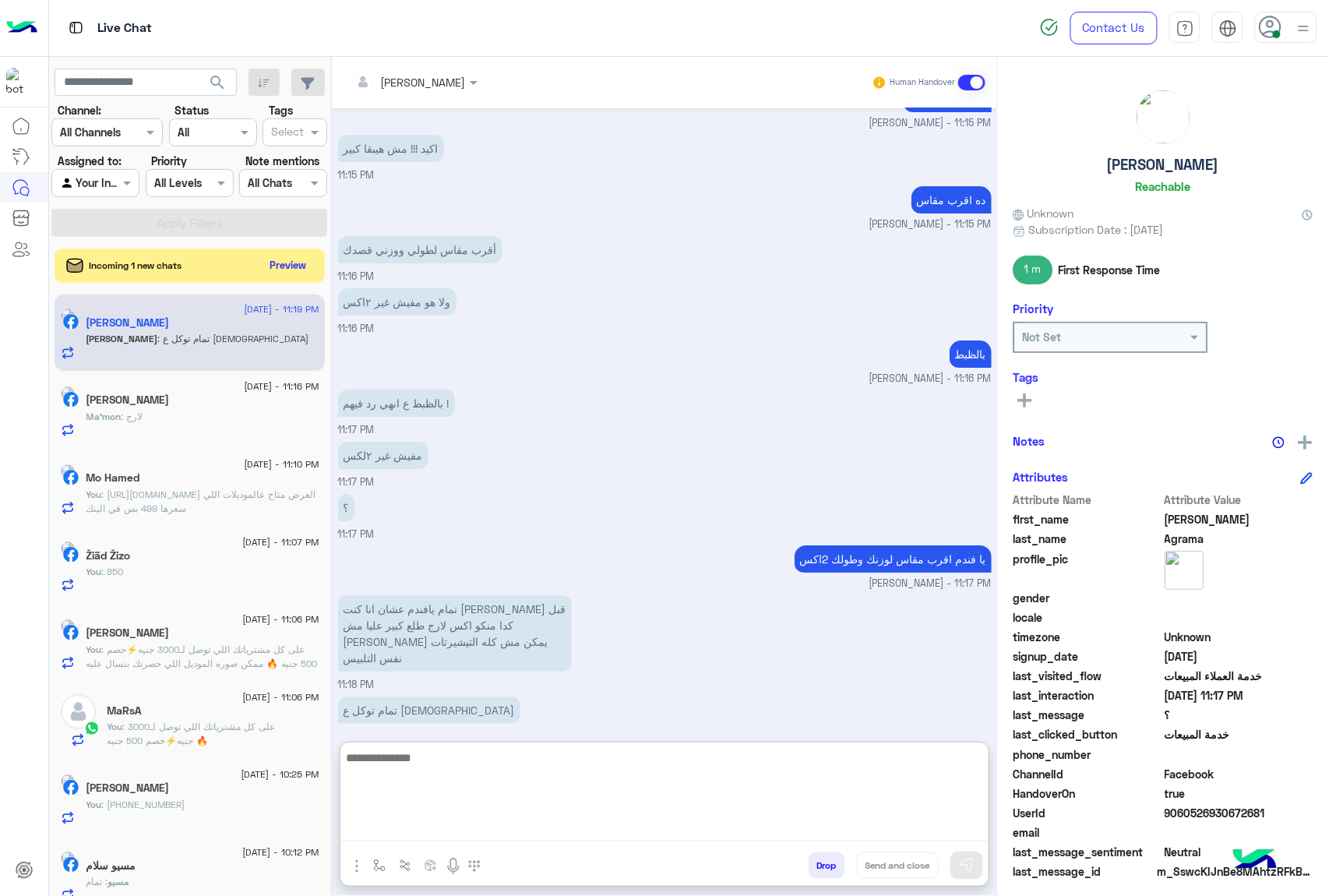
click at [438, 771] on textarea at bounding box center [664, 795] width 648 height 94
type textarea "**********"
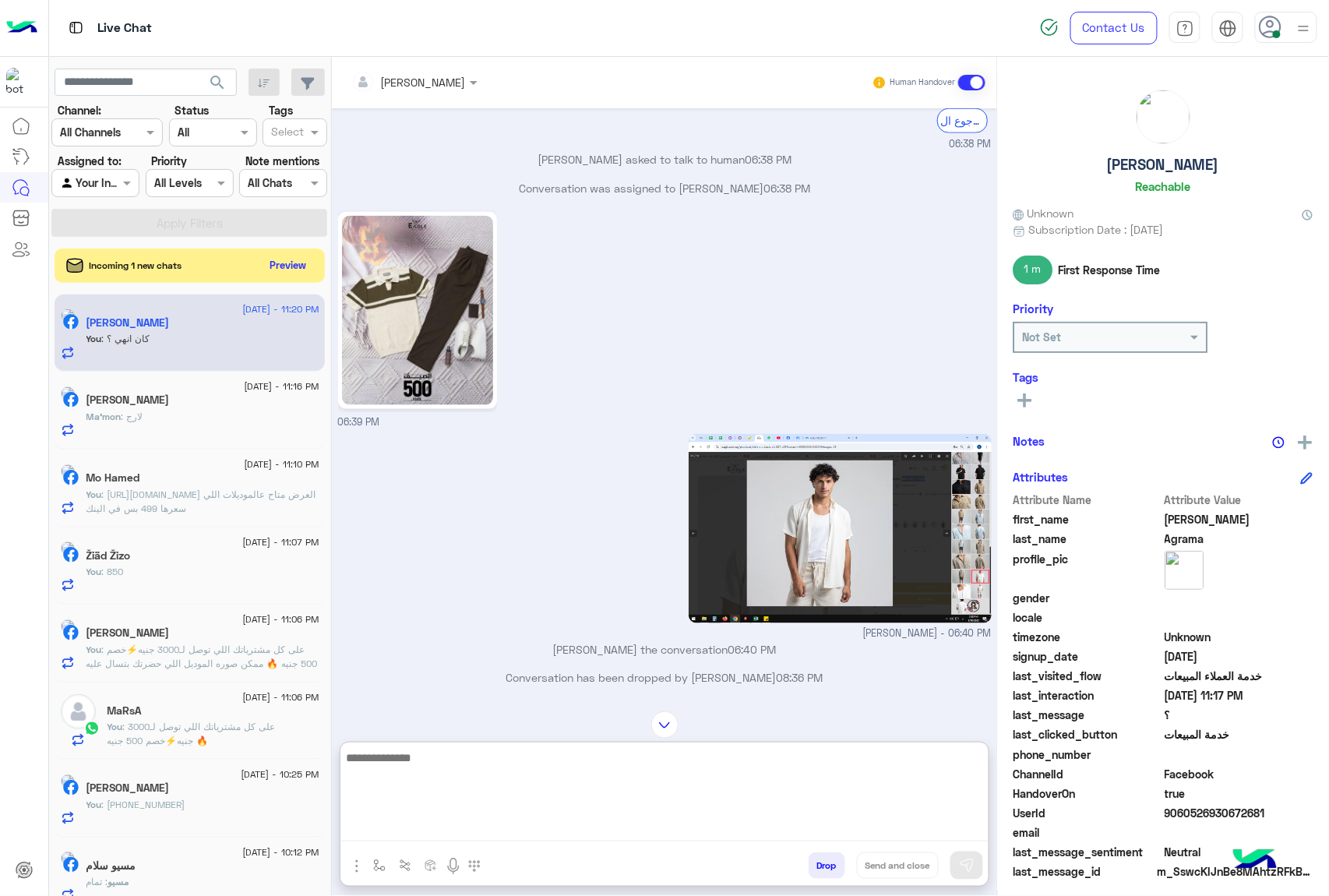
scroll to position [2601, 0]
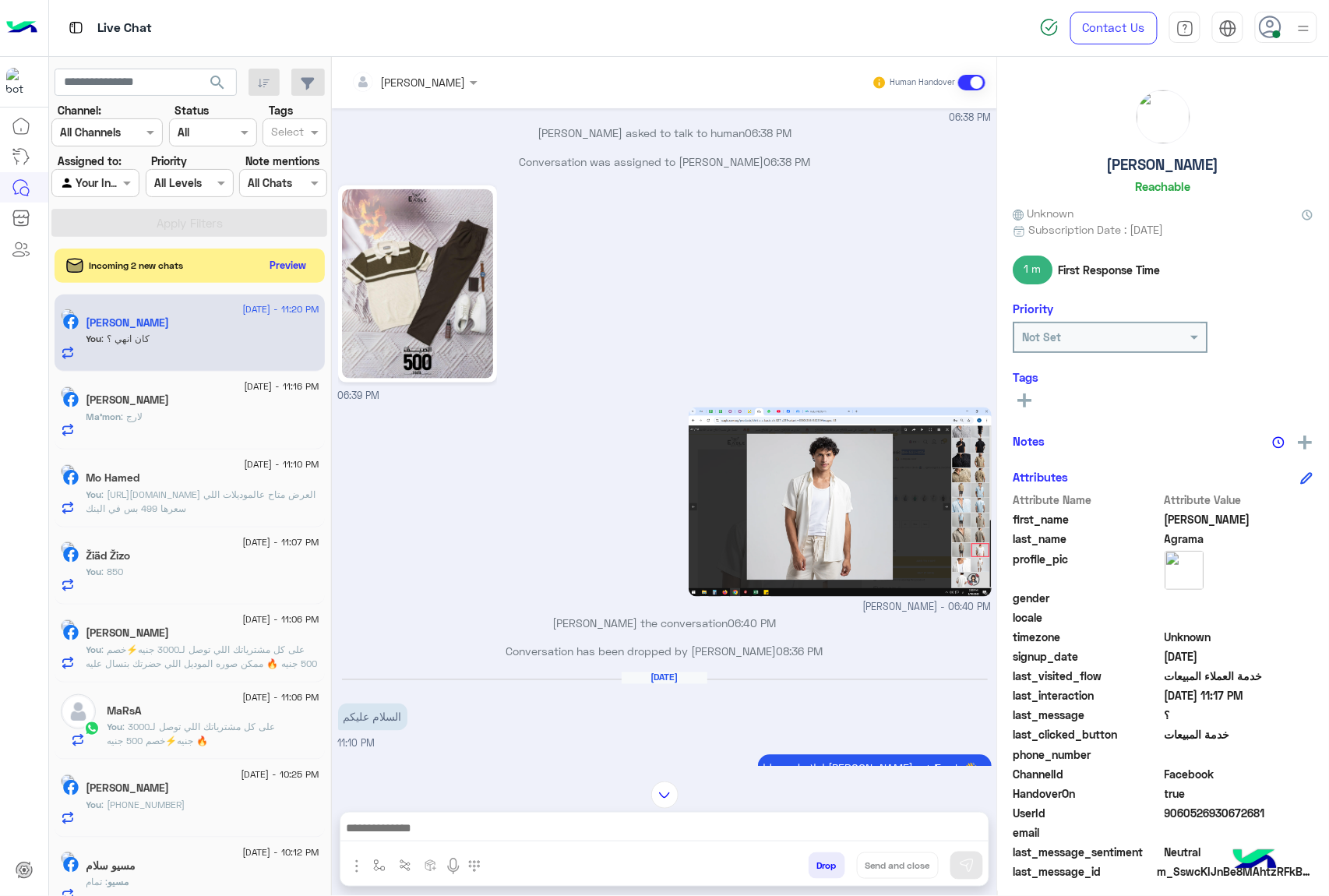
click at [814, 537] on img at bounding box center [840, 502] width 303 height 190
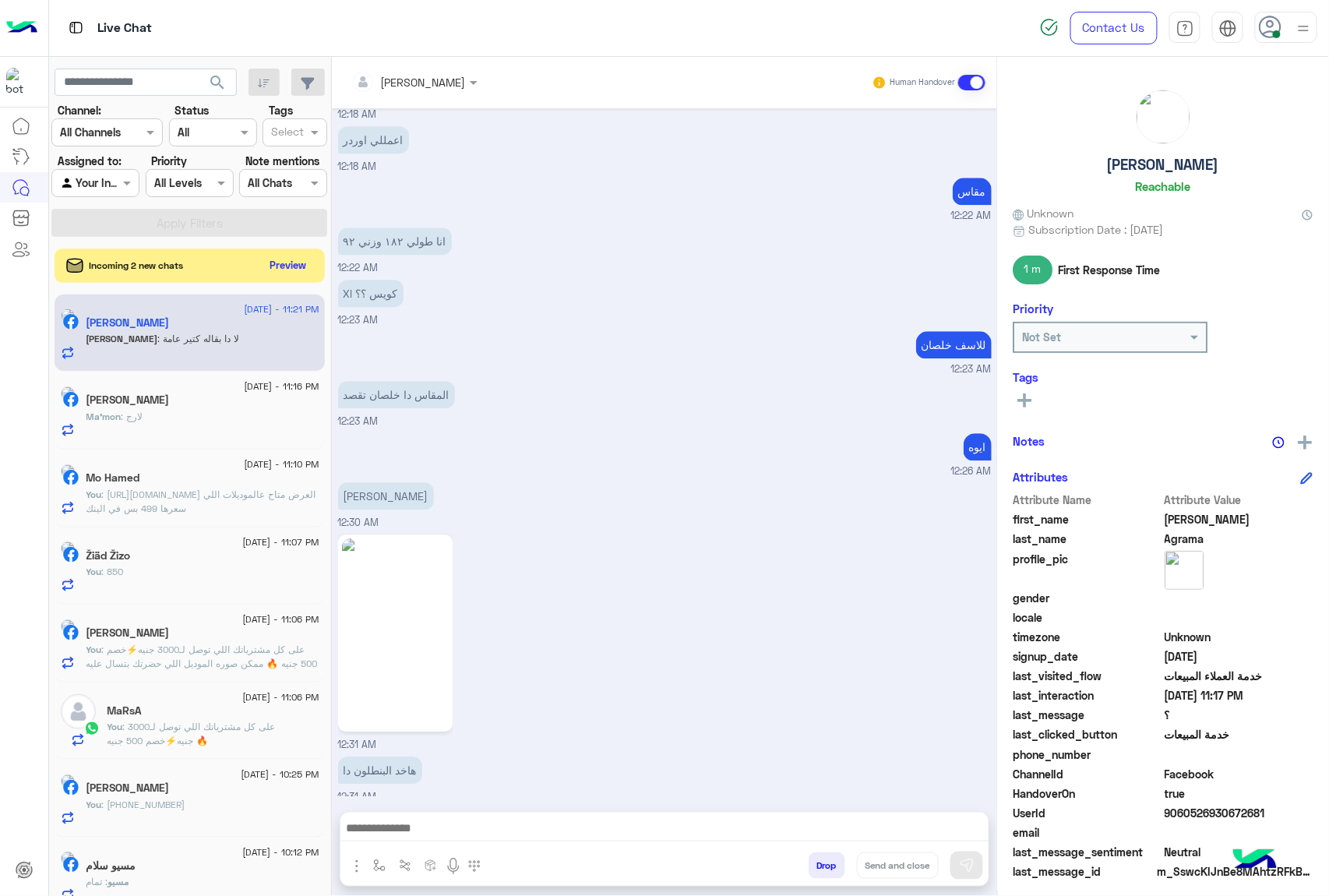
scroll to position [9411, 0]
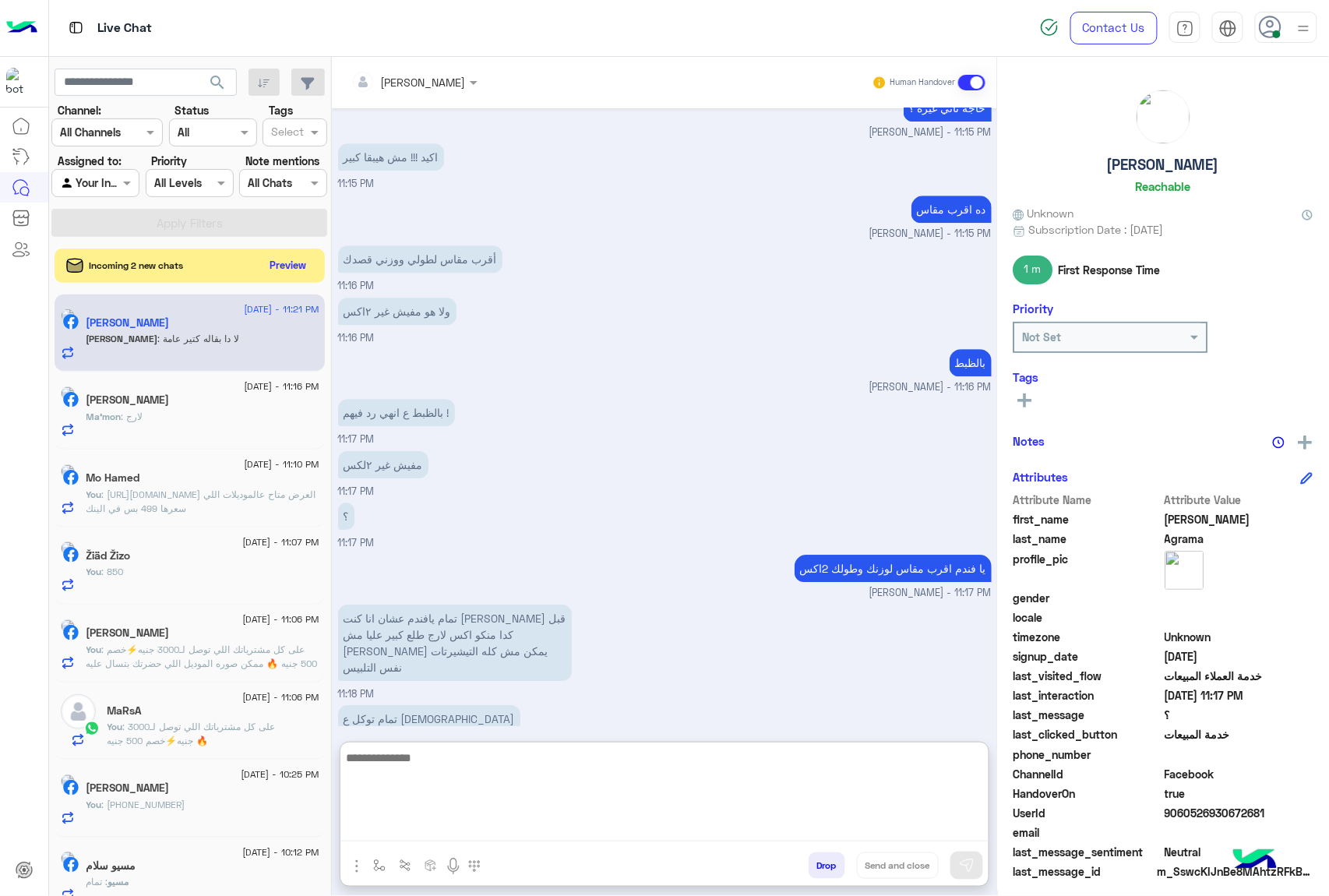
click at [458, 829] on textarea at bounding box center [664, 795] width 648 height 94
type textarea "****"
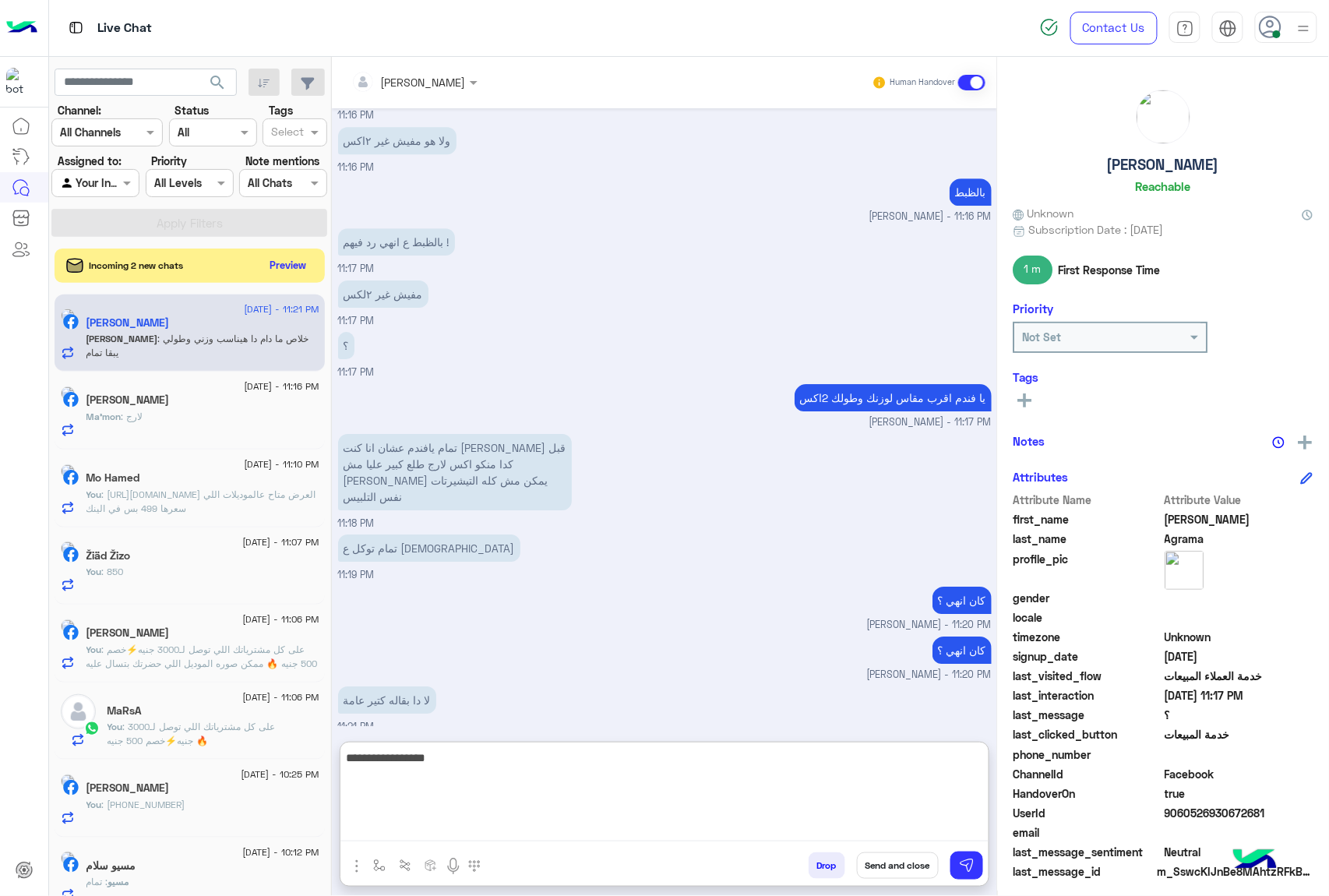
scroll to position [9633, 0]
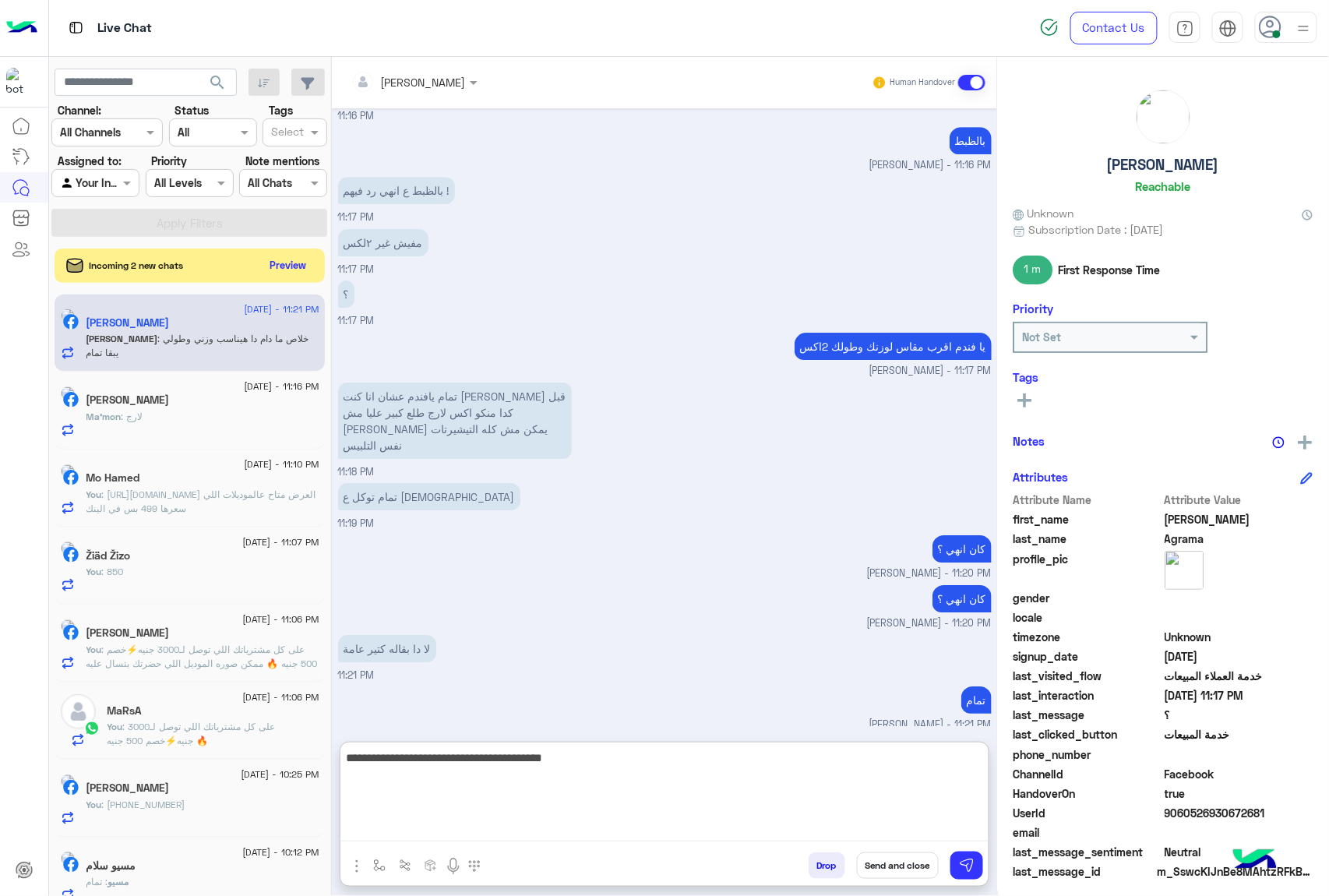
type textarea "**********"
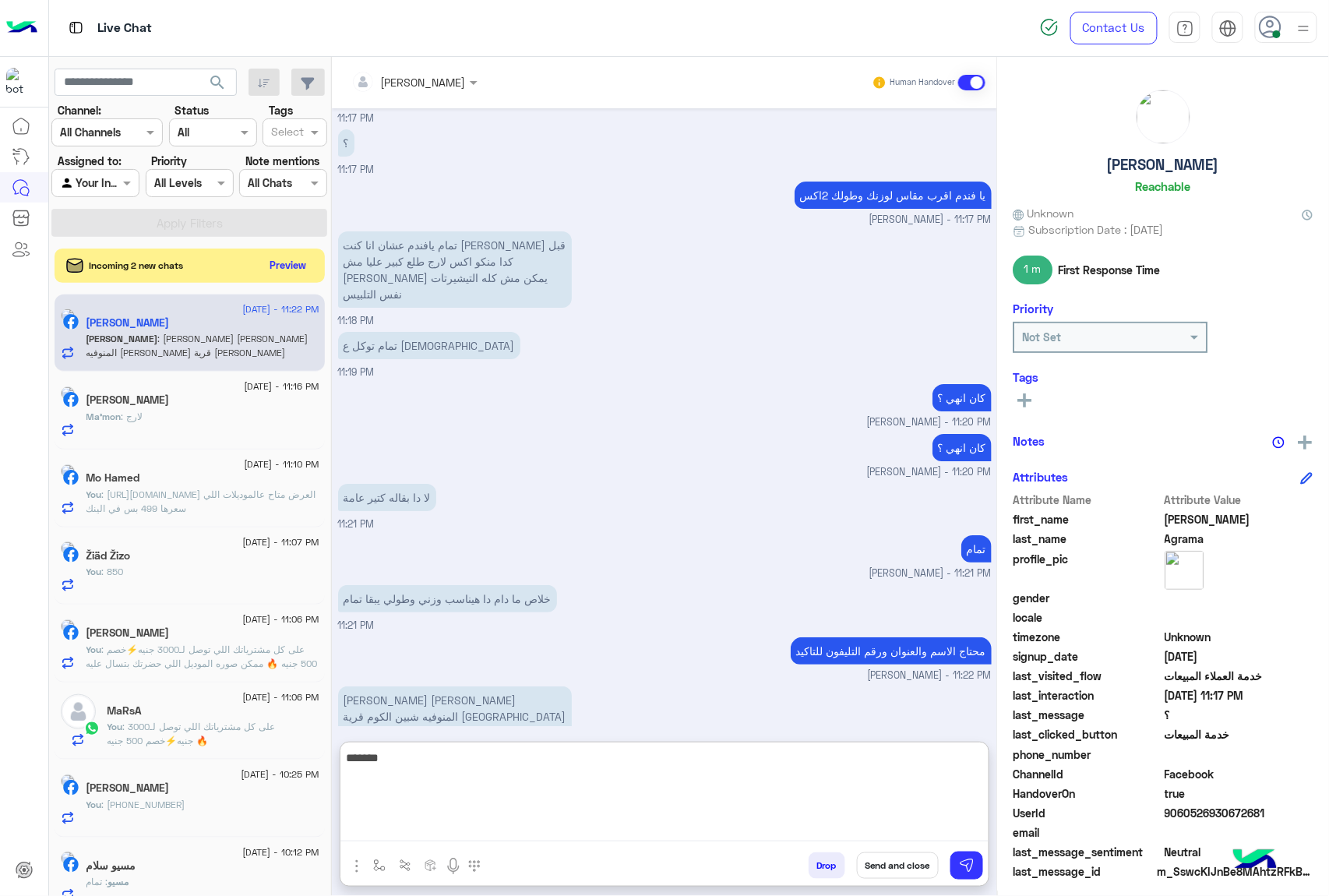
scroll to position [9835, 0]
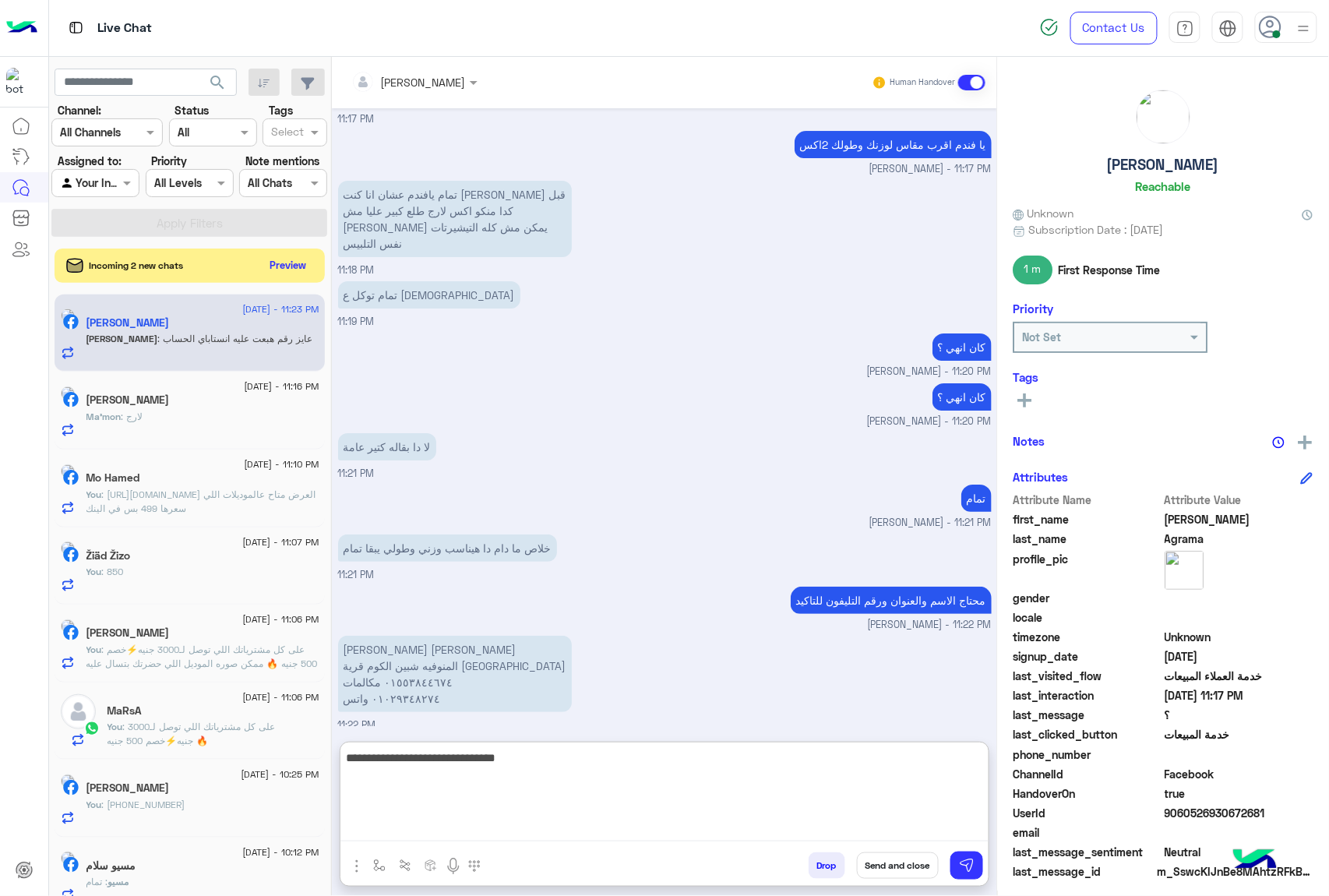
type textarea "**********"
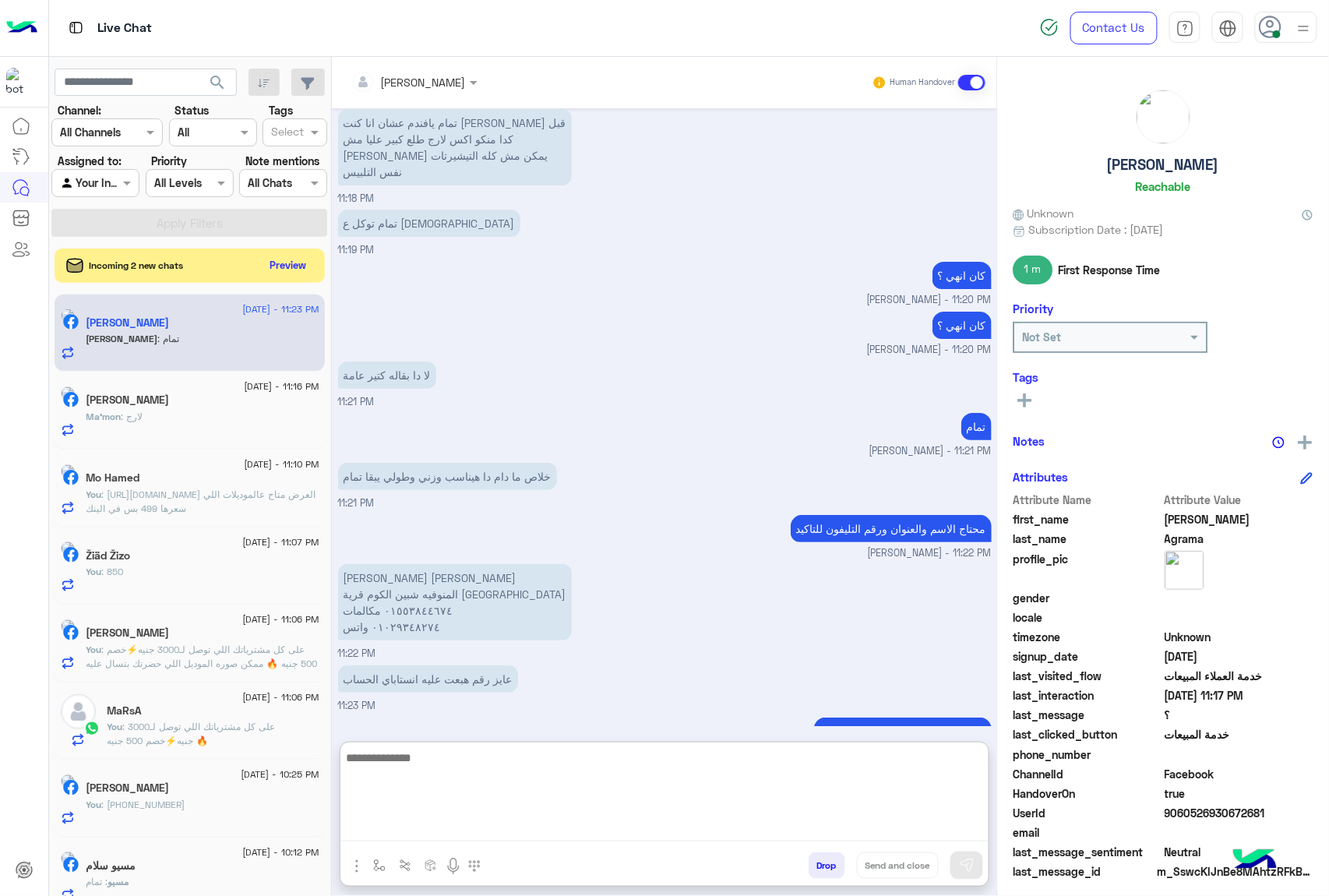
scroll to position [9912, 0]
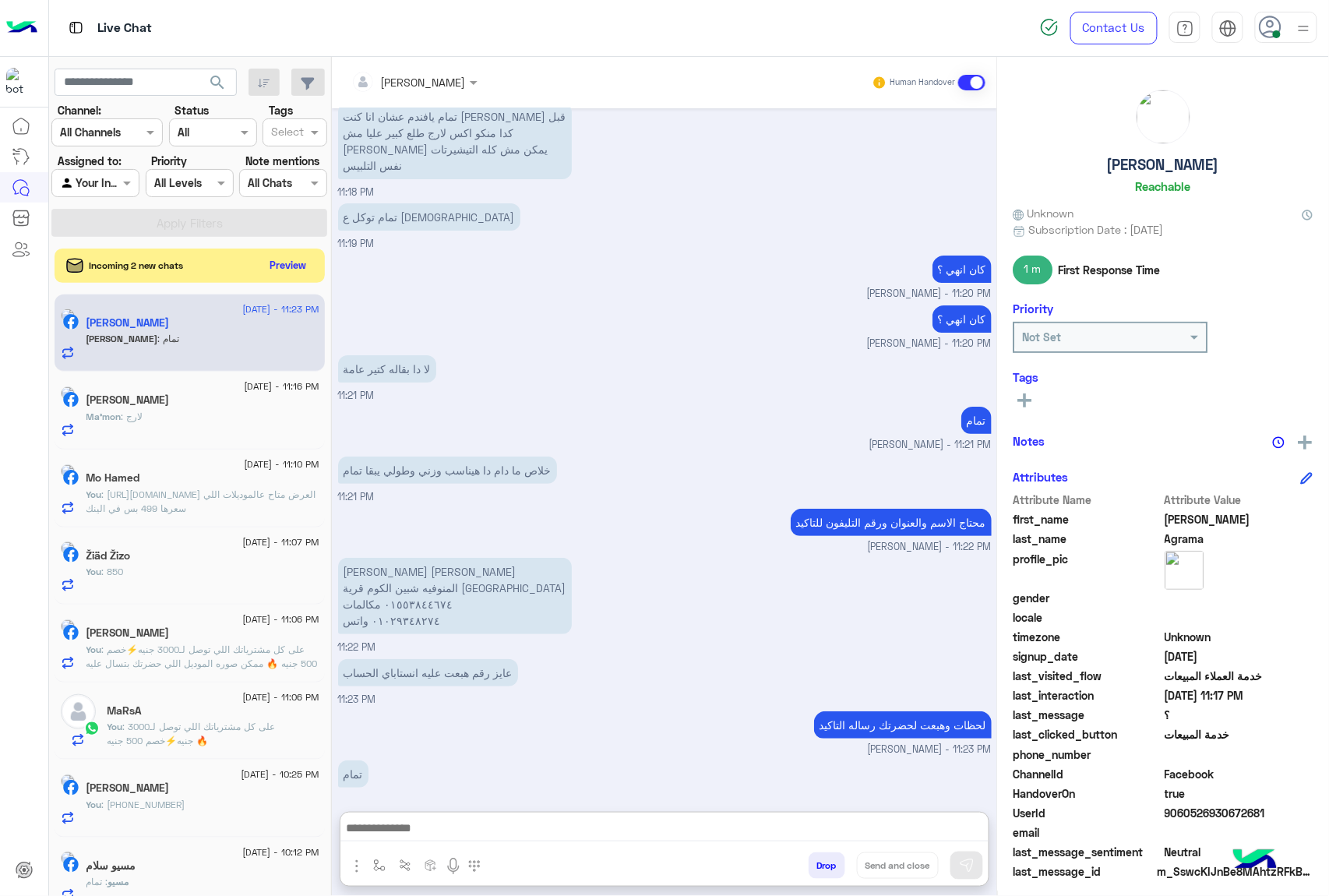
click at [385, 557] on p "عبدالله صبحي فؤاد عجرمه المنوفيه شبين الكوم قرية شنوان ٠١٥٥٣٨٤٤٦٧٤ مكالمات ٠١٠٢…" at bounding box center [455, 595] width 234 height 77
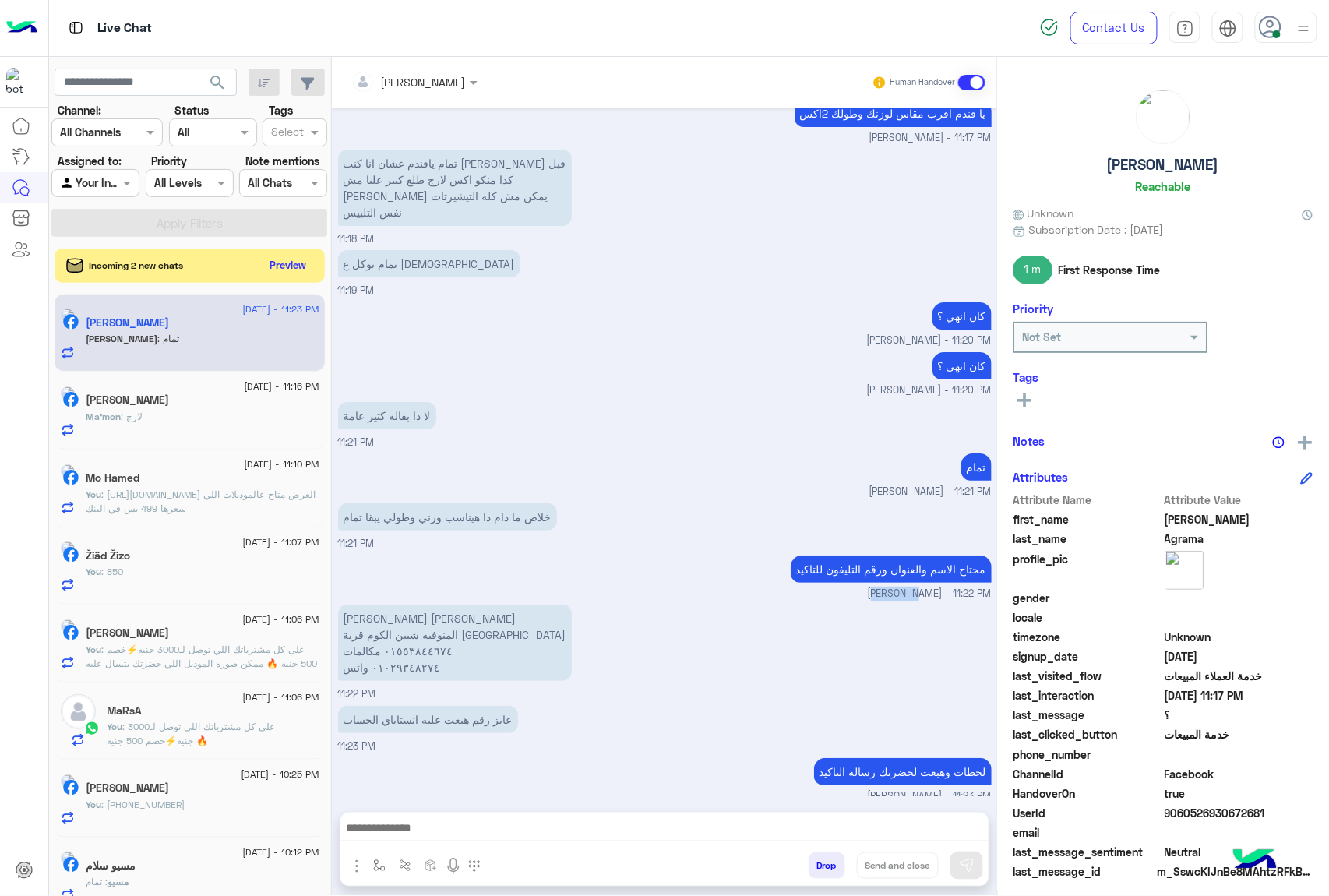
click at [385, 551] on div "محتاج الاسم والعنوان ورقم التليفون للتاكيد mohamed ahmed - 11:22 PM" at bounding box center [664, 576] width 654 height 50
click at [400, 604] on p "عبدالله صبحي فؤاد عجرمه المنوفيه شبين الكوم قرية شنوان ٠١٥٥٣٨٤٤٦٧٤ مكالمات ٠١٠٢…" at bounding box center [455, 642] width 234 height 77
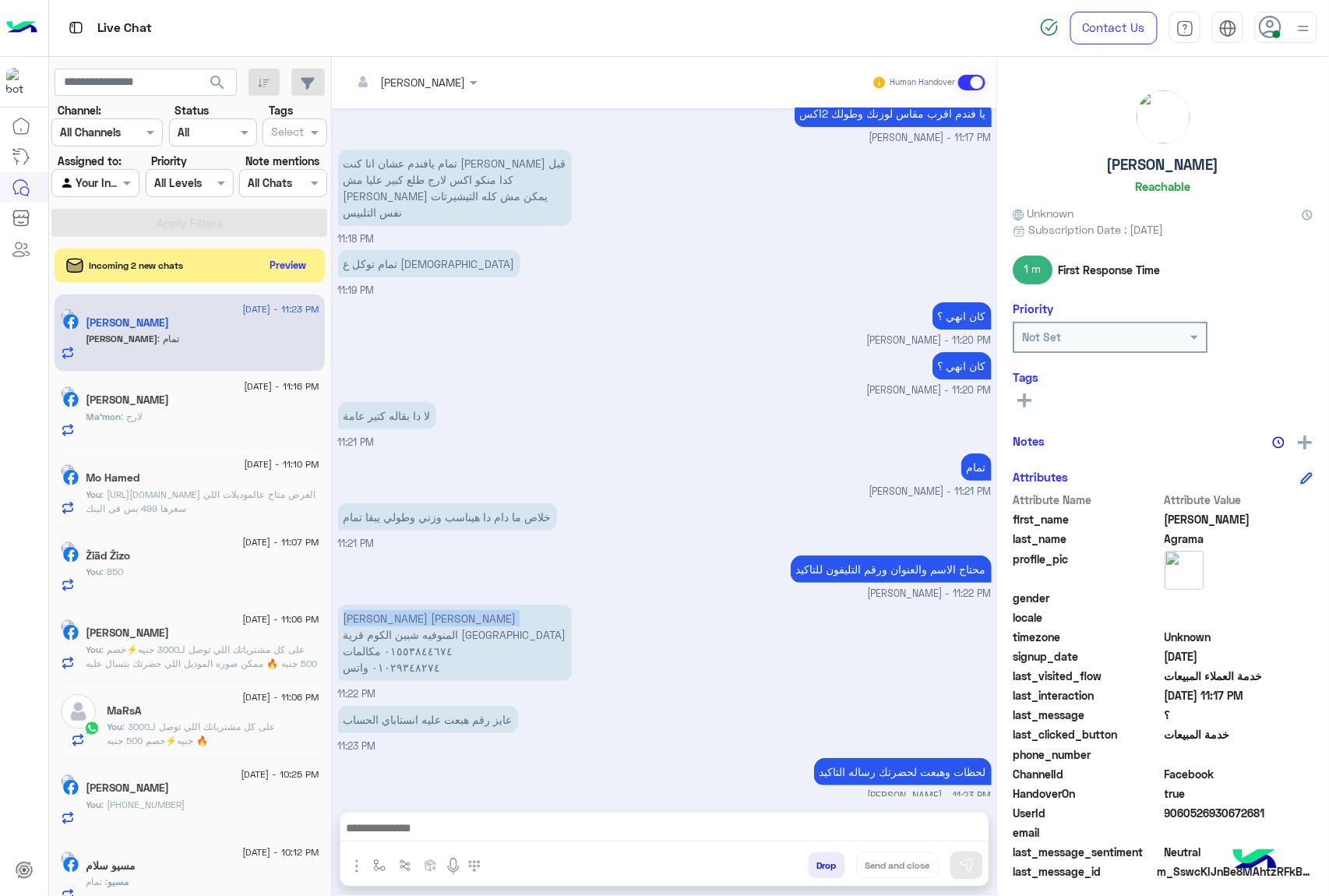
copy p "عبدالله صبحي فؤاد عجرمه"
click at [380, 604] on p "عبدالله صبحي فؤاد عجرمه المنوفيه شبين الكوم قرية شنوان ٠١٥٥٣٨٤٤٦٧٤ مكالمات ٠١٠٢…" at bounding box center [455, 642] width 234 height 77
click at [387, 604] on p "عبدالله صبحي فؤاد عجرمه المنوفيه شبين الكوم قرية شنوان ٠١٥٥٣٨٤٤٦٧٤ مكالمات ٠١٠٢…" at bounding box center [455, 642] width 234 height 77
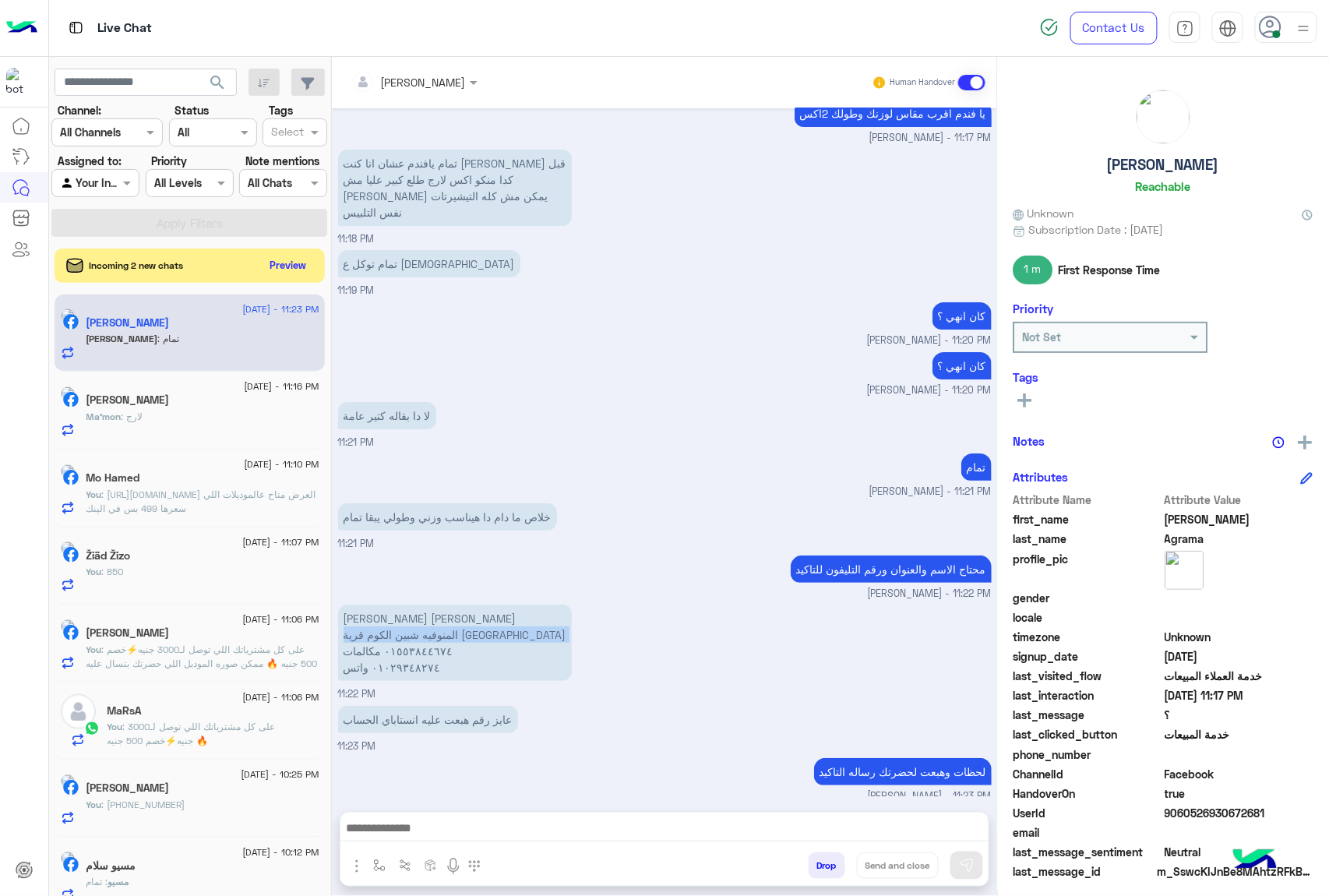
copy p "المنوفيه شبين الكوم قرية شنوان"
click at [424, 604] on p "عبدالله صبحي فؤاد عجرمه المنوفيه شبين الكوم قرية شنوان ٠١٥٥٣٨٤٤٦٧٤ مكالمات ٠١٠٢…" at bounding box center [455, 642] width 234 height 77
copy p "٠١٥٥٣٨٤٤٦٧٤"
click at [395, 608] on p "عبدالله صبحي فؤاد عجرمه المنوفيه شبين الكوم قرية شنوان ٠١٥٥٣٨٤٤٦٧٤ مكالمات ٠١٠٢…" at bounding box center [455, 642] width 234 height 77
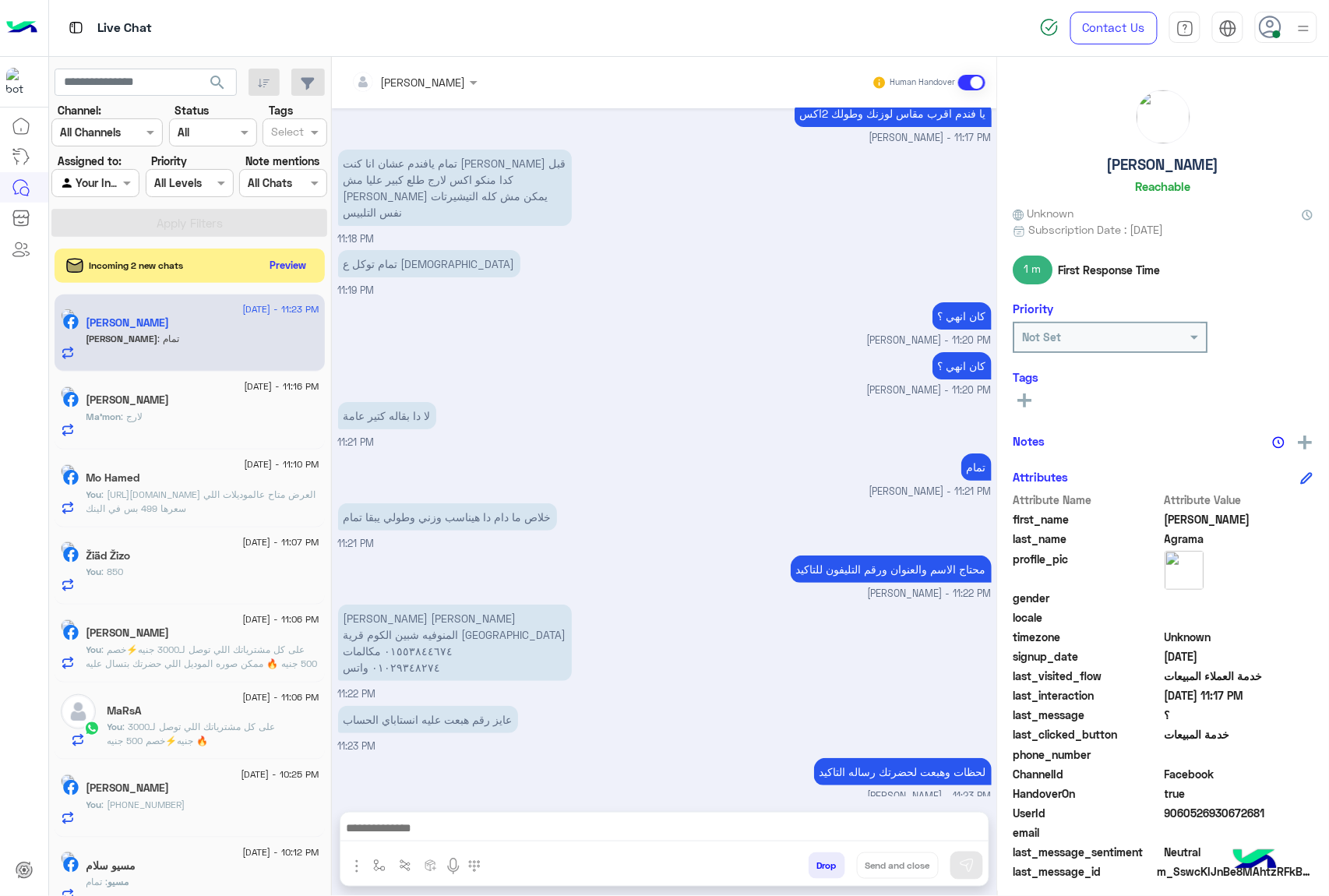
click at [395, 608] on p "عبدالله صبحي فؤاد عجرمه المنوفيه شبين الكوم قرية شنوان ٠١٥٥٣٨٤٤٦٧٤ مكالمات ٠١٠٢…" at bounding box center [455, 642] width 234 height 77
copy p "٠١٠٢٩٣٤٨٢٧٤"
click at [420, 604] on p "عبدالله صبحي فؤاد عجرمه المنوفيه شبين الكوم قرية شنوان ٠١٥٥٣٨٤٤٦٧٤ مكالمات ٠١٠٢…" at bounding box center [455, 642] width 234 height 77
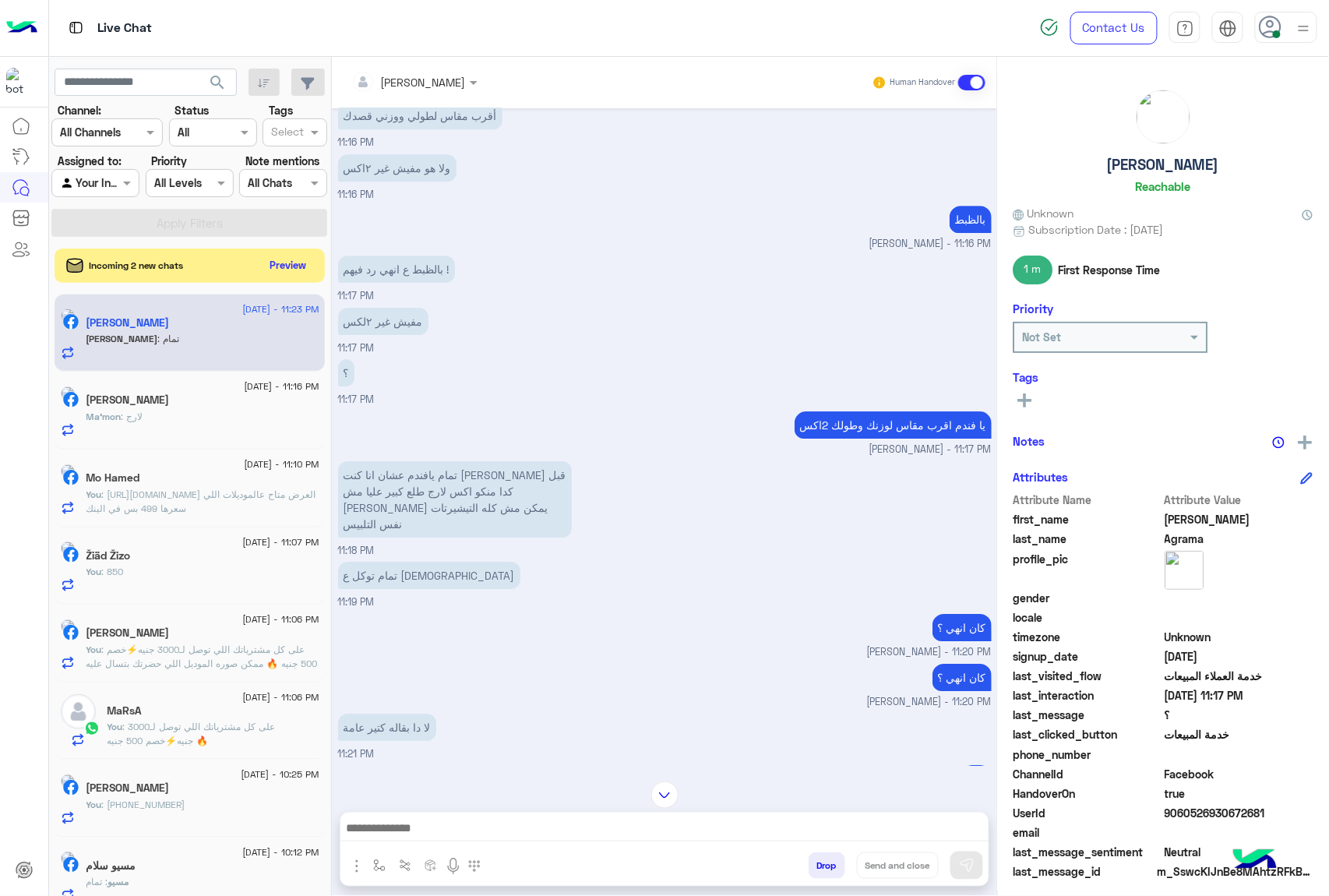
click at [680, 557] on div "تمام توكل ع الله 11:19 PM" at bounding box center [664, 583] width 654 height 53
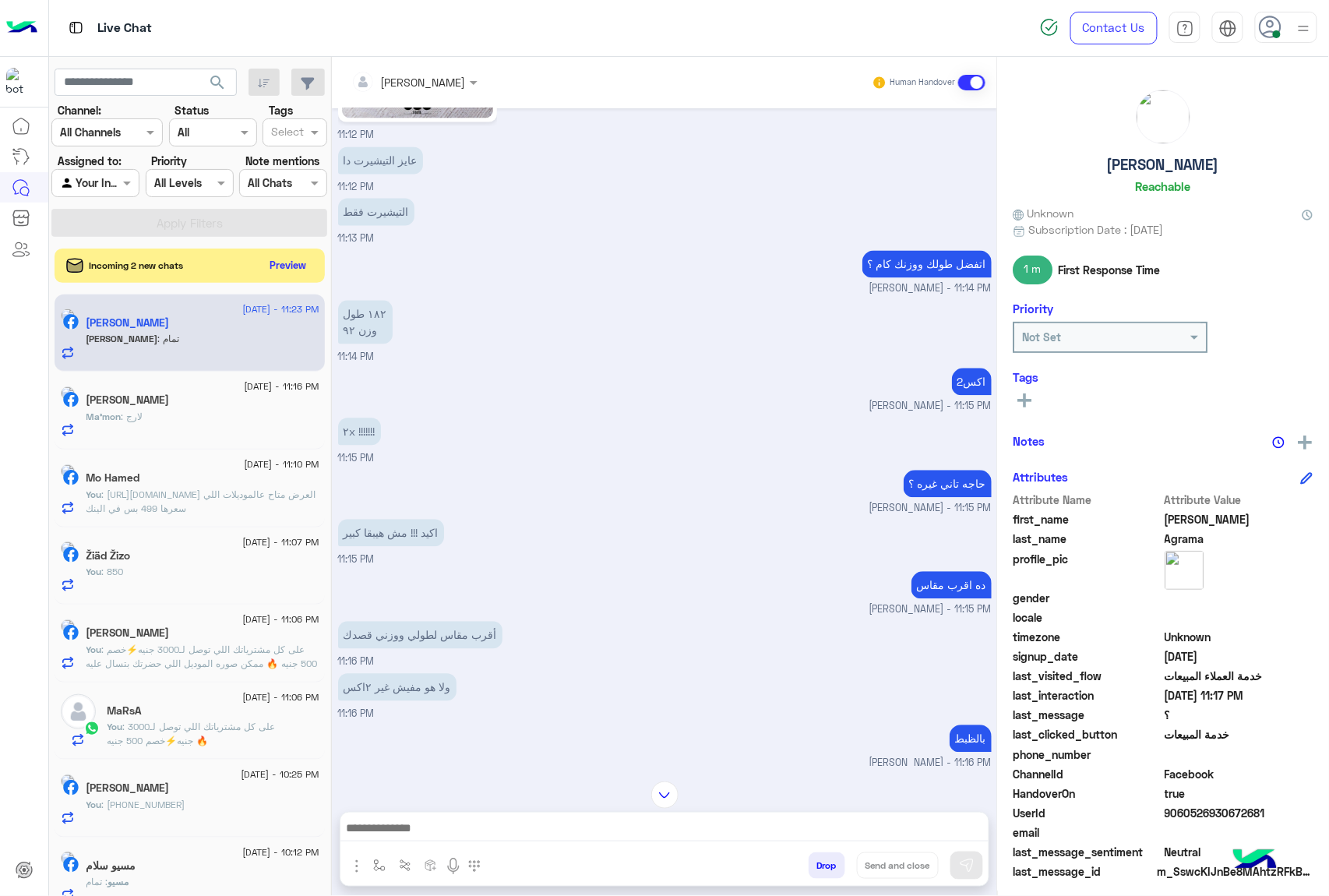
scroll to position [8931, 0]
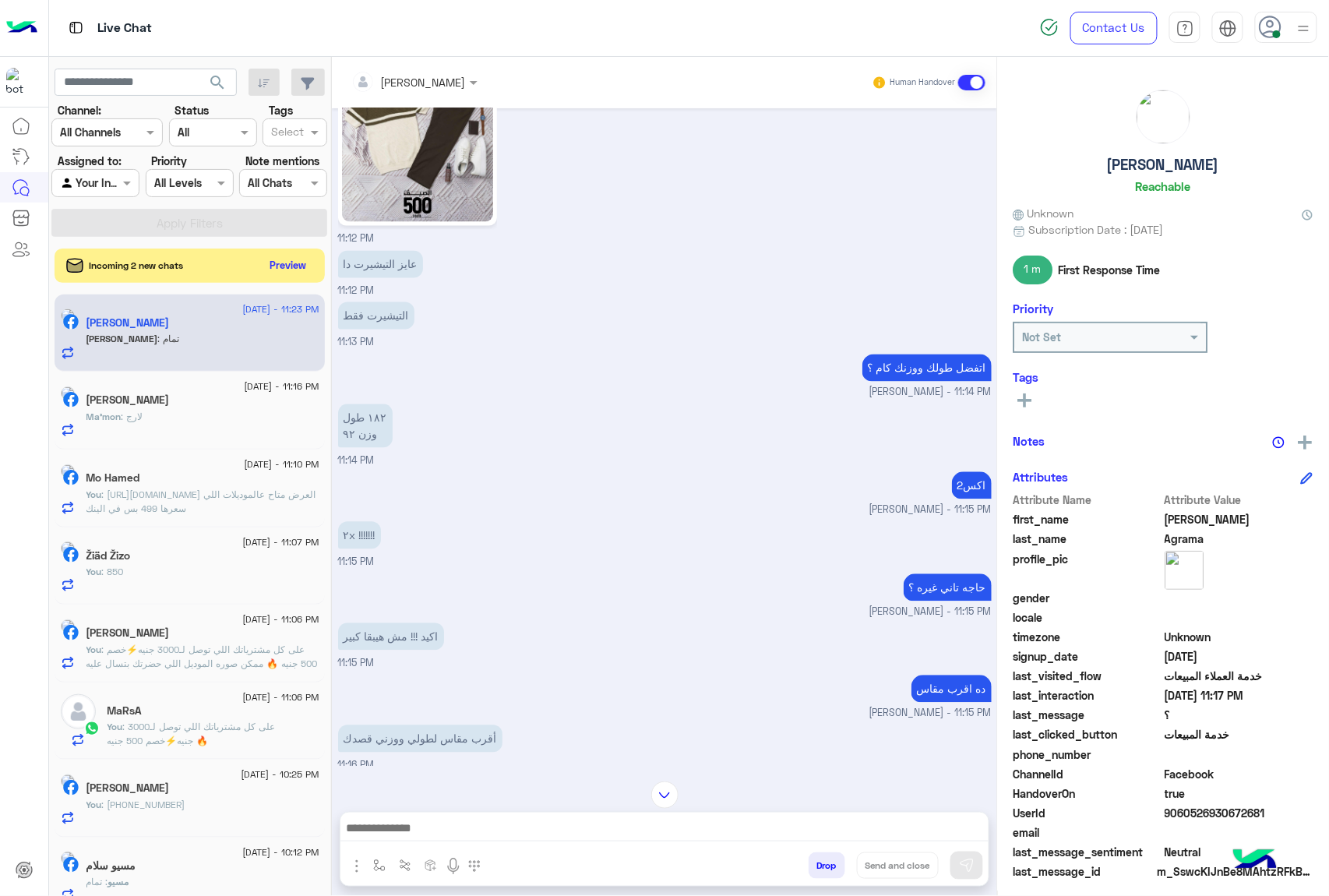
click at [1215, 808] on span "9060526930672681" at bounding box center [1239, 812] width 148 height 16
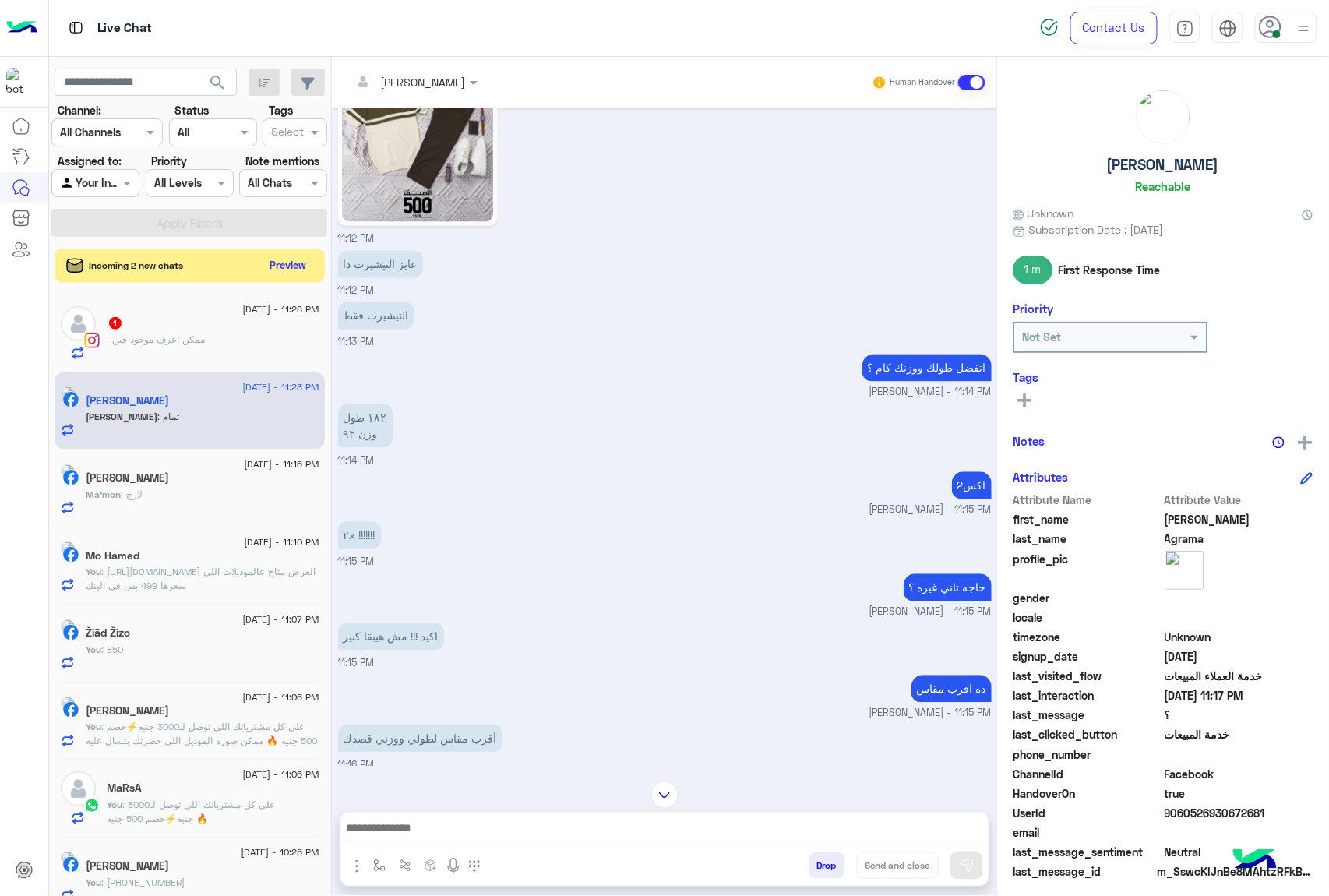
click at [623, 671] on div "ده اقرب مقاس mohamed ahmed - 11:15 PM" at bounding box center [664, 696] width 654 height 50
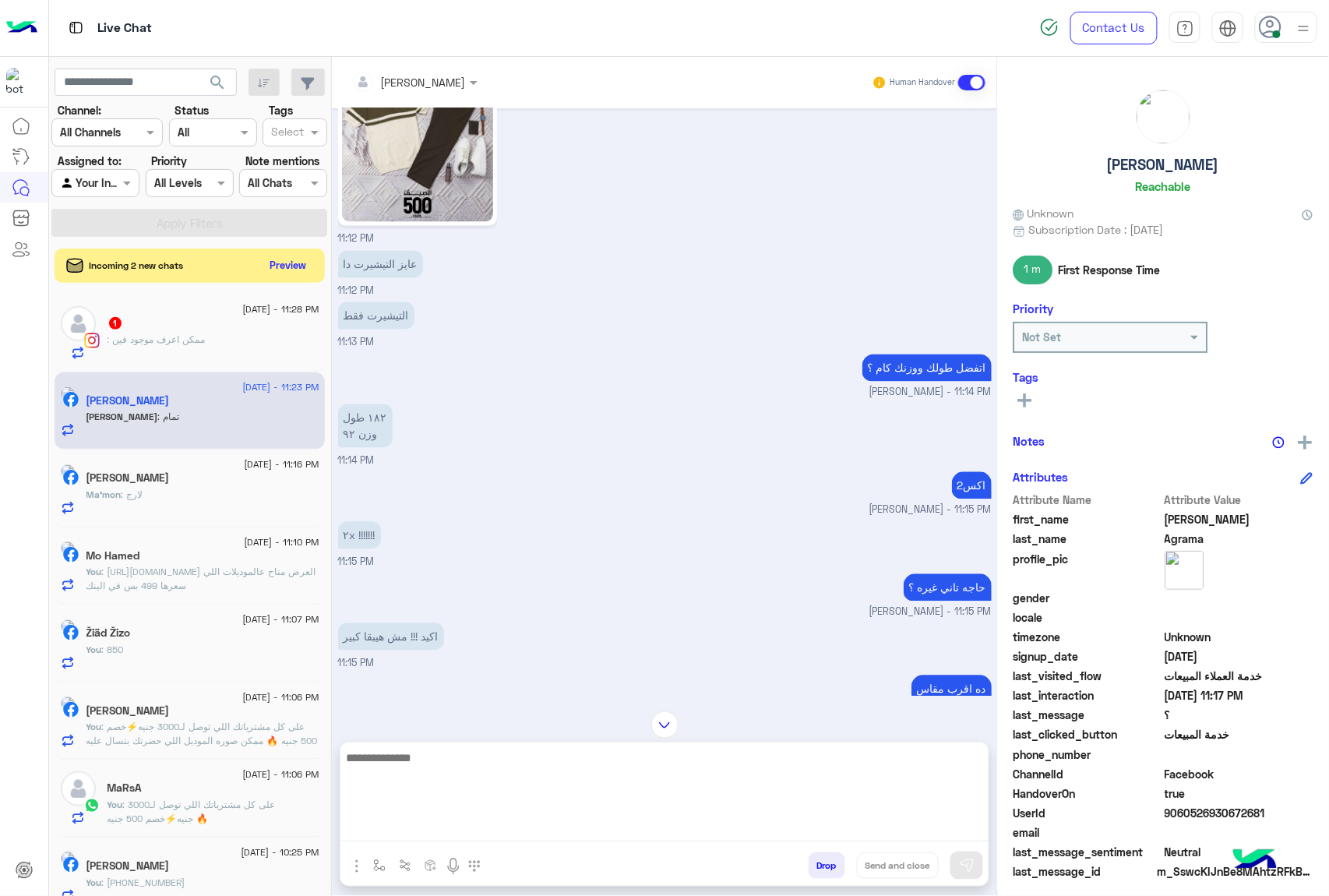
click at [455, 829] on textarea at bounding box center [664, 795] width 648 height 94
type textarea "*"
paste textarea "**********"
type textarea "**********"
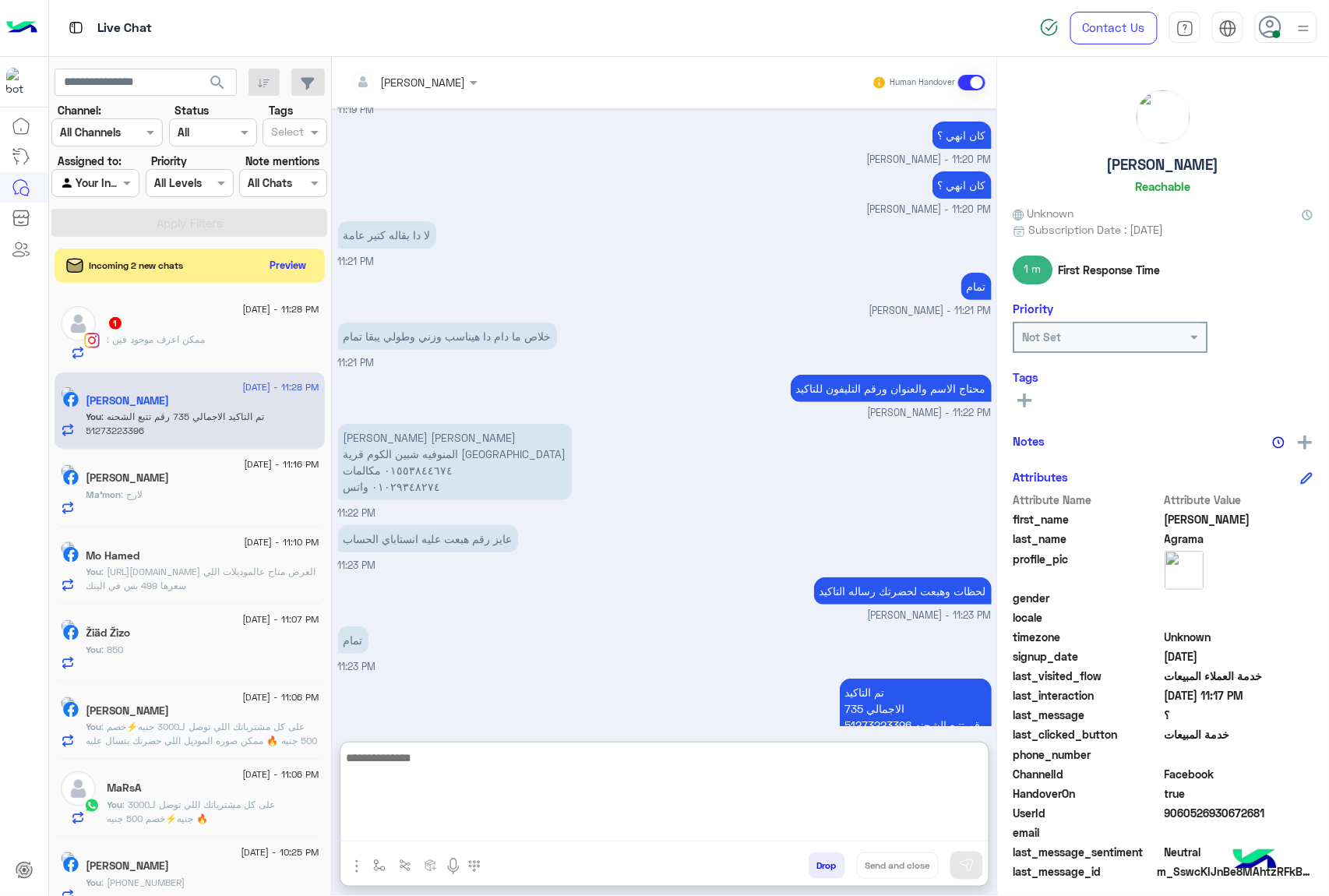
scroll to position [10019, 0]
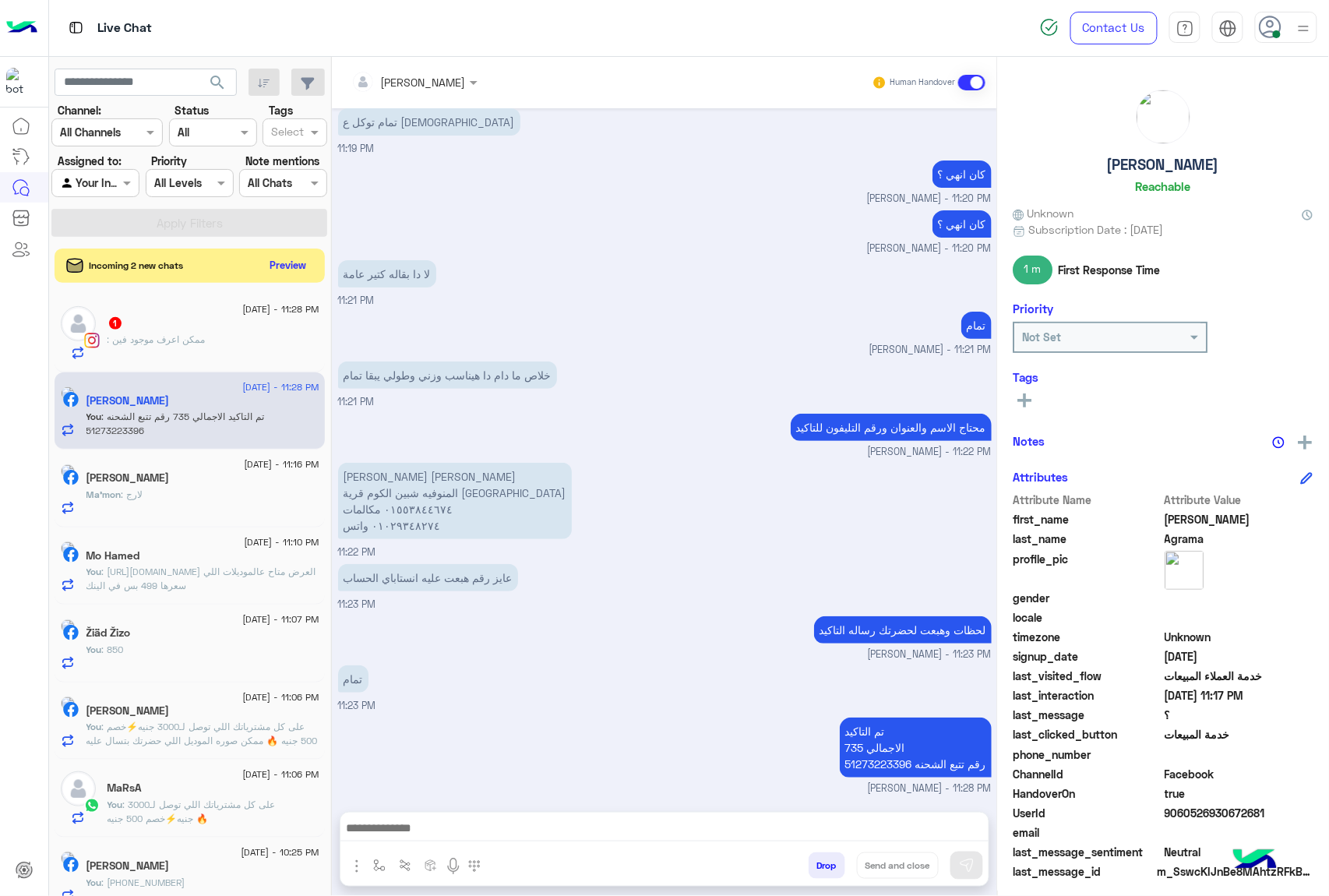
click at [164, 345] on span ": ممكن اعرف موجود فين" at bounding box center [156, 339] width 99 height 11
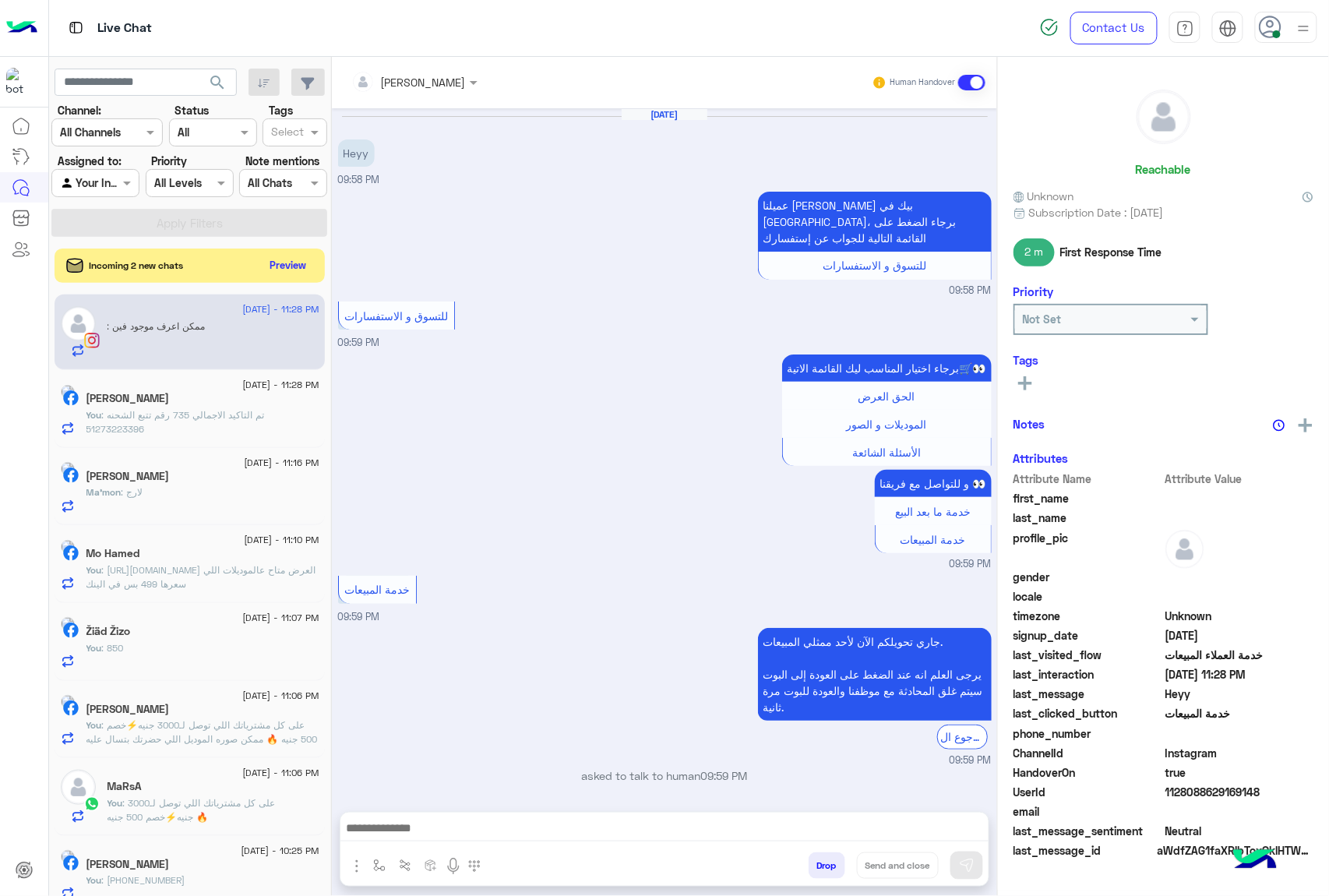
scroll to position [174, 0]
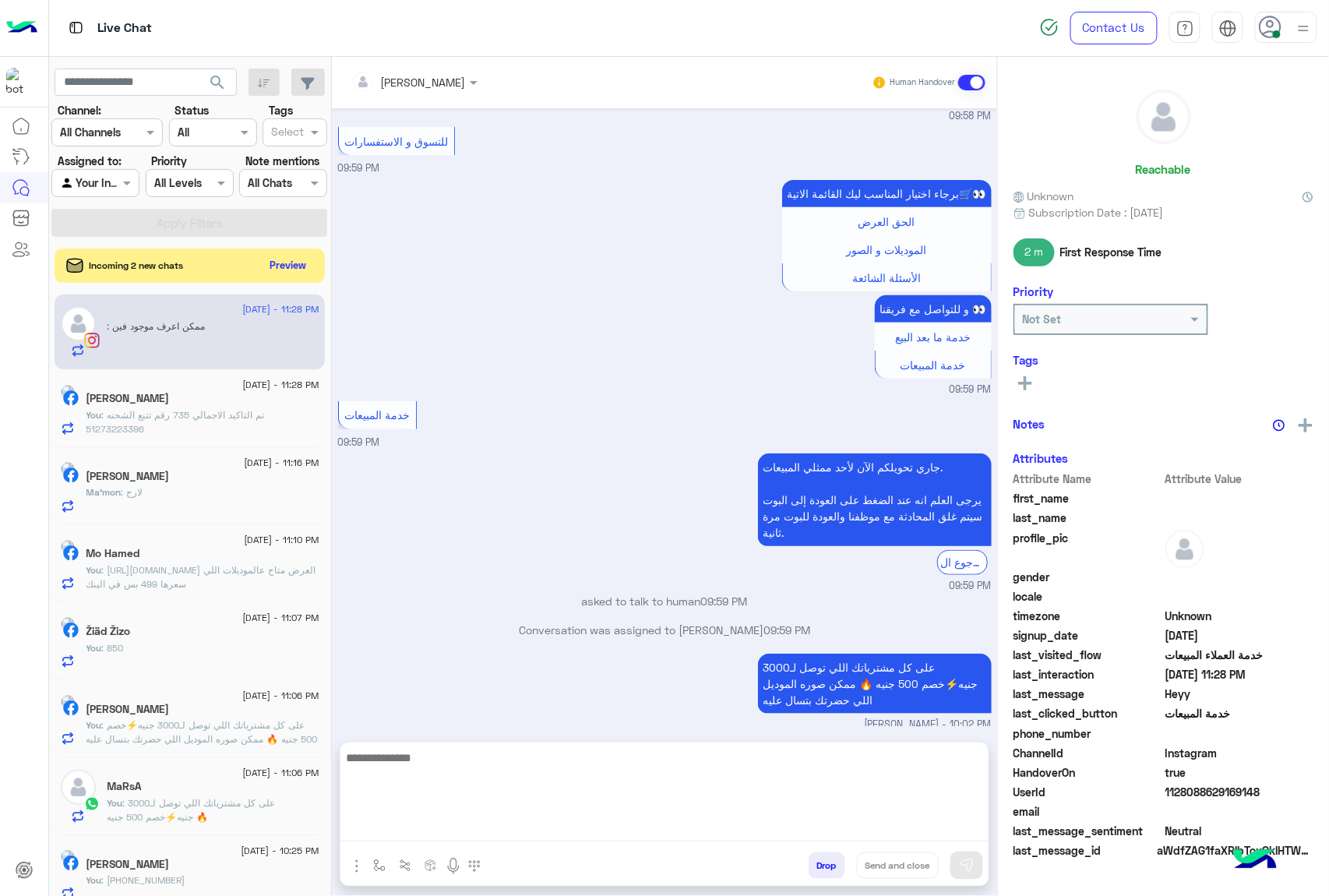
click at [412, 829] on textarea at bounding box center [664, 795] width 648 height 94
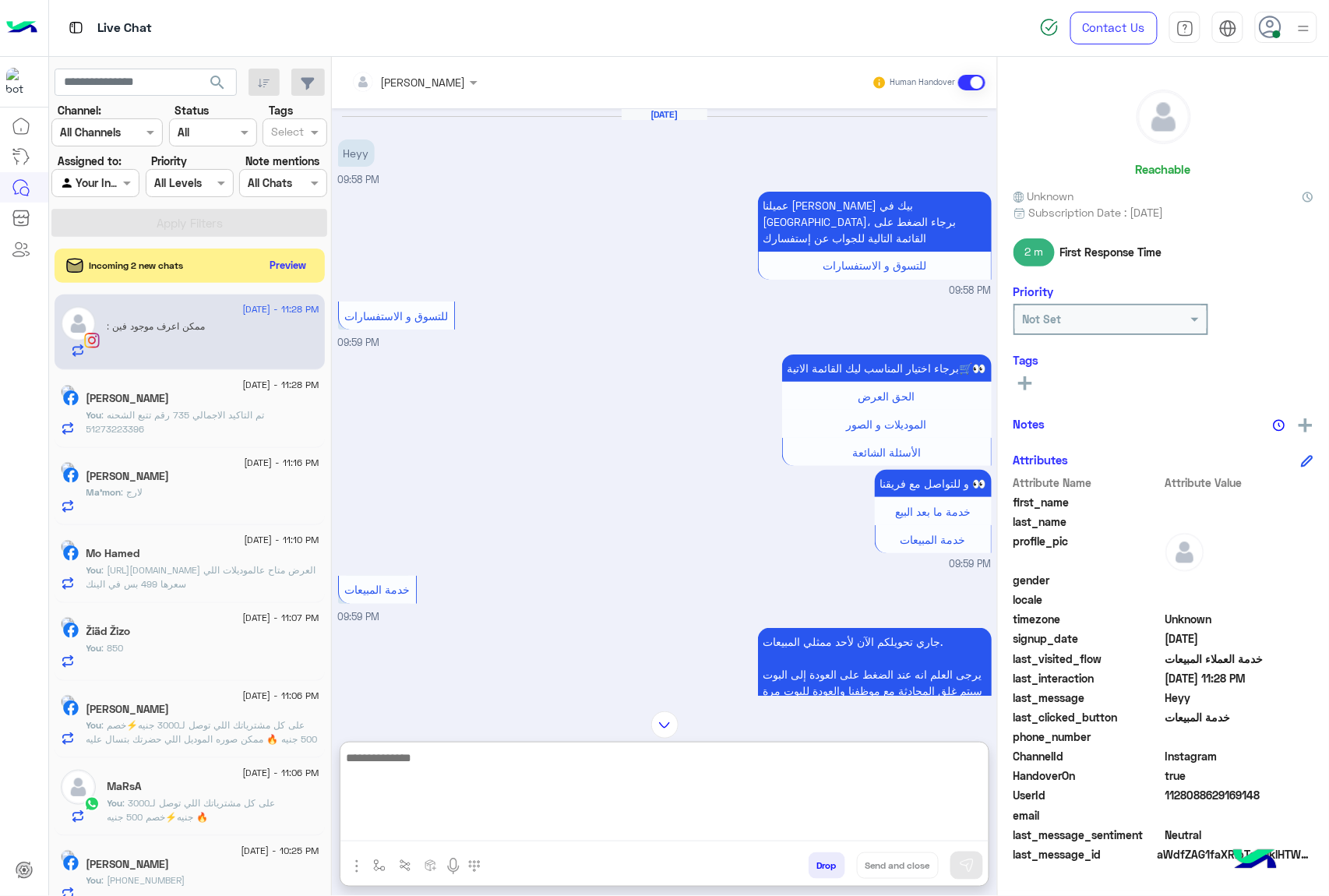
scroll to position [244, 0]
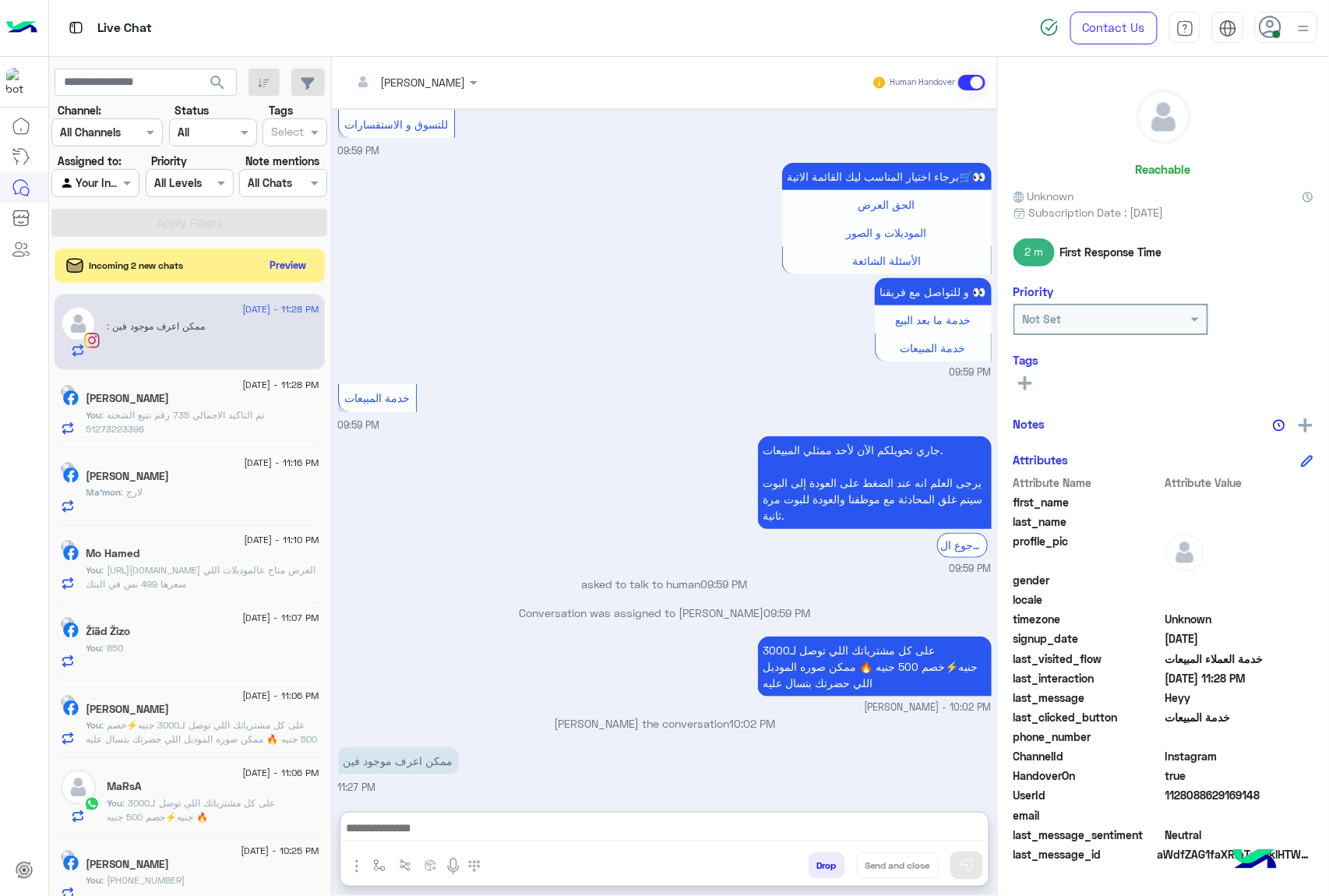
click at [353, 841] on img "button" at bounding box center [357, 866] width 19 height 19
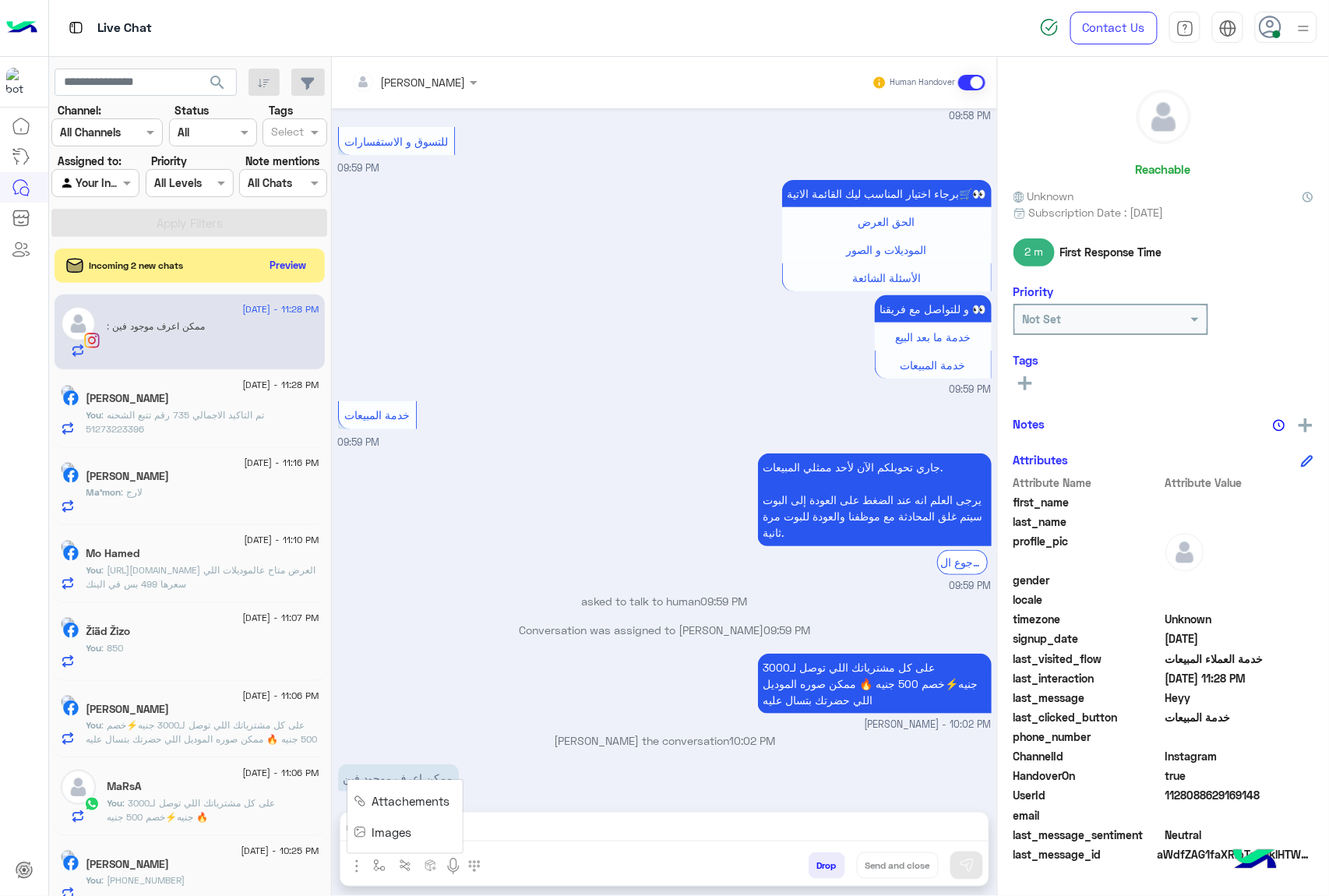
click at [378, 836] on span "Images" at bounding box center [392, 832] width 39 height 18
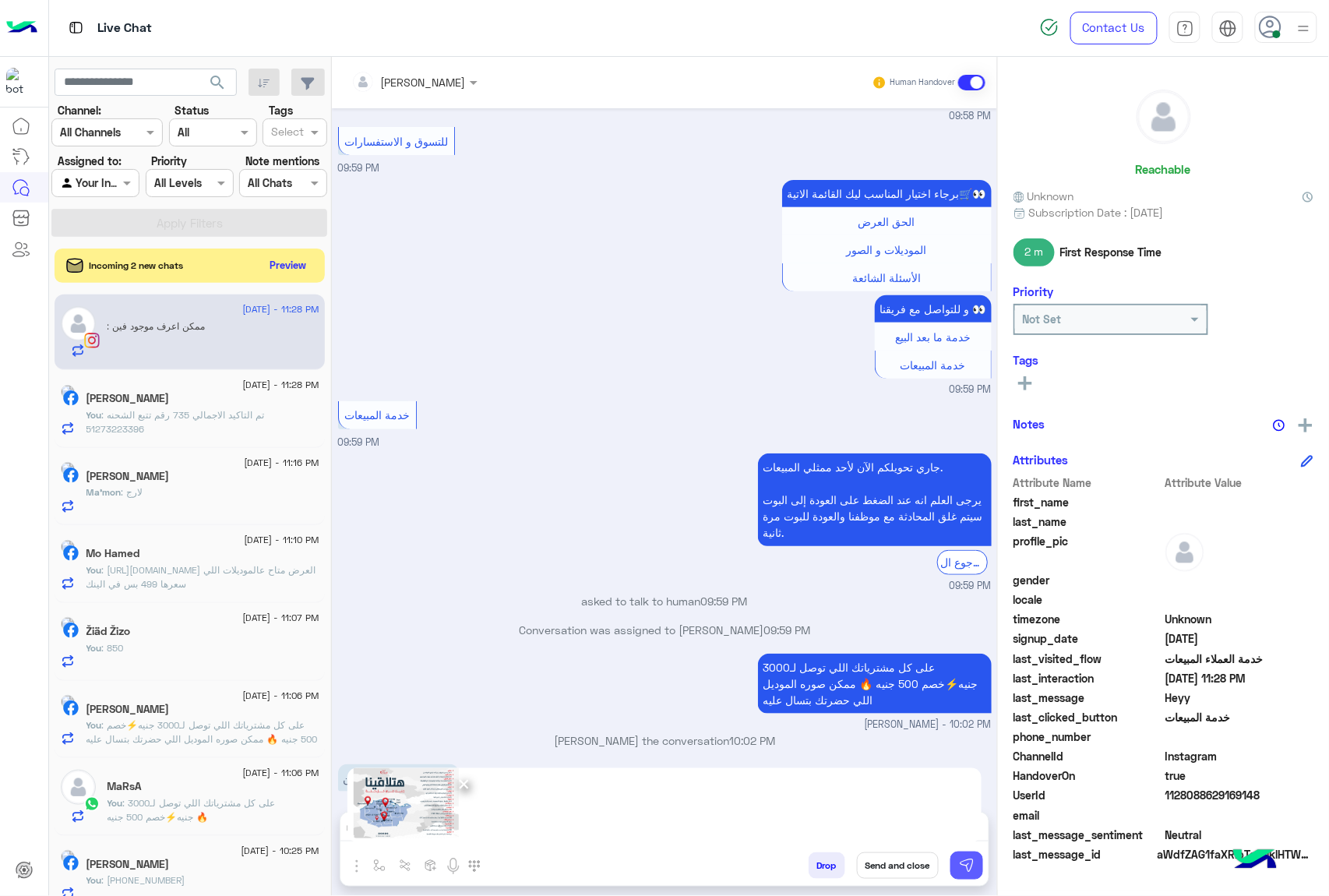
click at [966, 841] on img at bounding box center [966, 865] width 15 height 15
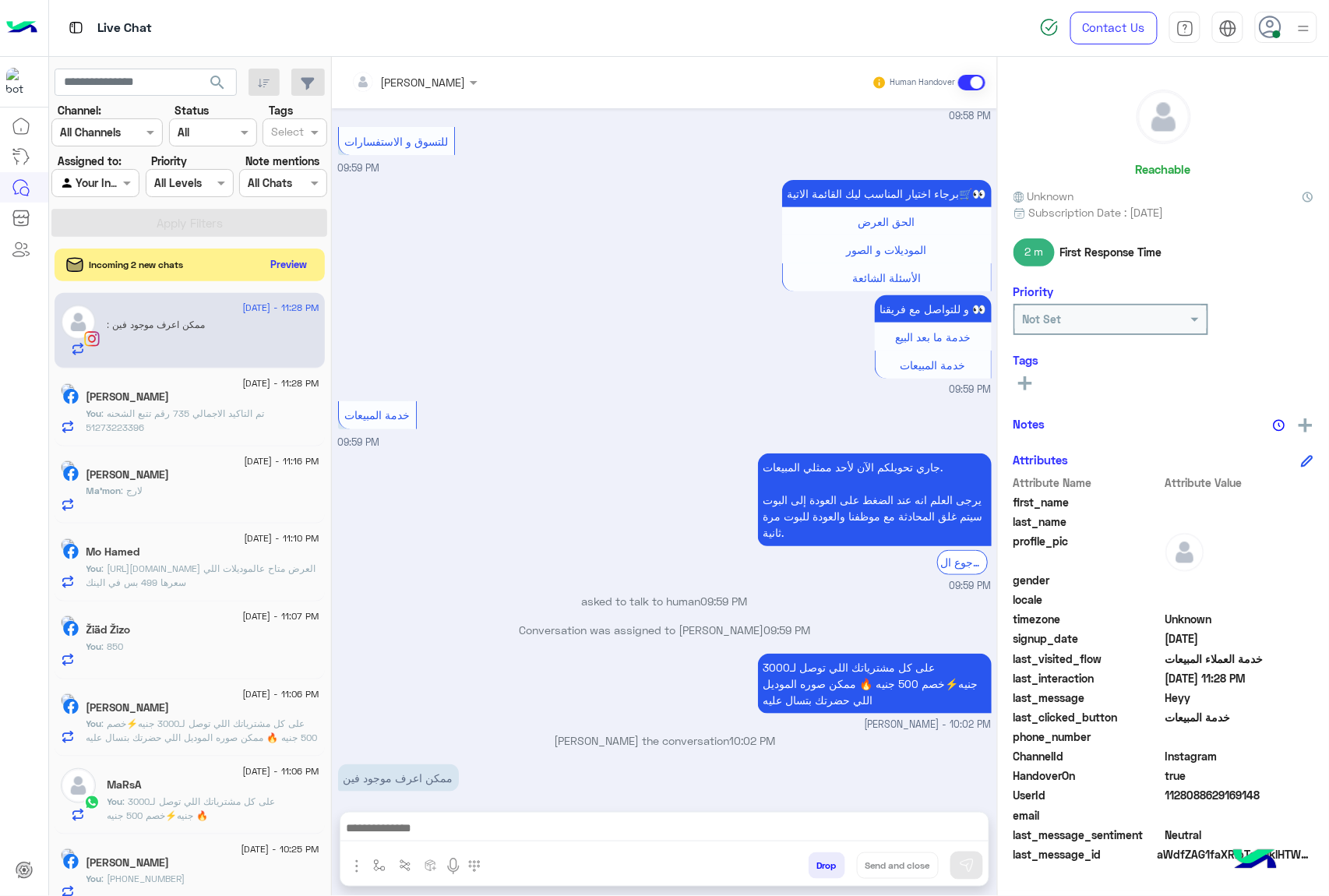
click at [295, 273] on button "Preview" at bounding box center [289, 264] width 48 height 21
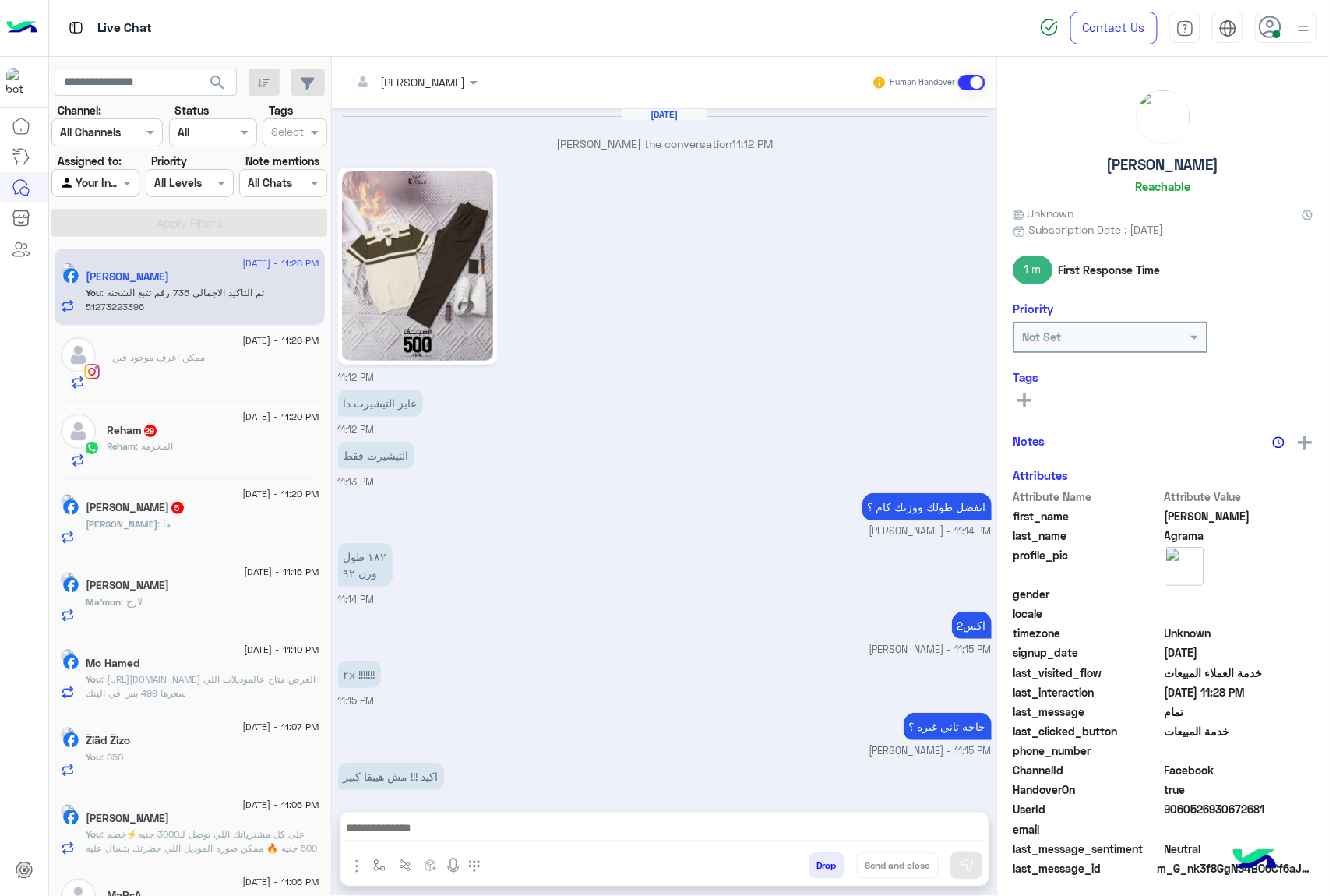
scroll to position [1145, 0]
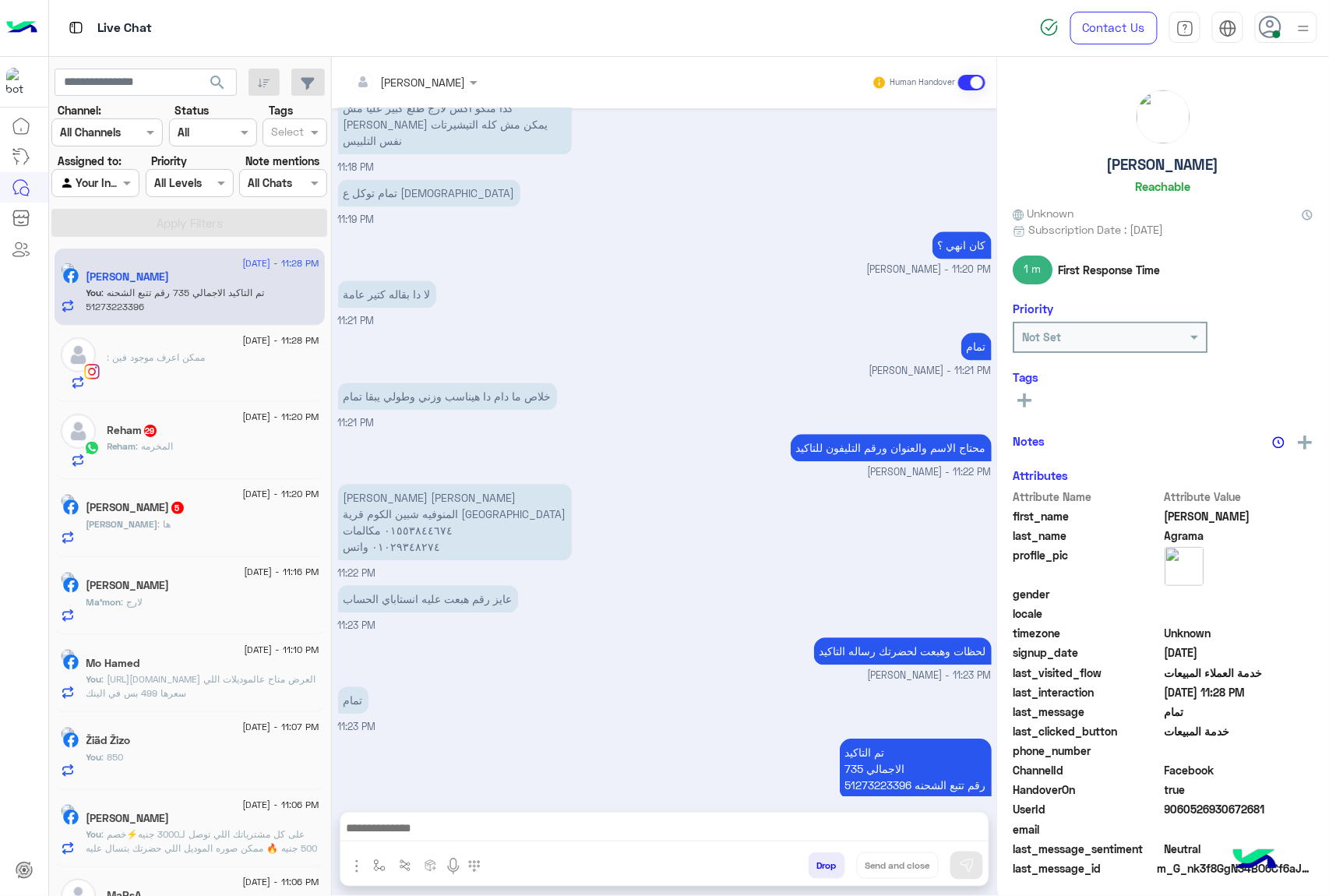
click at [194, 459] on div "Reham : المخرمه" at bounding box center [213, 453] width 212 height 27
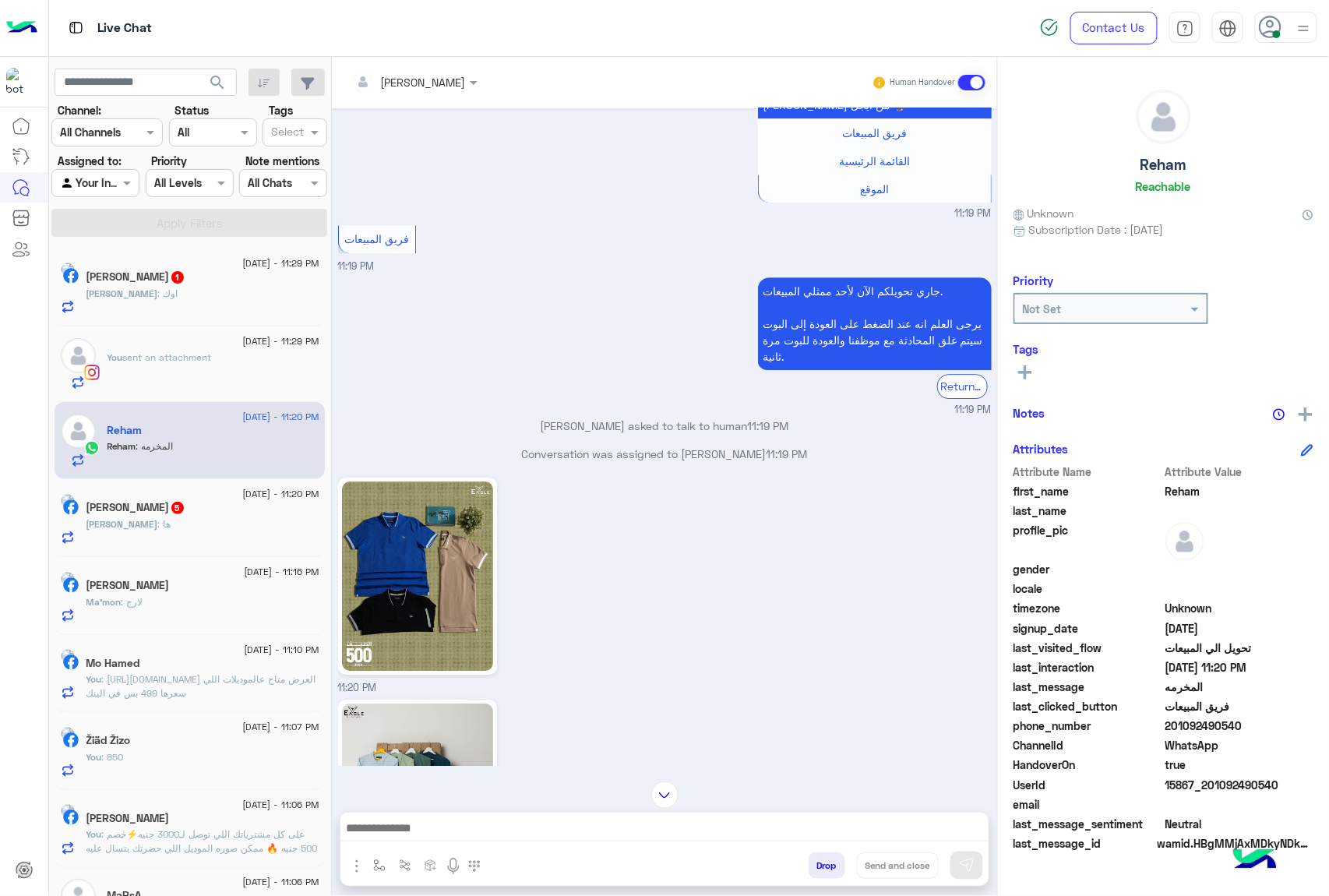
scroll to position [2006, 0]
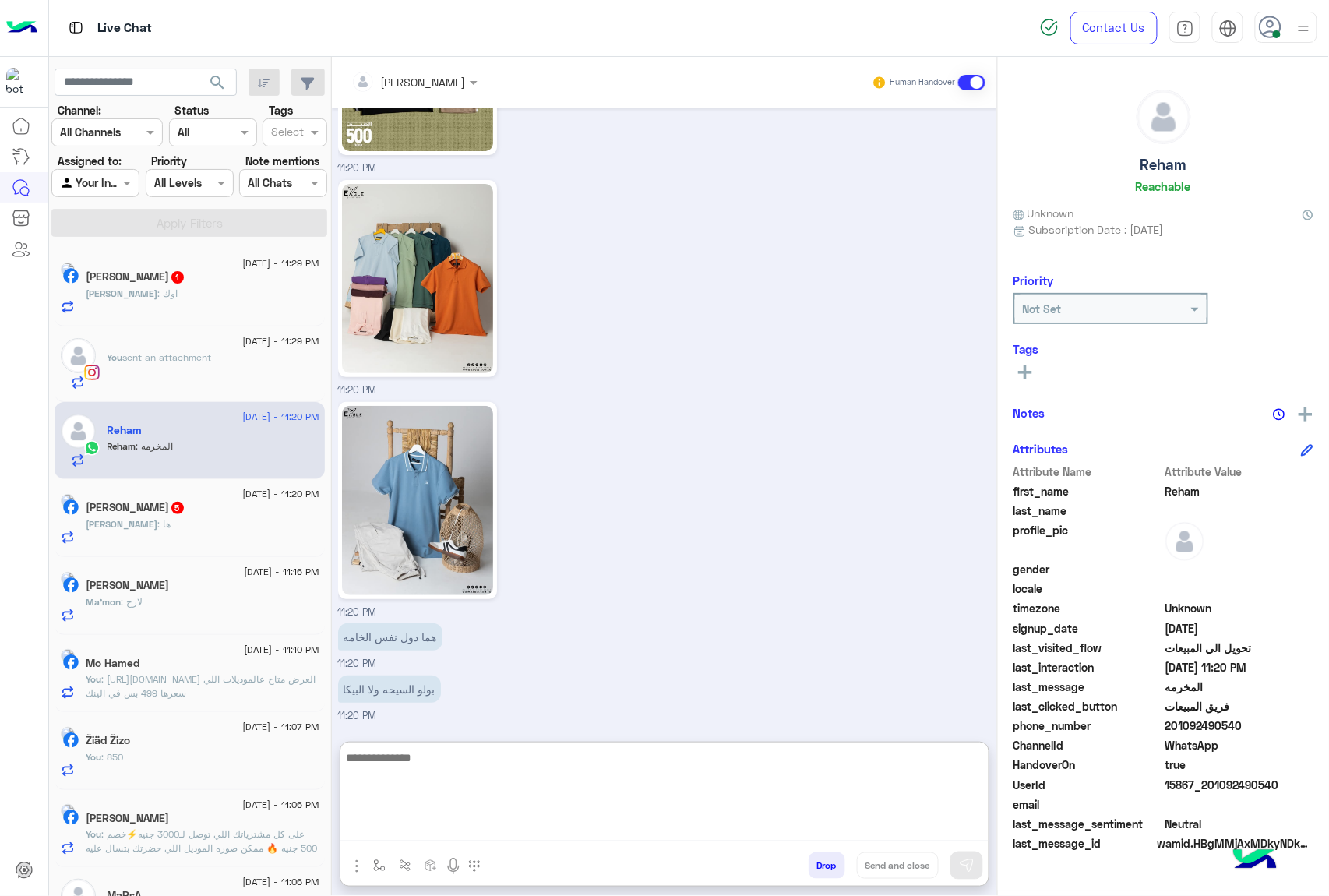
click at [418, 829] on textarea at bounding box center [664, 795] width 648 height 94
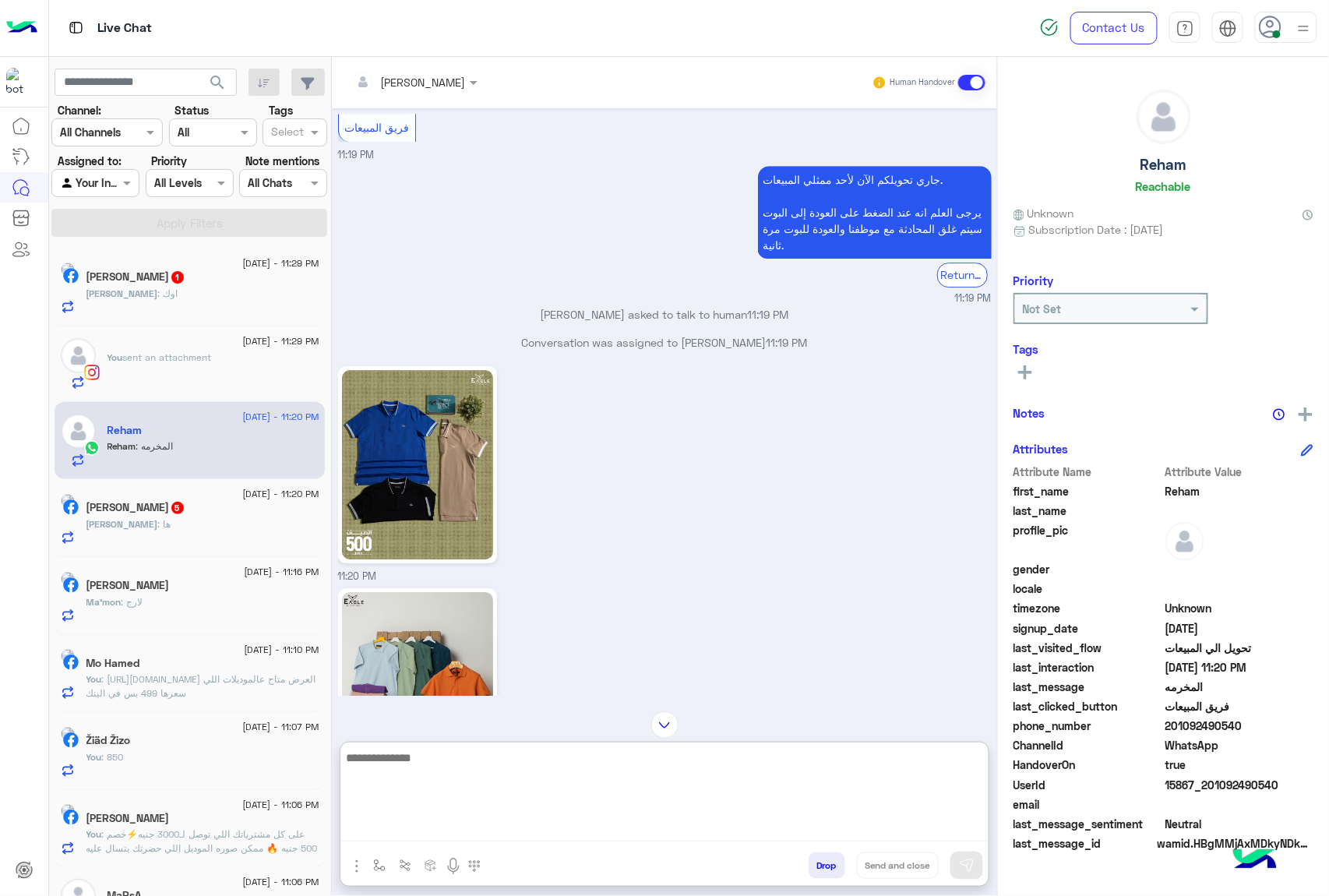
scroll to position [1592, 0]
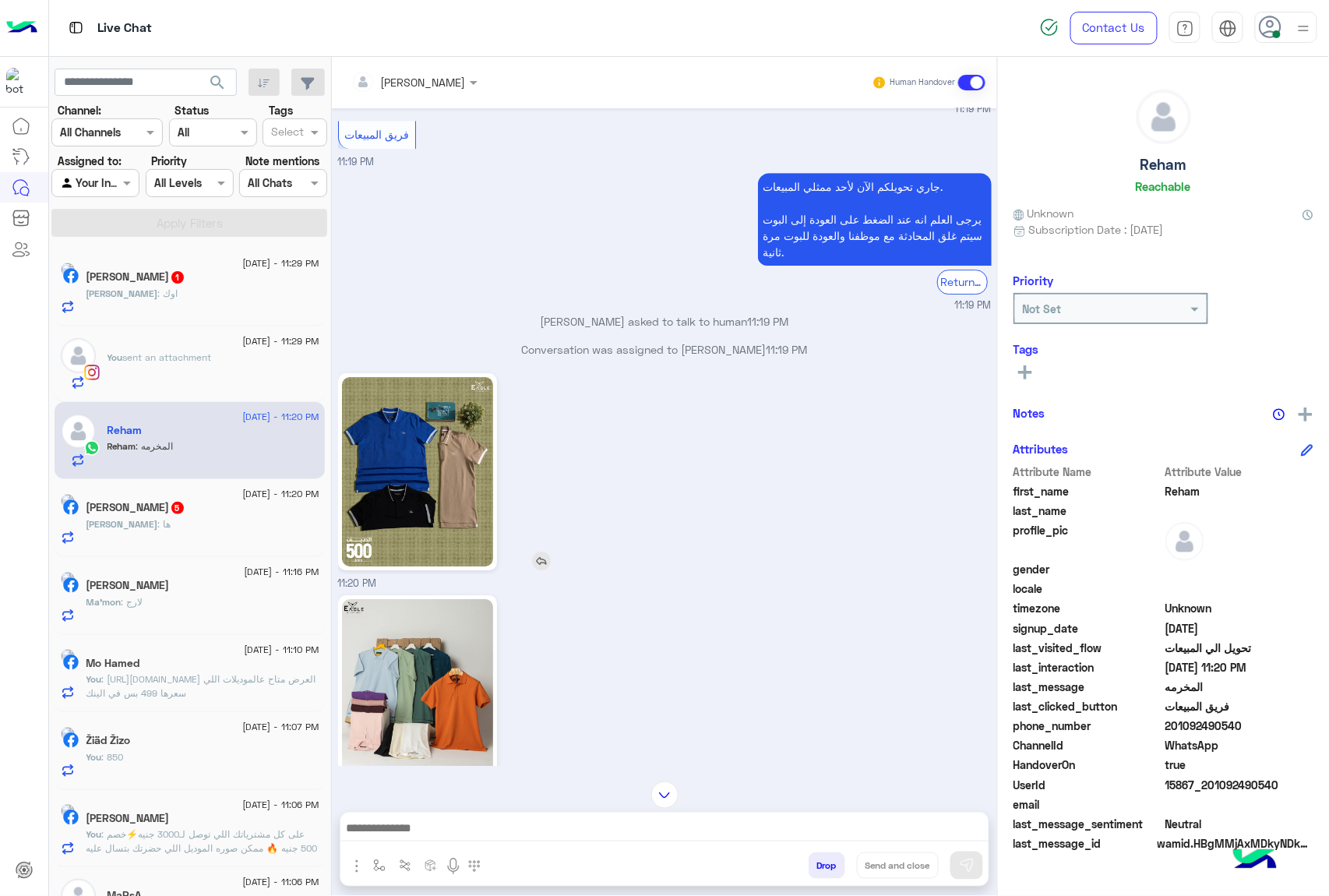
click at [421, 536] on img at bounding box center [417, 472] width 151 height 190
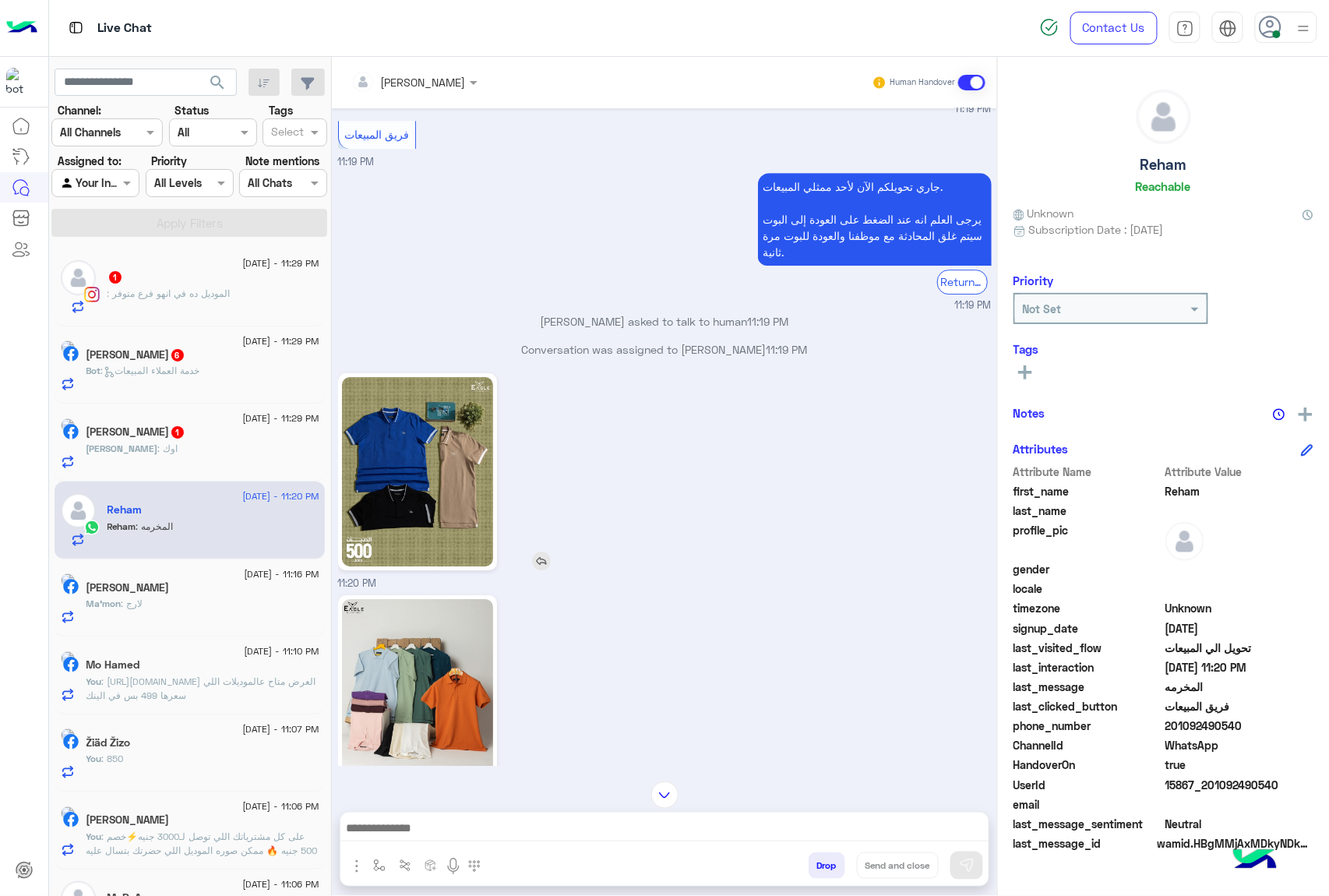
click at [540, 571] on img at bounding box center [542, 561] width 19 height 19
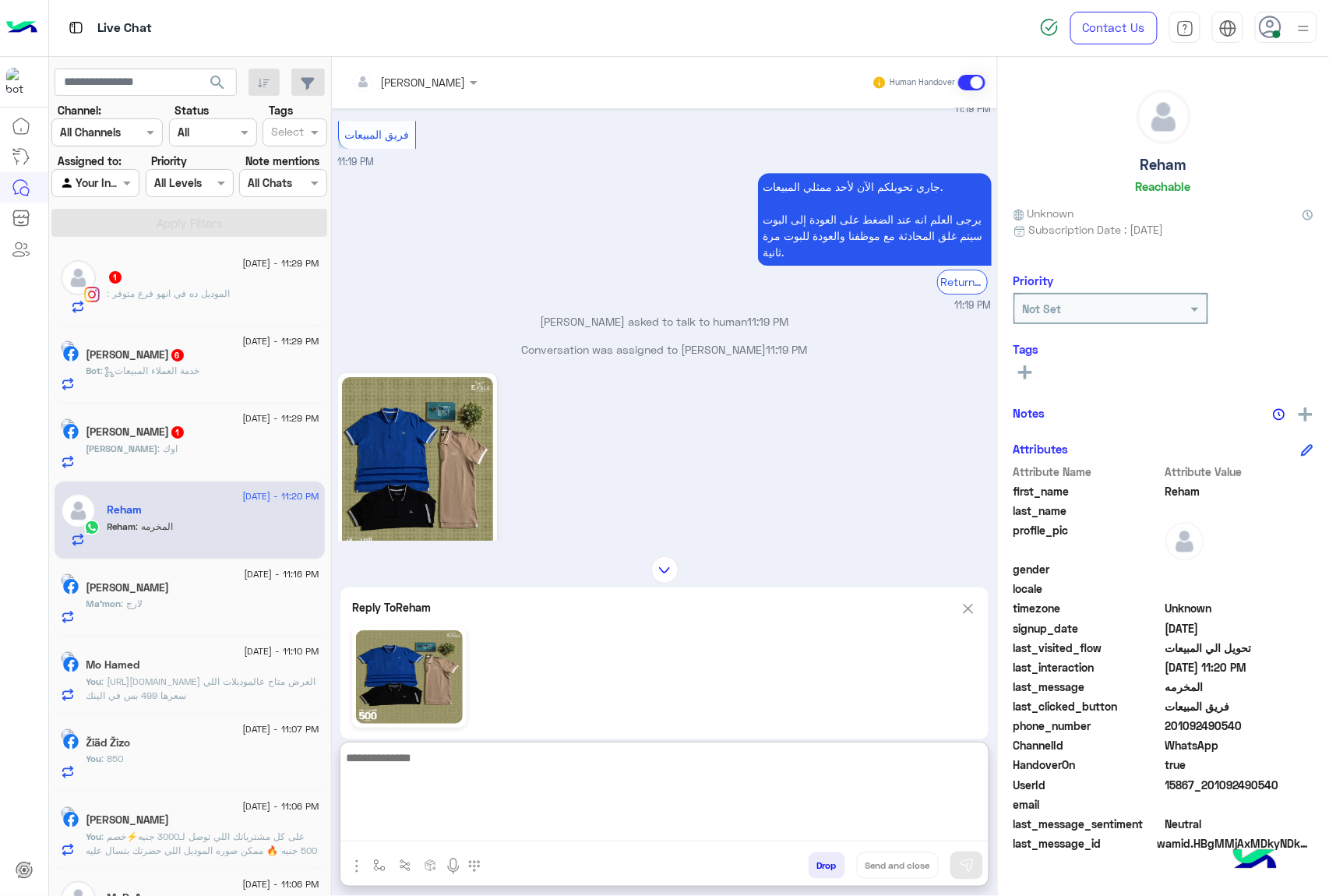
click at [371, 822] on textarea at bounding box center [664, 795] width 648 height 94
type textarea "****"
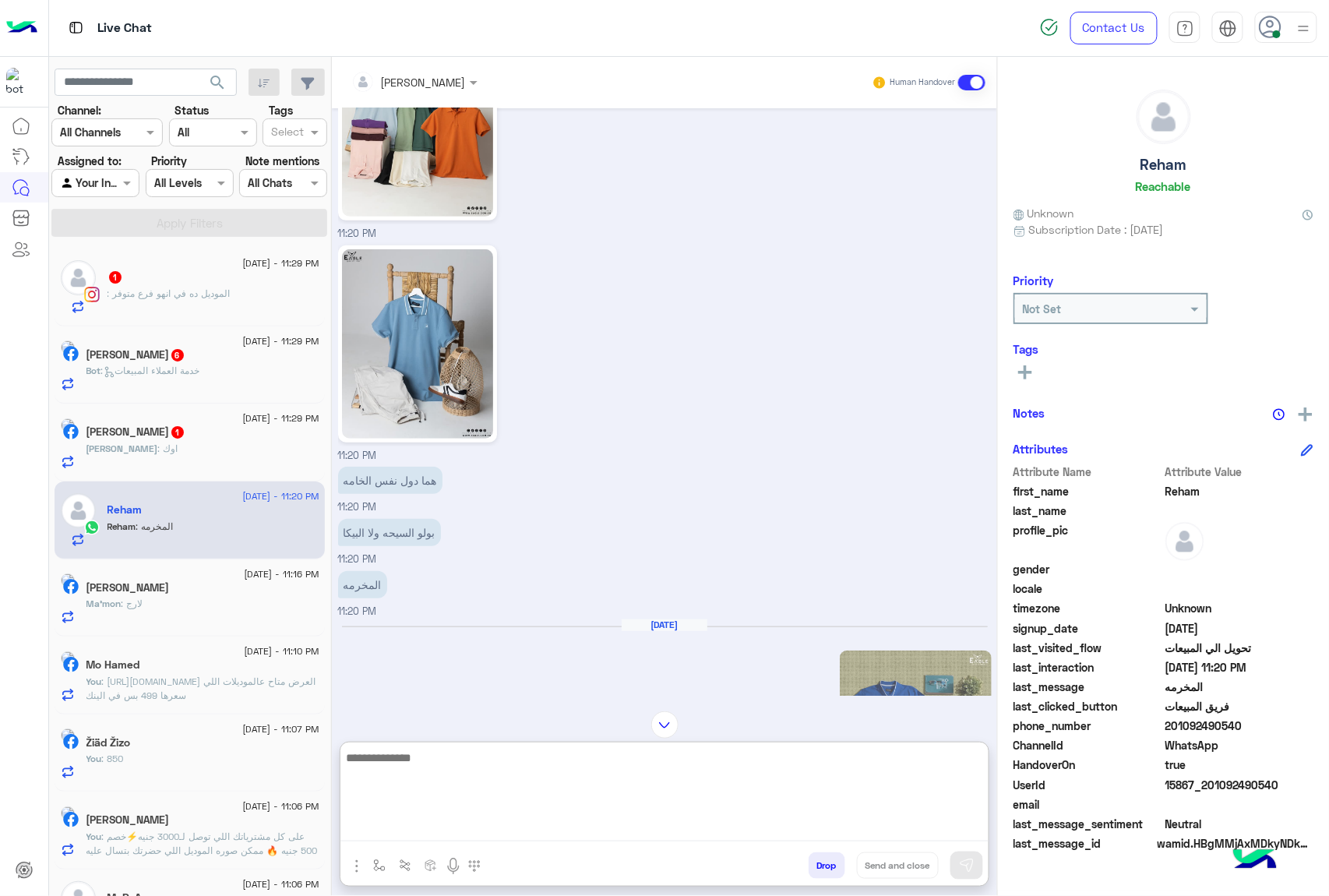
scroll to position [1826, 0]
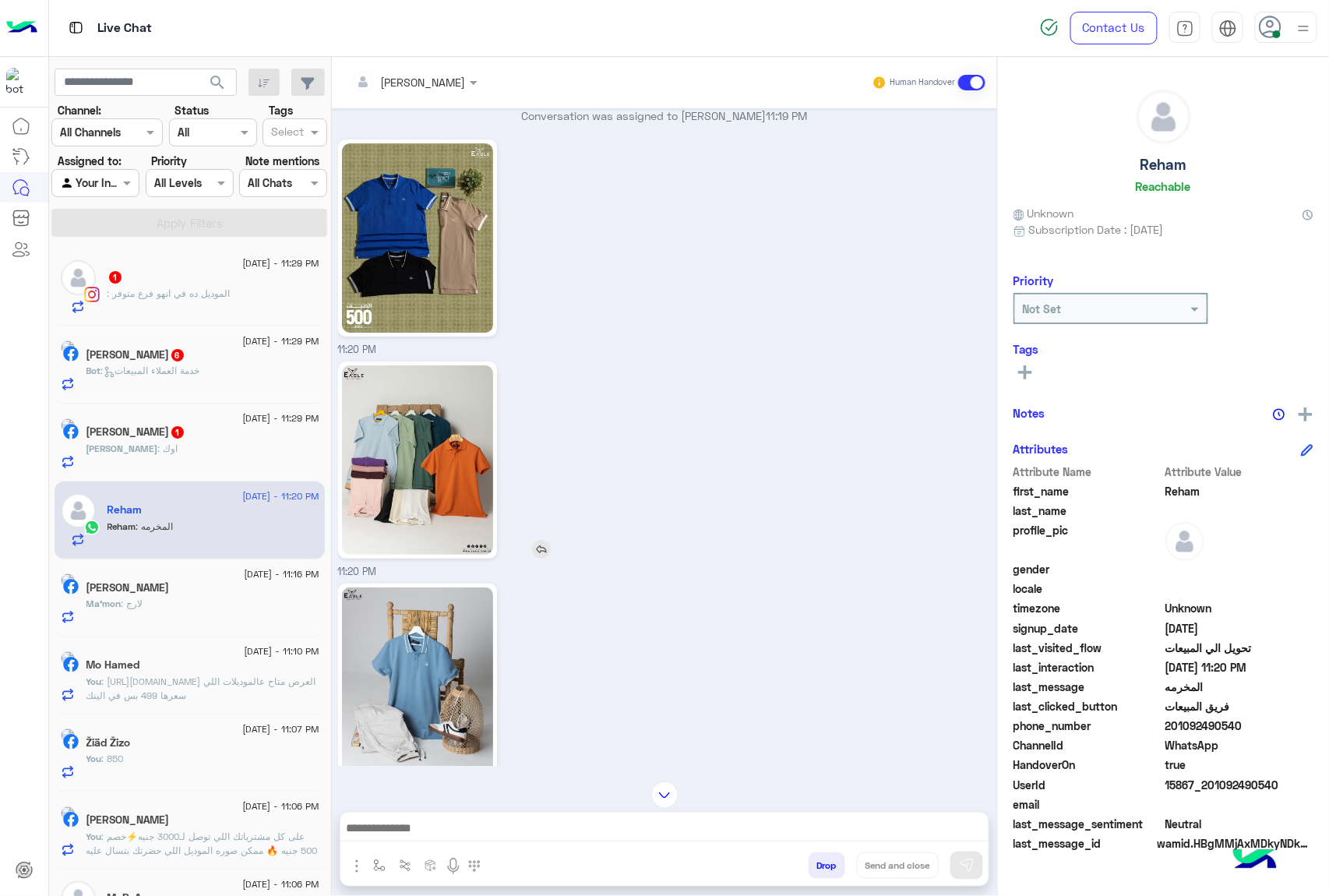
click at [543, 558] on img at bounding box center [542, 549] width 19 height 19
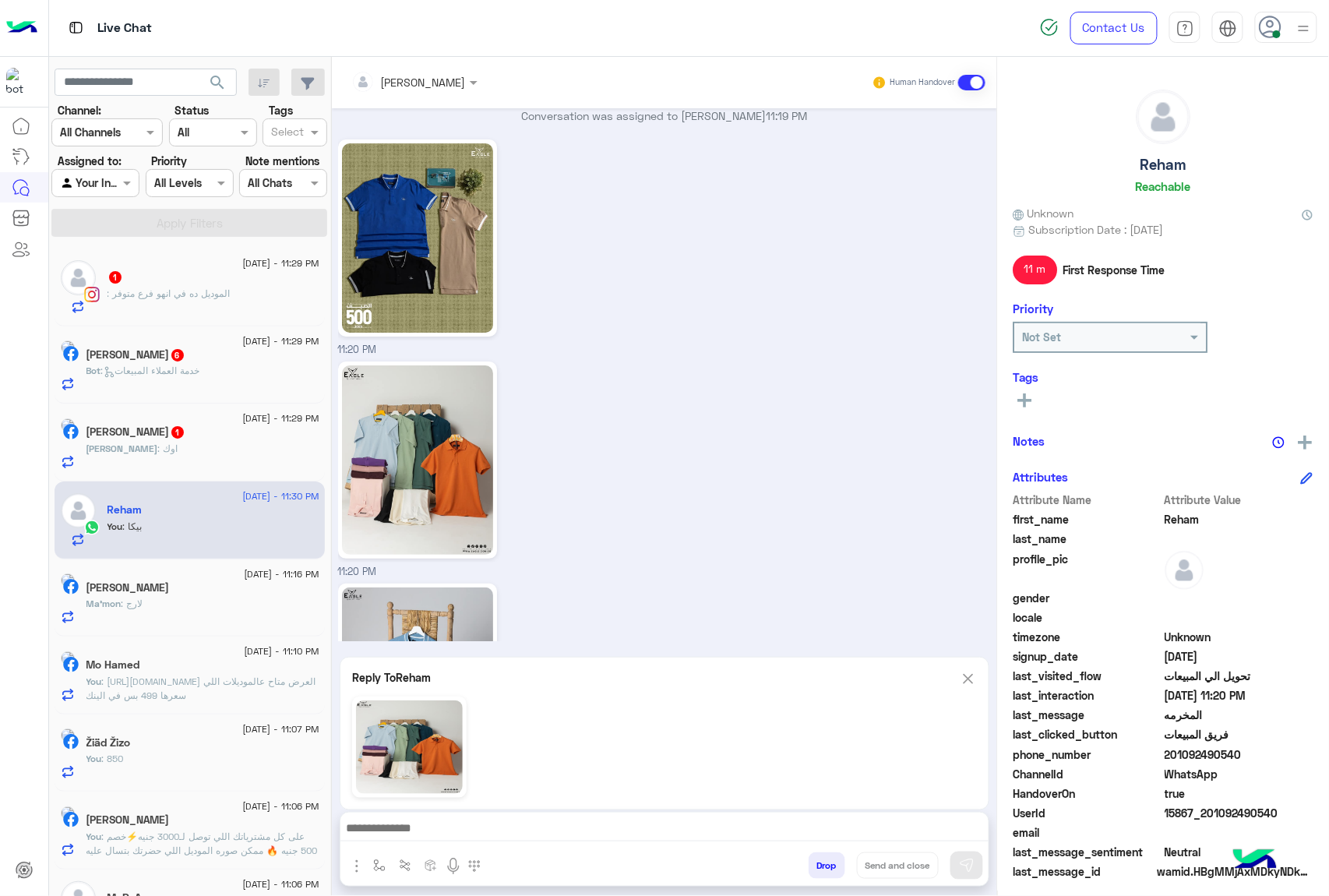
scroll to position [2430, 0]
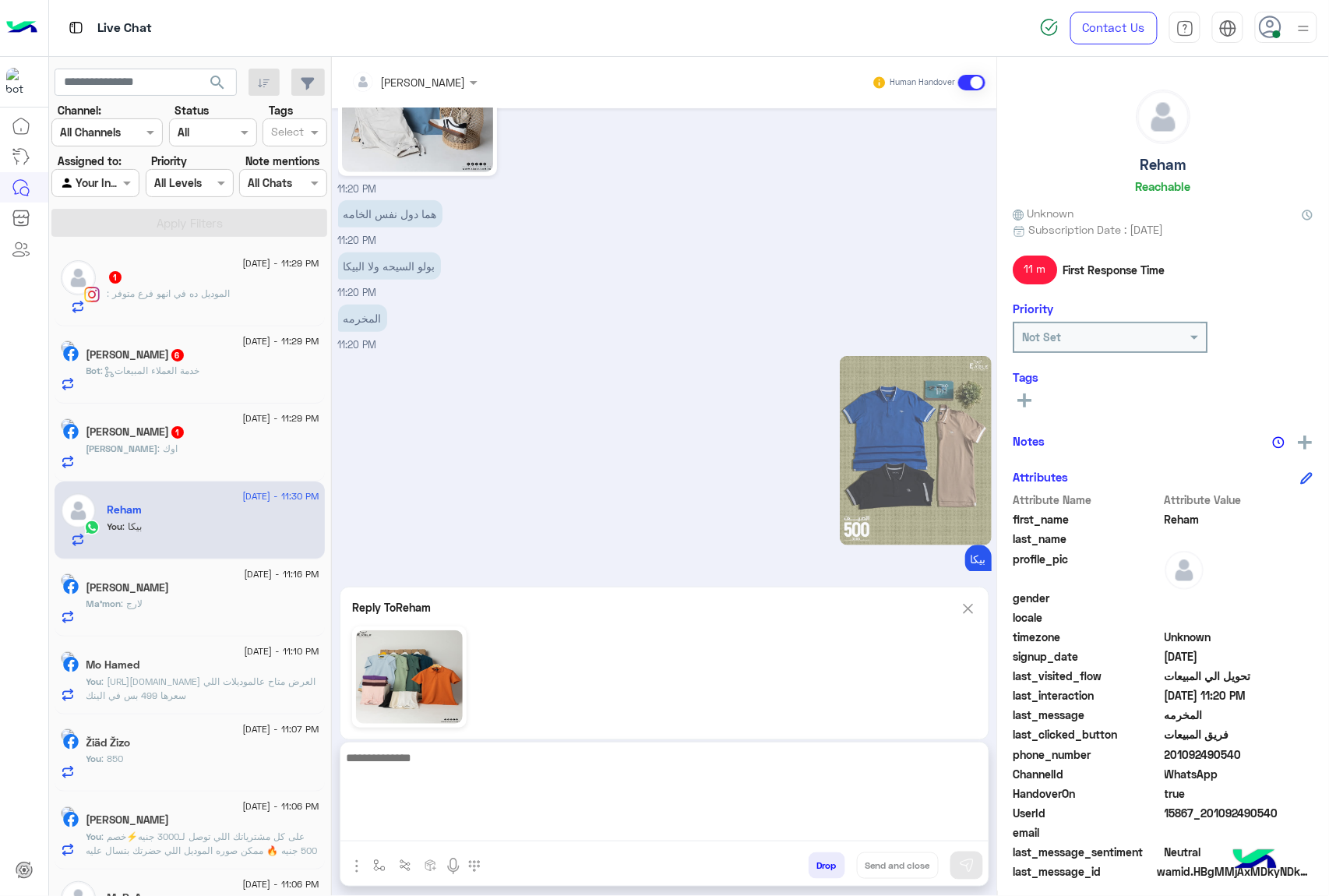
click at [428, 826] on textarea at bounding box center [664, 795] width 648 height 94
type textarea "****"
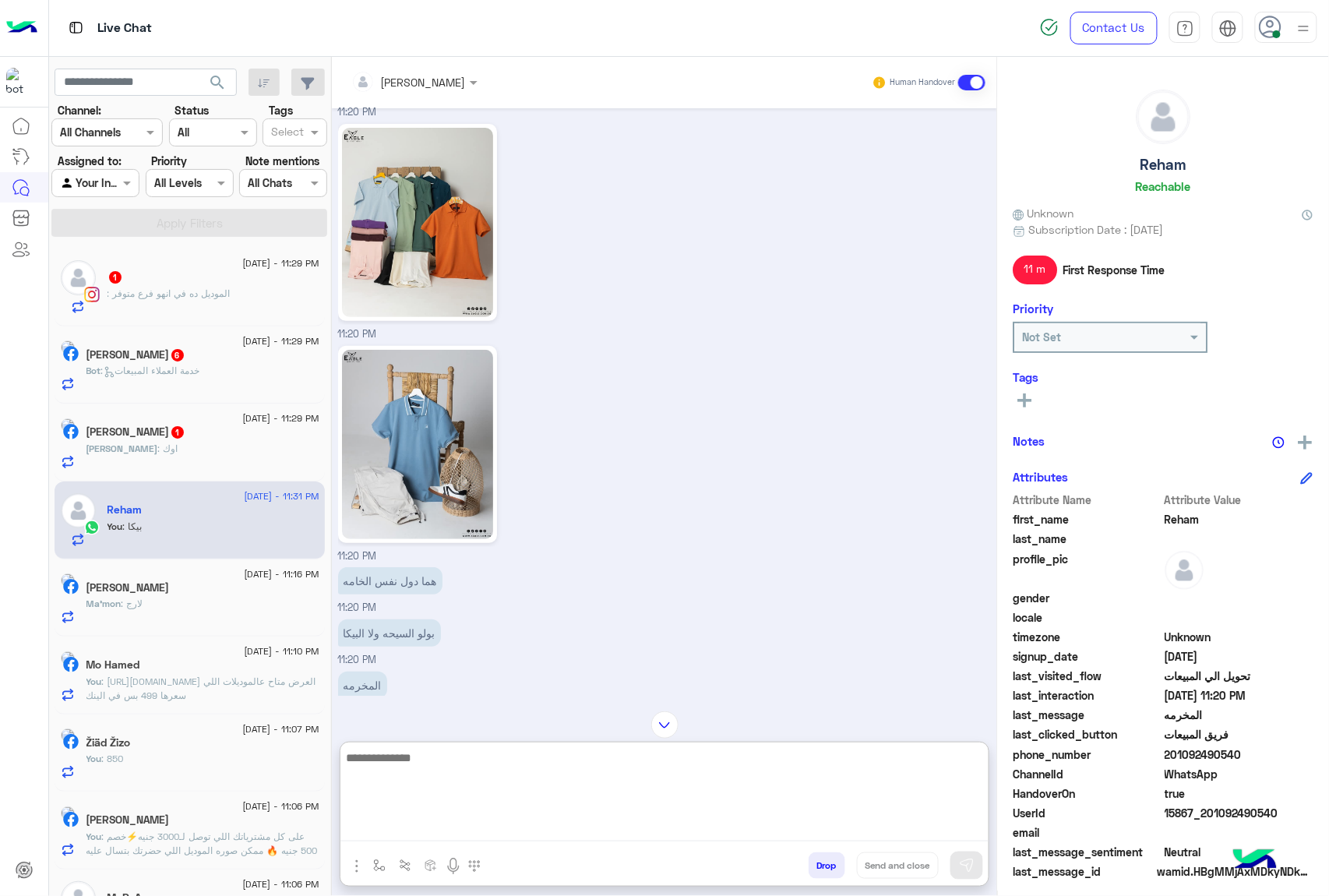
scroll to position [2064, 0]
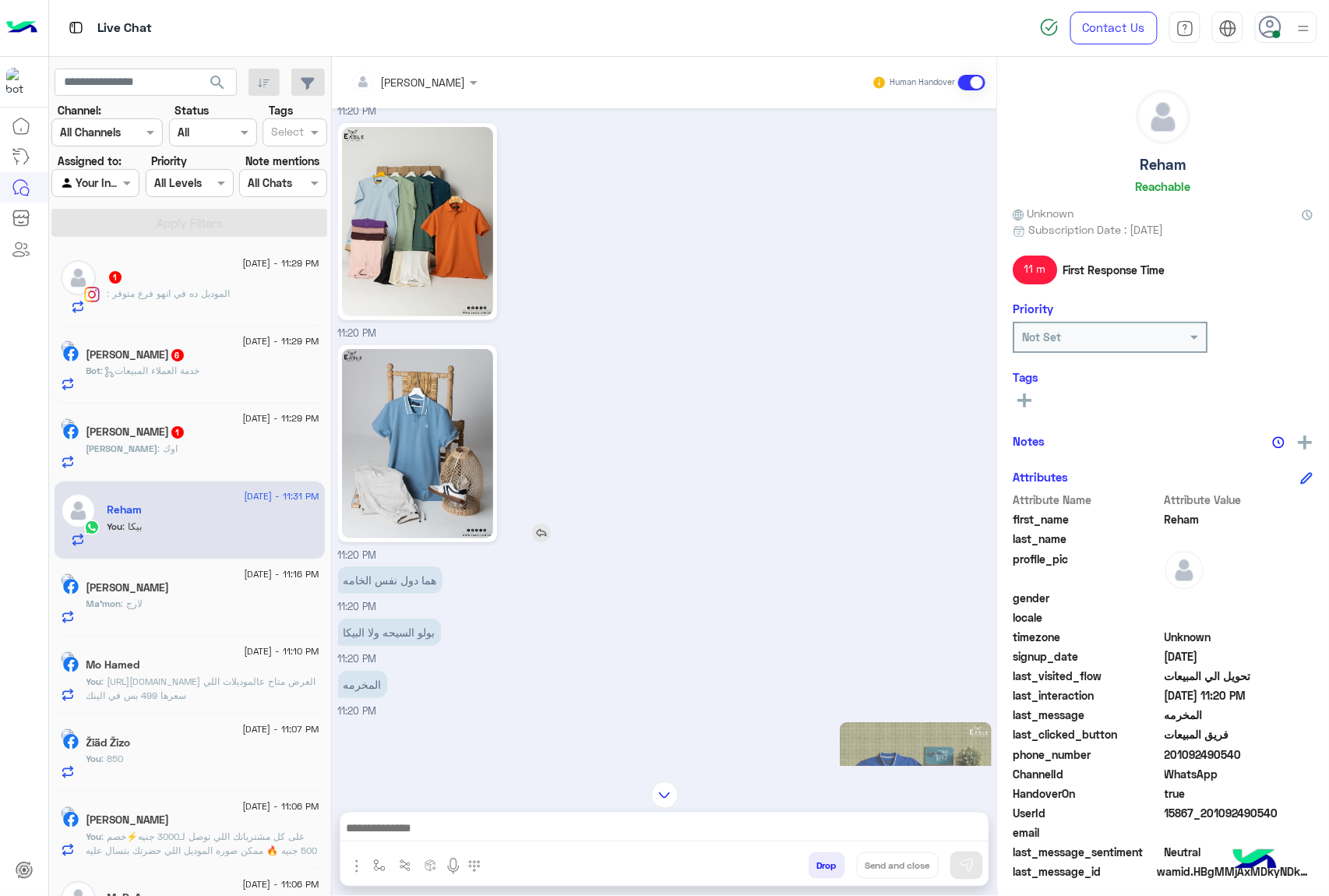
click at [533, 542] on img at bounding box center [542, 533] width 19 height 19
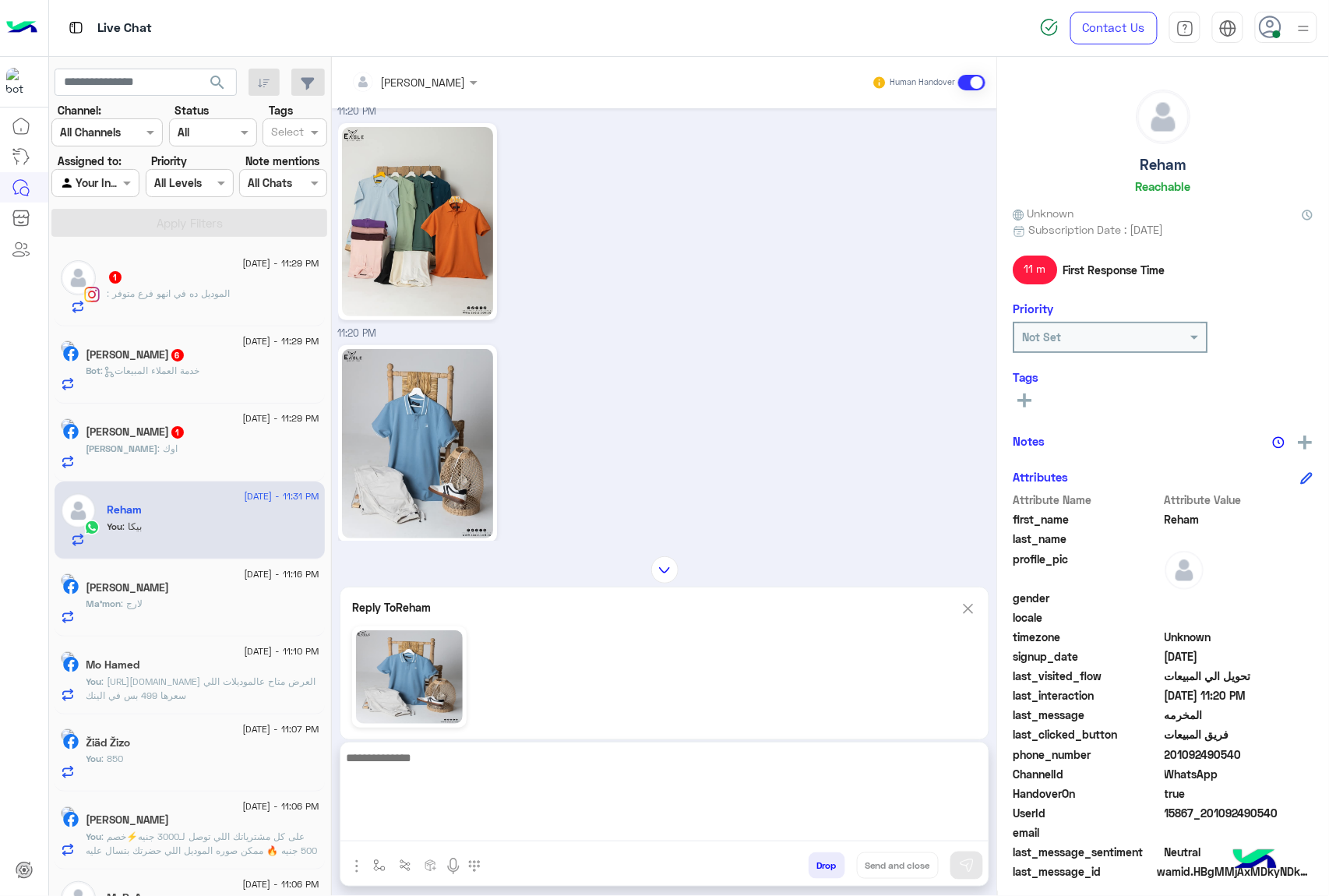
click at [400, 838] on textarea at bounding box center [664, 795] width 648 height 94
type textarea "****"
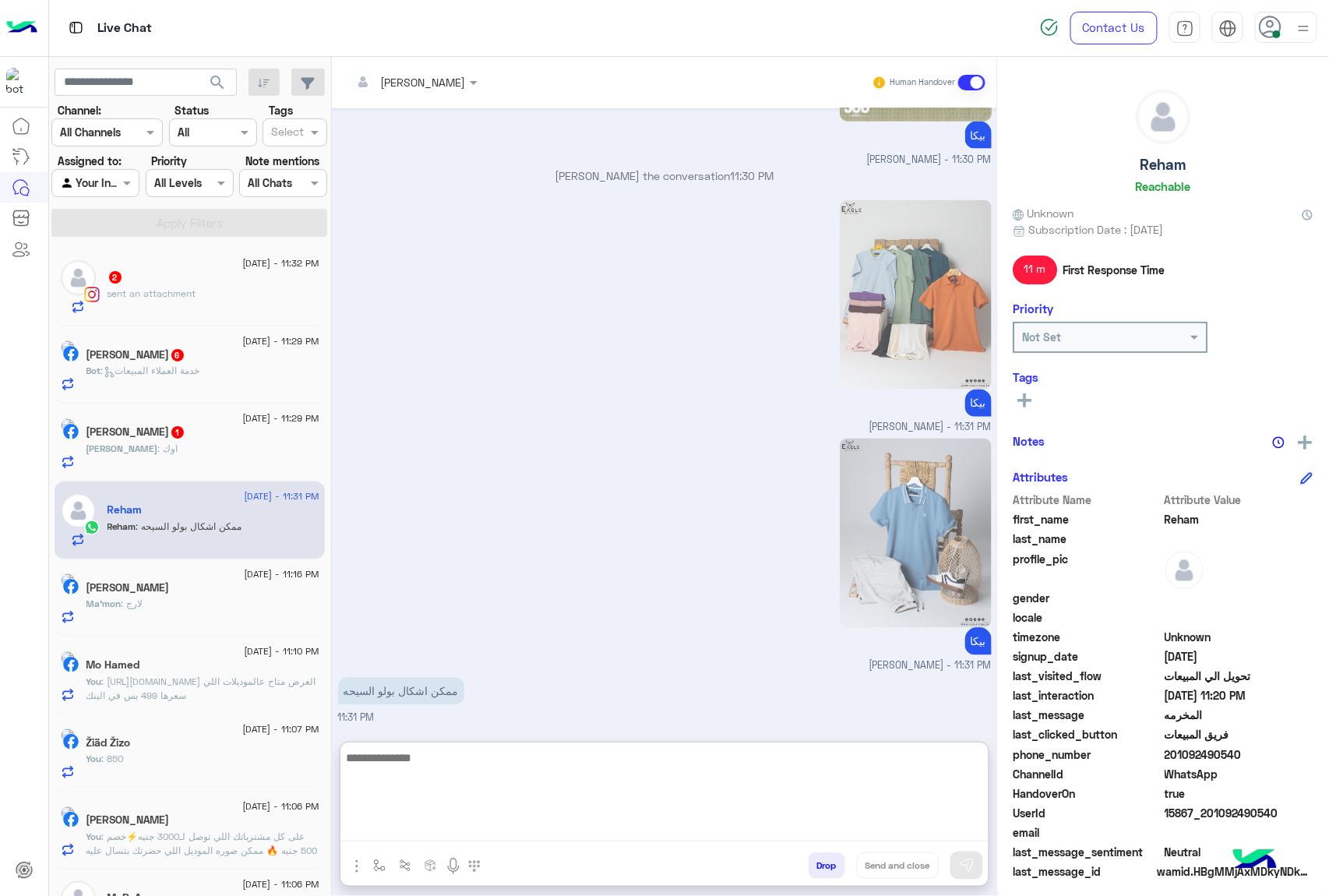
scroll to position [2874, 0]
click at [396, 758] on textarea at bounding box center [664, 795] width 648 height 94
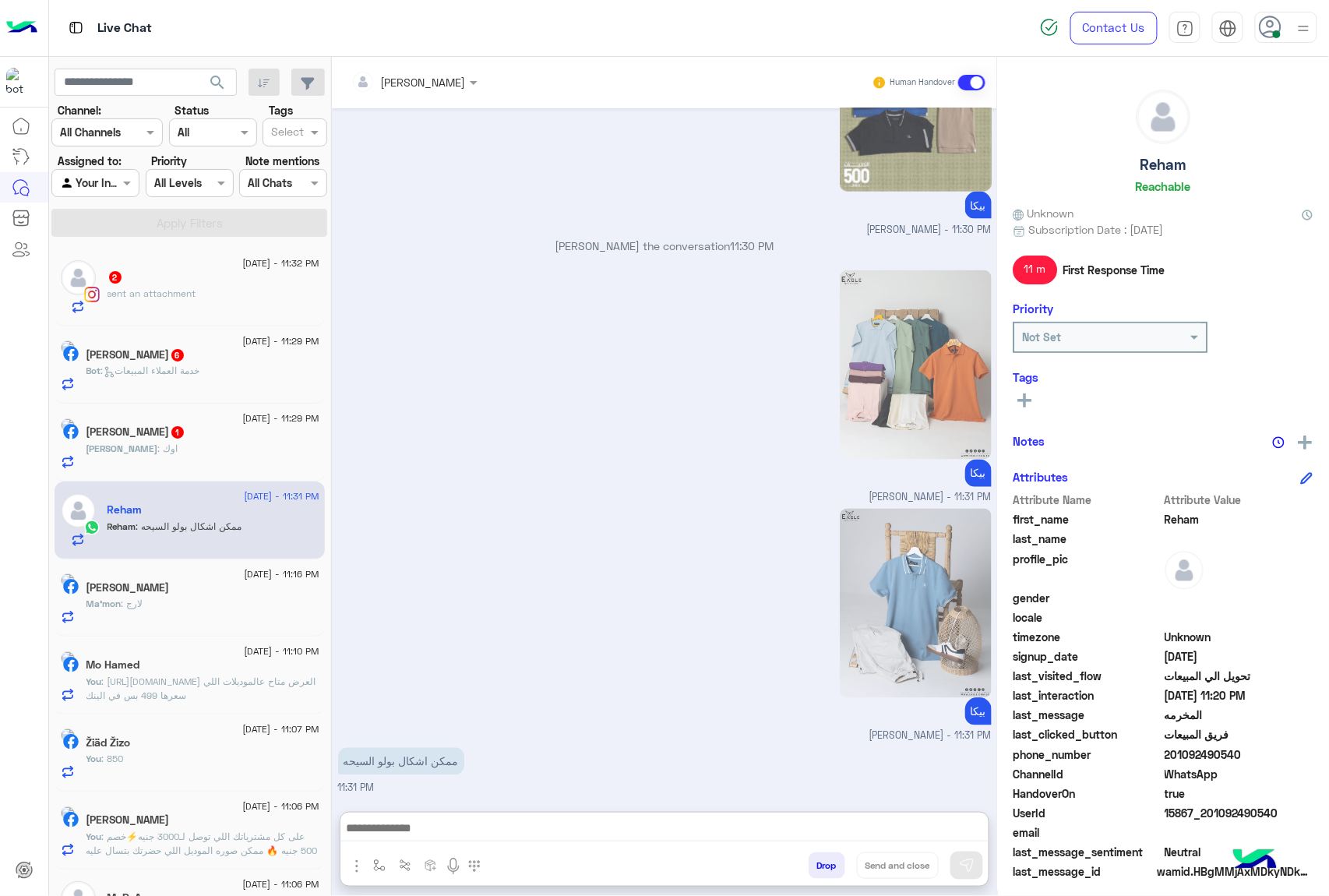
click at [475, 729] on div "mohamed ahmed Human Handover Aug 10, 2025 برجاء اختيار المناسب ليك من القائمة ا…" at bounding box center [664, 479] width 665 height 845
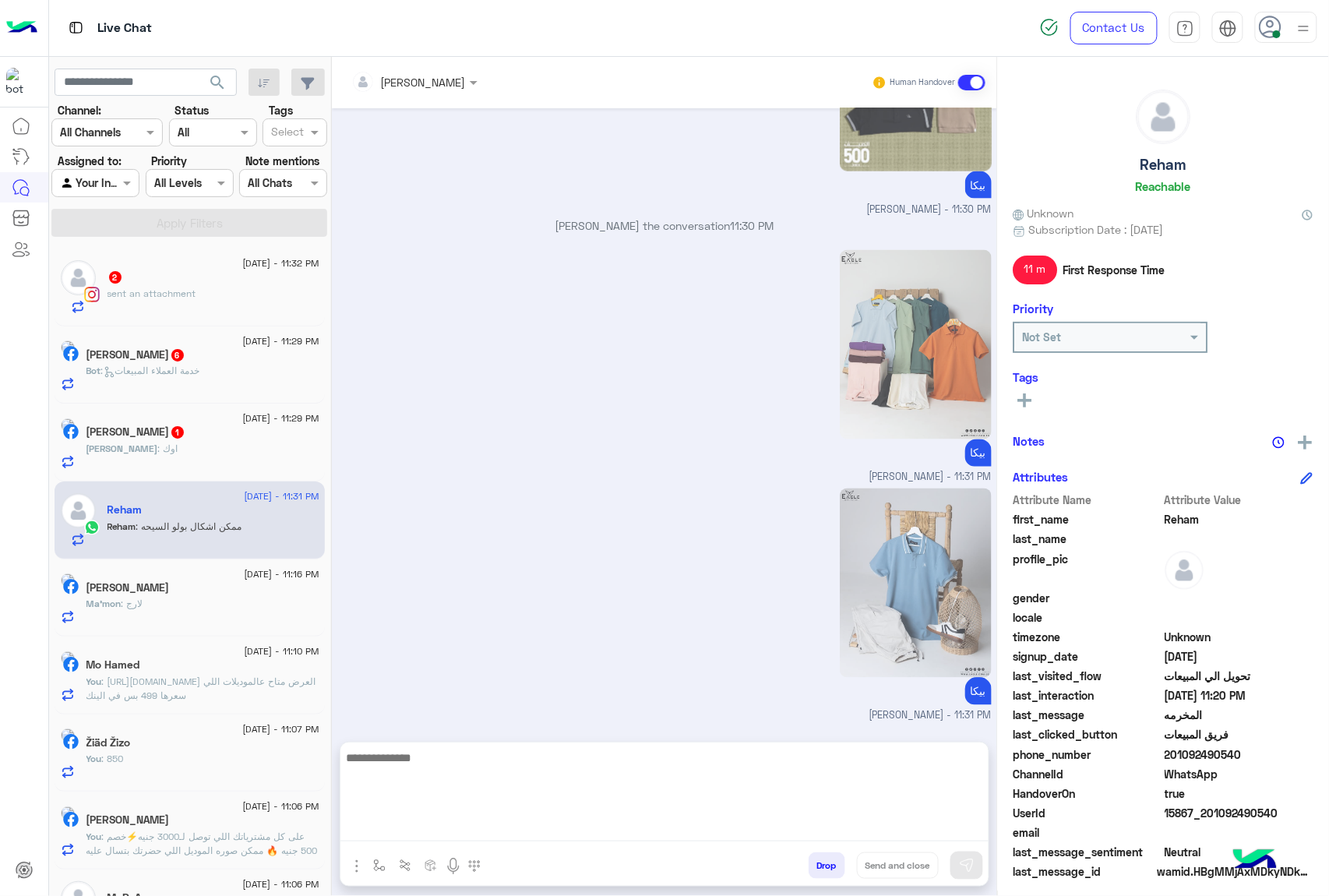
click at [484, 819] on textarea at bounding box center [664, 795] width 648 height 94
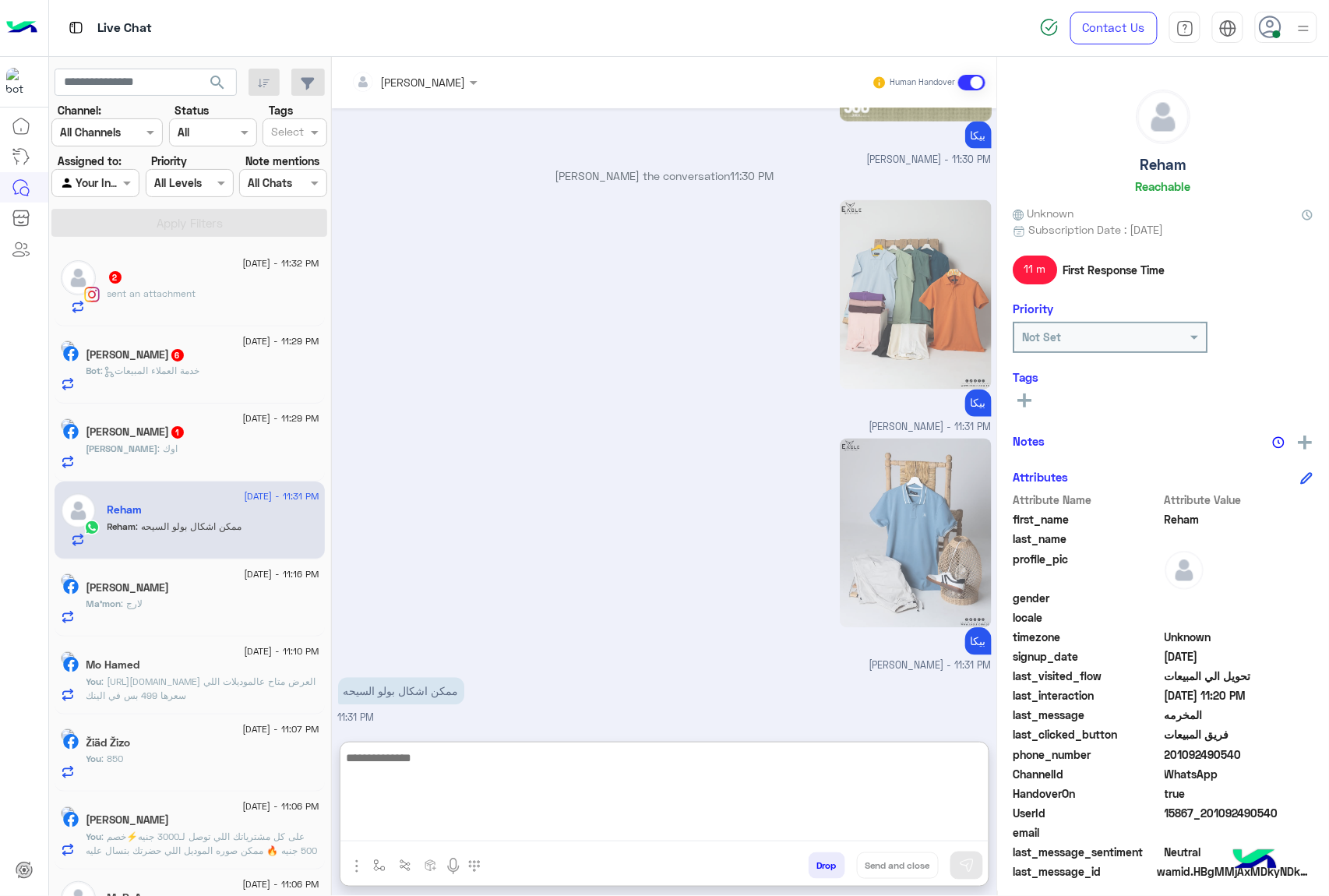
paste textarea "**********"
type textarea "**********"
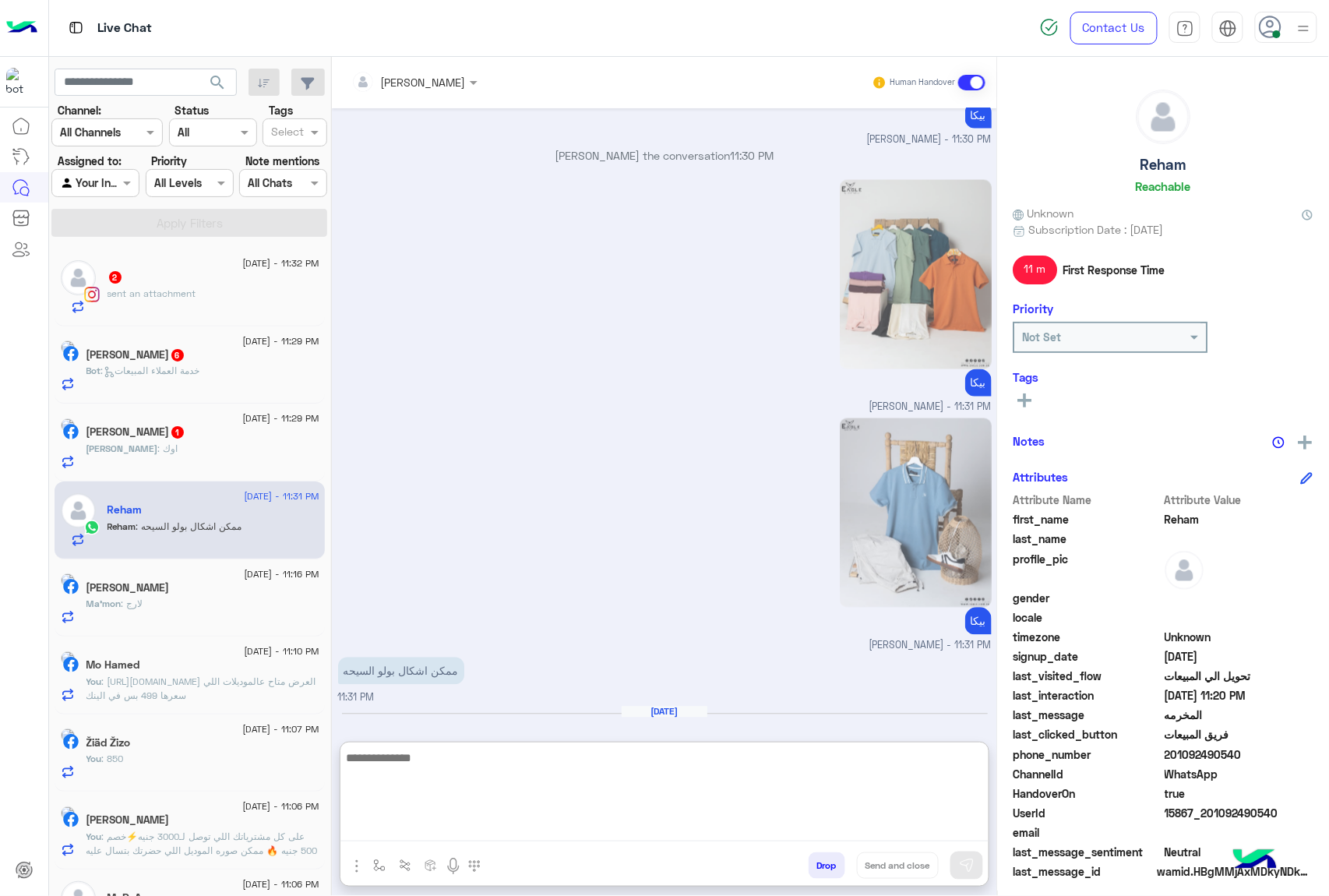
scroll to position [2984, 0]
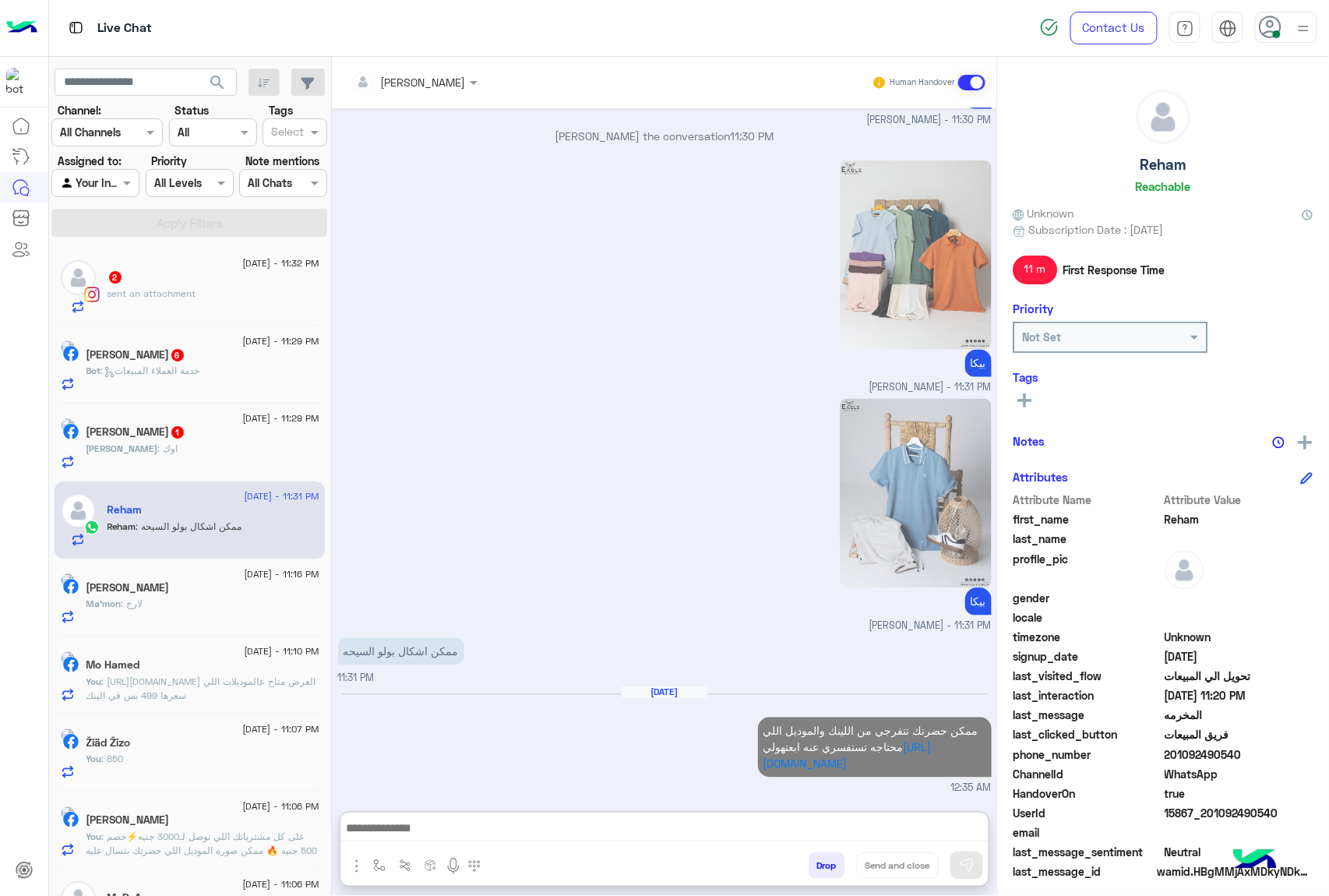
click at [182, 461] on div "Abdullah : اوك" at bounding box center [202, 455] width 233 height 27
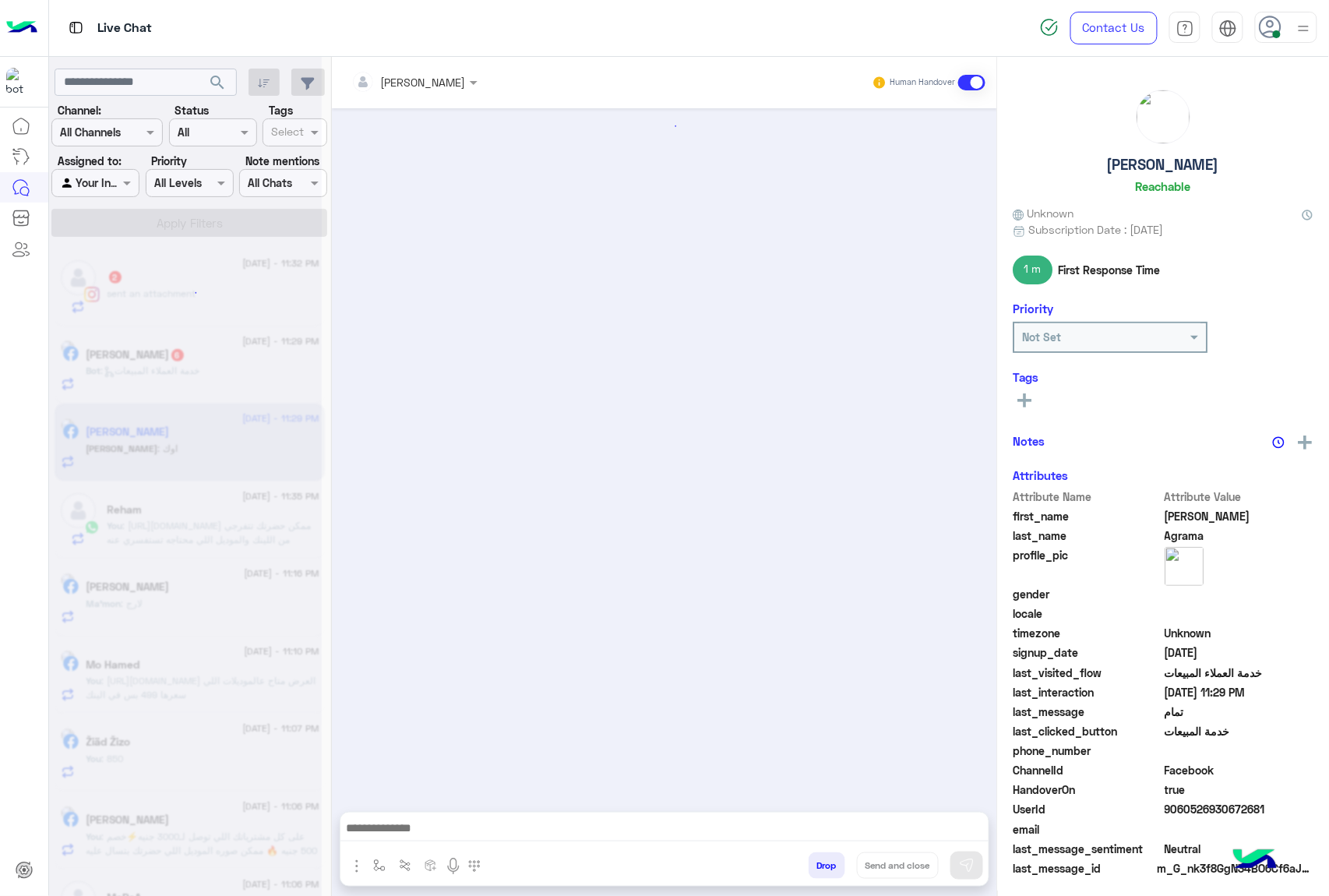
scroll to position [1169, 0]
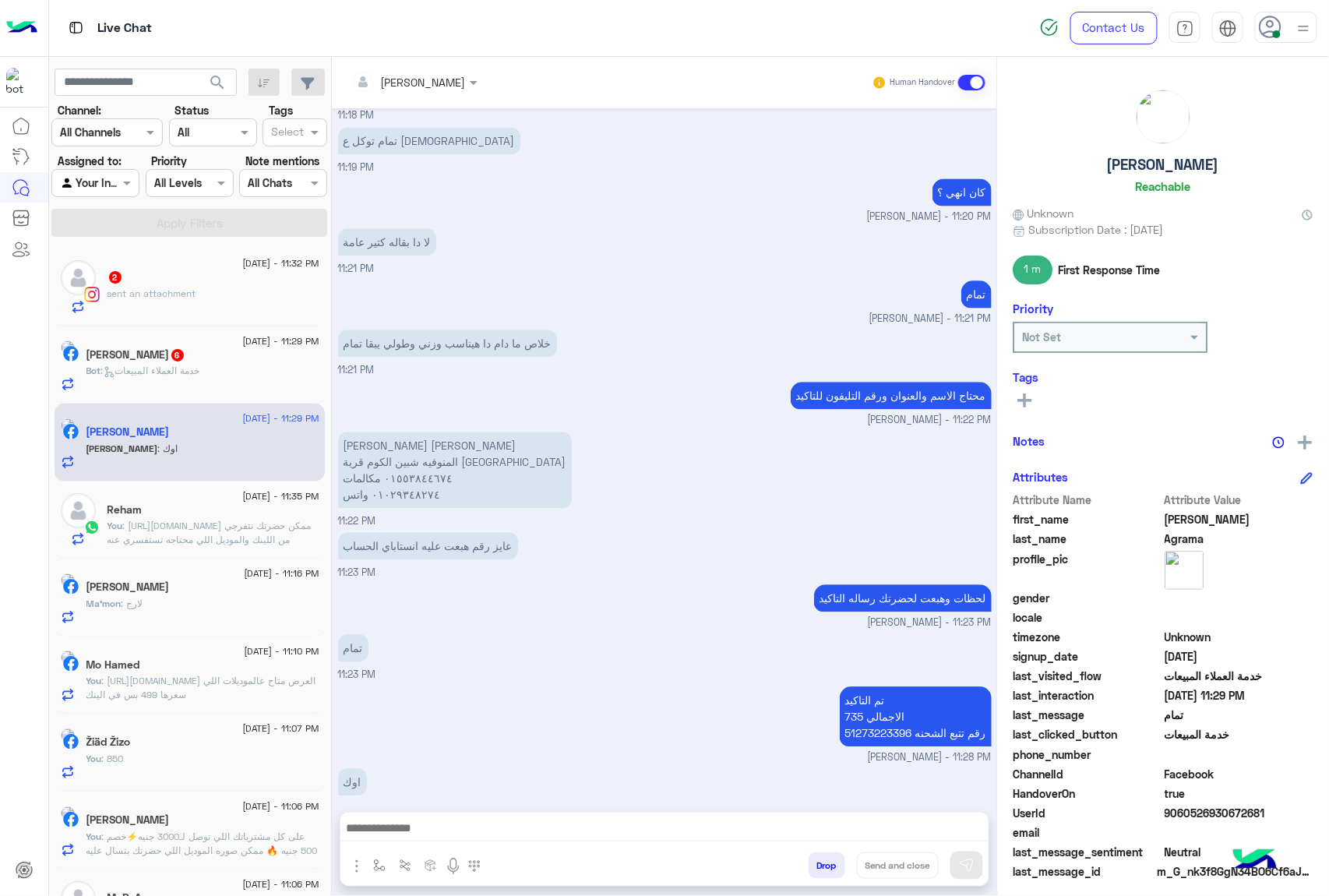
click at [835, 841] on button "Drop" at bounding box center [826, 865] width 36 height 27
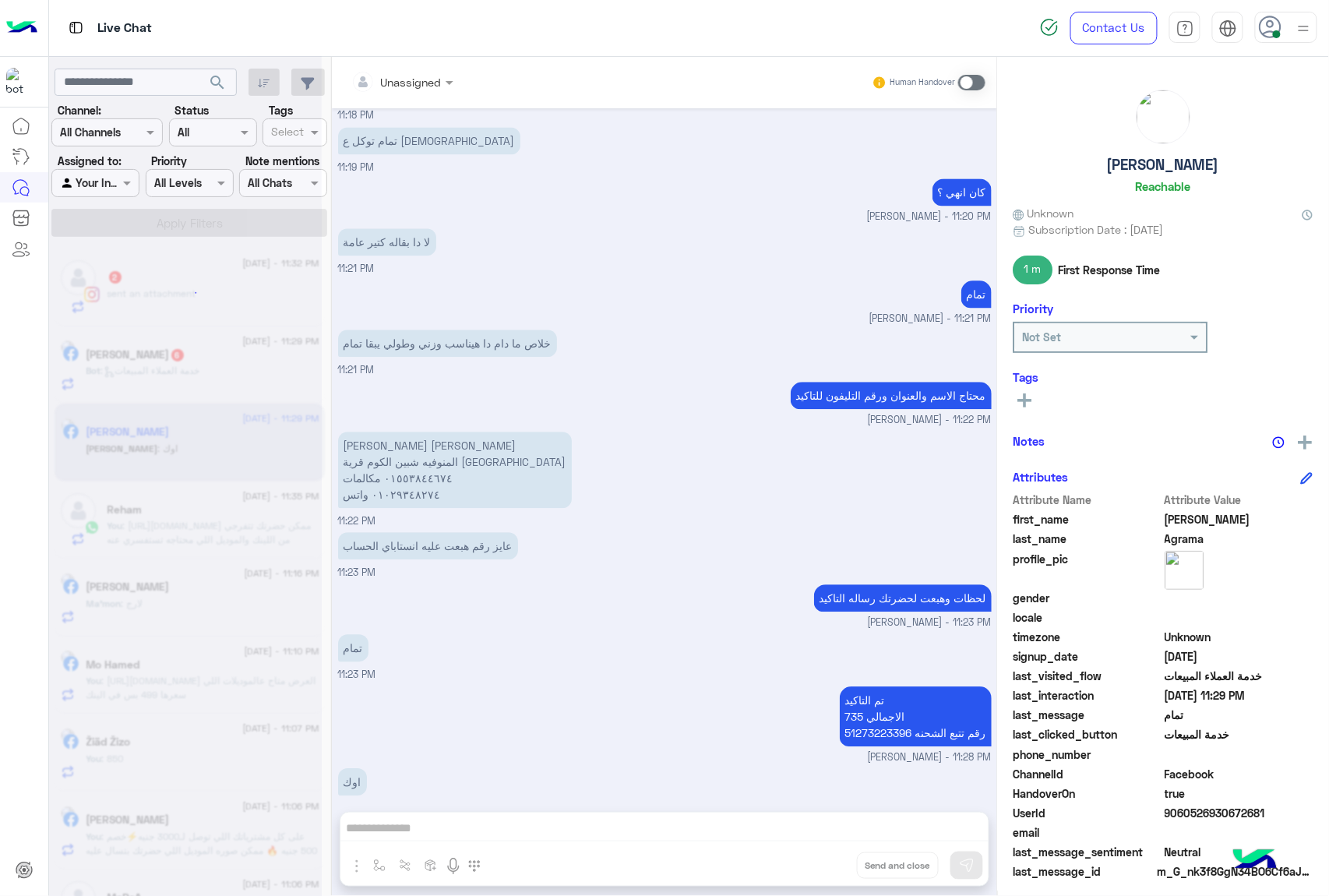
scroll to position [1197, 0]
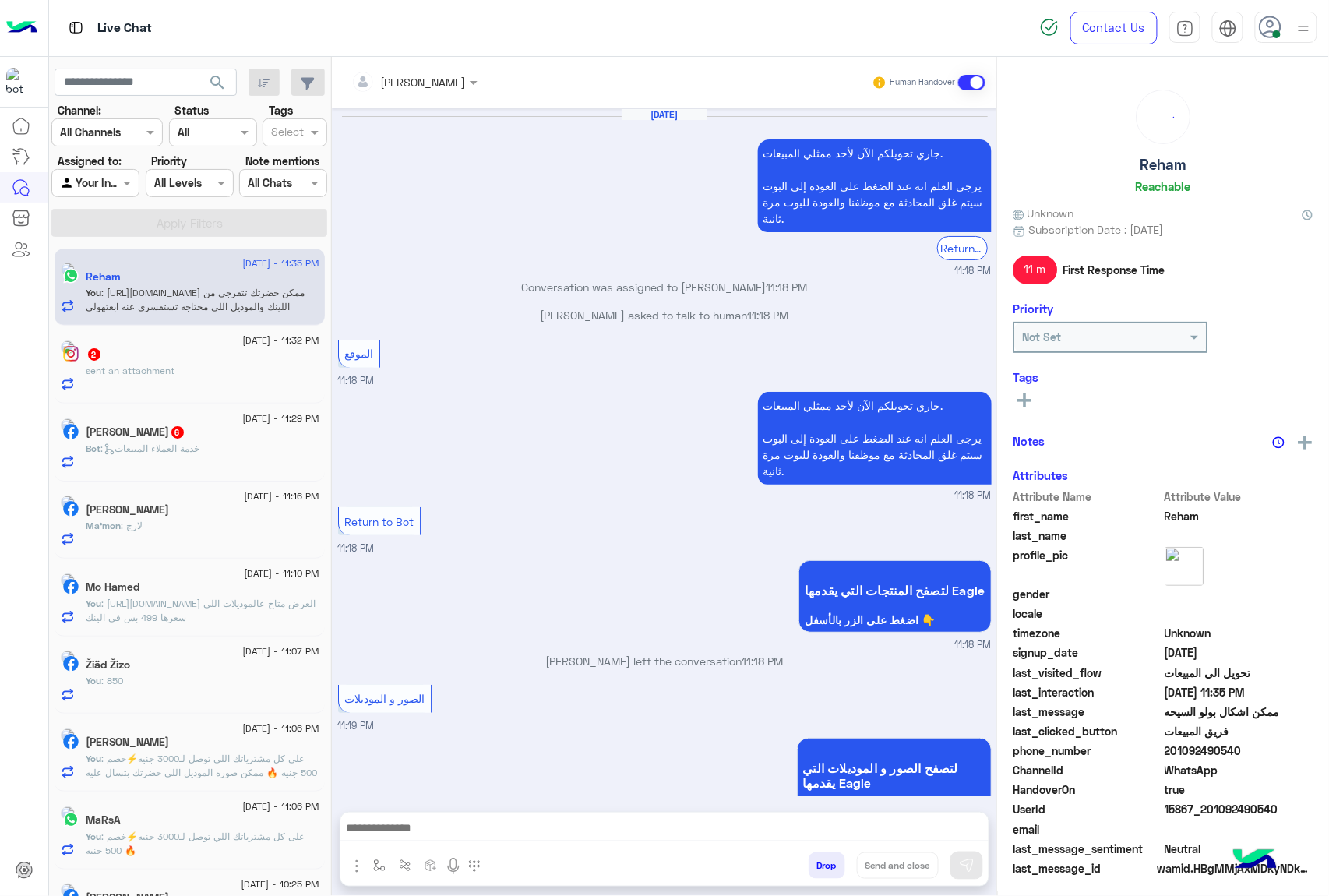
scroll to position [2355, 0]
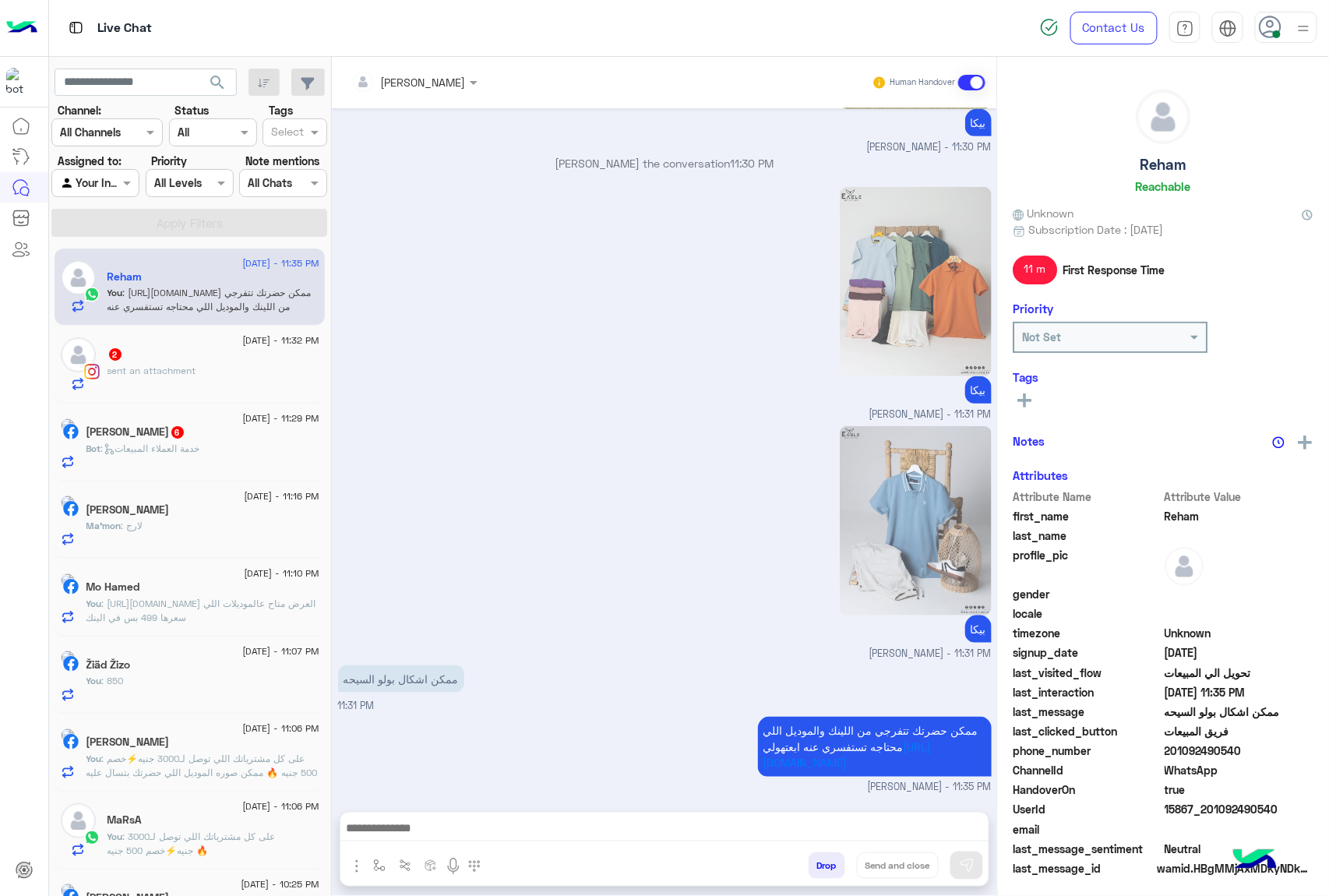
click at [163, 372] on span "sent an attachment" at bounding box center [151, 370] width 89 height 11
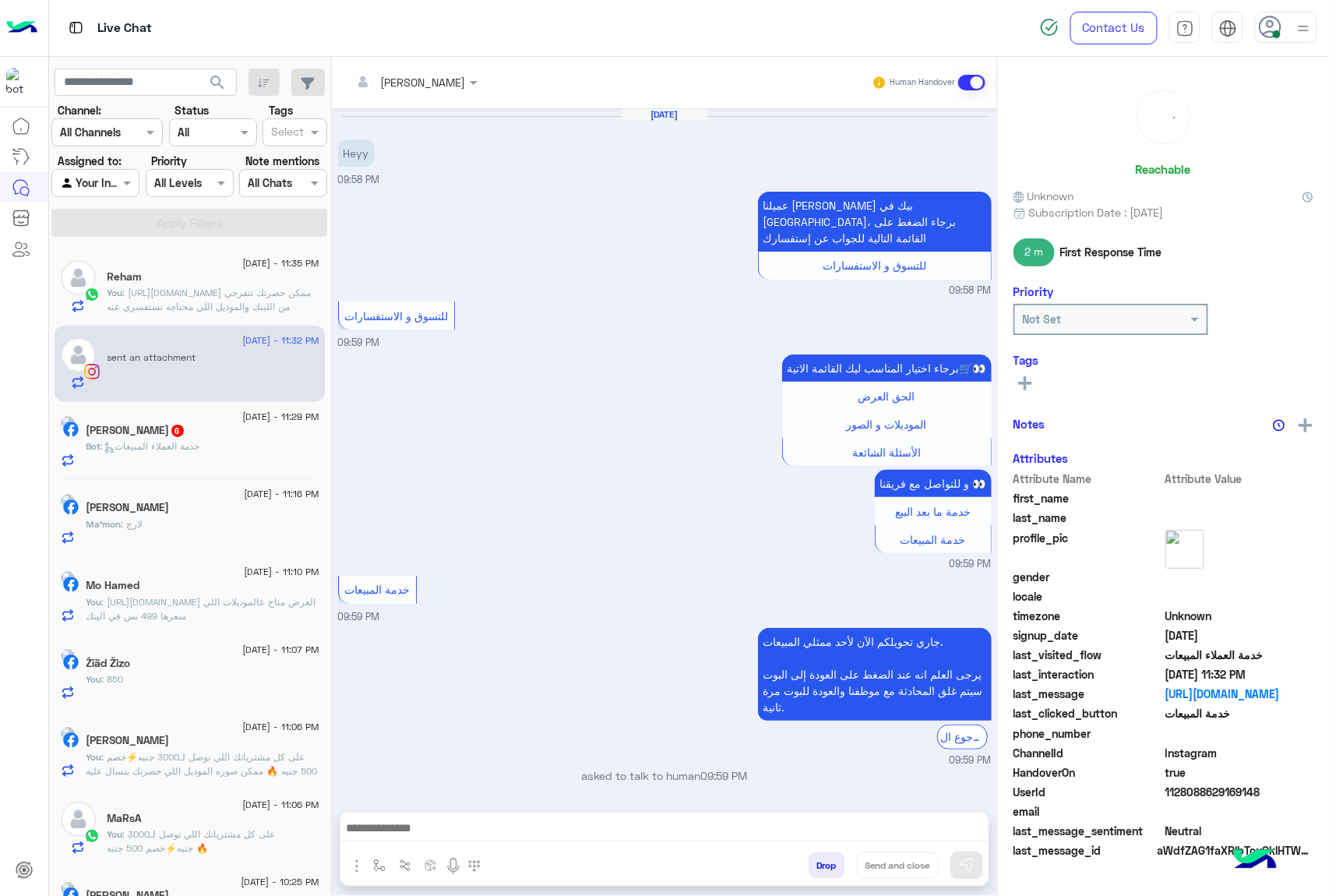
scroll to position [556, 0]
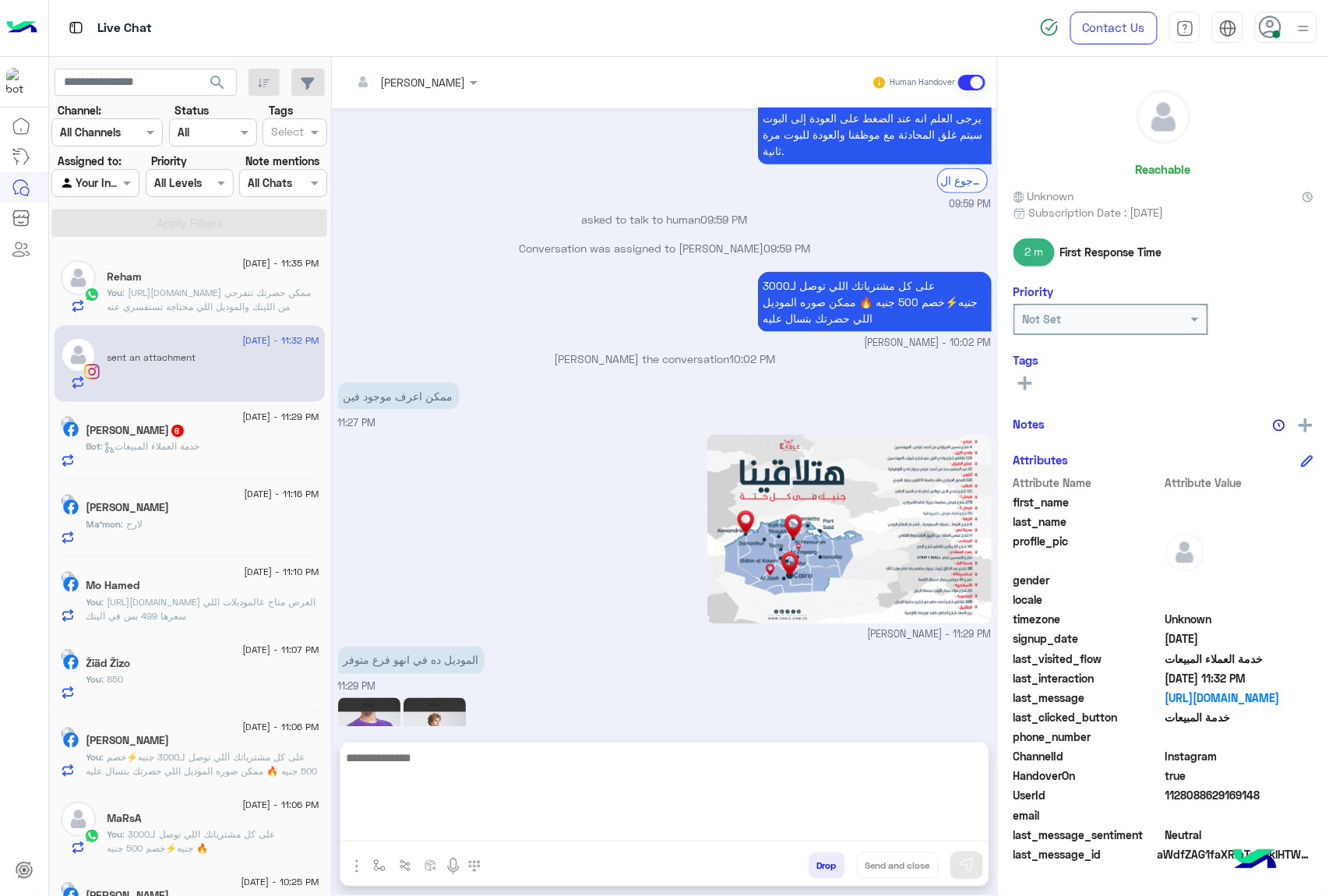
click at [417, 833] on textarea at bounding box center [664, 795] width 648 height 94
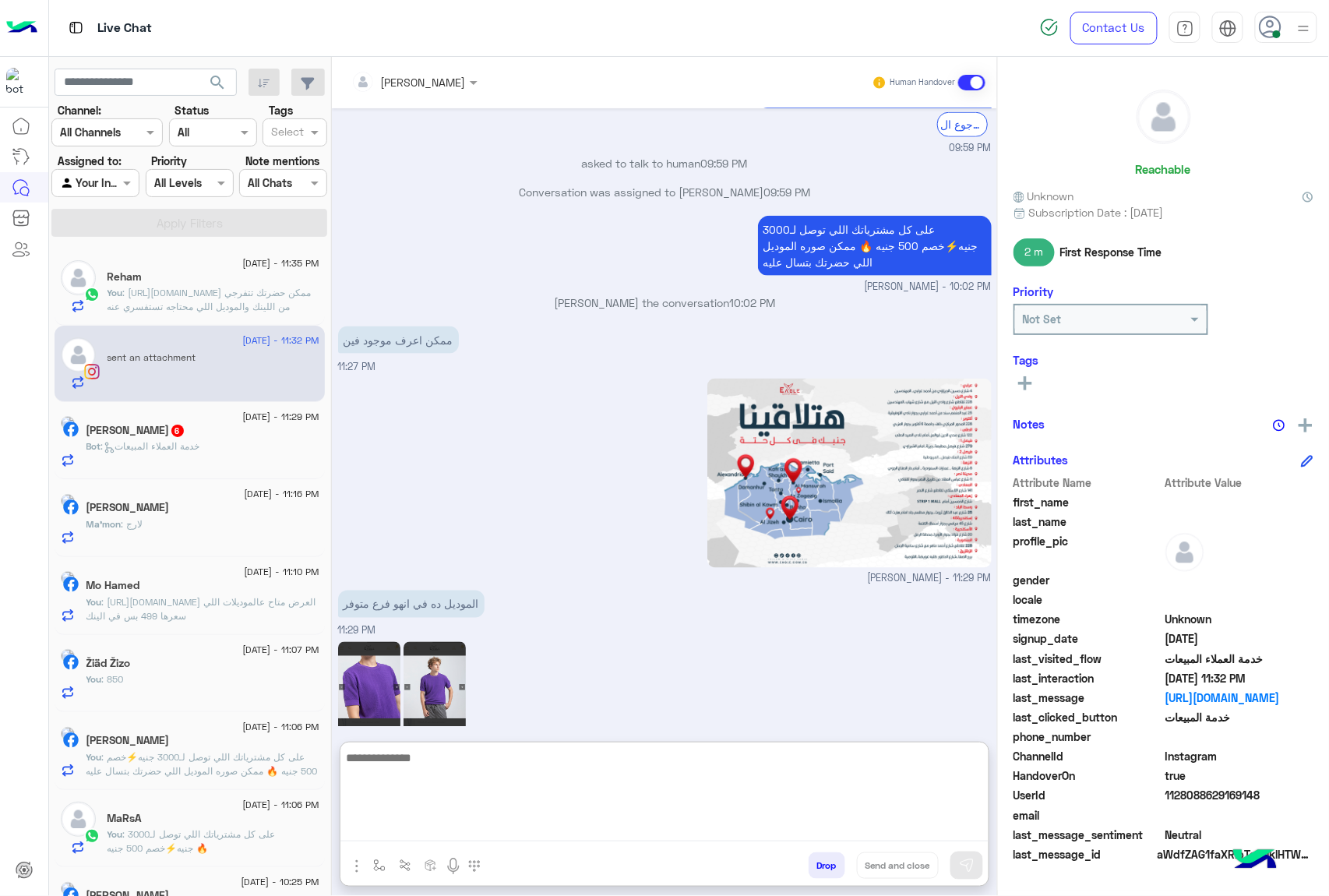
scroll to position [626, 0]
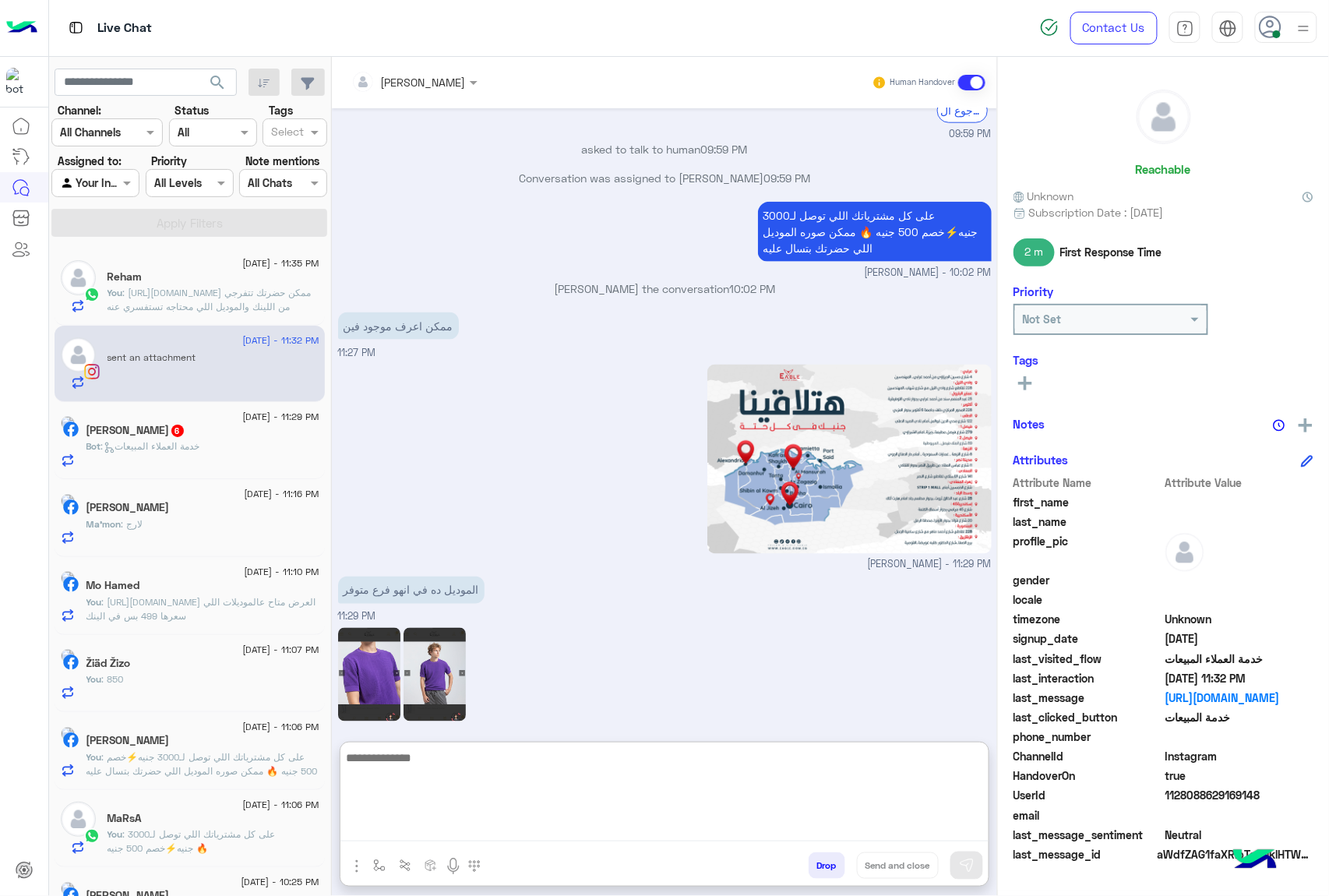
click at [413, 748] on textarea at bounding box center [664, 795] width 648 height 94
paste textarea "**********"
type textarea "**********"
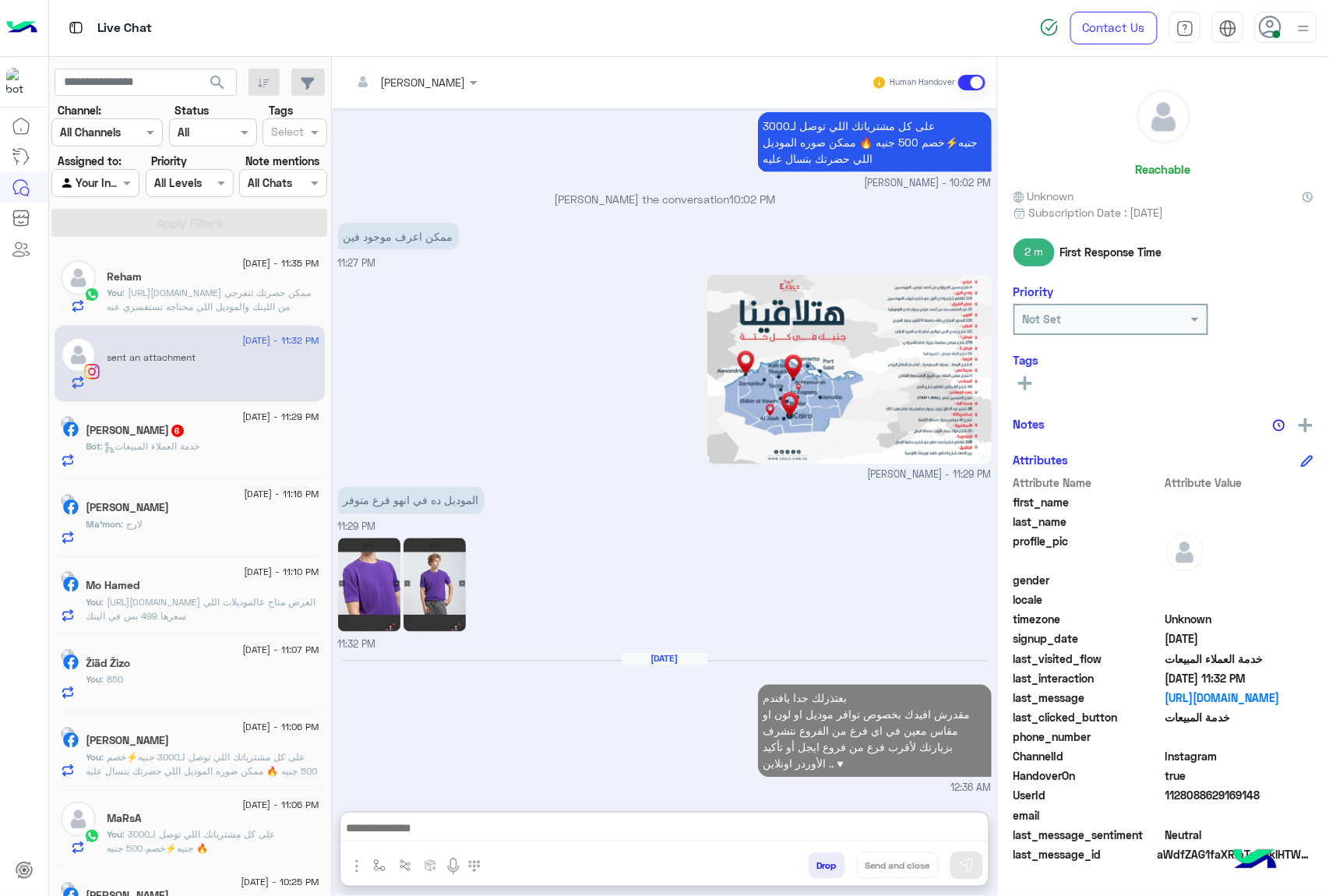
click at [182, 450] on span ": خدمة العملاء المبيعات" at bounding box center [150, 446] width 99 height 11
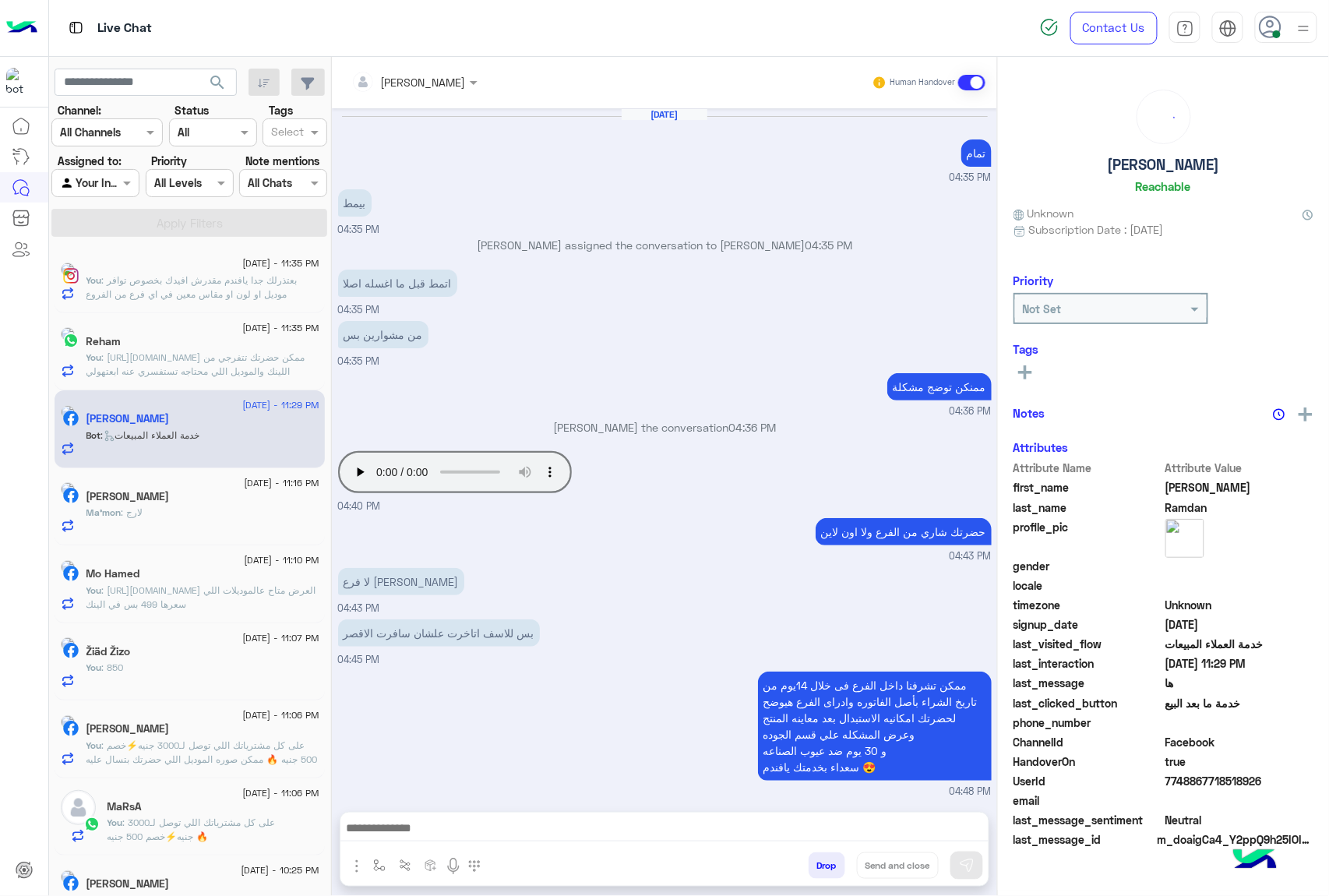
scroll to position [1386, 0]
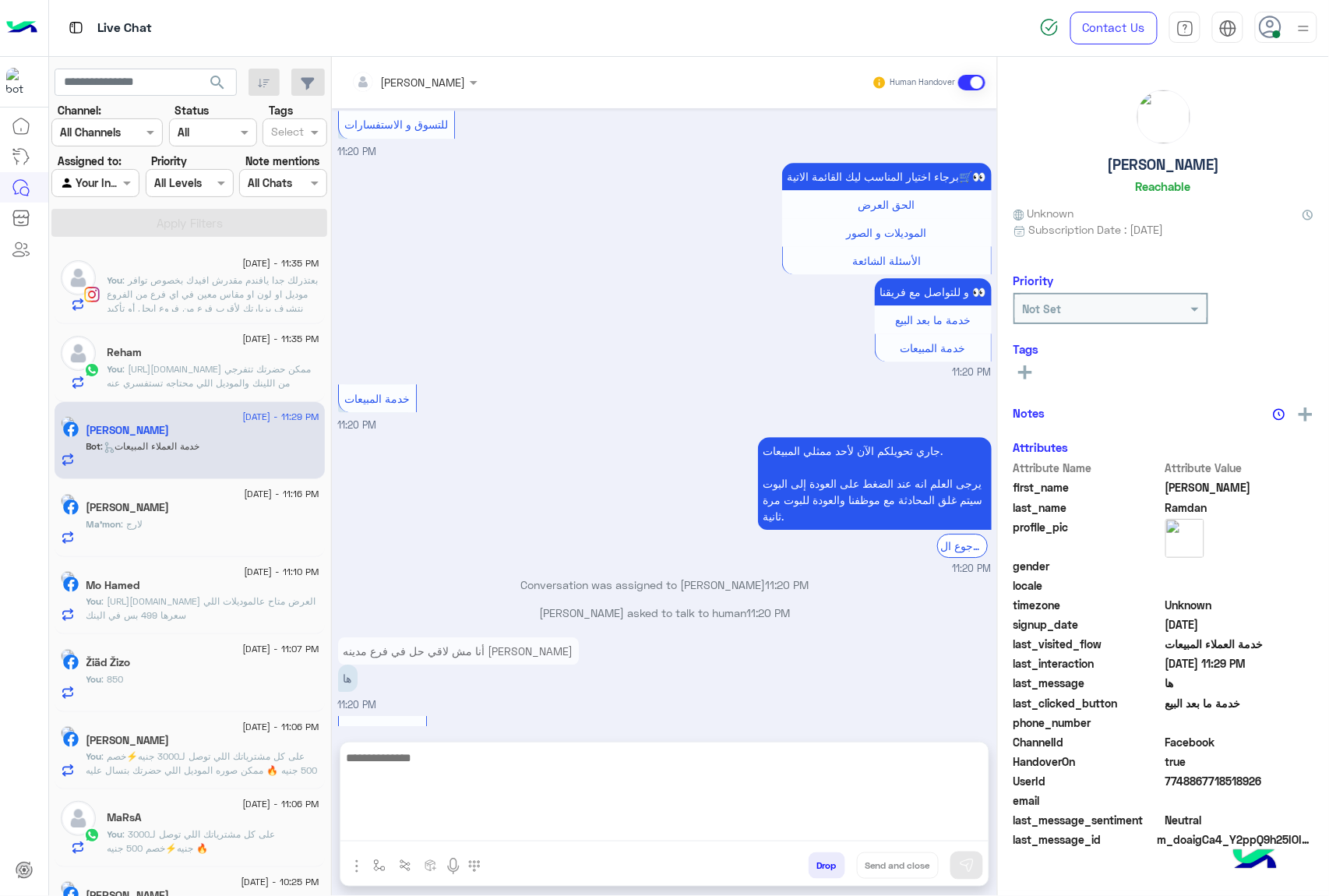
click at [430, 829] on textarea at bounding box center [664, 795] width 648 height 94
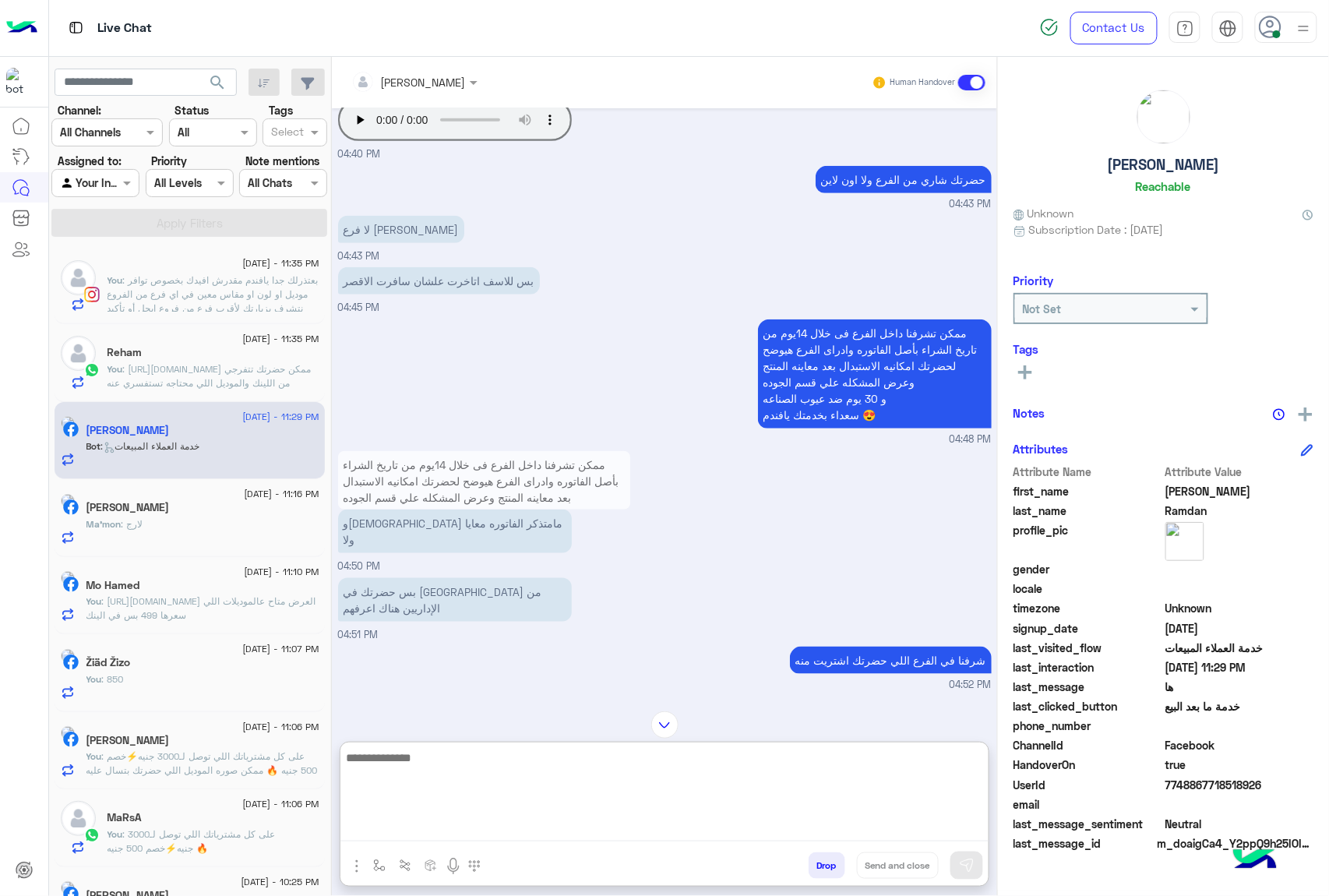
scroll to position [315, 0]
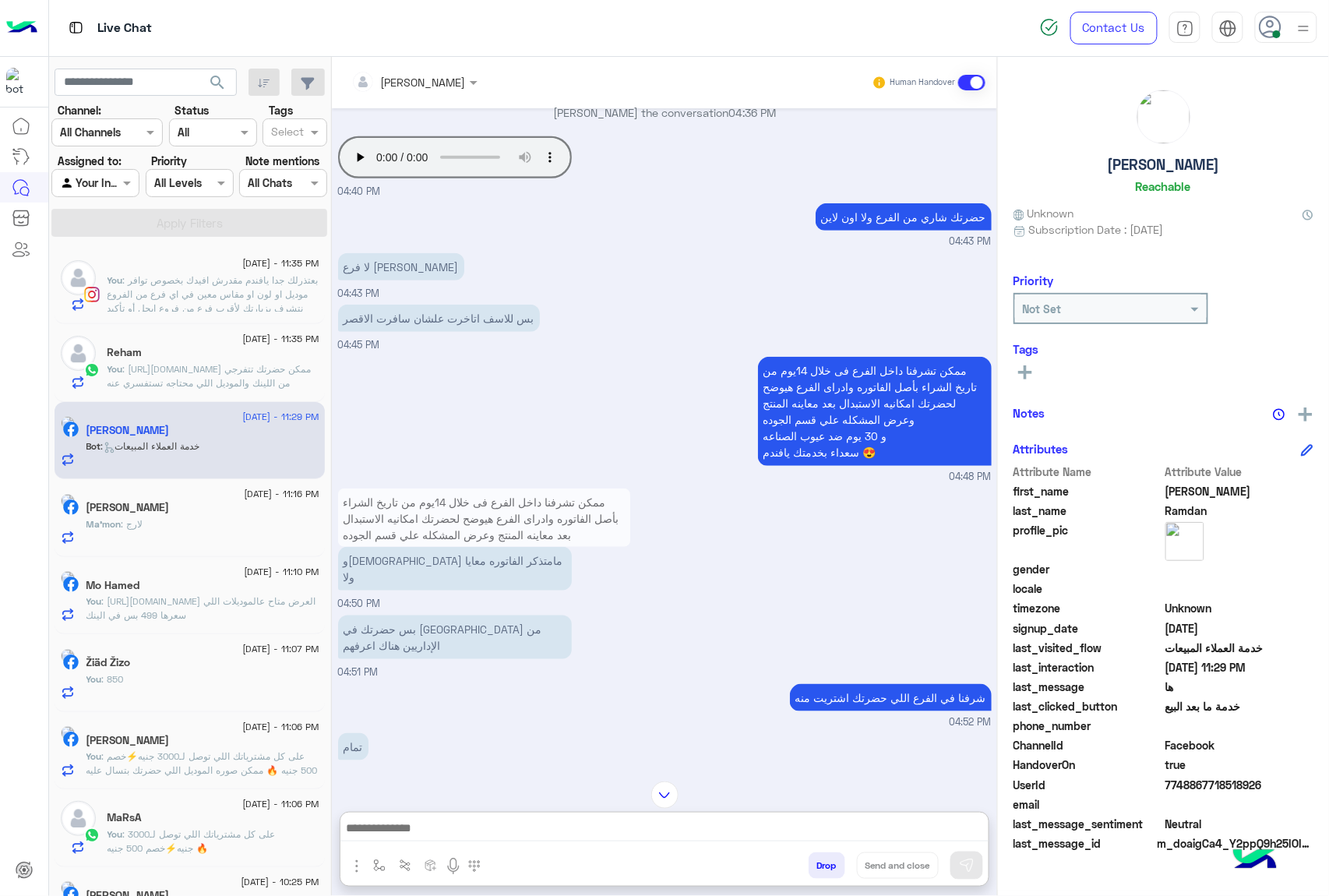
click at [417, 94] on div "[PERSON_NAME]" at bounding box center [409, 81] width 115 height 32
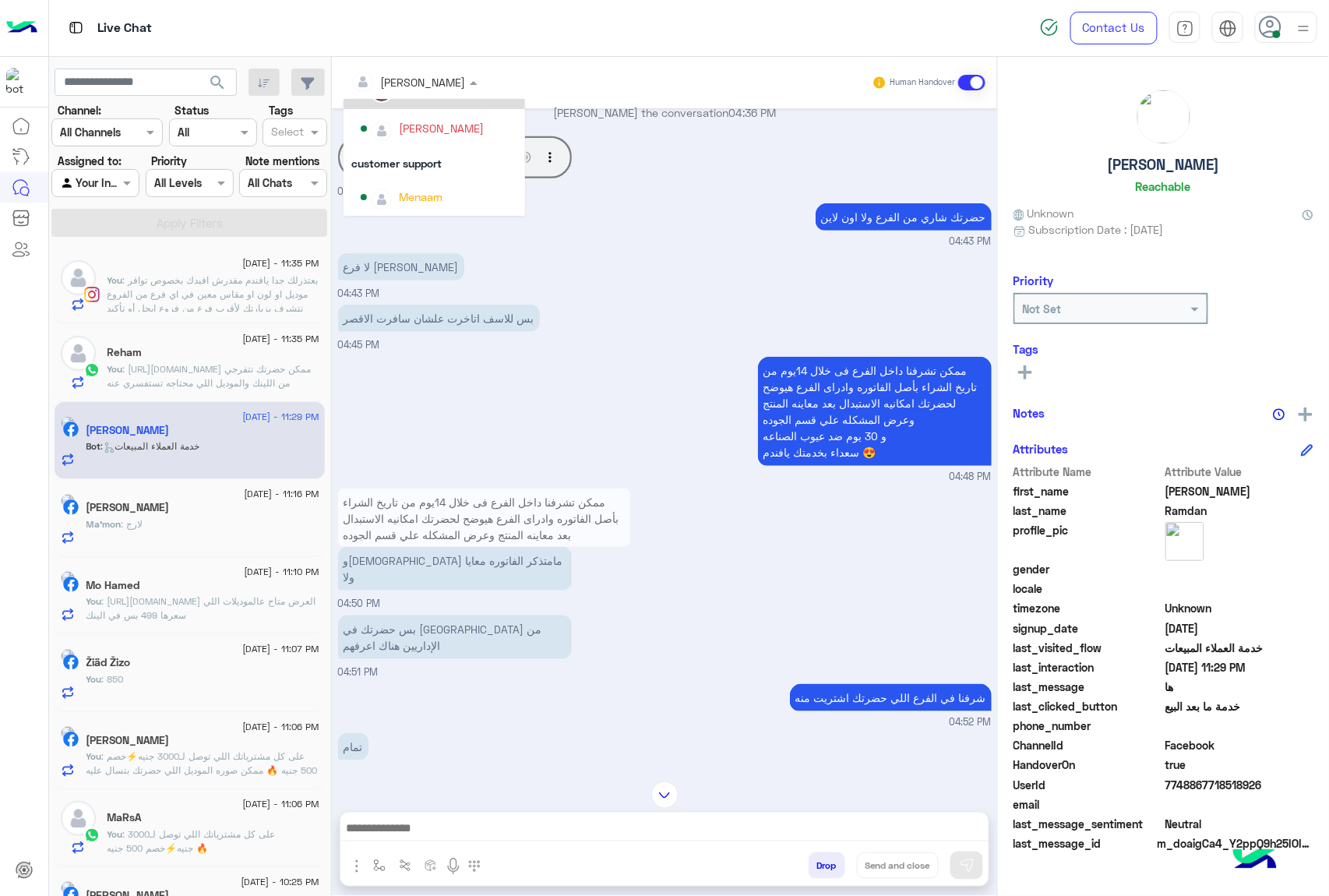
scroll to position [139, 0]
click at [394, 211] on div "Menaam" at bounding box center [435, 196] width 182 height 39
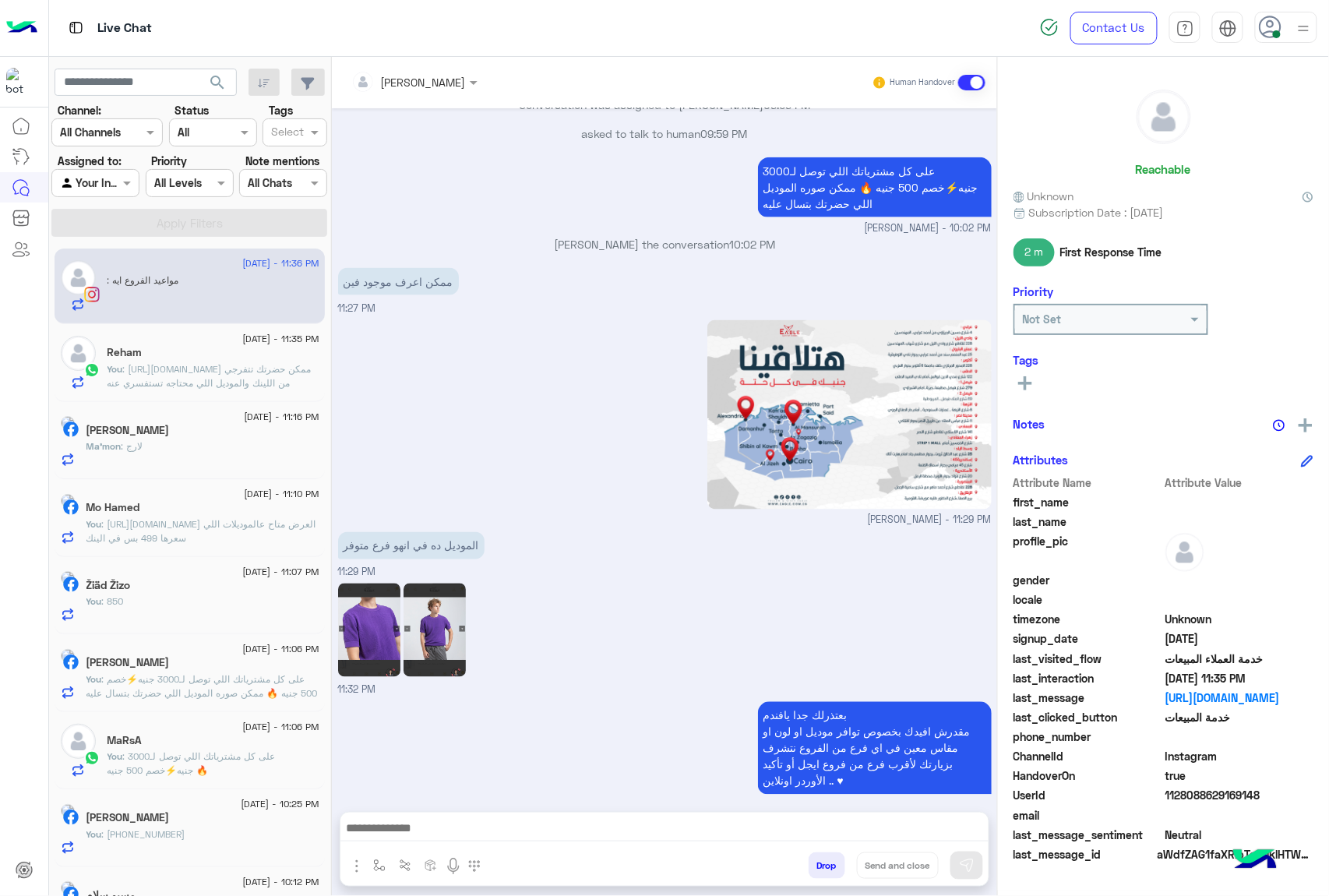
scroll to position [723, 0]
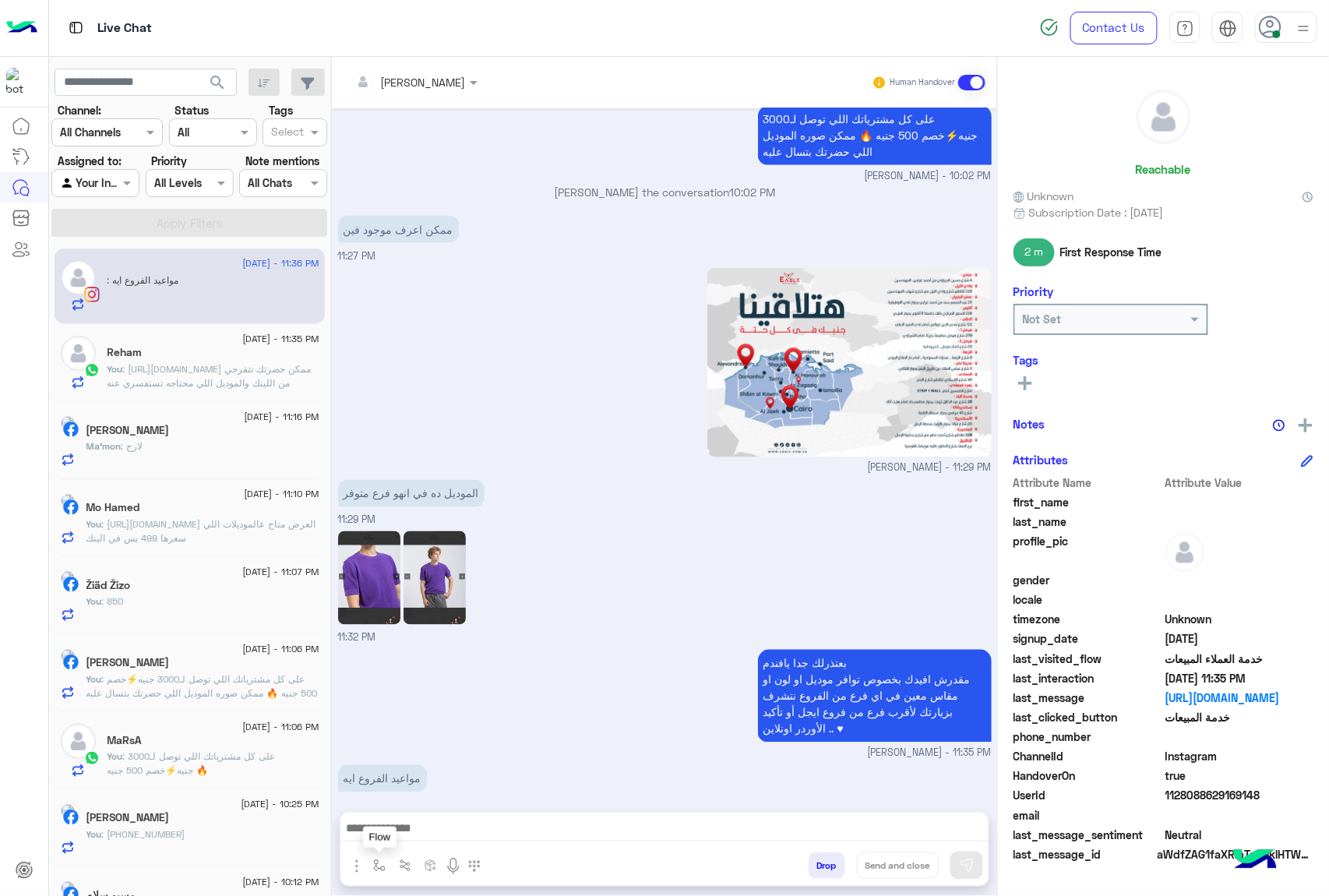
click at [385, 841] on img "button" at bounding box center [379, 864] width 12 height 12
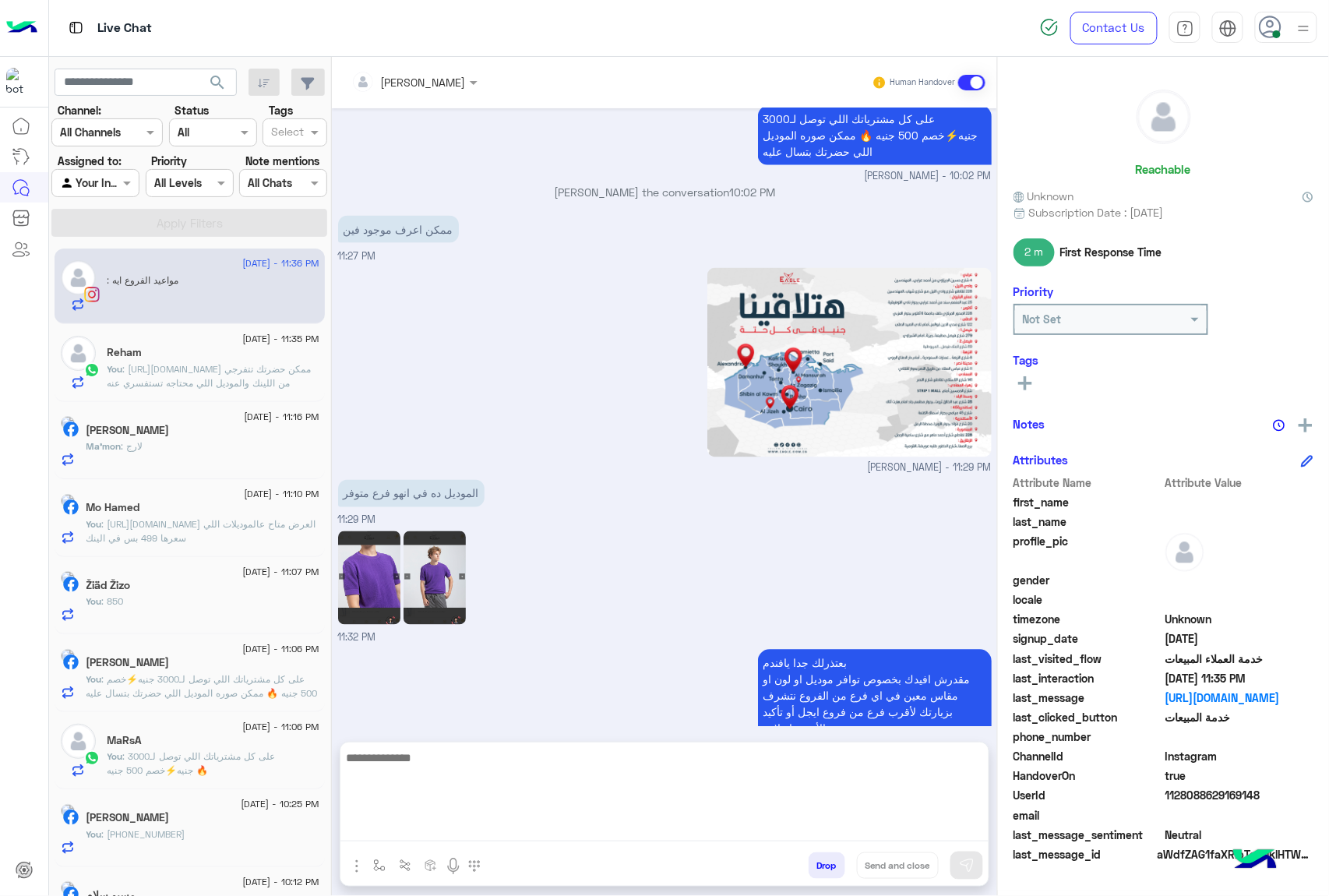
click at [447, 826] on textarea at bounding box center [664, 795] width 648 height 94
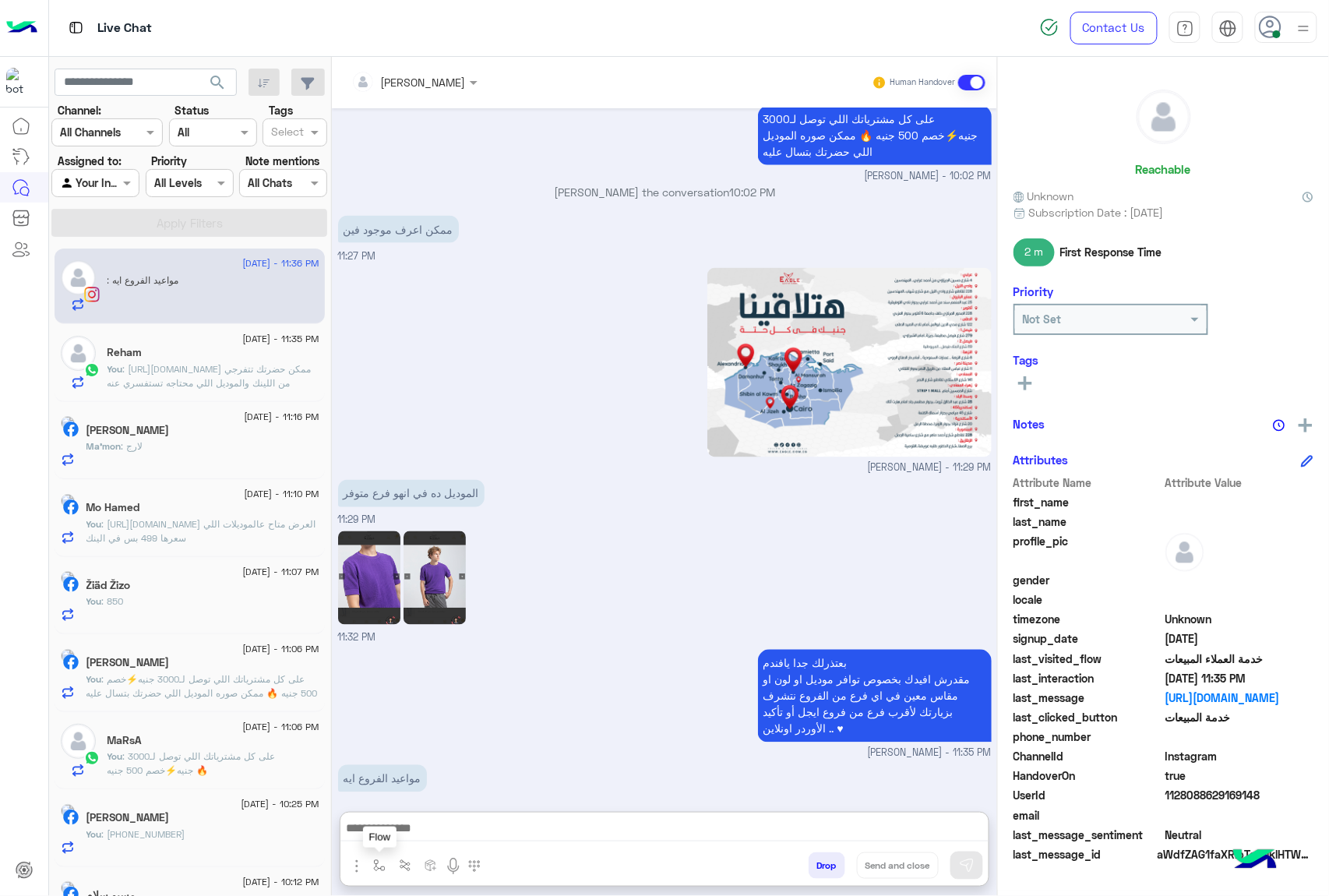
click at [382, 841] on img "button" at bounding box center [379, 864] width 12 height 12
click at [420, 822] on input "text" at bounding box center [407, 831] width 64 height 18
type input "***"
click at [394, 788] on div "مواعيد العمل" at bounding box center [425, 803] width 115 height 31
type textarea "**********"
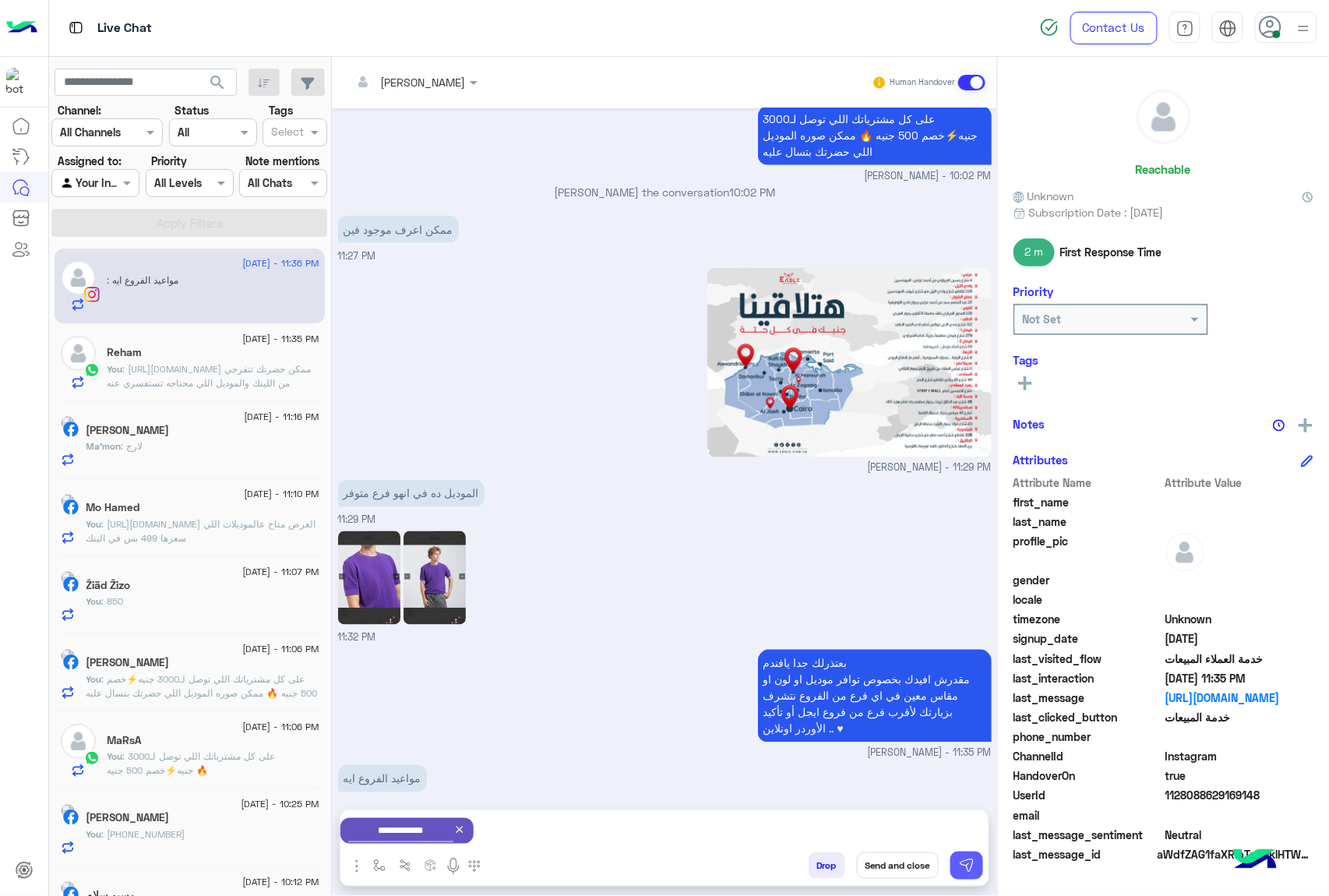
click at [967, 841] on img at bounding box center [966, 865] width 15 height 15
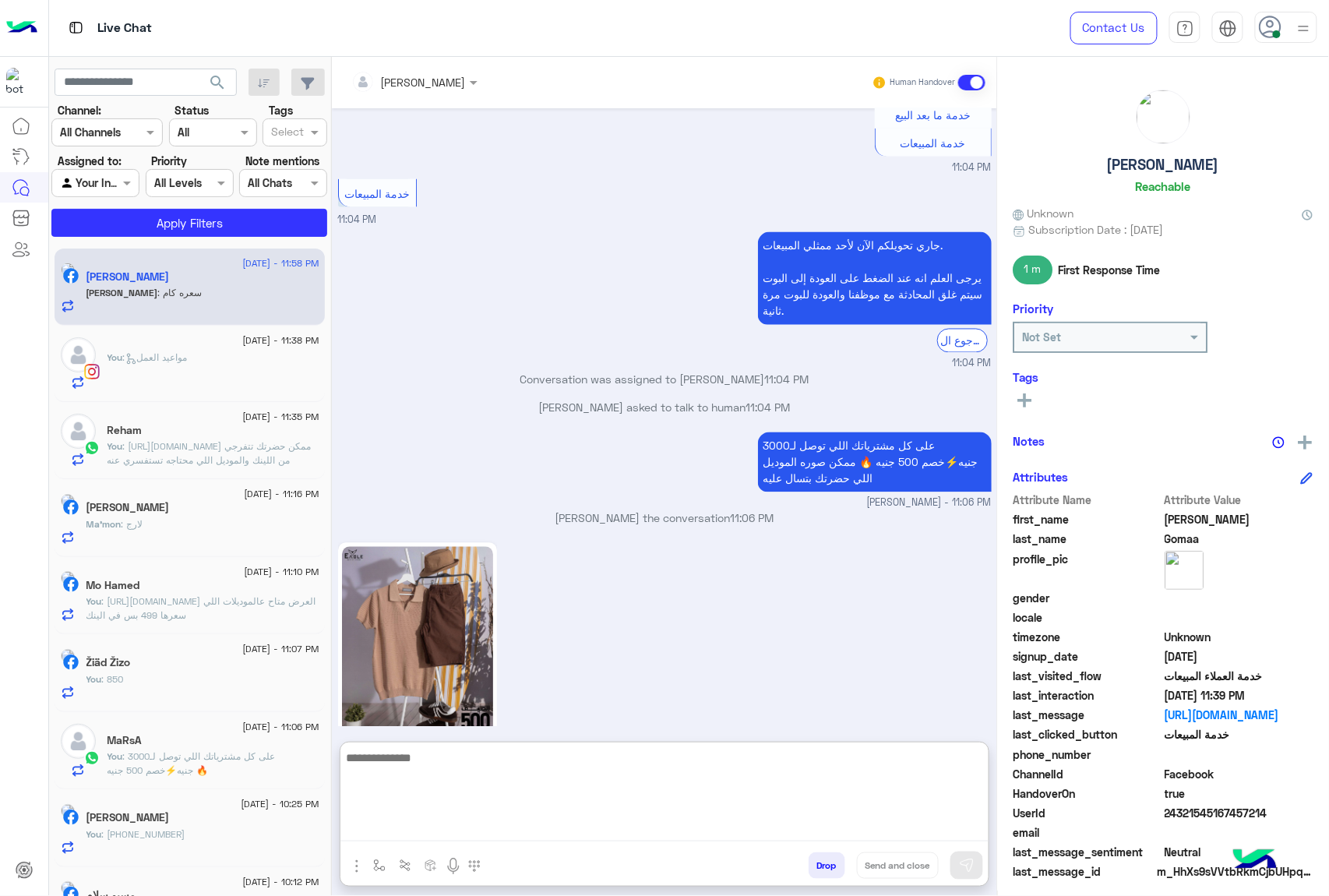
click at [430, 830] on textarea at bounding box center [664, 795] width 648 height 94
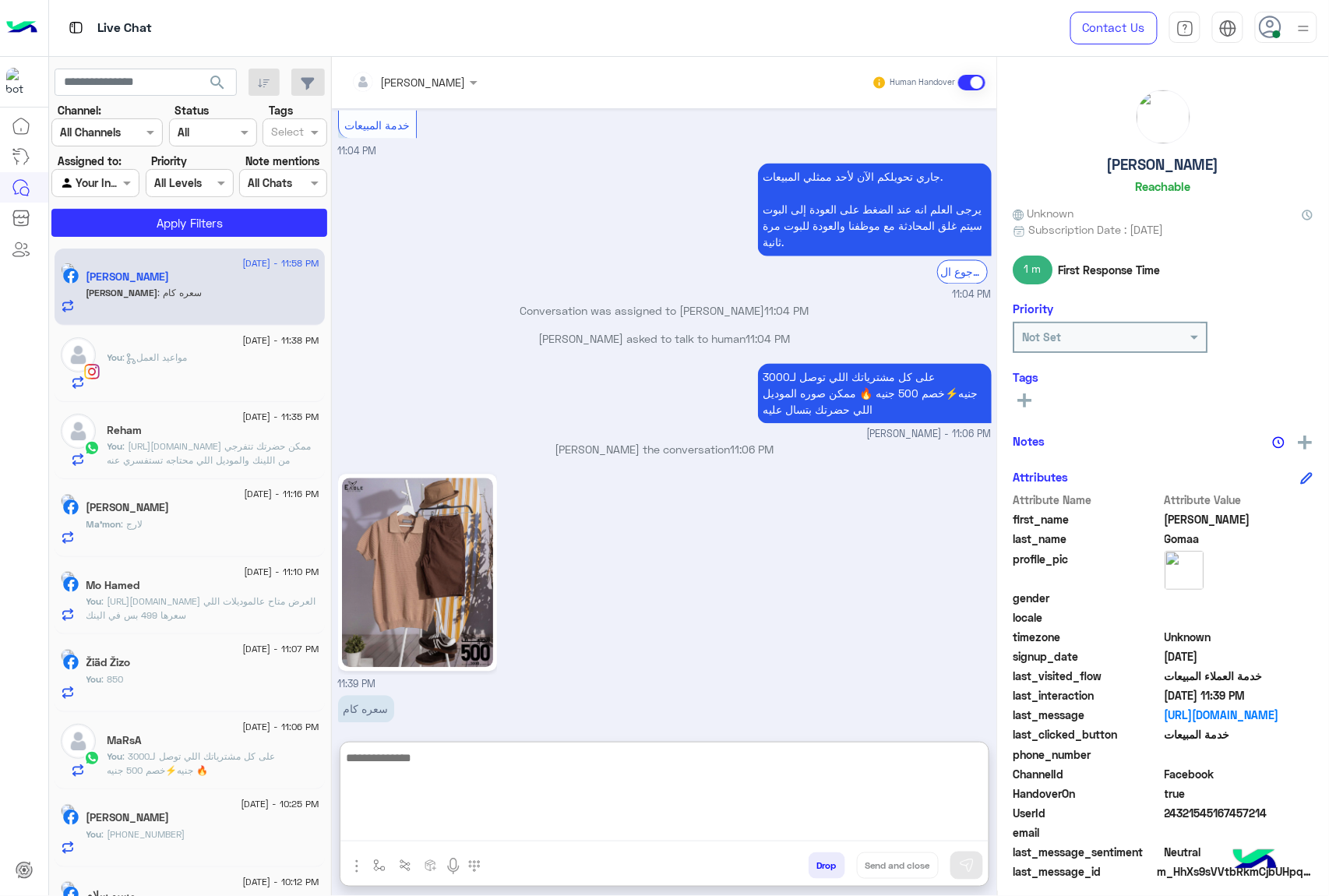
scroll to position [956, 0]
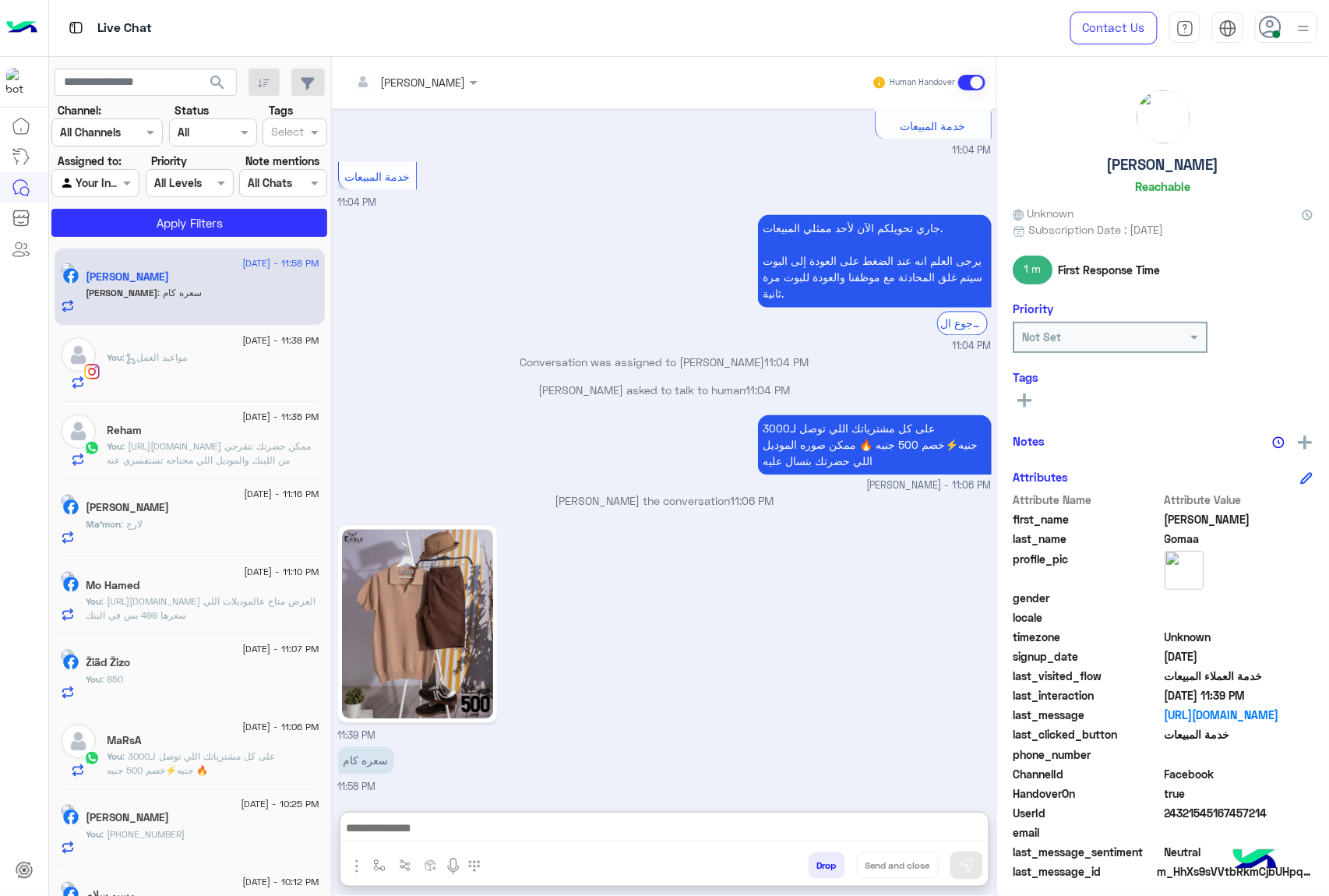
click at [817, 860] on button "Drop" at bounding box center [826, 865] width 36 height 27
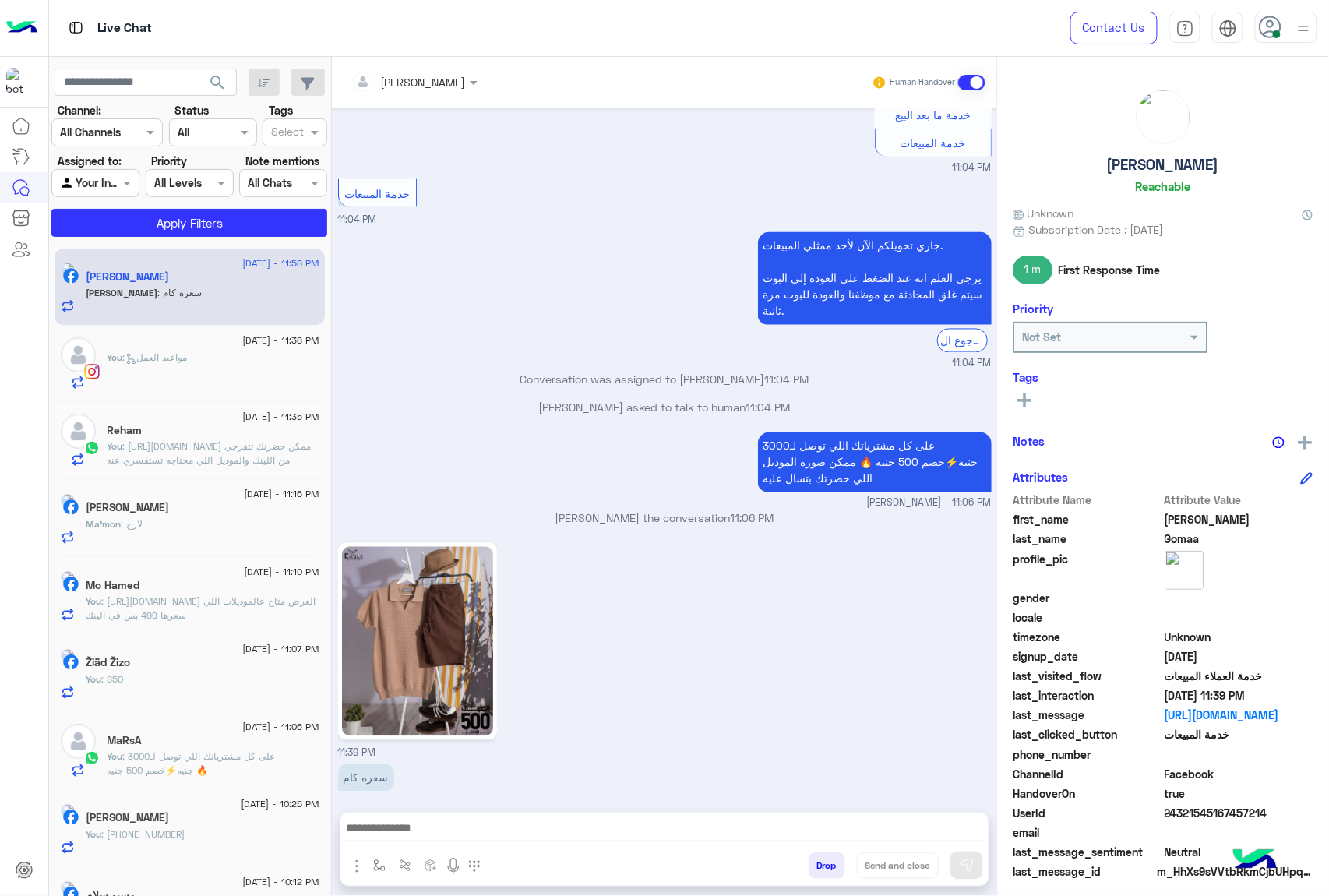
click at [817, 860] on button "Drop" at bounding box center [826, 865] width 36 height 27
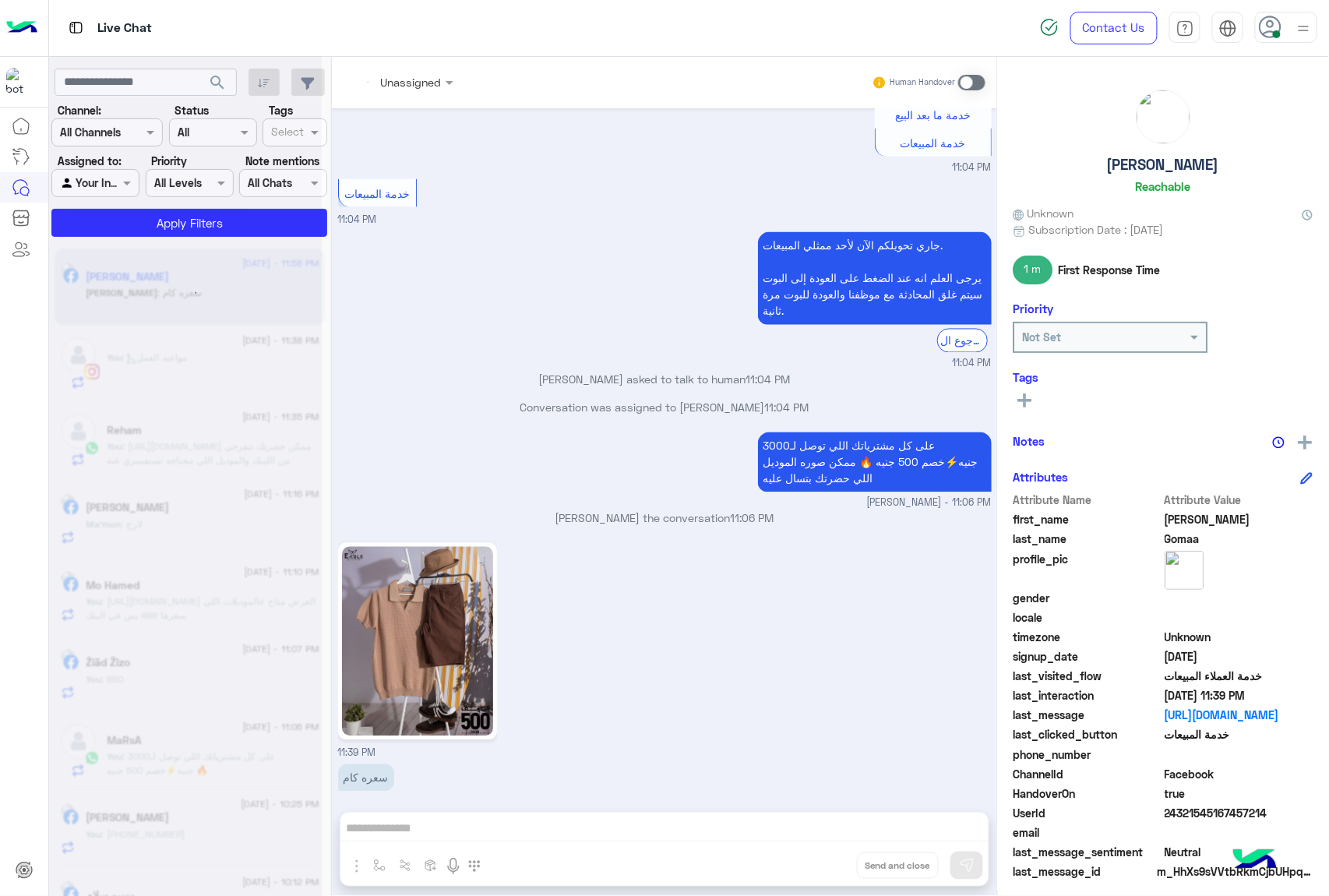
click at [817, 860] on div "Unassigned Human Handover [DATE] GetStarted 11:04 PM اهلا بيك عميلنا [PERSON_NA…" at bounding box center [664, 479] width 665 height 845
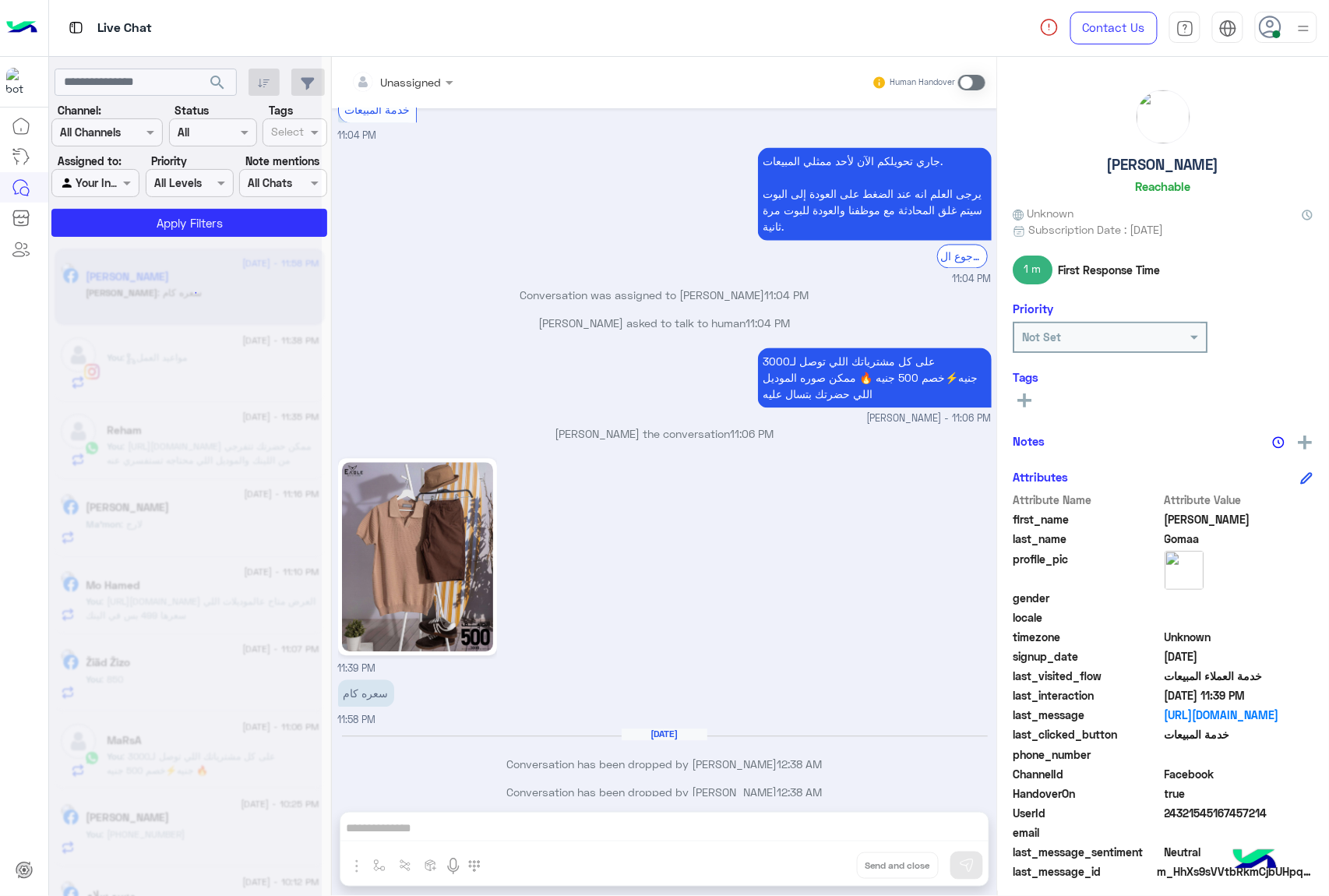
click at [817, 860] on div "Unassigned Human Handover [DATE] GetStarted 11:04 PM اهلا بيك عميلنا [PERSON_NA…" at bounding box center [664, 479] width 665 height 845
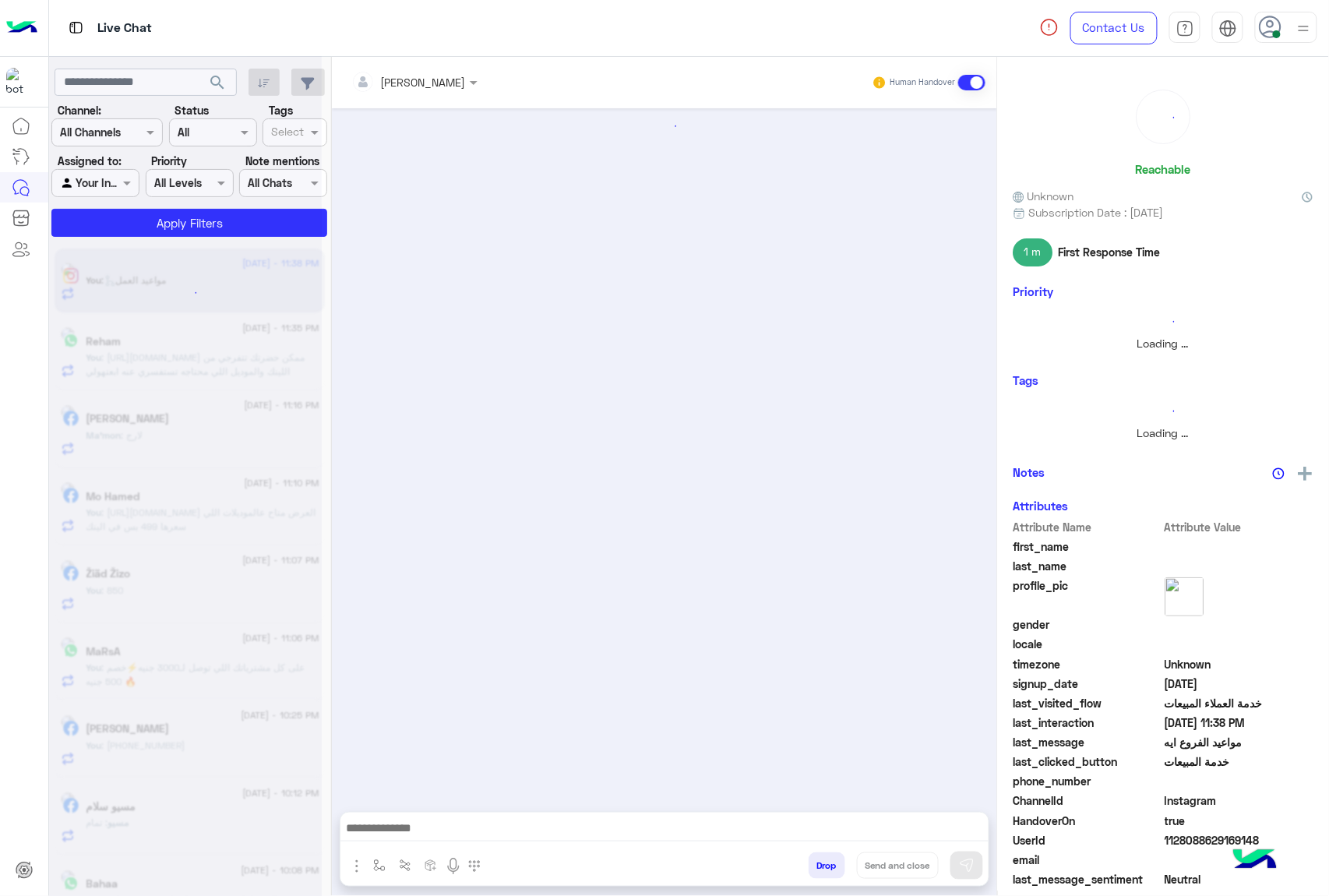
click at [817, 860] on button "Drop" at bounding box center [826, 865] width 36 height 27
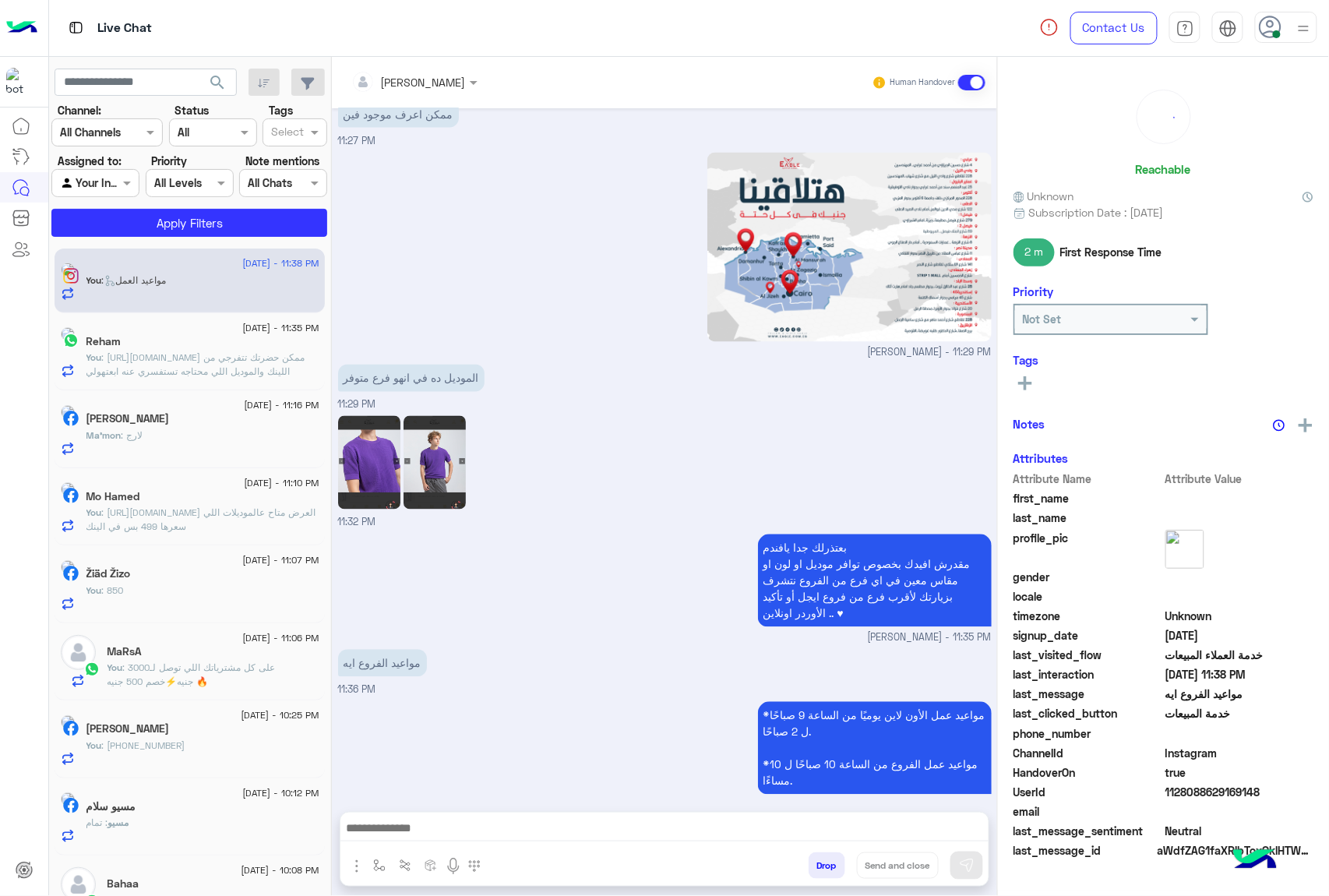
scroll to position [894, 0]
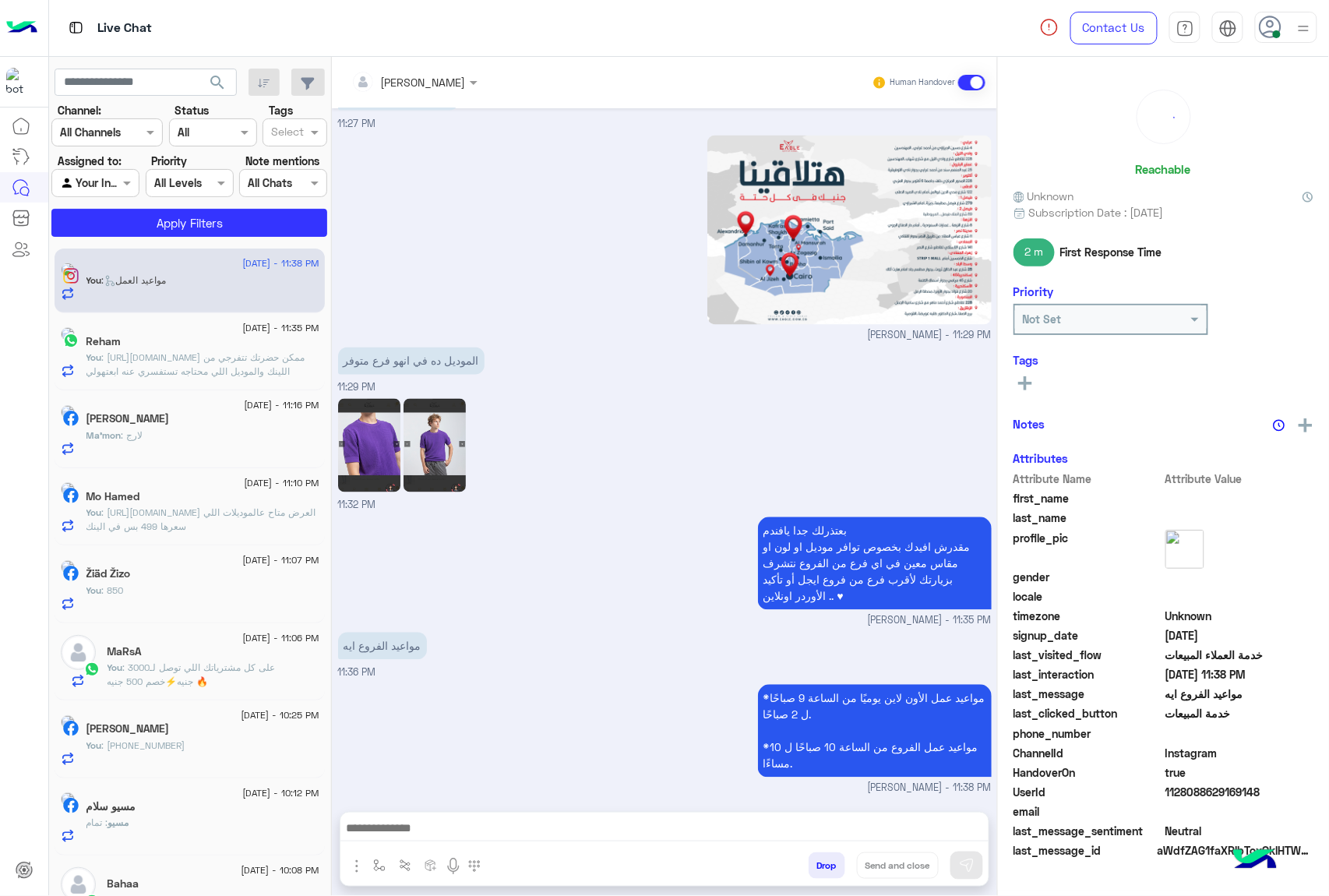
click at [817, 860] on div "[PERSON_NAME] Human Handover [DATE] Heyy 09:58 PM عميلنا [PERSON_NAME] بيك في […" at bounding box center [664, 479] width 665 height 845
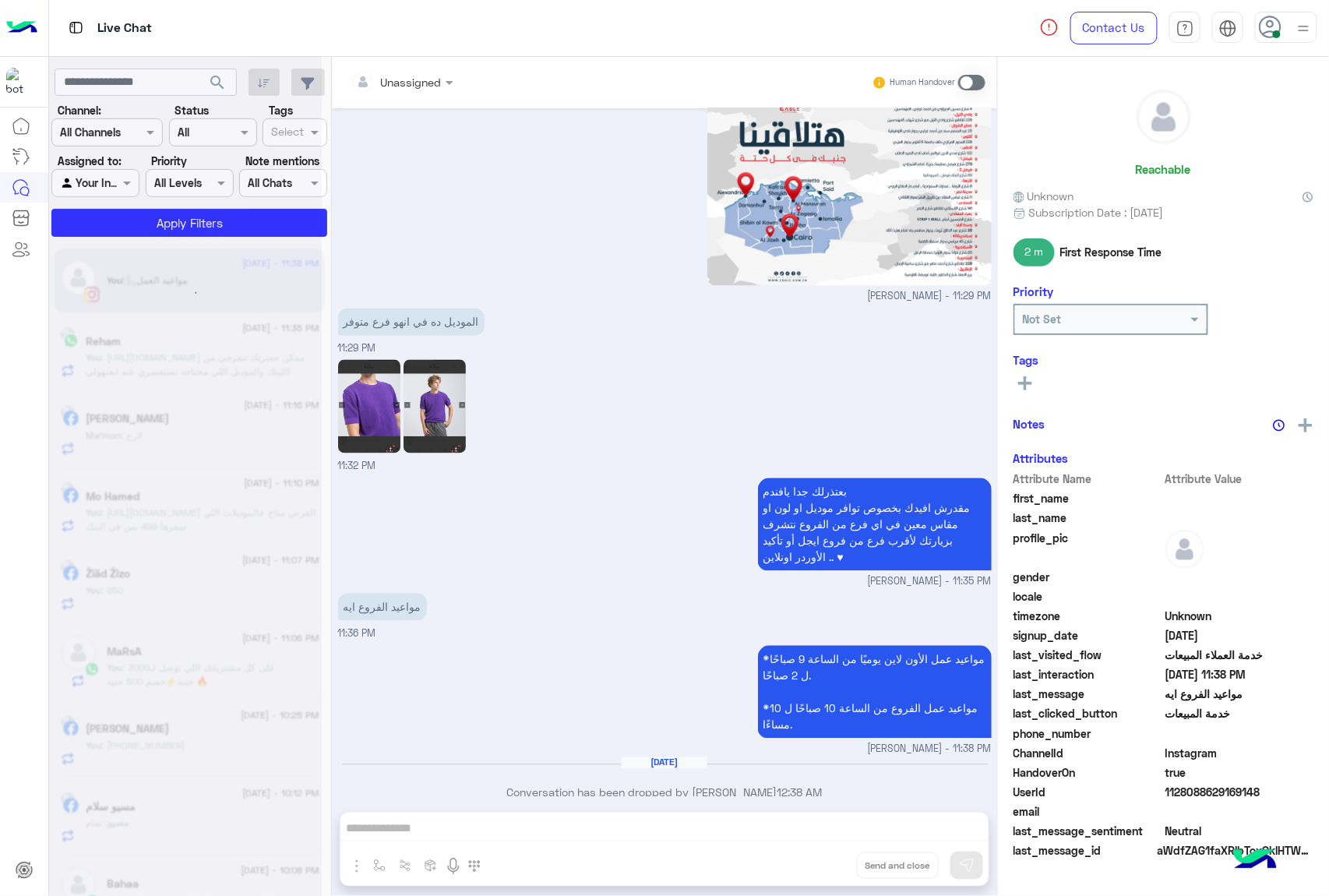
click at [0, 0] on button "Drop" at bounding box center [0, 0] width 0 height 0
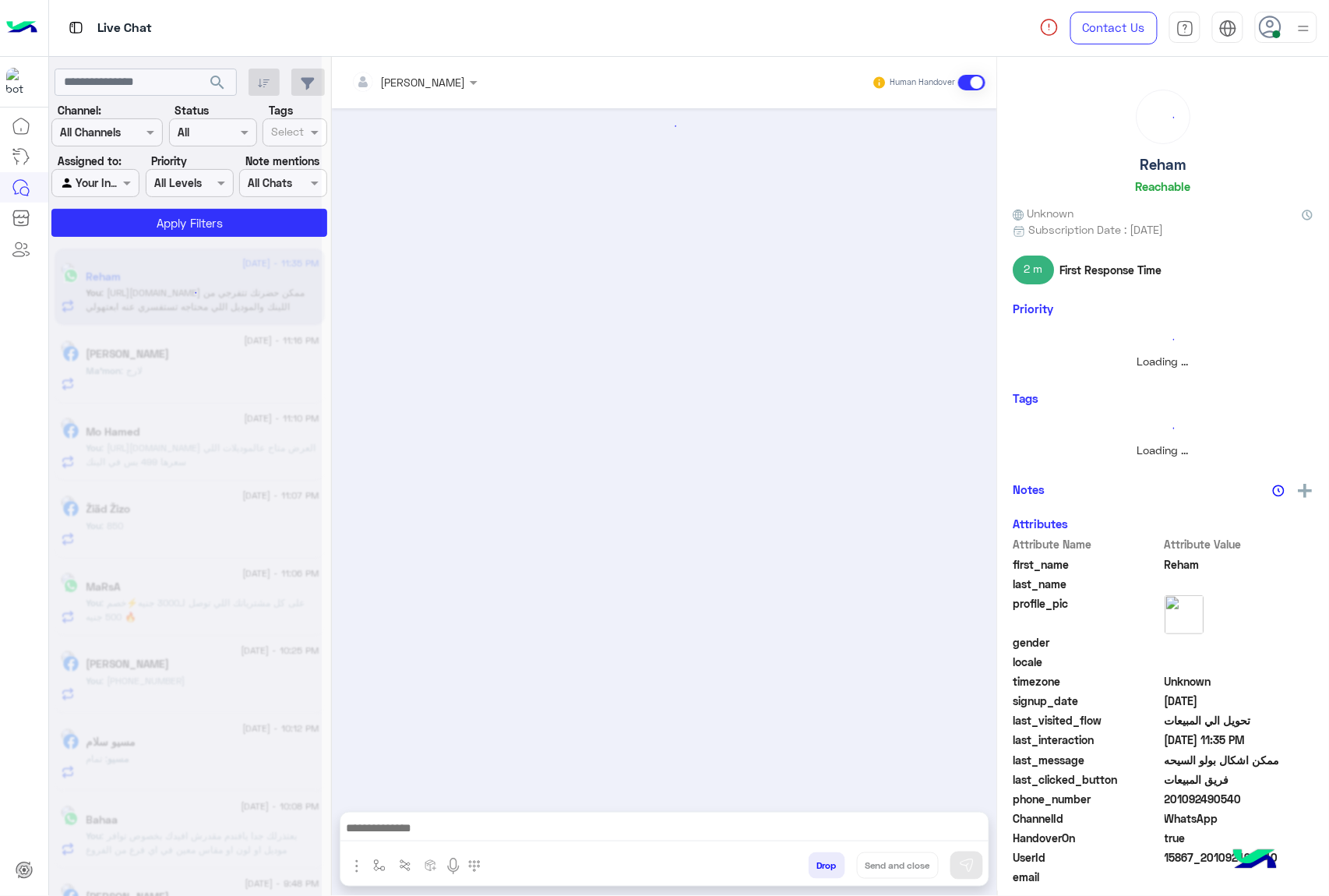
click at [817, 860] on button "Drop" at bounding box center [826, 865] width 36 height 27
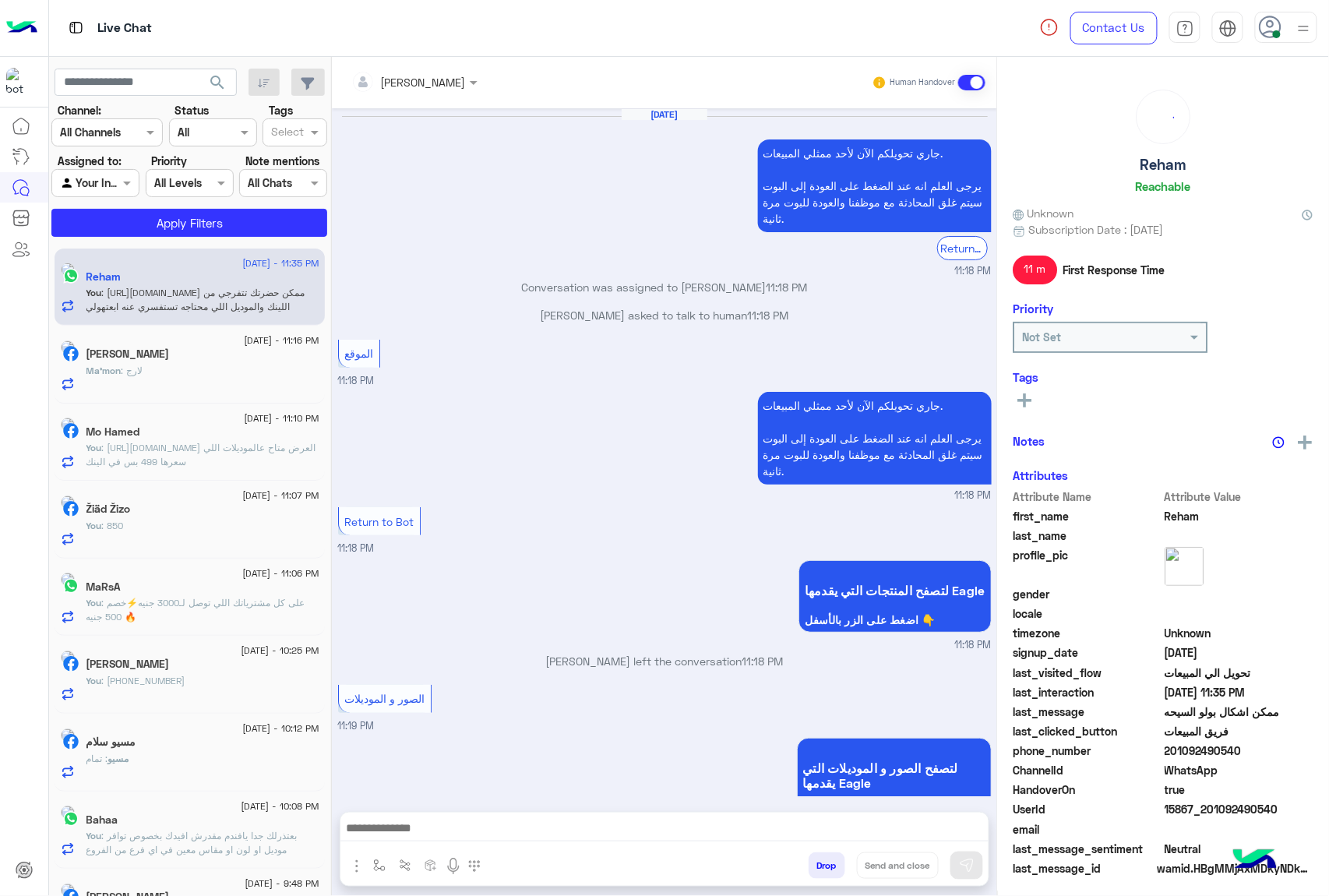
click at [817, 860] on button "Drop" at bounding box center [826, 865] width 36 height 27
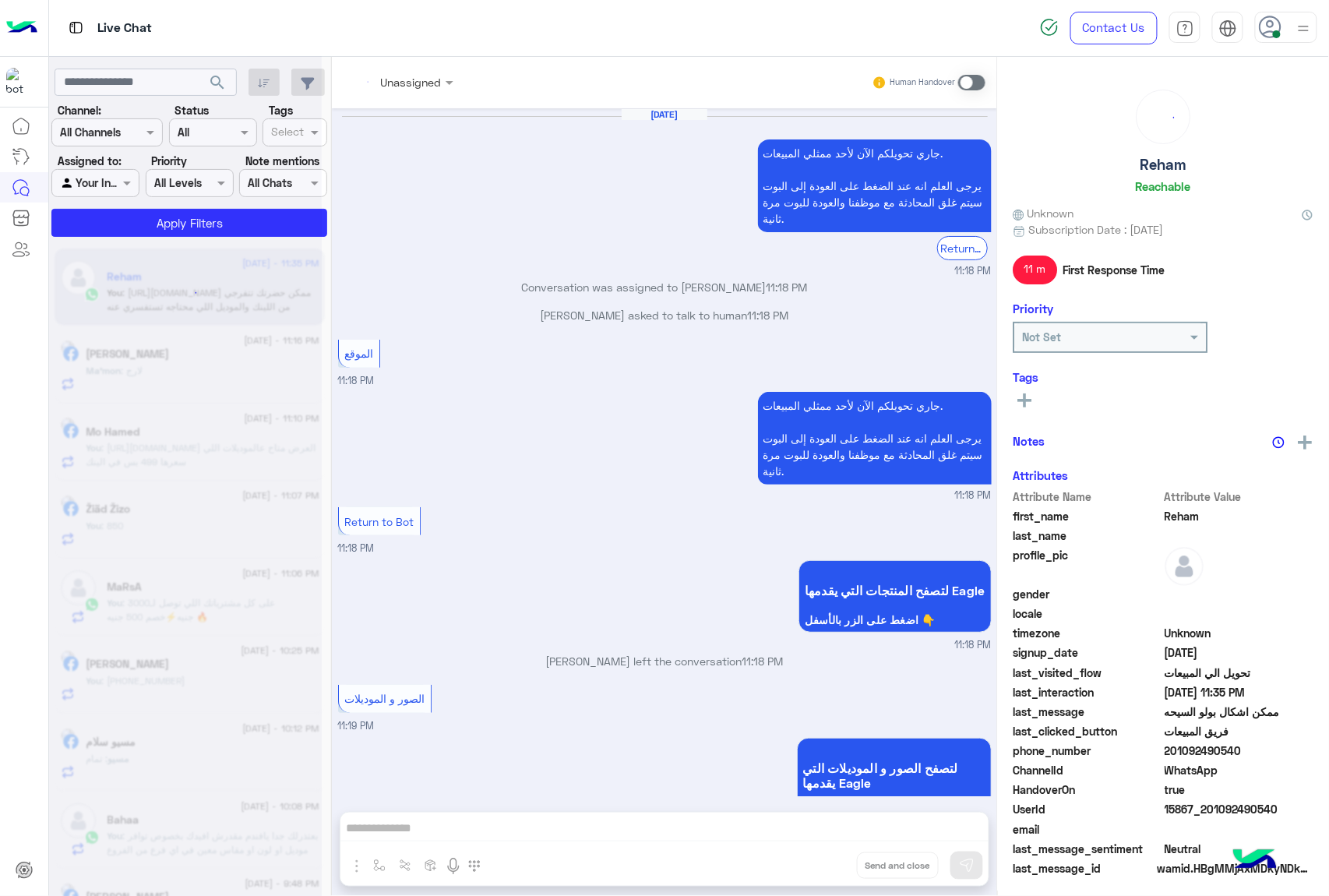
click at [817, 860] on div "Unassigned Human Handover [DATE] جاري تحويلكم الآن لأحد ممثلي المبيعات. يرجى ال…" at bounding box center [664, 479] width 665 height 845
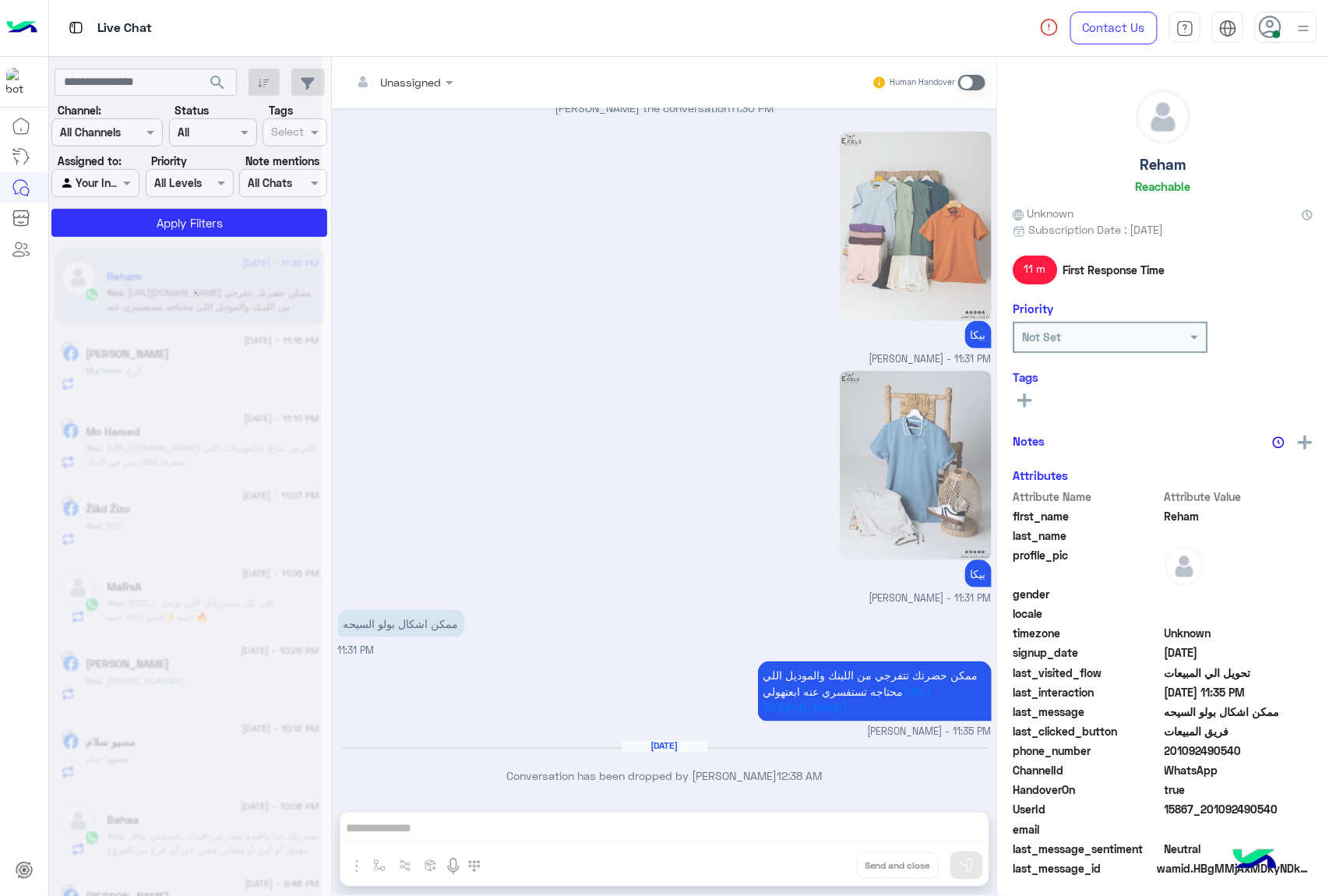
click at [0, 0] on button "Drop" at bounding box center [0, 0] width 0 height 0
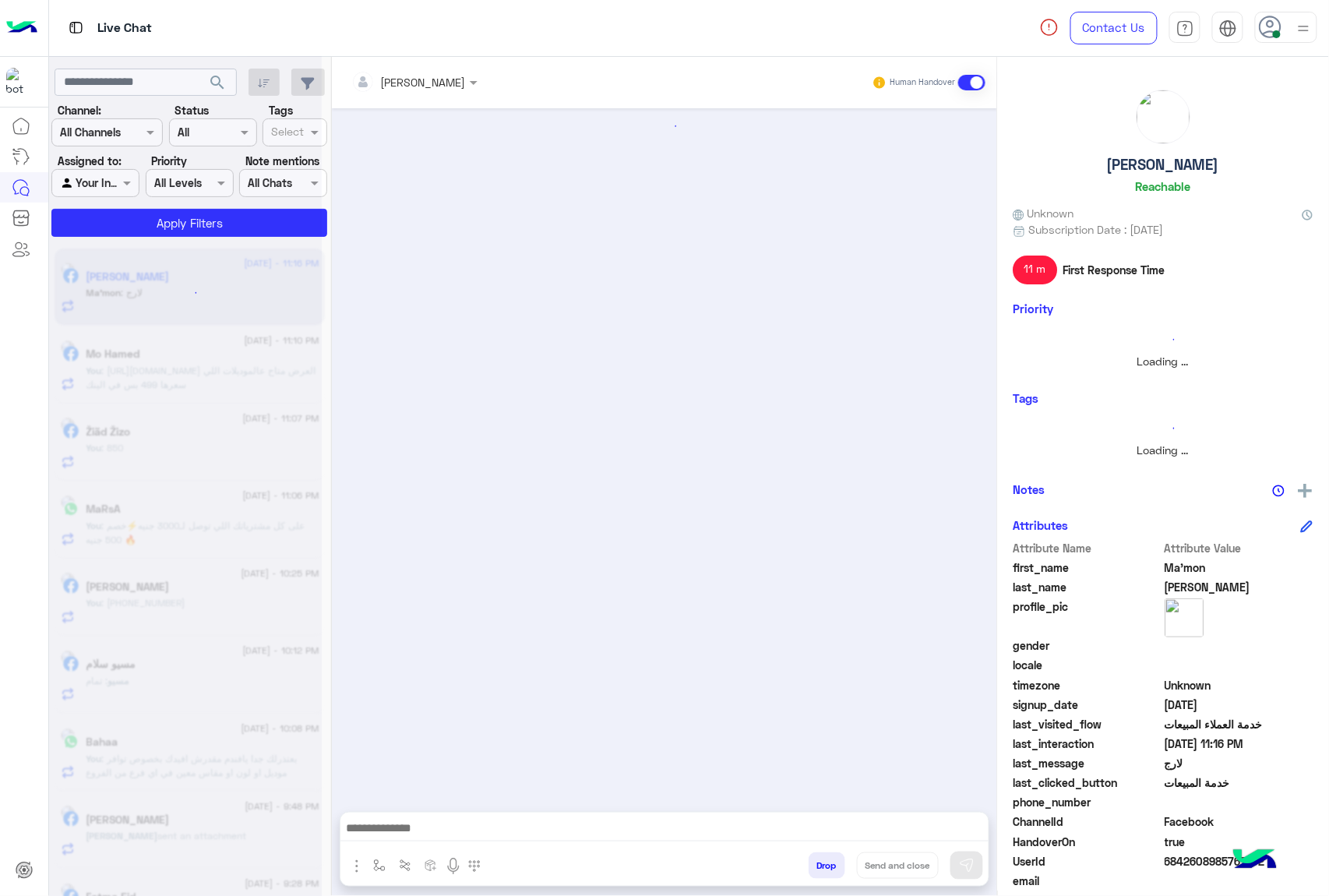
click at [817, 860] on button "Drop" at bounding box center [826, 865] width 36 height 27
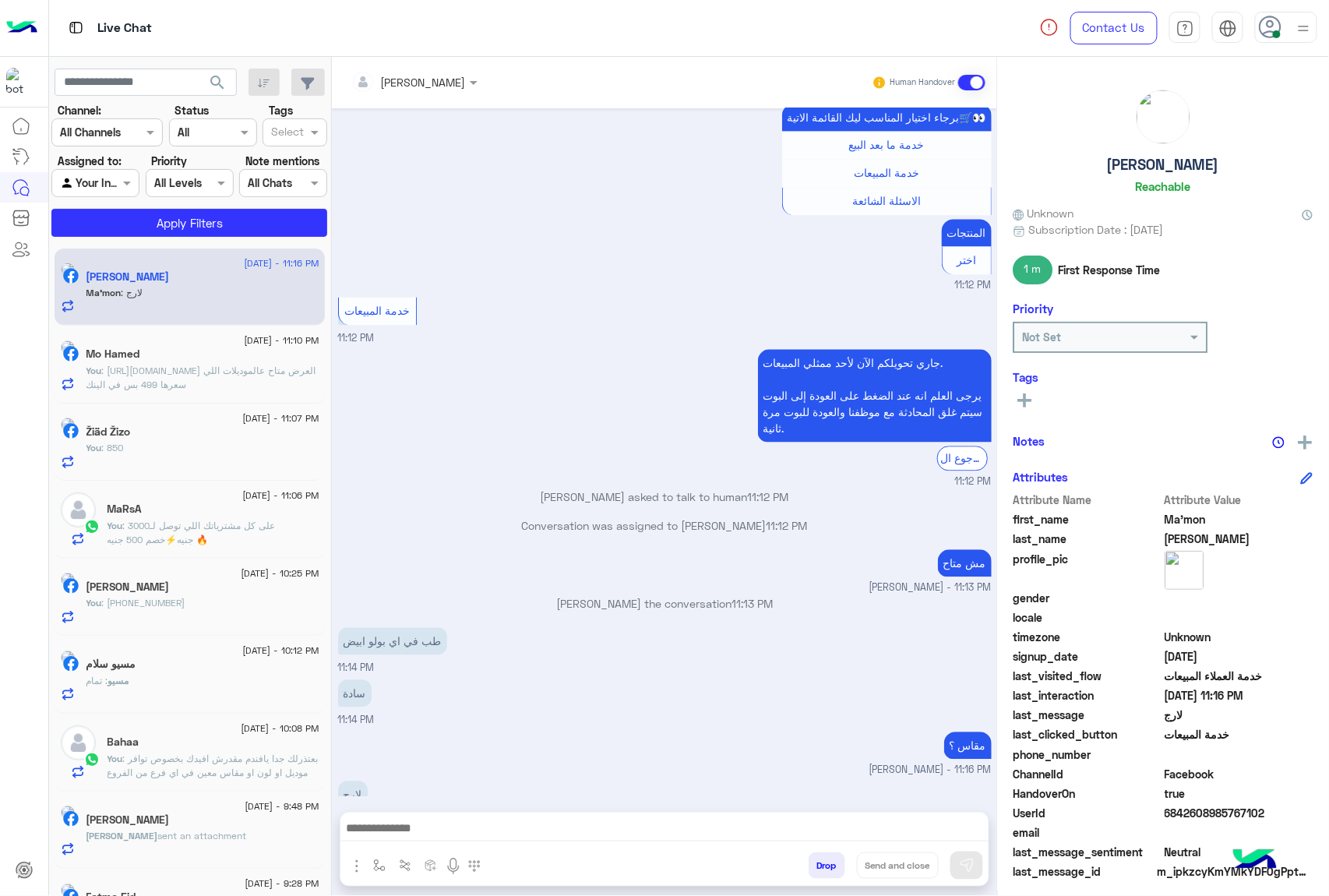
click at [817, 860] on div "[PERSON_NAME] Human Handover [DATE] 11:11 PM عميلنا ال[PERSON_NAME]'mon اهلا بي…" at bounding box center [664, 479] width 665 height 845
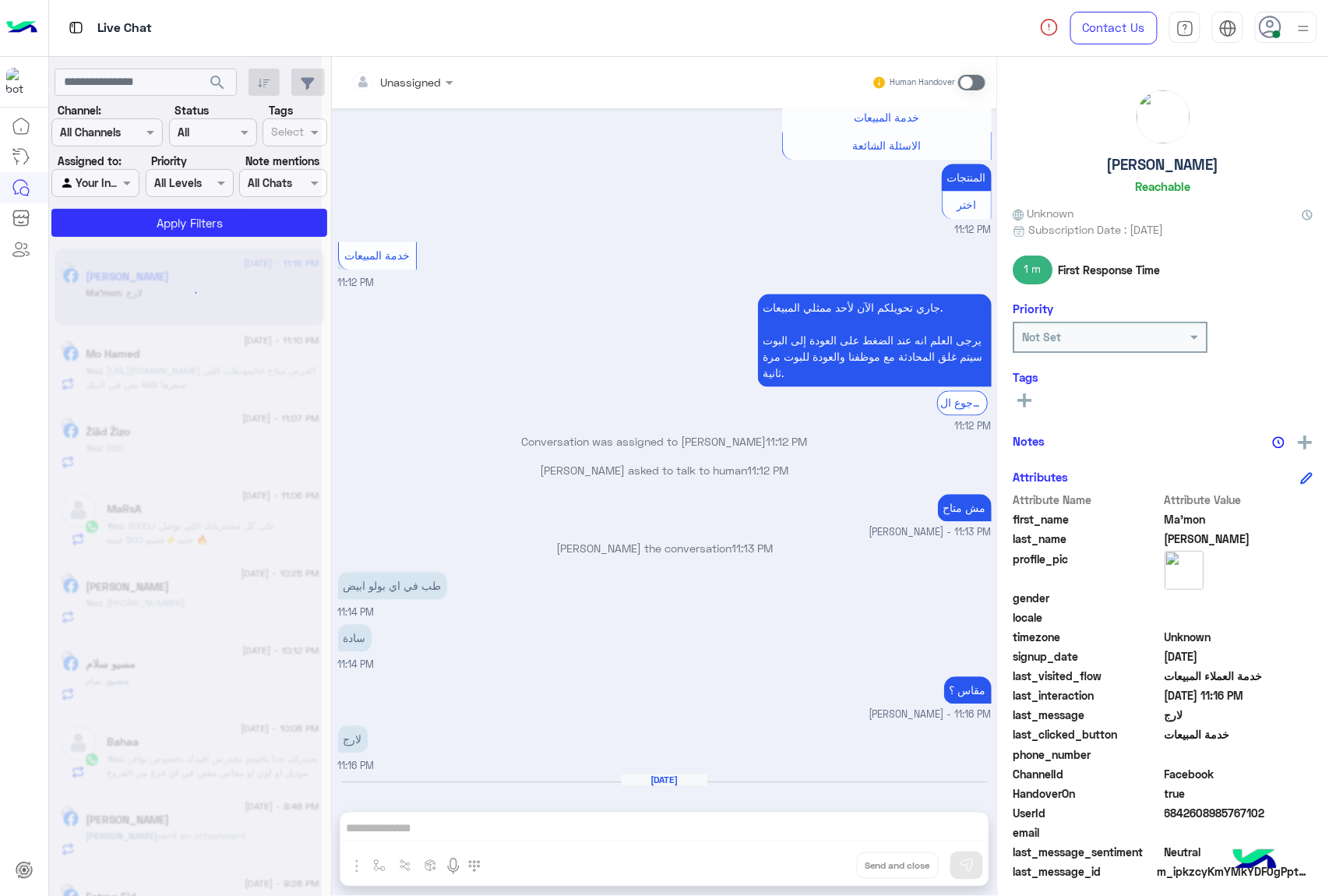
click at [817, 860] on div "Unassigned Human Handover [DATE] 11:11 PM عميلنا ال[PERSON_NAME]'mon اهلا بيك ف…" at bounding box center [664, 479] width 665 height 845
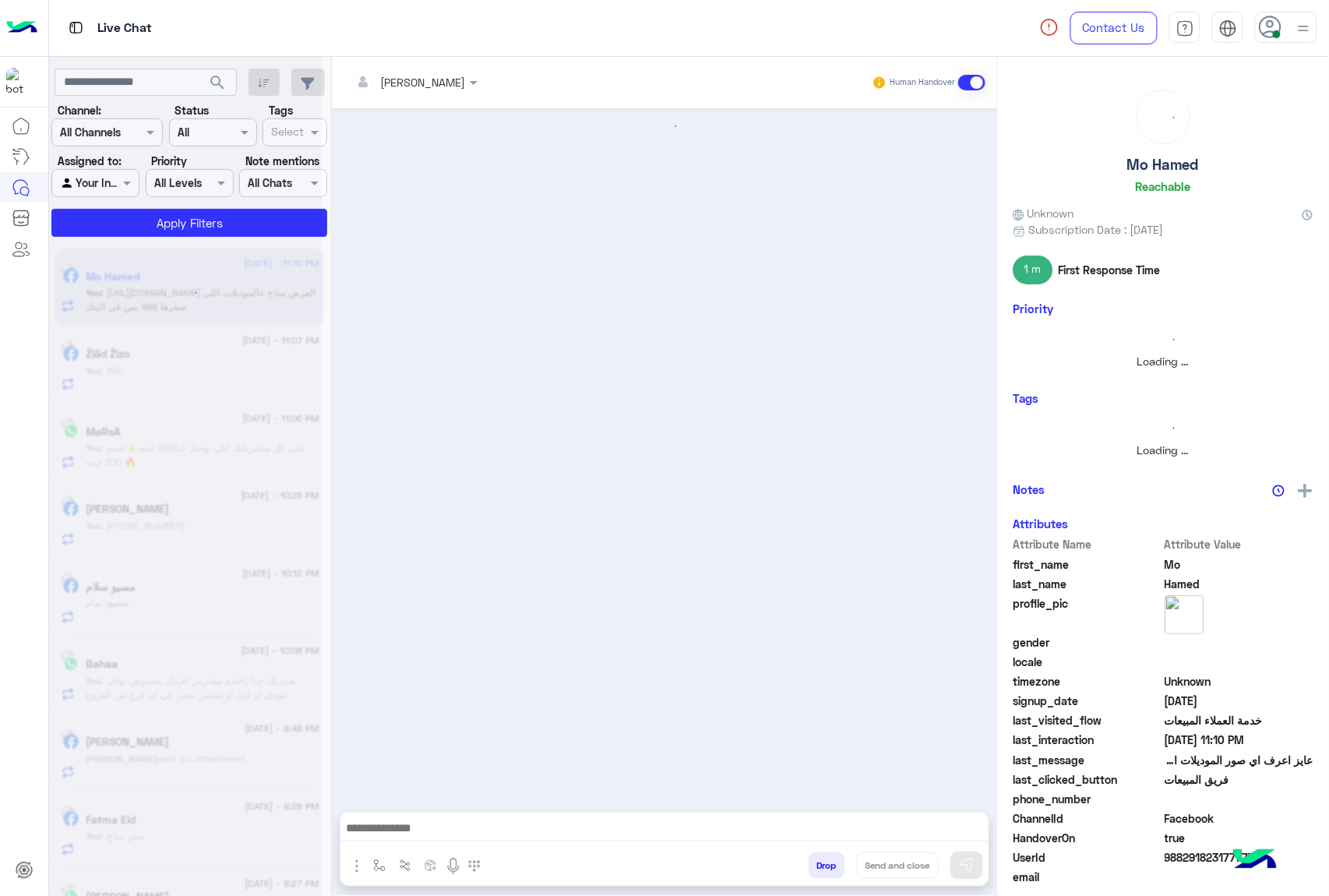
click at [817, 860] on button "Drop" at bounding box center [826, 865] width 36 height 27
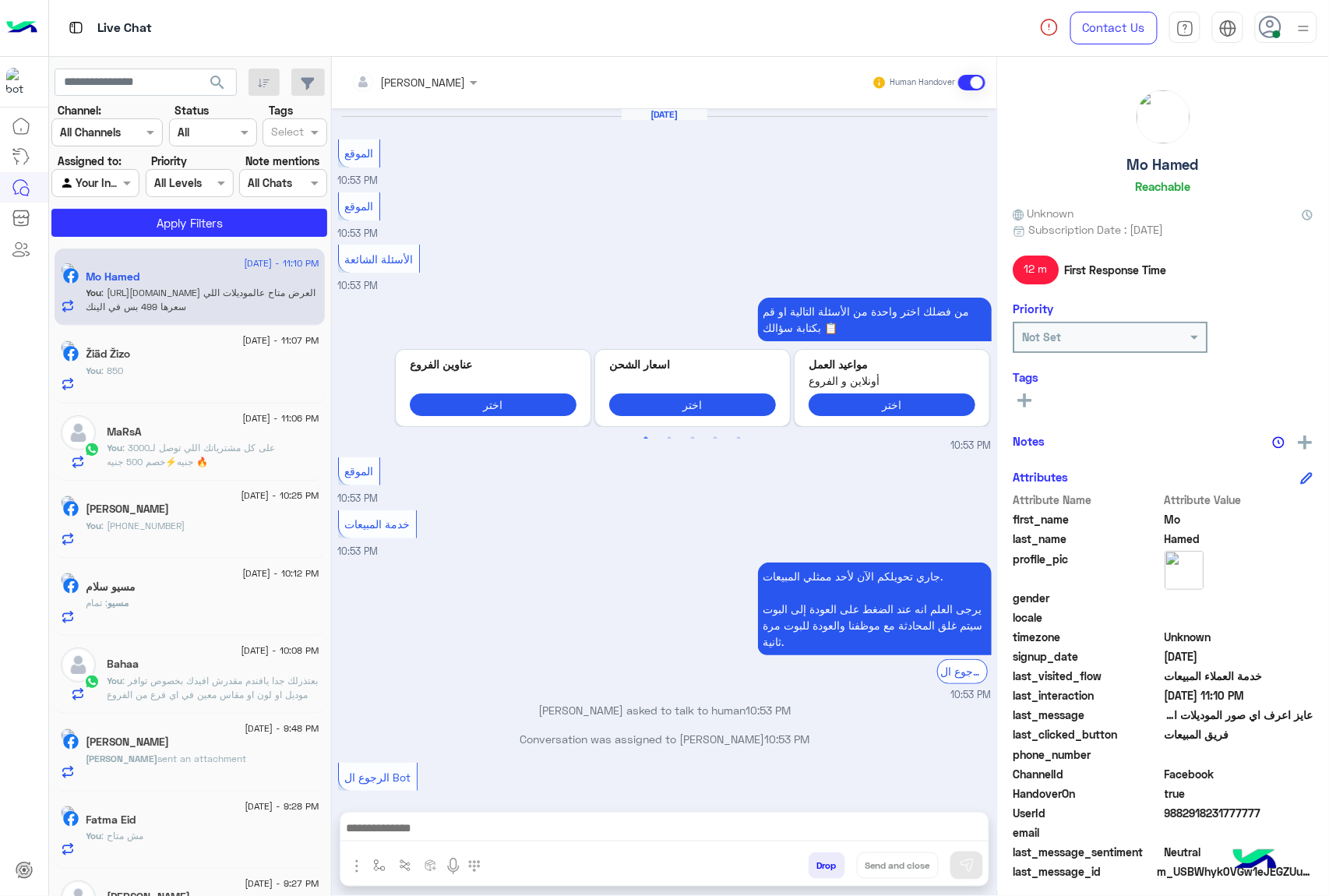
scroll to position [1384, 0]
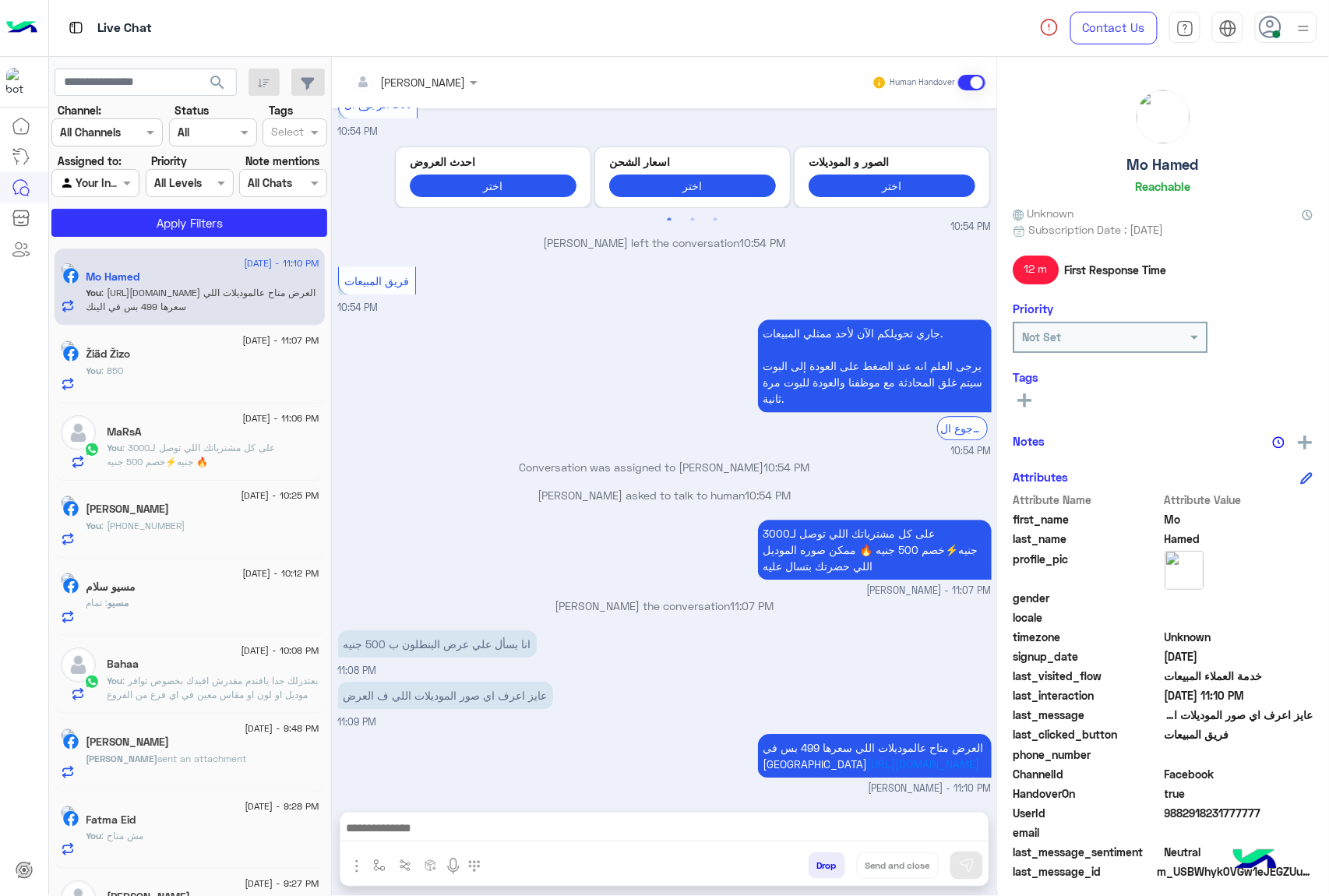
click at [817, 860] on div "[PERSON_NAME] Human Handover [DATE] الموقع 10:53 PM الموقع 10:53 PM الأسئلة الش…" at bounding box center [664, 479] width 665 height 845
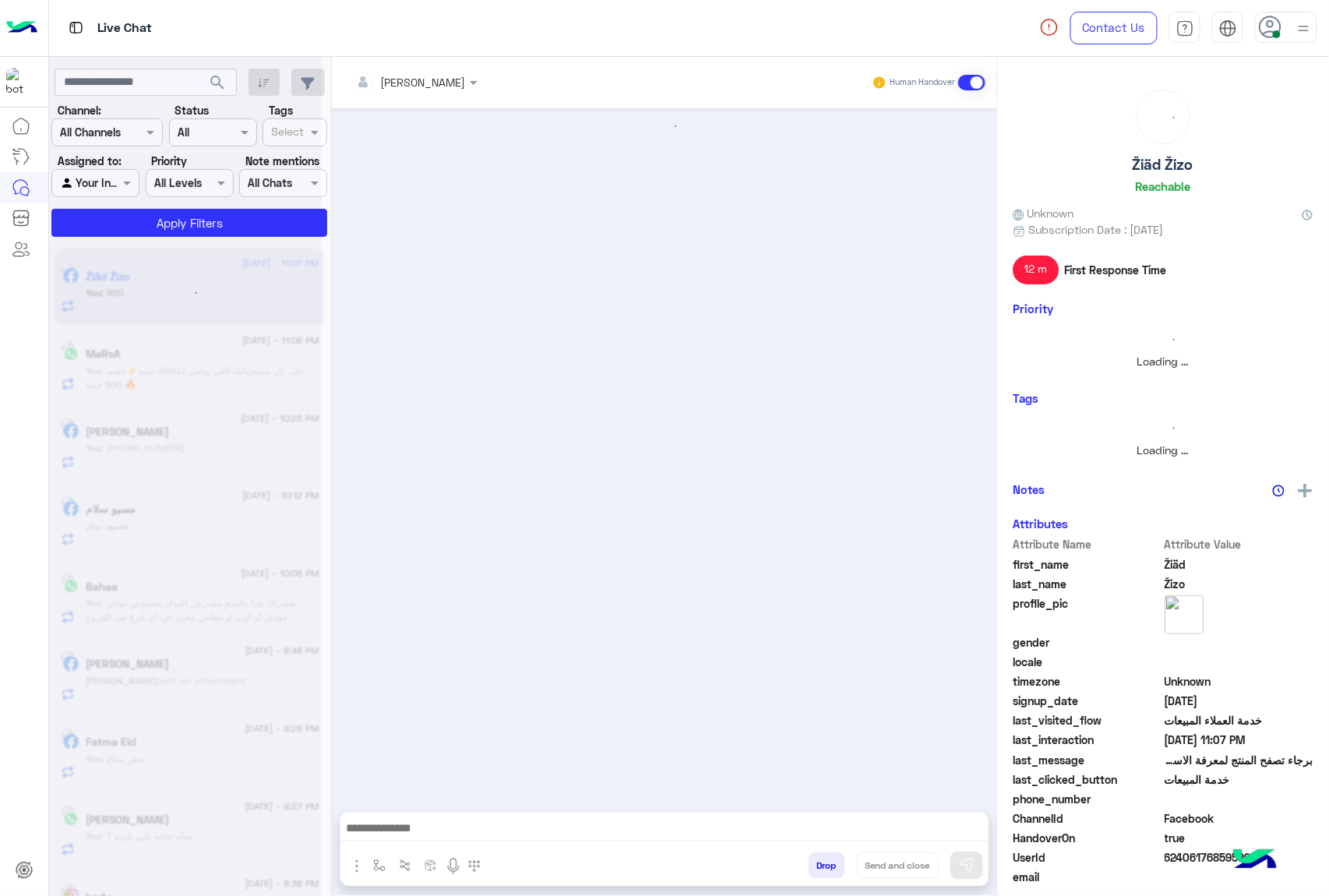
click at [817, 860] on button "Drop" at bounding box center [826, 865] width 36 height 27
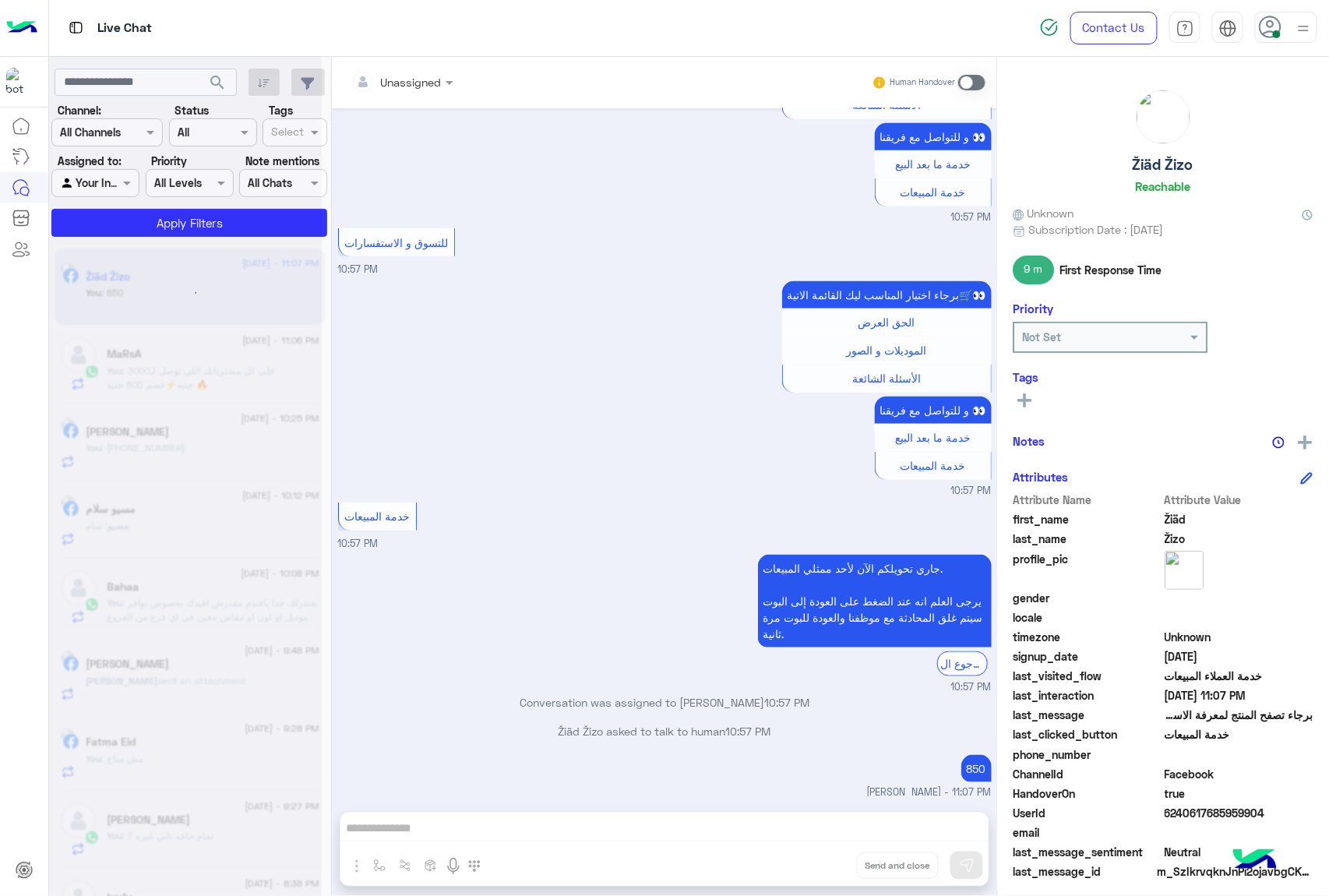
scroll to position [2365, 0]
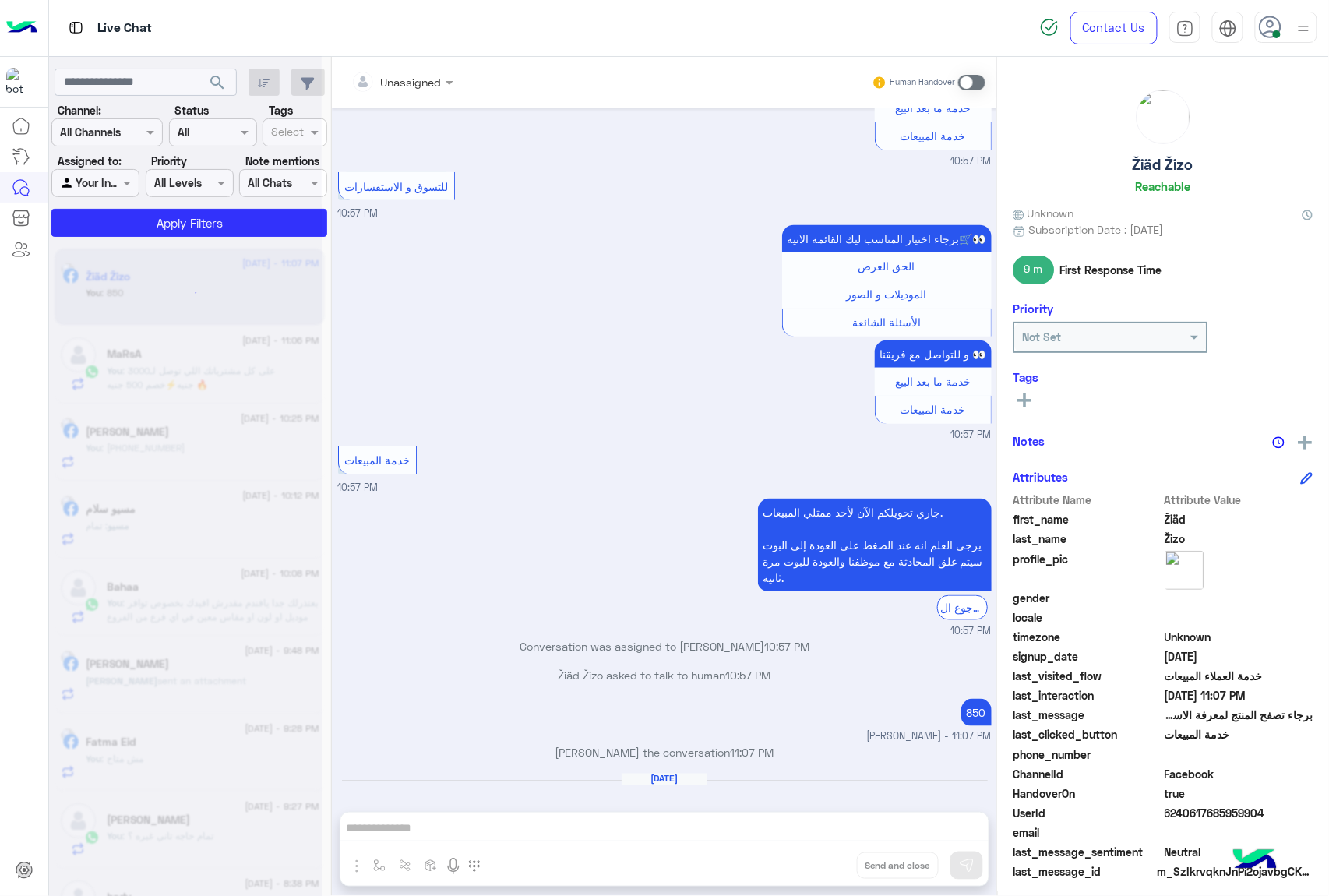
click at [817, 860] on div "Unassigned Human Handover [DATE] Previous احدث العروض اختر اسعار الشحن اختر الص…" at bounding box center [664, 479] width 665 height 845
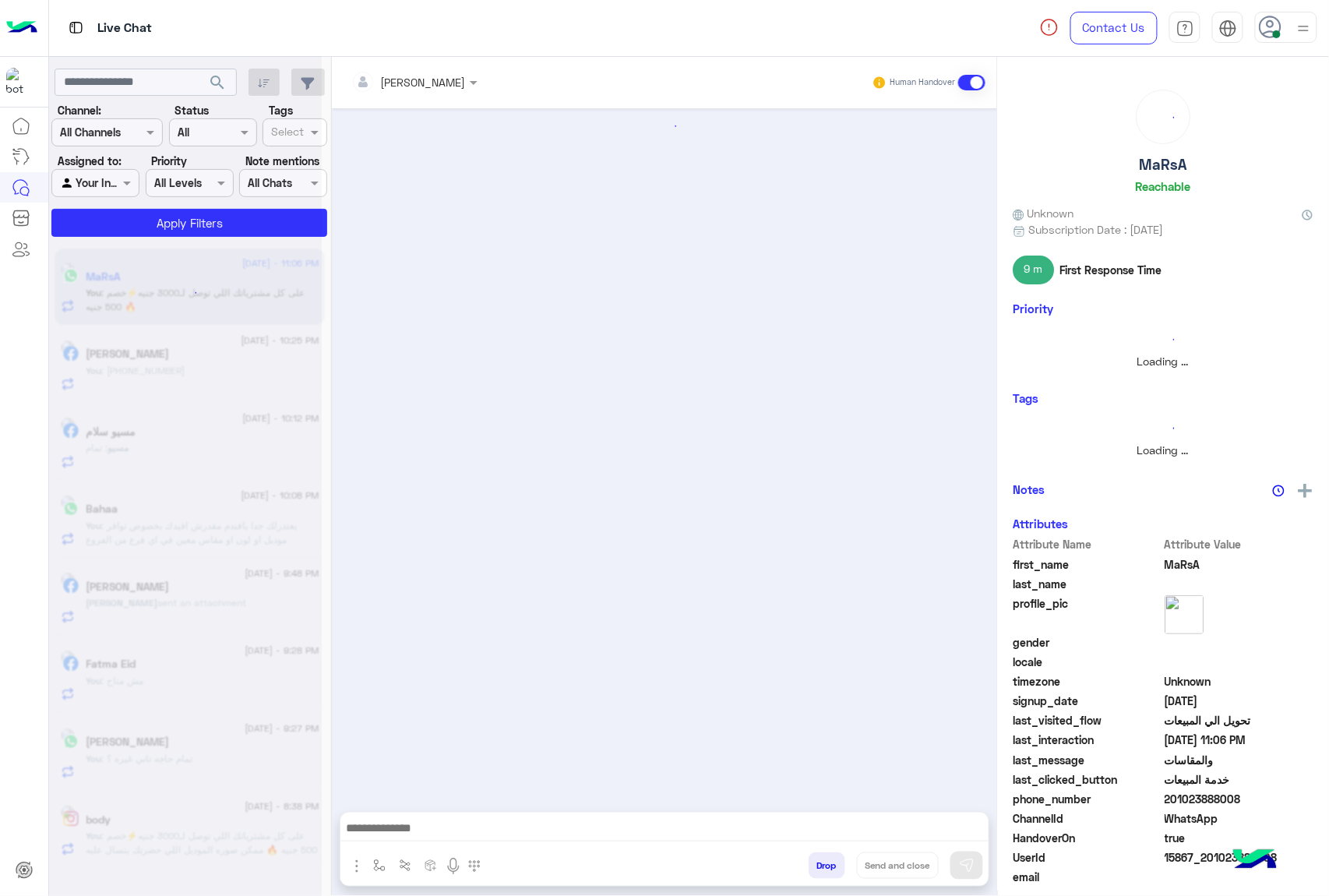
click at [817, 860] on button "Drop" at bounding box center [826, 865] width 36 height 27
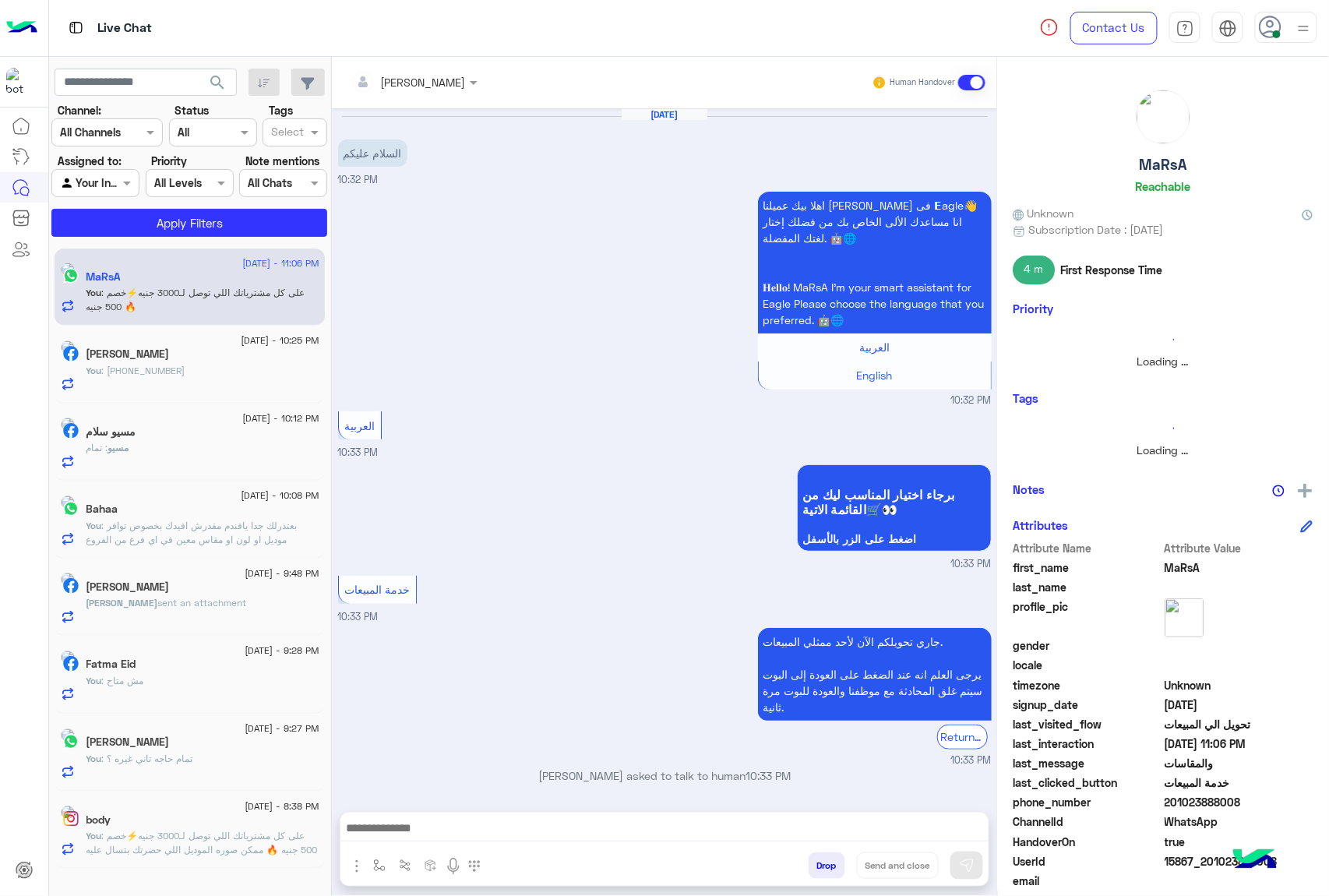
click at [817, 860] on button "Drop" at bounding box center [826, 865] width 36 height 27
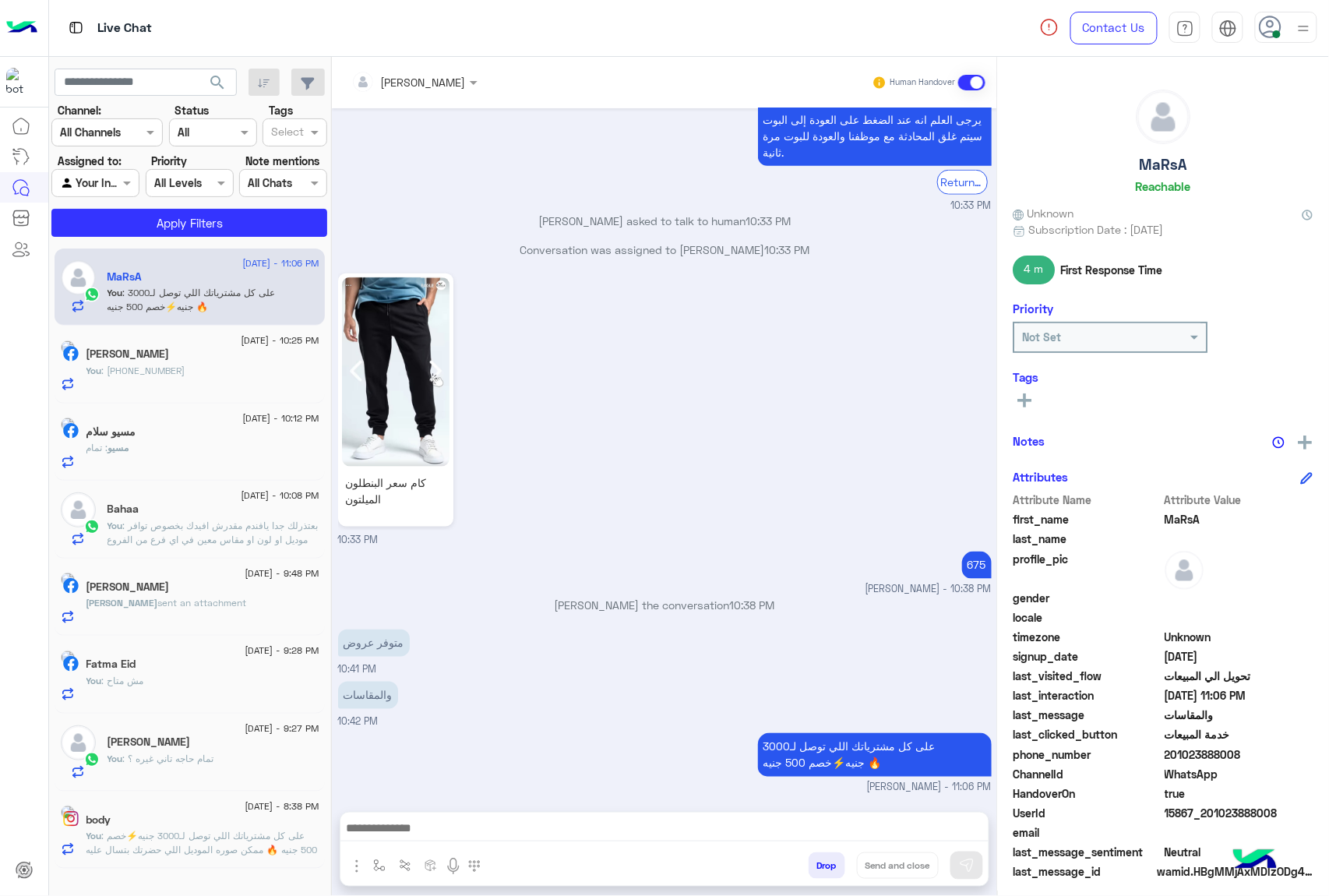
click at [817, 860] on div "[PERSON_NAME] Human Handover [DATE] السلام عليكم 10:32 PM اهلا بيك عميلنا [PERS…" at bounding box center [664, 479] width 665 height 845
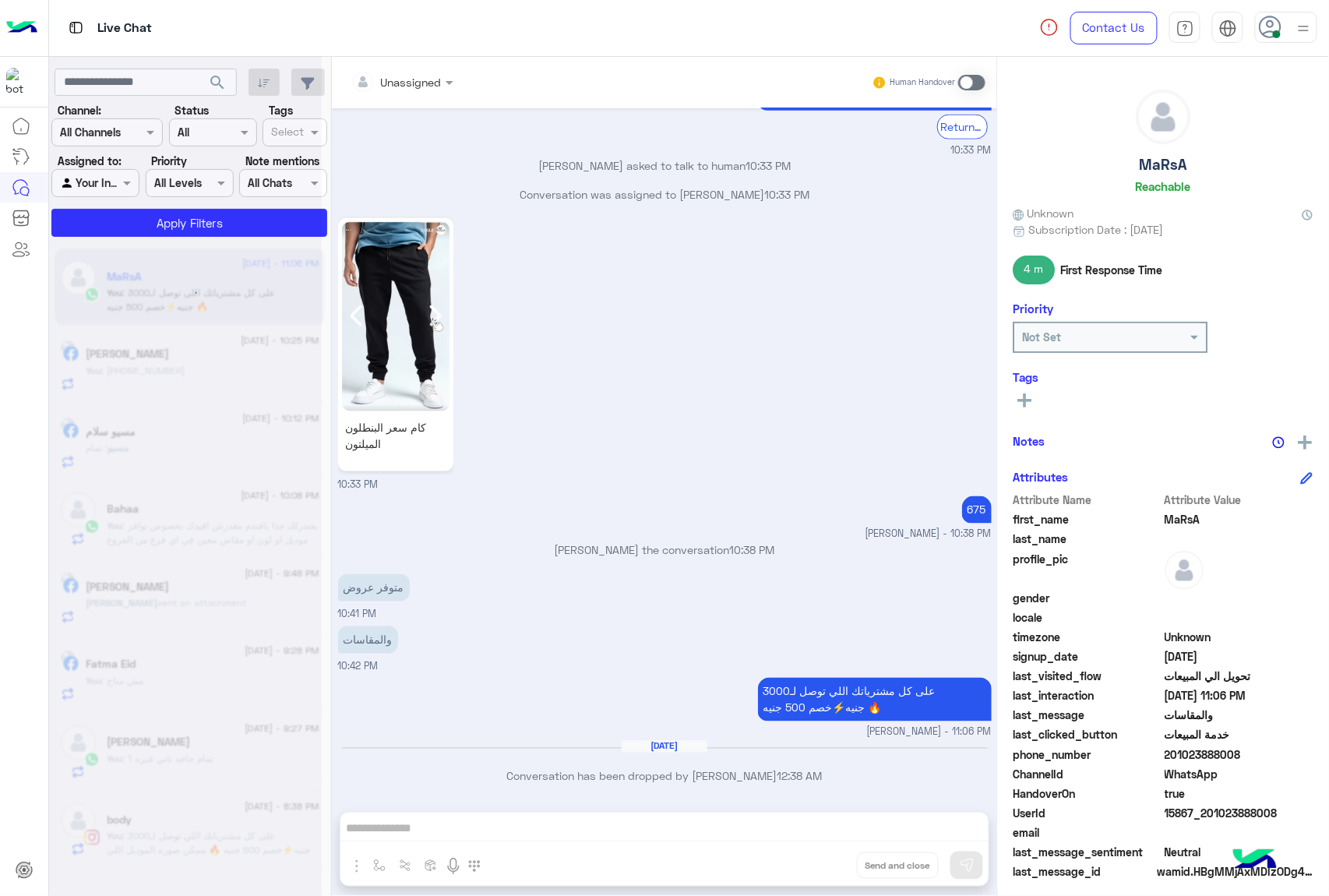
click at [817, 860] on div "Unassigned Human Handover [DATE] السلام عليكم 10:32 PM اهلا بيك عميلنا [PERSON_…" at bounding box center [664, 479] width 665 height 845
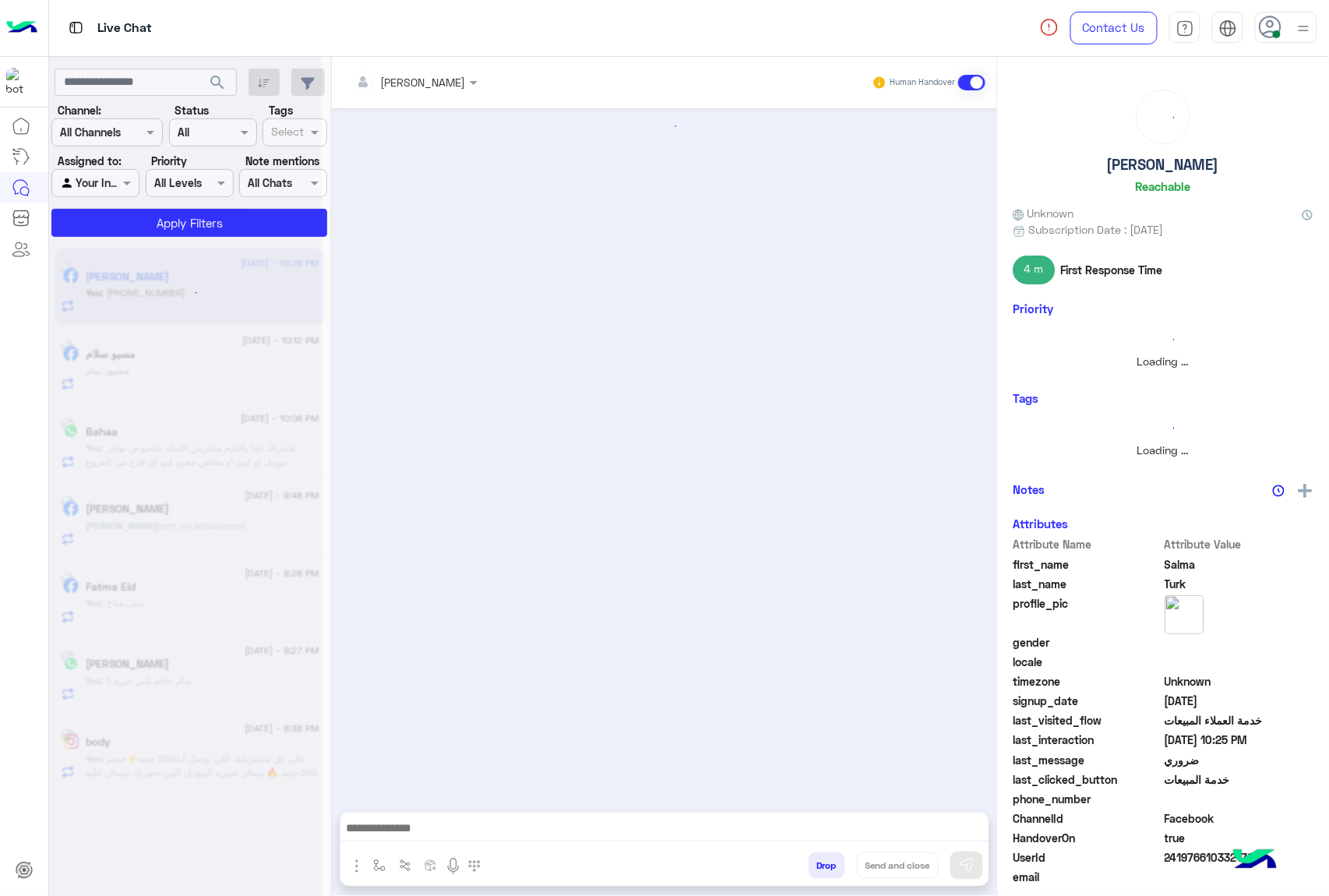
click at [817, 860] on button "Drop" at bounding box center [826, 865] width 36 height 27
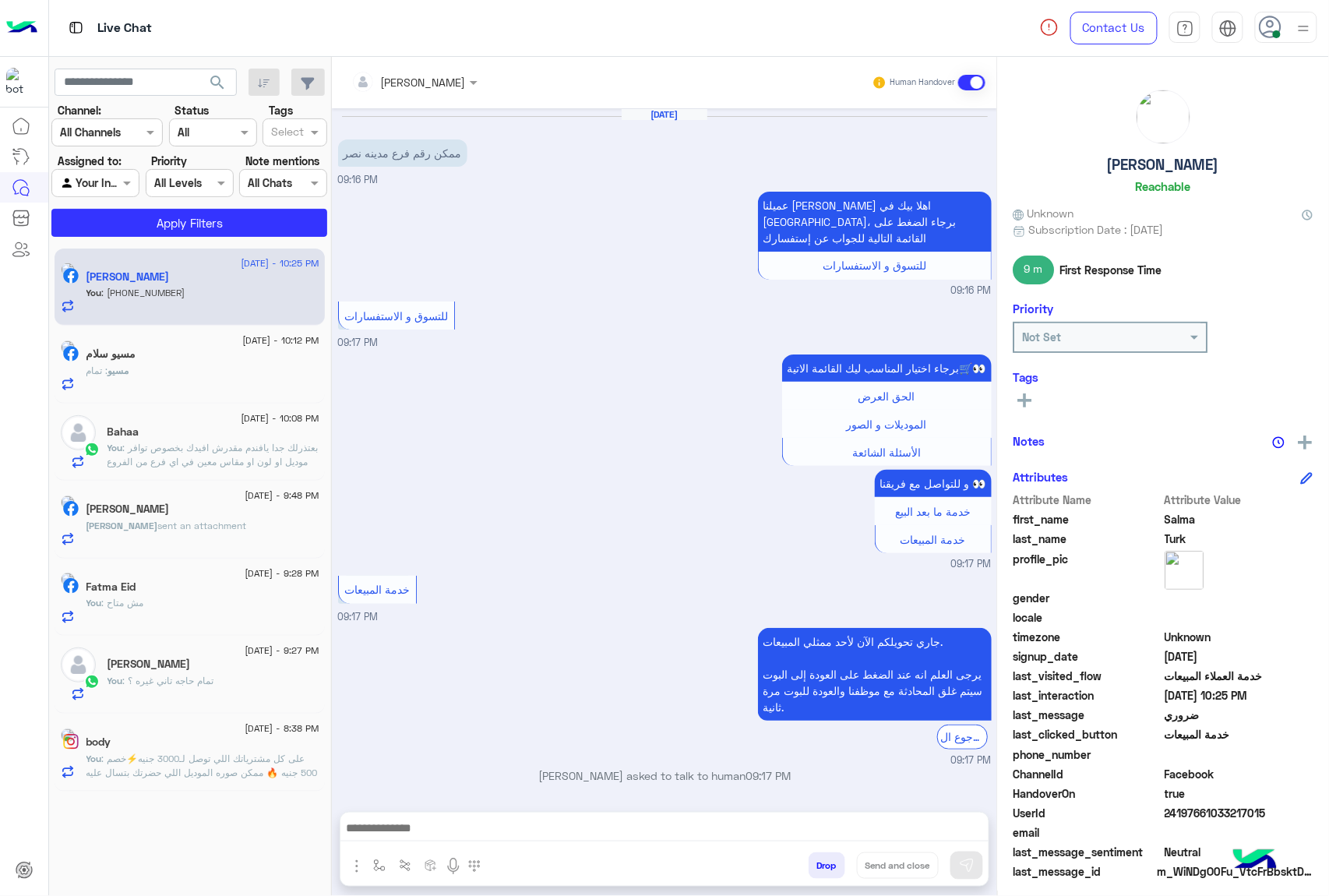
click at [817, 860] on button "Drop" at bounding box center [826, 865] width 36 height 27
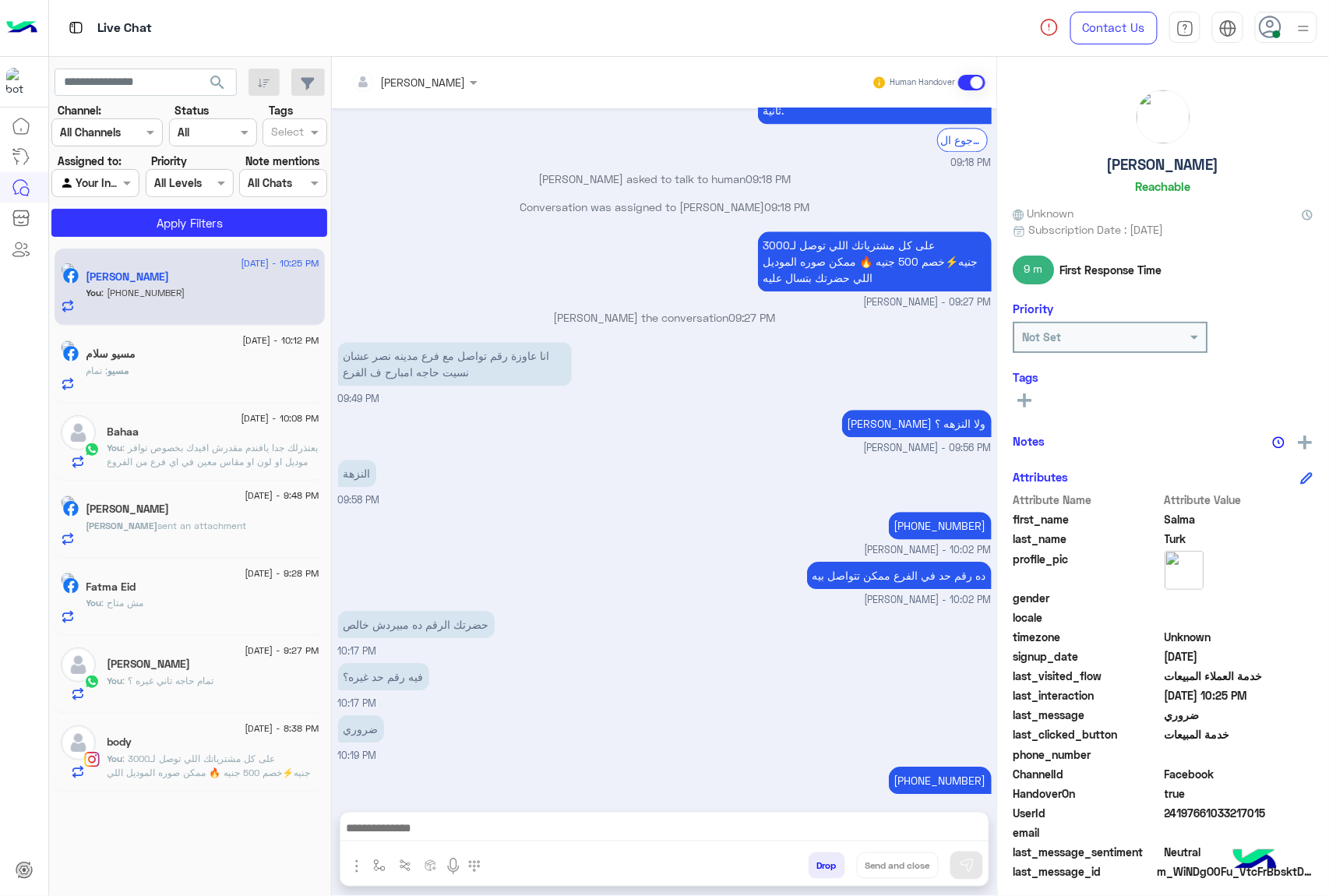
click at [817, 860] on div "[PERSON_NAME] Human Handover [DATE] ممكن رقم فرع مدينه نصر 09:16 PM عميلنا [PER…" at bounding box center [664, 479] width 665 height 845
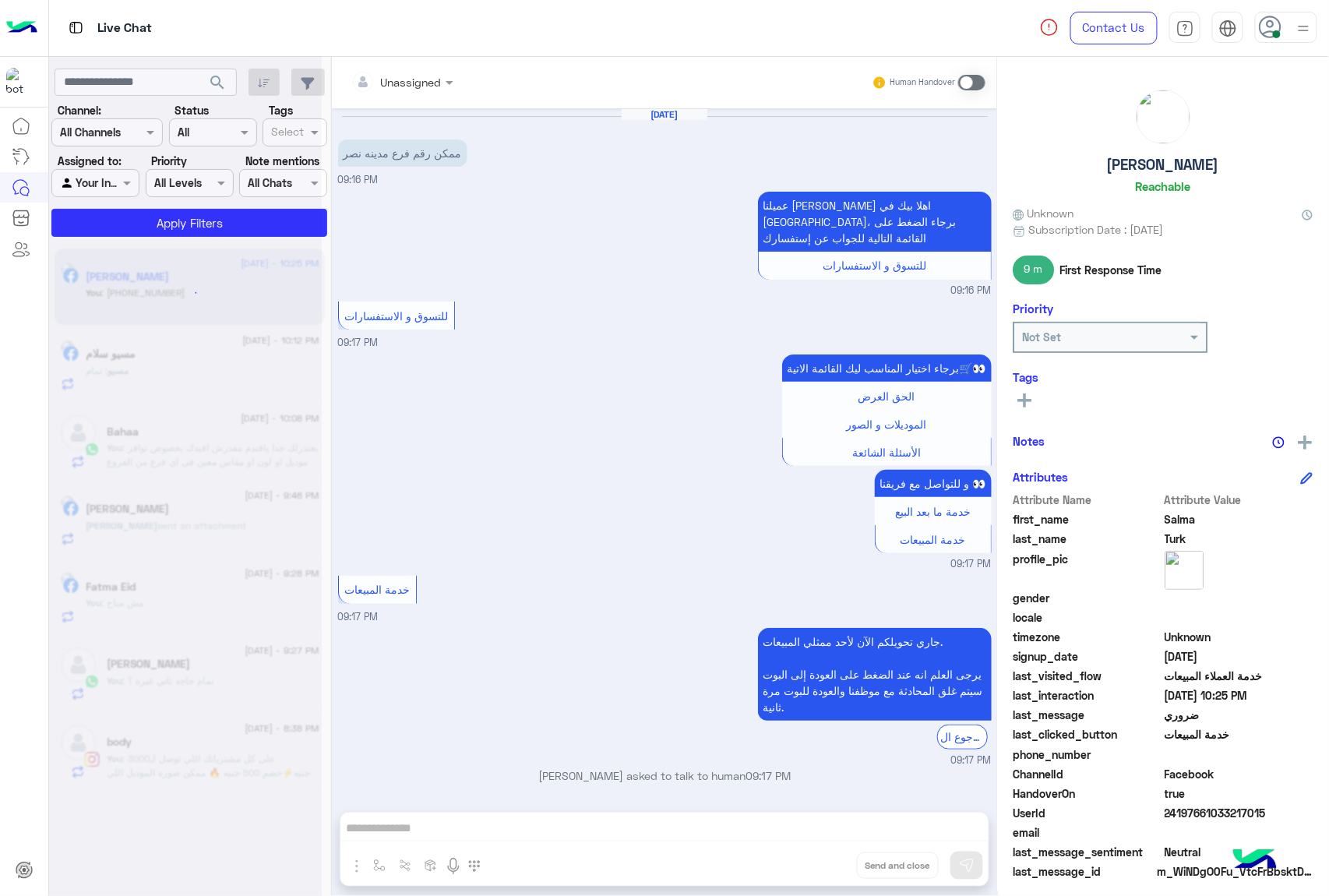
click at [0, 0] on button "Drop" at bounding box center [0, 0] width 0 height 0
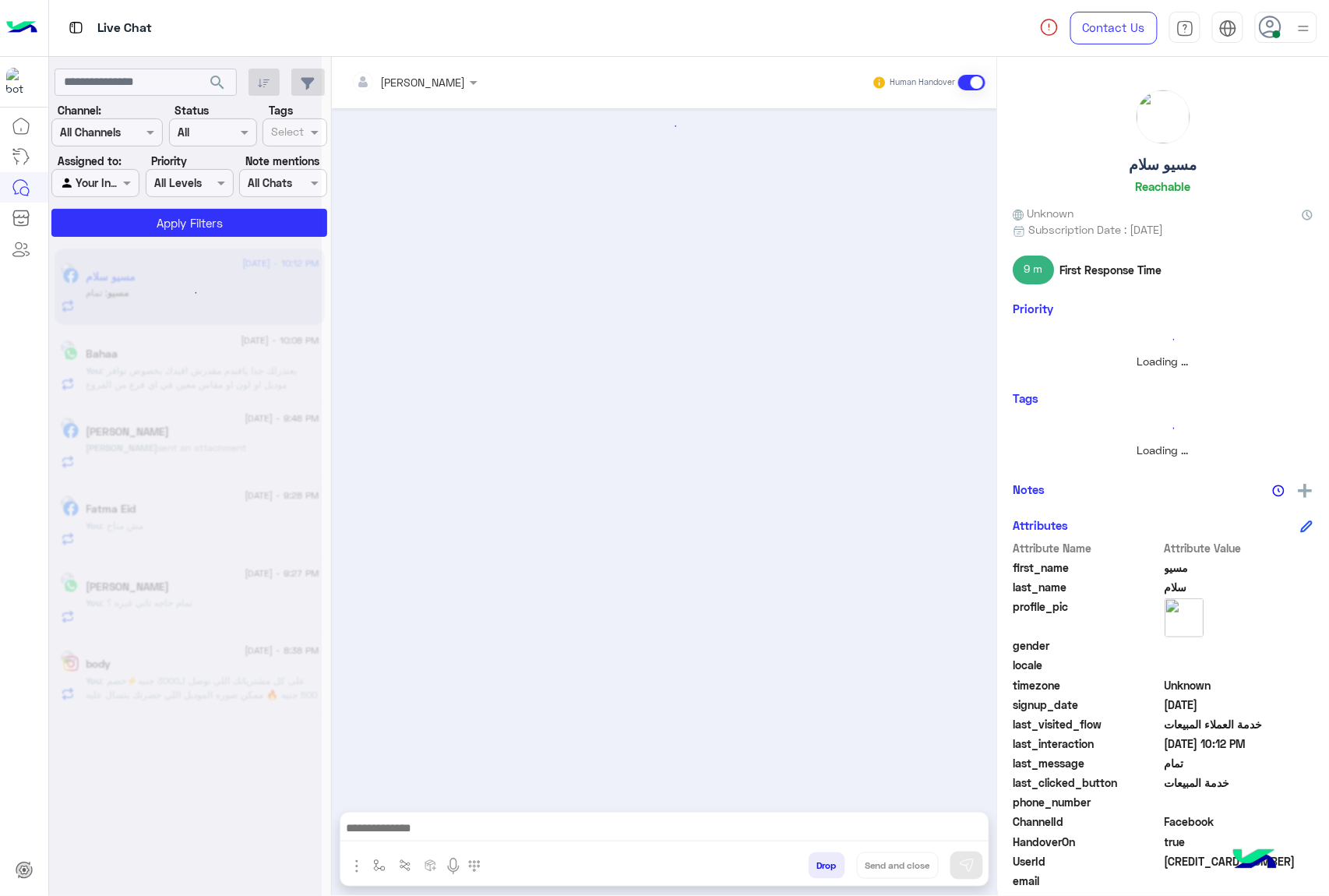
click at [817, 860] on button "Drop" at bounding box center [826, 865] width 36 height 27
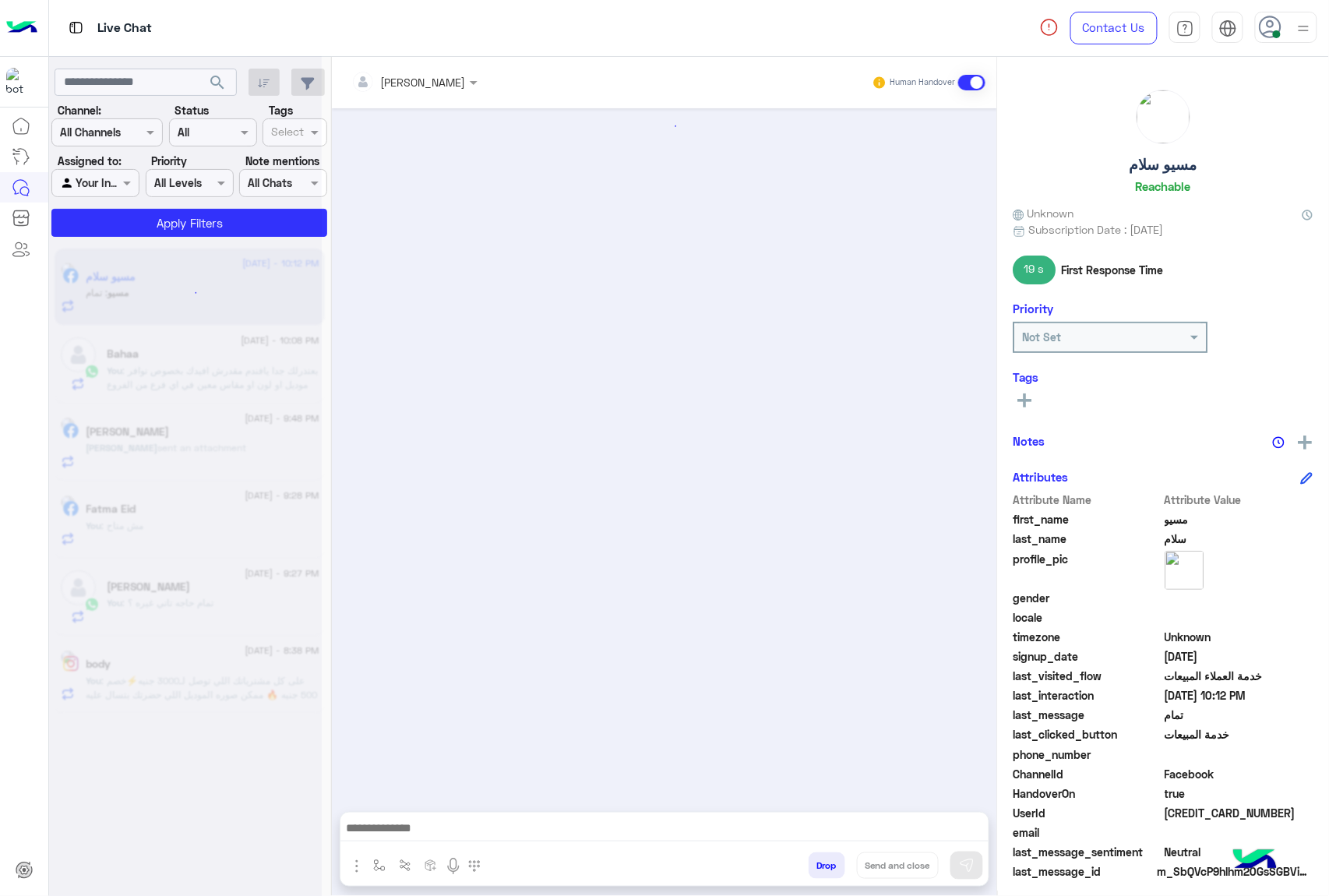
click at [817, 860] on div "[PERSON_NAME] Human Handover Drop Send and close" at bounding box center [664, 479] width 665 height 845
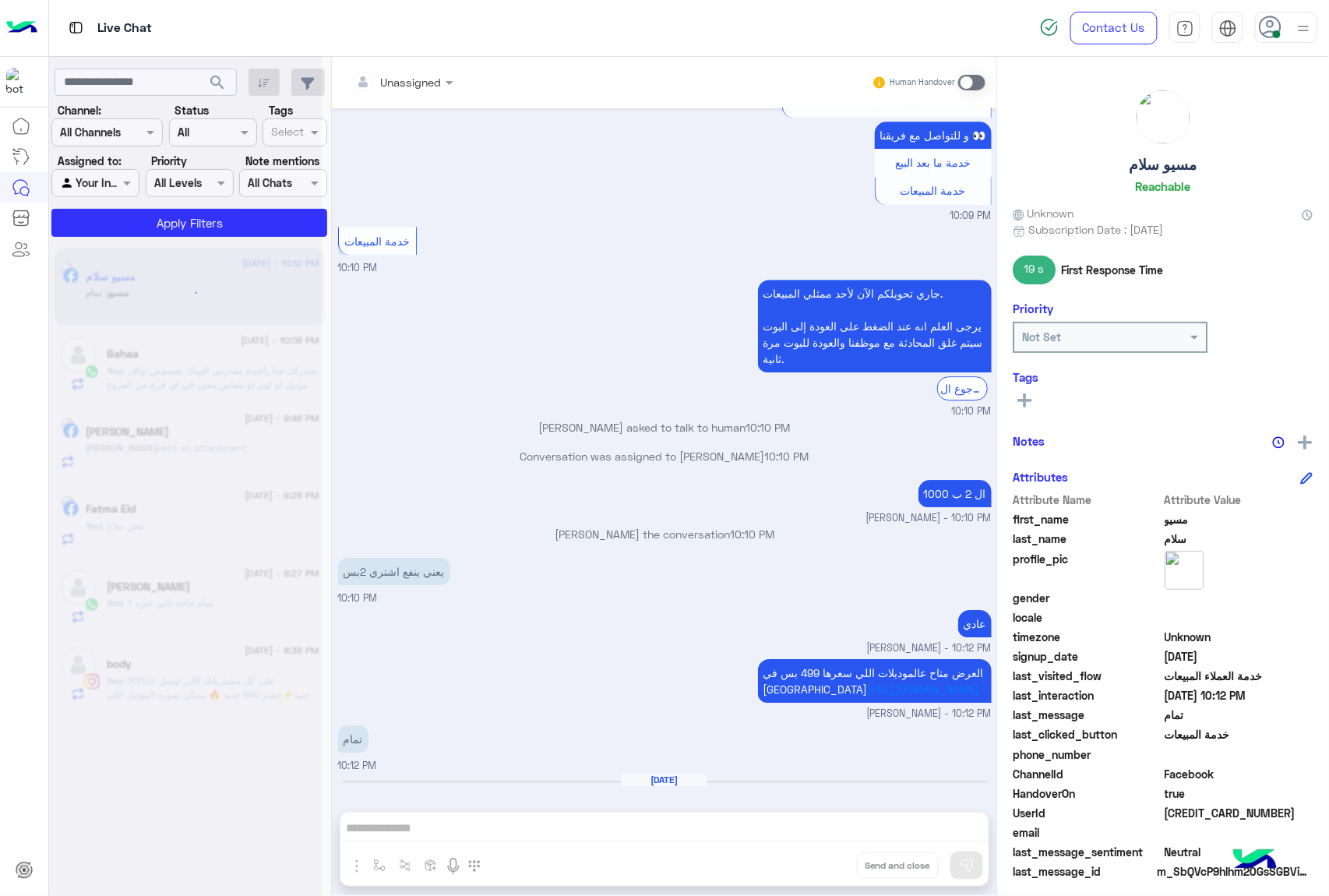
click at [817, 860] on div "Unassigned Human Handover [DATE] عميلنا [PERSON_NAME] اهلا بيك في إيجل، برجاء ا…" at bounding box center [664, 479] width 665 height 845
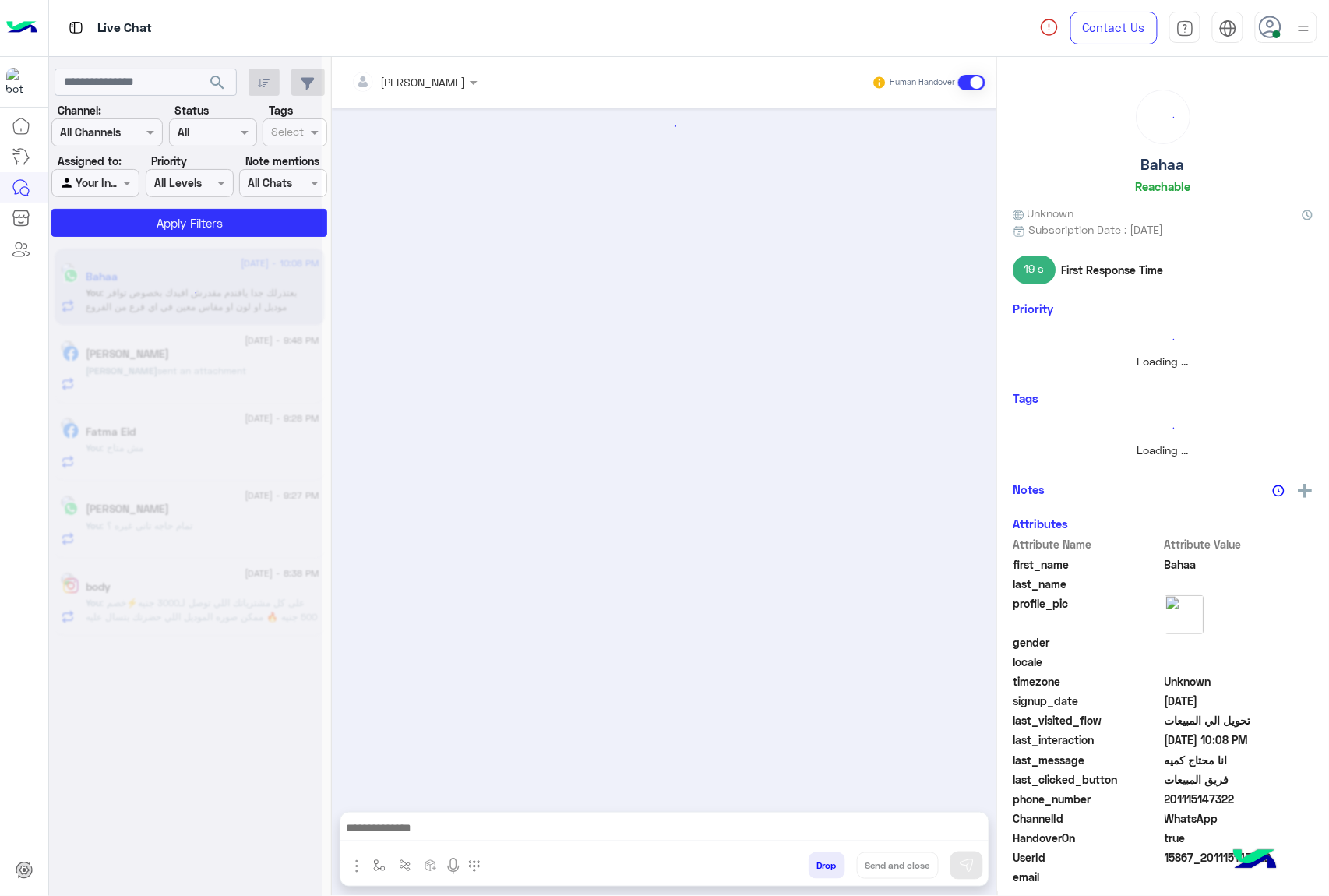
click at [817, 860] on button "Drop" at bounding box center [826, 865] width 36 height 27
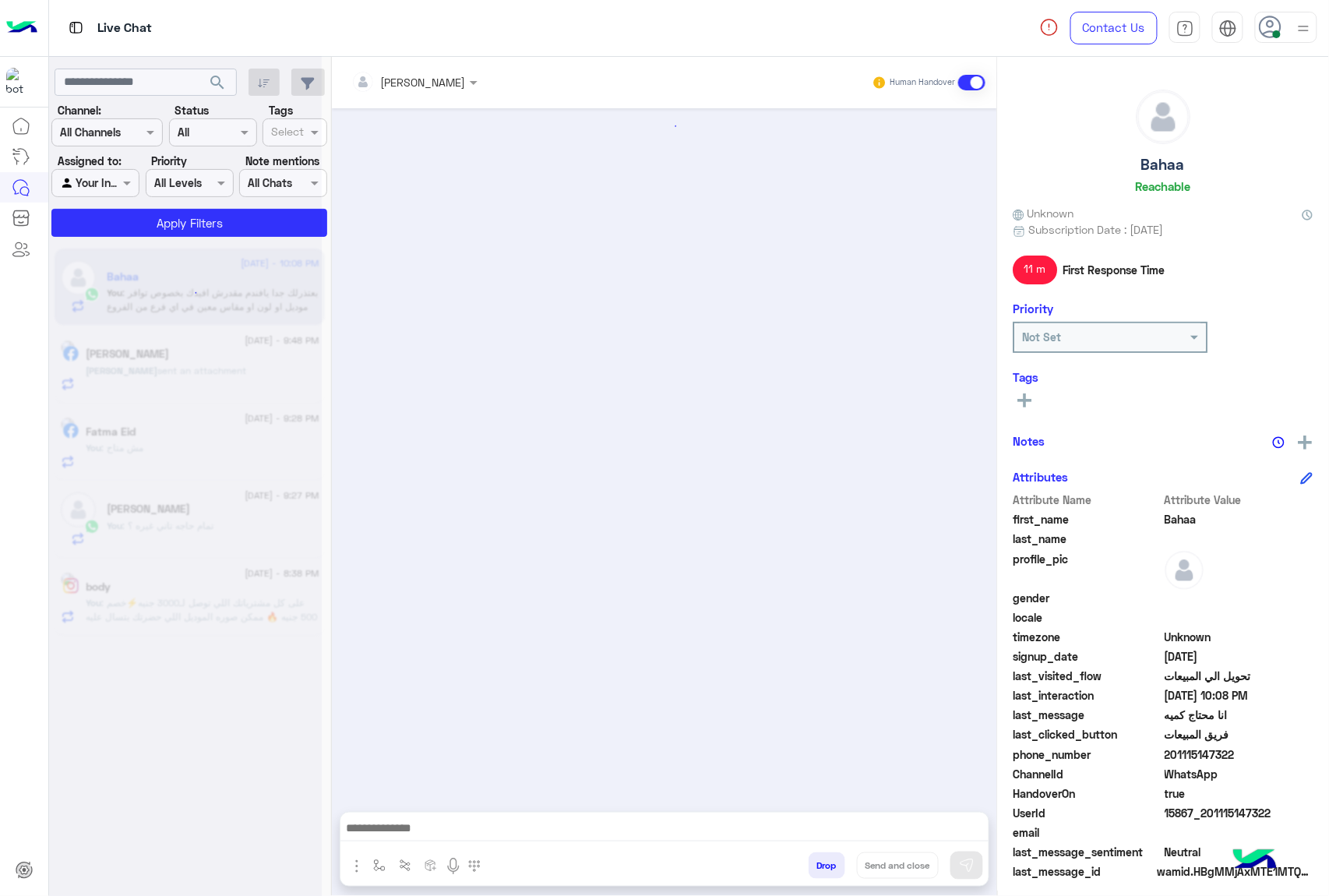
click at [817, 860] on button "Drop" at bounding box center [826, 865] width 36 height 27
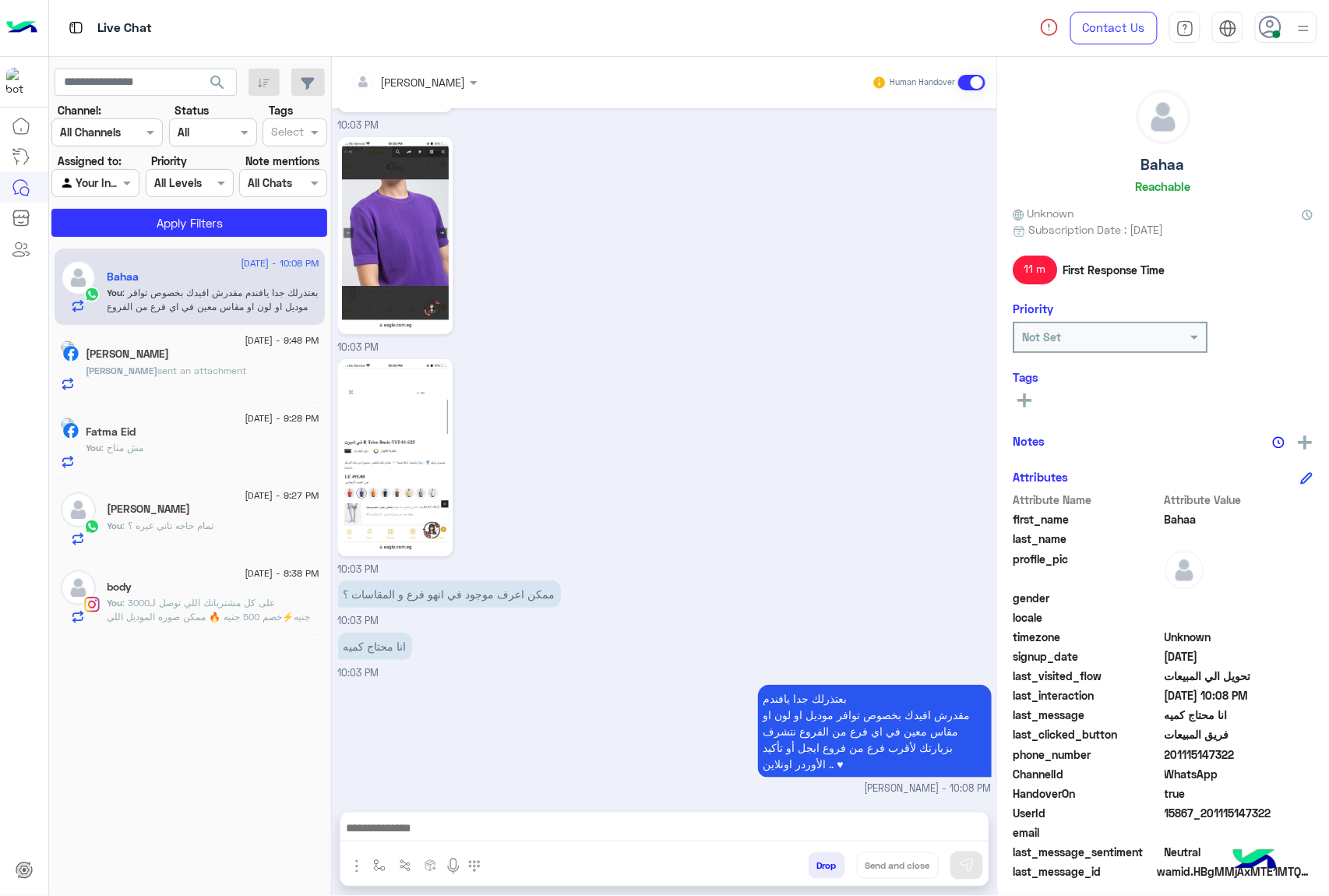
scroll to position [2224, 0]
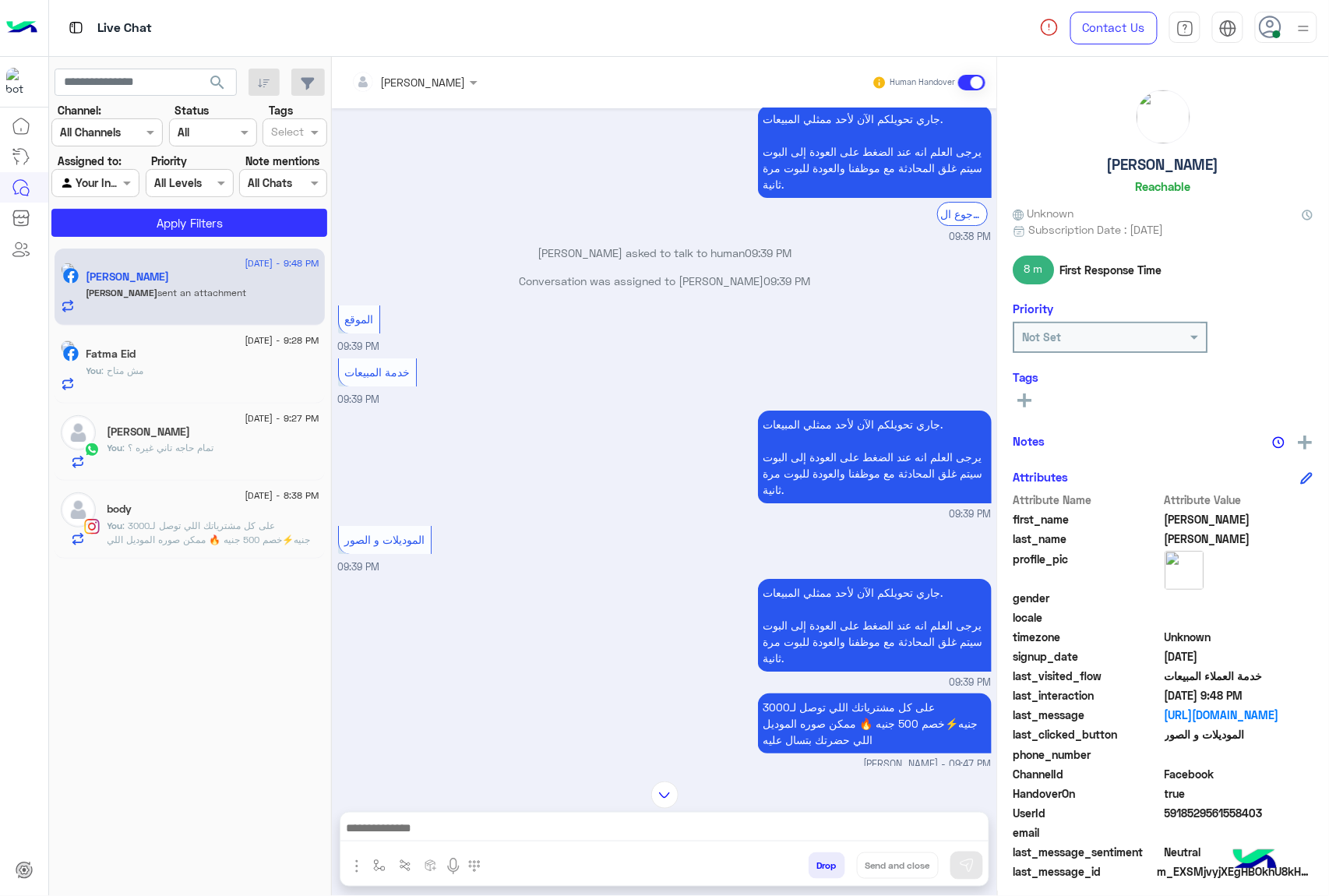
scroll to position [1769, 0]
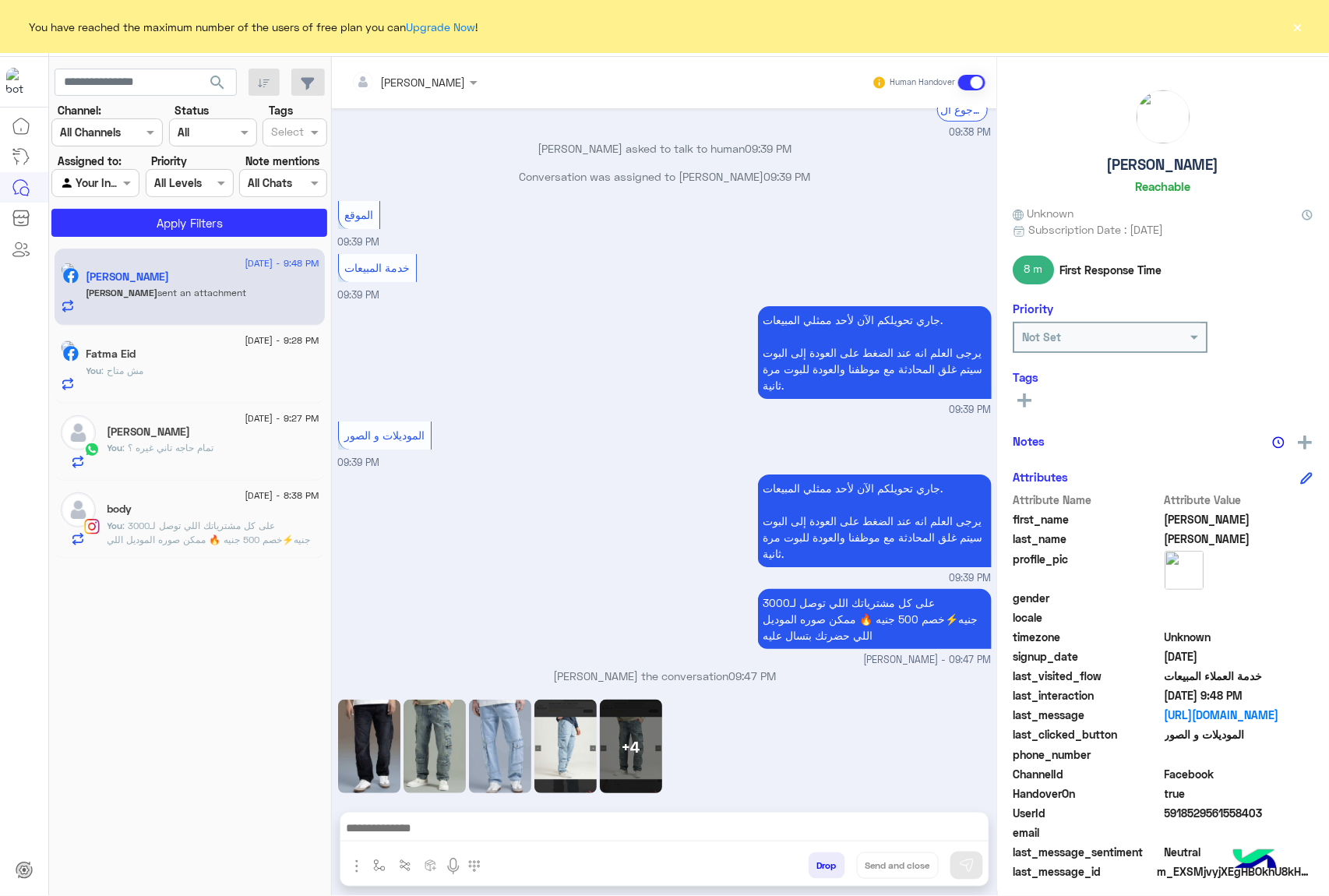
click at [815, 862] on button "Drop" at bounding box center [826, 865] width 36 height 27
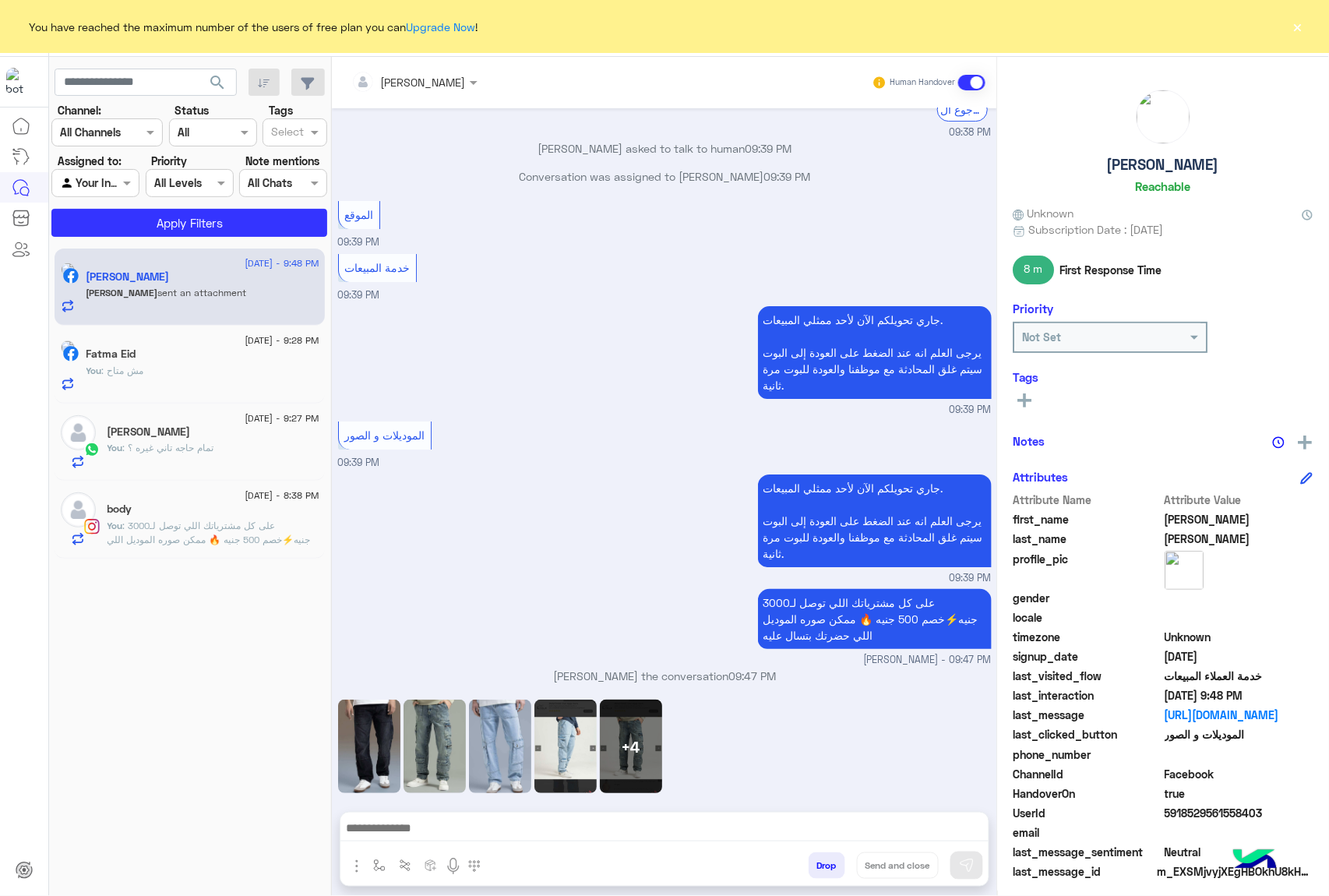
click at [815, 862] on button "Drop" at bounding box center [826, 865] width 36 height 27
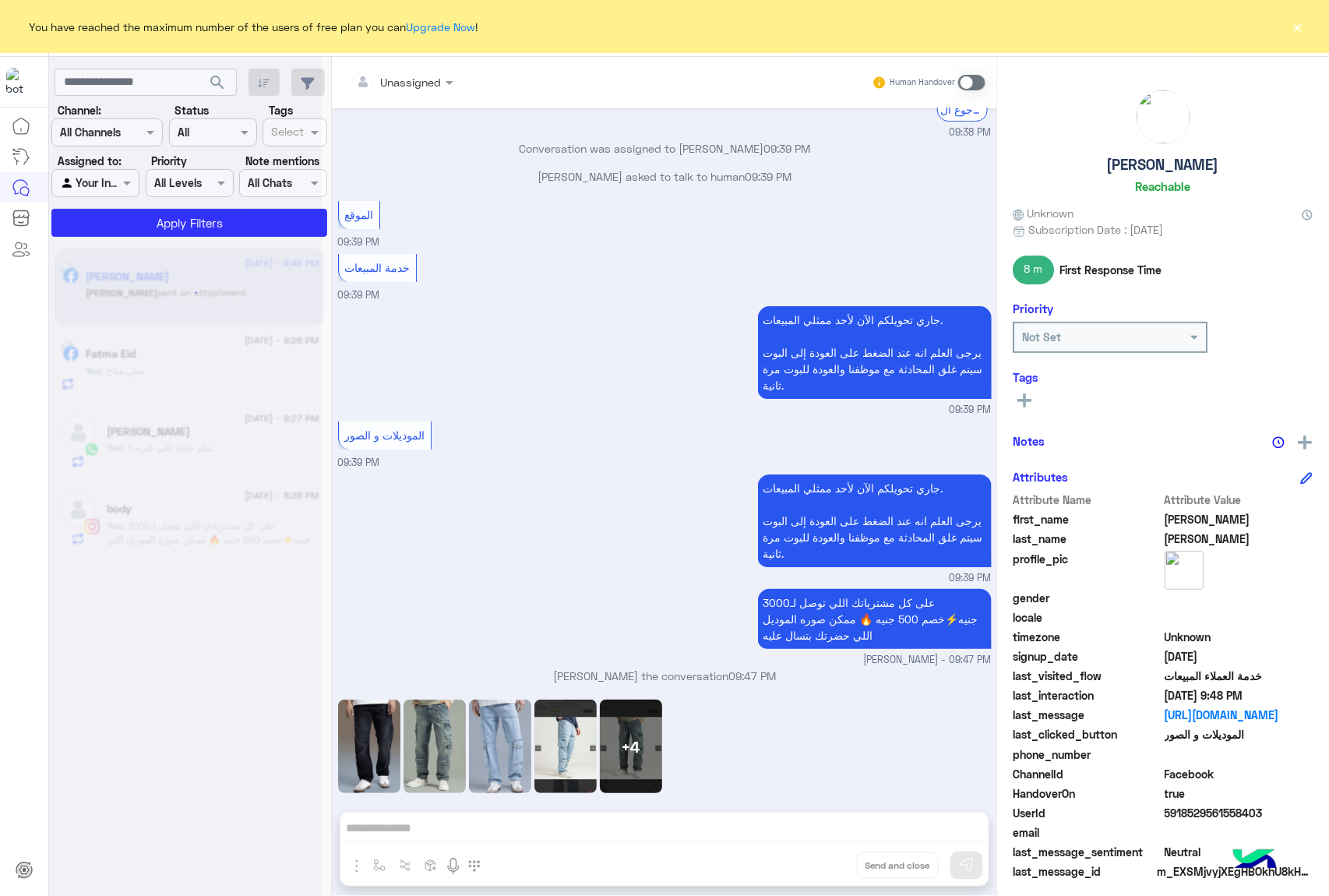
scroll to position [1826, 0]
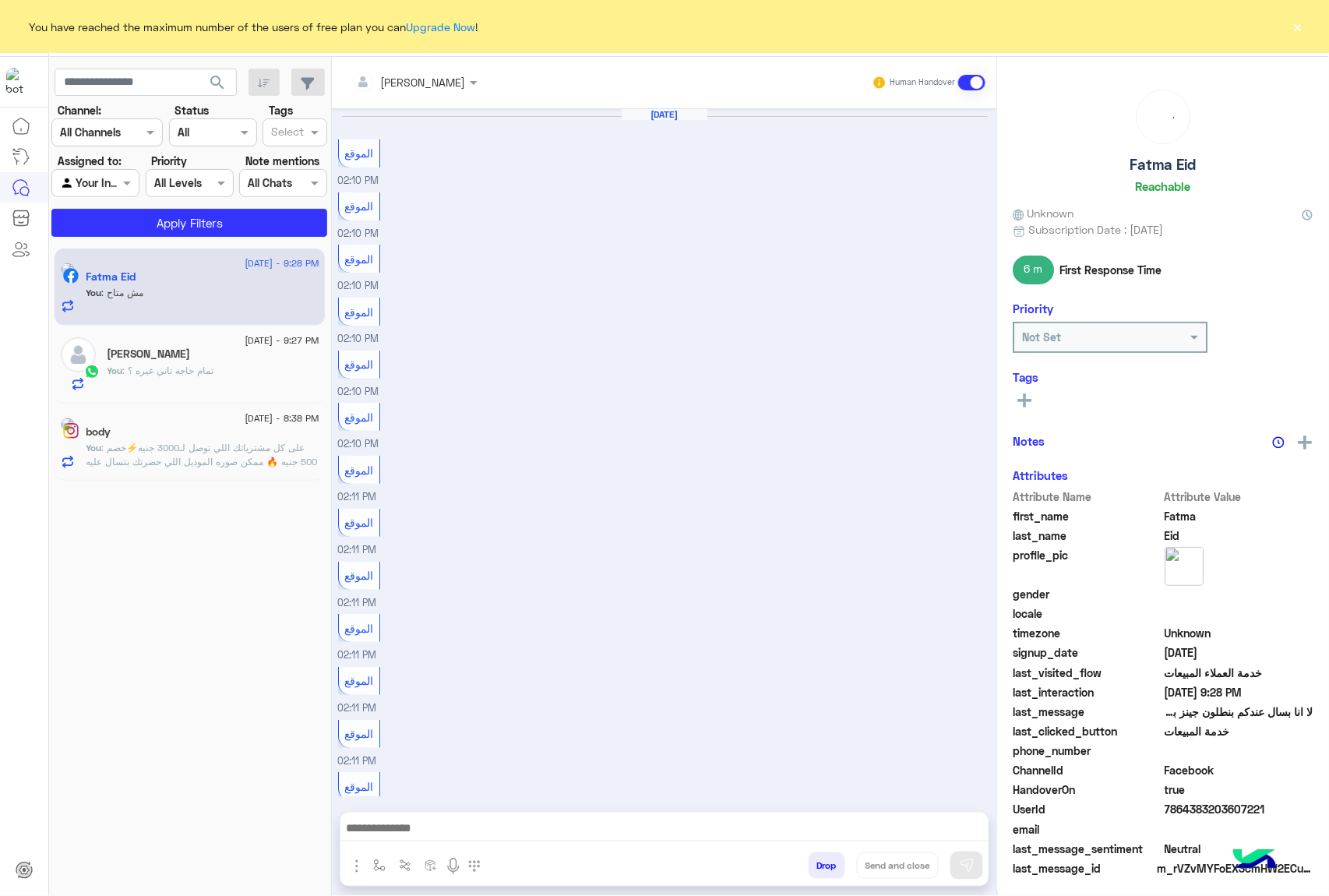
scroll to position [1228, 0]
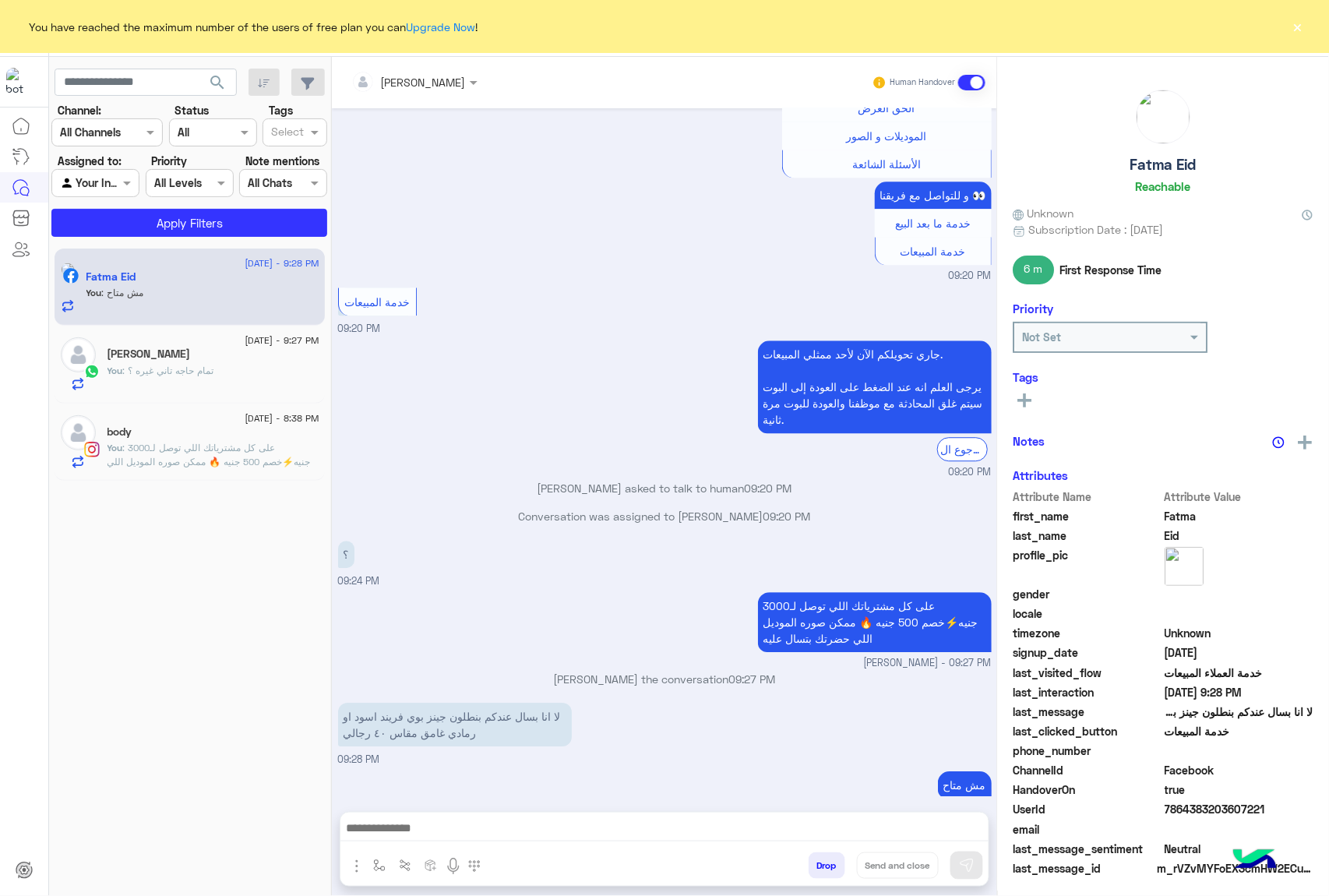
click at [1297, 29] on button "×" at bounding box center [1297, 27] width 15 height 15
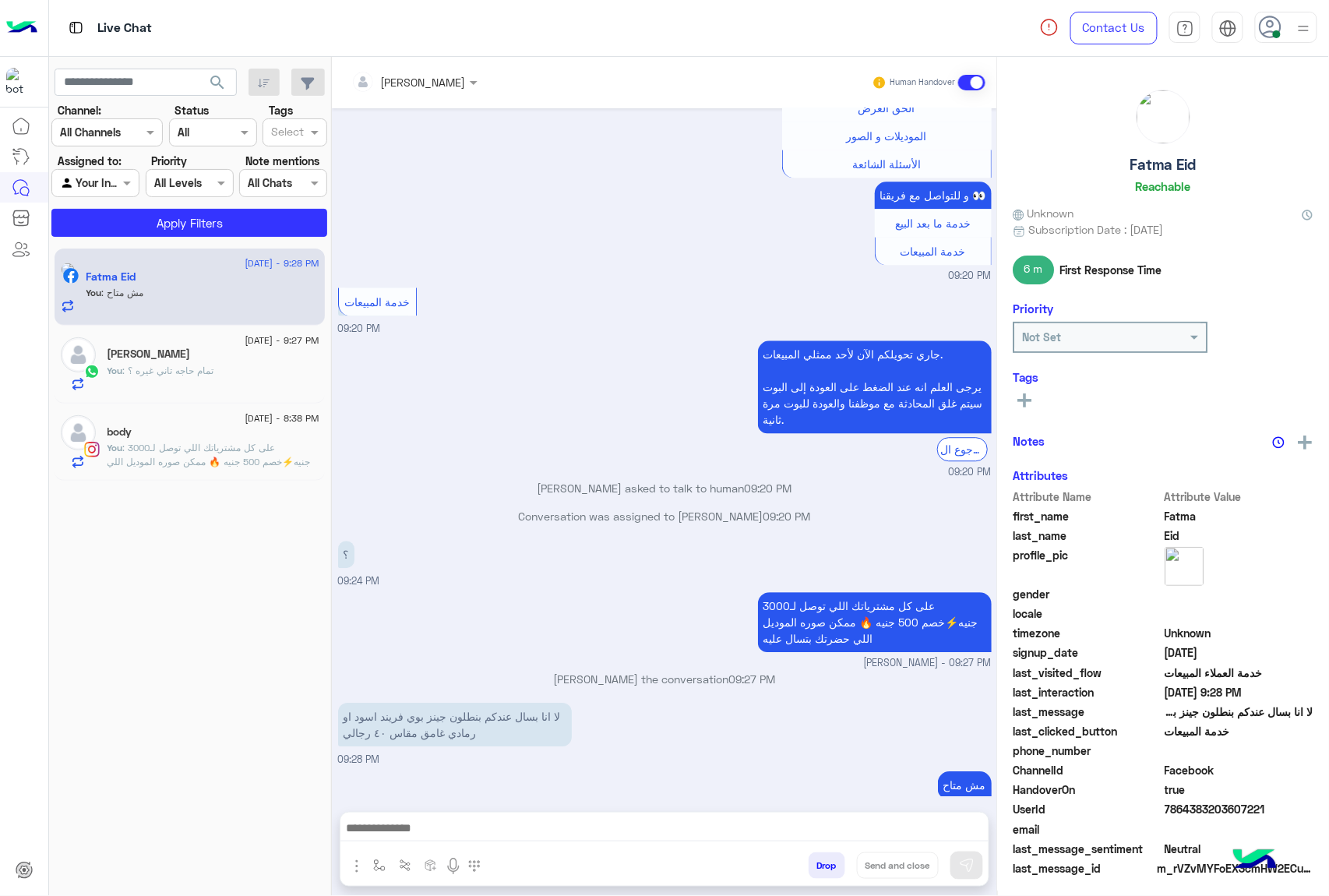
click at [1297, 29] on img at bounding box center [1303, 29] width 19 height 19
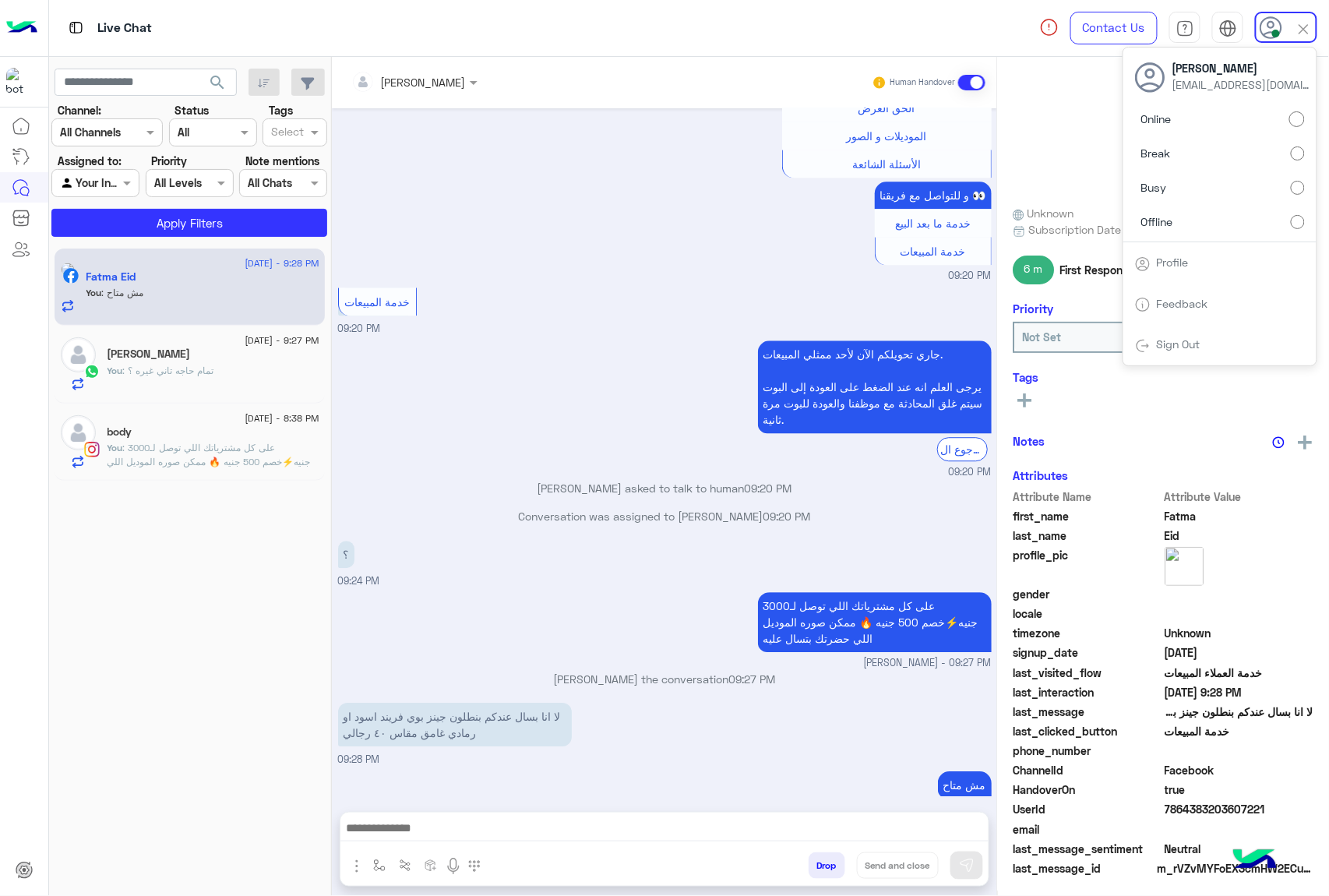
click at [689, 480] on div "Fatma Eid asked to talk to human 09:20 PM" at bounding box center [664, 493] width 654 height 28
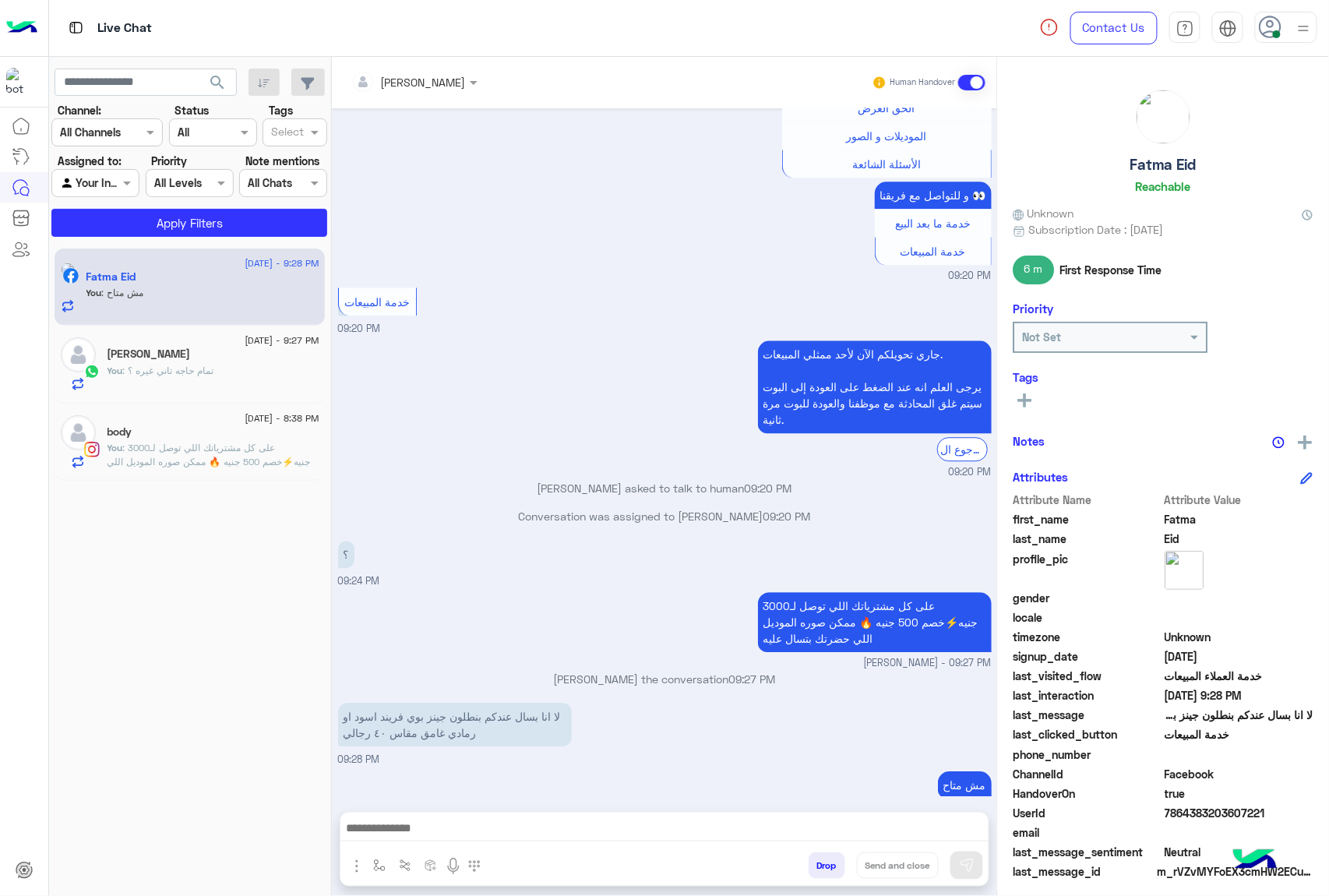
click at [840, 869] on button "Drop" at bounding box center [826, 865] width 36 height 27
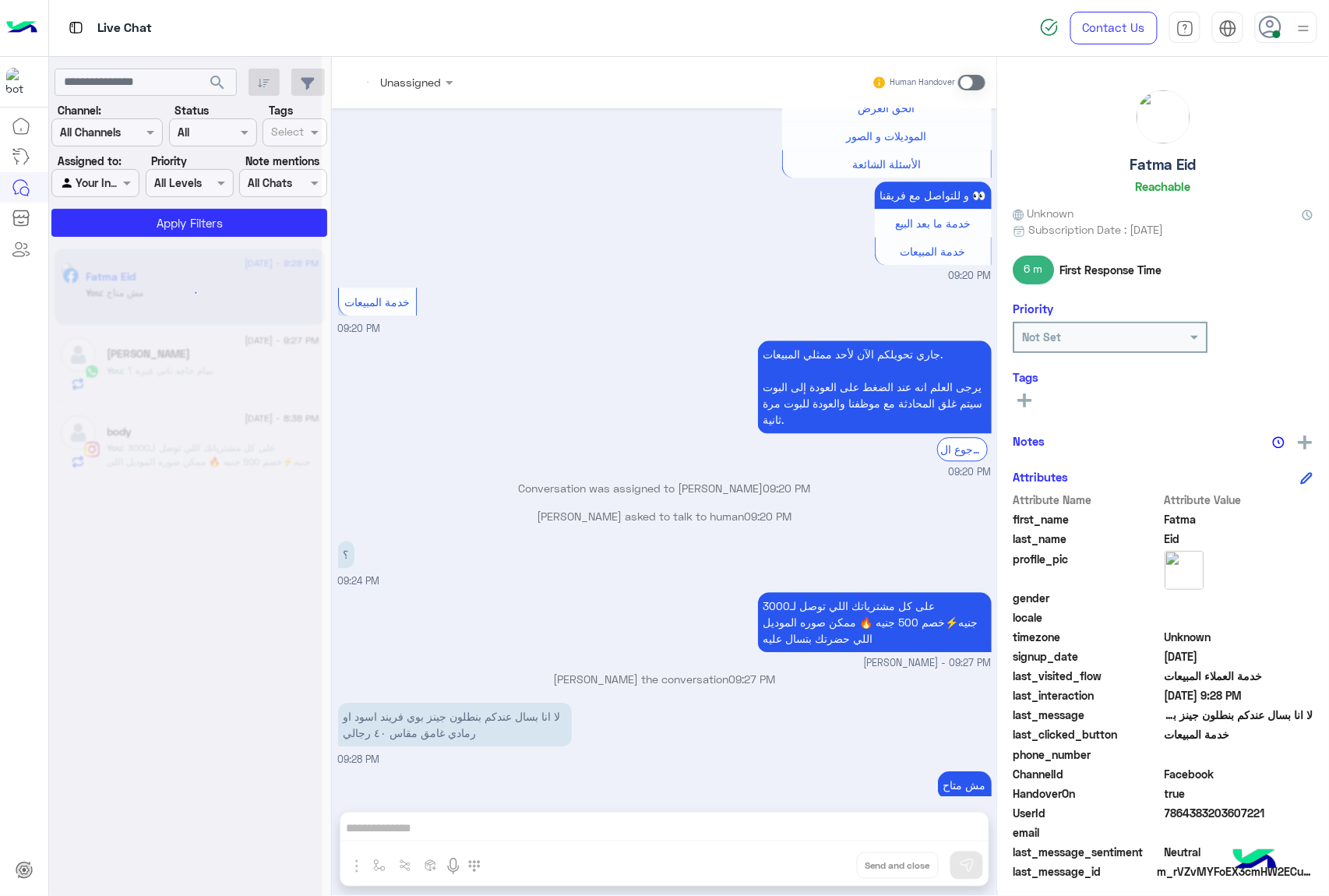
click at [840, 869] on div "Unassigned Human Handover Feb 4, 2025 الموقع 02:10 PM الموقع 02:10 PM الموقع 02…" at bounding box center [664, 479] width 665 height 845
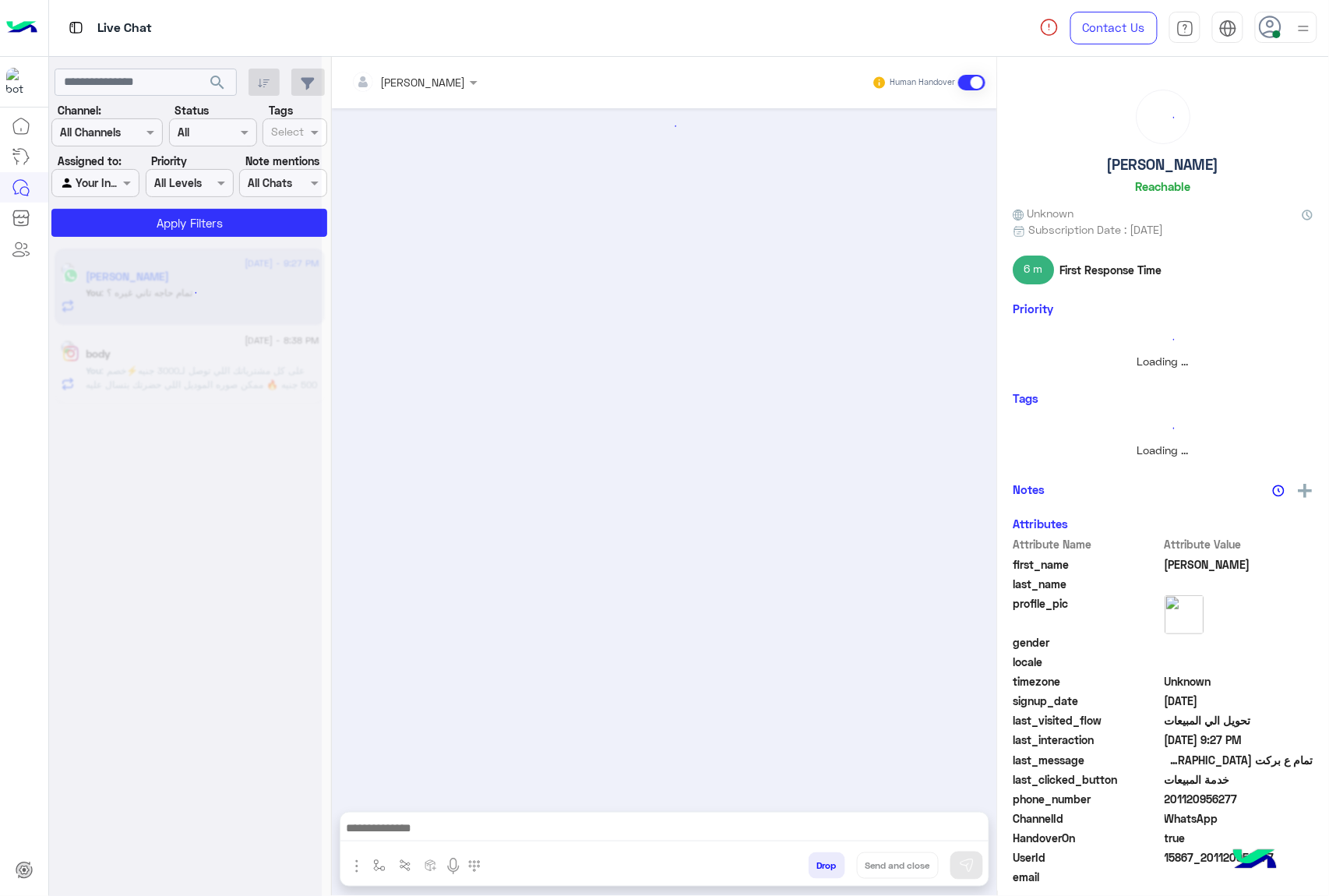
click at [840, 869] on button "Drop" at bounding box center [826, 865] width 36 height 27
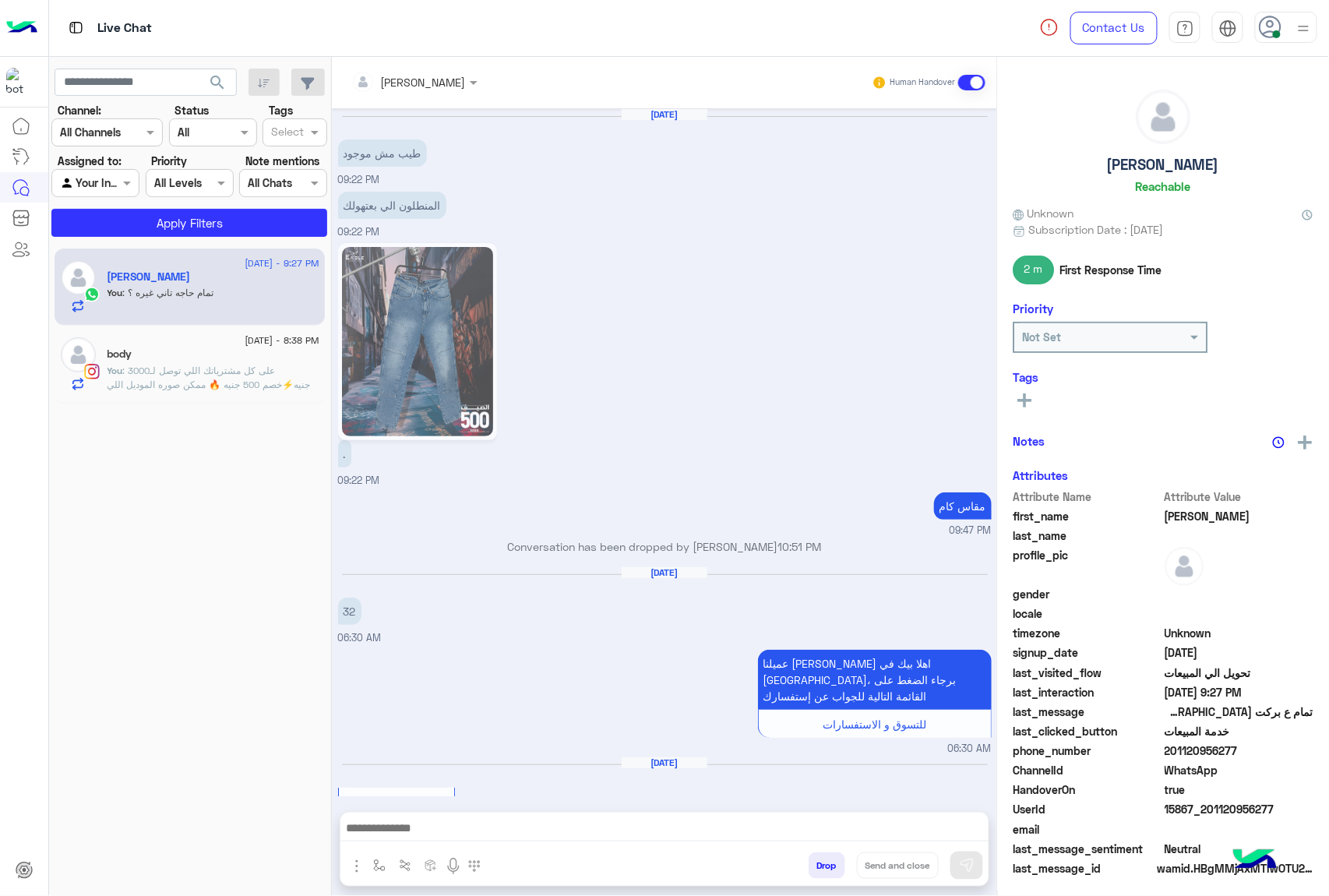
scroll to position [1950, 0]
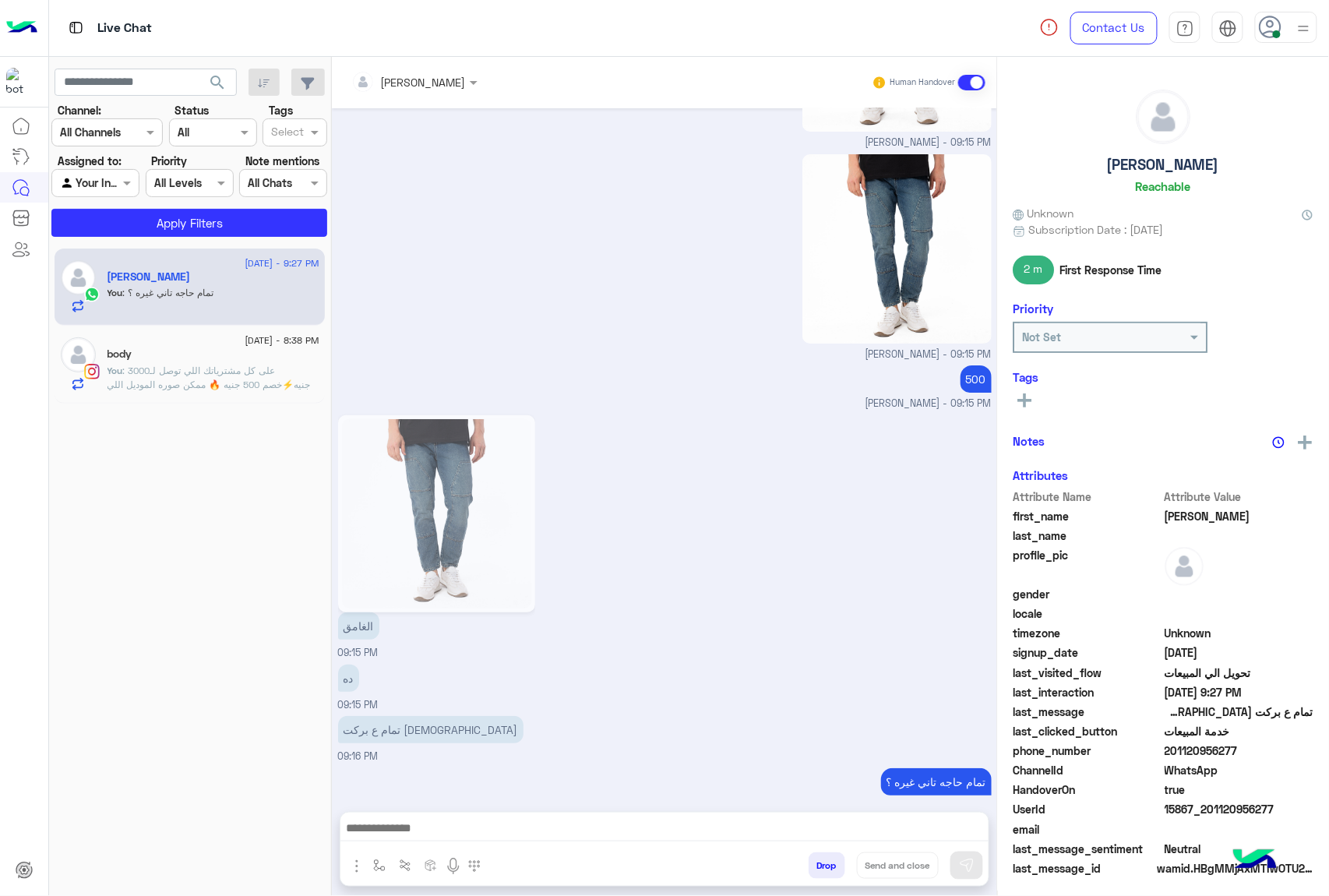
click at [840, 869] on div "mohamed ahmed Human Handover Aug 8, 2025 طيب مش موجود 09:22 PM المنطلون الي بعت…" at bounding box center [664, 479] width 665 height 845
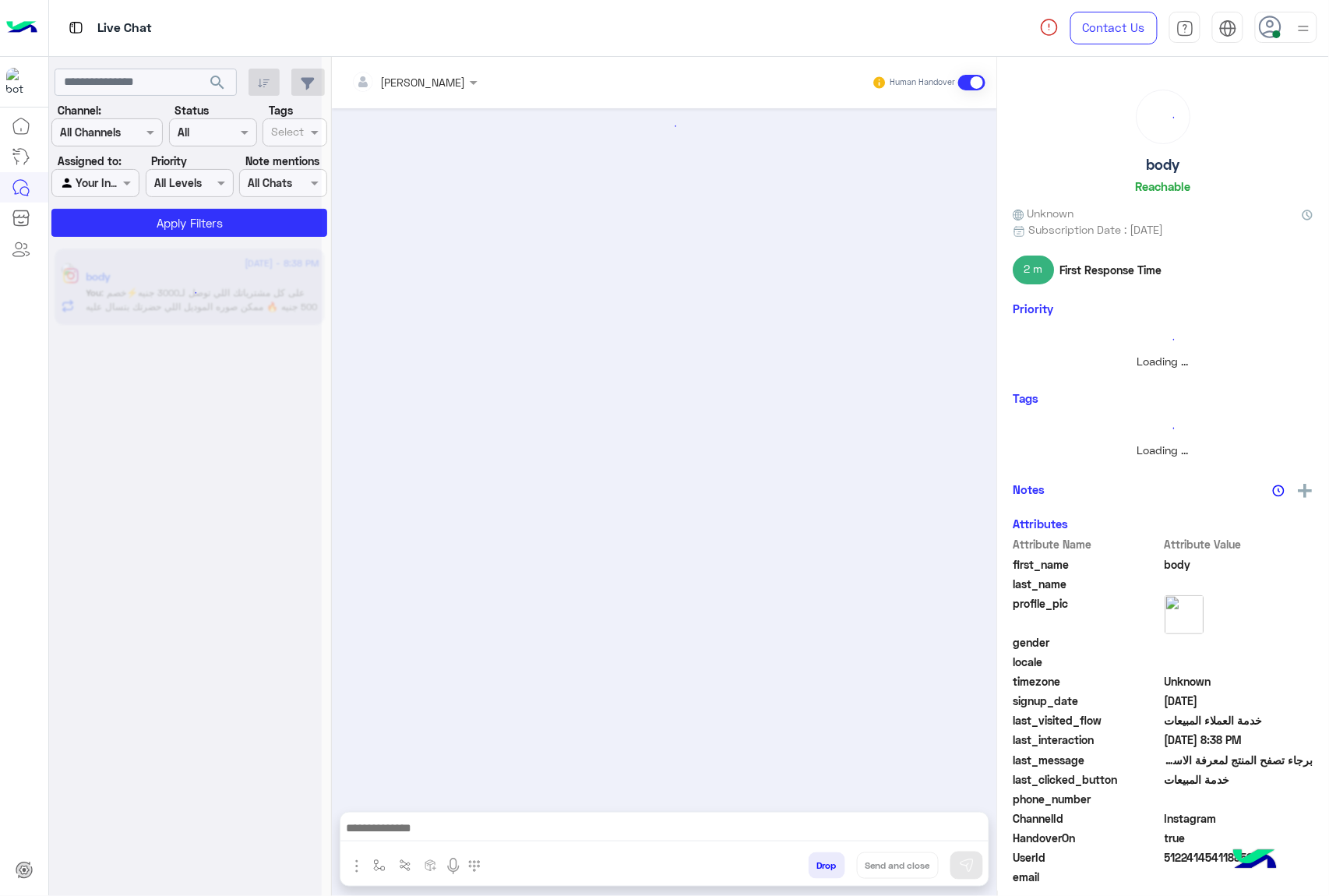
click at [840, 869] on button "Drop" at bounding box center [826, 865] width 36 height 27
